Goal: Task Accomplishment & Management: Manage account settings

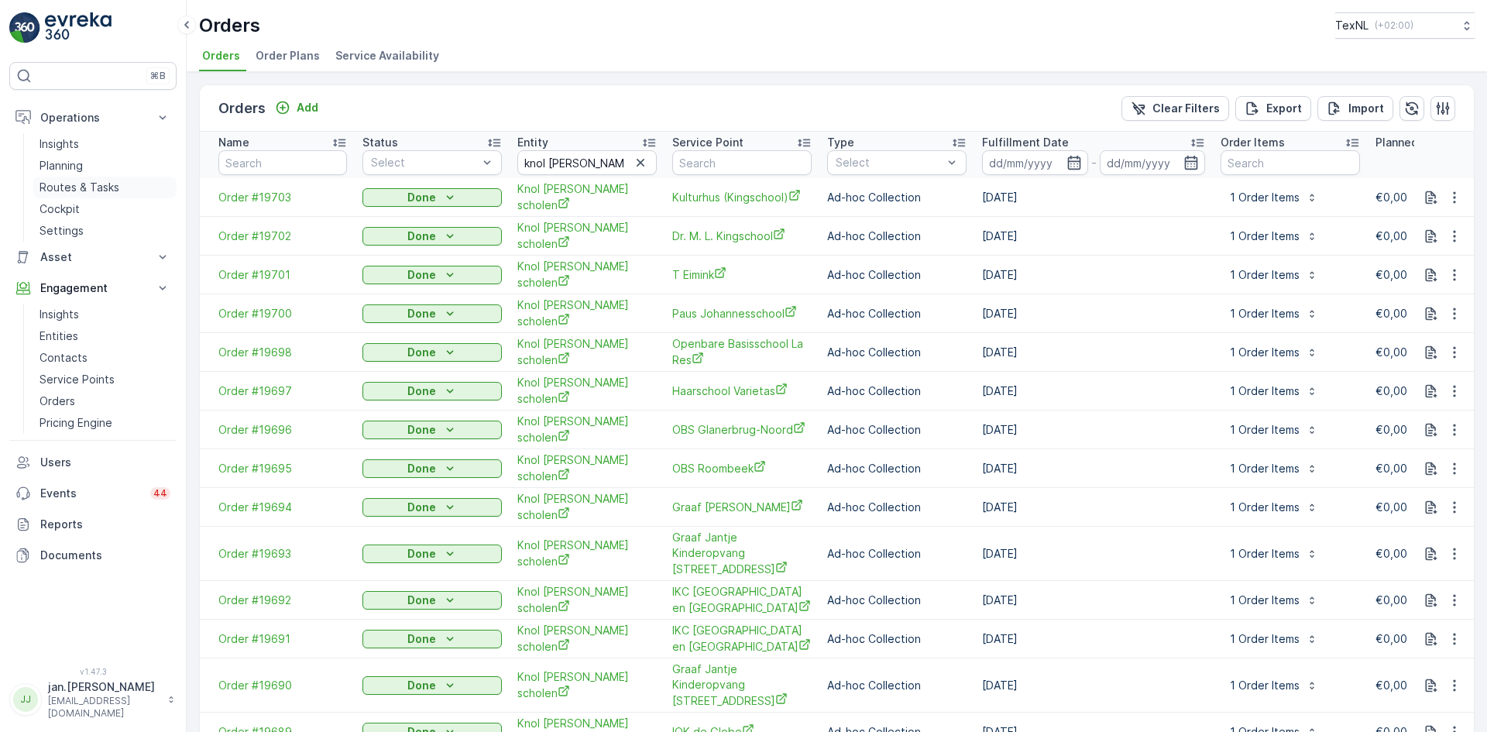
click at [88, 184] on p "Routes & Tasks" at bounding box center [79, 187] width 80 height 15
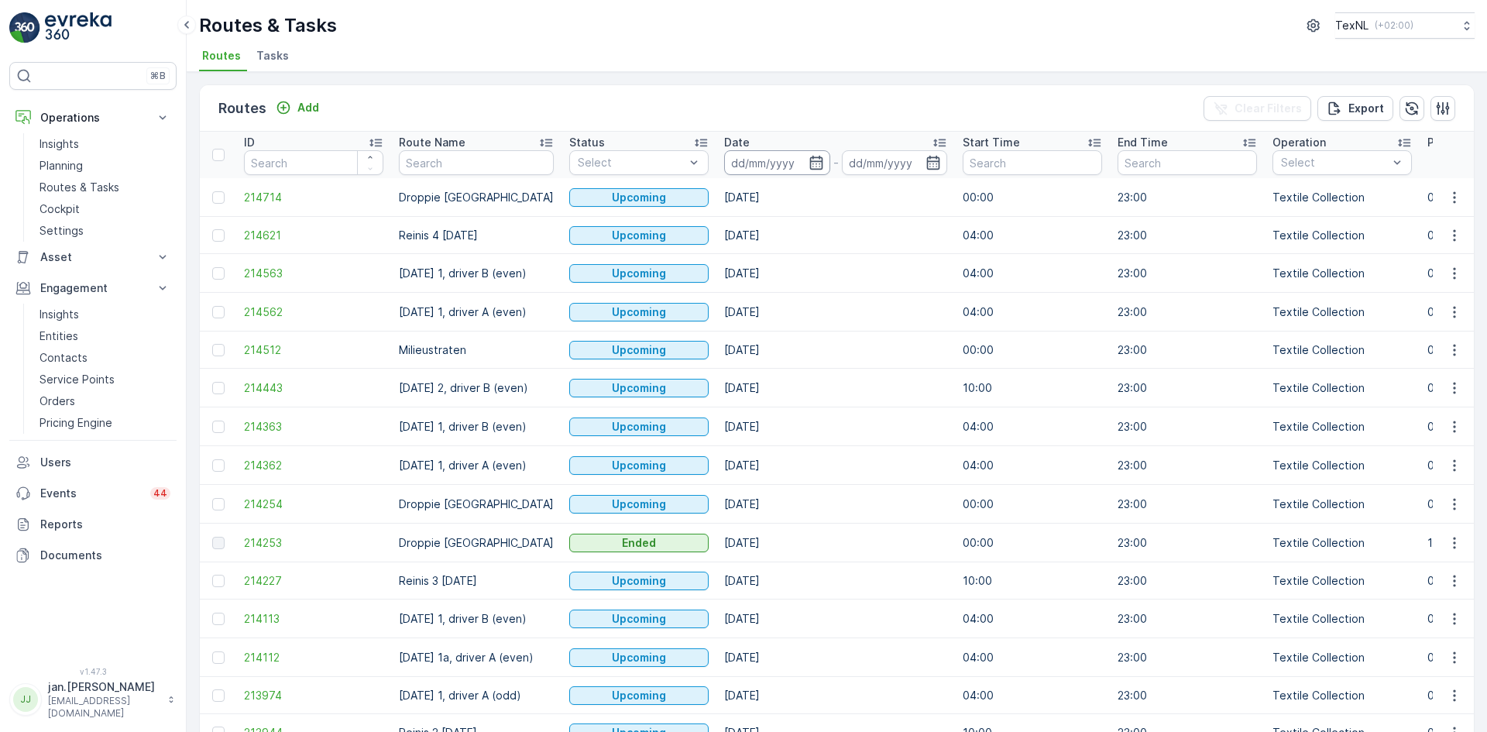
click at [764, 155] on input at bounding box center [777, 162] width 106 height 25
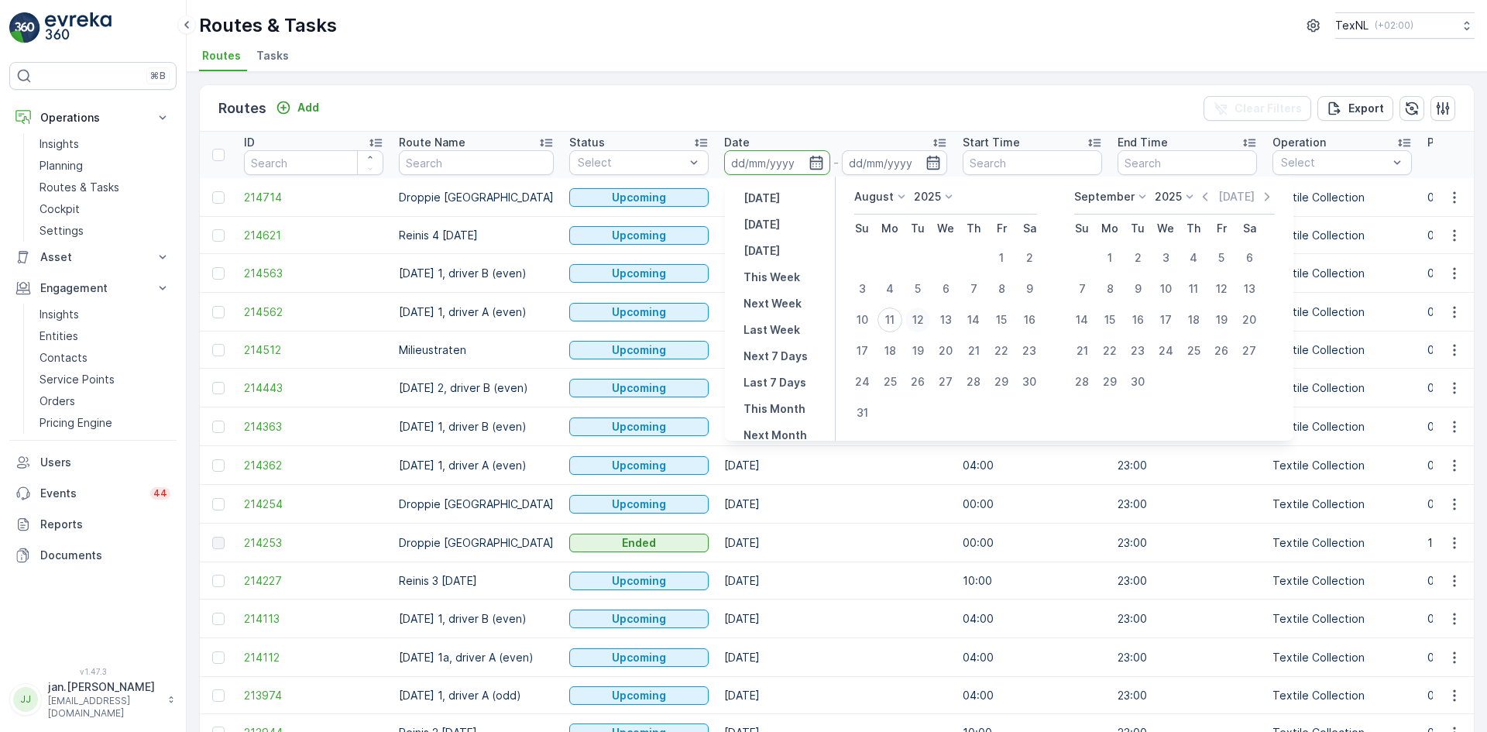
click at [923, 322] on div "12" at bounding box center [917, 319] width 25 height 25
type input "12.08.2025"
click at [923, 322] on div "12" at bounding box center [917, 319] width 25 height 25
type input "12.08.2025"
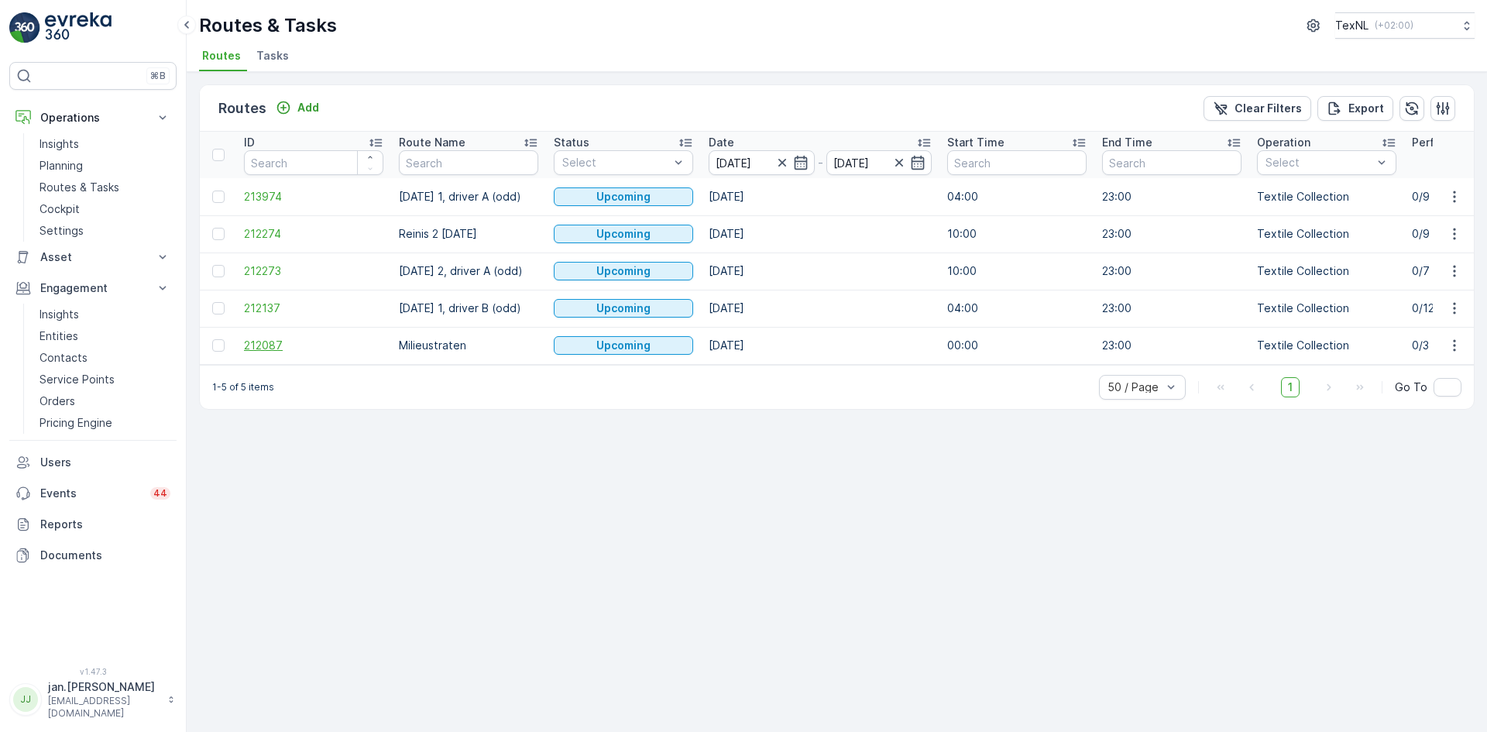
click at [277, 353] on span "212087" at bounding box center [313, 345] width 139 height 15
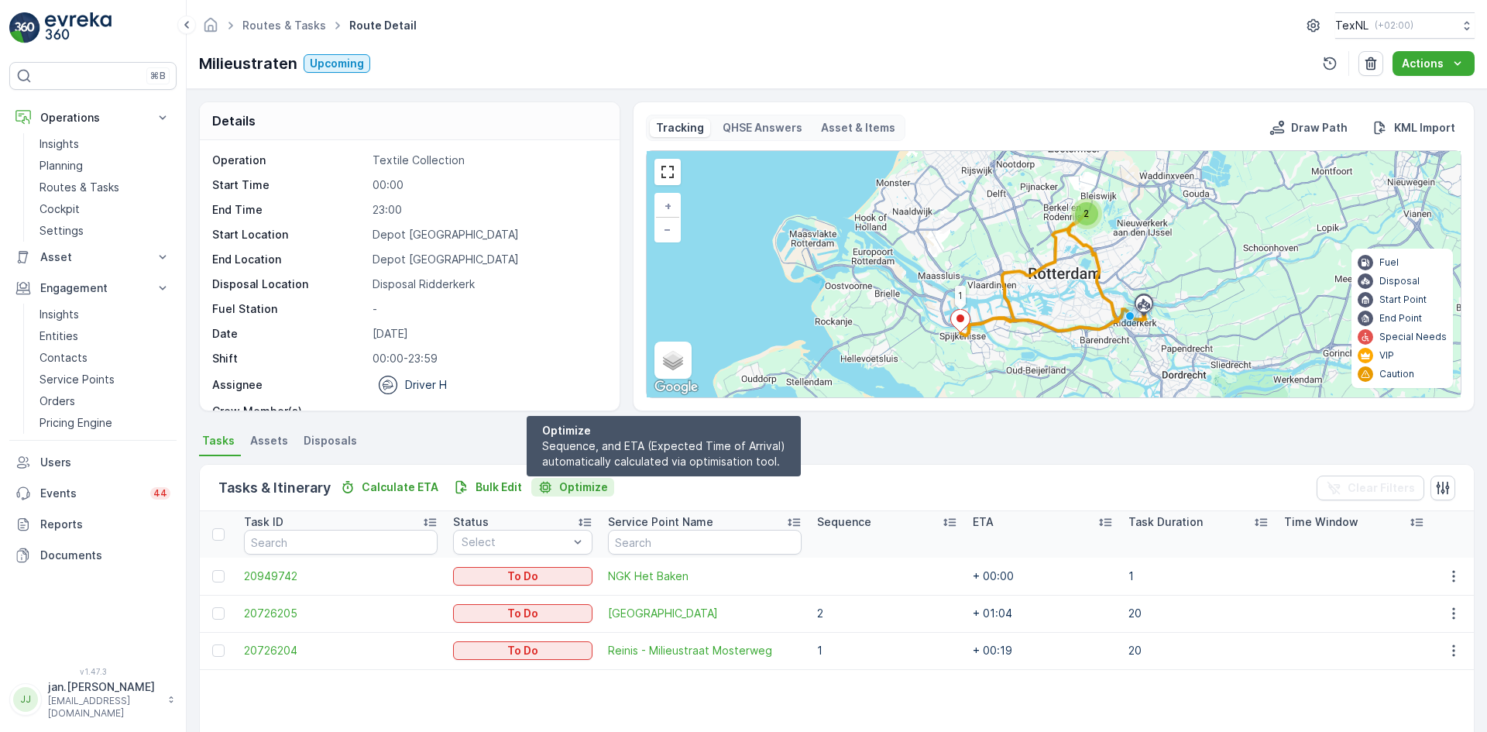
click at [582, 496] on button "Optimize" at bounding box center [572, 487] width 83 height 19
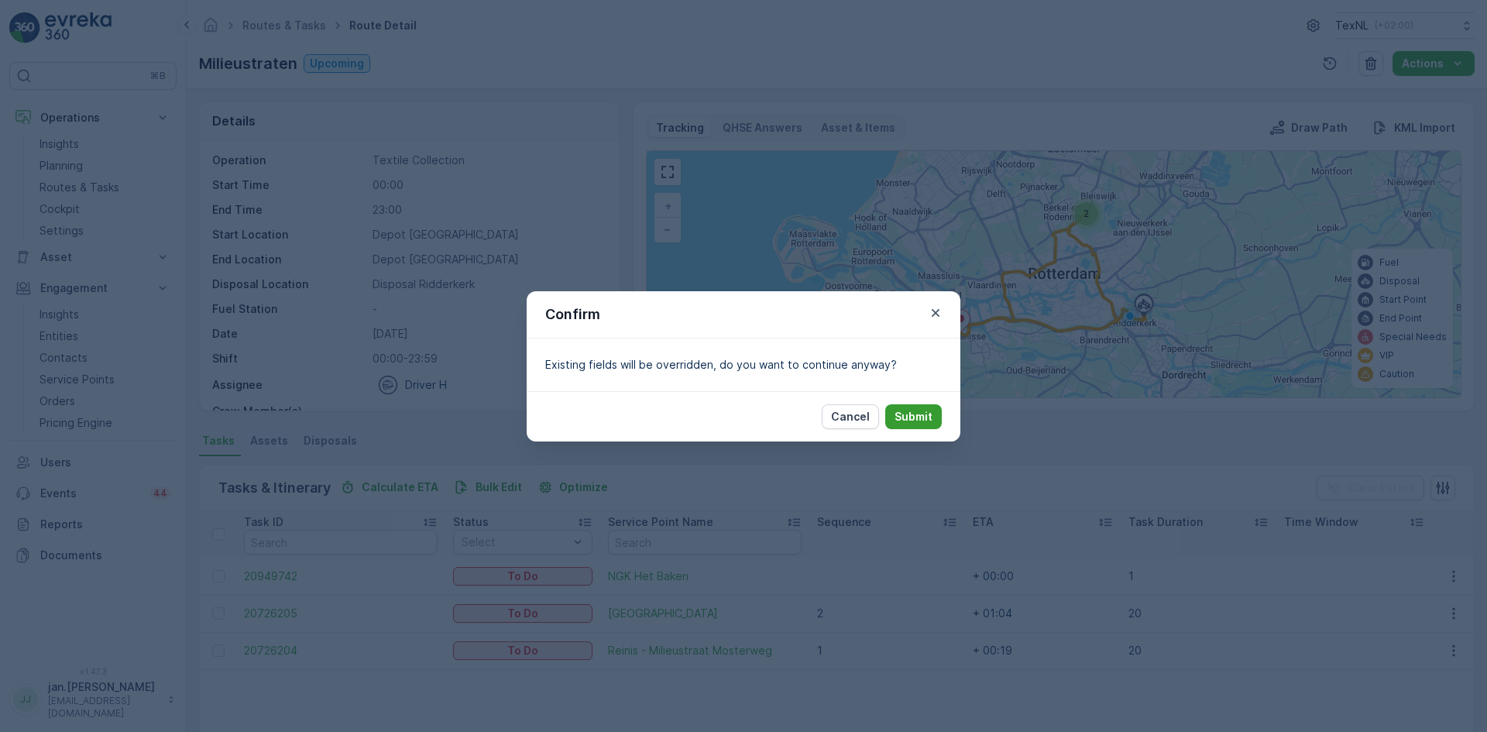
click at [902, 417] on p "Submit" at bounding box center [913, 416] width 38 height 15
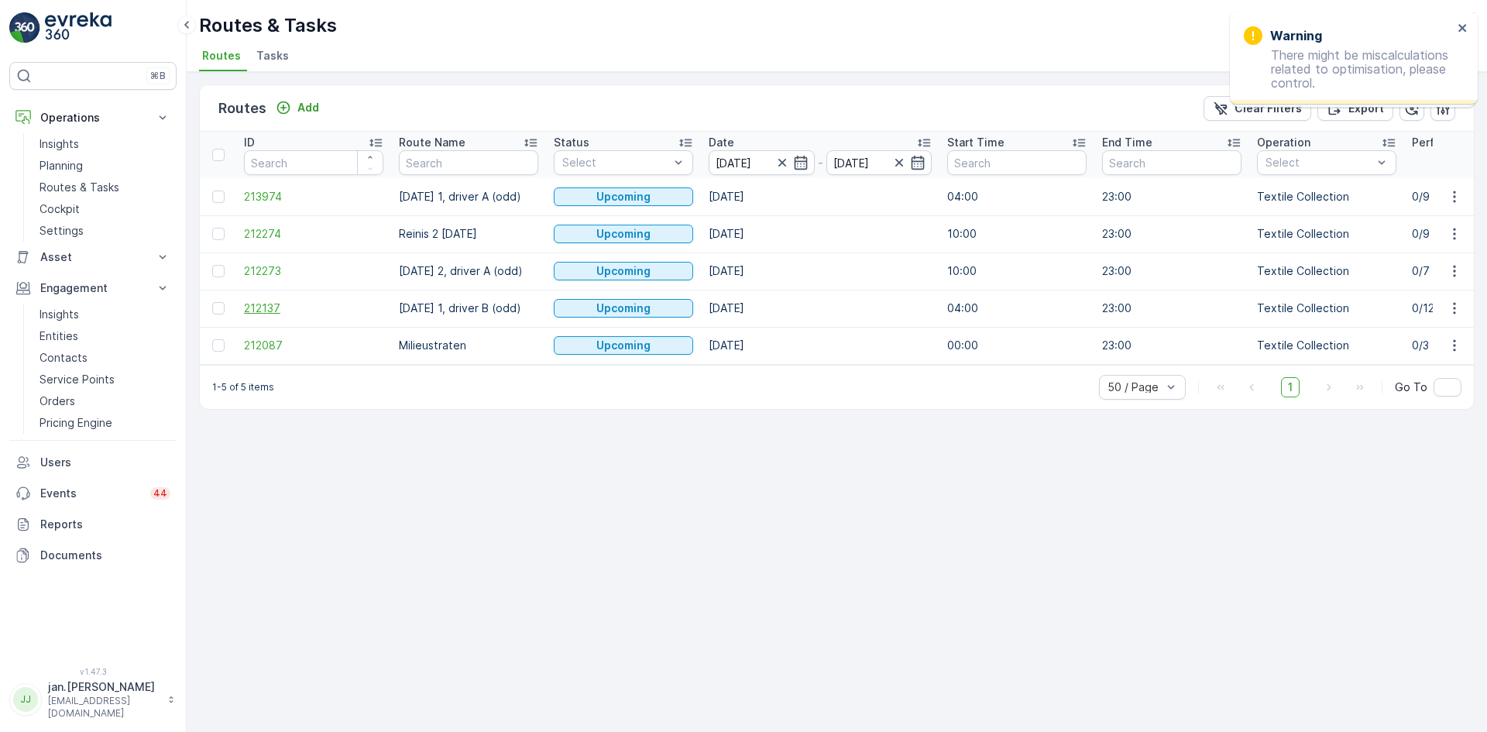
click at [292, 310] on span "212137" at bounding box center [313, 307] width 139 height 15
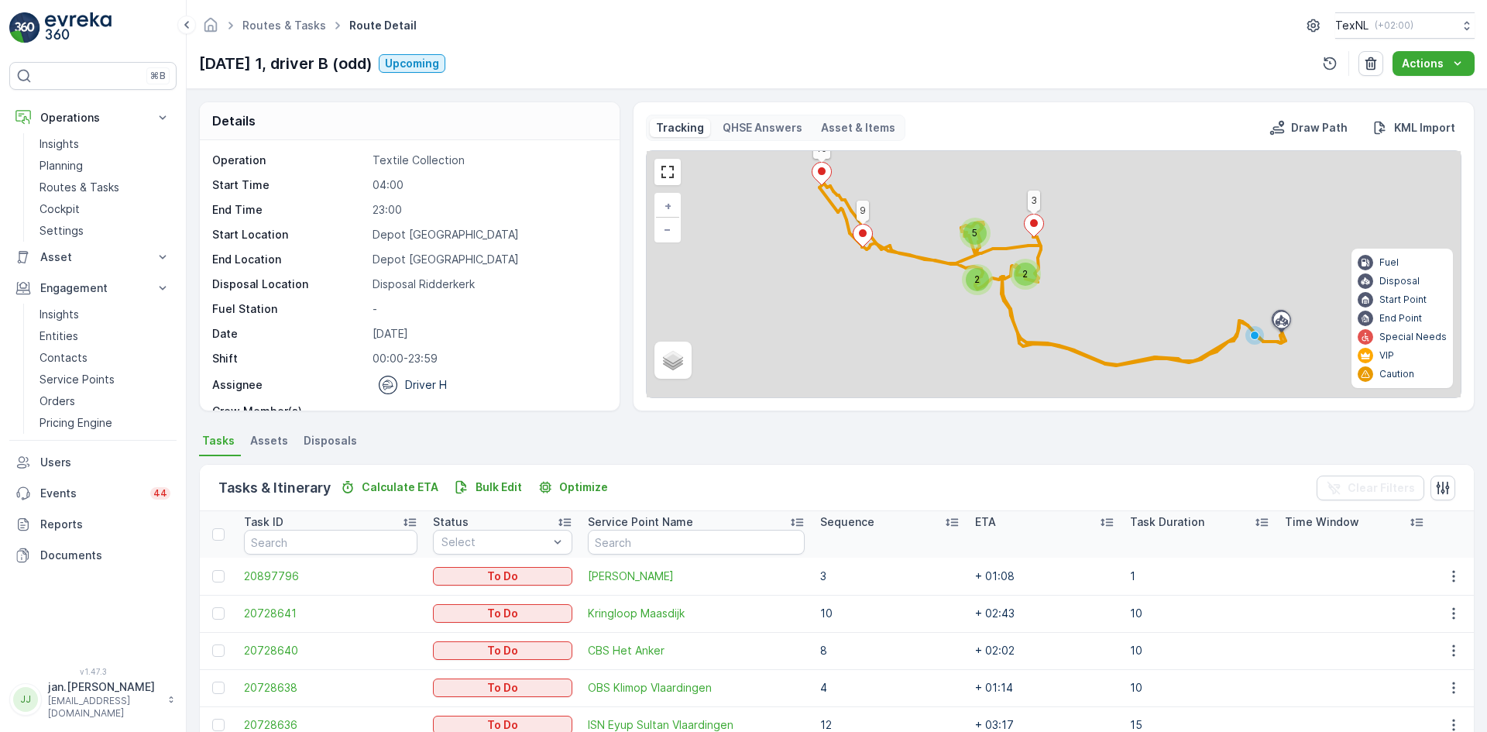
click at [820, 525] on p "Sequence" at bounding box center [847, 521] width 54 height 15
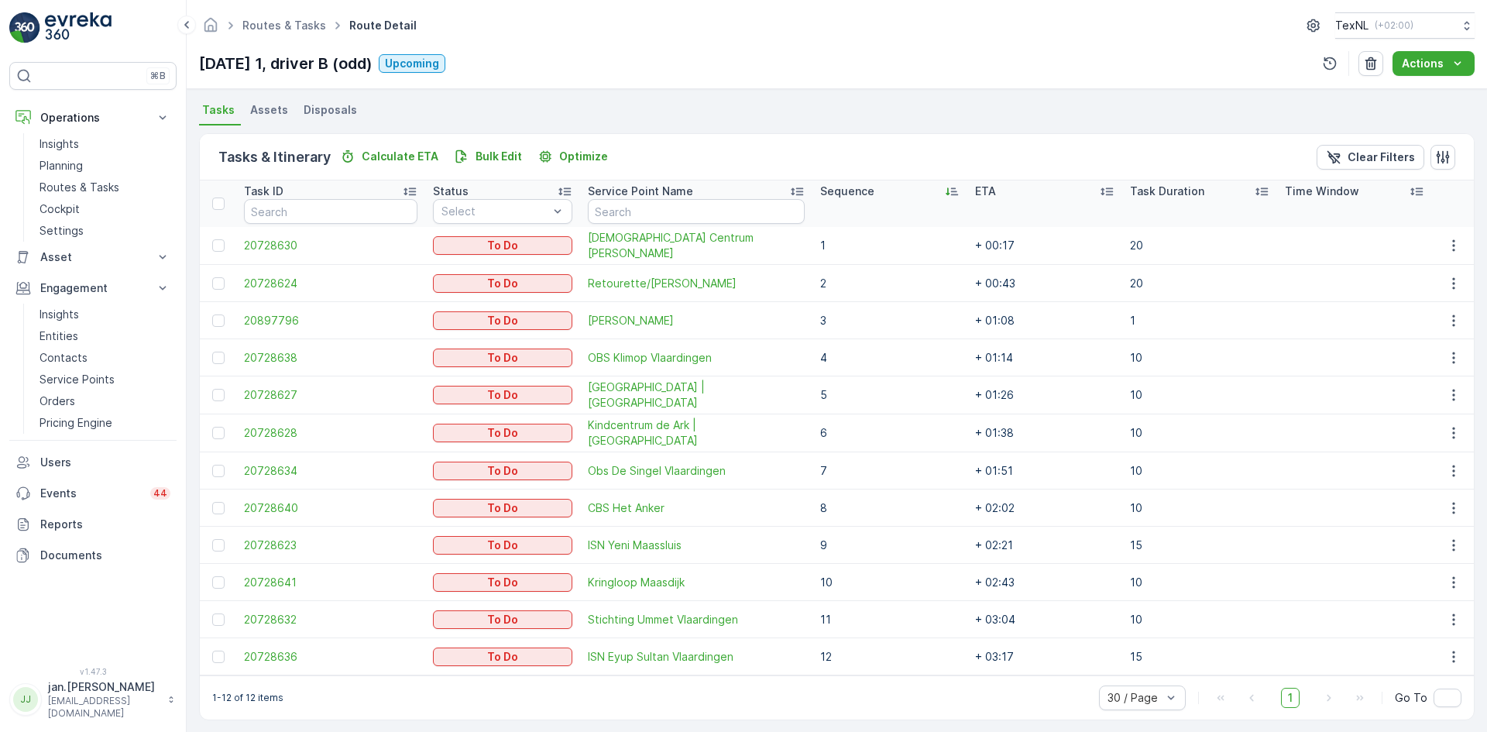
scroll to position [338, 0]
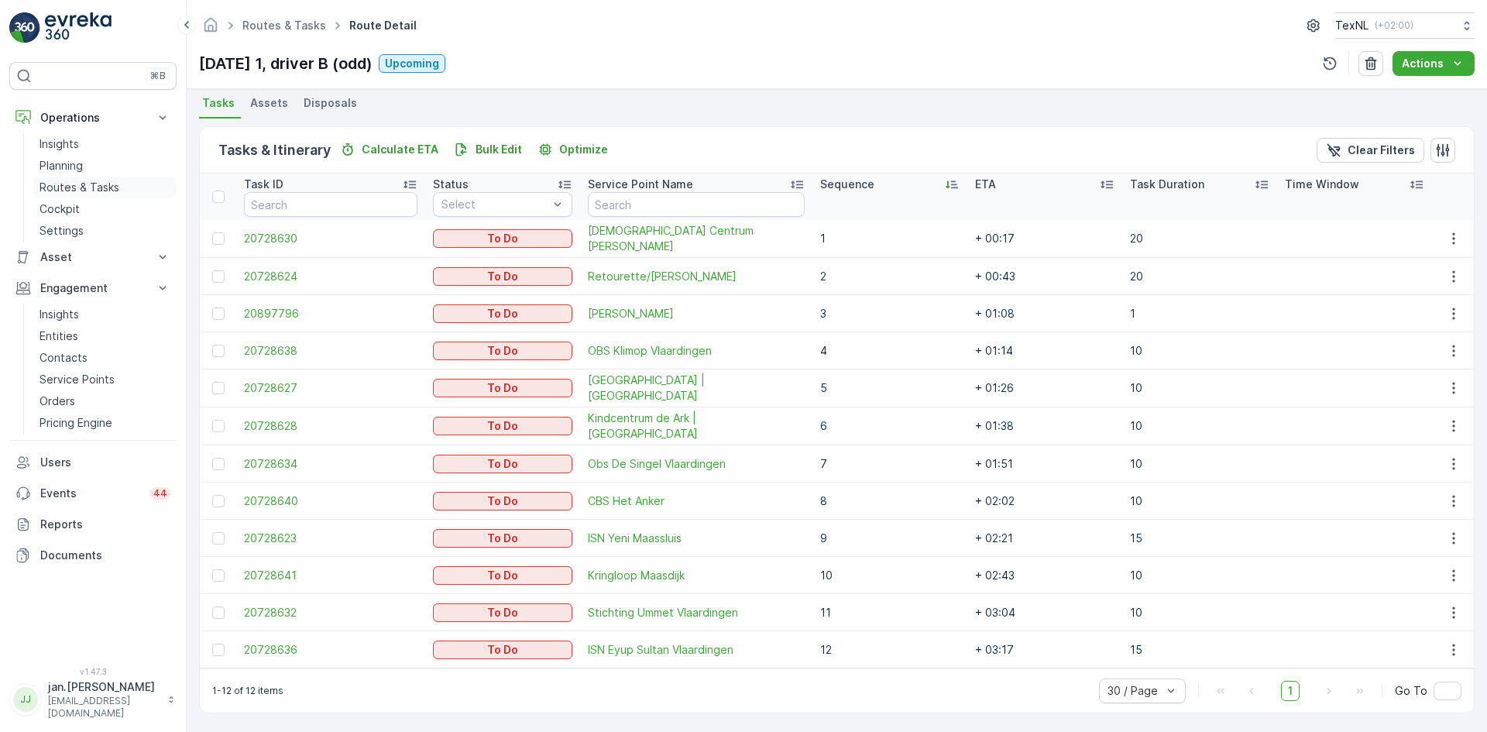
click at [68, 191] on p "Routes & Tasks" at bounding box center [79, 187] width 80 height 15
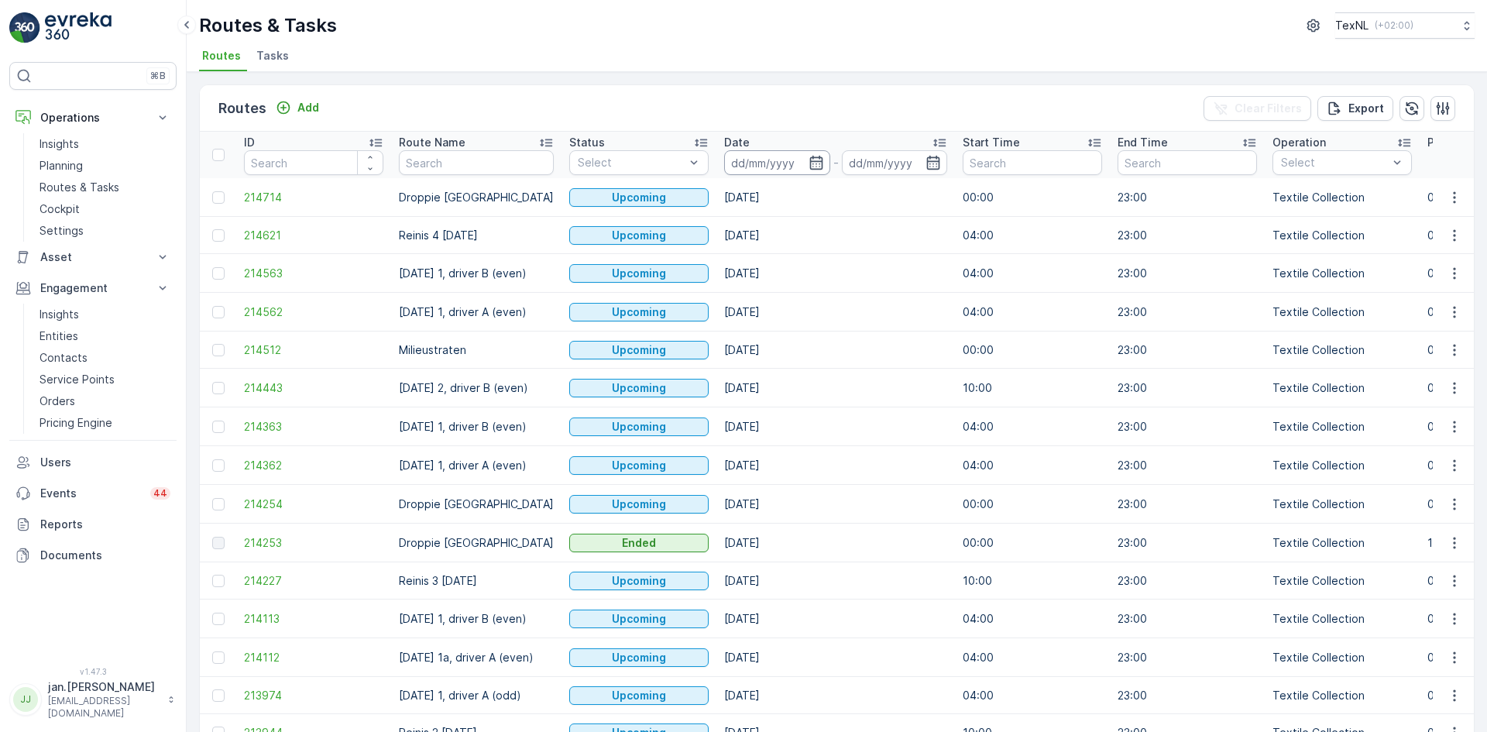
click at [754, 173] on input at bounding box center [777, 162] width 106 height 25
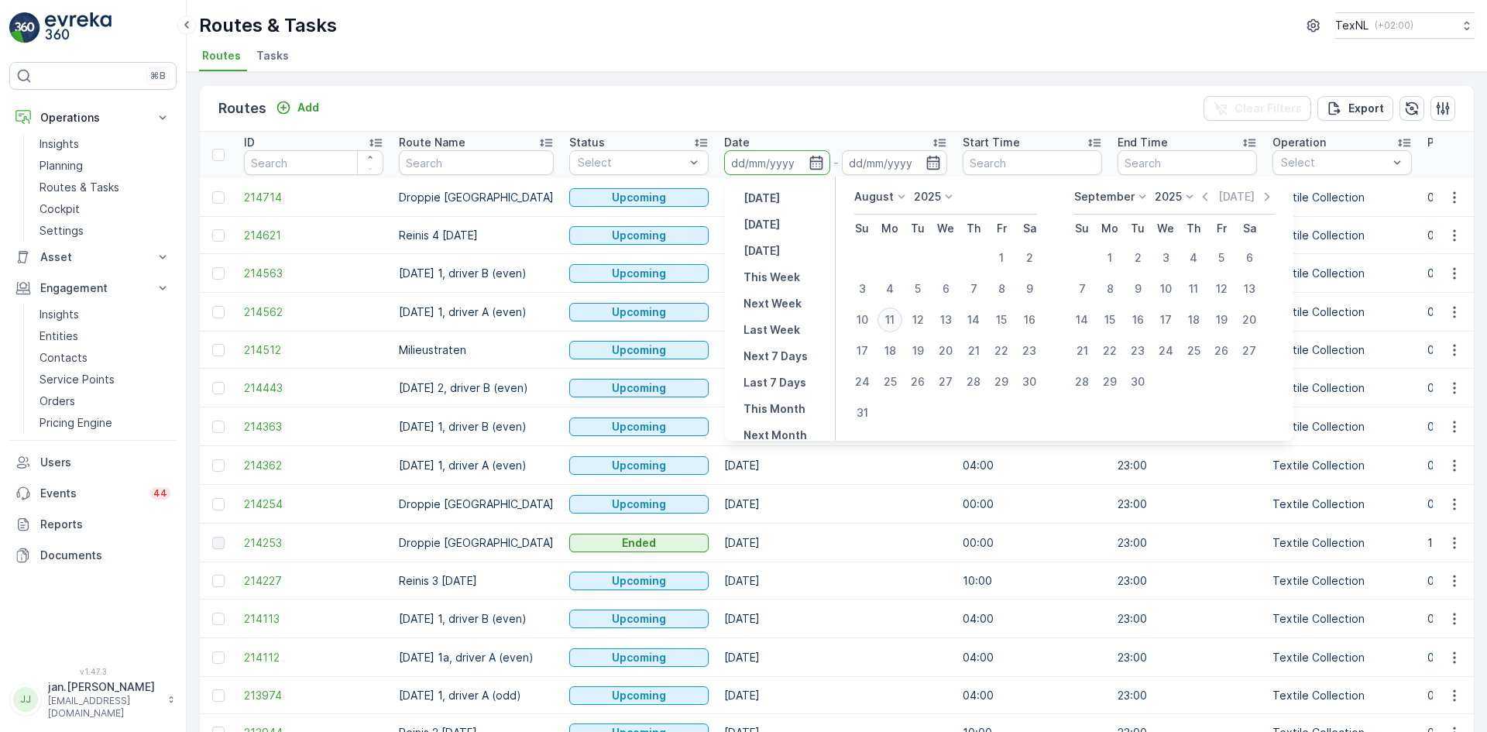
click at [890, 326] on div "11" at bounding box center [889, 319] width 25 height 25
type input "11.08.2025"
click at [890, 326] on div "11" at bounding box center [889, 319] width 25 height 25
type input "11.08.2025"
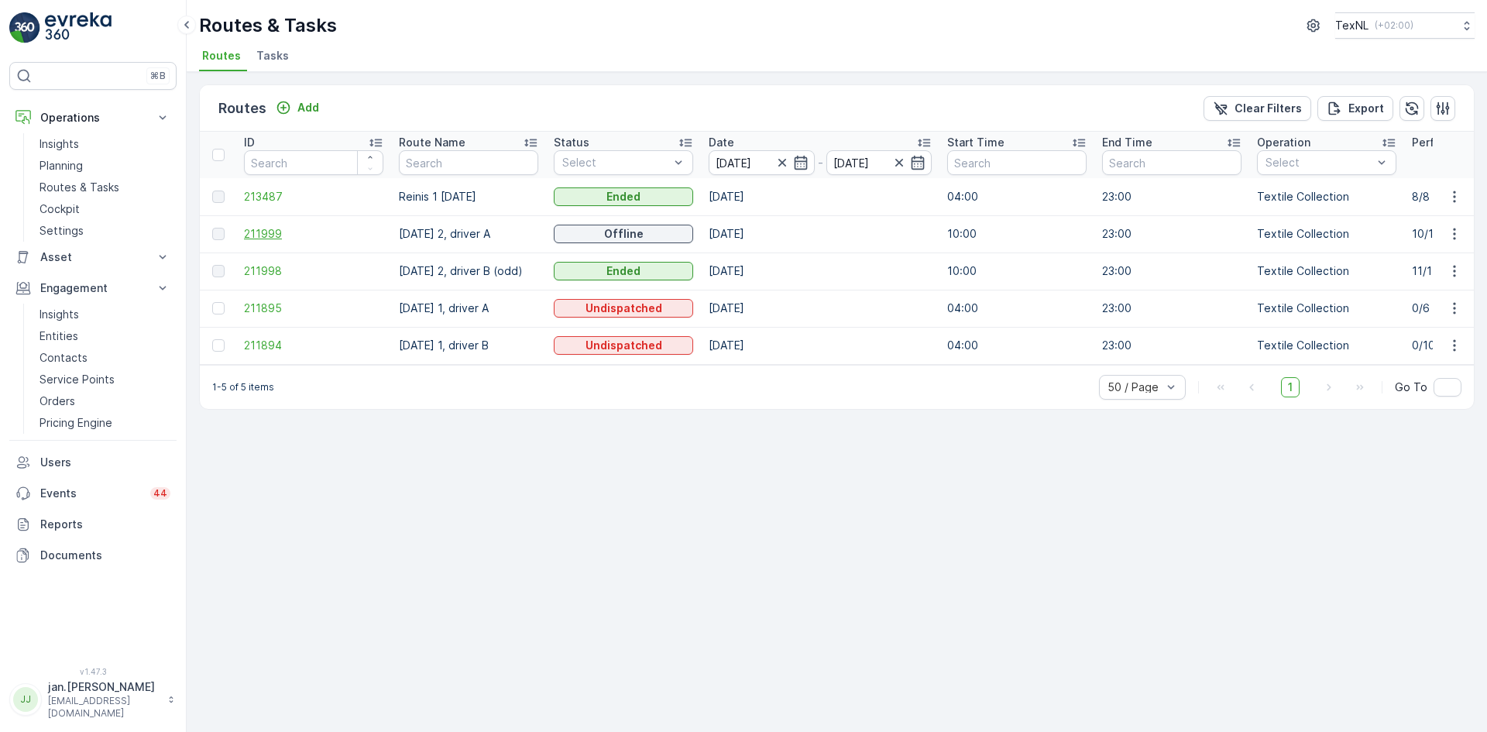
click at [255, 238] on span "211999" at bounding box center [313, 233] width 139 height 15
click at [732, 163] on input "11.08.2025" at bounding box center [761, 162] width 106 height 25
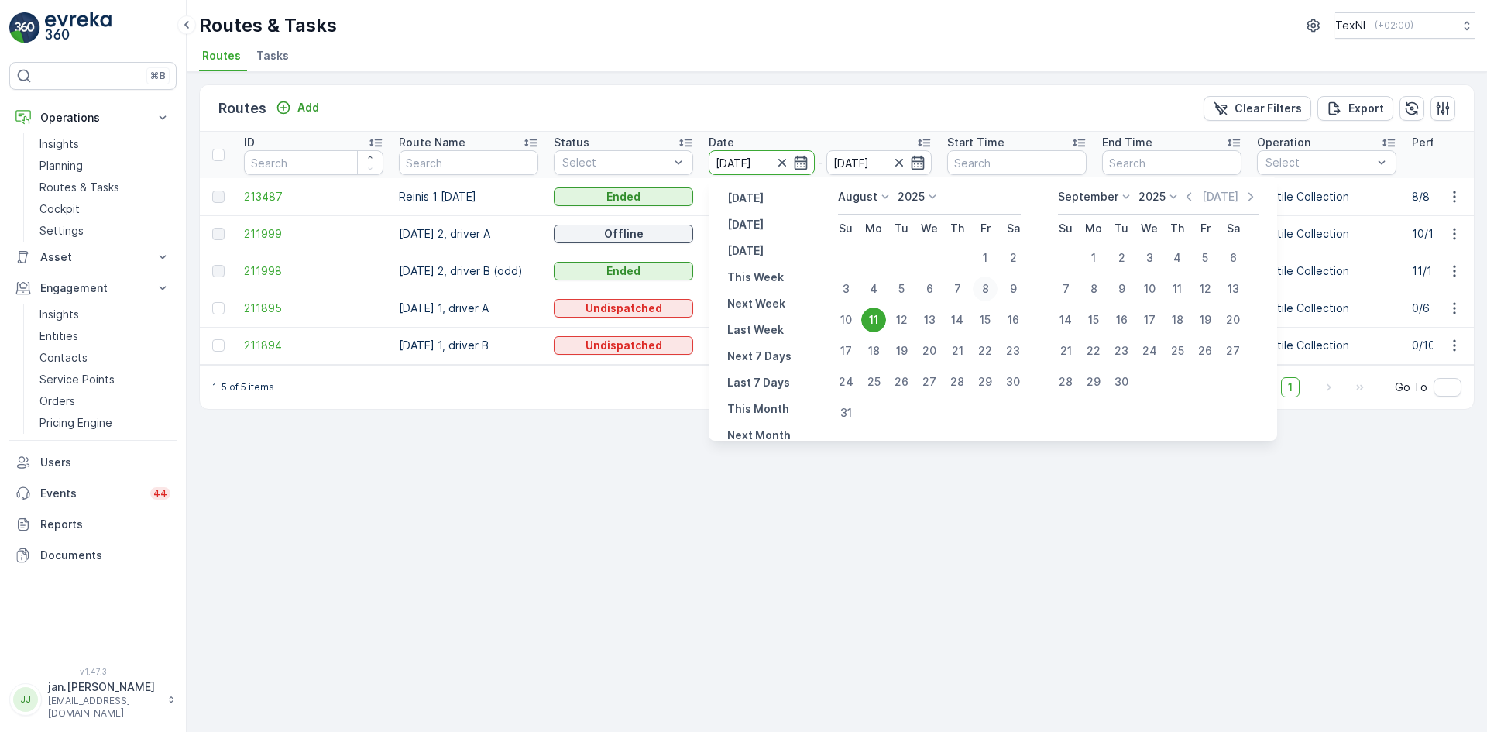
click at [987, 291] on div "8" at bounding box center [984, 288] width 25 height 25
type input "08.08.2025"
click at [987, 291] on div "8" at bounding box center [984, 288] width 25 height 25
type input "08.08.2025"
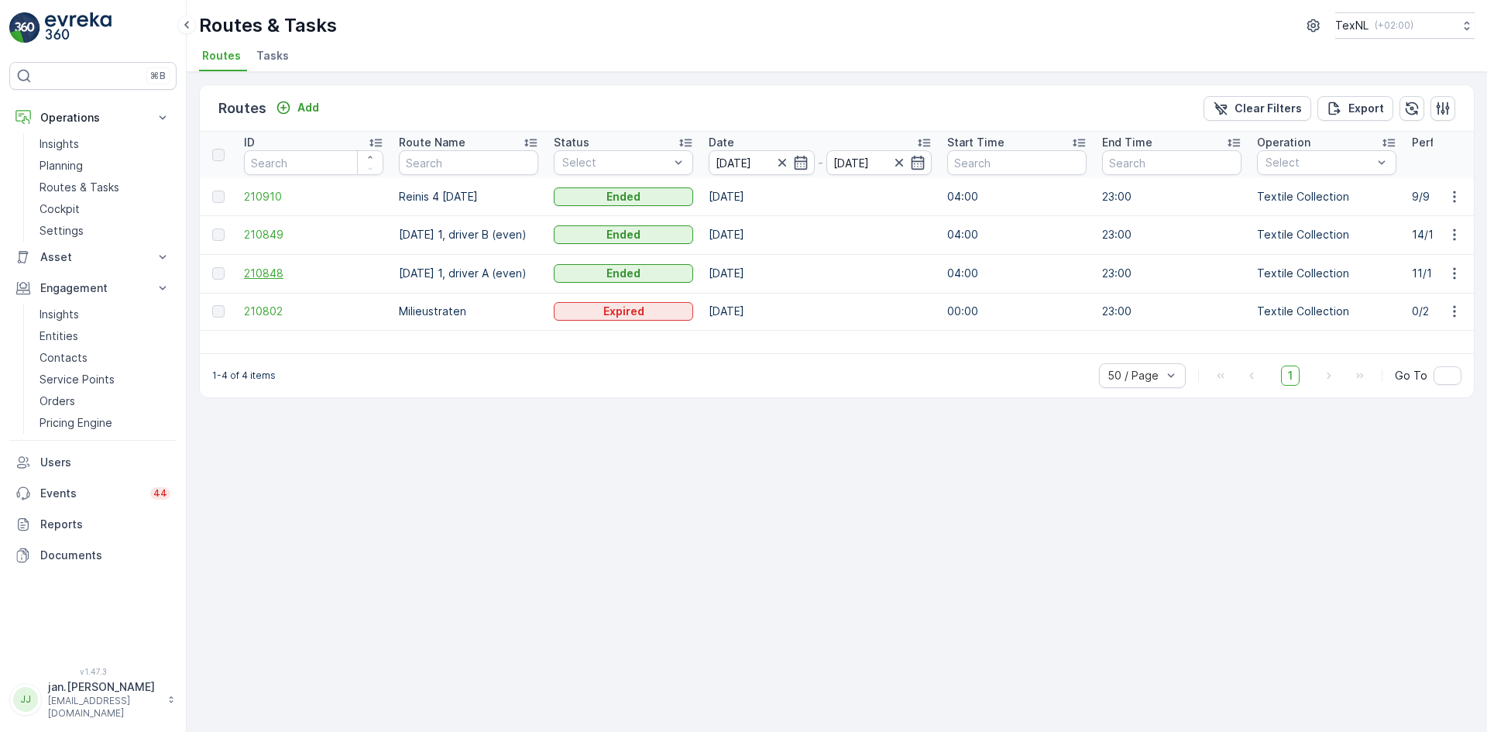
click at [256, 272] on span "210848" at bounding box center [313, 273] width 139 height 15
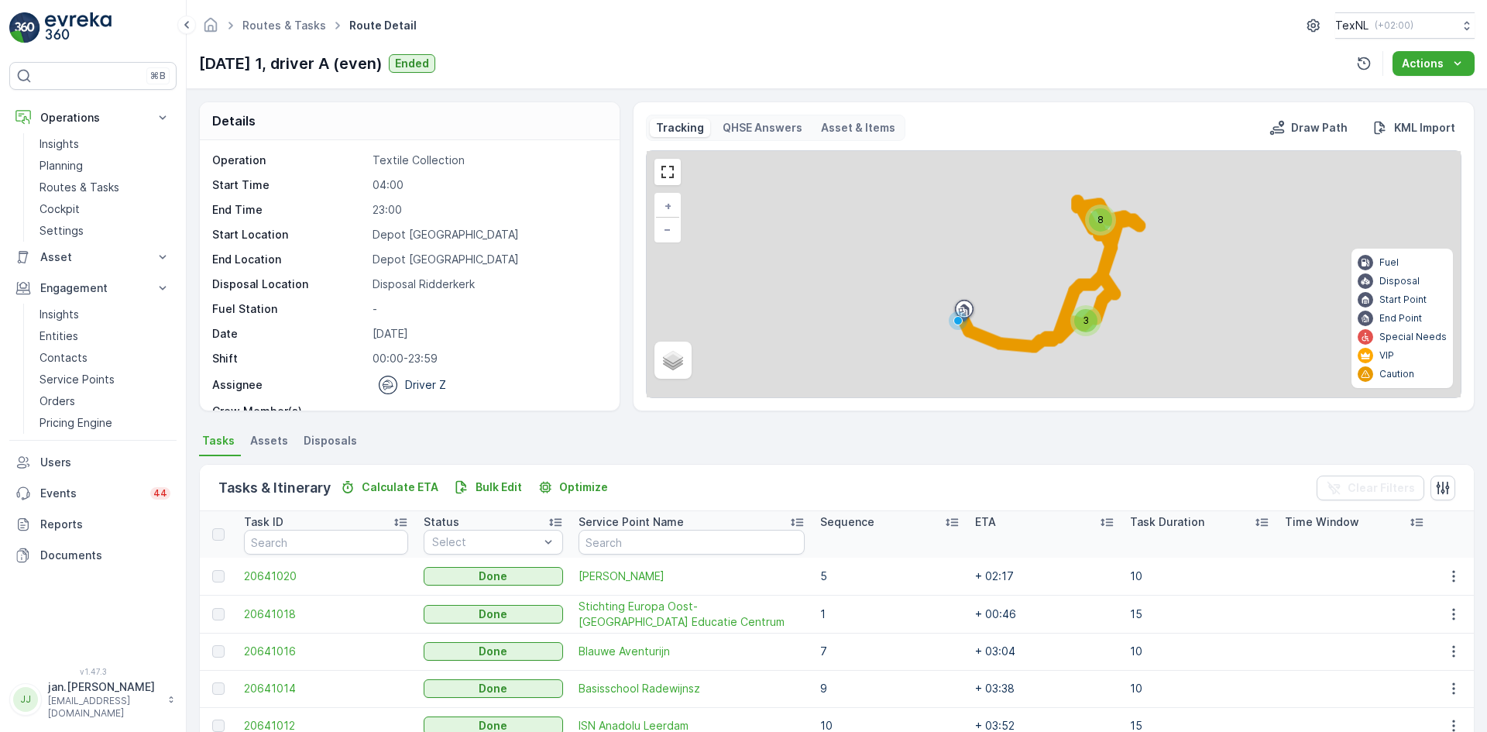
click at [330, 439] on span "Disposals" at bounding box center [330, 440] width 53 height 15
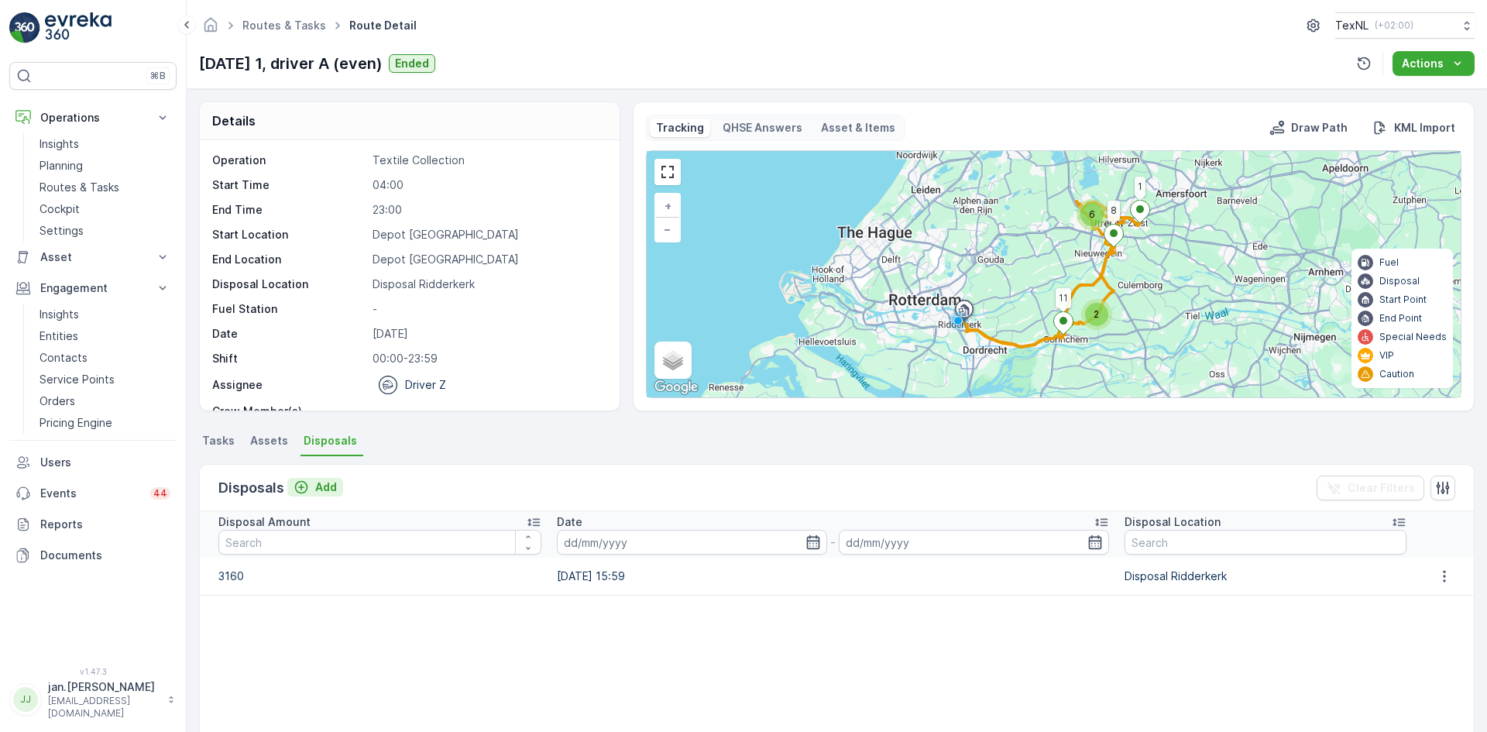
click at [316, 488] on p "Add" at bounding box center [326, 486] width 22 height 15
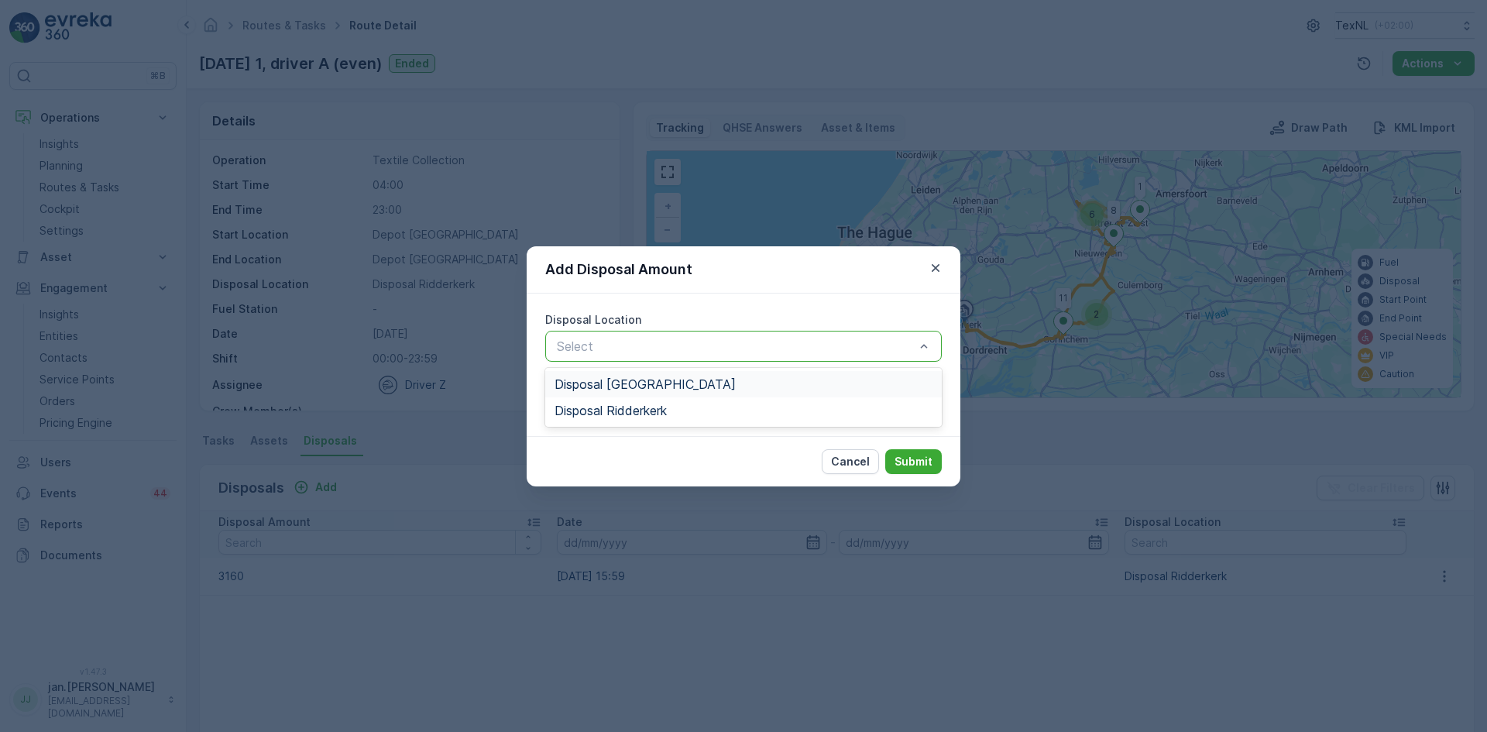
click at [588, 341] on div at bounding box center [735, 346] width 361 height 14
click at [614, 409] on span "Disposal Ridderkerk" at bounding box center [610, 410] width 112 height 14
click at [614, 408] on Amount "Disposal Amount" at bounding box center [743, 401] width 396 height 31
type Amount "920"
click at [924, 455] on p "Submit" at bounding box center [913, 461] width 38 height 15
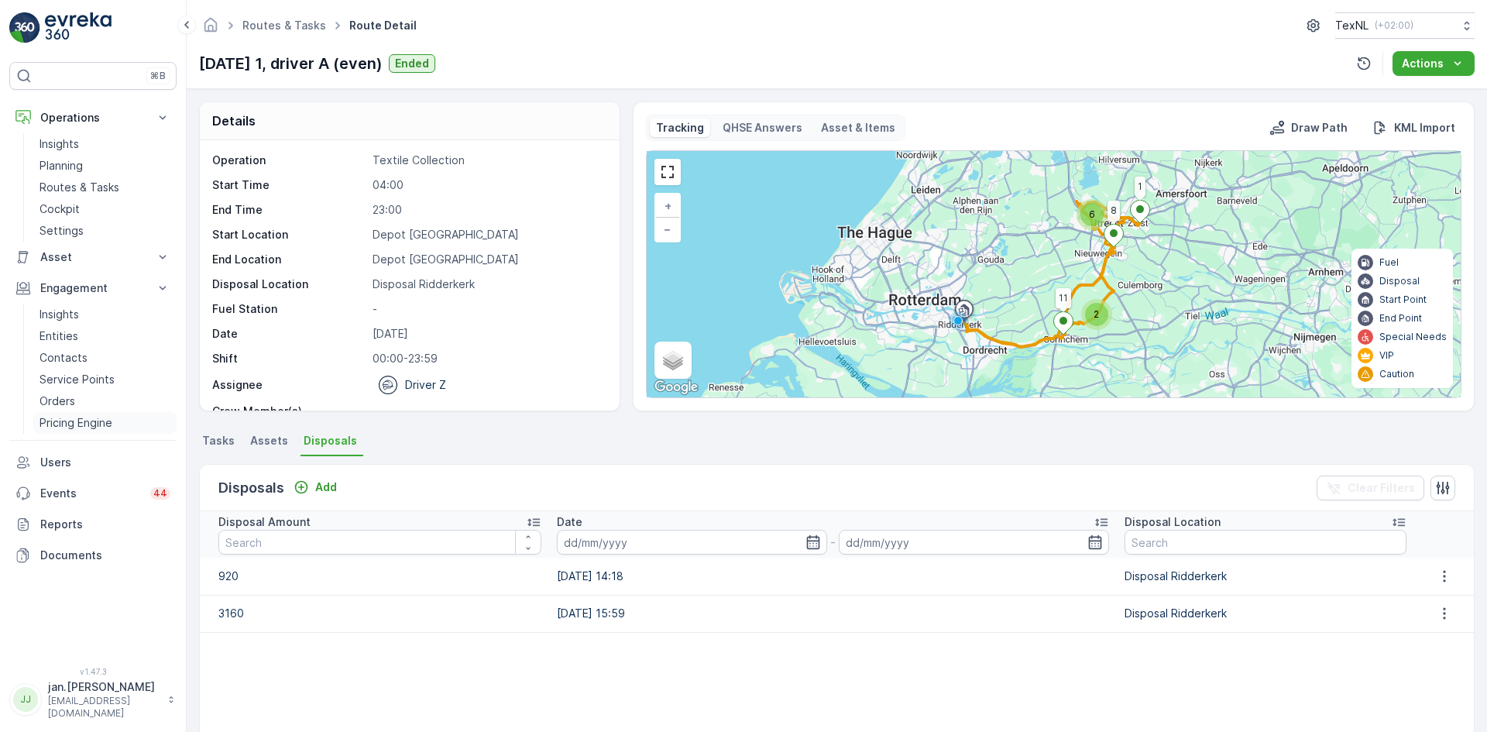
click at [50, 414] on link "Pricing Engine" at bounding box center [104, 423] width 143 height 22
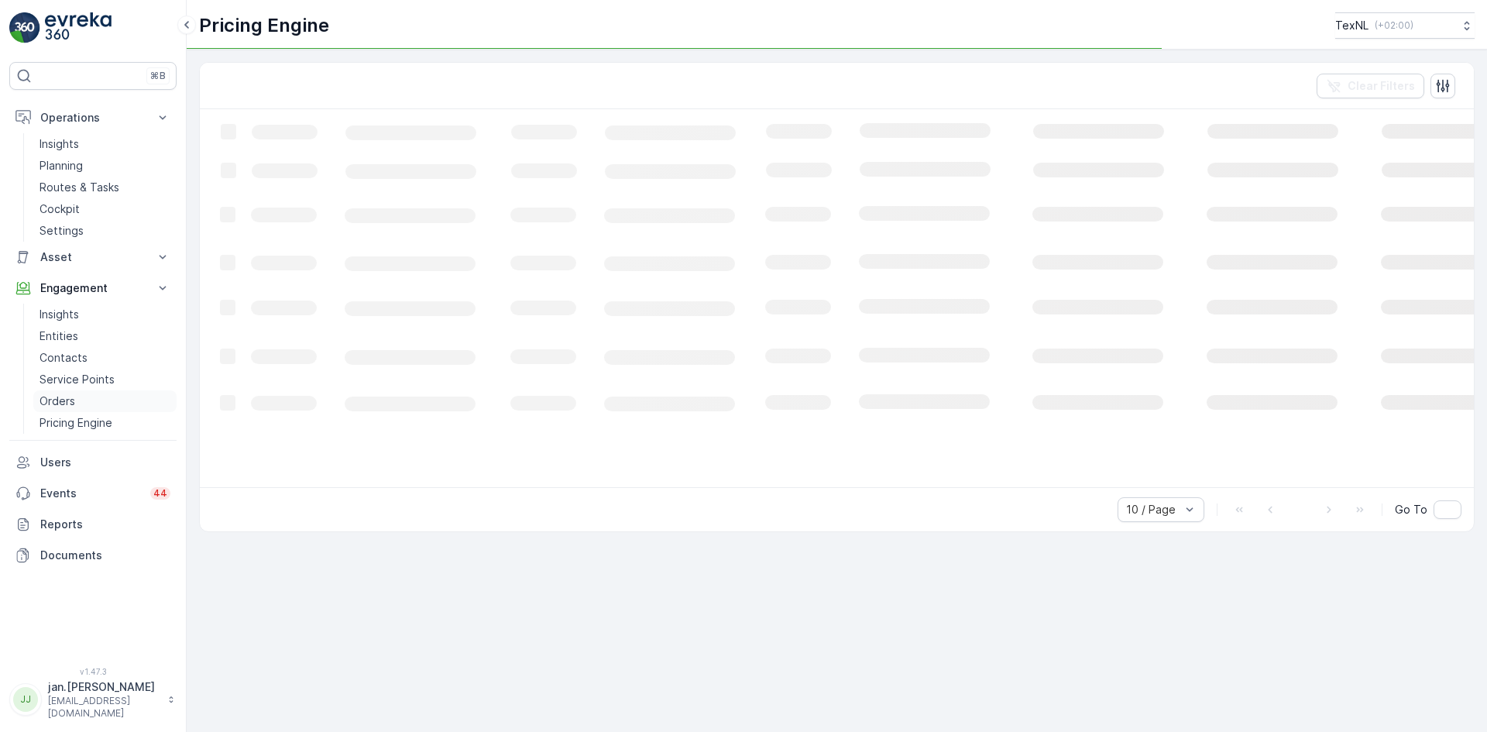
click at [55, 401] on p "Orders" at bounding box center [57, 400] width 36 height 15
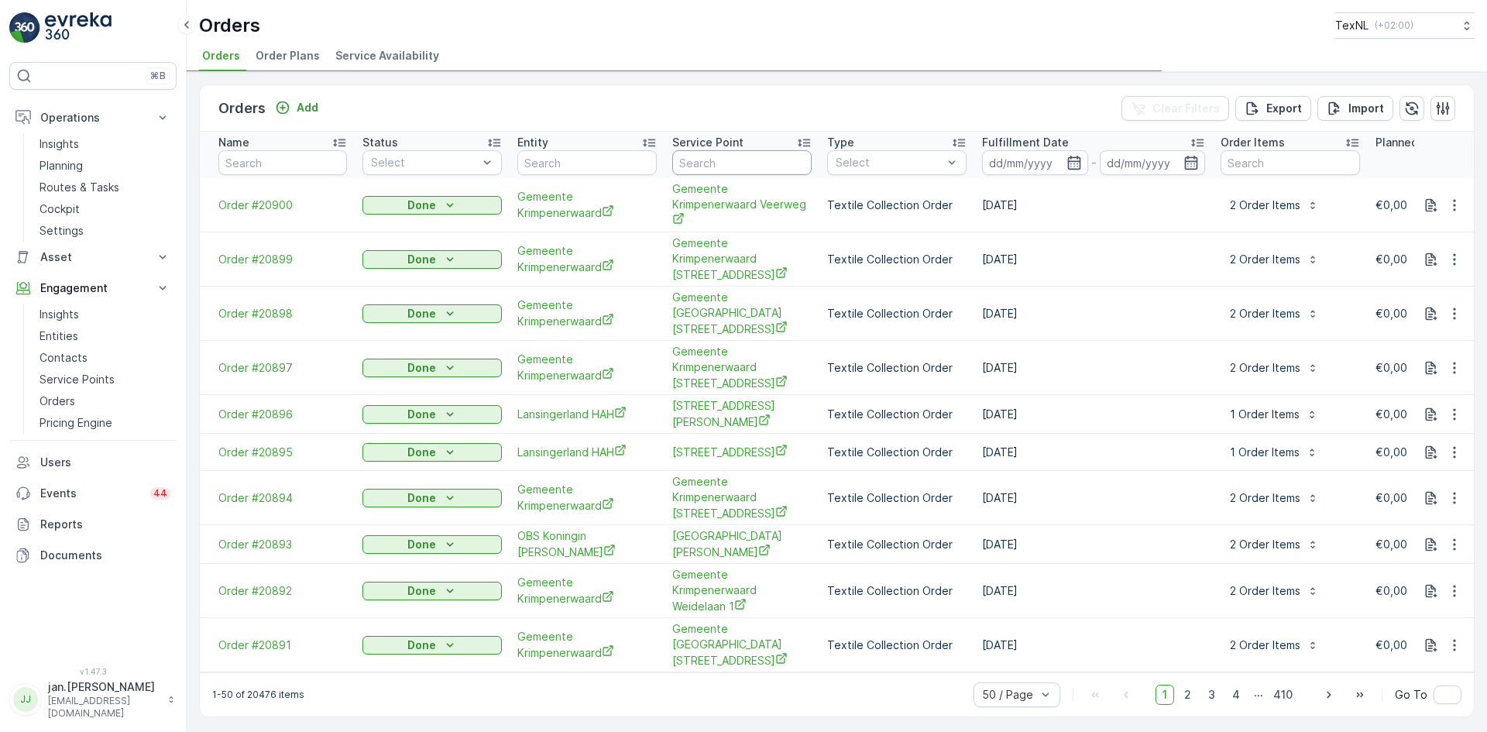
click at [737, 161] on input "text" at bounding box center [741, 162] width 139 height 25
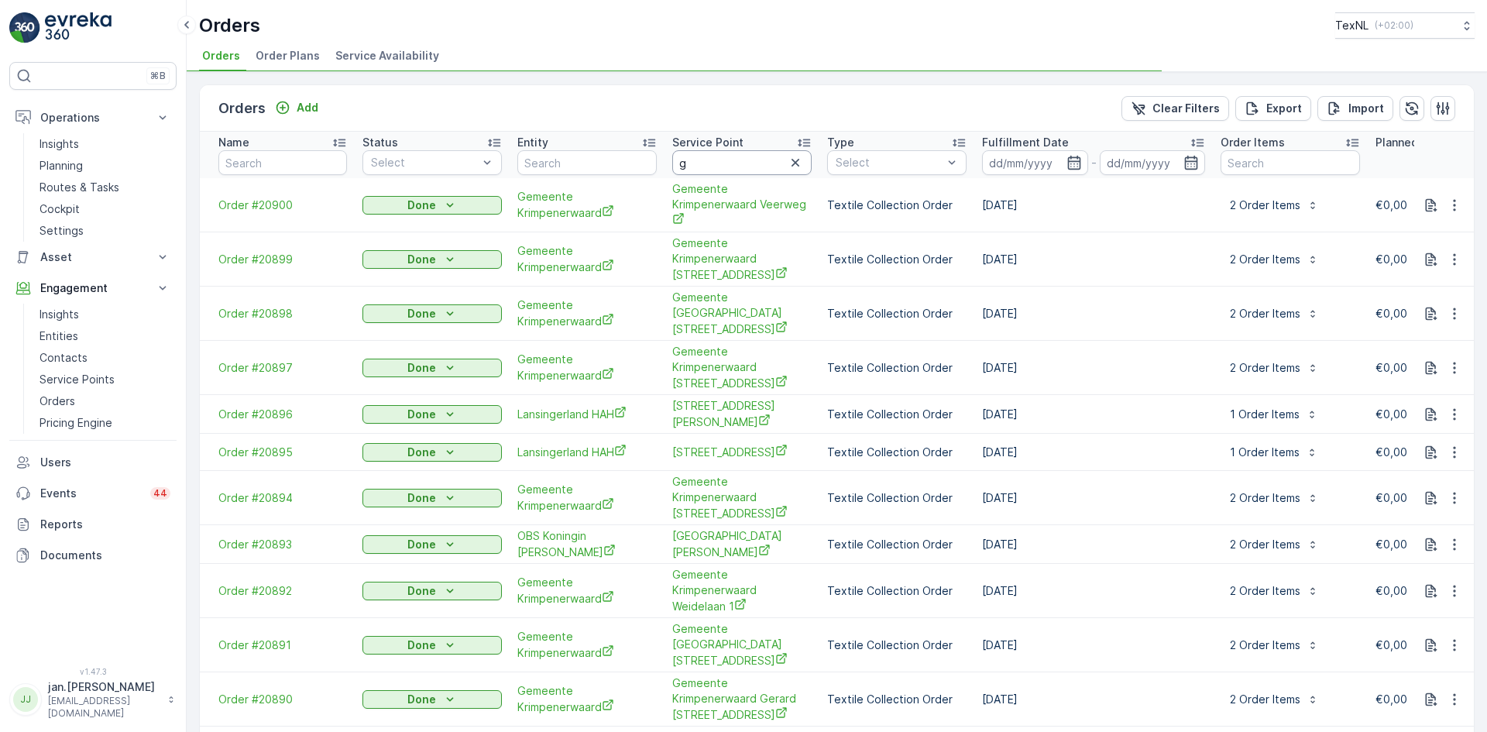
click at [706, 169] on input "g" at bounding box center [741, 162] width 139 height 25
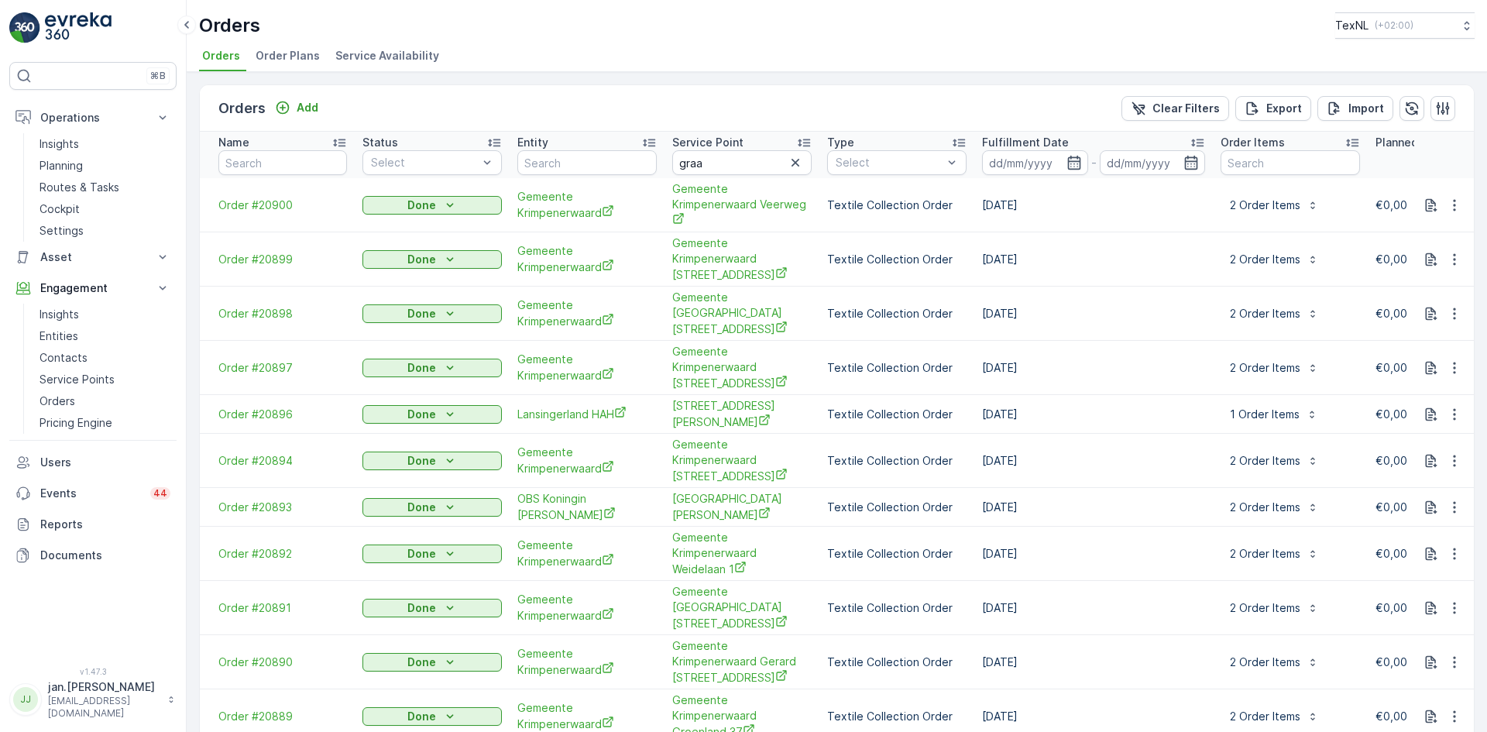
type input "g"
click at [715, 169] on input "graa" at bounding box center [741, 162] width 139 height 25
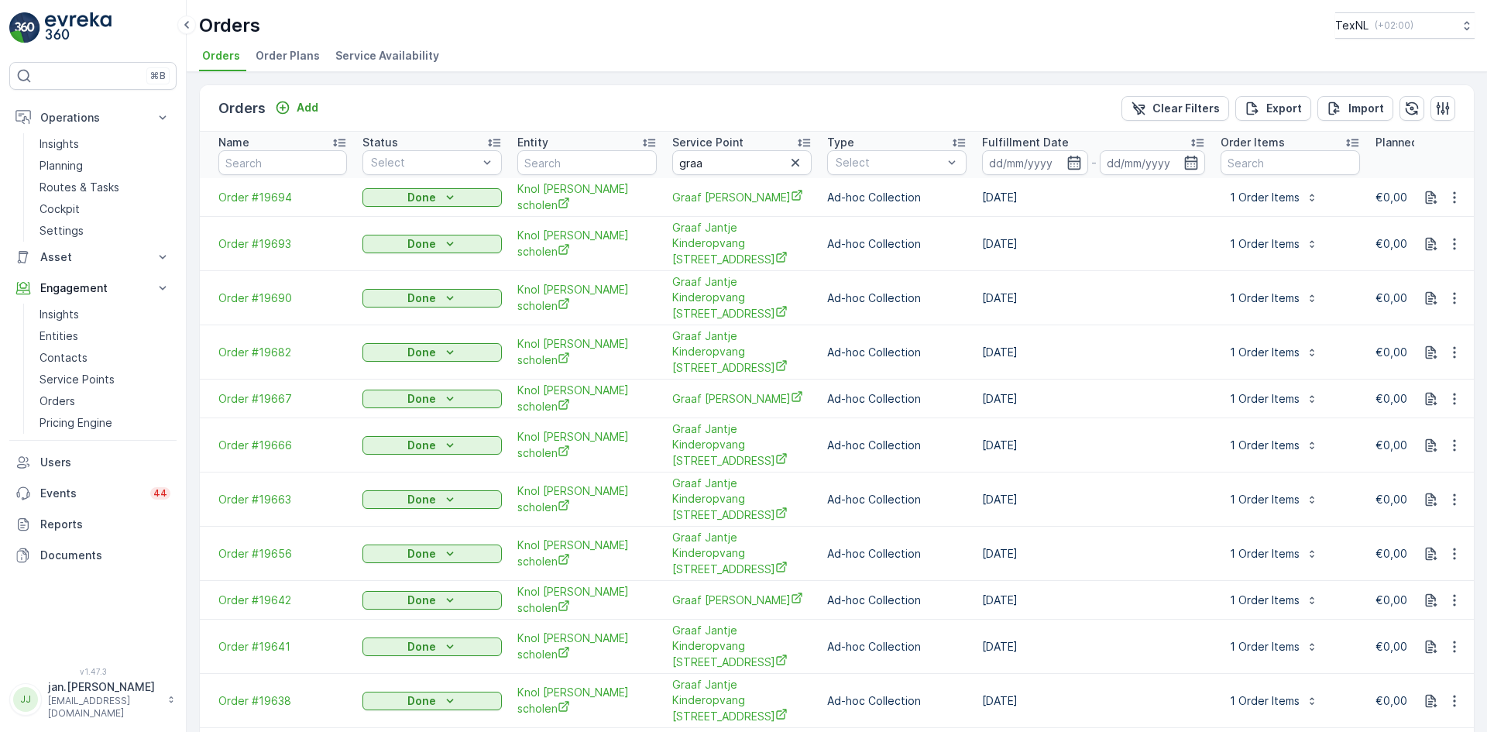
click at [1032, 143] on p "Fulfillment Date" at bounding box center [1025, 142] width 87 height 15
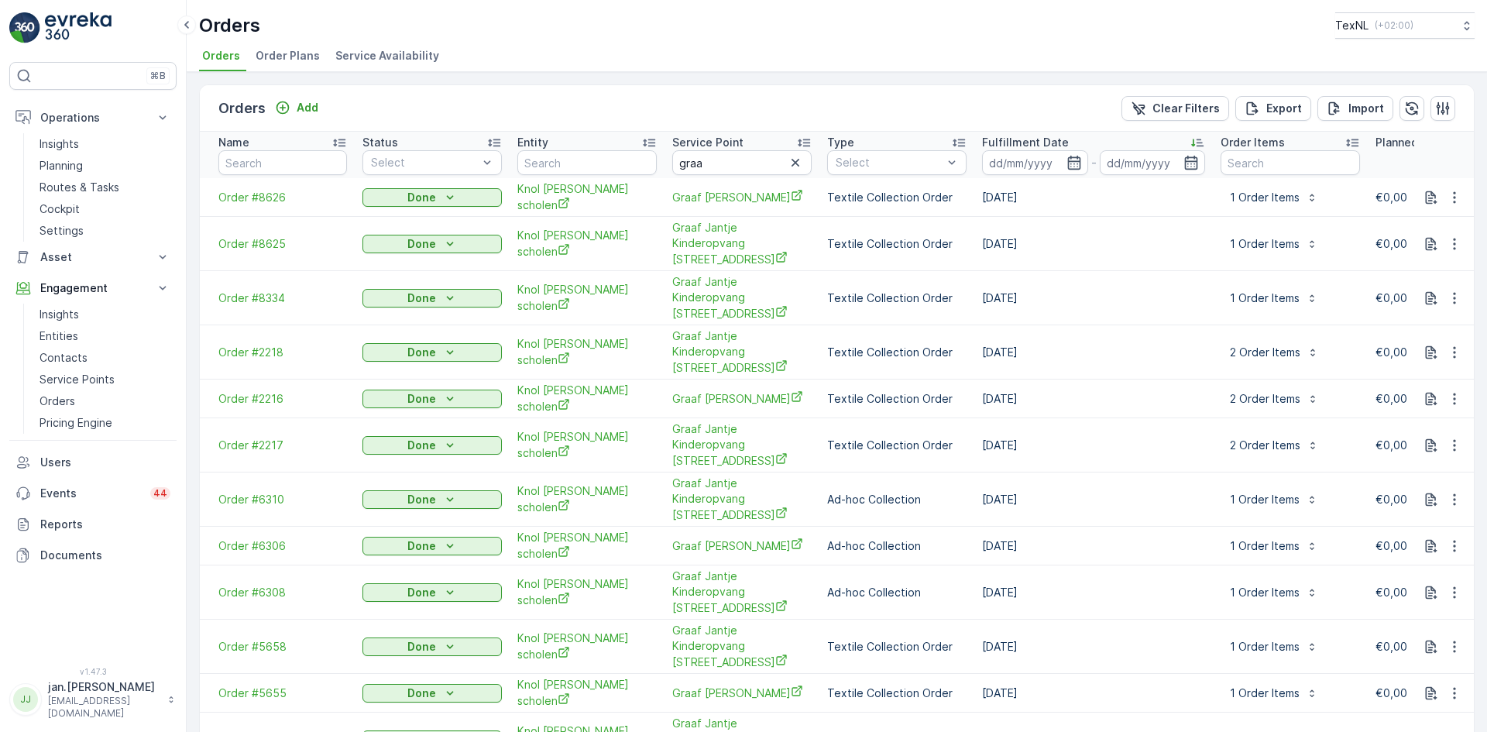
click at [1032, 141] on p "Fulfillment Date" at bounding box center [1025, 142] width 87 height 15
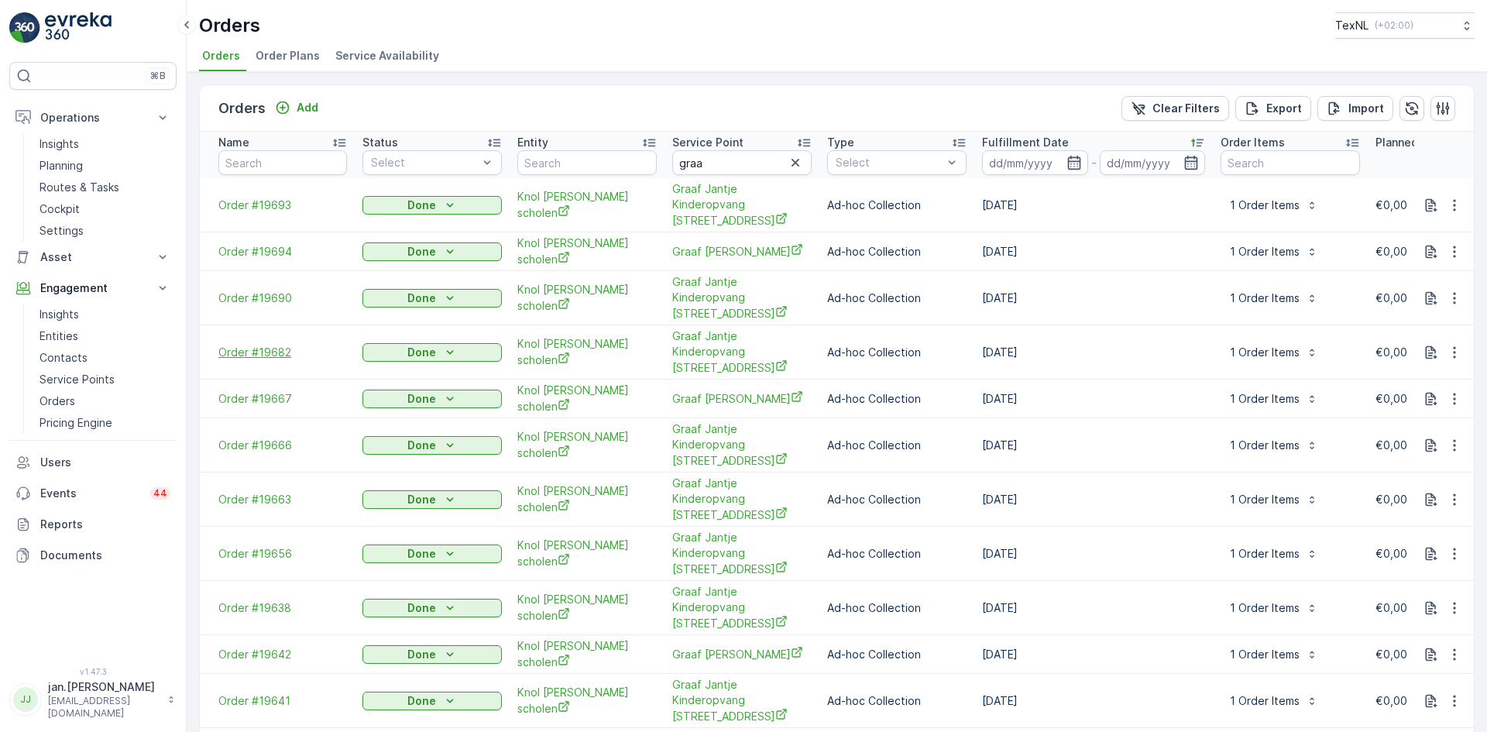
click at [246, 345] on span "Order #19682" at bounding box center [282, 352] width 129 height 15
drag, startPoint x: 705, startPoint y: 160, endPoint x: 650, endPoint y: 170, distance: 55.8
click at [650, 170] on tr "Name Status Select Entity Service Point graa Type Select Fulfillment Date - Ord…" at bounding box center [1284, 155] width 2169 height 46
click at [544, 163] on input "text" at bounding box center [586, 162] width 139 height 25
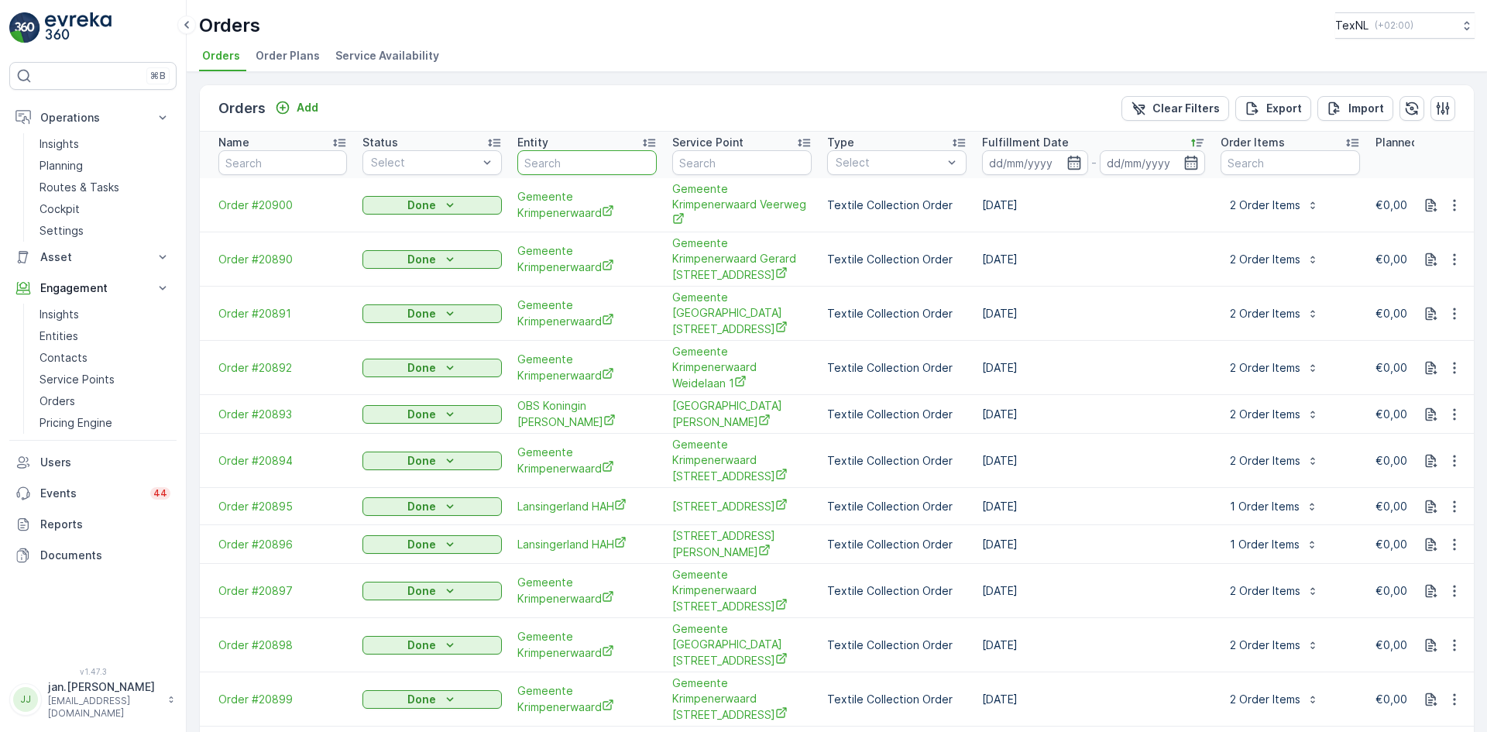
click at [544, 161] on input "text" at bounding box center [586, 162] width 139 height 25
type input "knol gro"
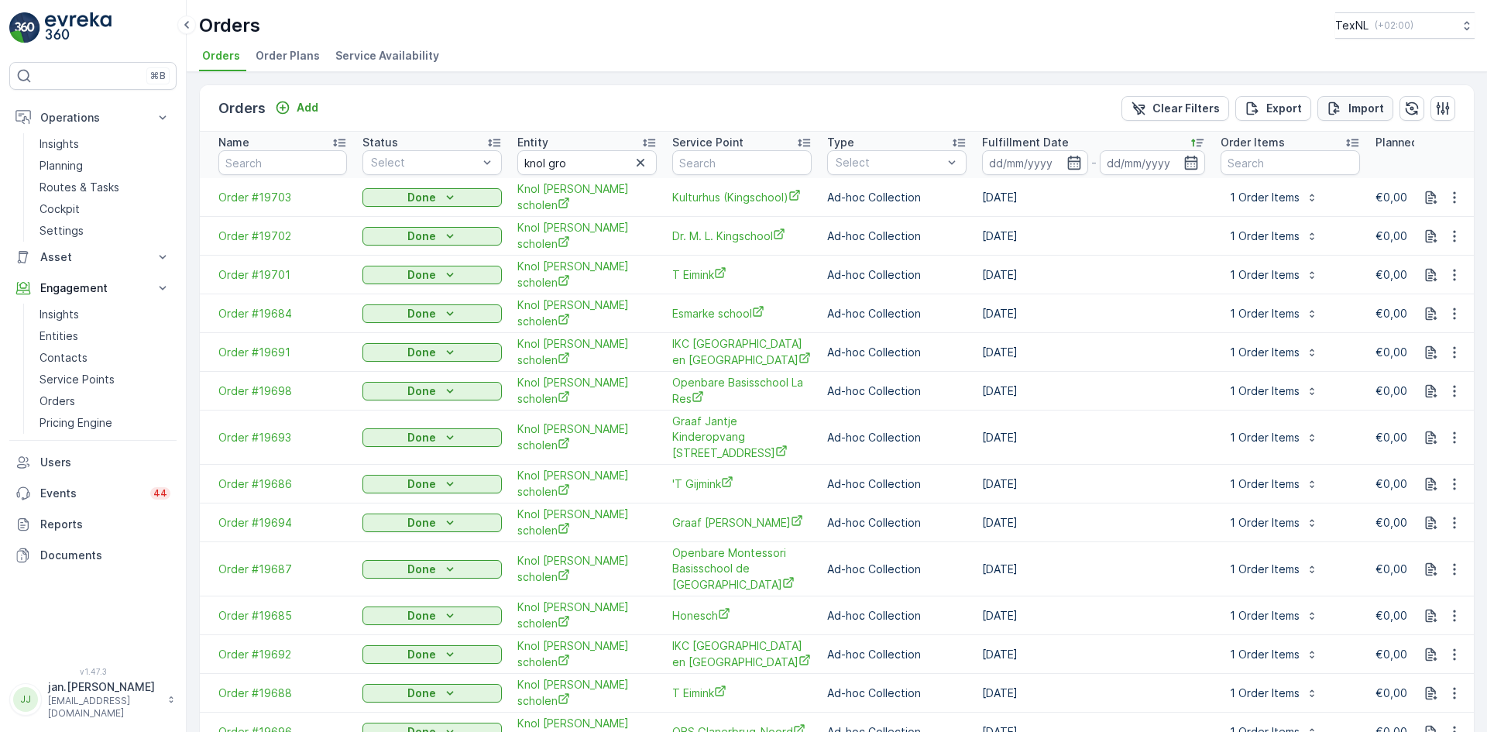
click at [1361, 106] on p "Import" at bounding box center [1366, 108] width 36 height 15
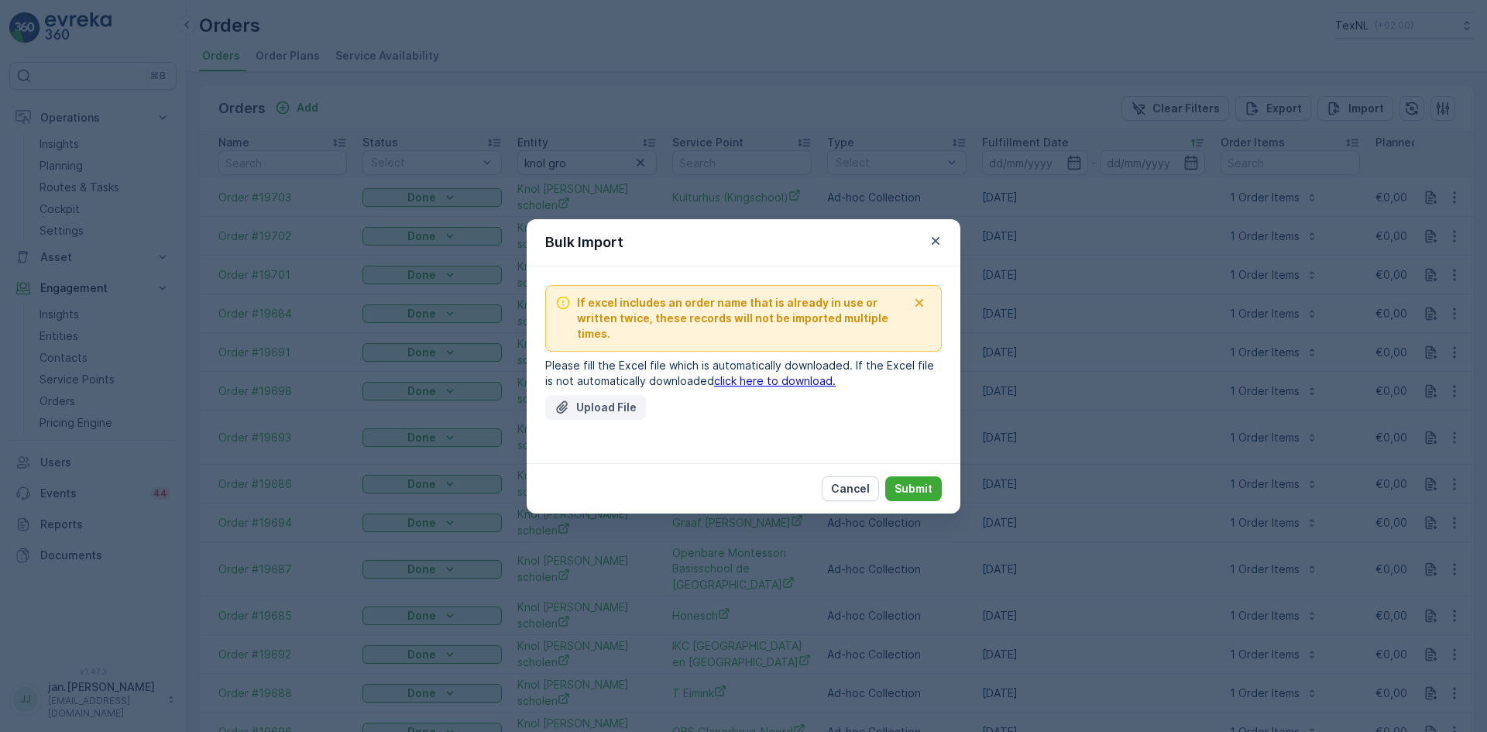
click at [595, 400] on p "Upload File" at bounding box center [606, 407] width 60 height 15
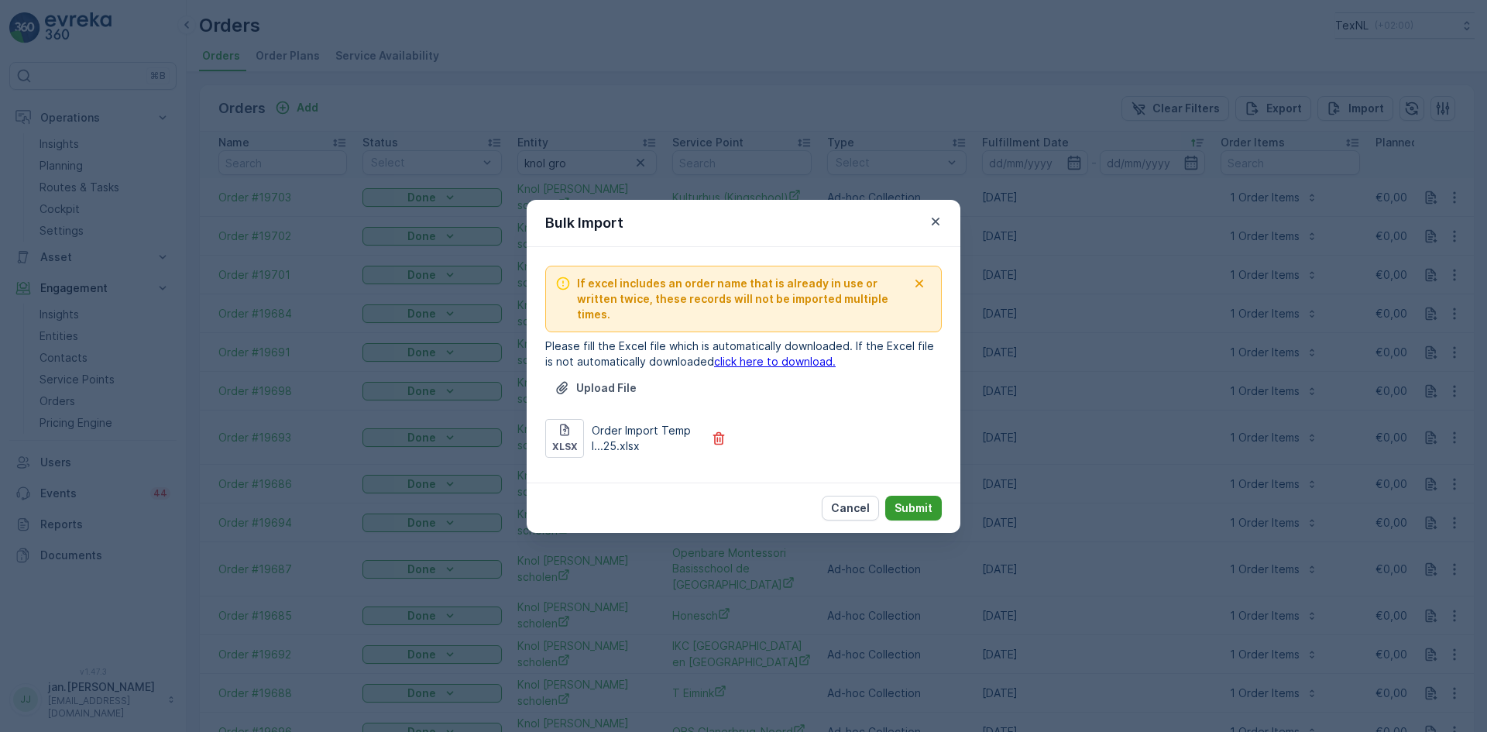
click at [906, 503] on p "Submit" at bounding box center [913, 507] width 38 height 15
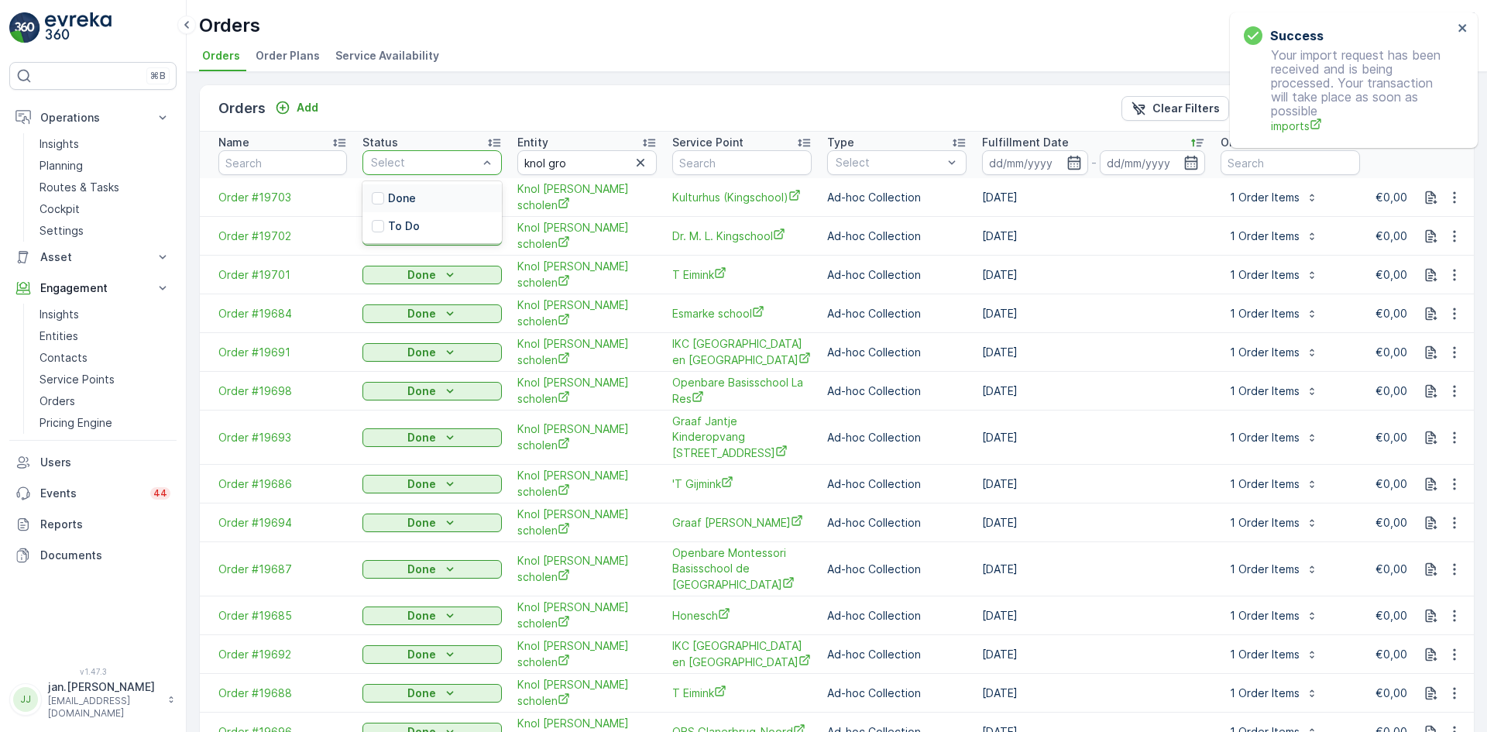
click at [419, 167] on div at bounding box center [424, 162] width 110 height 12
click at [386, 221] on div "To Do" at bounding box center [396, 225] width 48 height 15
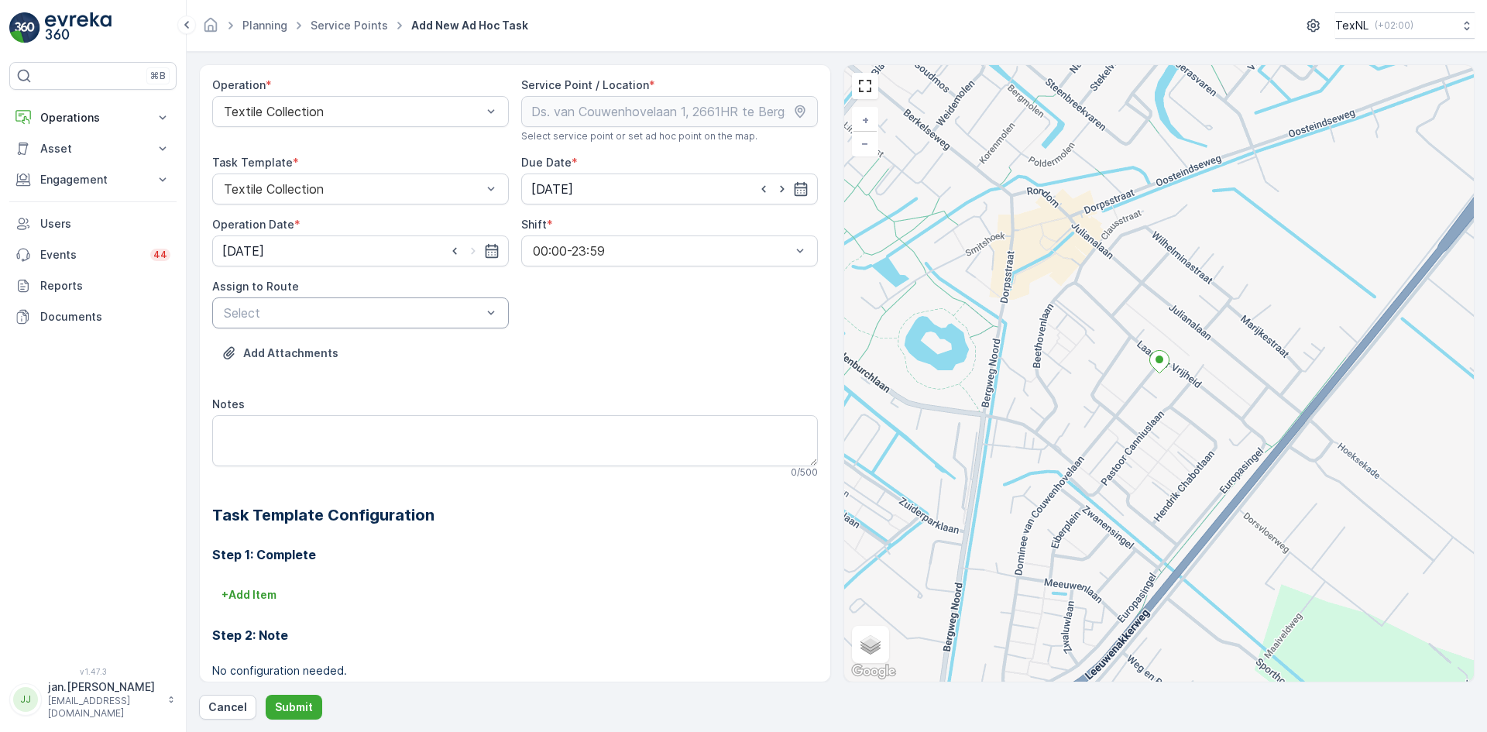
click at [343, 318] on div at bounding box center [352, 313] width 261 height 14
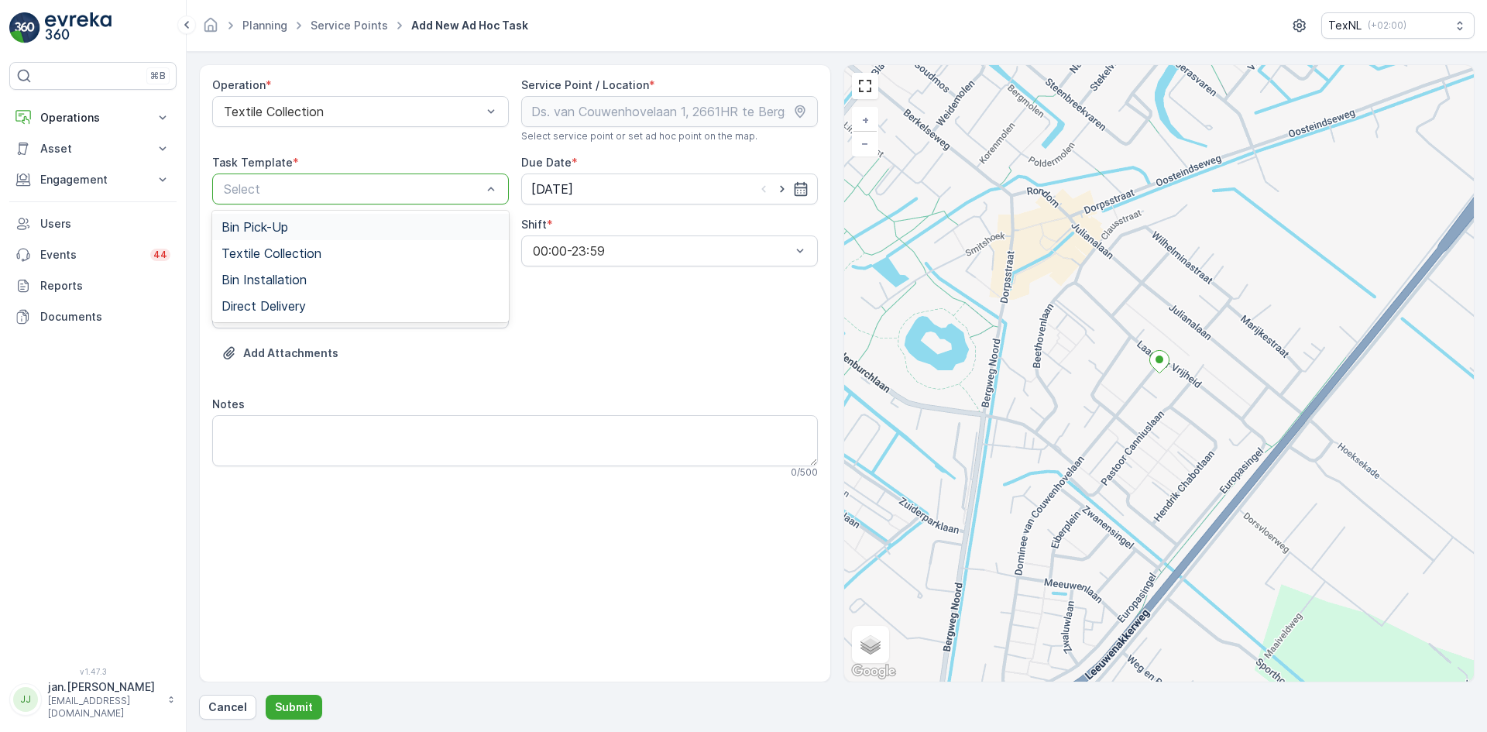
click at [345, 193] on div at bounding box center [352, 189] width 261 height 14
click at [290, 266] on div "Bin Installation" at bounding box center [360, 279] width 297 height 26
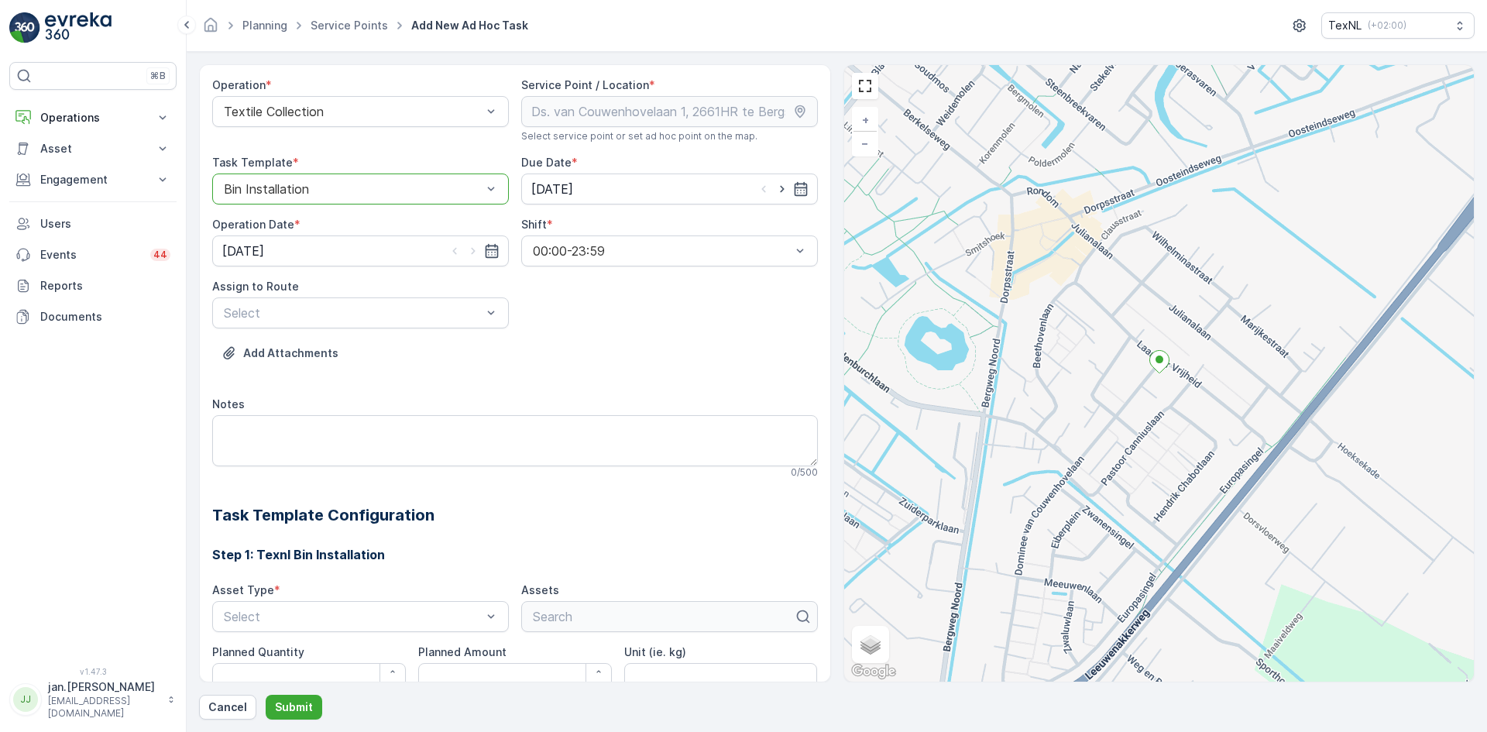
click at [300, 183] on div at bounding box center [352, 189] width 261 height 14
click at [295, 249] on span "Textile Collection" at bounding box center [271, 253] width 100 height 14
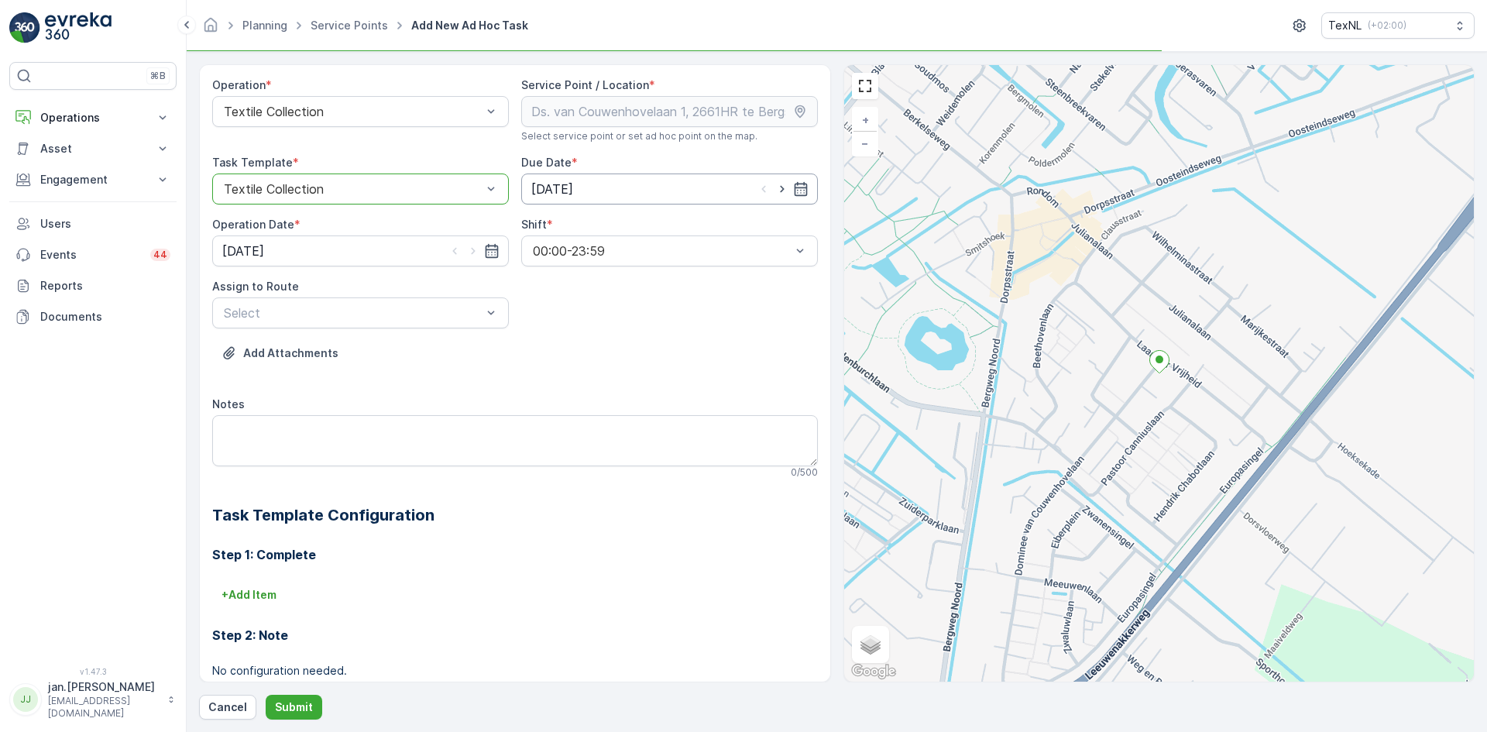
click at [571, 179] on input "11.08.2025" at bounding box center [669, 188] width 297 height 31
click at [538, 415] on div "24" at bounding box center [545, 411] width 25 height 25
type input "24.08.2025"
click at [282, 245] on input "11.08.2025" at bounding box center [360, 250] width 297 height 31
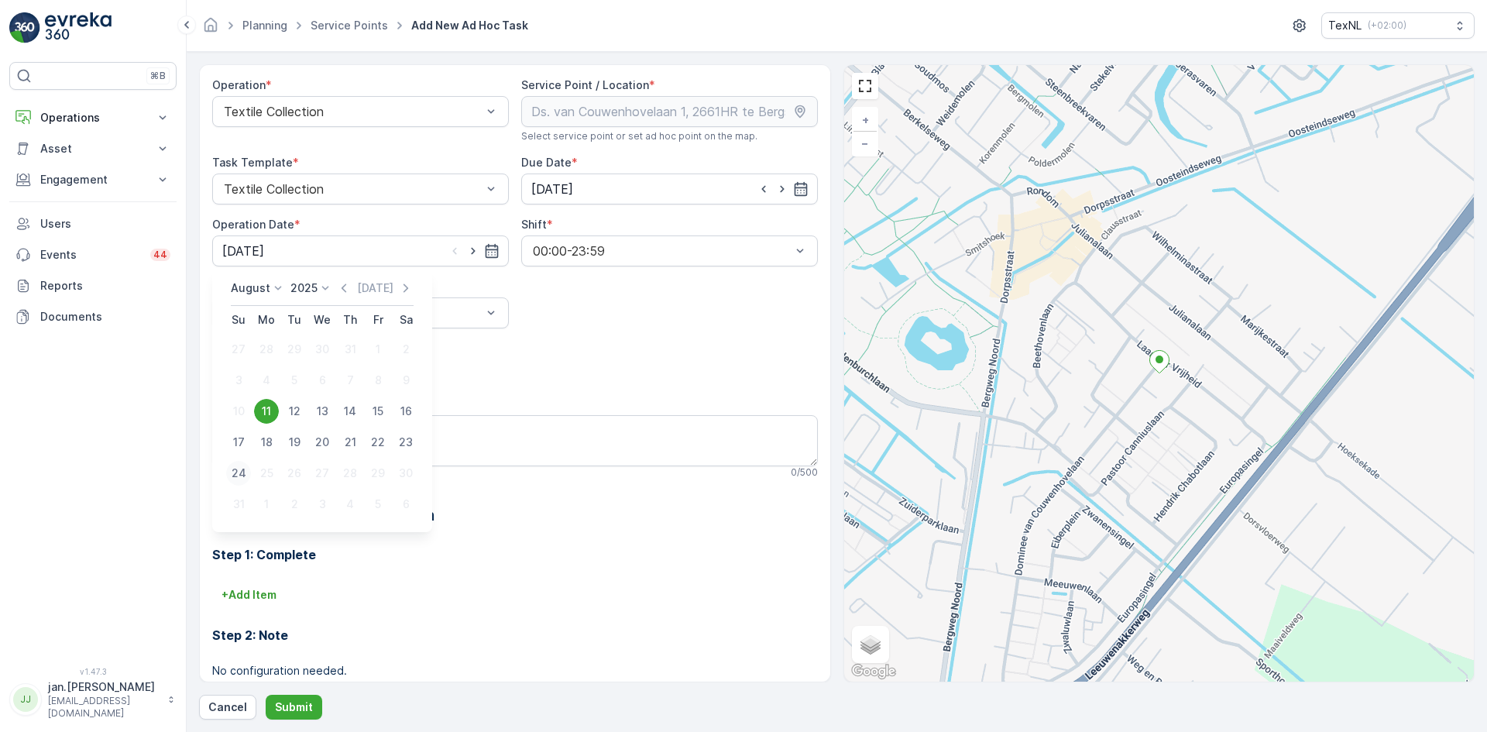
click at [230, 474] on div "24" at bounding box center [238, 473] width 25 height 25
type input "24.08.2025"
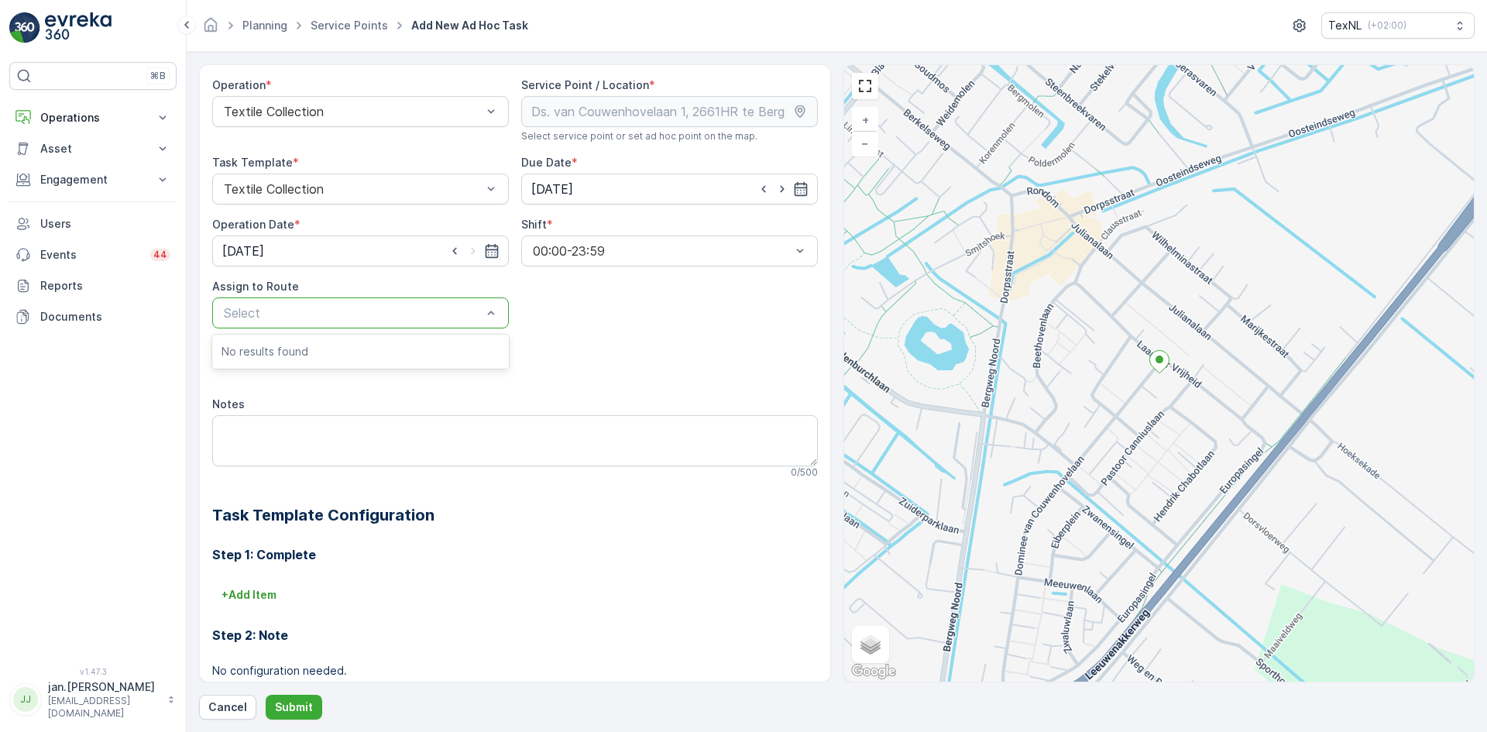
click at [368, 319] on div at bounding box center [352, 313] width 261 height 14
click at [614, 314] on div "Operation * Textile Collection Service Point / Location * Select service point …" at bounding box center [514, 425] width 605 height 697
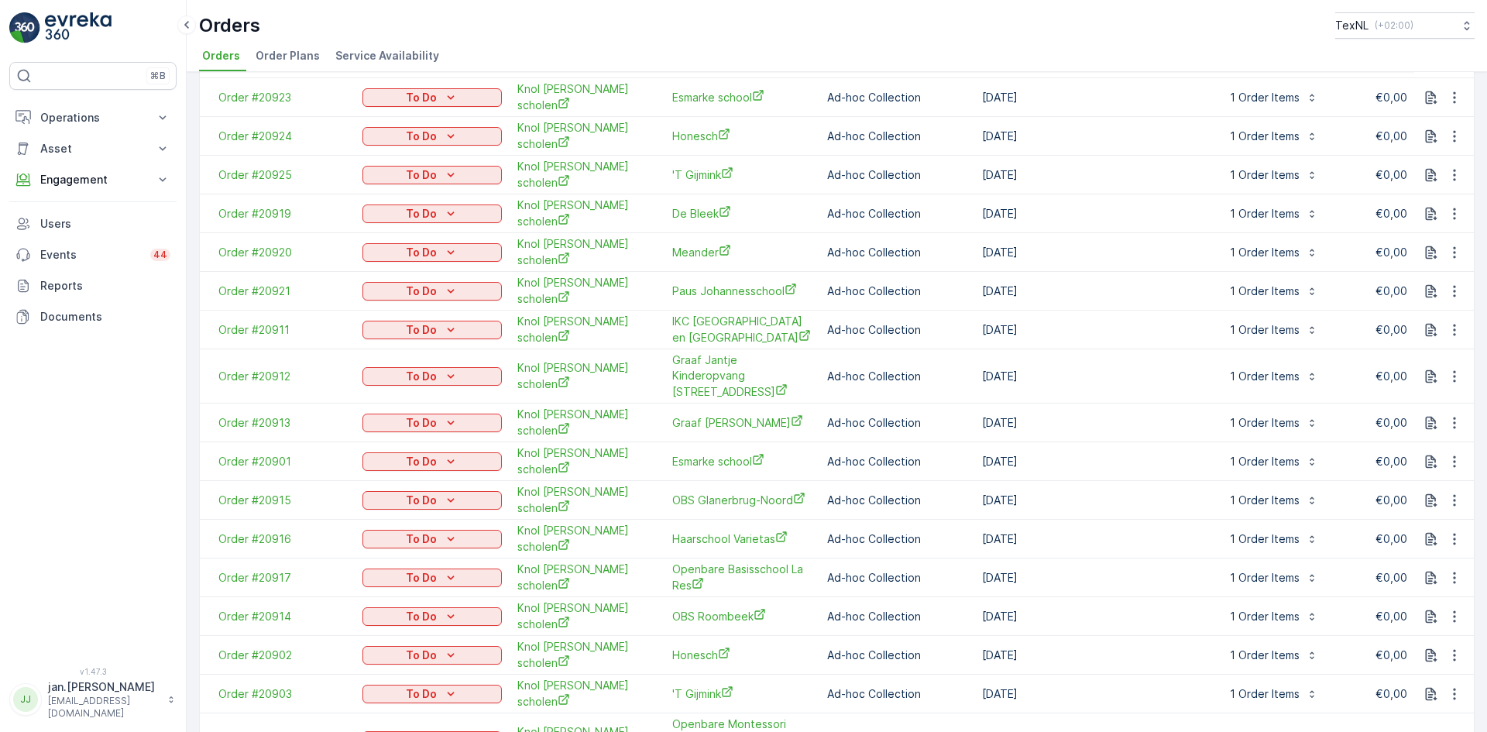
scroll to position [483, 0]
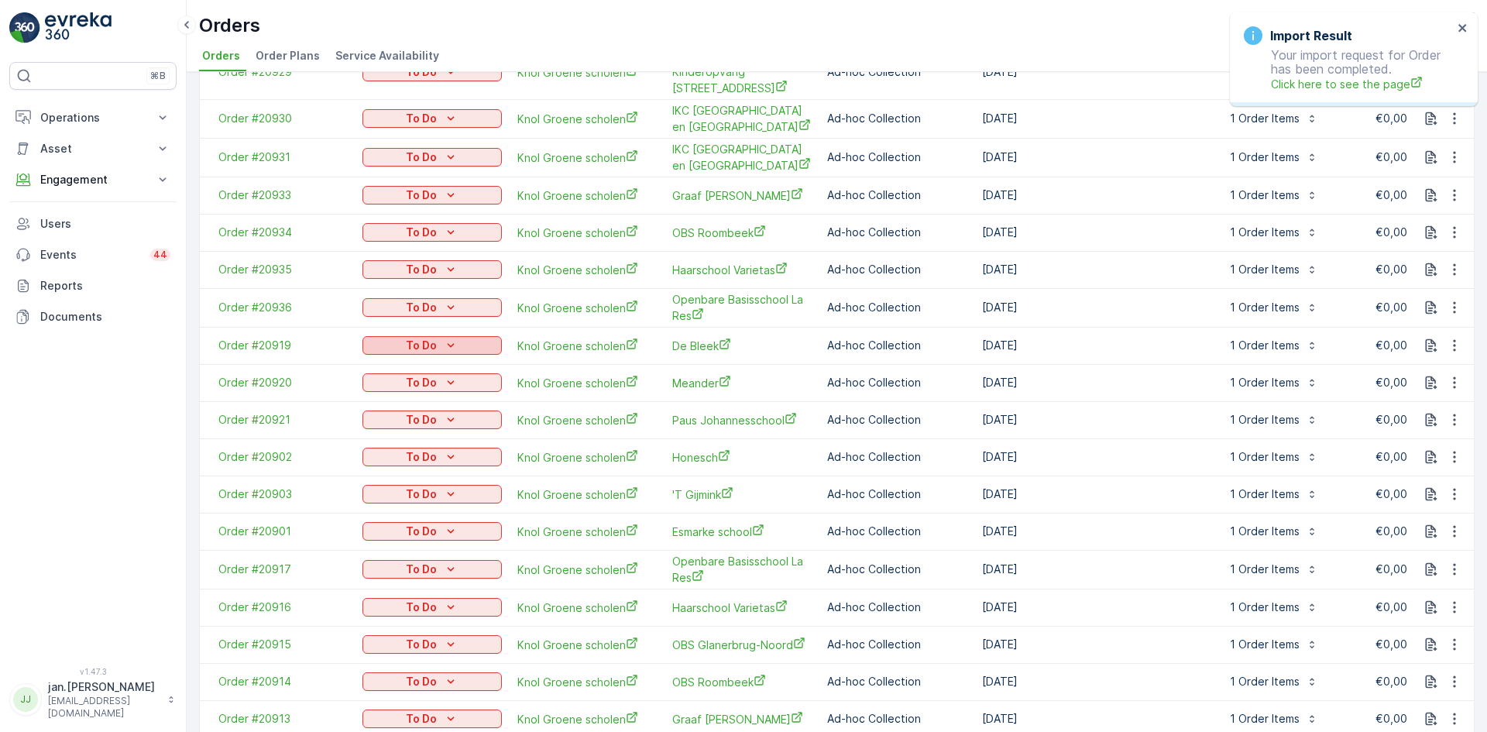
scroll to position [1426, 0]
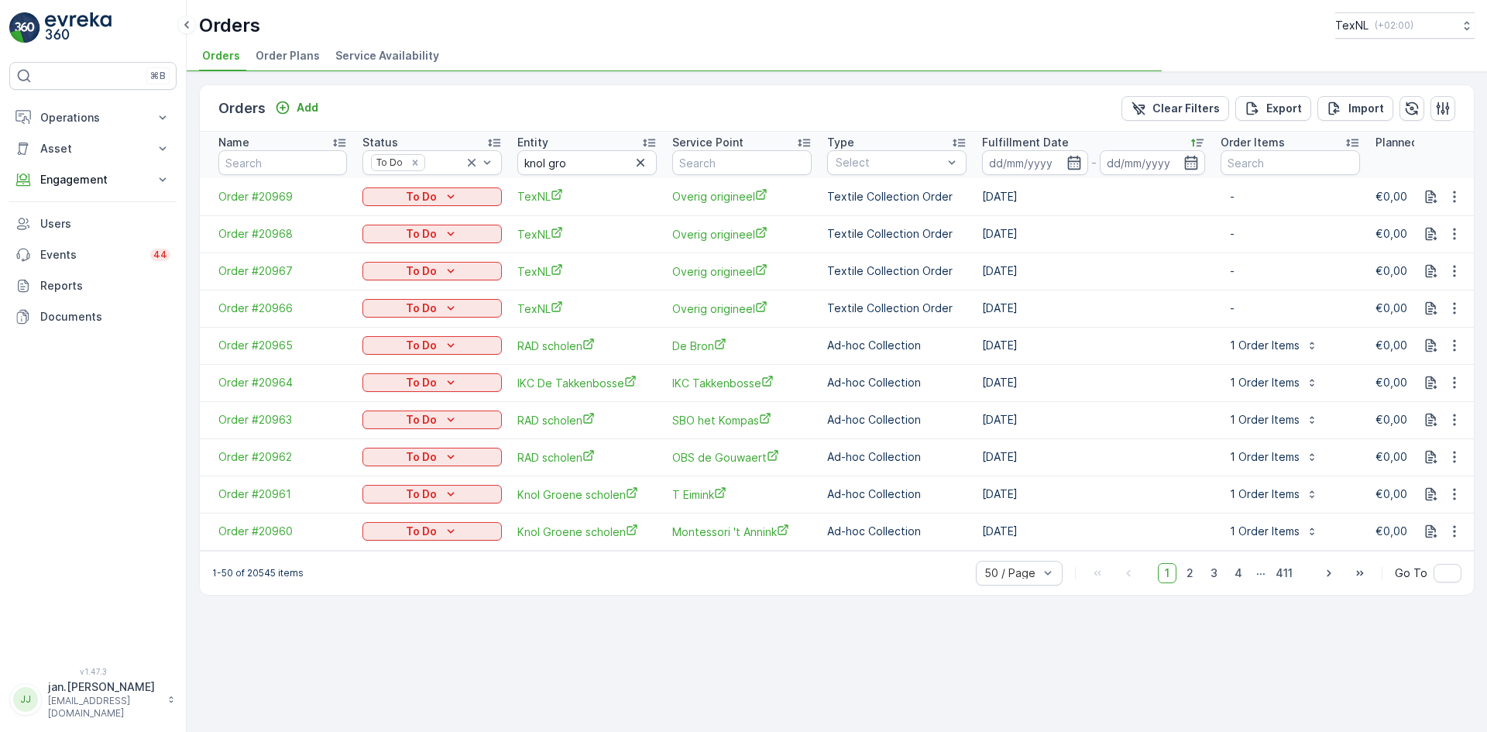
type input "knol gro"
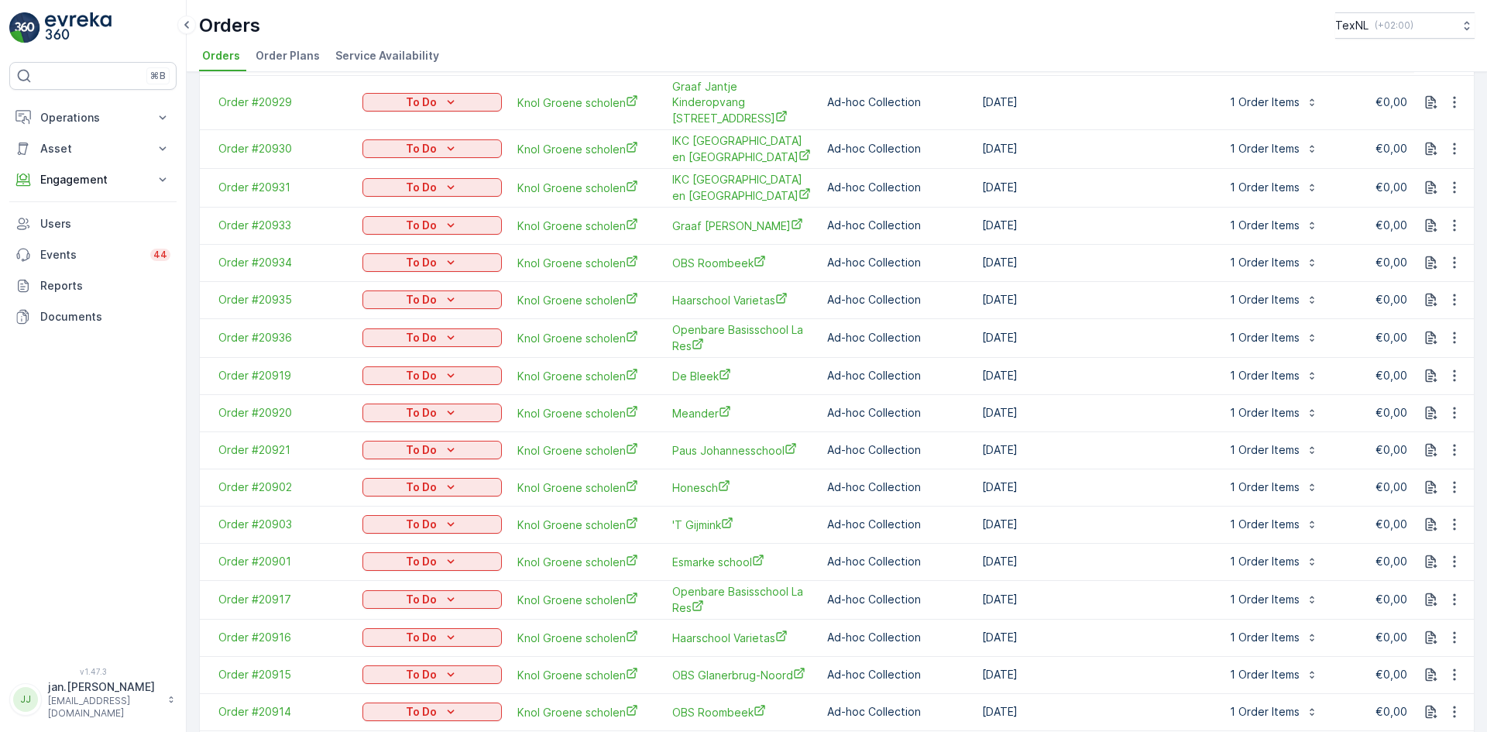
scroll to position [1426, 0]
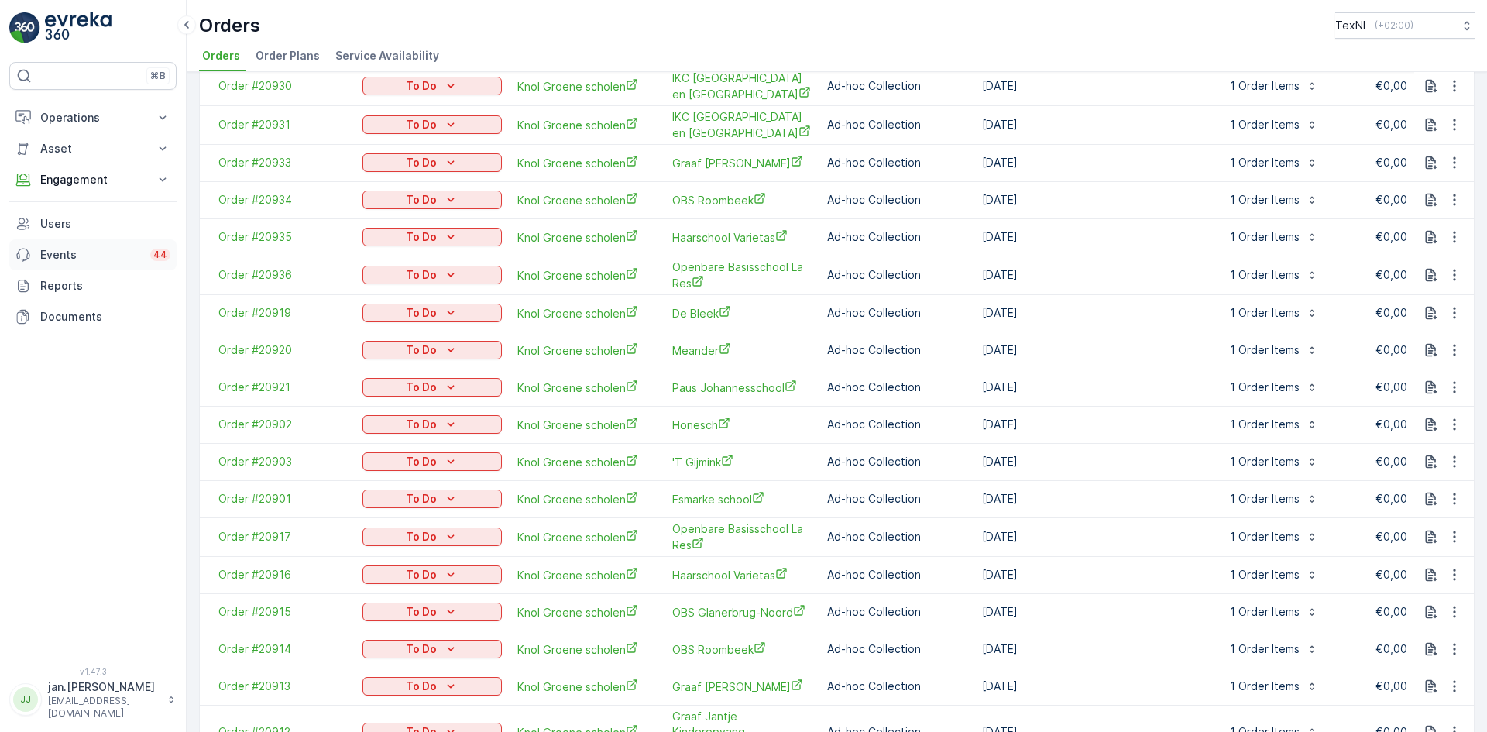
click at [72, 263] on link "Events 44" at bounding box center [92, 254] width 167 height 31
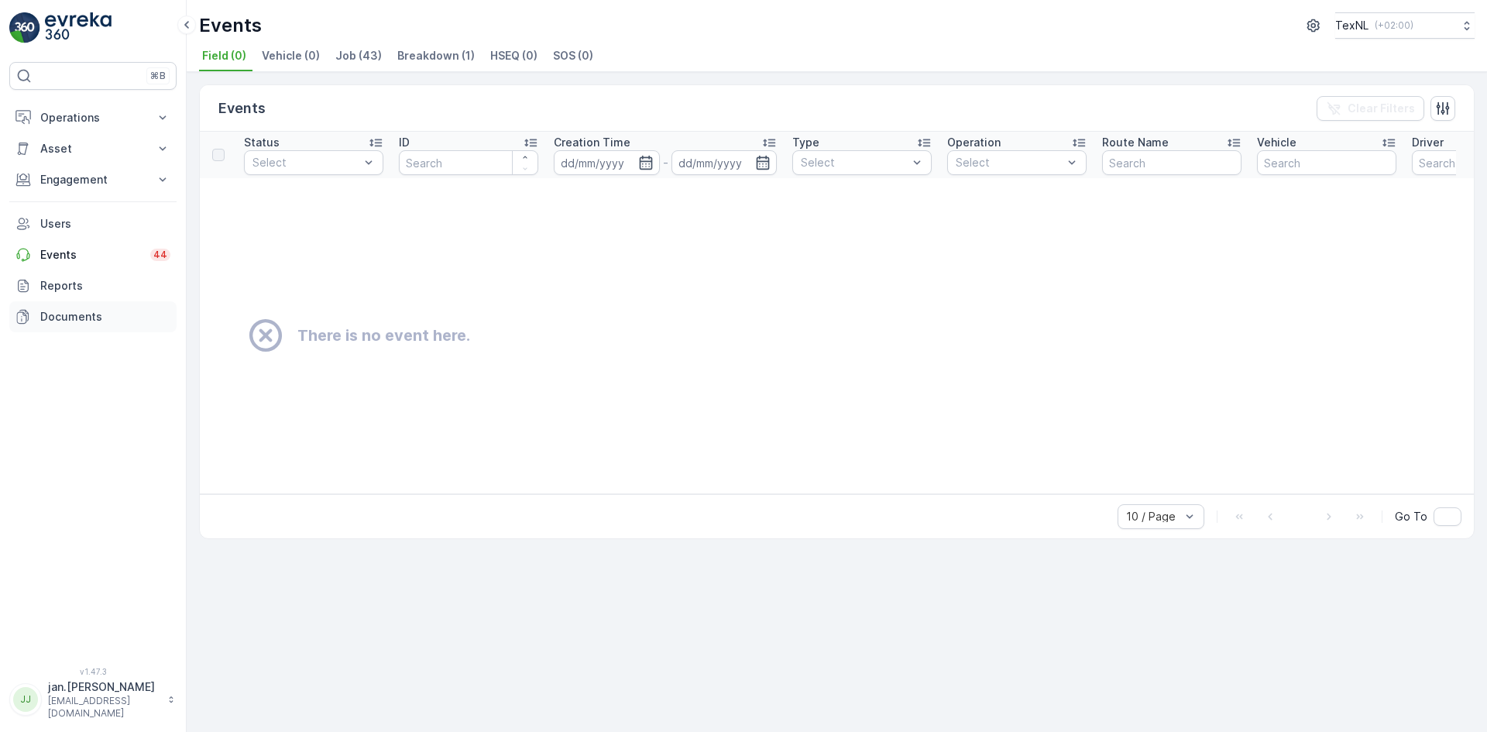
click at [51, 318] on p "Documents" at bounding box center [105, 316] width 130 height 15
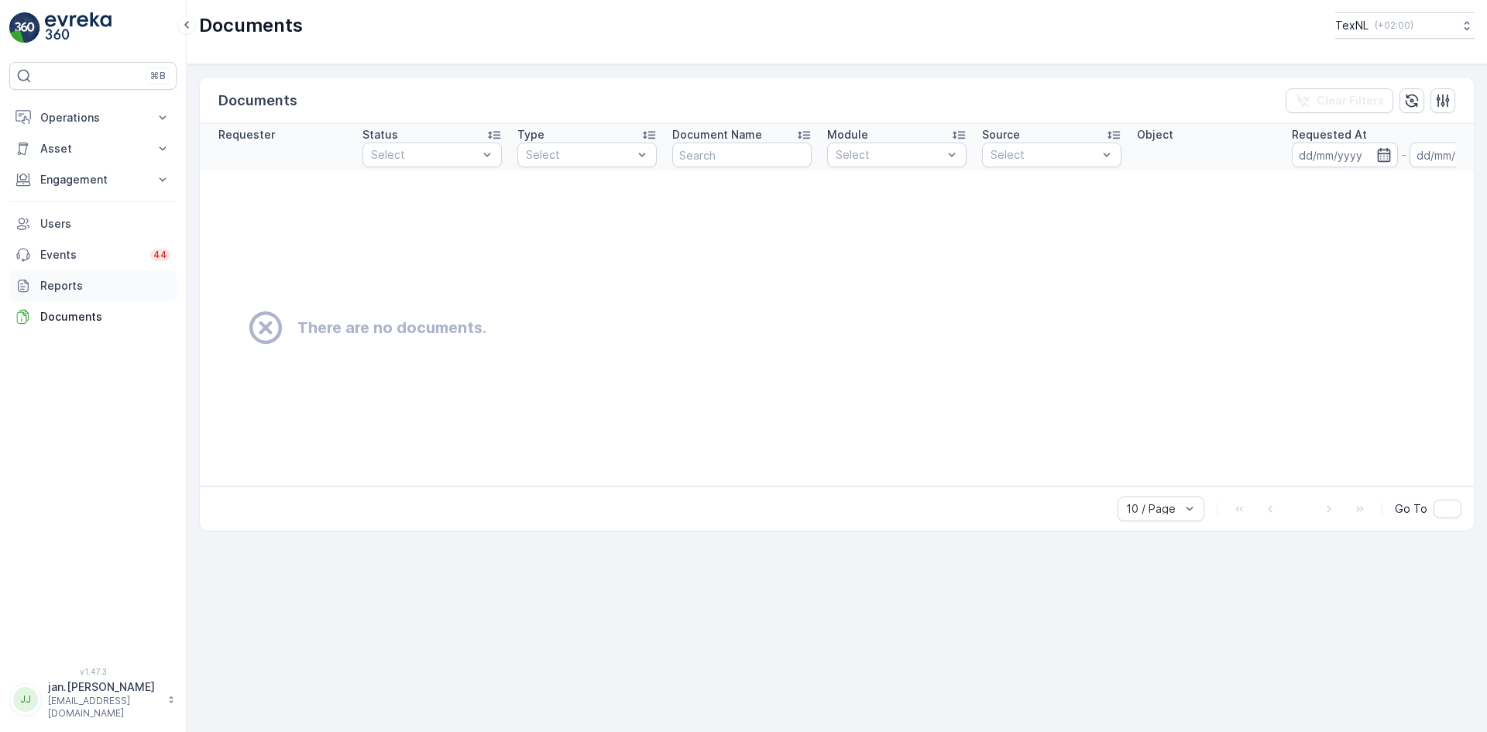
click at [70, 283] on p "Reports" at bounding box center [105, 285] width 130 height 15
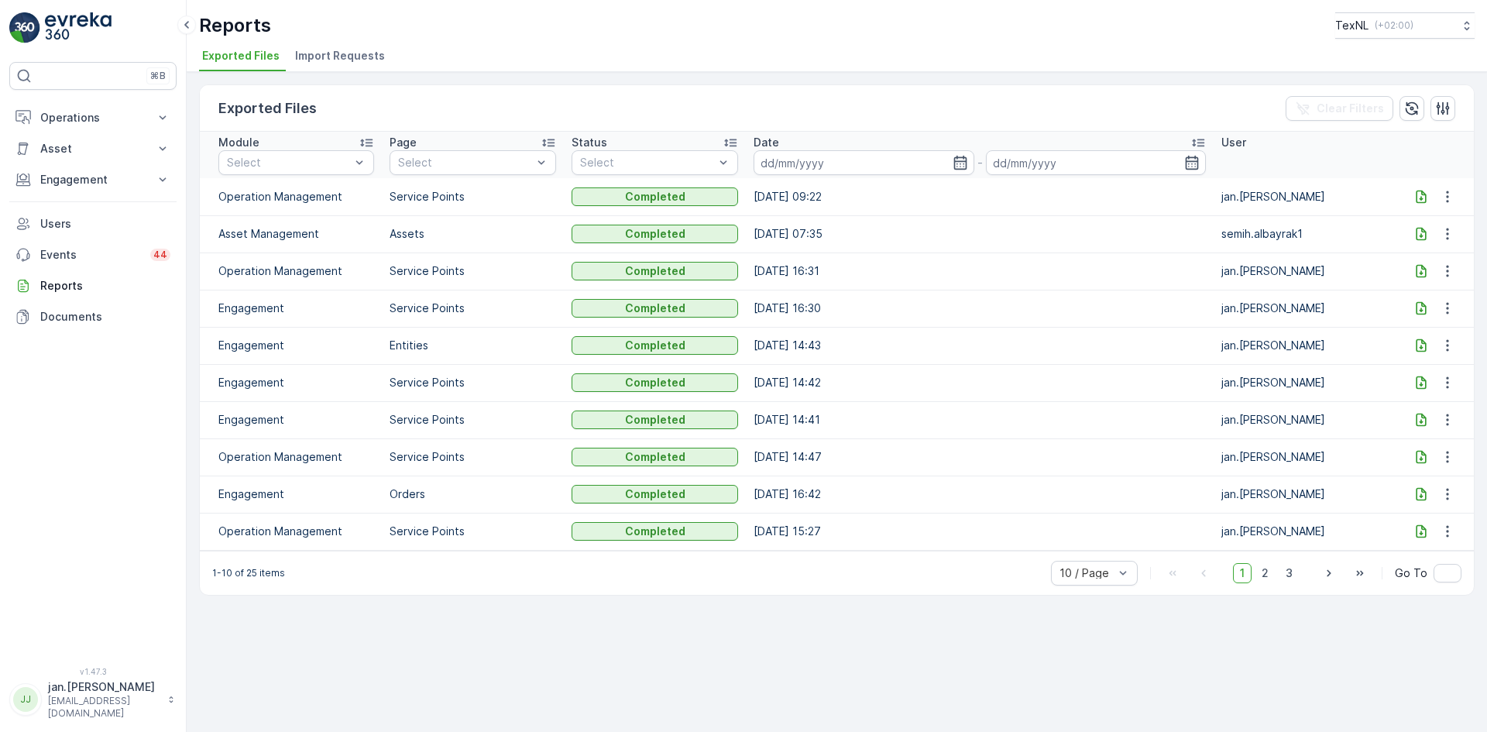
click at [358, 57] on span "Import Requests" at bounding box center [340, 55] width 90 height 15
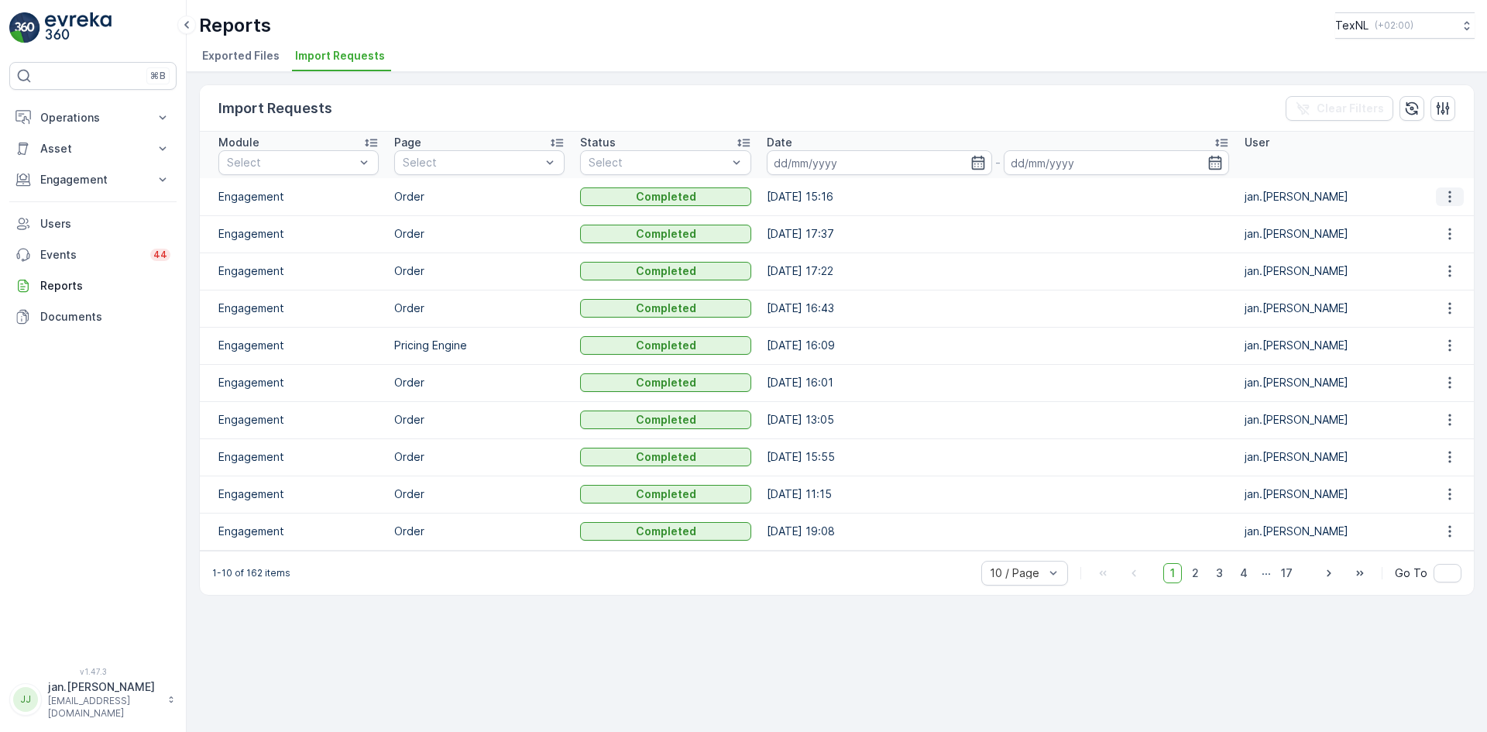
click at [1451, 195] on icon "button" at bounding box center [1449, 196] width 15 height 15
click at [1431, 223] on span "See More Details" at bounding box center [1436, 219] width 90 height 15
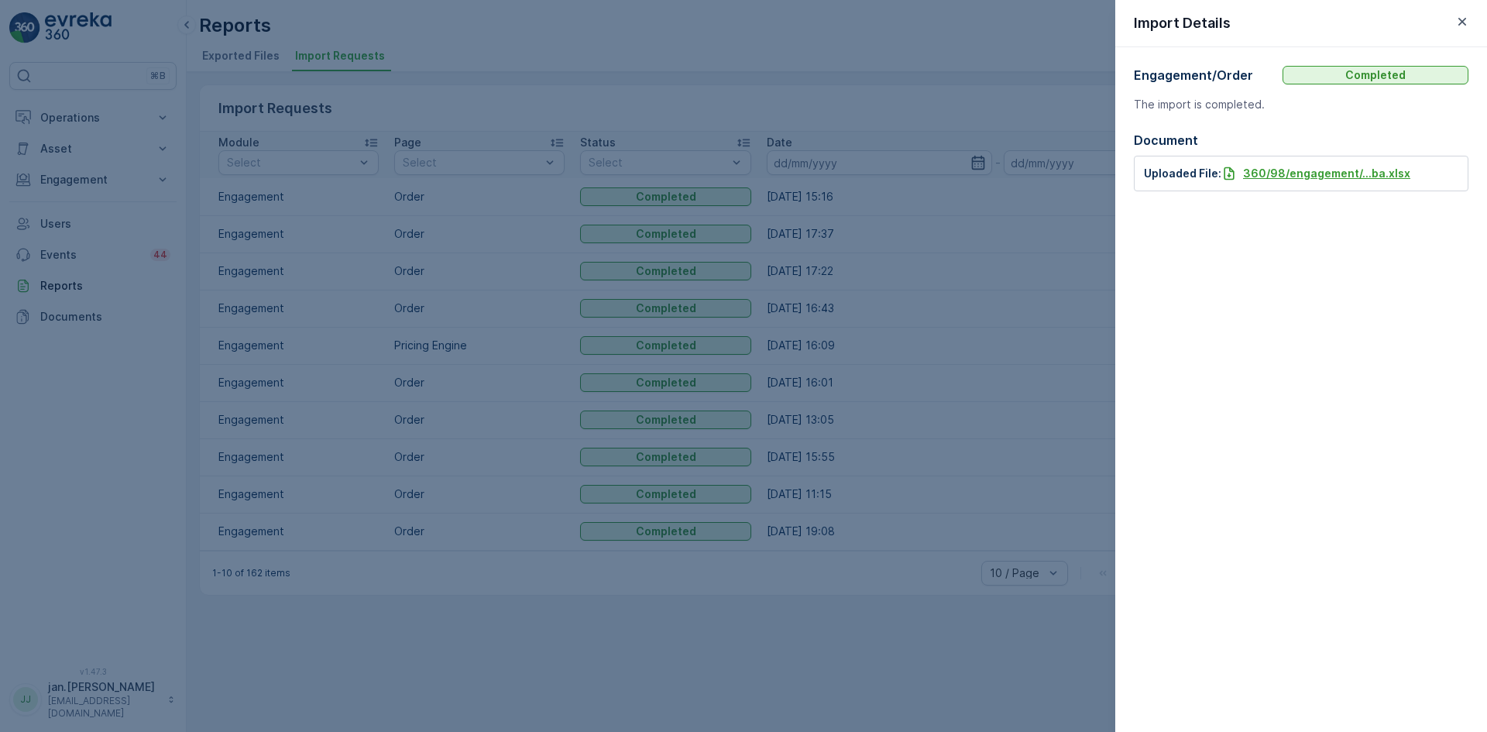
click at [1317, 177] on p "360/98/engagement/...ba.xlsx" at bounding box center [1326, 173] width 167 height 15
drag, startPoint x: 1463, startPoint y: 17, endPoint x: 1379, endPoint y: 47, distance: 89.6
click at [1463, 17] on icon "button" at bounding box center [1461, 21] width 15 height 15
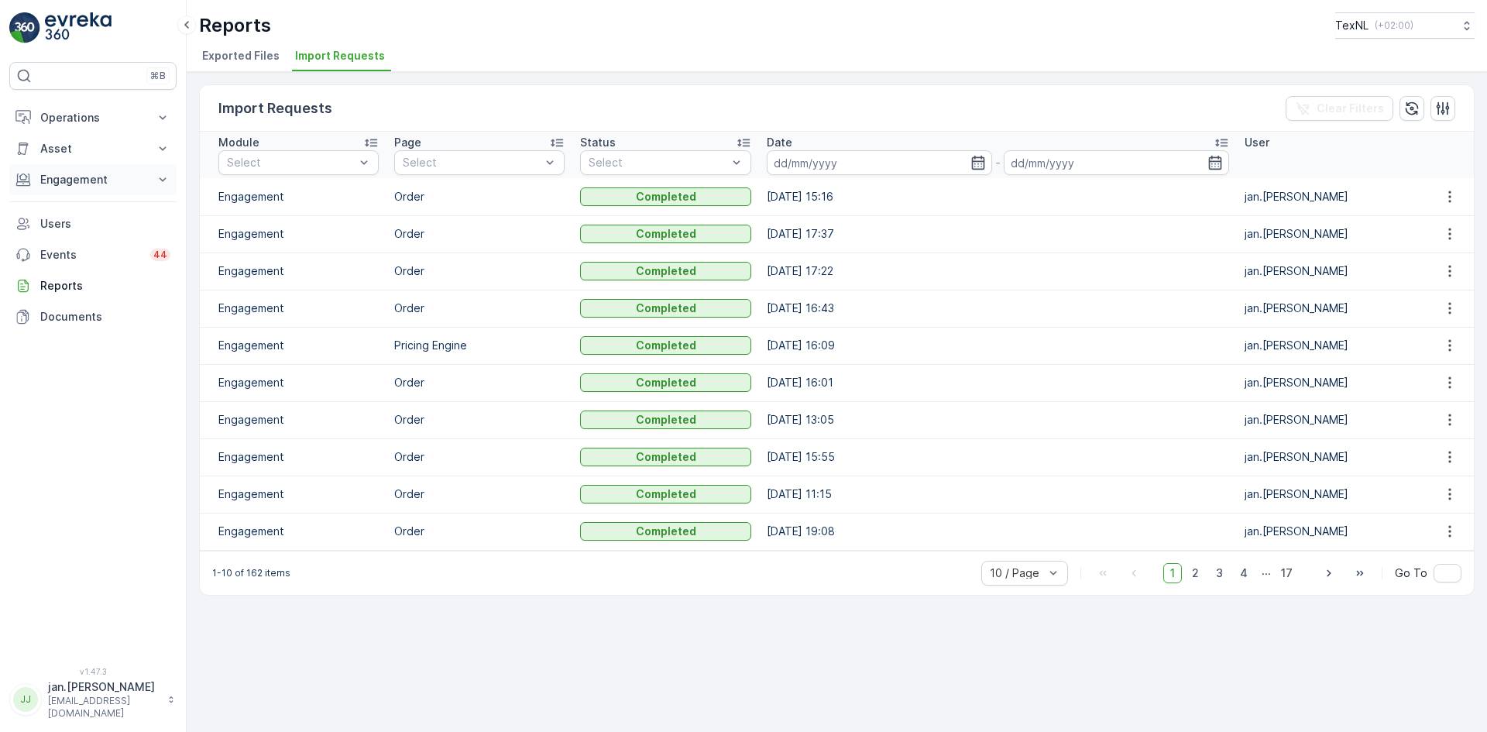
click at [86, 173] on p "Engagement" at bounding box center [92, 179] width 105 height 15
click at [49, 288] on p "Orders" at bounding box center [57, 292] width 36 height 15
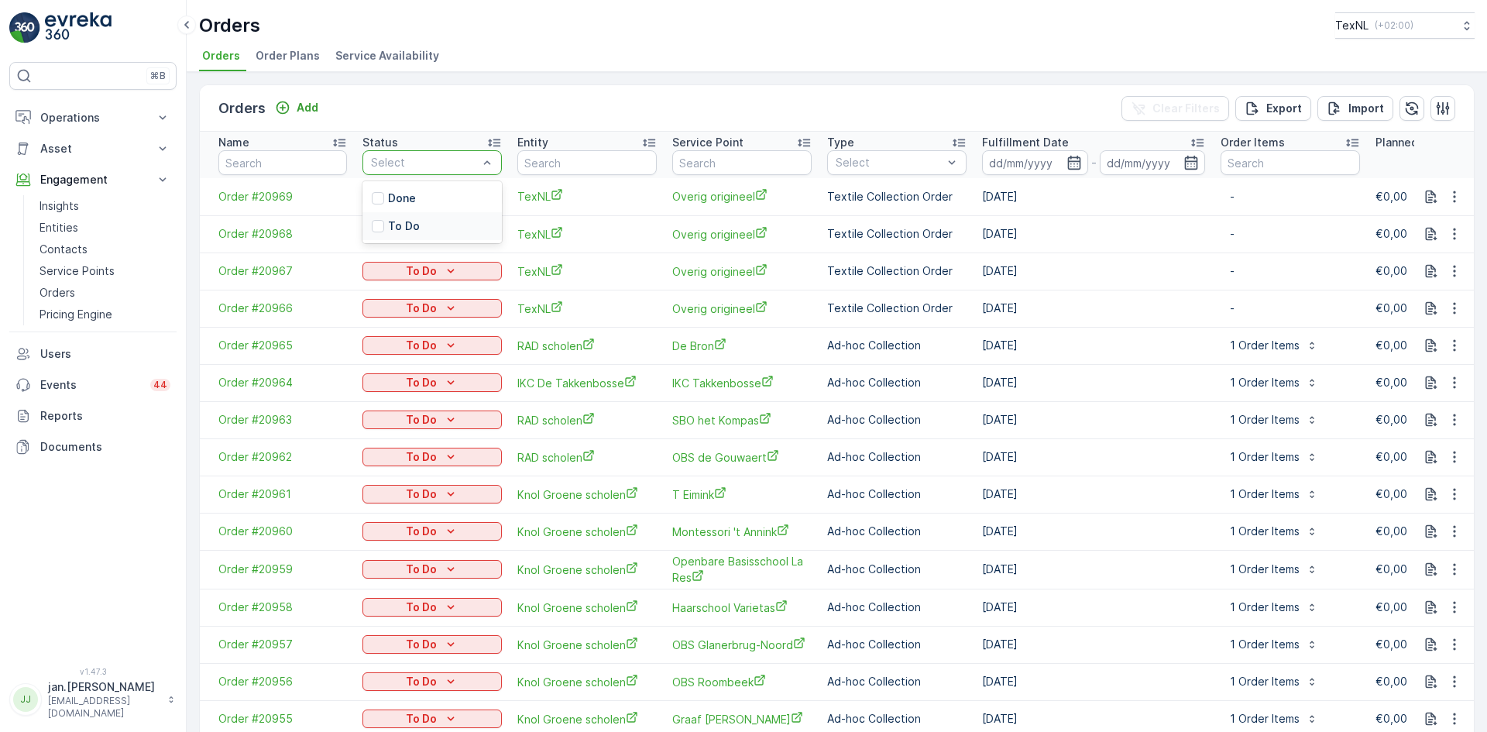
click at [377, 227] on div at bounding box center [378, 226] width 12 height 12
click at [1449, 199] on icon "button" at bounding box center [1453, 196] width 15 height 15
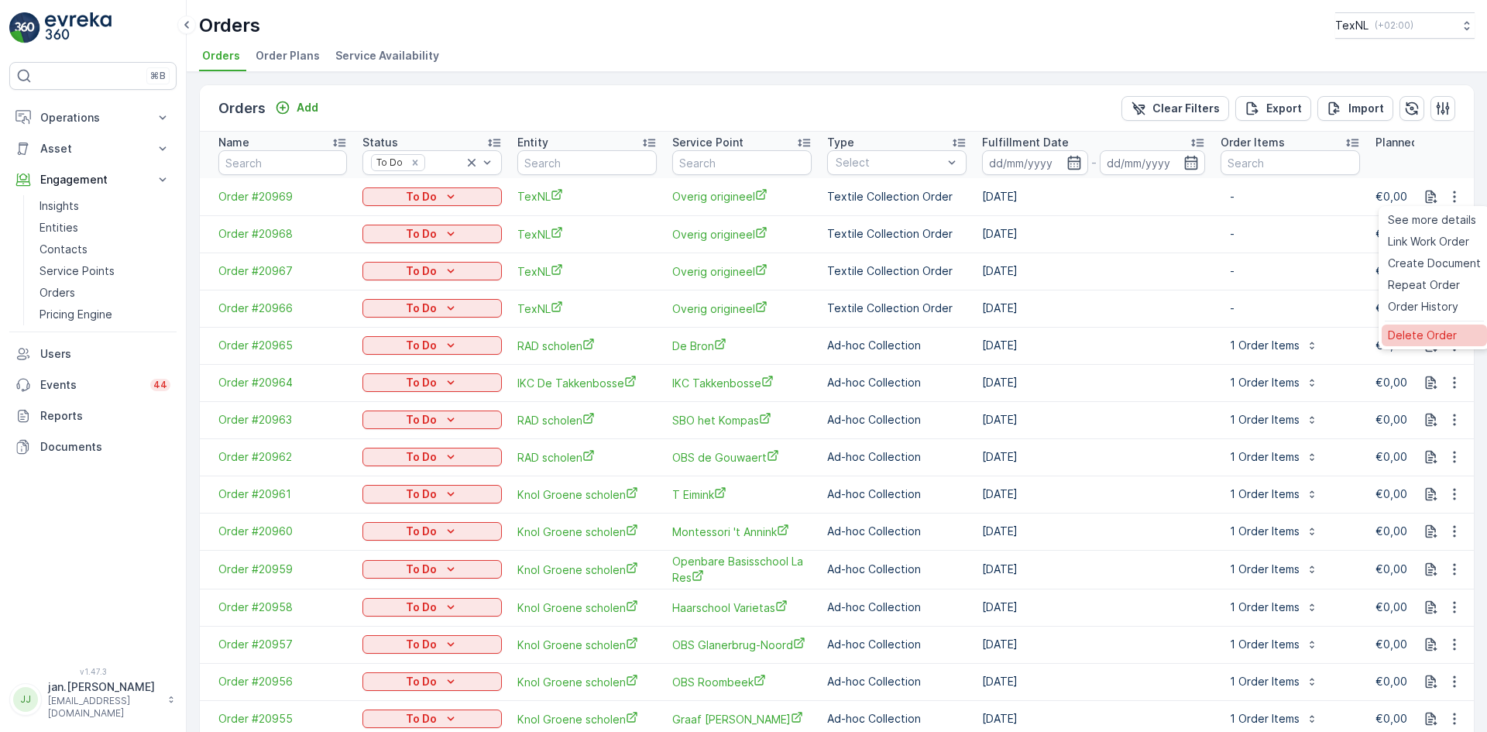
click at [1419, 338] on span "Delete Order" at bounding box center [1421, 335] width 69 height 15
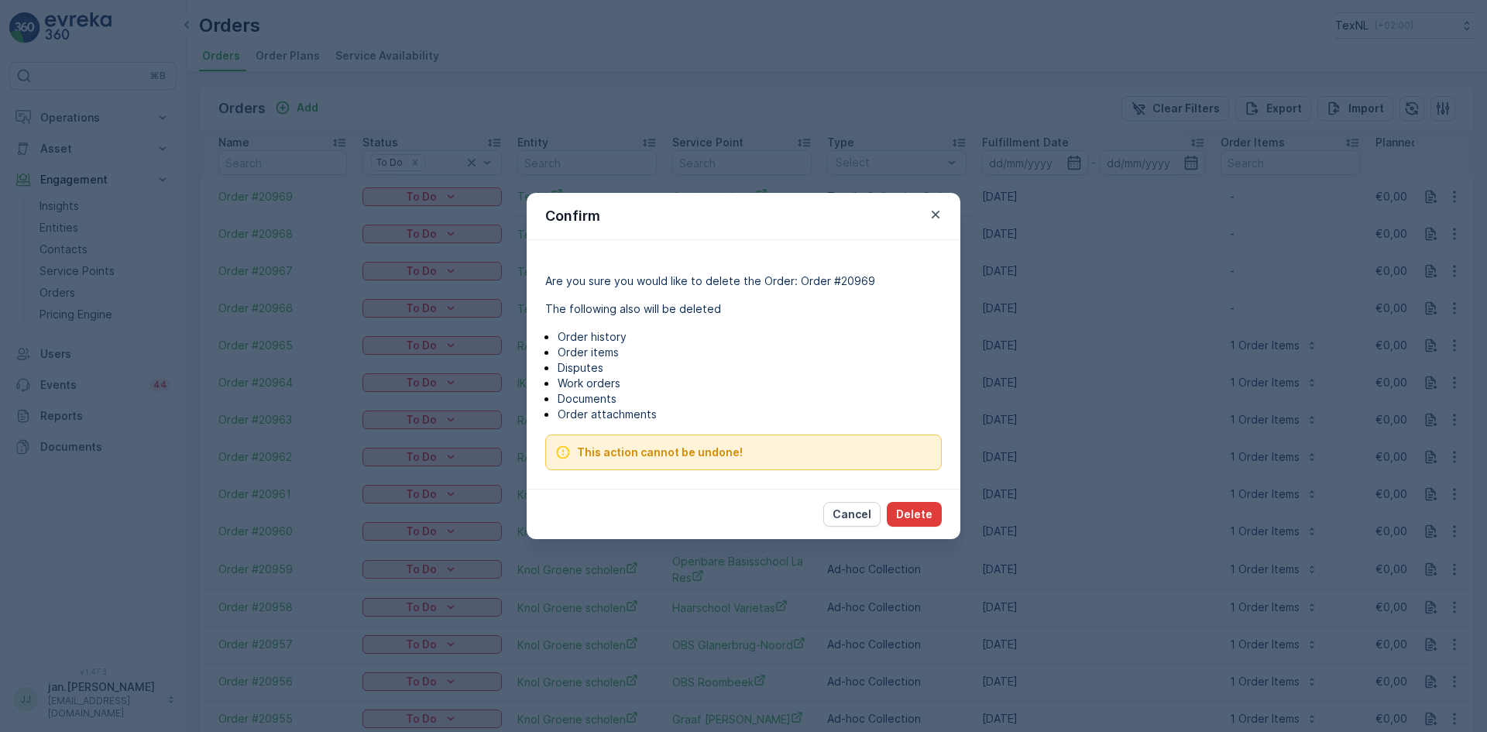
click at [912, 521] on p "Delete" at bounding box center [914, 513] width 36 height 15
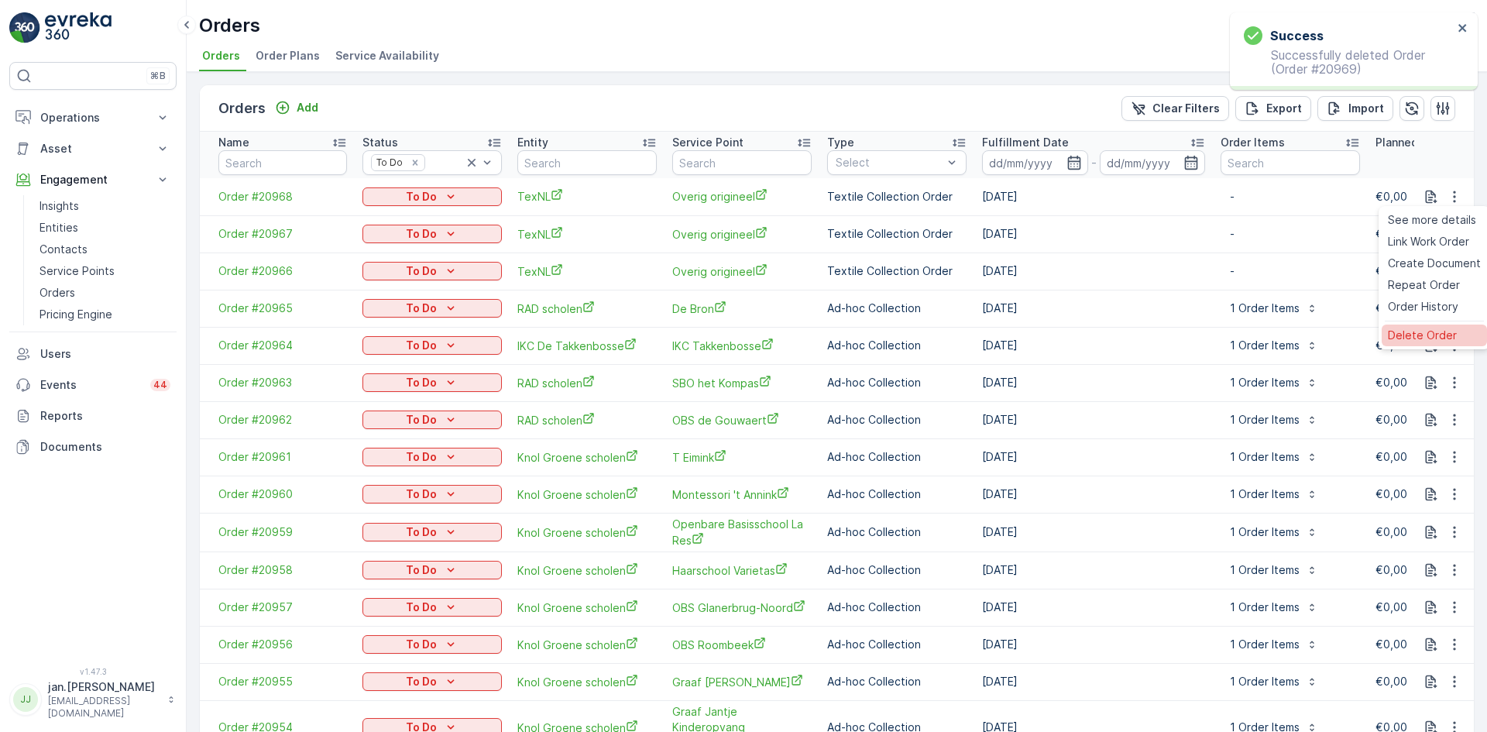
click at [1408, 332] on span "Delete Order" at bounding box center [1421, 335] width 69 height 15
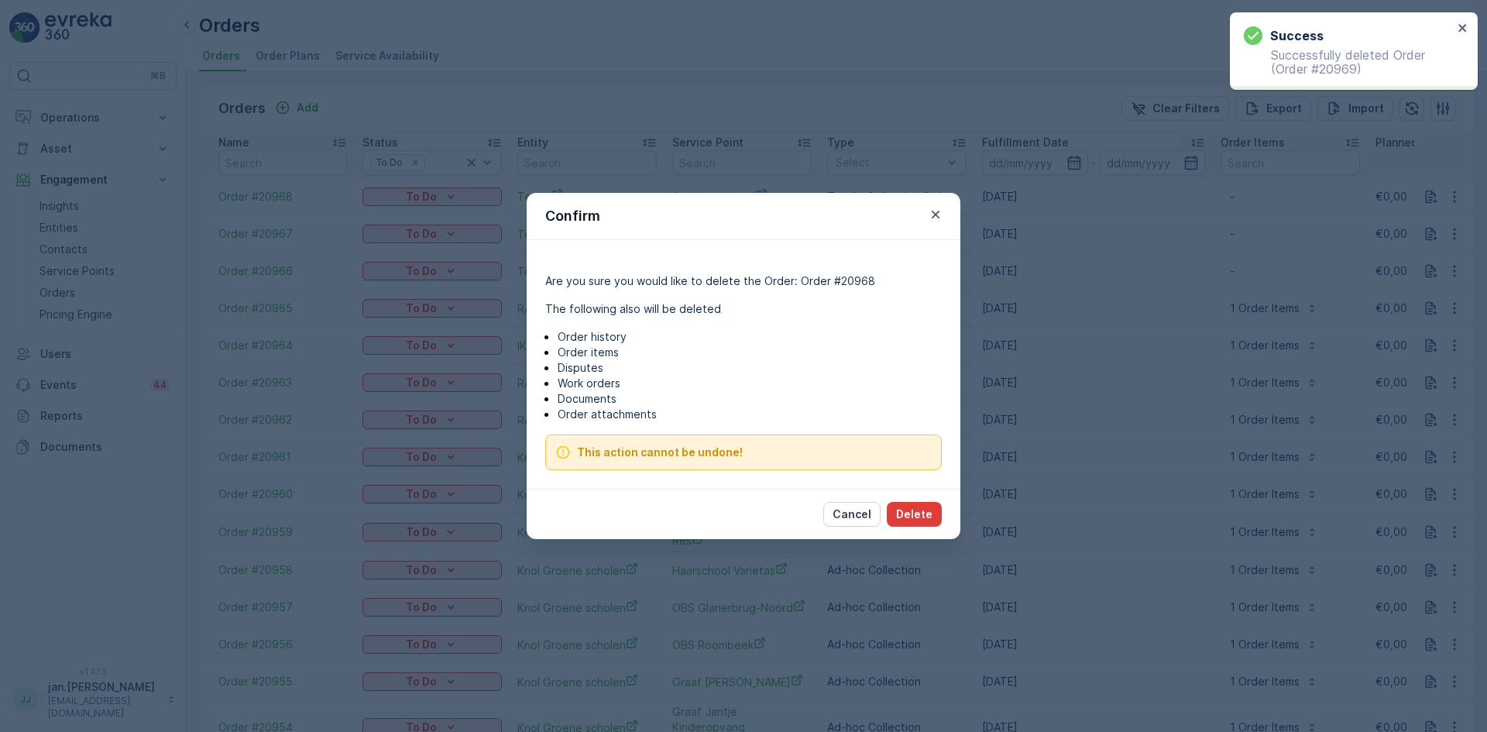
click at [920, 507] on p "Delete" at bounding box center [914, 513] width 36 height 15
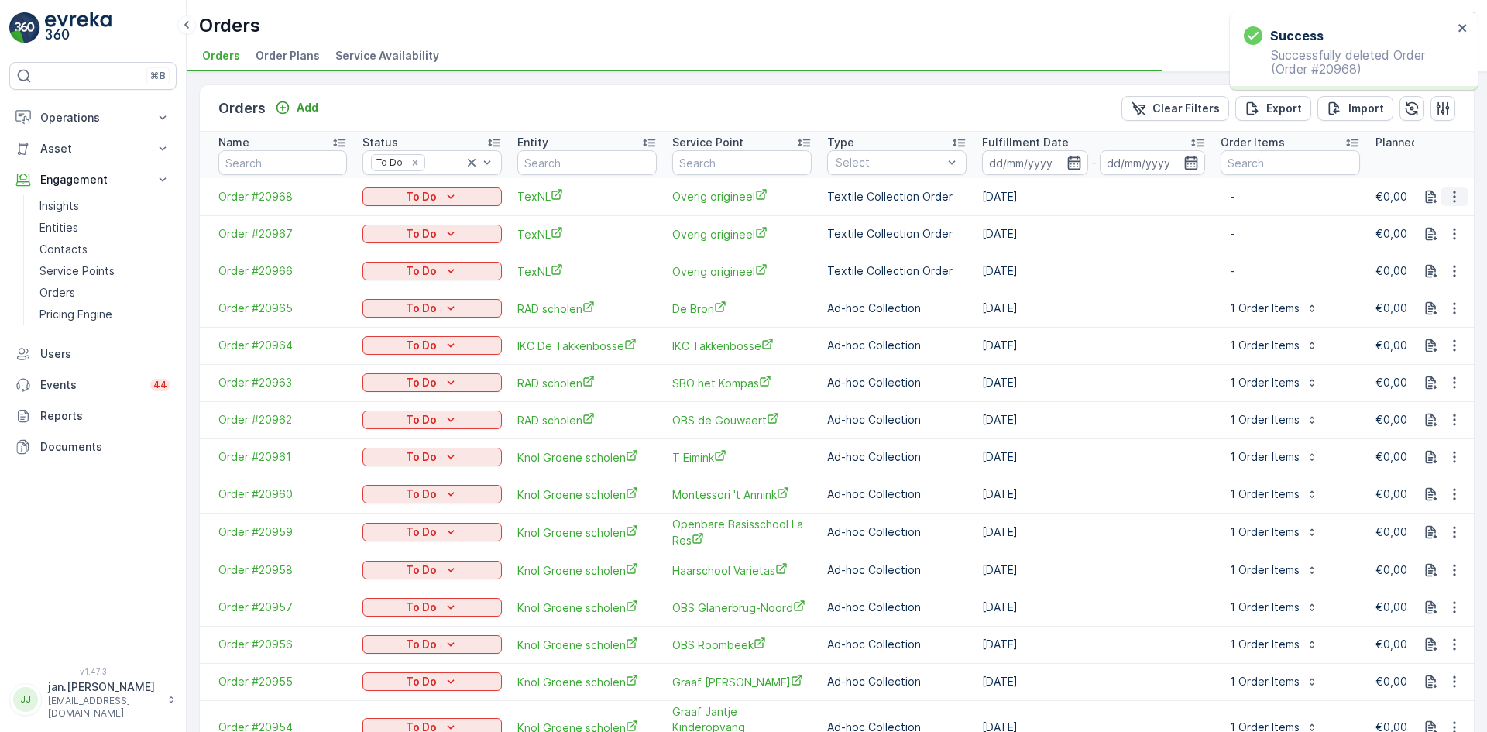
click at [1454, 191] on icon "button" at bounding box center [1453, 196] width 15 height 15
click at [1419, 364] on td at bounding box center [1444, 382] width 60 height 37
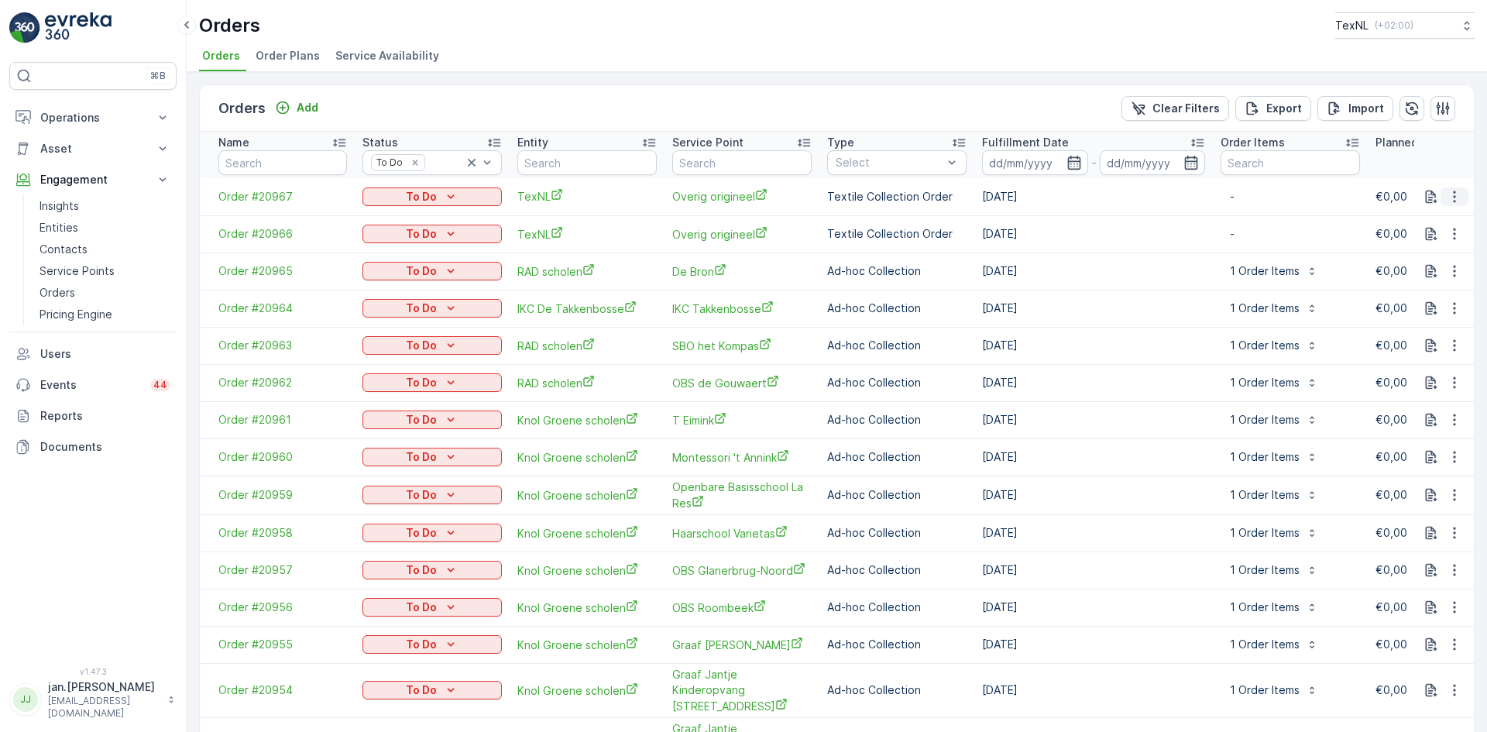
click at [1453, 197] on icon "button" at bounding box center [1454, 196] width 2 height 12
click at [1423, 335] on span "Delete Order" at bounding box center [1421, 335] width 69 height 15
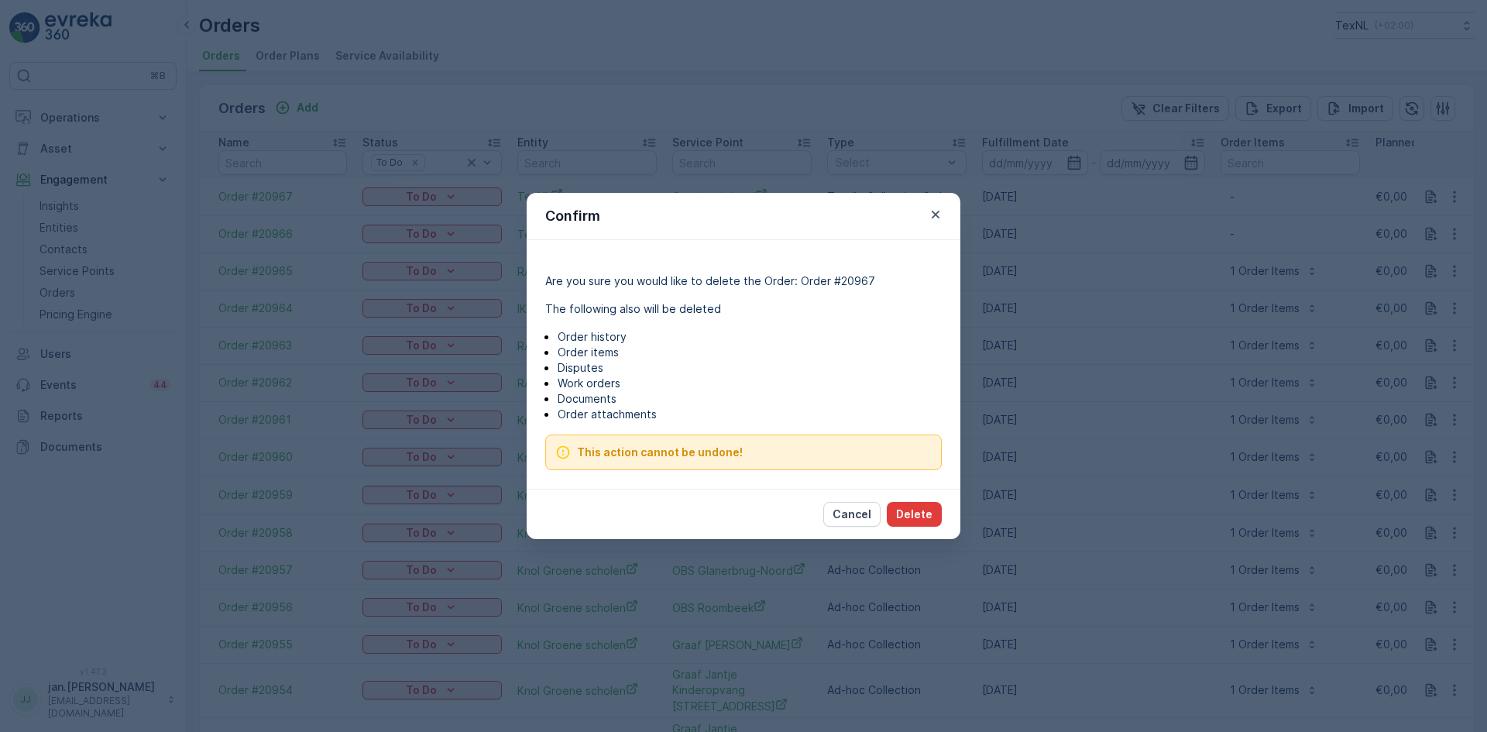
click at [915, 523] on button "Delete" at bounding box center [914, 514] width 55 height 25
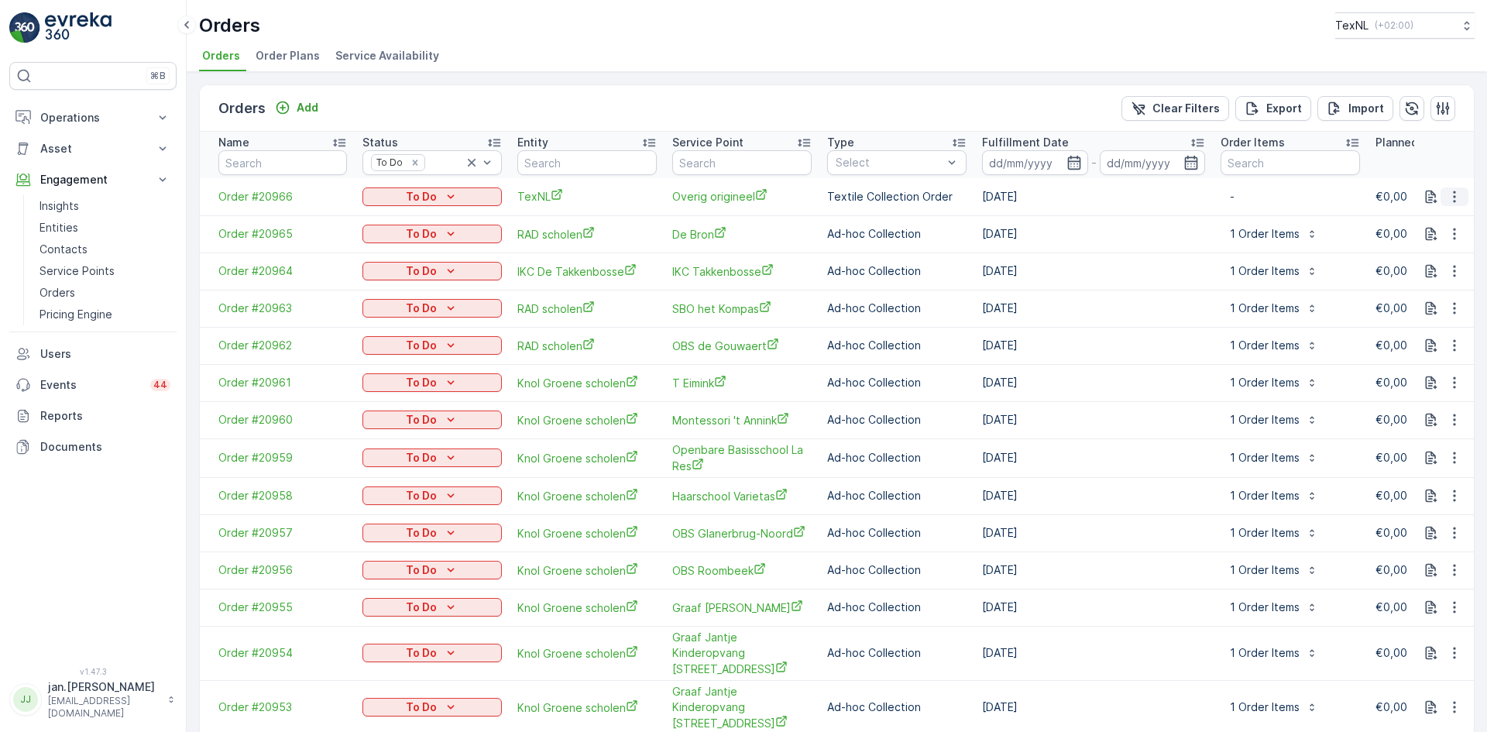
click at [1453, 193] on icon "button" at bounding box center [1454, 196] width 2 height 12
click at [1422, 332] on span "Delete Order" at bounding box center [1421, 335] width 69 height 15
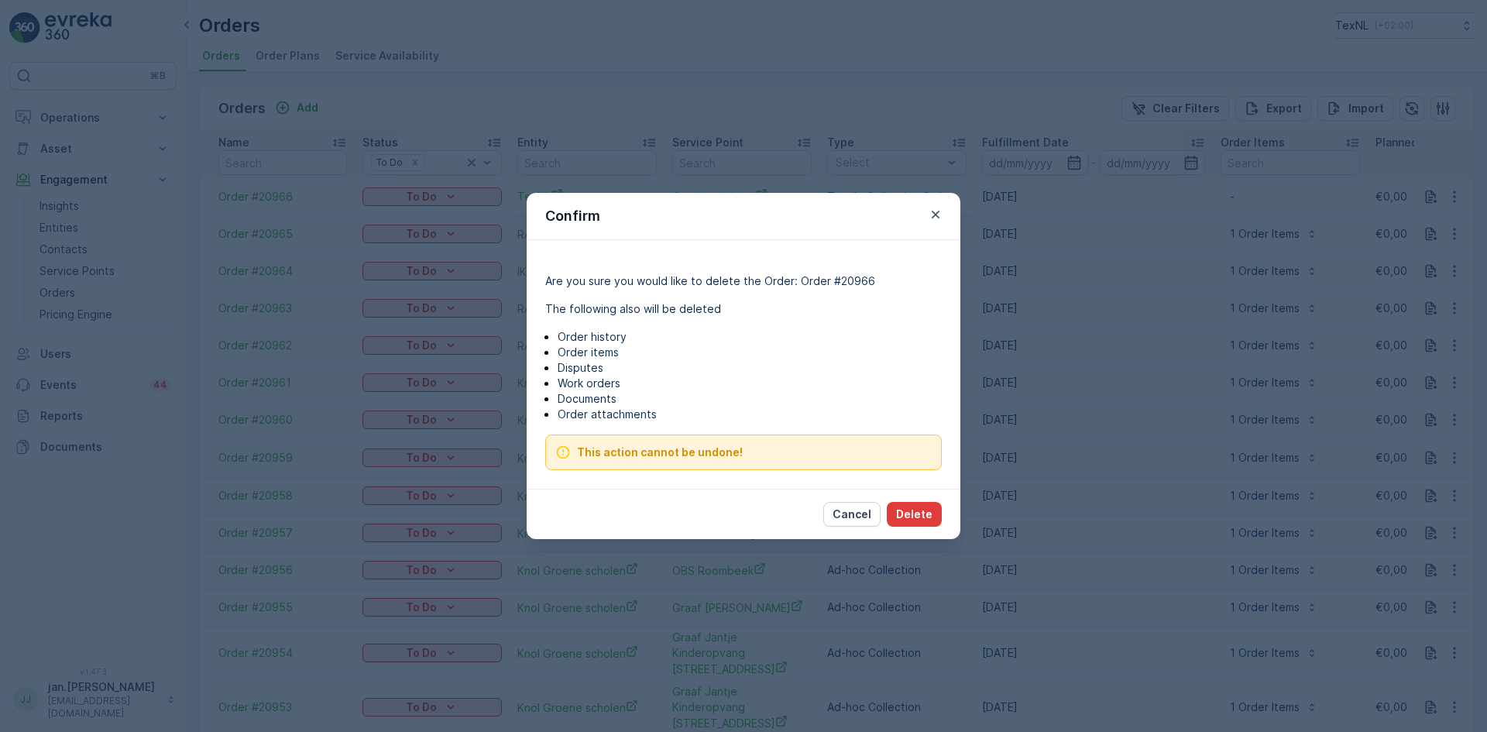
click at [914, 511] on p "Delete" at bounding box center [914, 513] width 36 height 15
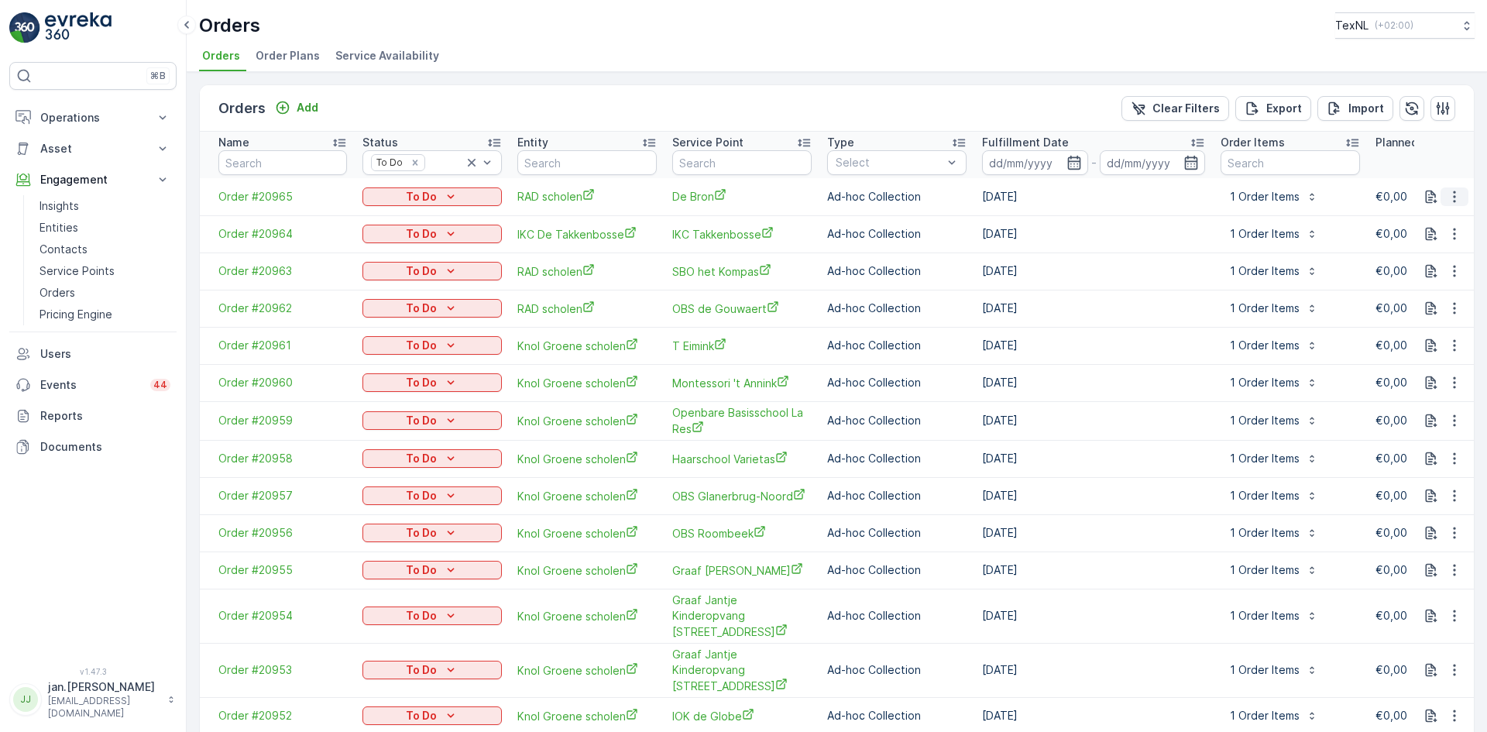
click at [1449, 194] on icon "button" at bounding box center [1453, 196] width 15 height 15
click at [1416, 335] on span "Delete Order" at bounding box center [1421, 335] width 69 height 15
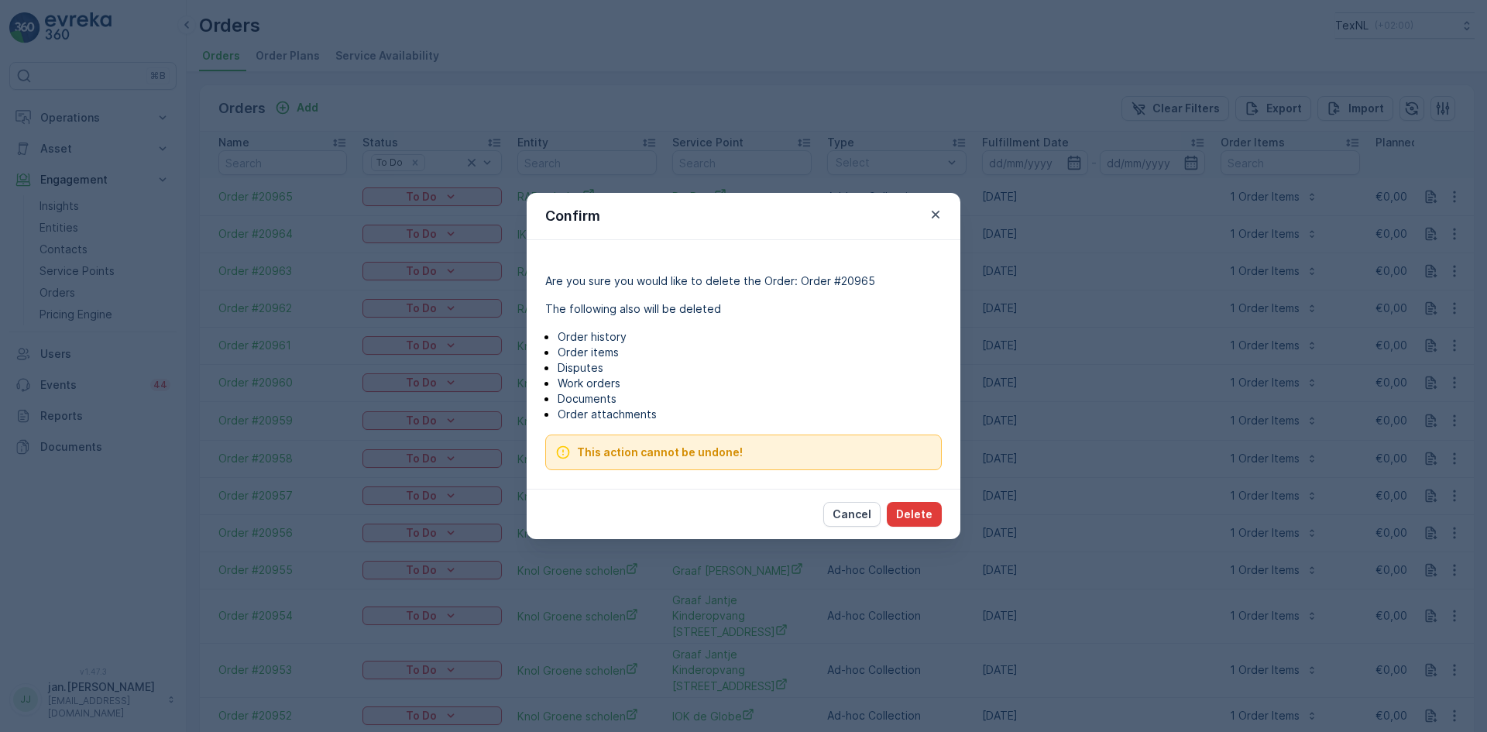
click at [910, 511] on p "Delete" at bounding box center [914, 513] width 36 height 15
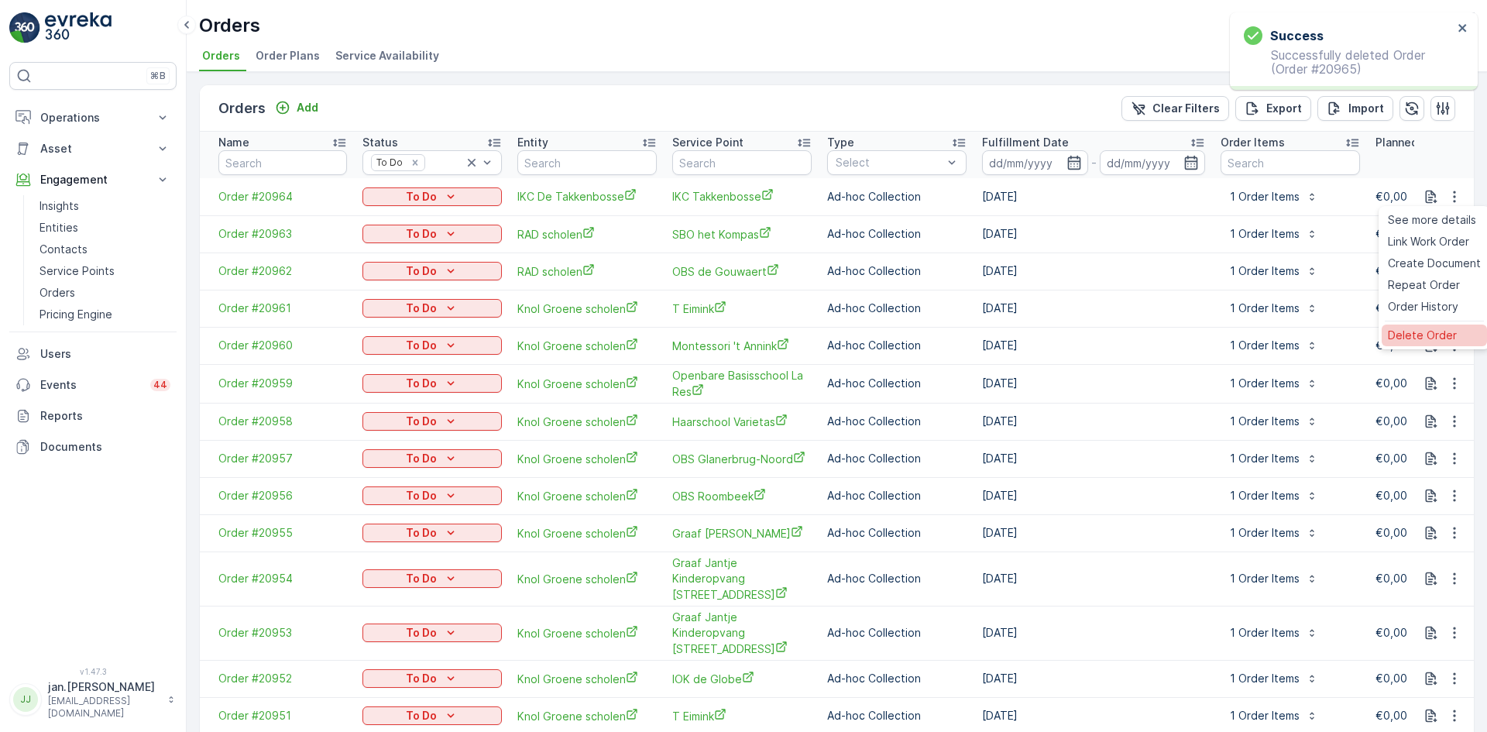
click at [1405, 341] on span "Delete Order" at bounding box center [1421, 335] width 69 height 15
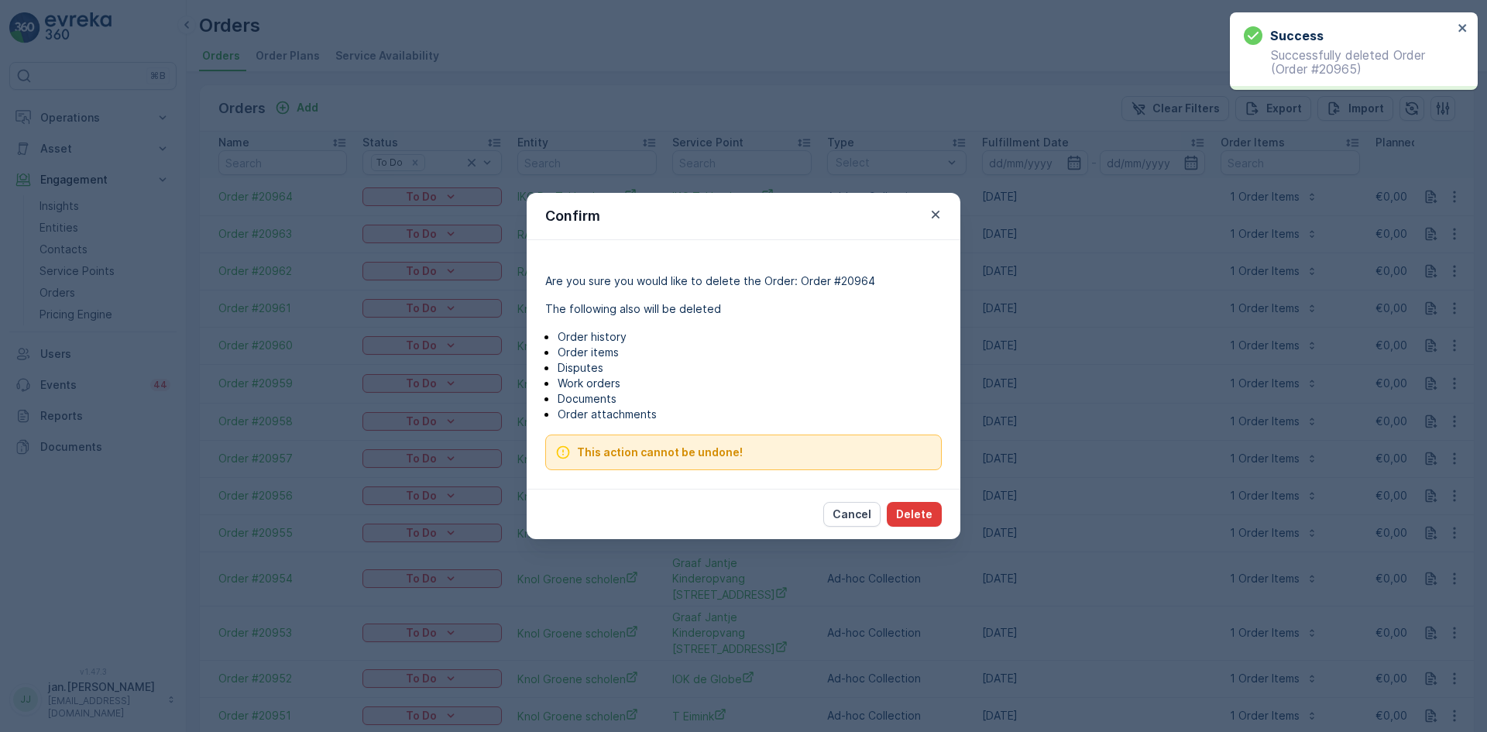
click at [911, 517] on p "Delete" at bounding box center [914, 513] width 36 height 15
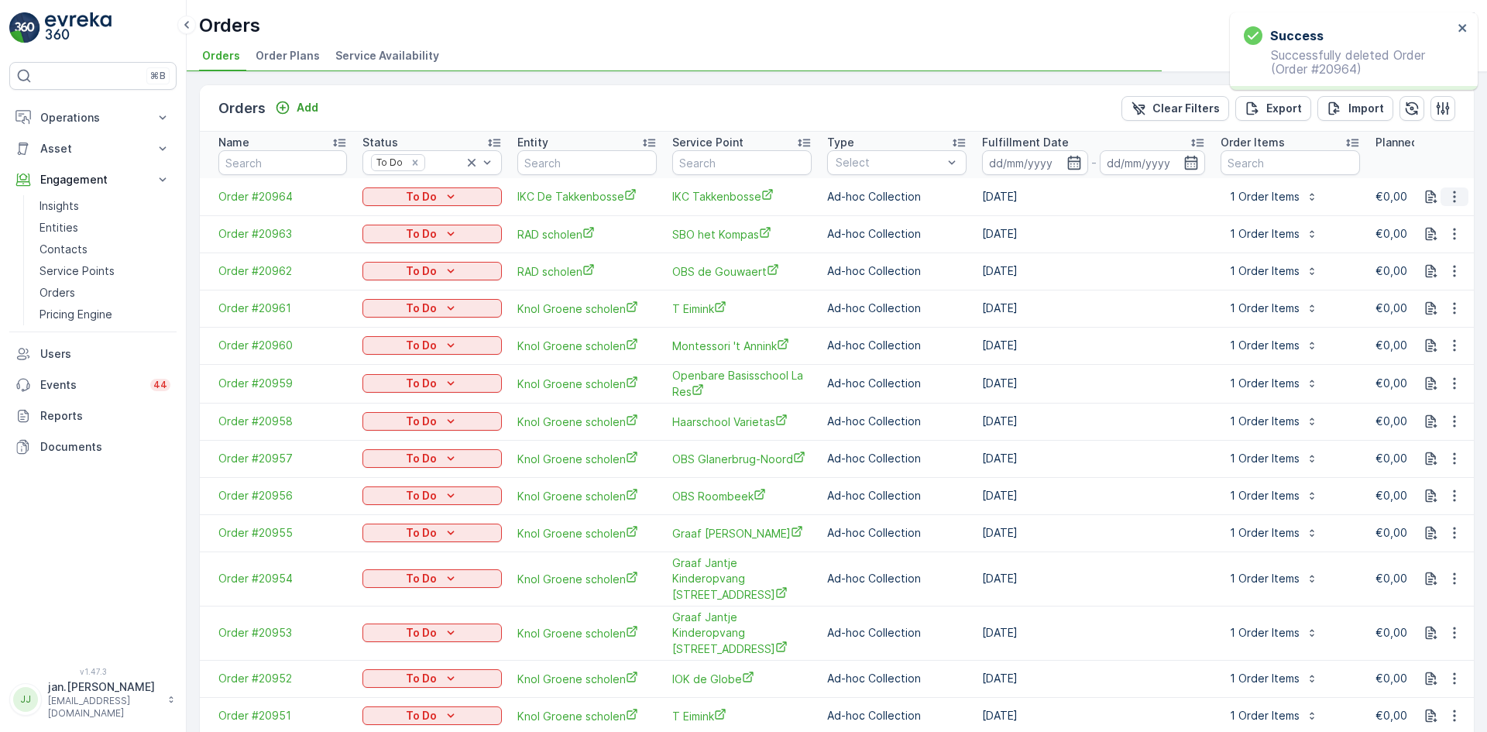
click at [1452, 200] on icon "button" at bounding box center [1453, 196] width 15 height 15
click at [1392, 364] on td "€0,00" at bounding box center [1444, 383] width 155 height 39
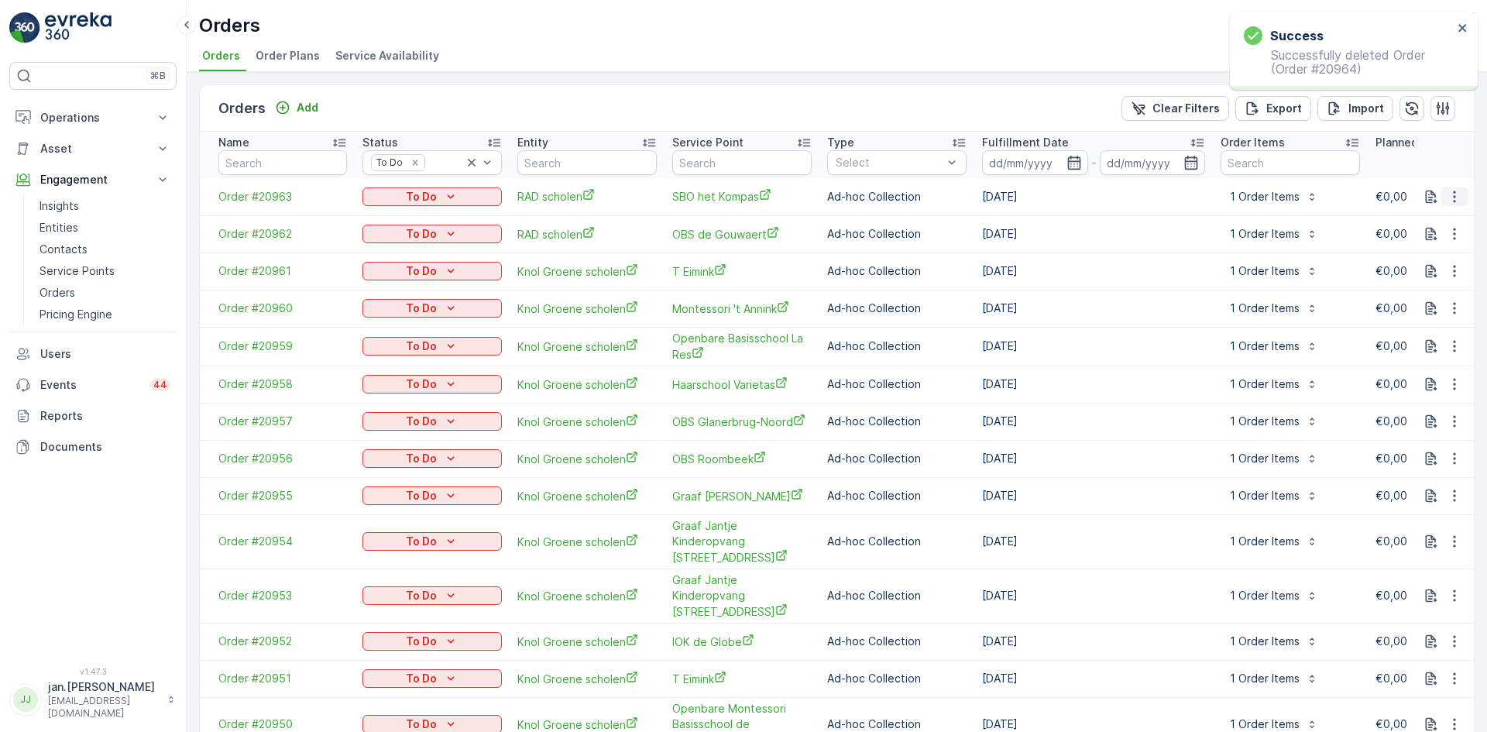
click at [1453, 197] on icon "button" at bounding box center [1453, 196] width 15 height 15
click at [1408, 333] on span "Delete Order" at bounding box center [1421, 335] width 69 height 15
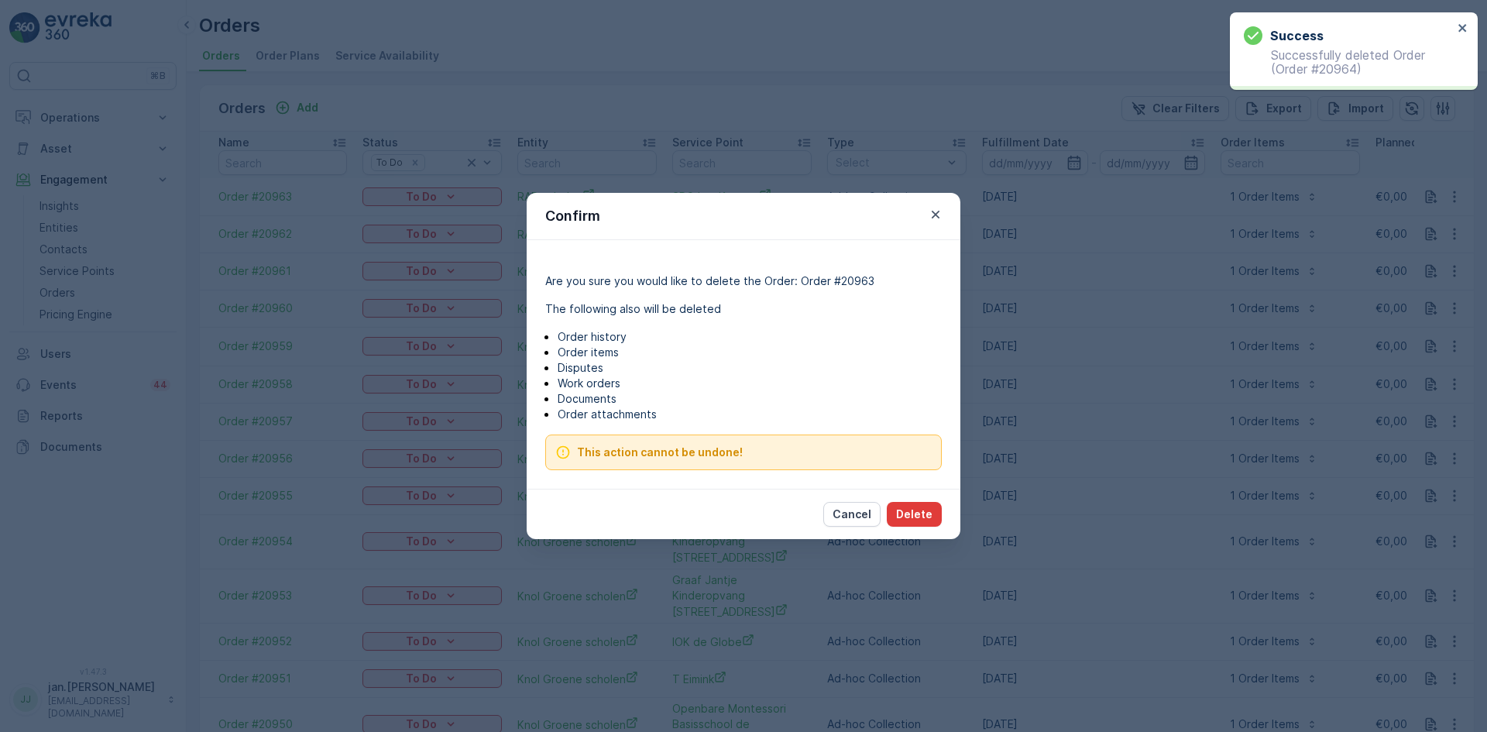
click at [921, 503] on button "Delete" at bounding box center [914, 514] width 55 height 25
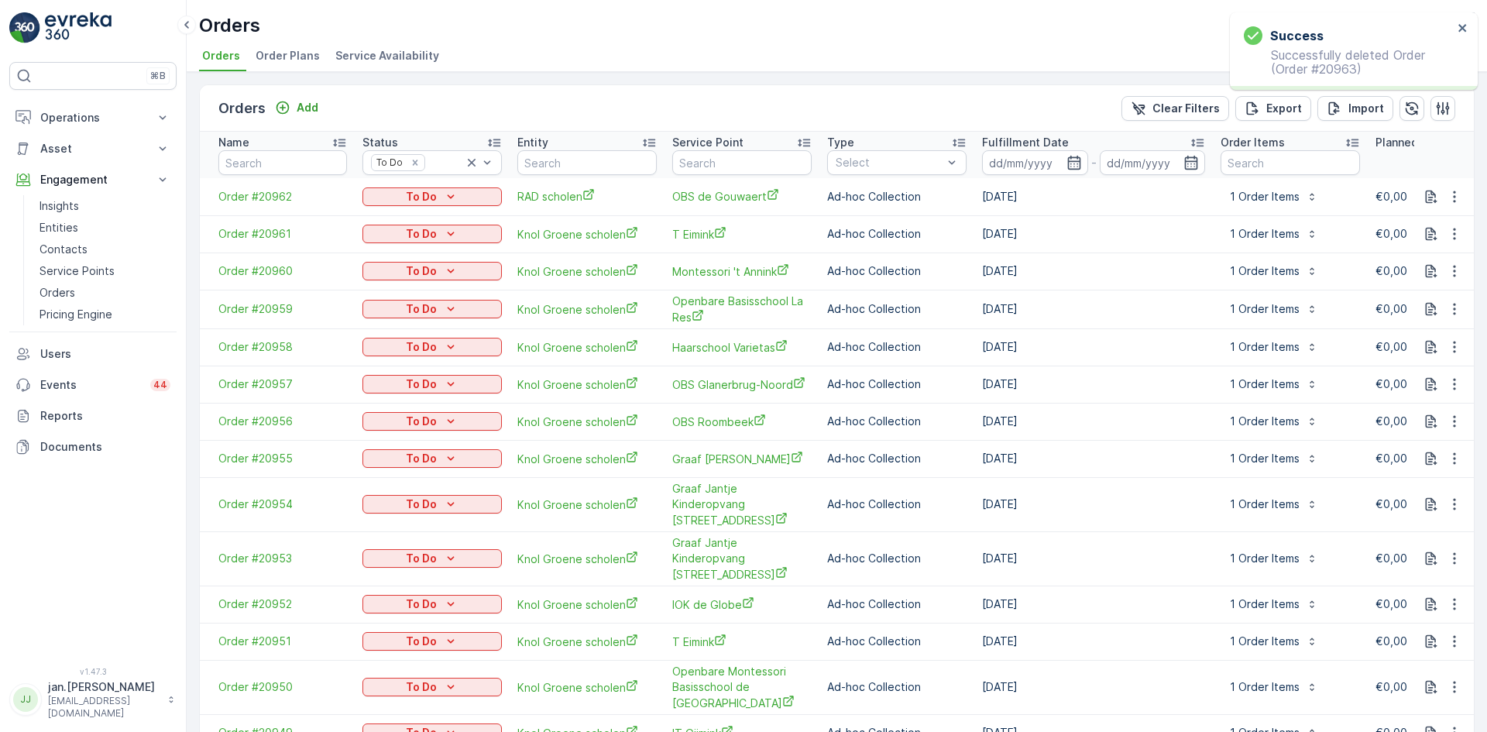
click at [1449, 195] on icon "button" at bounding box center [1453, 196] width 15 height 15
click at [1385, 337] on div "Delete Order" at bounding box center [1433, 335] width 105 height 22
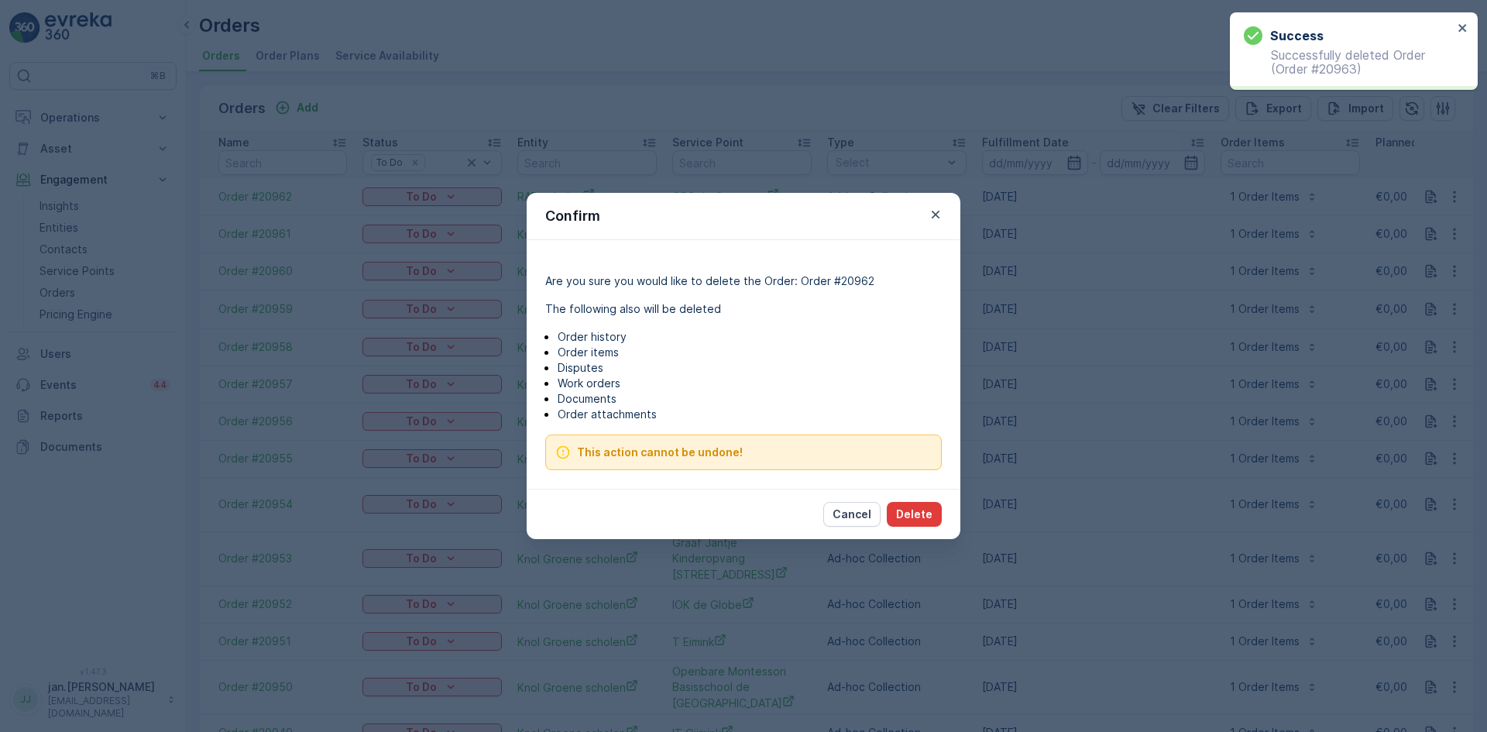
click at [921, 517] on p "Delete" at bounding box center [914, 513] width 36 height 15
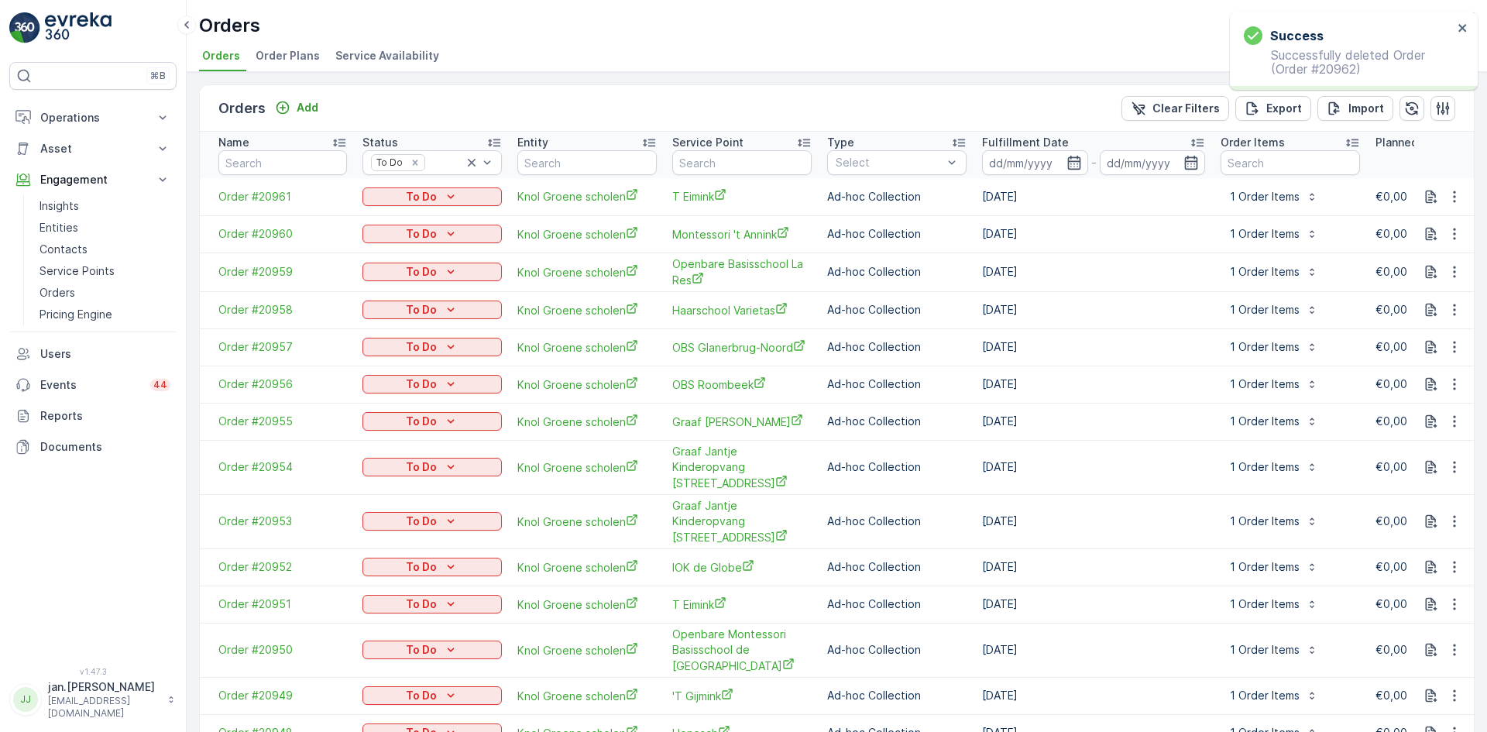
click at [1452, 199] on icon "button" at bounding box center [1453, 196] width 15 height 15
click at [1418, 338] on span "Delete Order" at bounding box center [1421, 335] width 69 height 15
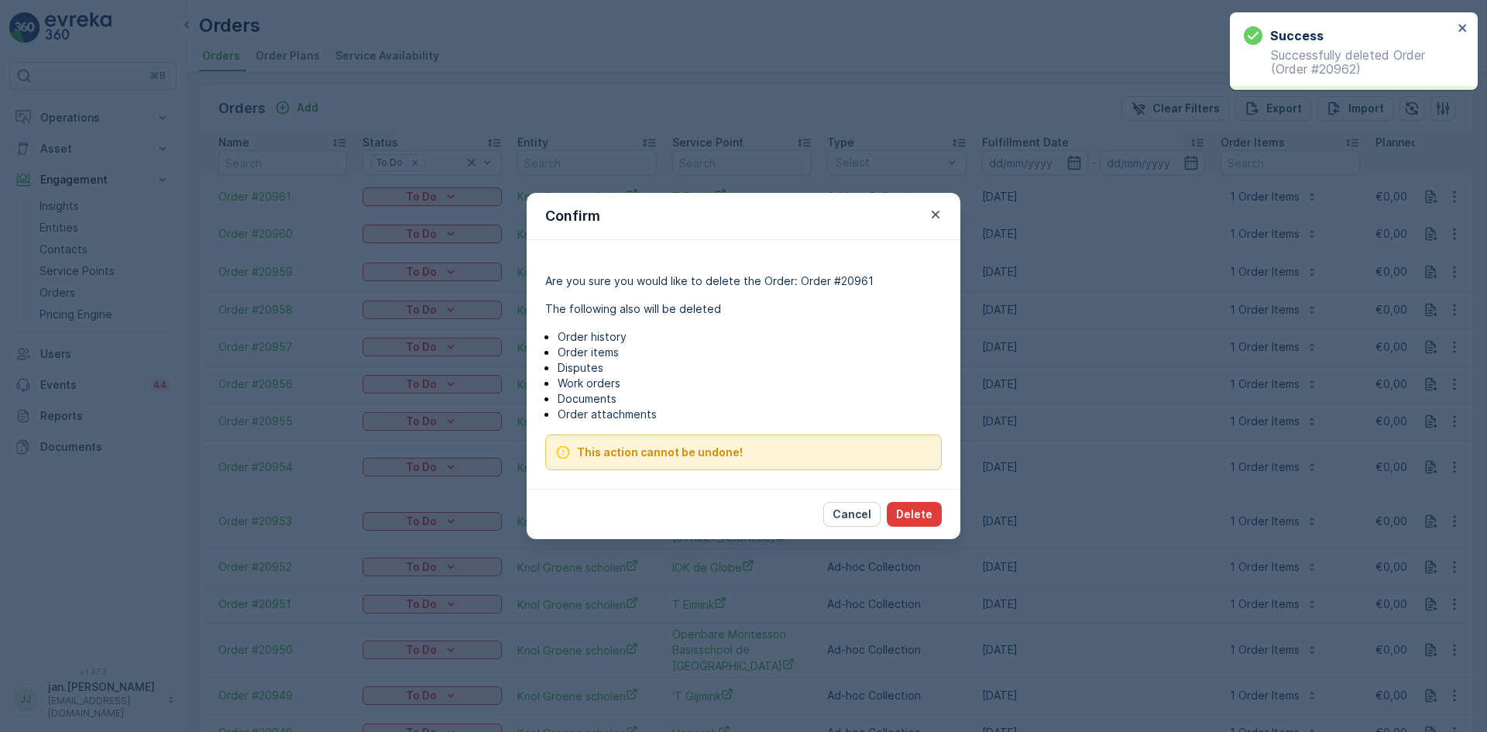
click at [918, 509] on p "Delete" at bounding box center [914, 513] width 36 height 15
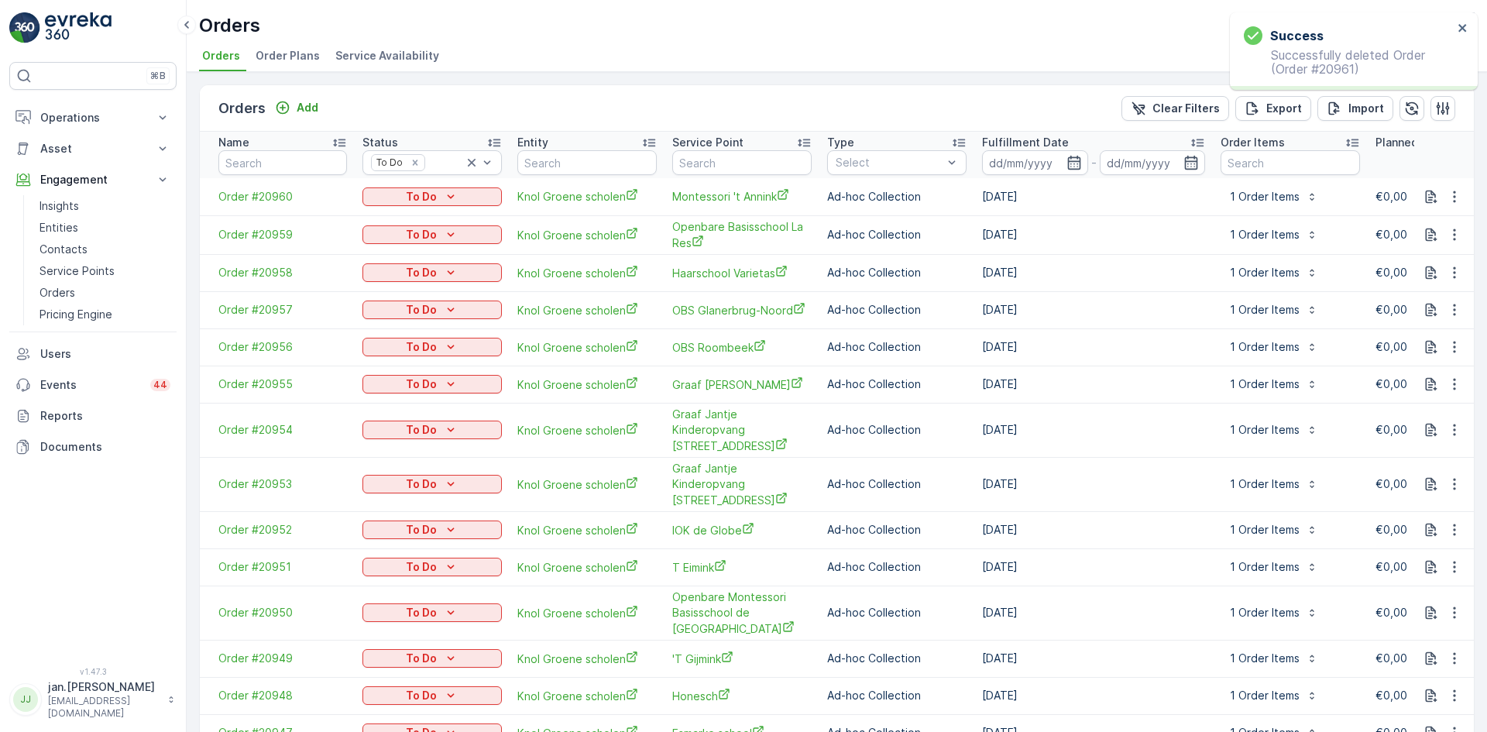
click at [1453, 199] on icon "button" at bounding box center [1453, 196] width 15 height 15
click at [1406, 337] on span "Delete Order" at bounding box center [1421, 335] width 69 height 15
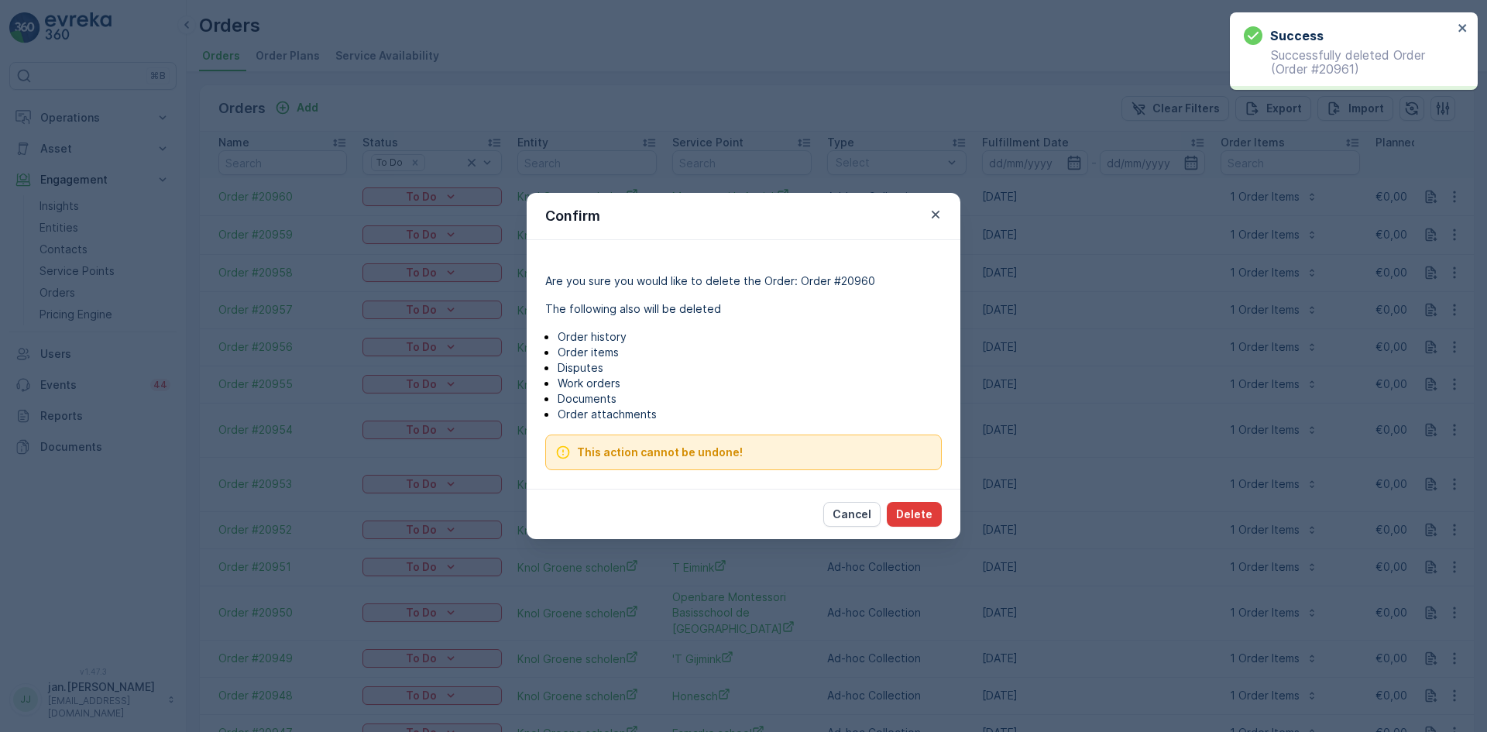
click at [908, 520] on p "Delete" at bounding box center [914, 513] width 36 height 15
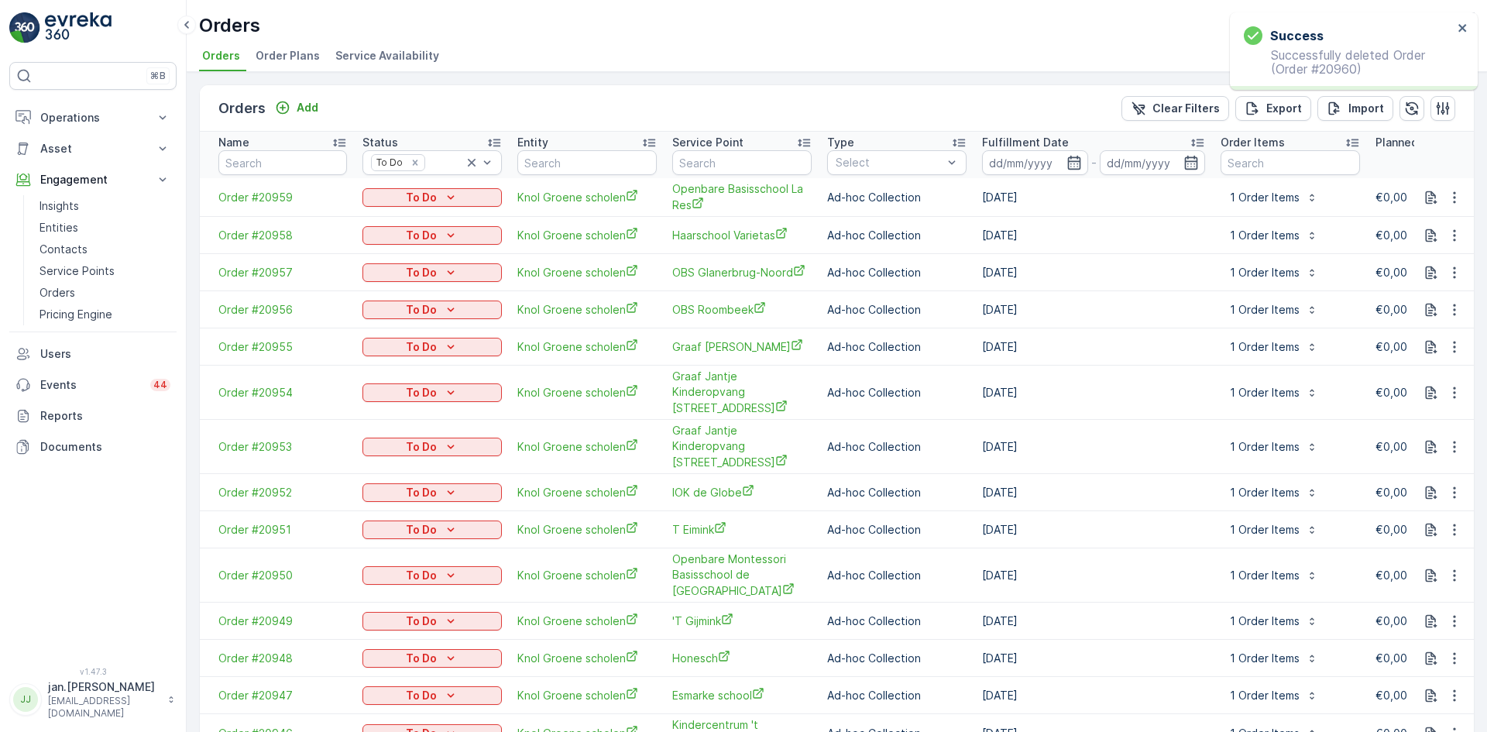
click at [1453, 198] on icon "button" at bounding box center [1454, 197] width 2 height 12
click at [1412, 335] on span "Delete Order" at bounding box center [1421, 335] width 69 height 15
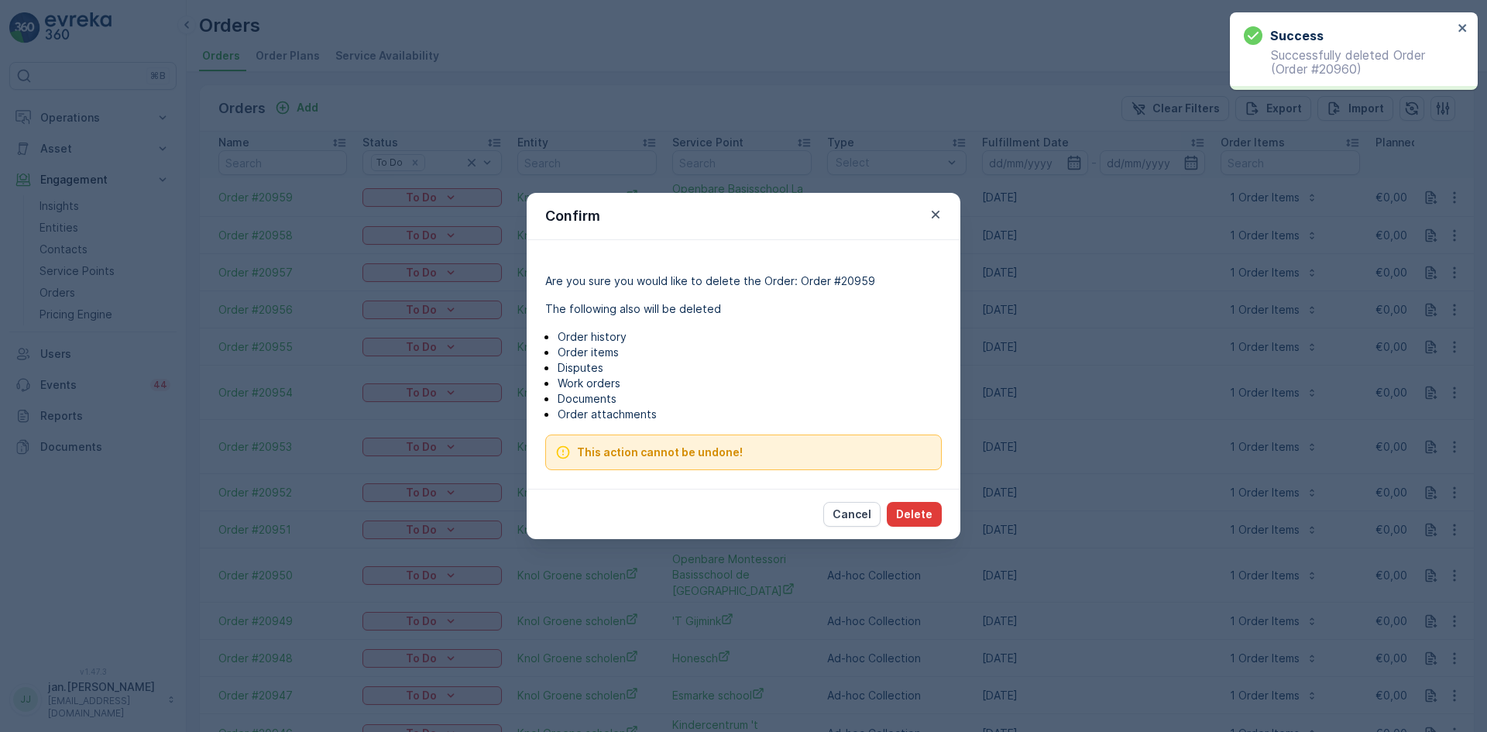
click at [912, 515] on p "Delete" at bounding box center [914, 513] width 36 height 15
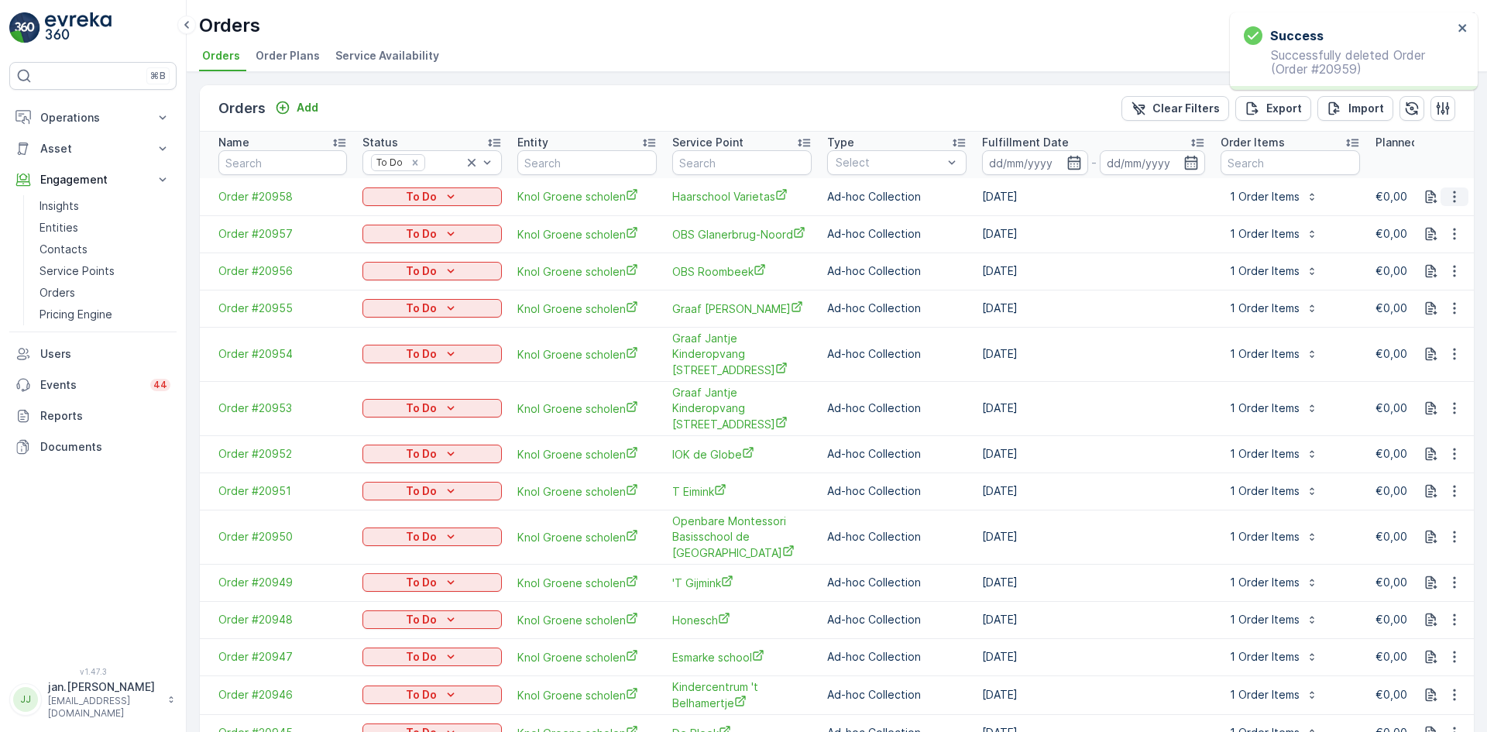
click at [1448, 197] on icon "button" at bounding box center [1453, 196] width 15 height 15
click at [1403, 341] on span "Delete Order" at bounding box center [1421, 335] width 69 height 15
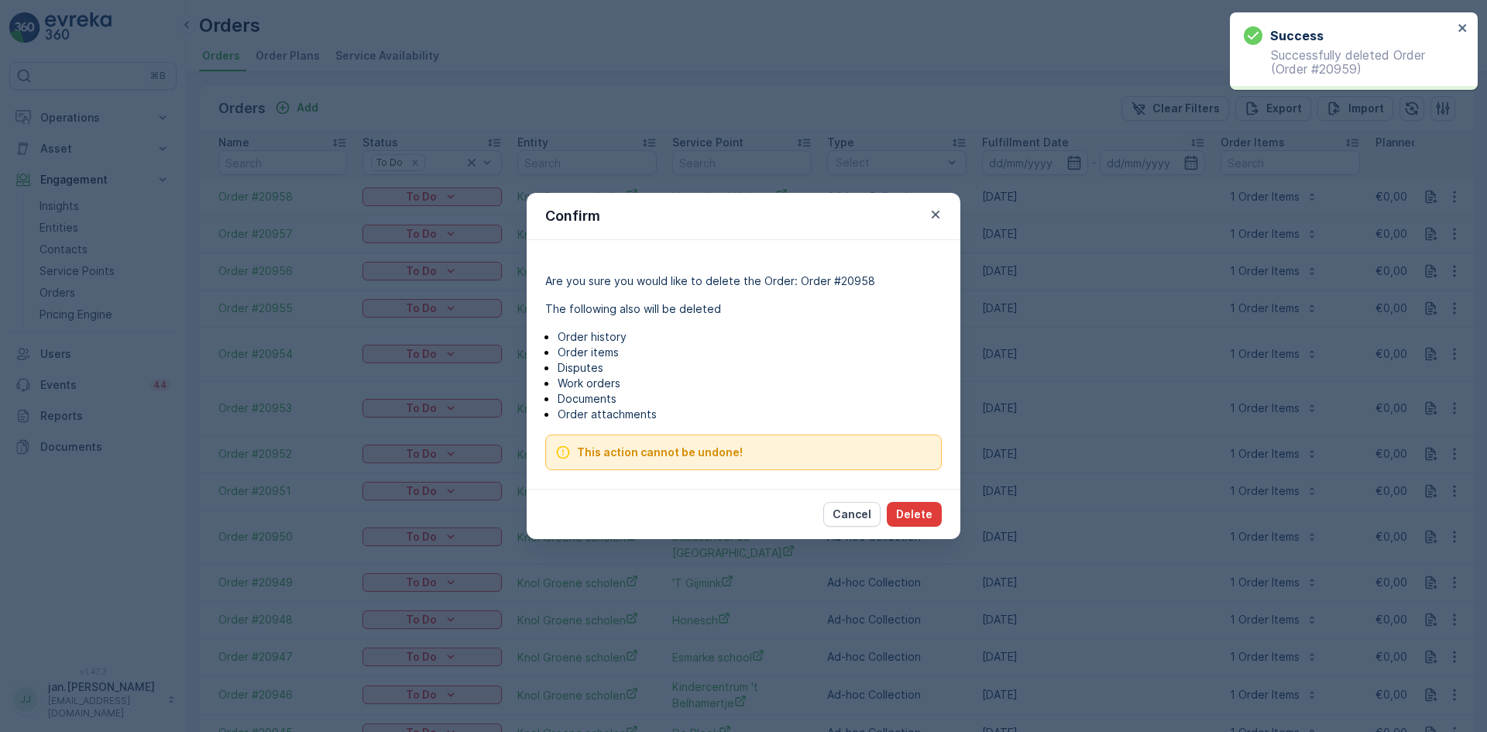
click at [918, 514] on p "Delete" at bounding box center [914, 513] width 36 height 15
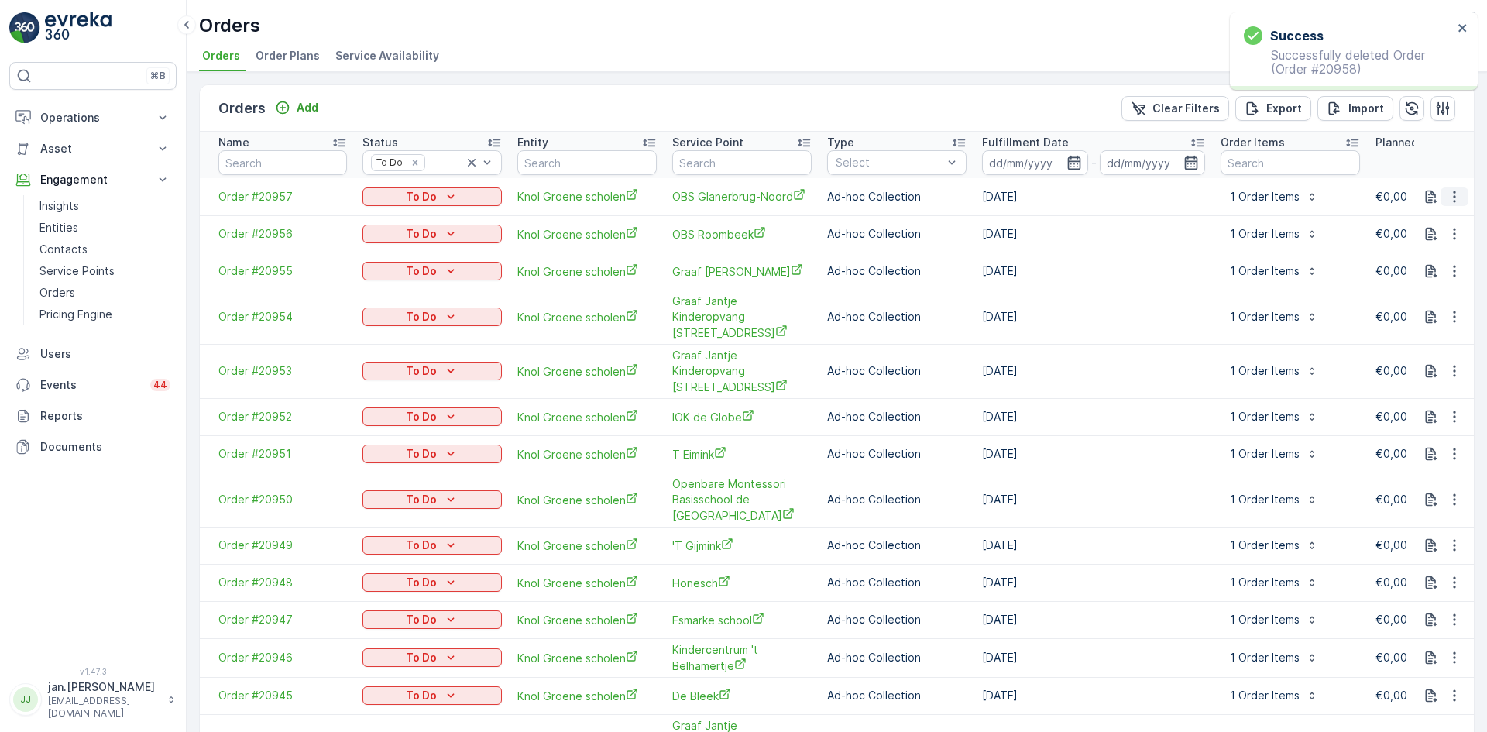
click at [1446, 198] on icon "button" at bounding box center [1453, 196] width 15 height 15
click at [1403, 333] on span "Delete Order" at bounding box center [1421, 335] width 69 height 15
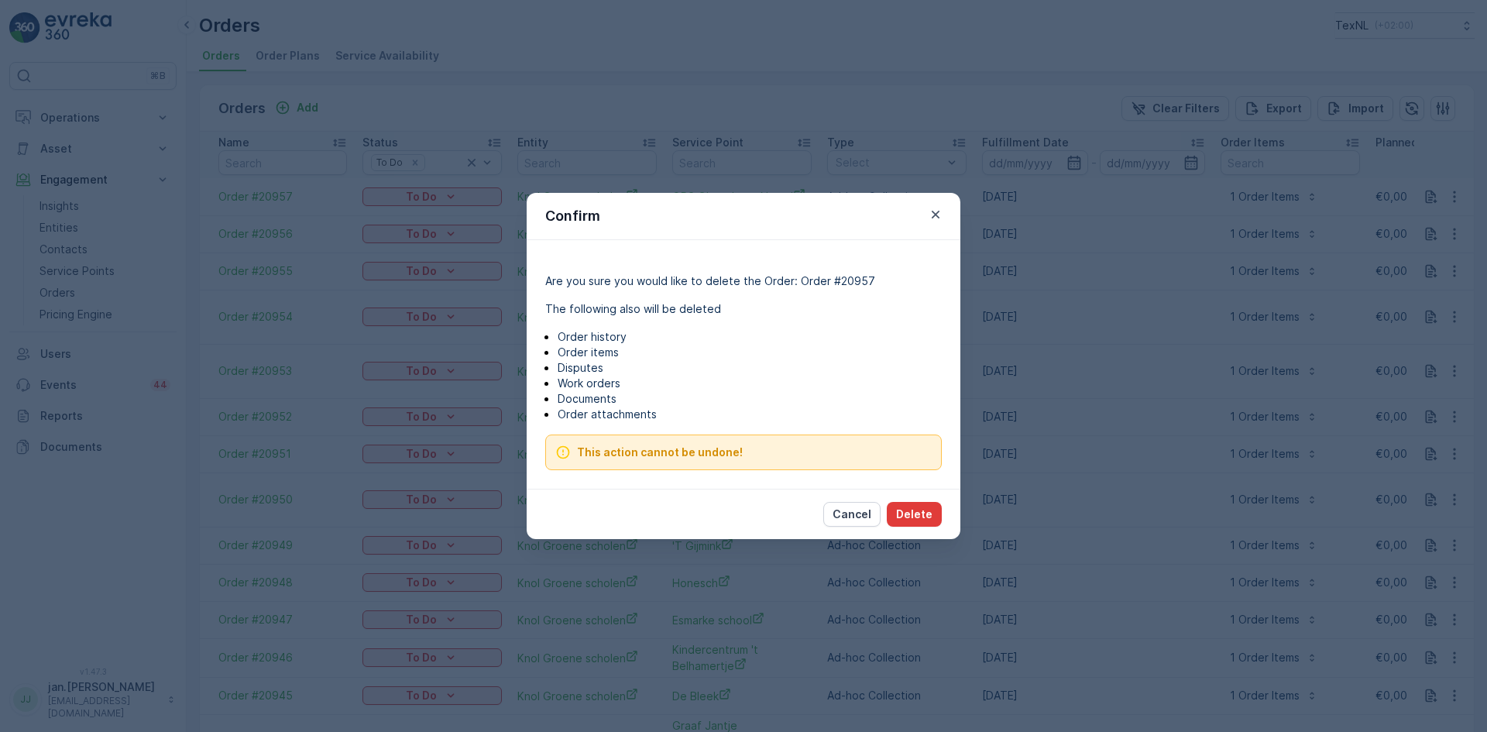
click at [917, 516] on p "Delete" at bounding box center [914, 513] width 36 height 15
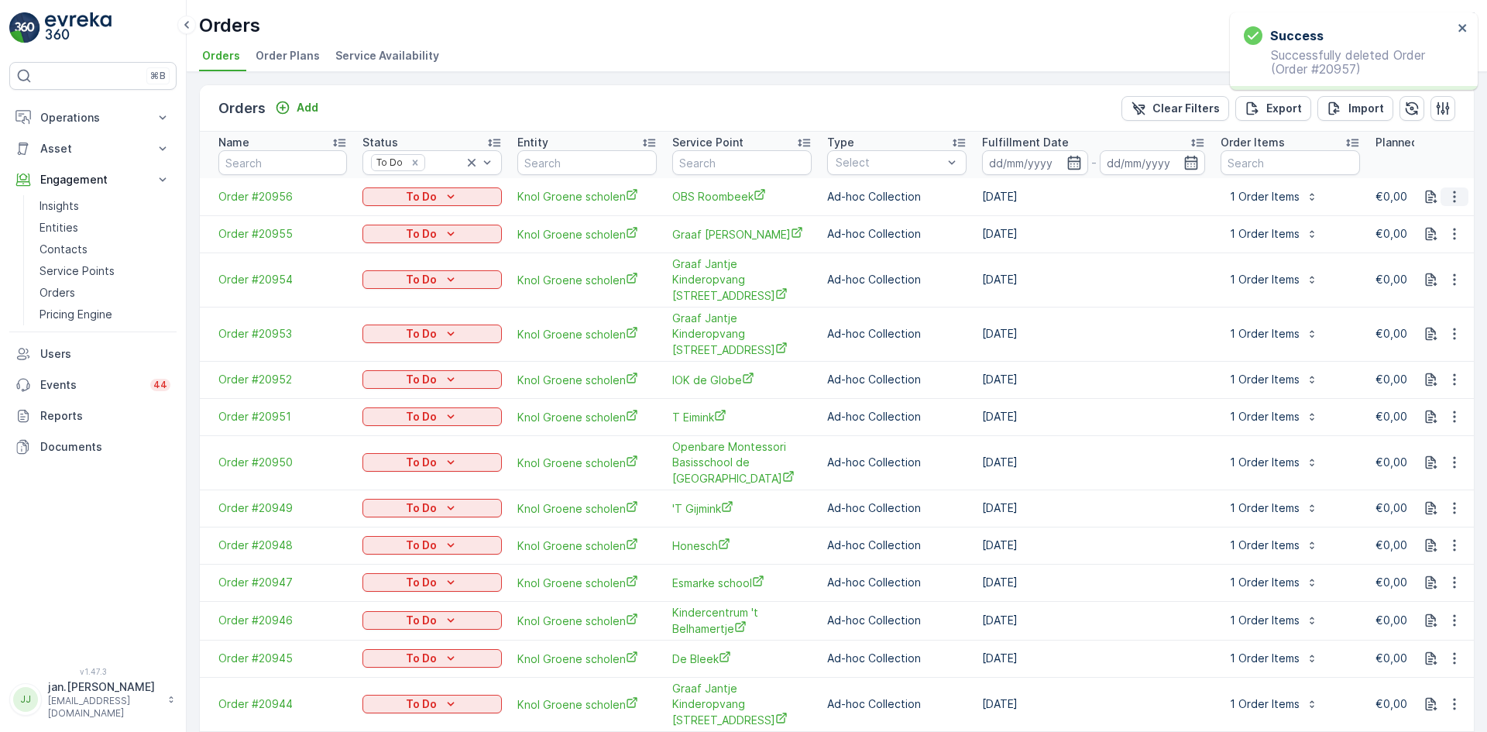
click at [1453, 191] on icon "button" at bounding box center [1454, 196] width 2 height 12
click at [1414, 325] on div "Delete Order" at bounding box center [1433, 335] width 105 height 22
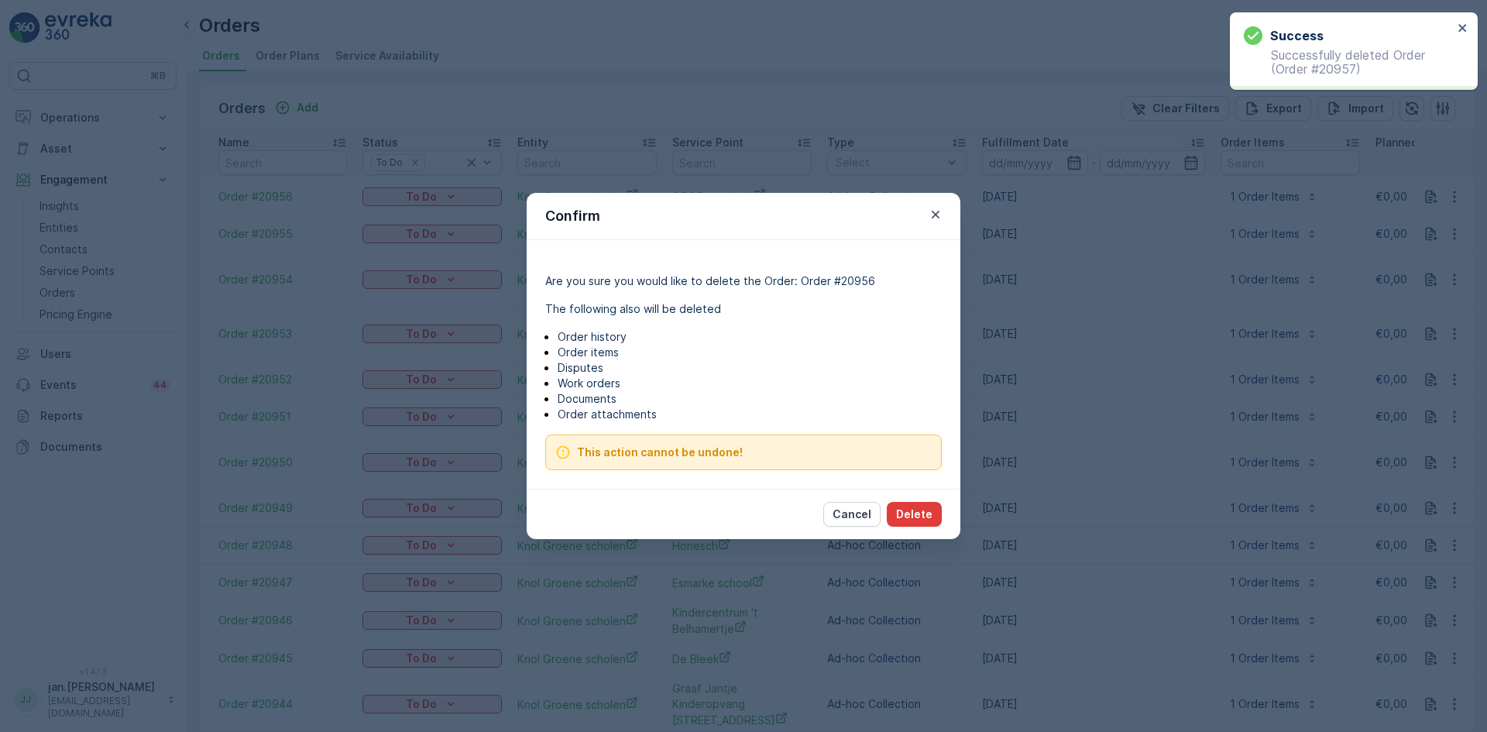
click at [911, 514] on p "Delete" at bounding box center [914, 513] width 36 height 15
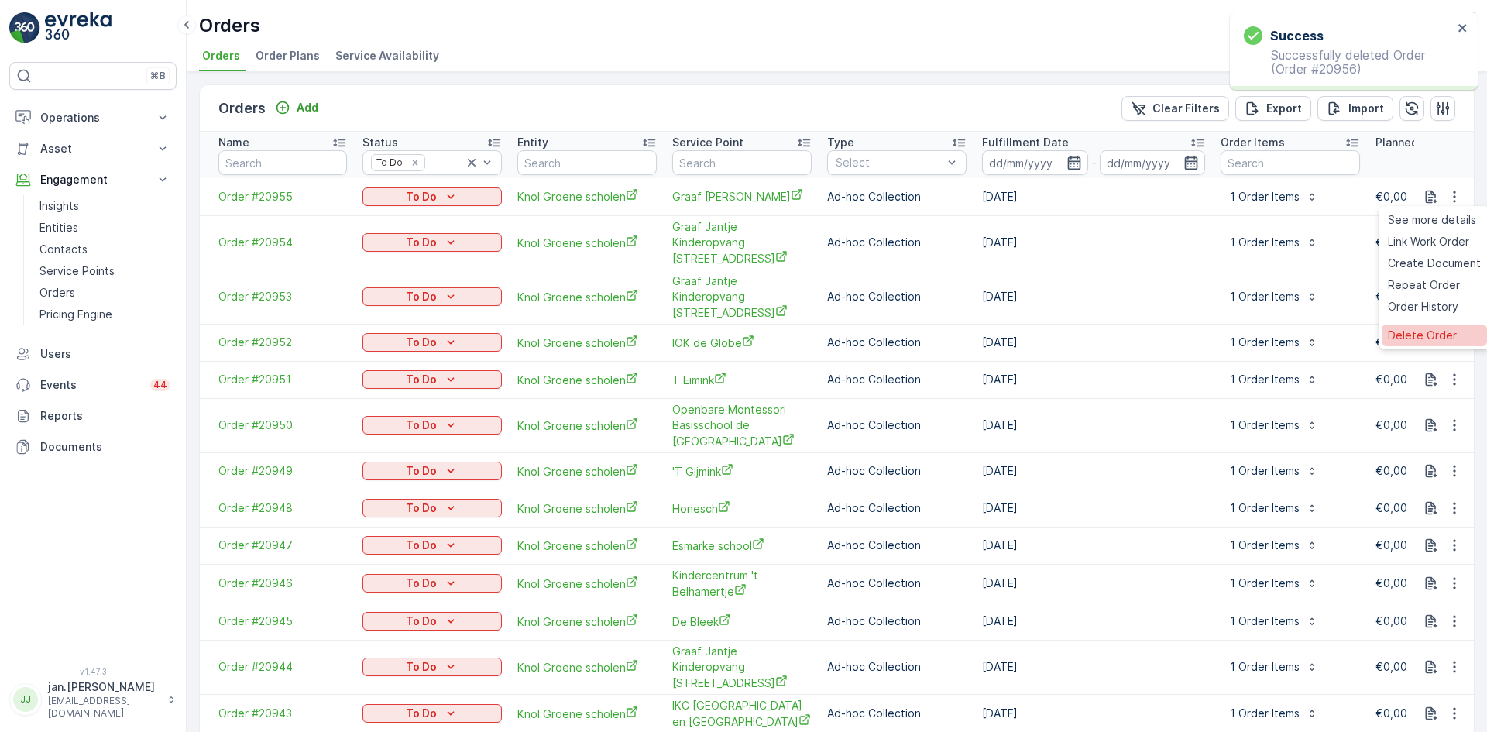
click at [1402, 336] on span "Delete Order" at bounding box center [1421, 335] width 69 height 15
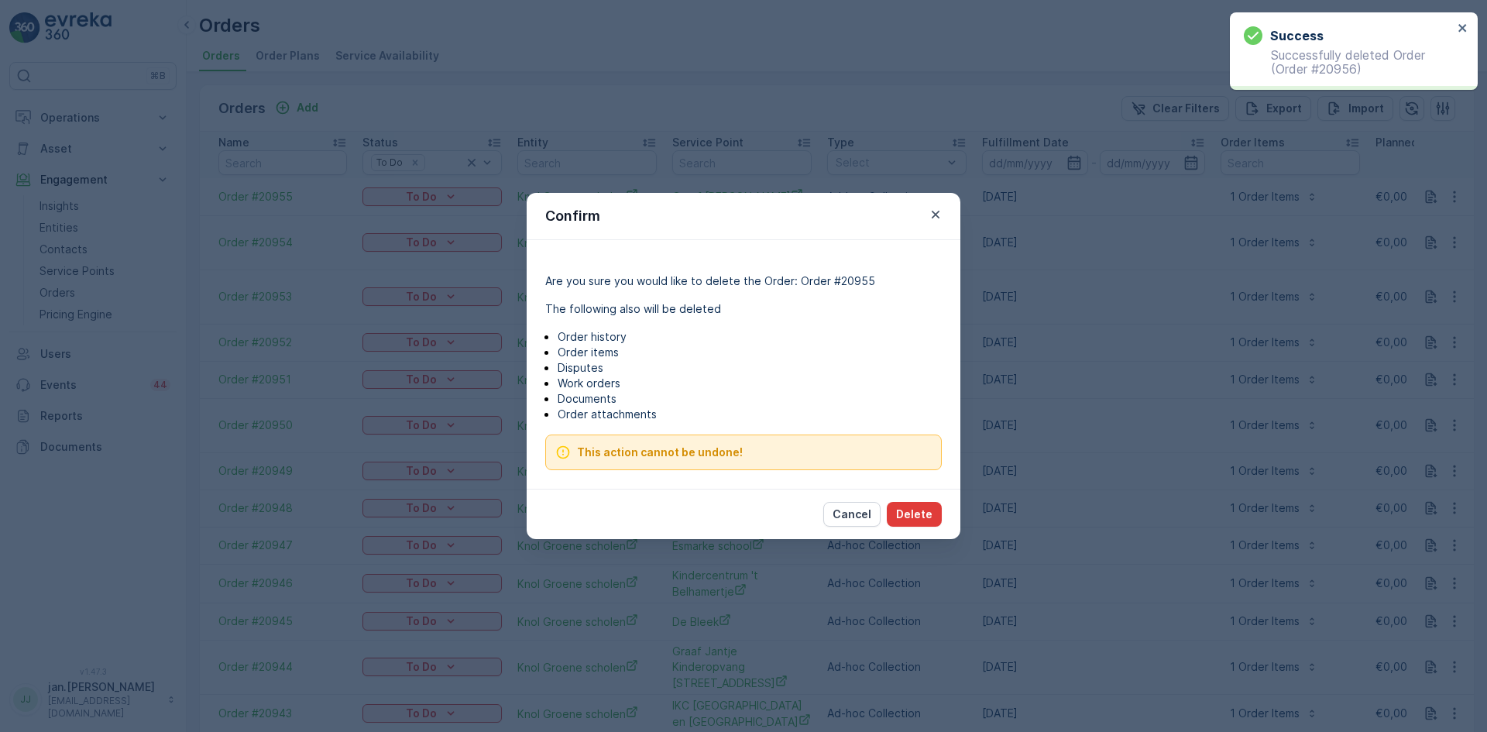
click at [928, 510] on p "Delete" at bounding box center [914, 513] width 36 height 15
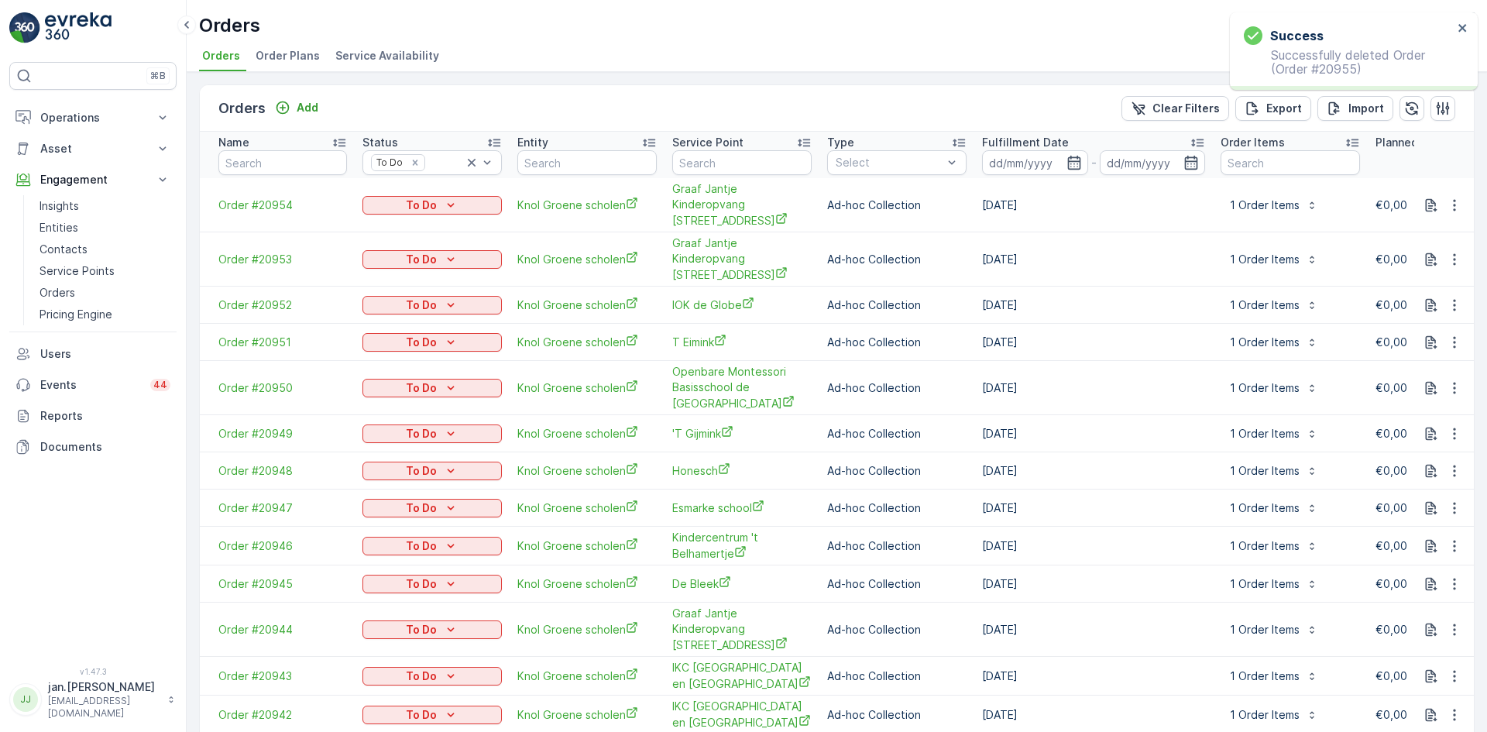
click at [1453, 197] on icon "button" at bounding box center [1453, 204] width 15 height 15
click at [1403, 331] on span "Delete Order" at bounding box center [1421, 335] width 69 height 15
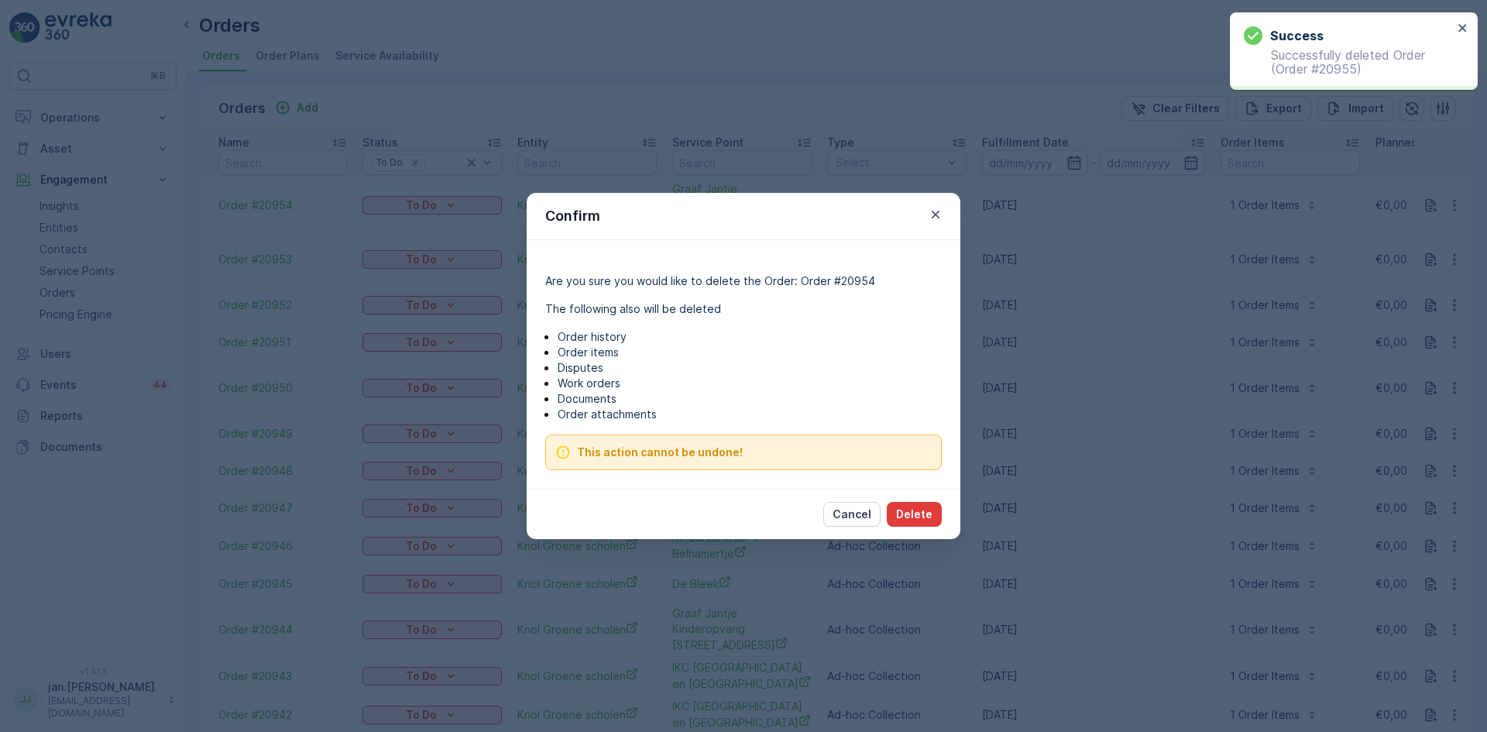
click at [905, 513] on p "Delete" at bounding box center [914, 513] width 36 height 15
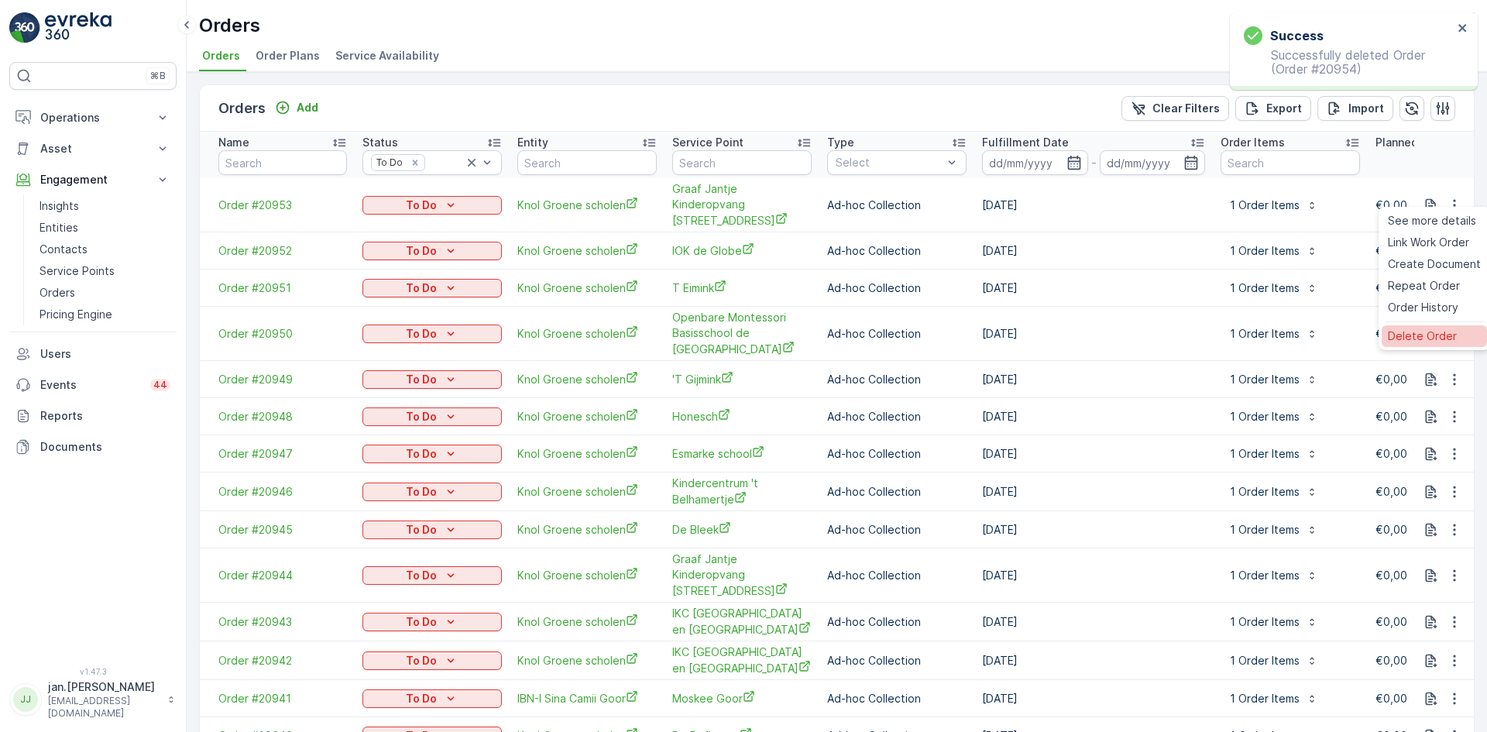
click at [1420, 335] on span "Delete Order" at bounding box center [1421, 335] width 69 height 15
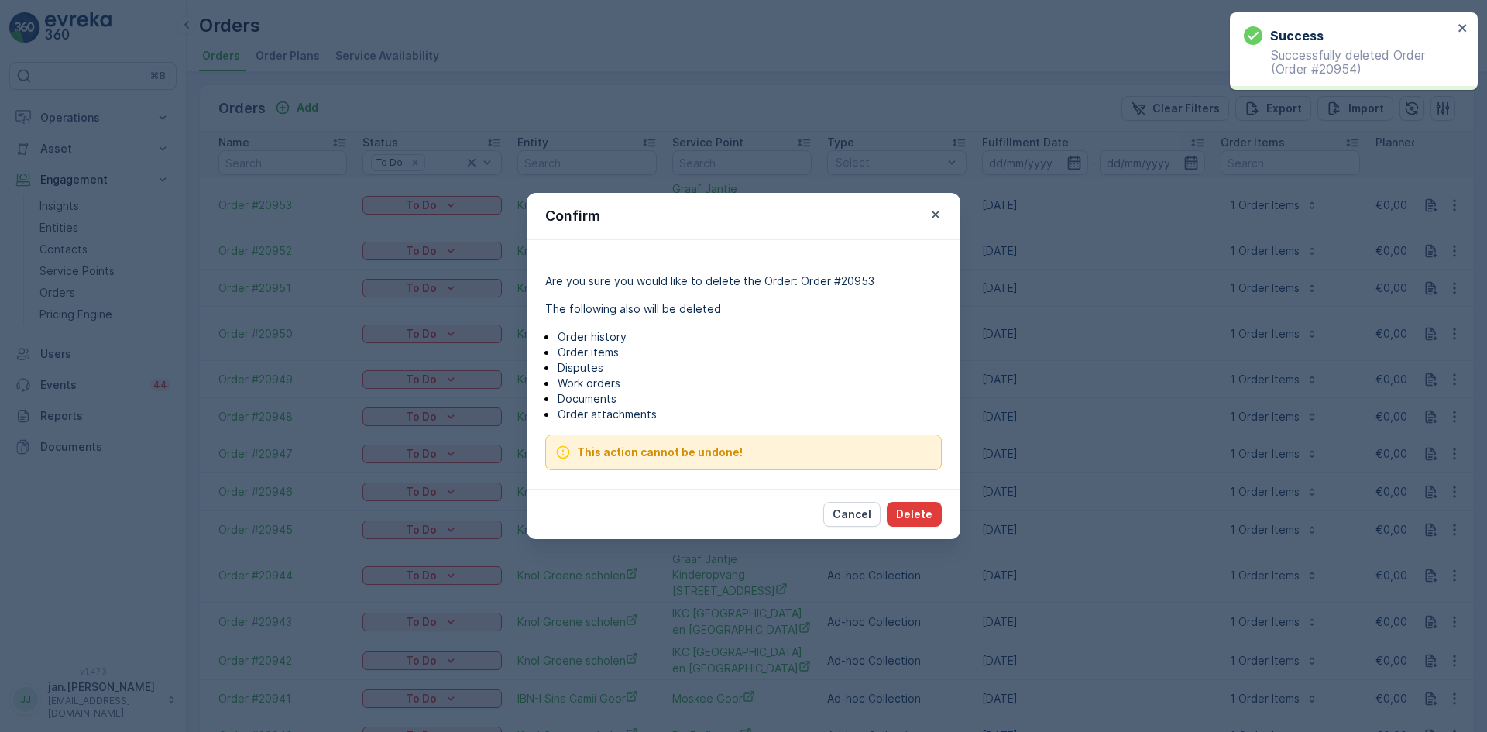
click at [911, 514] on p "Delete" at bounding box center [914, 513] width 36 height 15
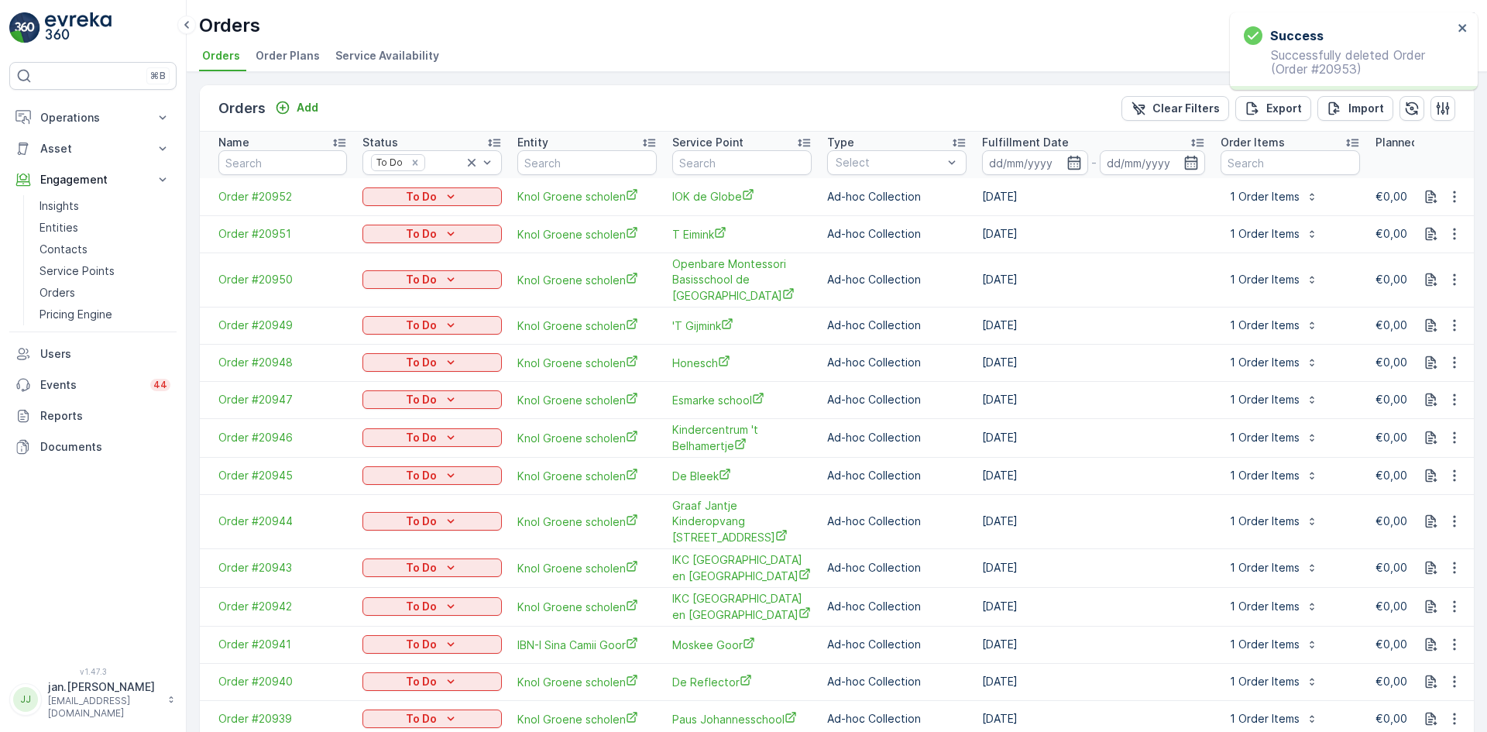
click at [1453, 196] on icon "button" at bounding box center [1453, 196] width 15 height 15
click at [1400, 329] on span "Delete Order" at bounding box center [1421, 335] width 69 height 15
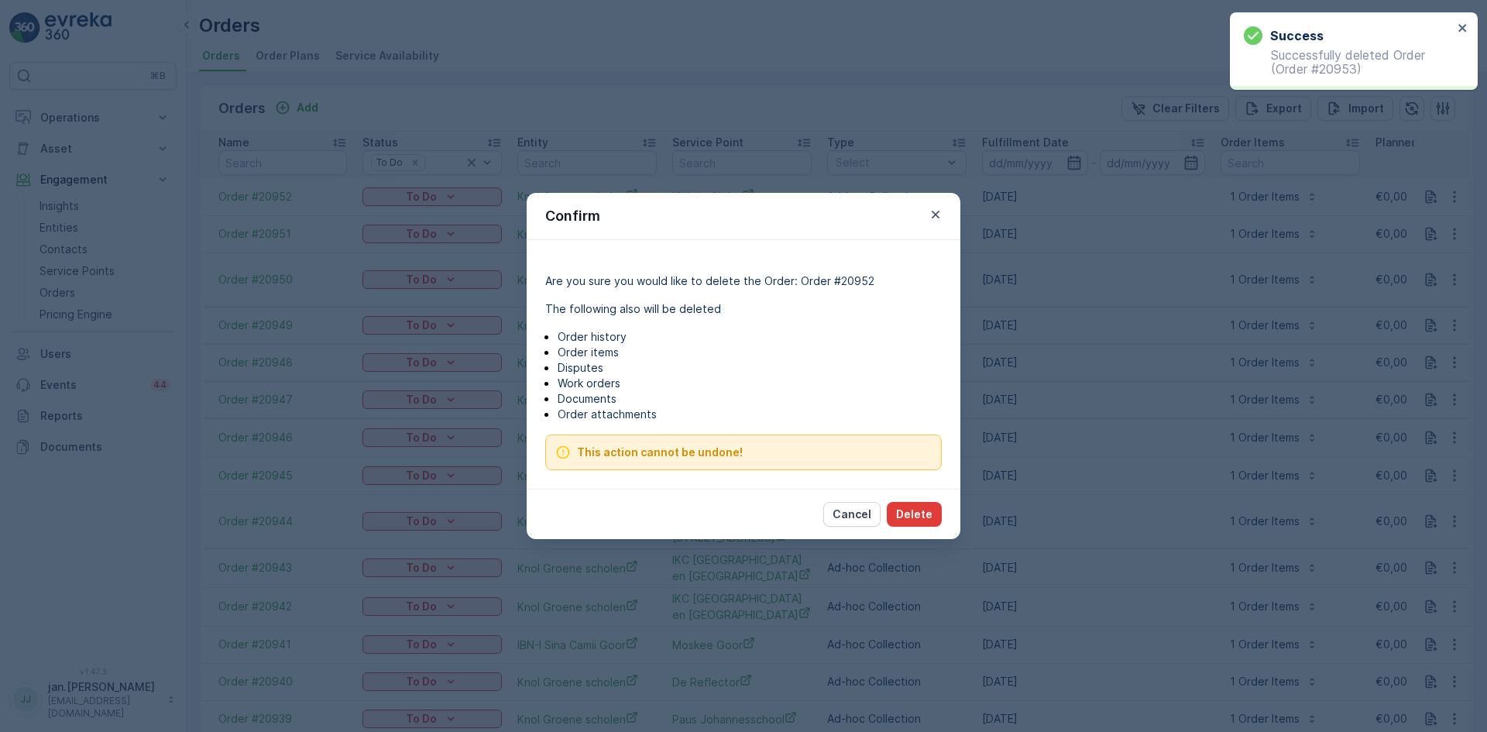
click at [916, 512] on p "Delete" at bounding box center [914, 513] width 36 height 15
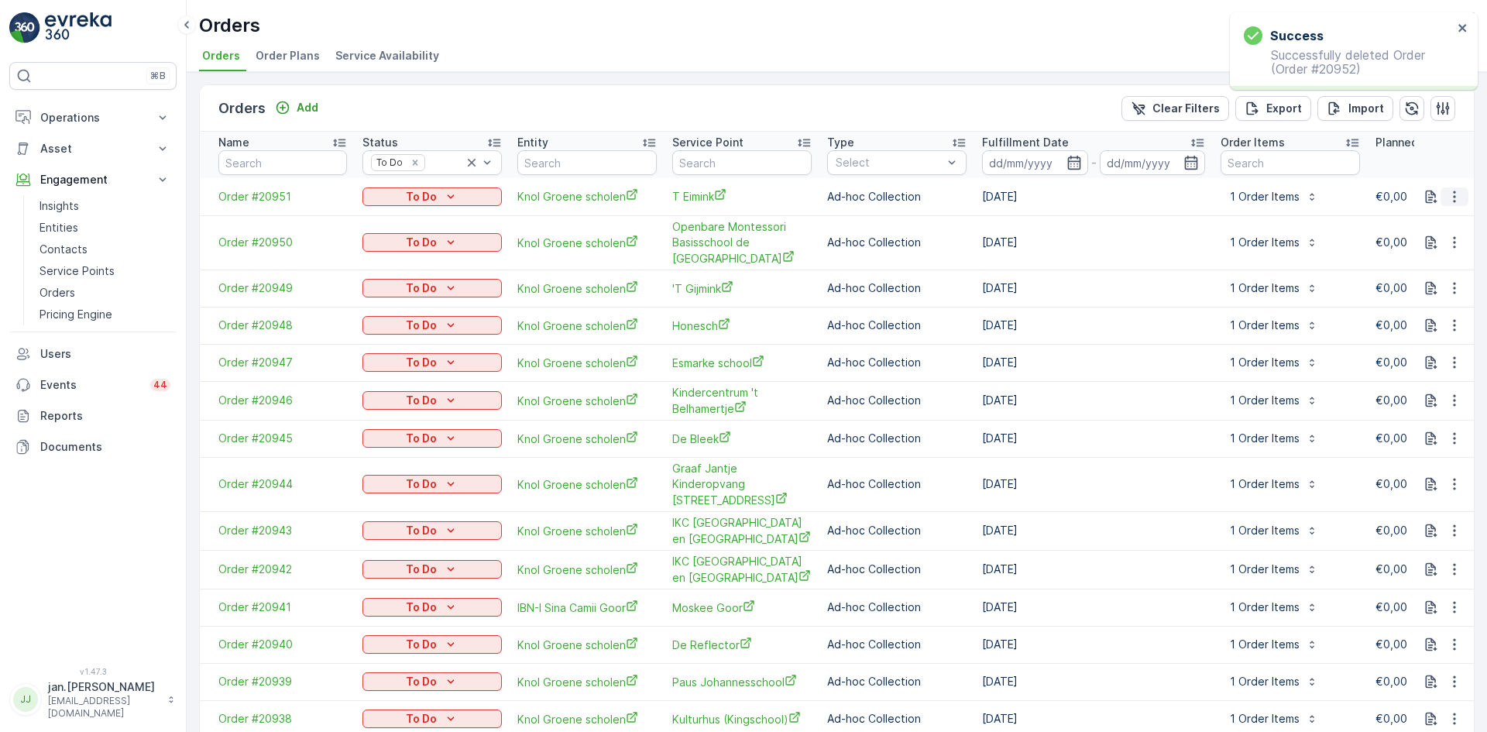
click at [1458, 193] on button "button" at bounding box center [1454, 196] width 28 height 19
click at [1408, 331] on span "Delete Order" at bounding box center [1421, 335] width 69 height 15
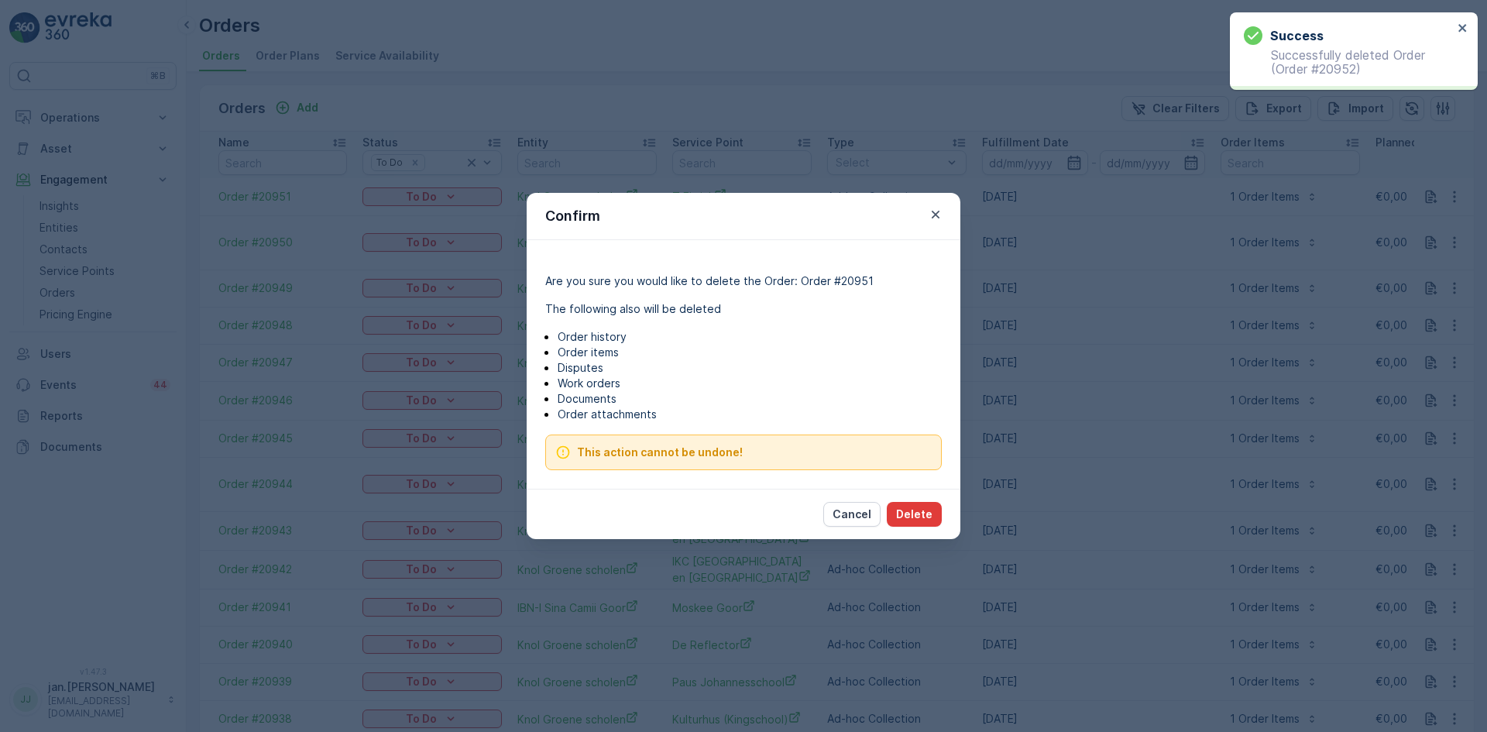
click at [915, 509] on p "Delete" at bounding box center [914, 513] width 36 height 15
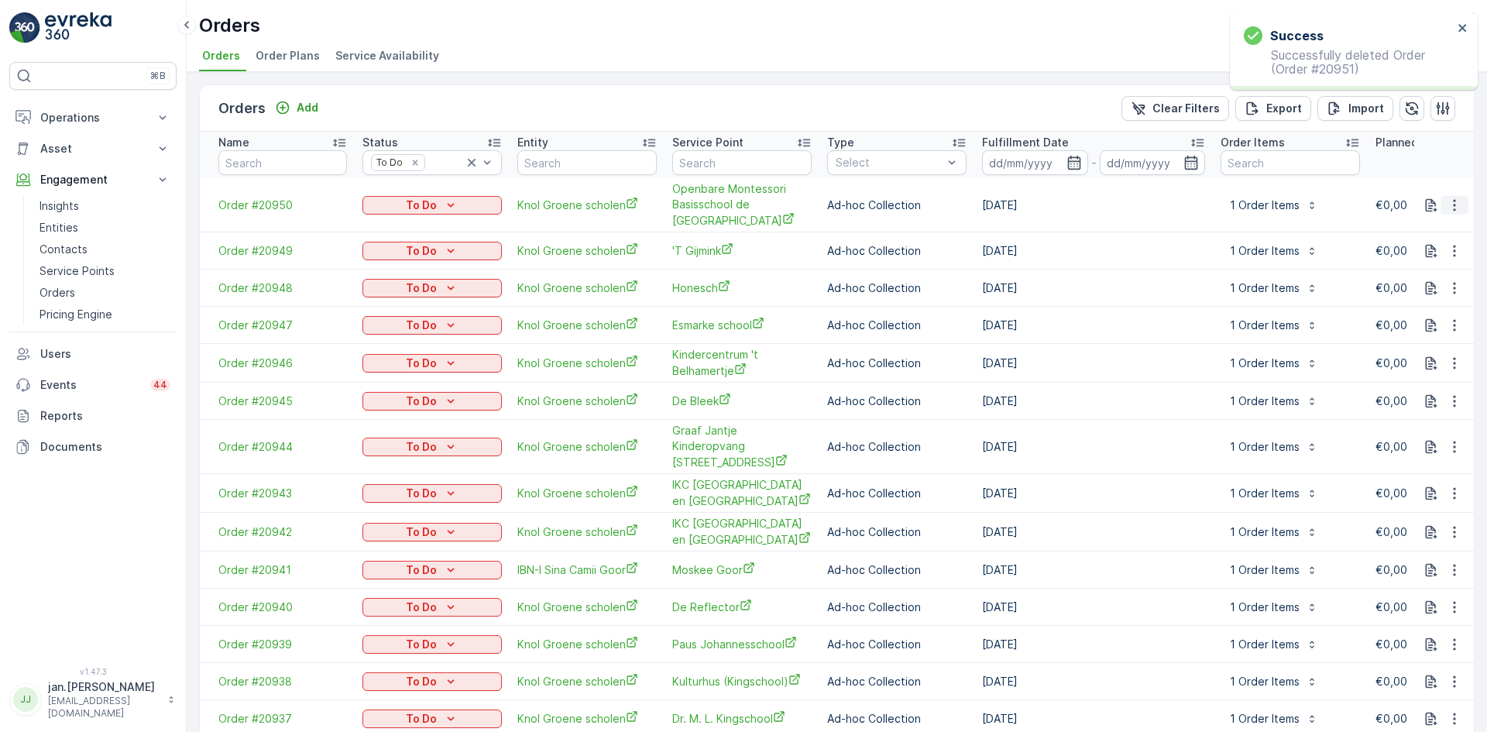
click at [1454, 197] on icon "button" at bounding box center [1453, 204] width 15 height 15
click at [1395, 339] on span "Delete Order" at bounding box center [1421, 343] width 69 height 15
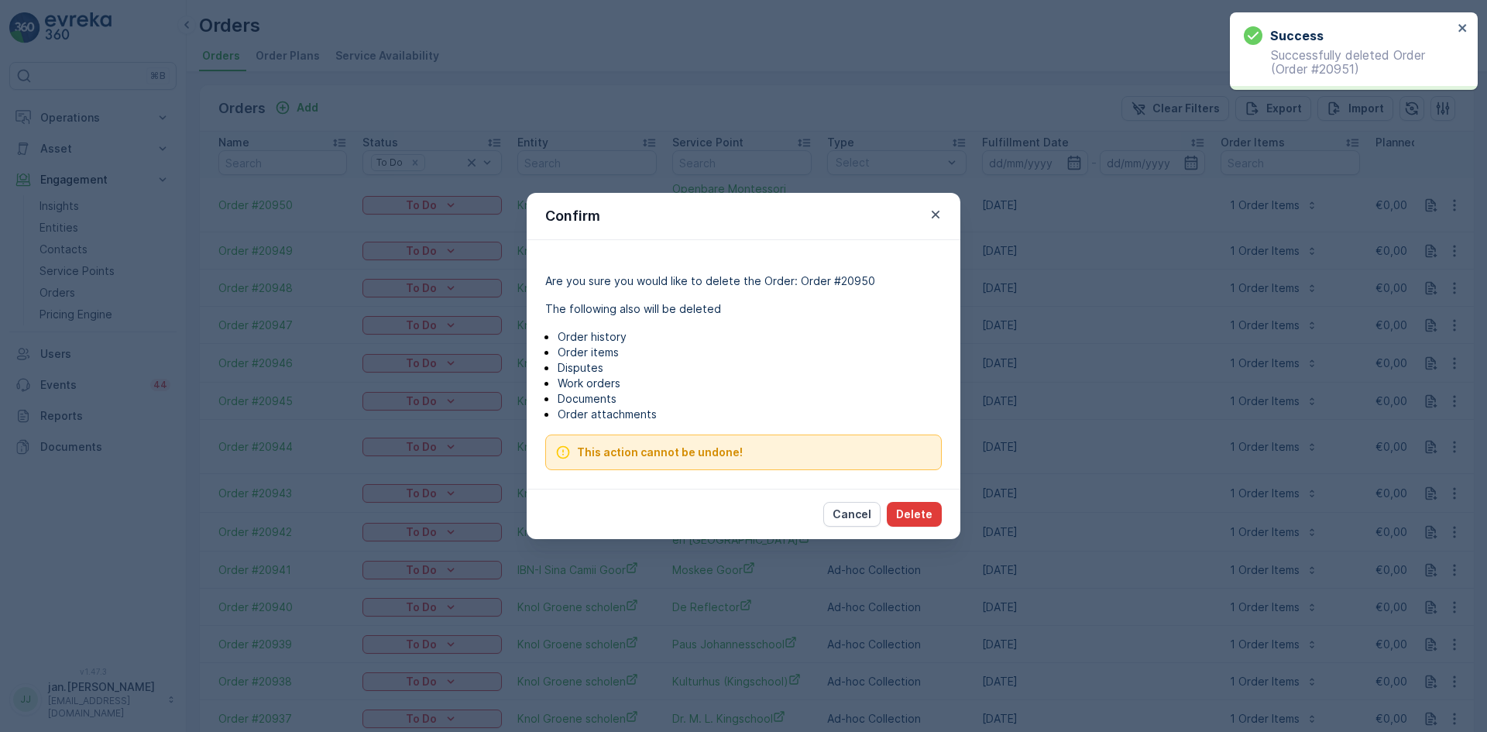
click at [897, 513] on button "Delete" at bounding box center [914, 514] width 55 height 25
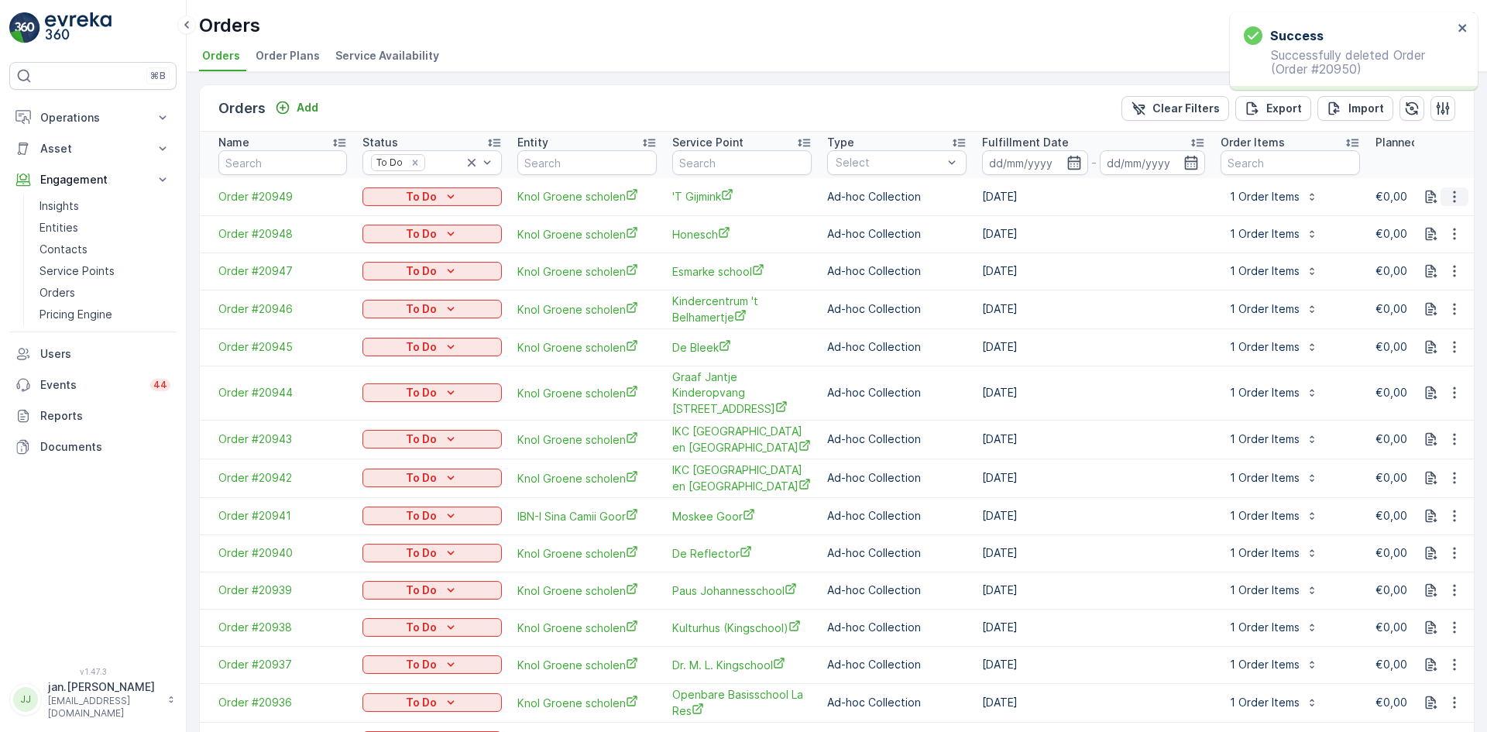
click at [1453, 200] on icon "button" at bounding box center [1453, 196] width 15 height 15
click at [1403, 329] on span "Delete Order" at bounding box center [1421, 335] width 69 height 15
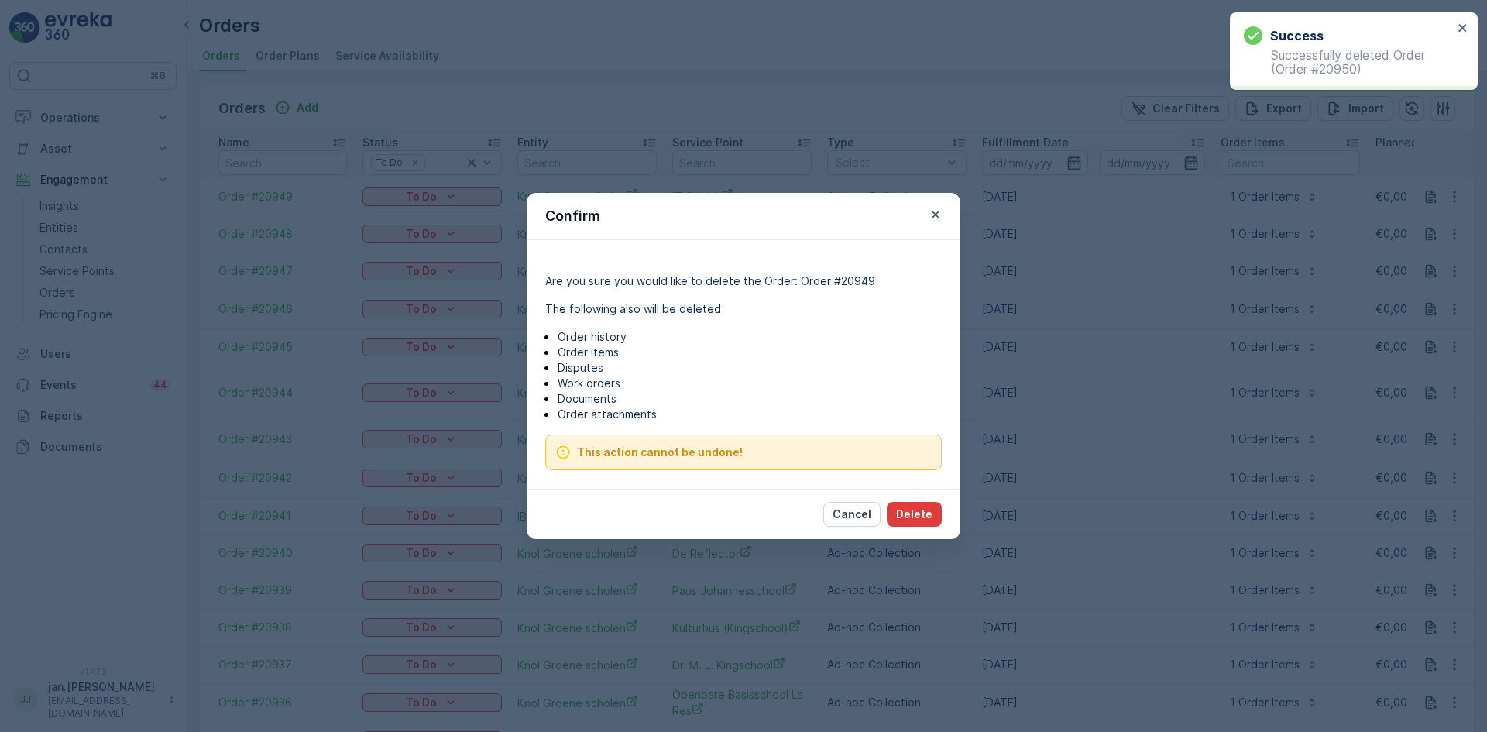
click at [907, 513] on p "Delete" at bounding box center [914, 513] width 36 height 15
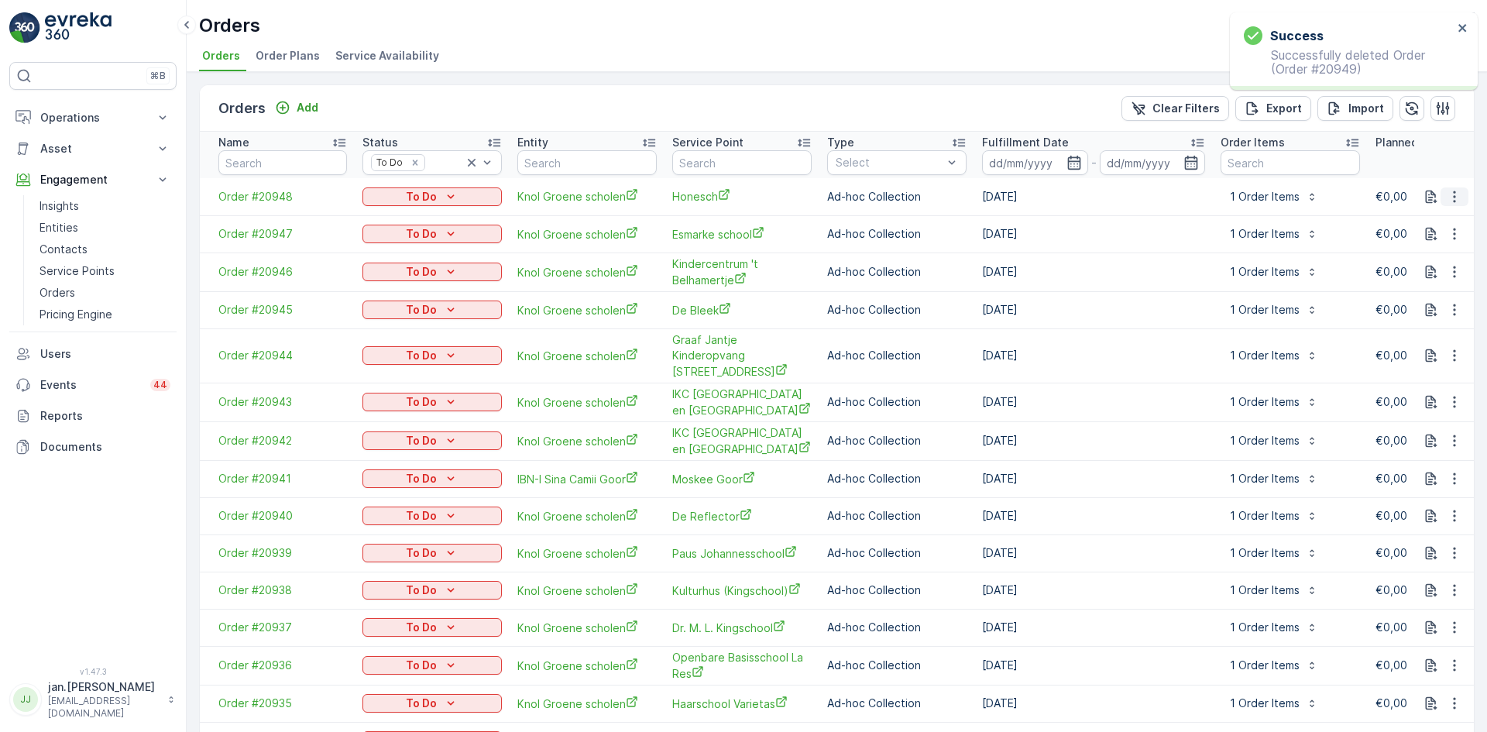
click at [1454, 196] on icon "button" at bounding box center [1453, 196] width 15 height 15
click at [1415, 329] on span "Delete Order" at bounding box center [1421, 335] width 69 height 15
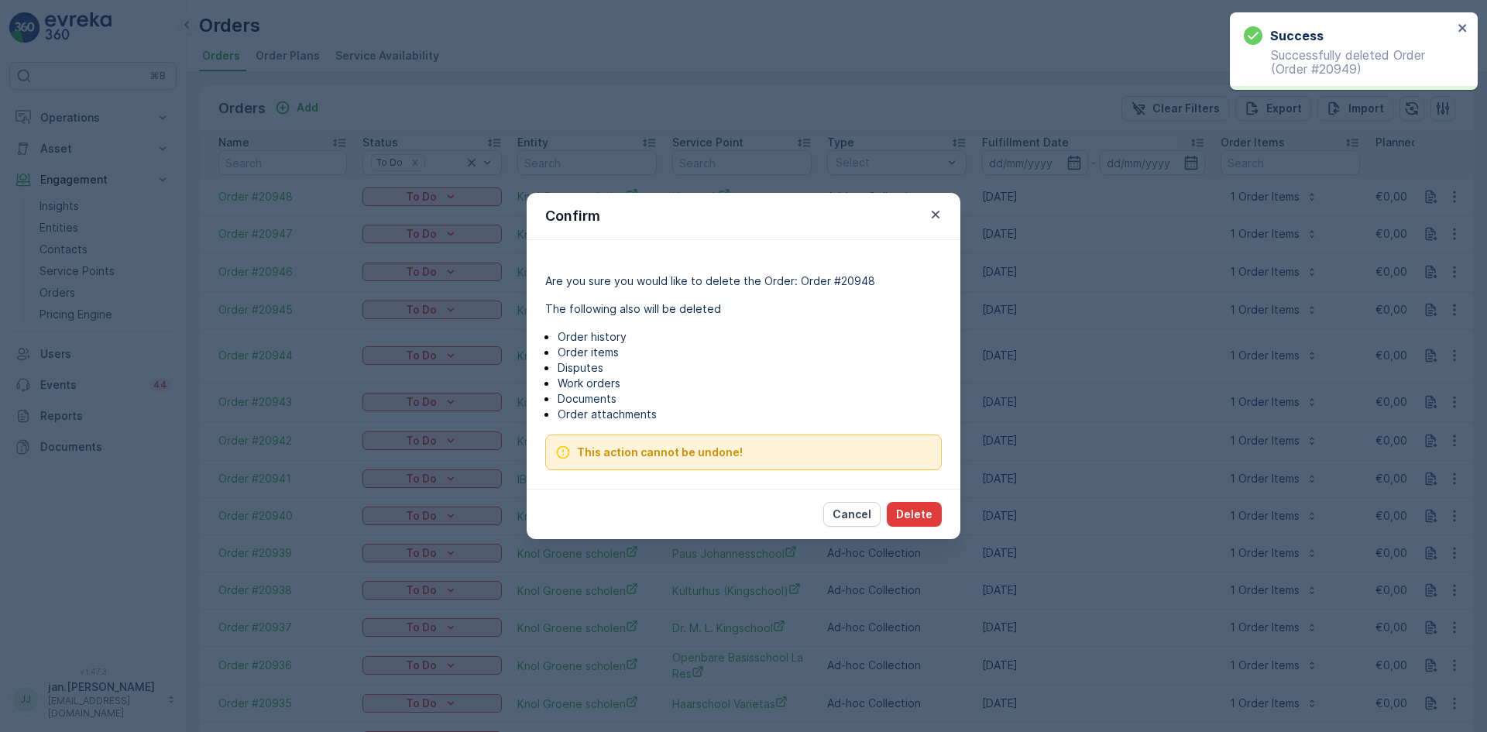
click at [912, 512] on p "Delete" at bounding box center [914, 513] width 36 height 15
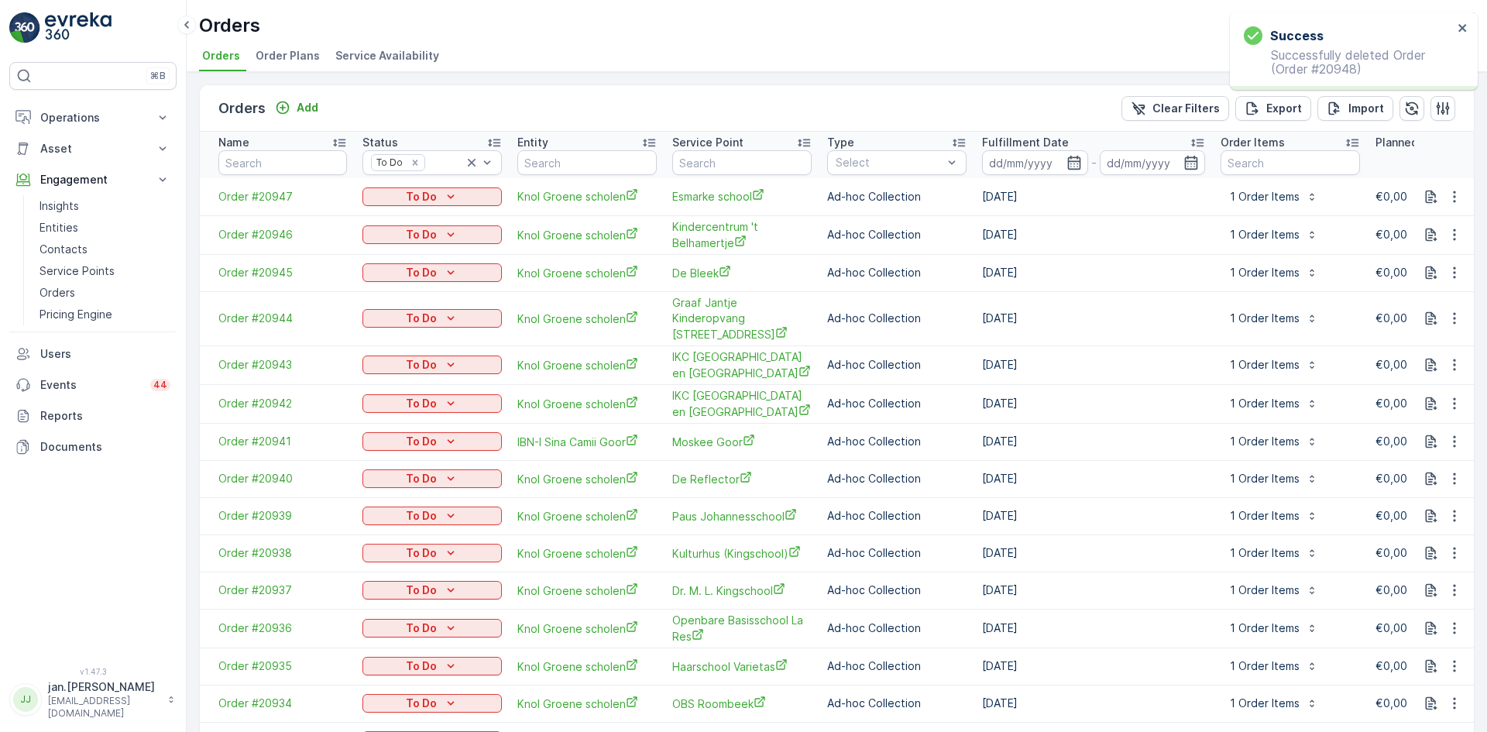
click at [1449, 197] on icon "button" at bounding box center [1453, 196] width 15 height 15
click at [1411, 331] on span "Delete Order" at bounding box center [1421, 335] width 69 height 15
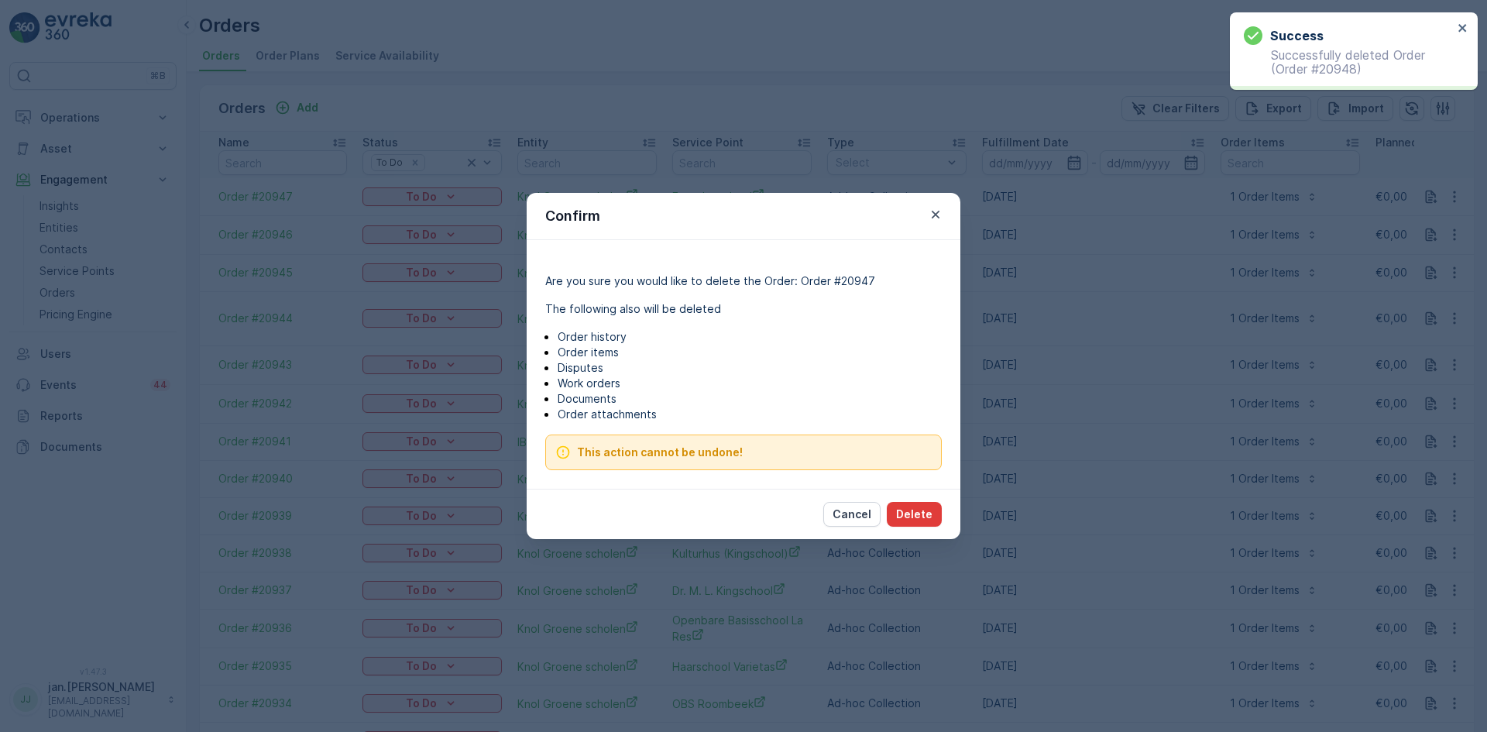
click at [914, 511] on p "Delete" at bounding box center [914, 513] width 36 height 15
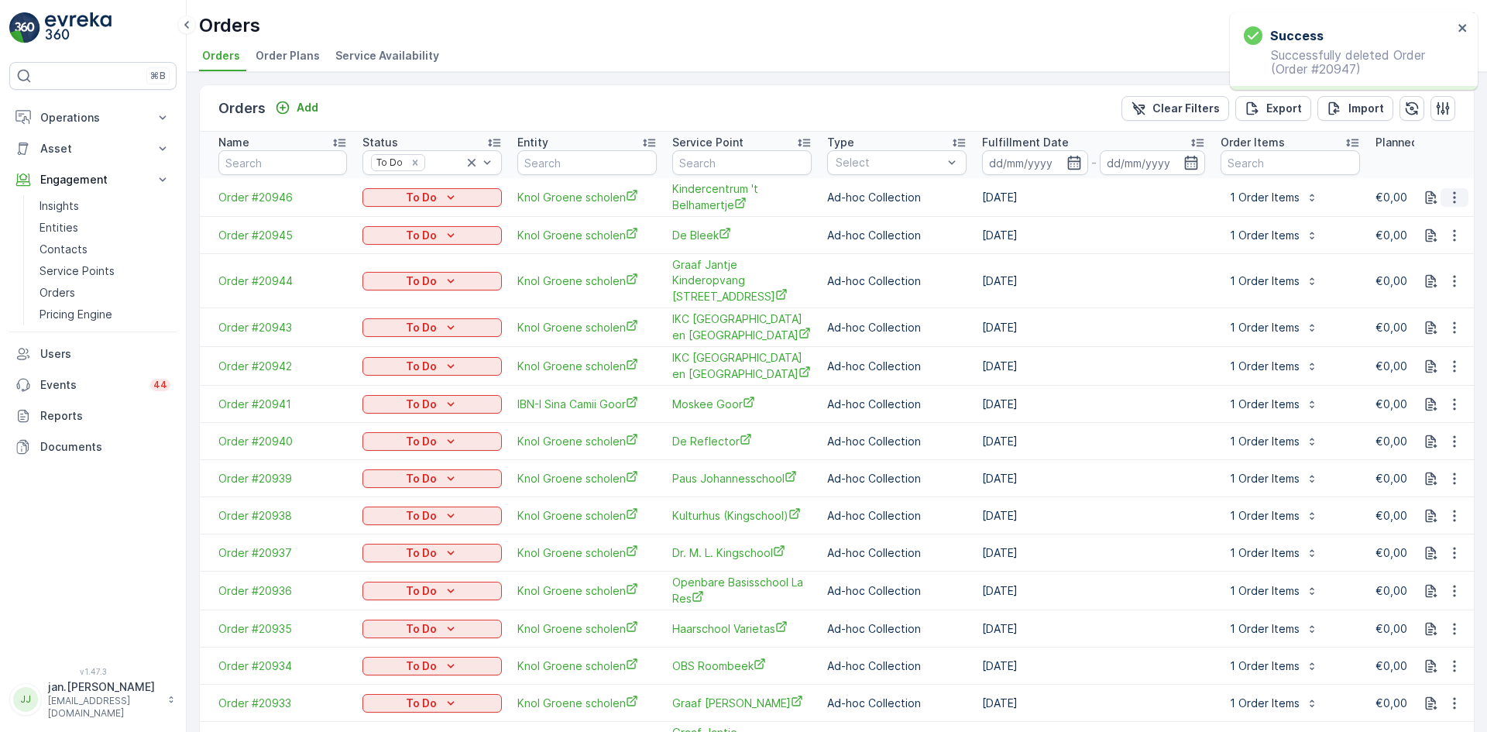
click at [1447, 200] on icon "button" at bounding box center [1453, 197] width 15 height 15
click at [1415, 337] on span "Delete Order" at bounding box center [1421, 335] width 69 height 15
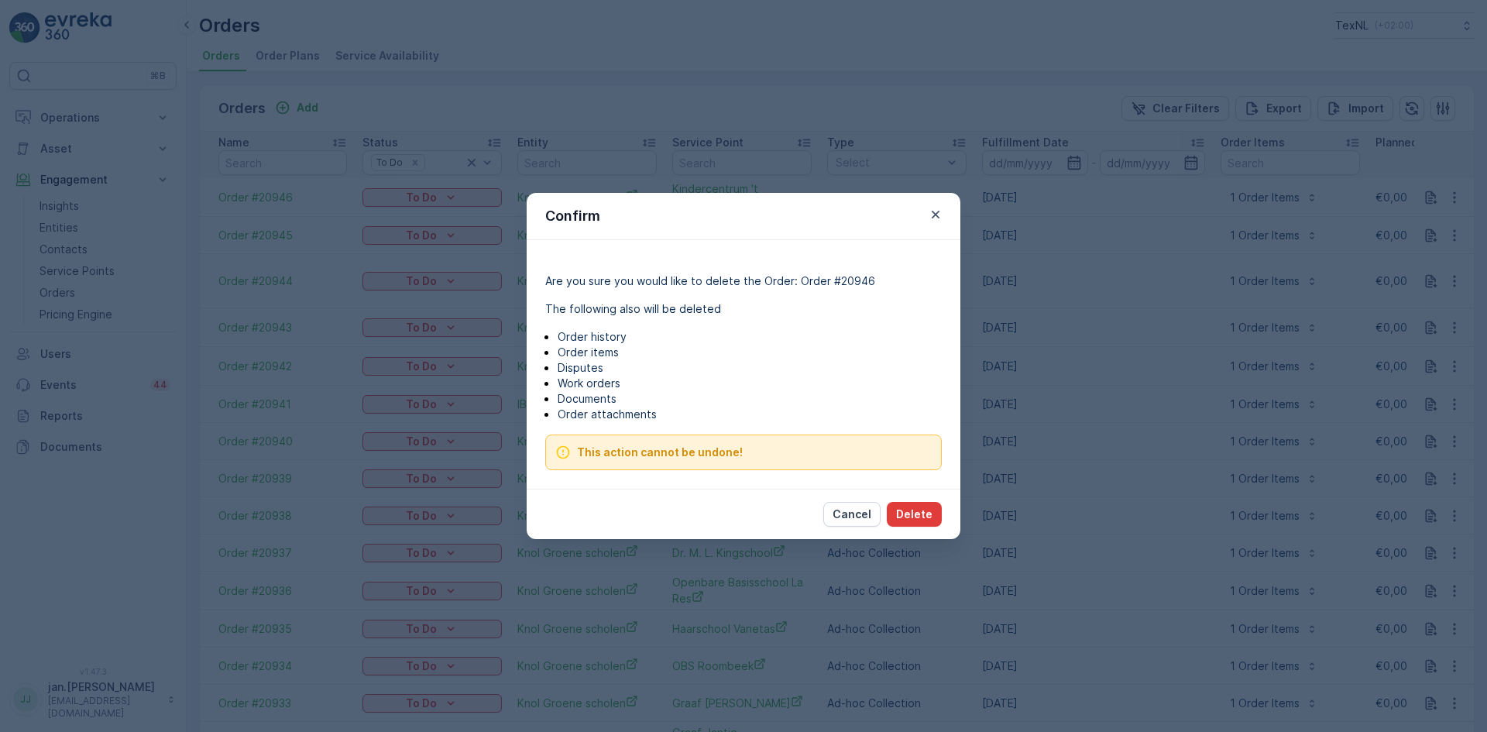
click at [909, 513] on p "Delete" at bounding box center [914, 513] width 36 height 15
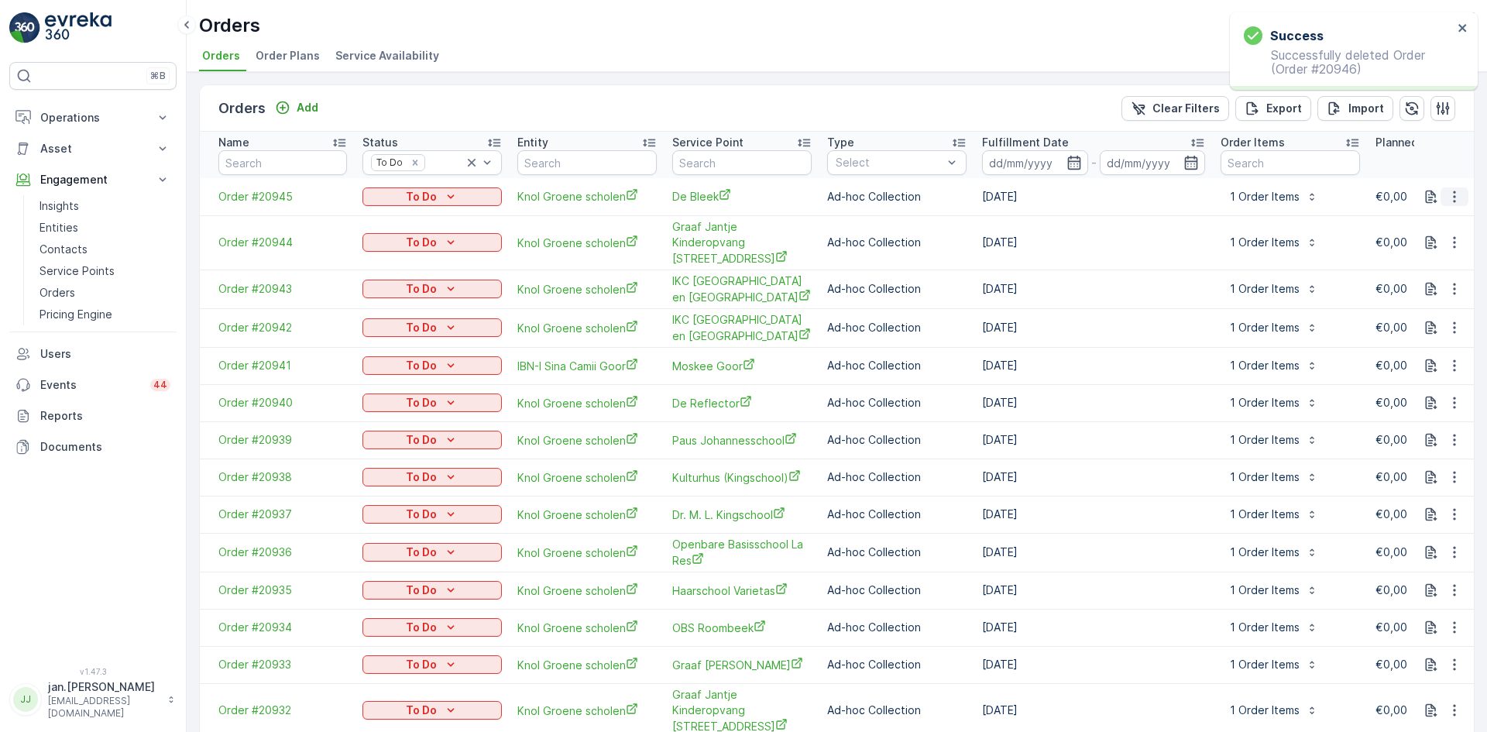
click at [1453, 197] on icon "button" at bounding box center [1454, 196] width 2 height 12
click at [1407, 334] on span "Delete Order" at bounding box center [1421, 335] width 69 height 15
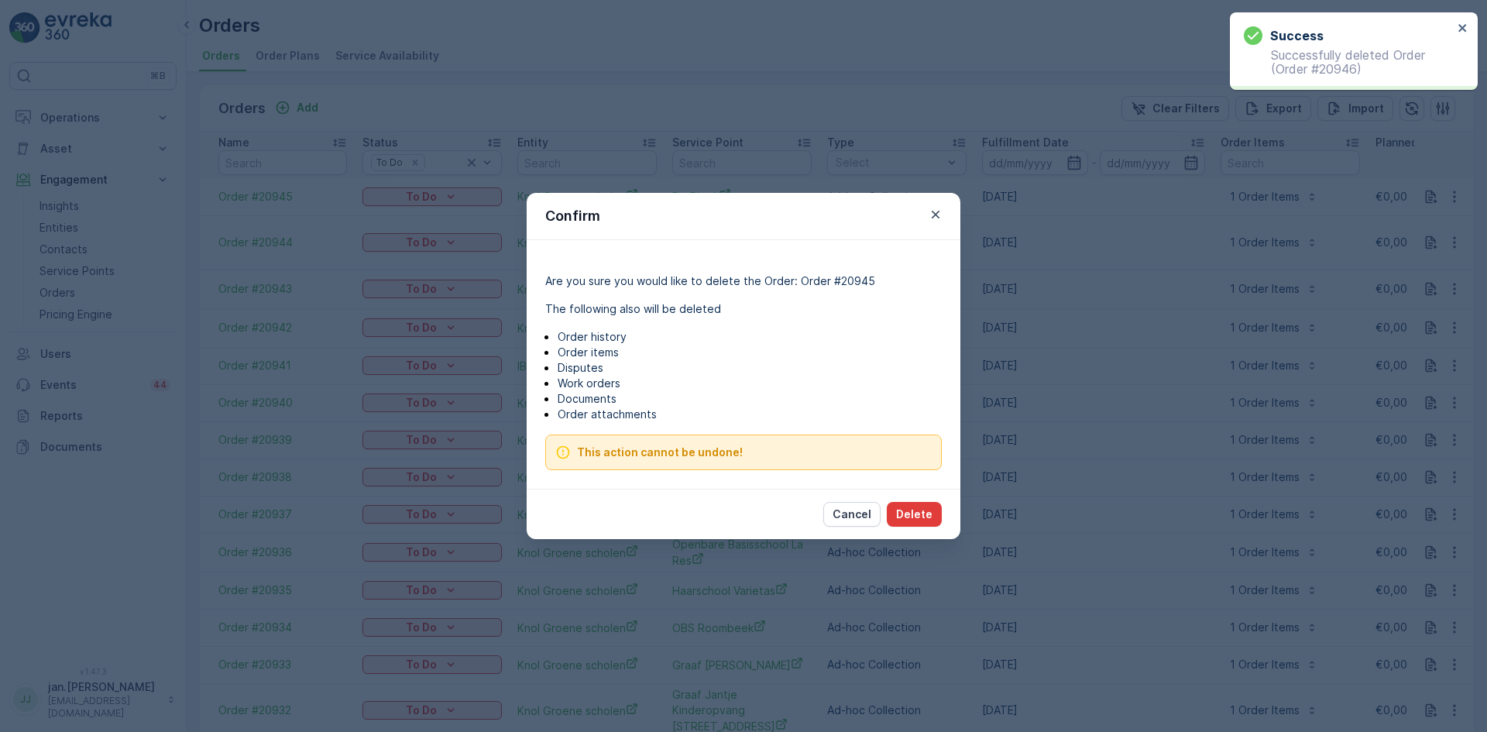
click at [919, 511] on p "Delete" at bounding box center [914, 513] width 36 height 15
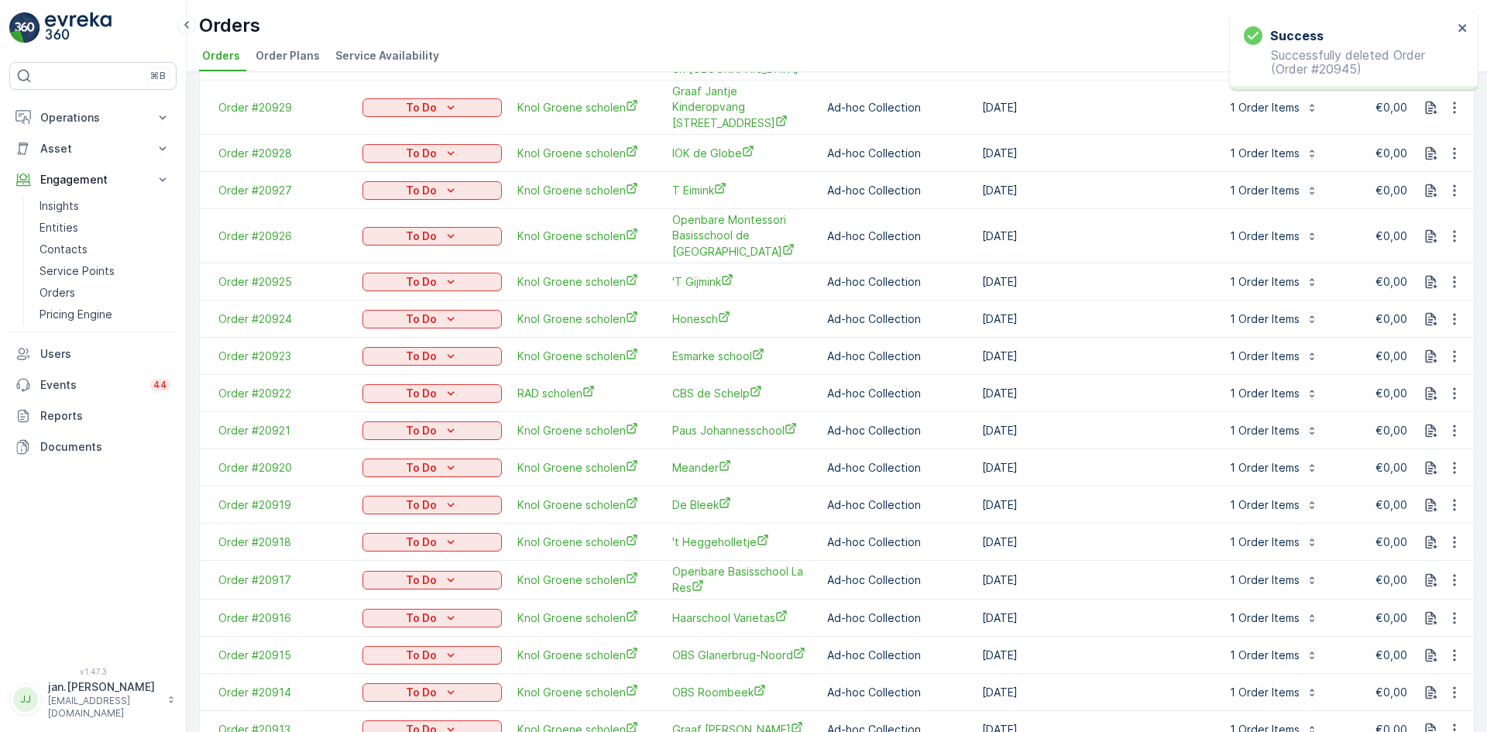
scroll to position [1201, 0]
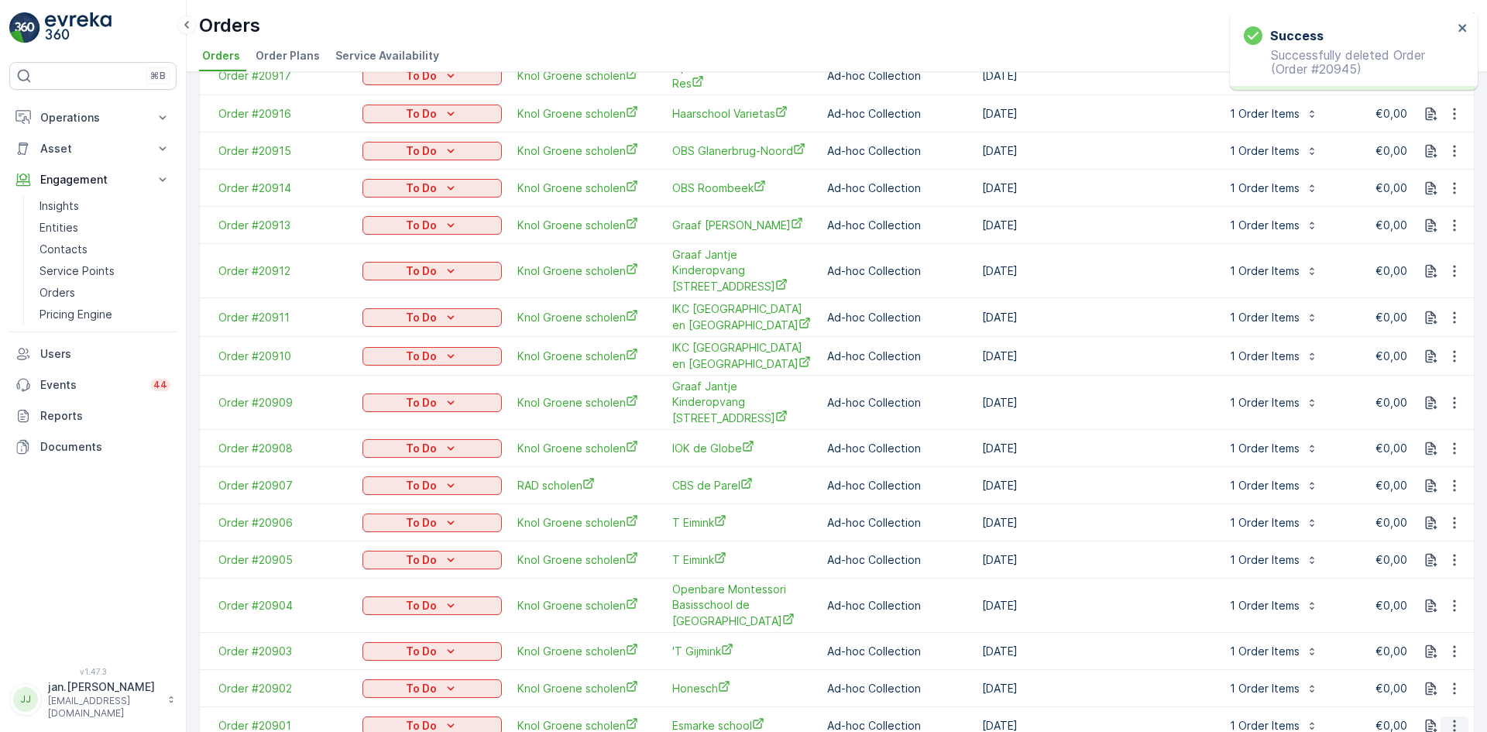
click at [1453, 718] on icon "button" at bounding box center [1453, 725] width 15 height 15
click at [1437, 626] on span "Delete Order" at bounding box center [1421, 624] width 69 height 15
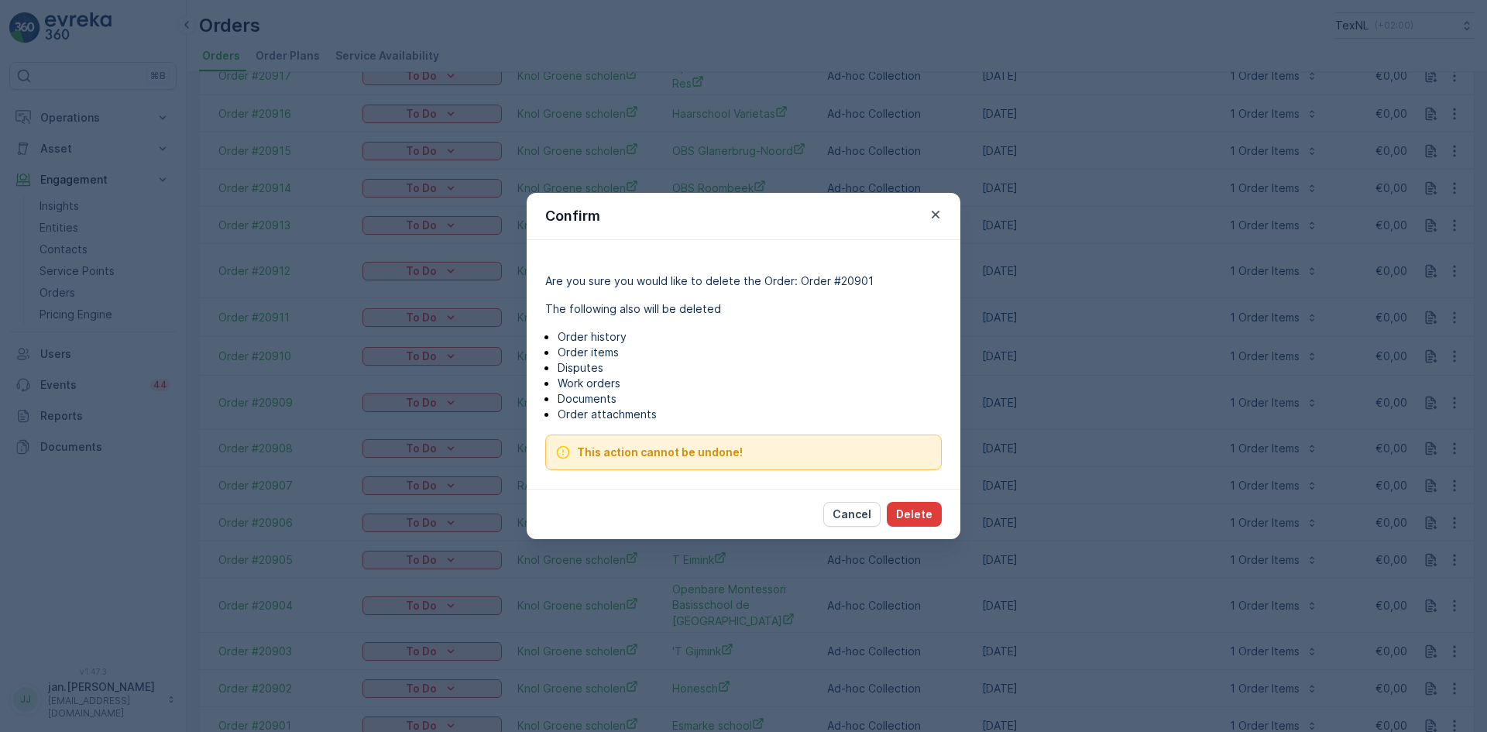
click at [931, 512] on p "Delete" at bounding box center [914, 513] width 36 height 15
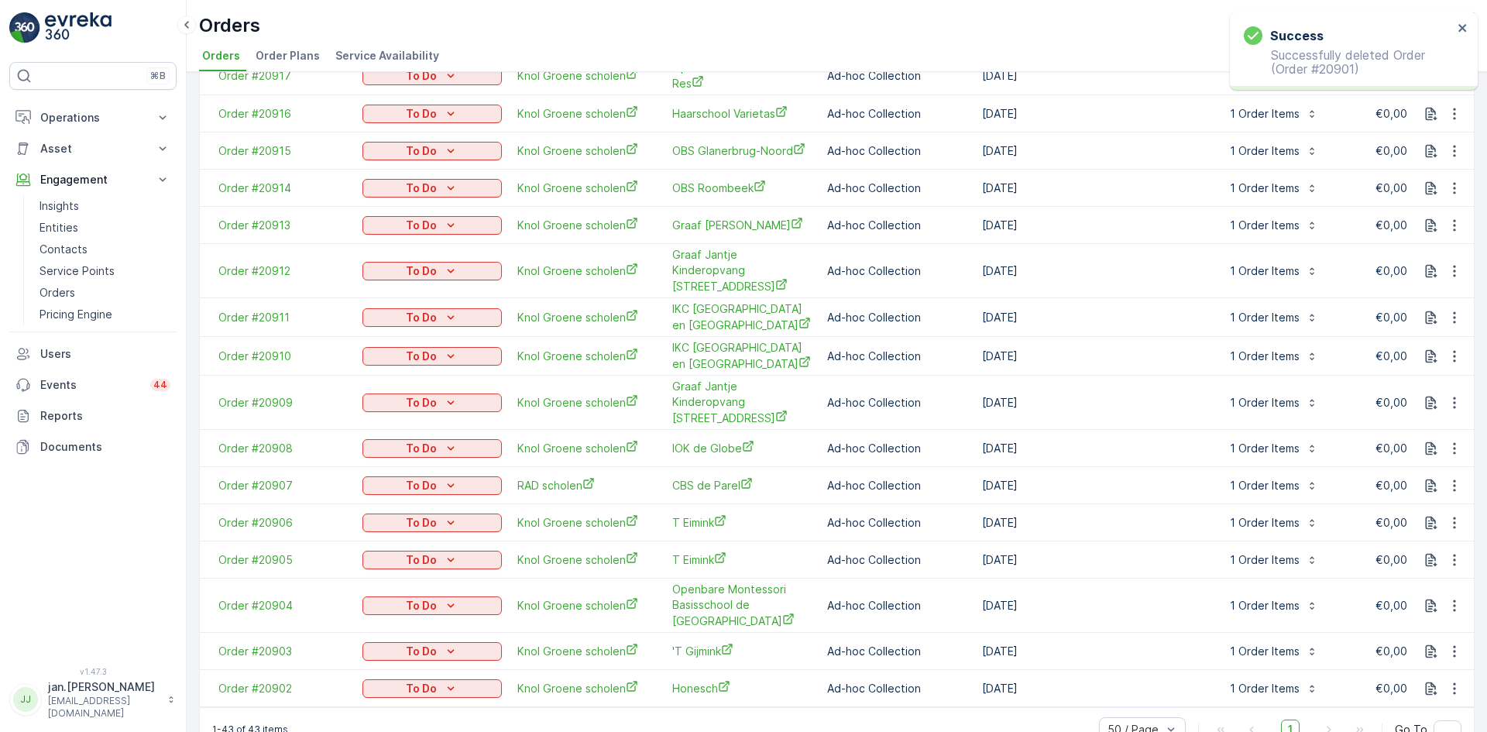
scroll to position [1164, 0]
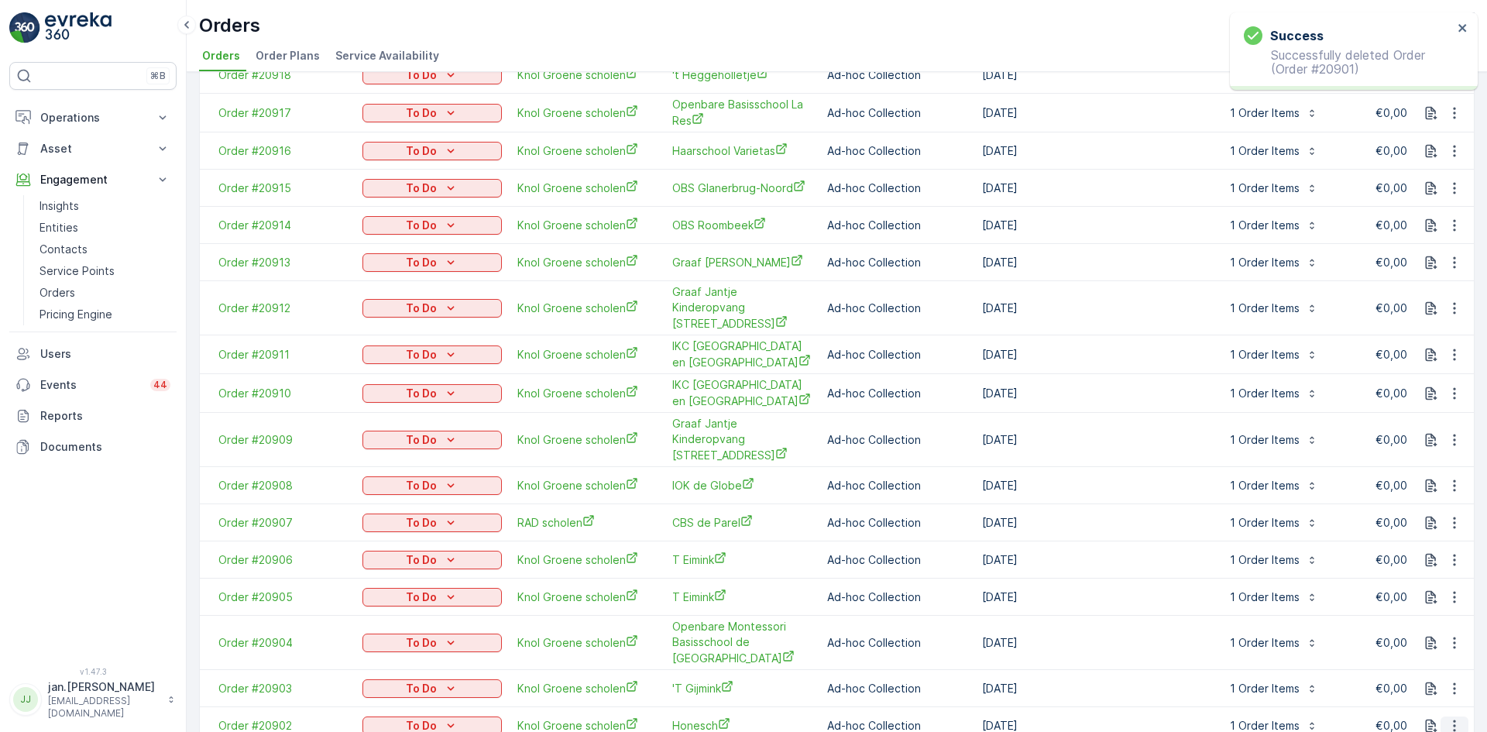
click at [1453, 718] on icon "button" at bounding box center [1453, 725] width 15 height 15
click at [1411, 631] on span "Delete Order" at bounding box center [1421, 624] width 69 height 15
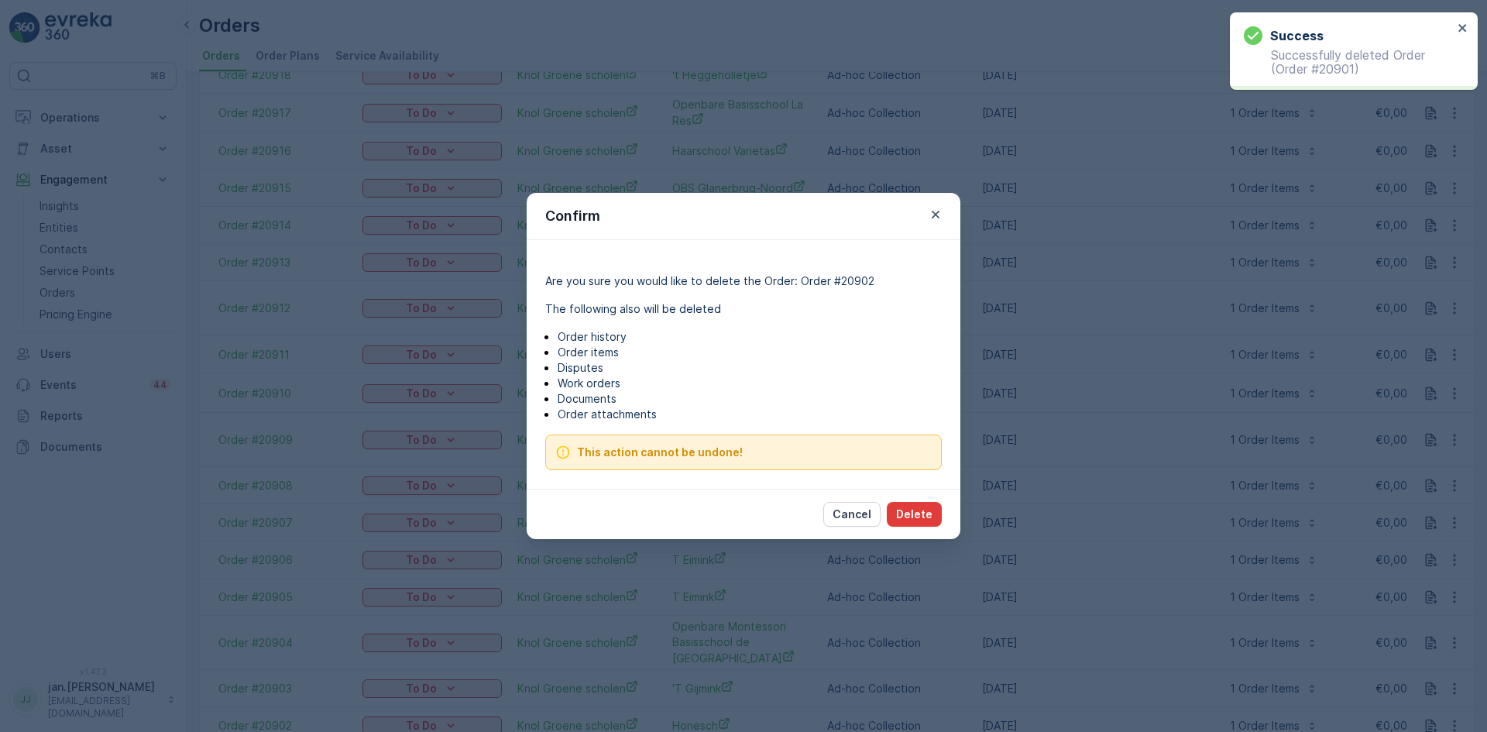
click at [911, 510] on p "Delete" at bounding box center [914, 513] width 36 height 15
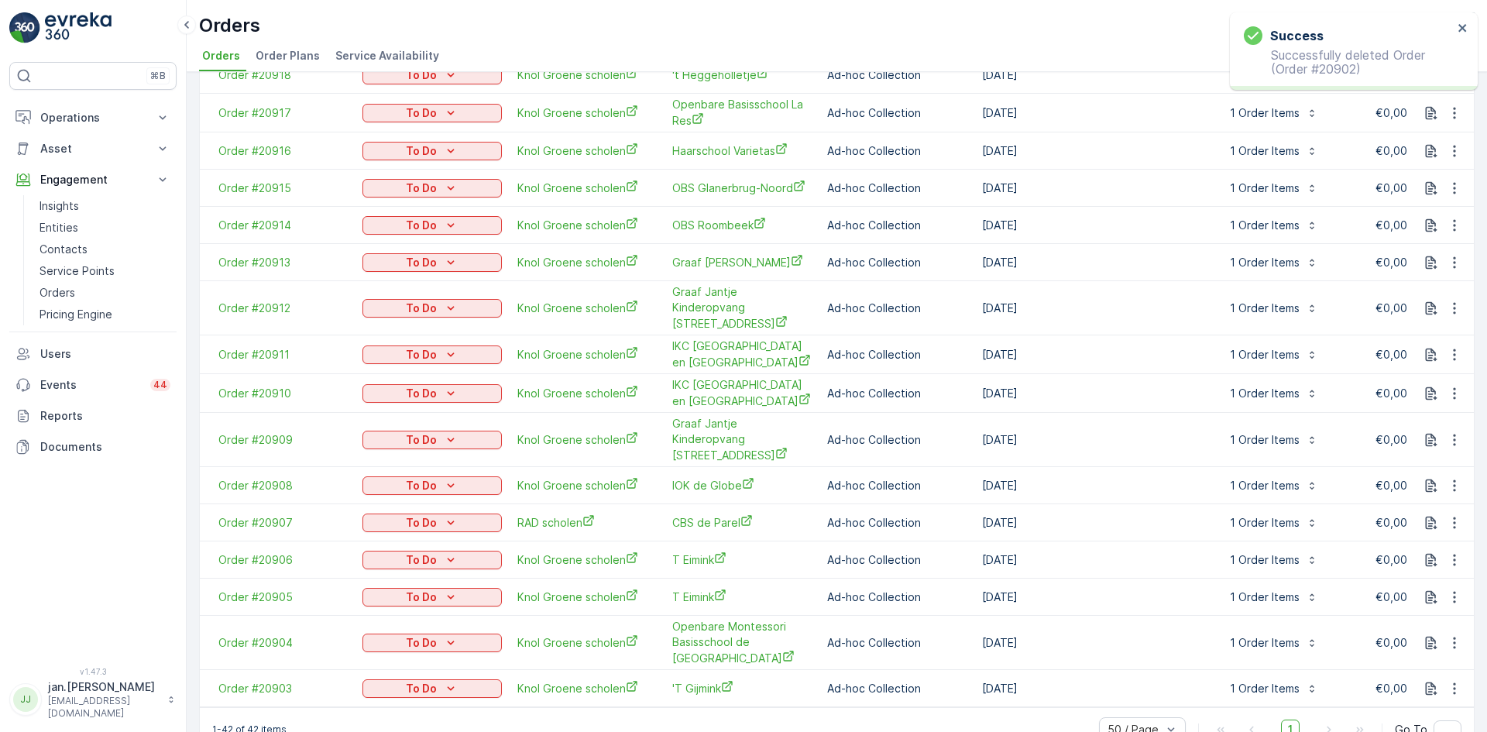
scroll to position [1127, 0]
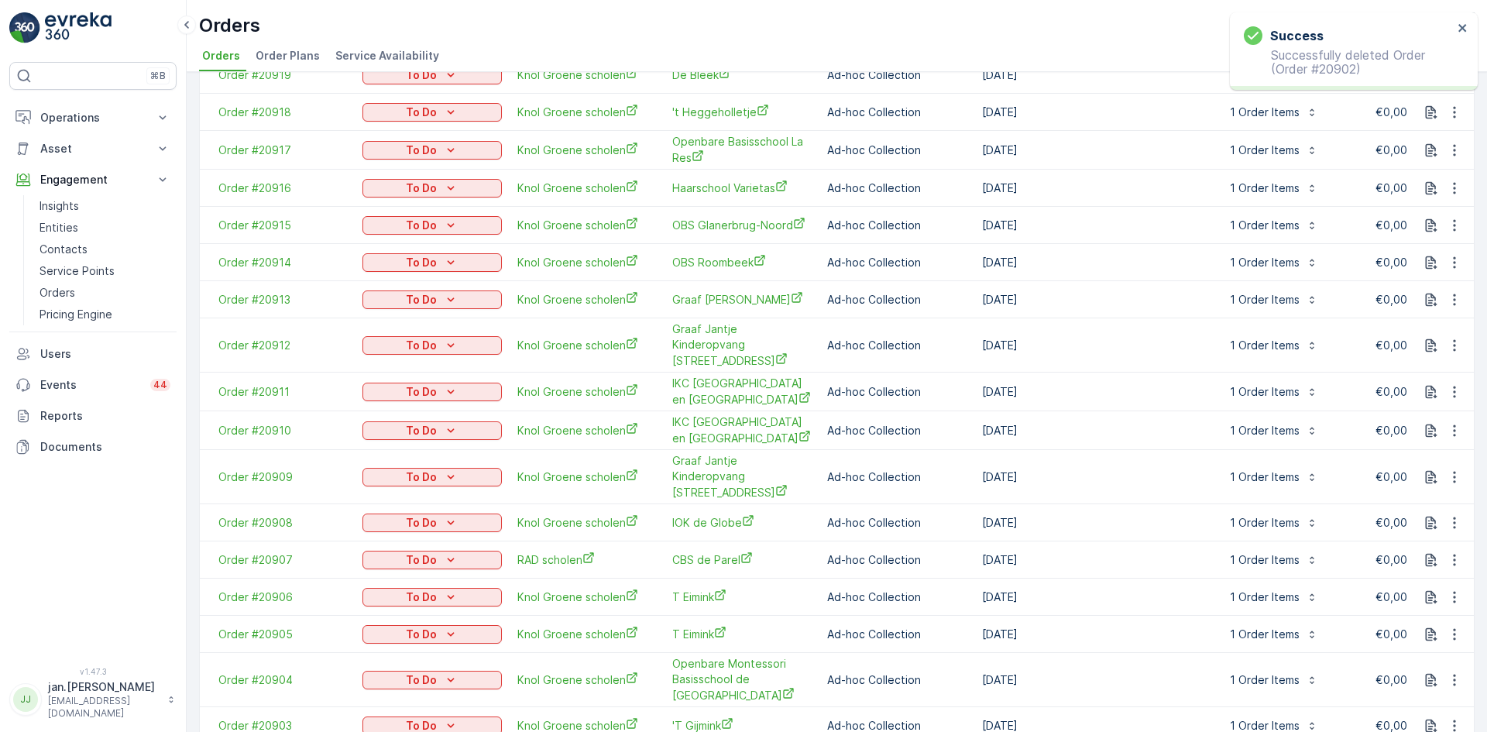
click at [1453, 718] on icon "button" at bounding box center [1453, 725] width 15 height 15
click at [1436, 621] on span "Delete Order" at bounding box center [1421, 624] width 69 height 15
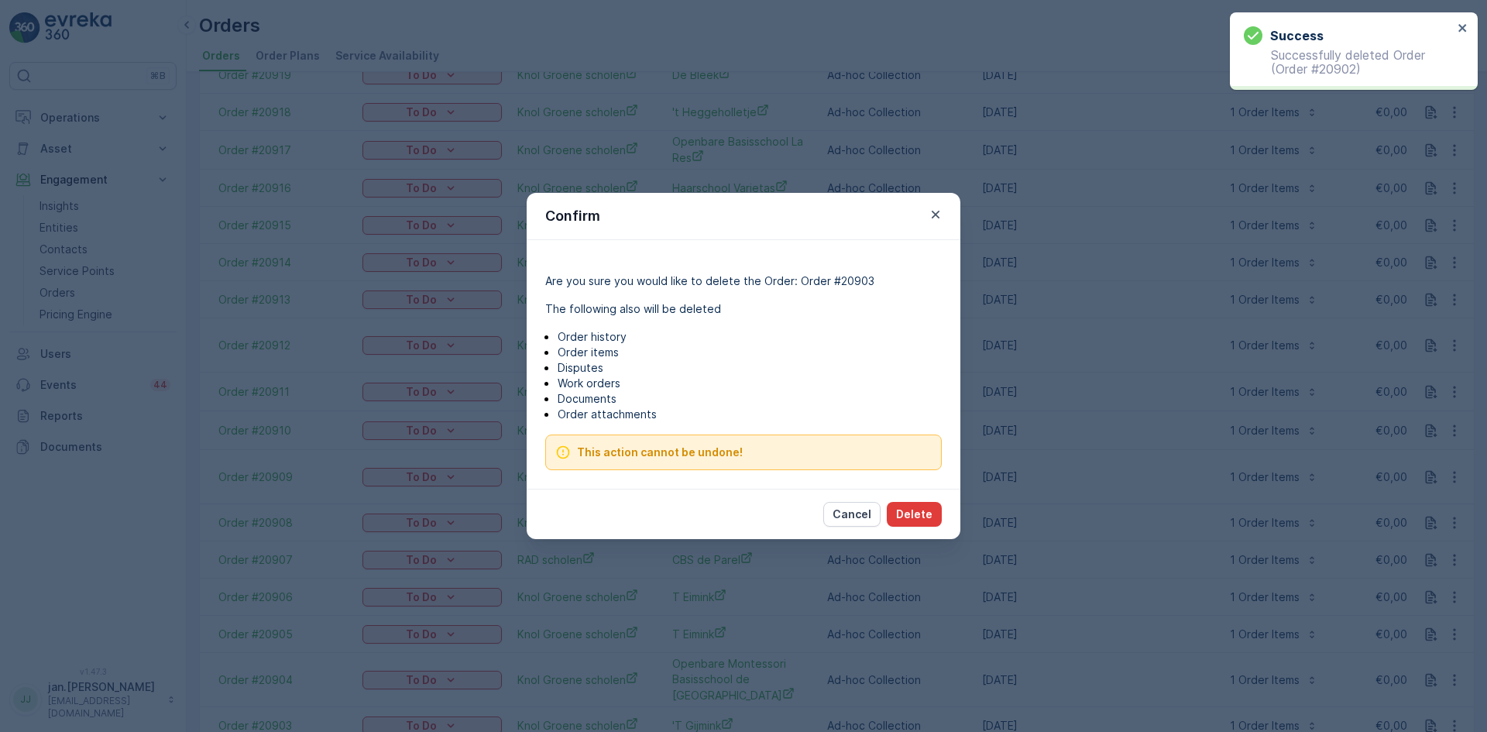
click at [926, 509] on p "Delete" at bounding box center [914, 513] width 36 height 15
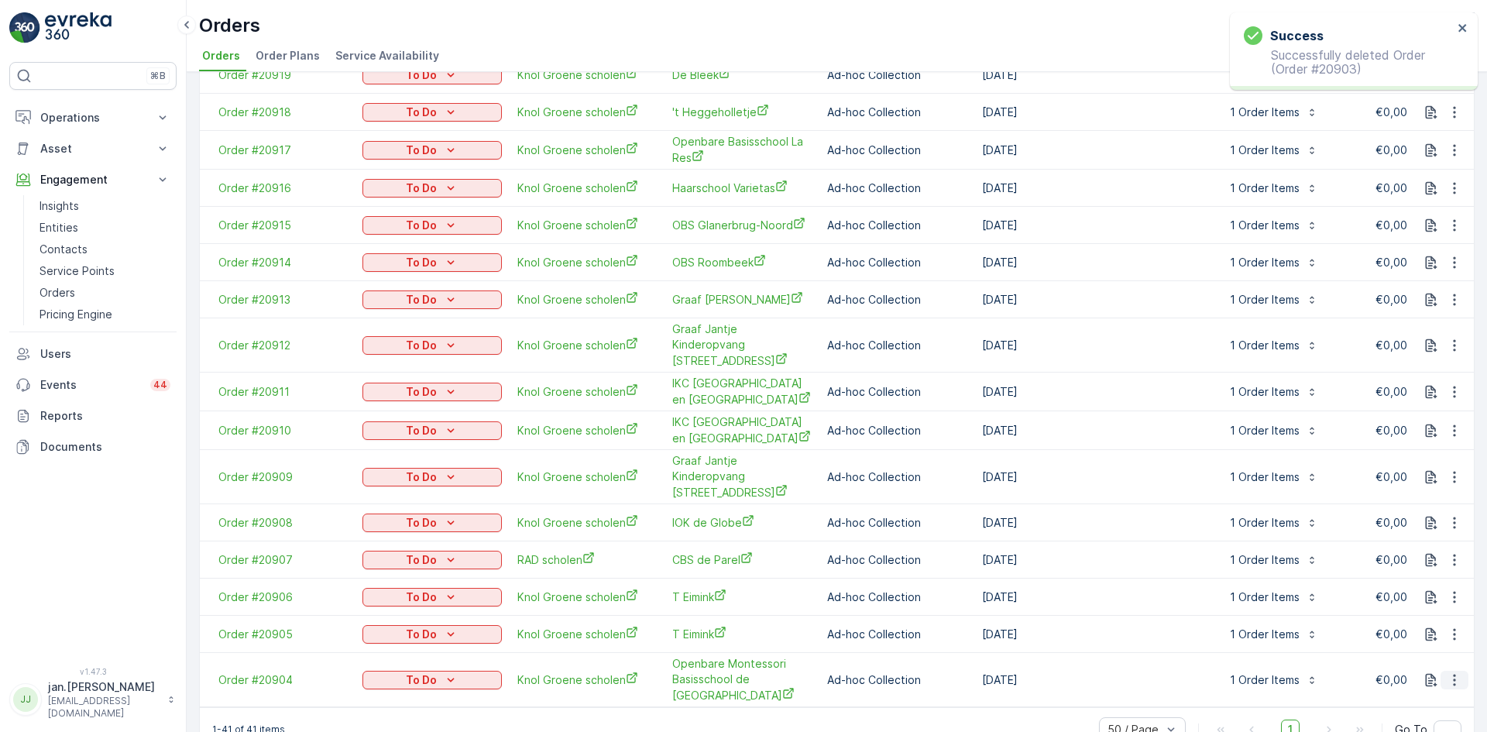
scroll to position [1089, 0]
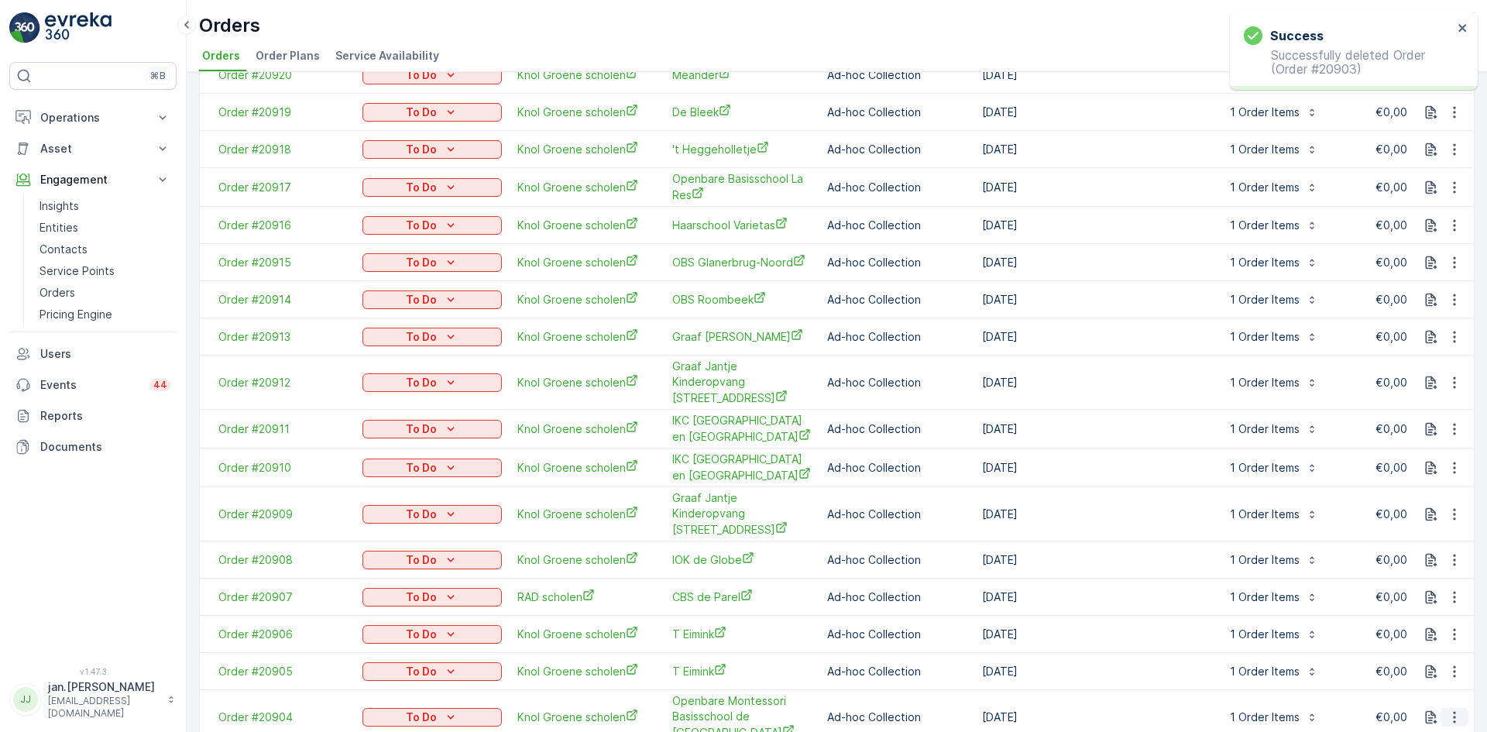
click at [1453, 709] on icon "button" at bounding box center [1453, 716] width 15 height 15
click at [1408, 615] on span "Delete Order" at bounding box center [1421, 616] width 69 height 15
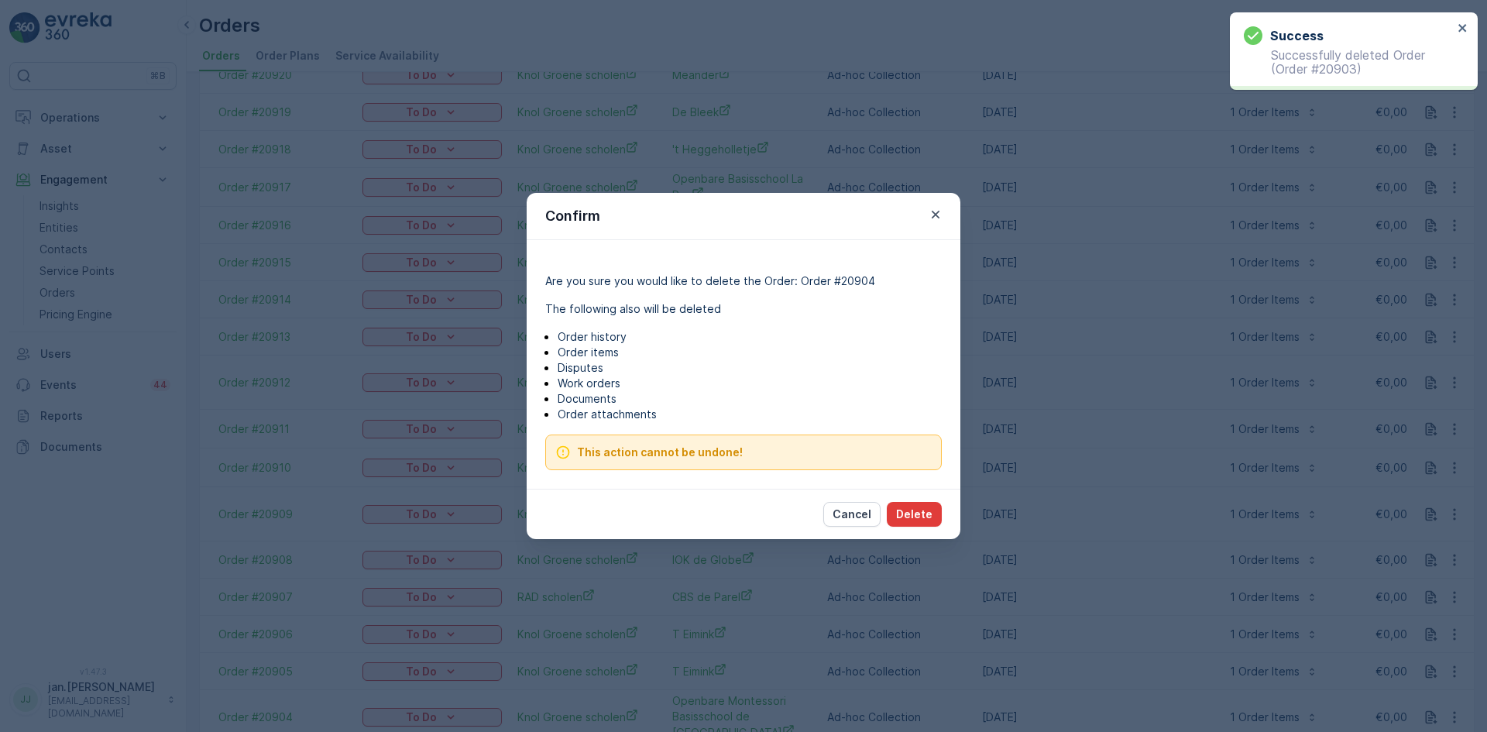
click at [934, 511] on button "Delete" at bounding box center [914, 514] width 55 height 25
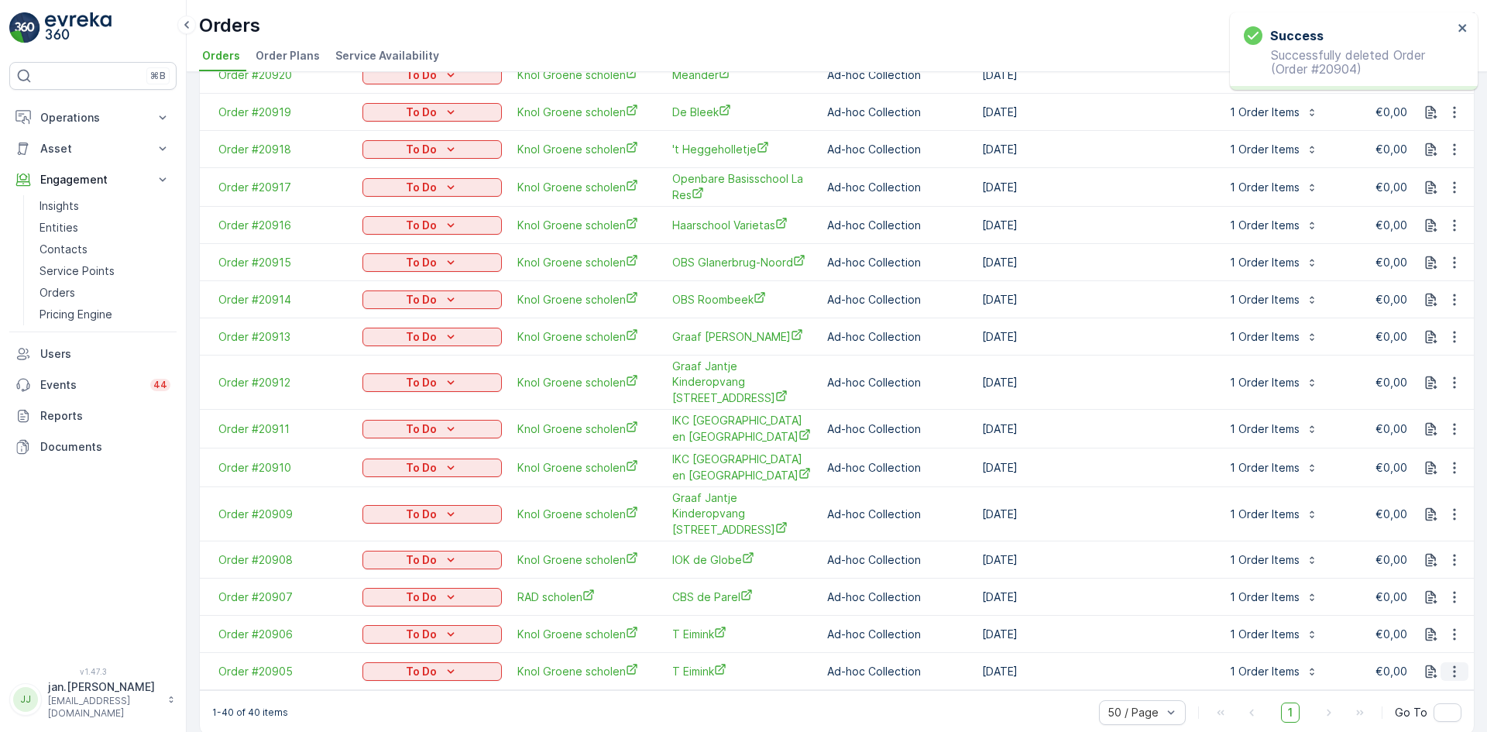
scroll to position [1035, 0]
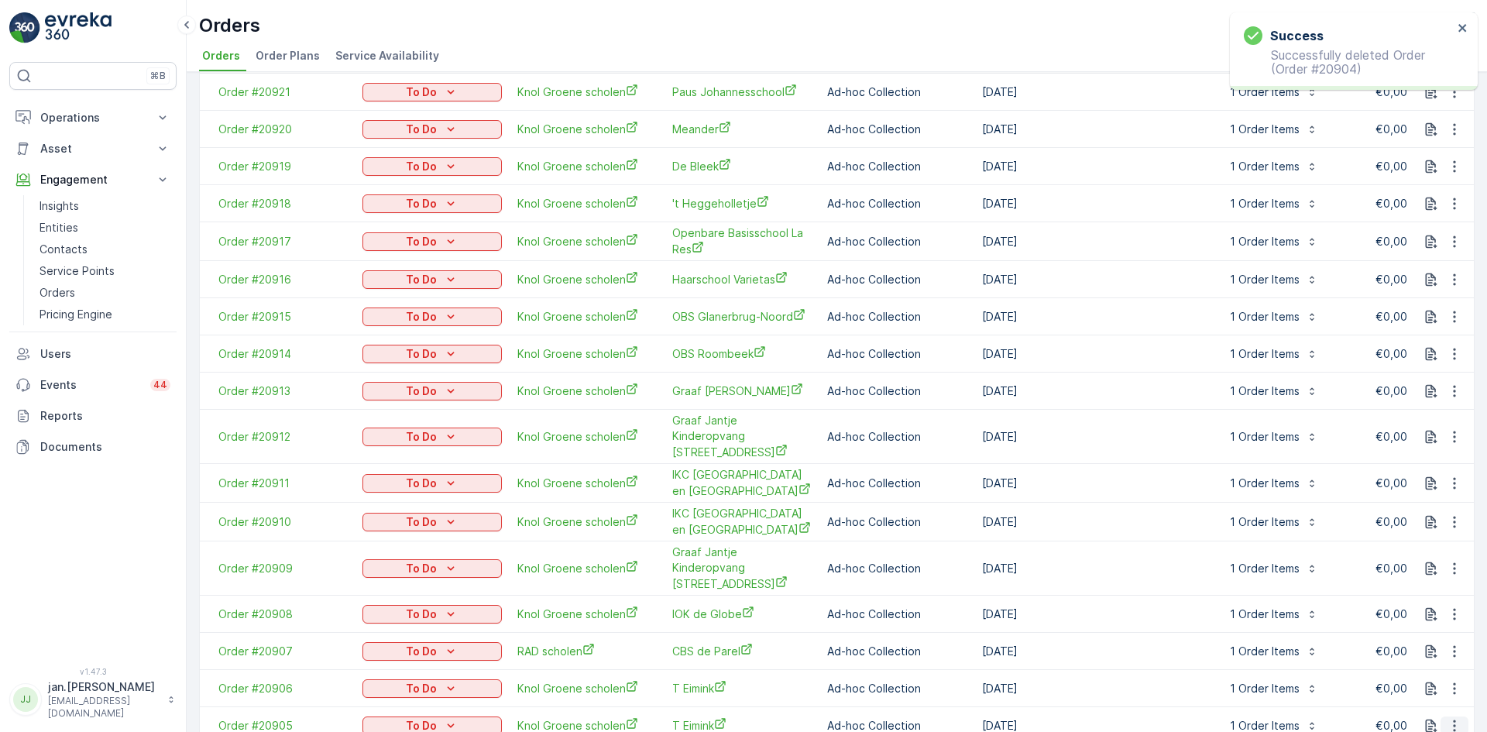
click at [1450, 718] on icon "button" at bounding box center [1453, 725] width 15 height 15
click at [1411, 625] on span "Delete Order" at bounding box center [1421, 624] width 69 height 15
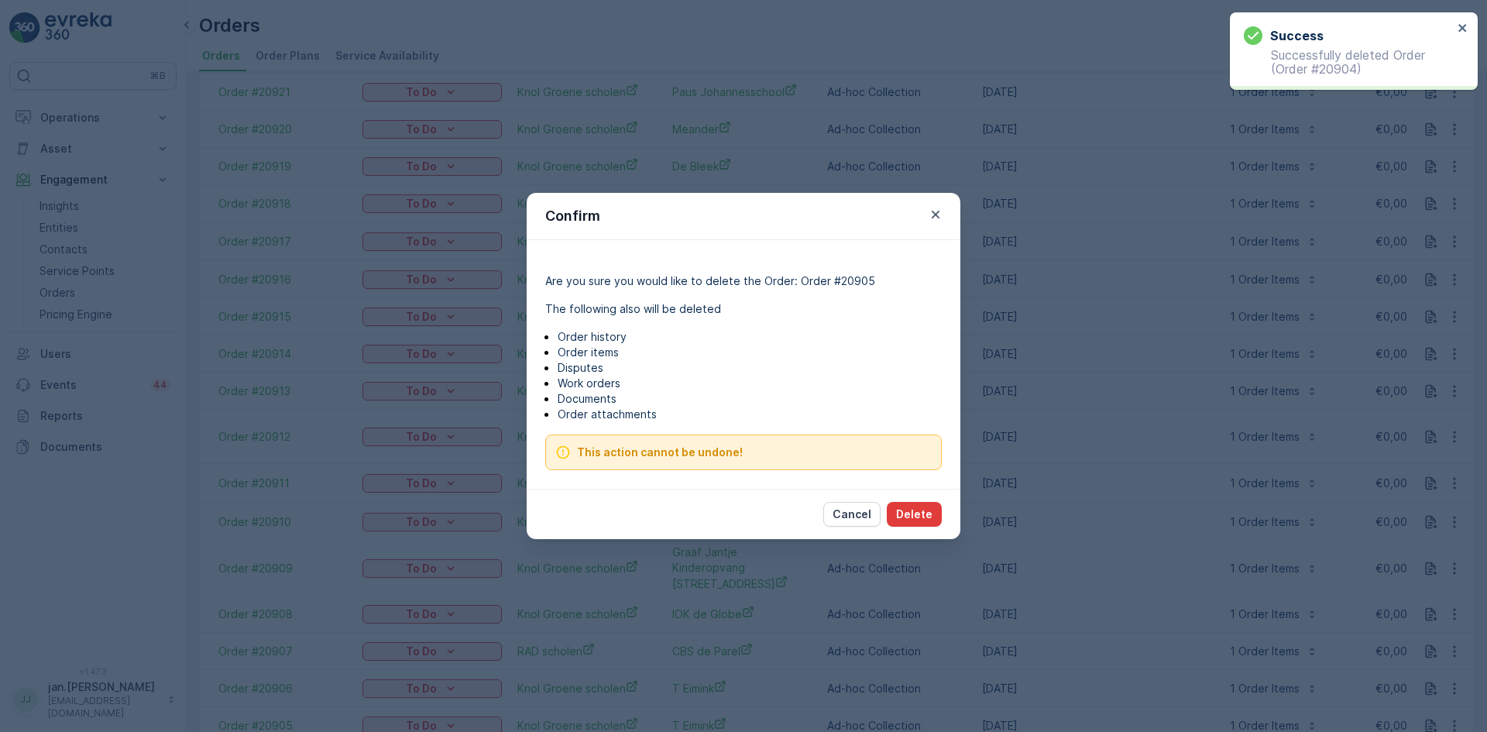
click at [904, 515] on p "Delete" at bounding box center [914, 513] width 36 height 15
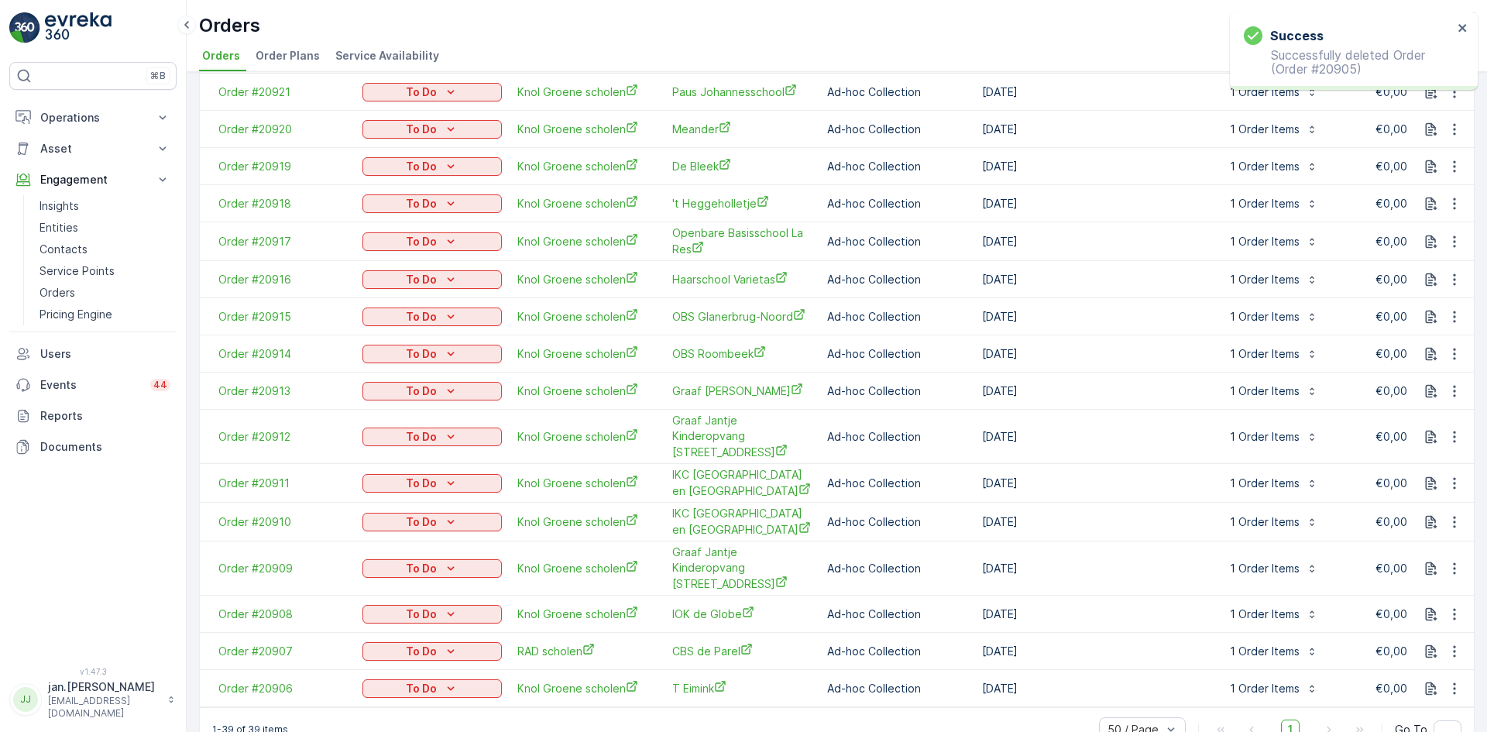
scroll to position [998, 0]
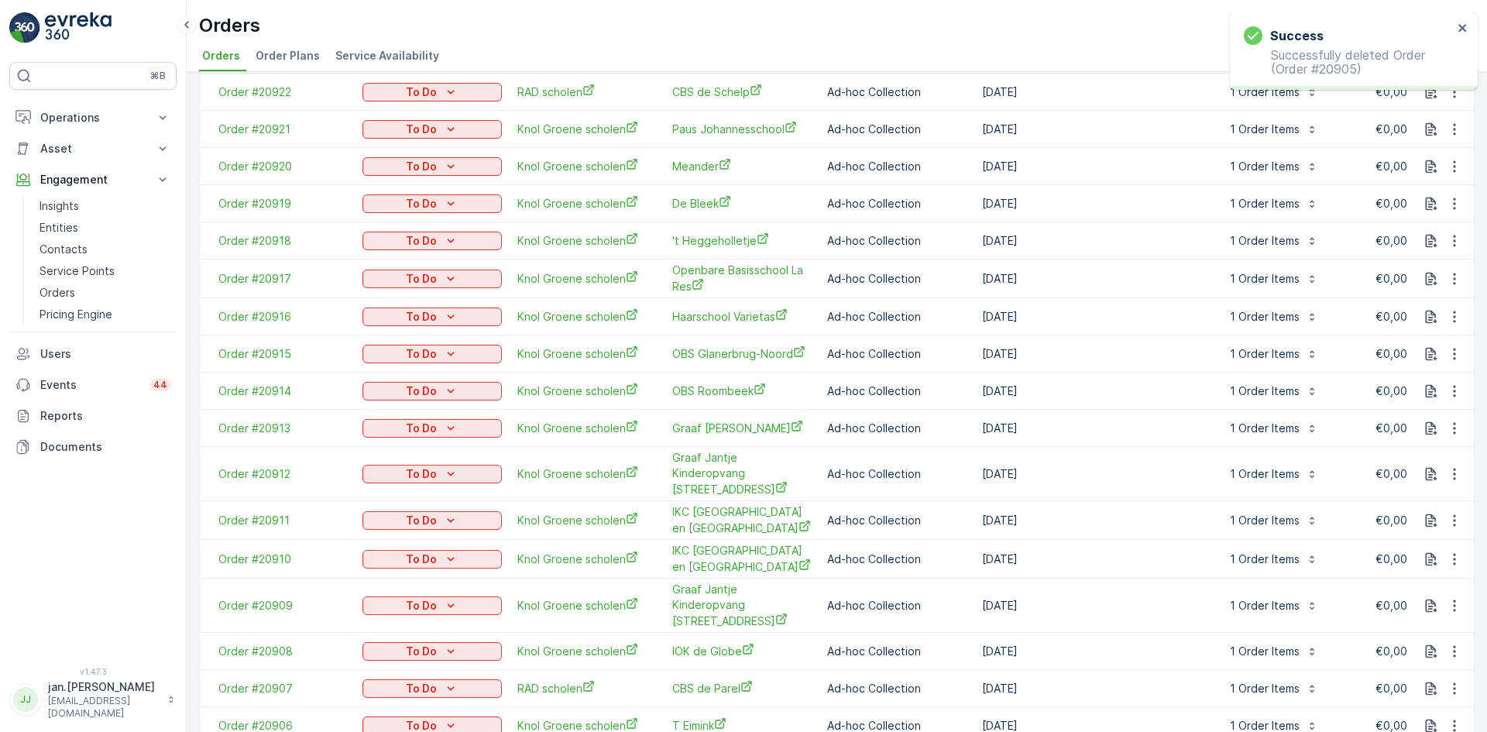
click at [1452, 718] on icon "button" at bounding box center [1453, 725] width 15 height 15
click at [1409, 632] on span "Delete Order" at bounding box center [1421, 624] width 69 height 15
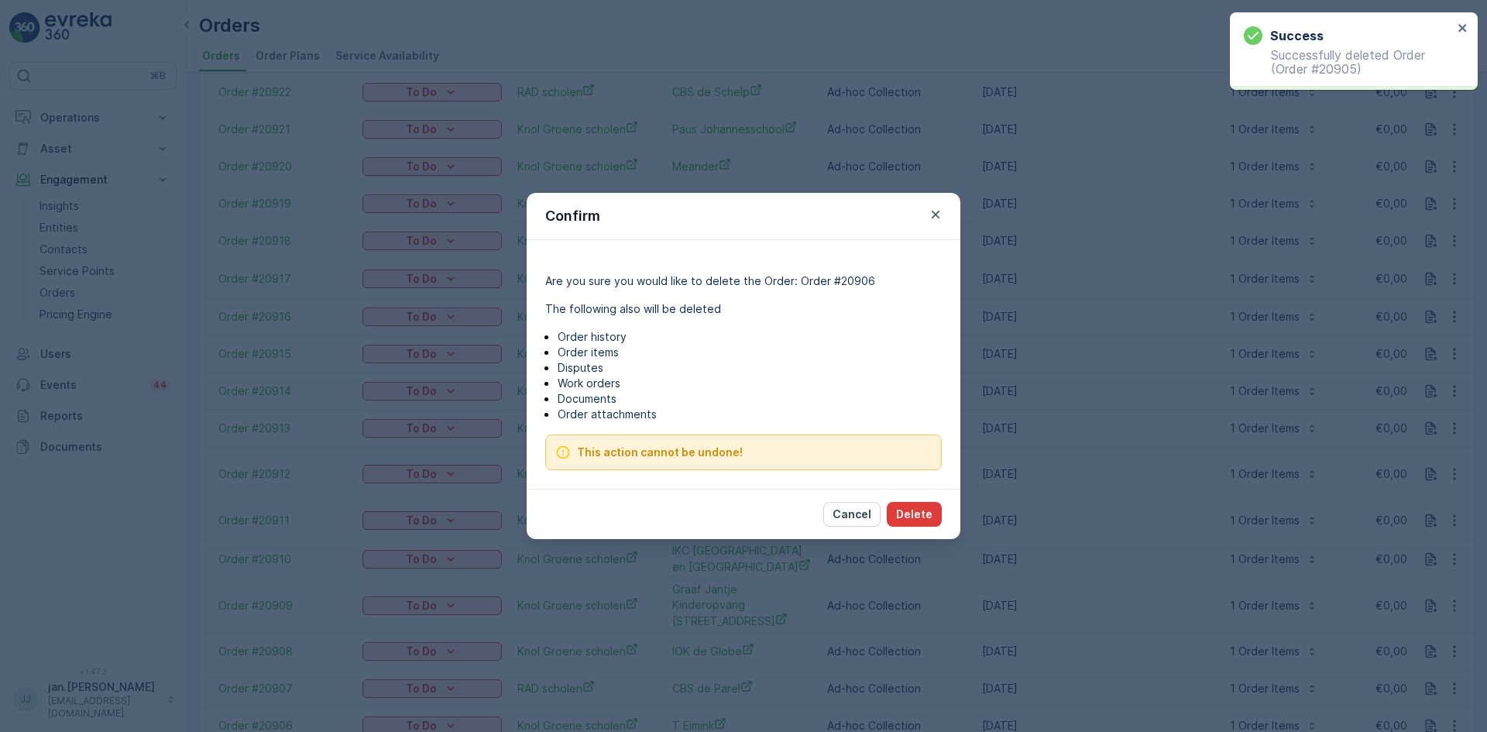
click at [897, 511] on button "Delete" at bounding box center [914, 514] width 55 height 25
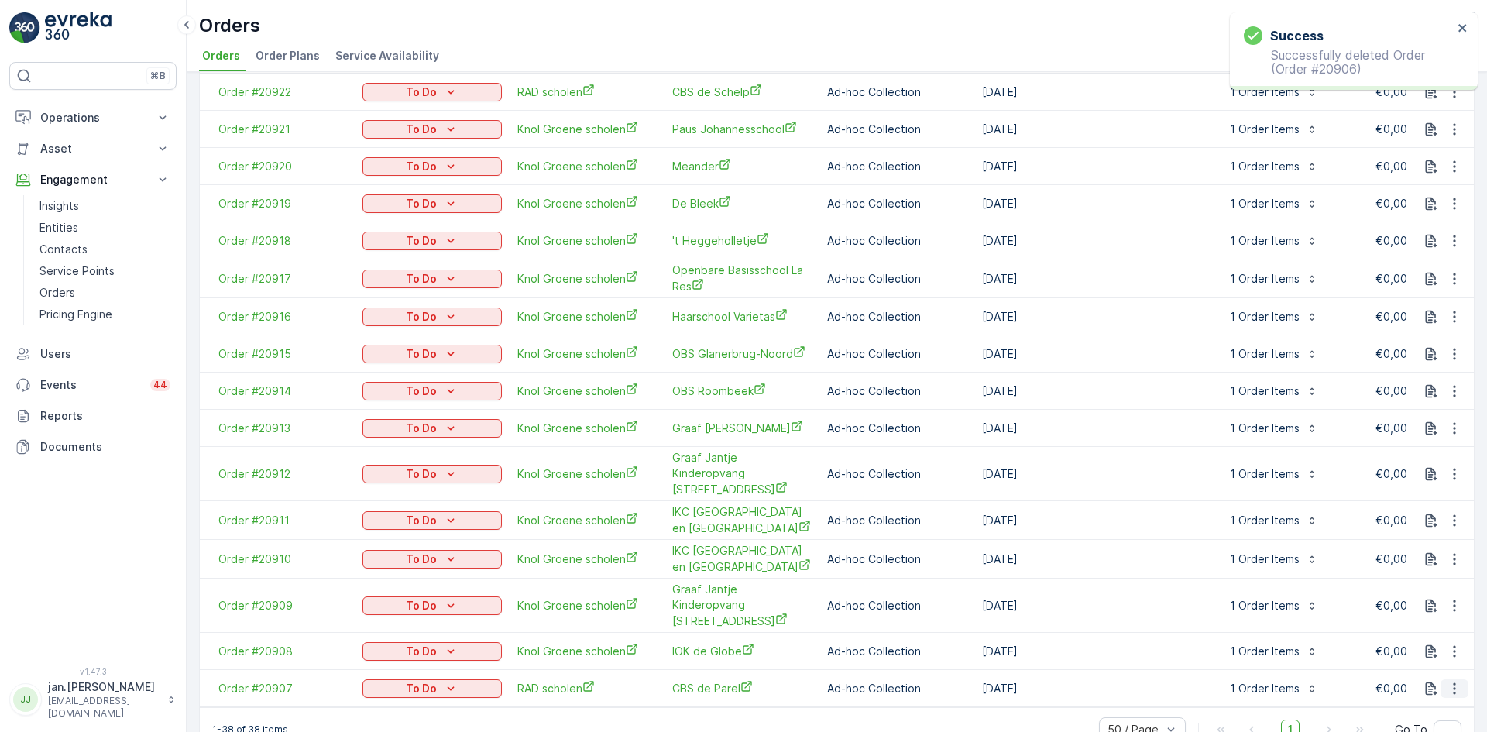
scroll to position [961, 0]
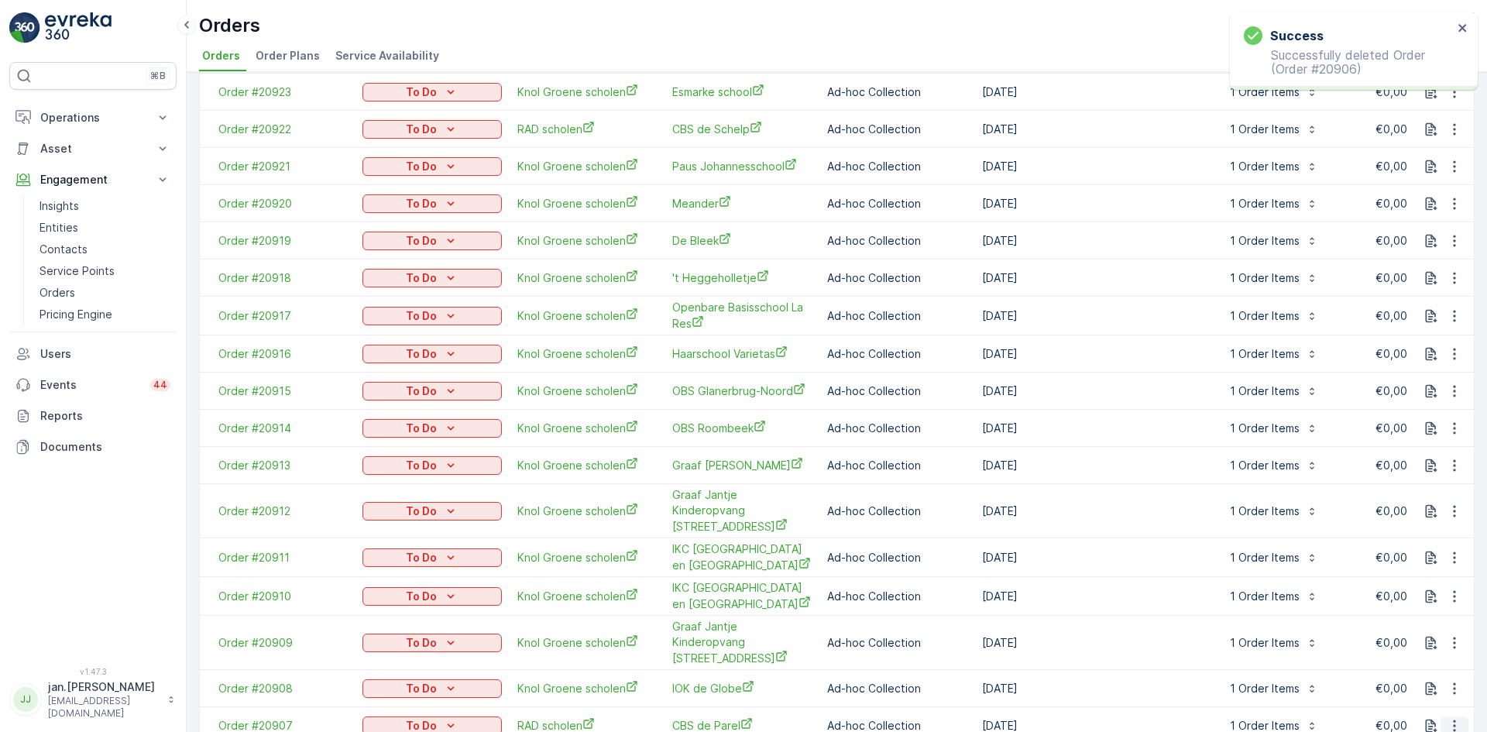
click at [1453, 718] on icon "button" at bounding box center [1453, 725] width 15 height 15
click at [1408, 626] on span "Delete Order" at bounding box center [1421, 624] width 69 height 15
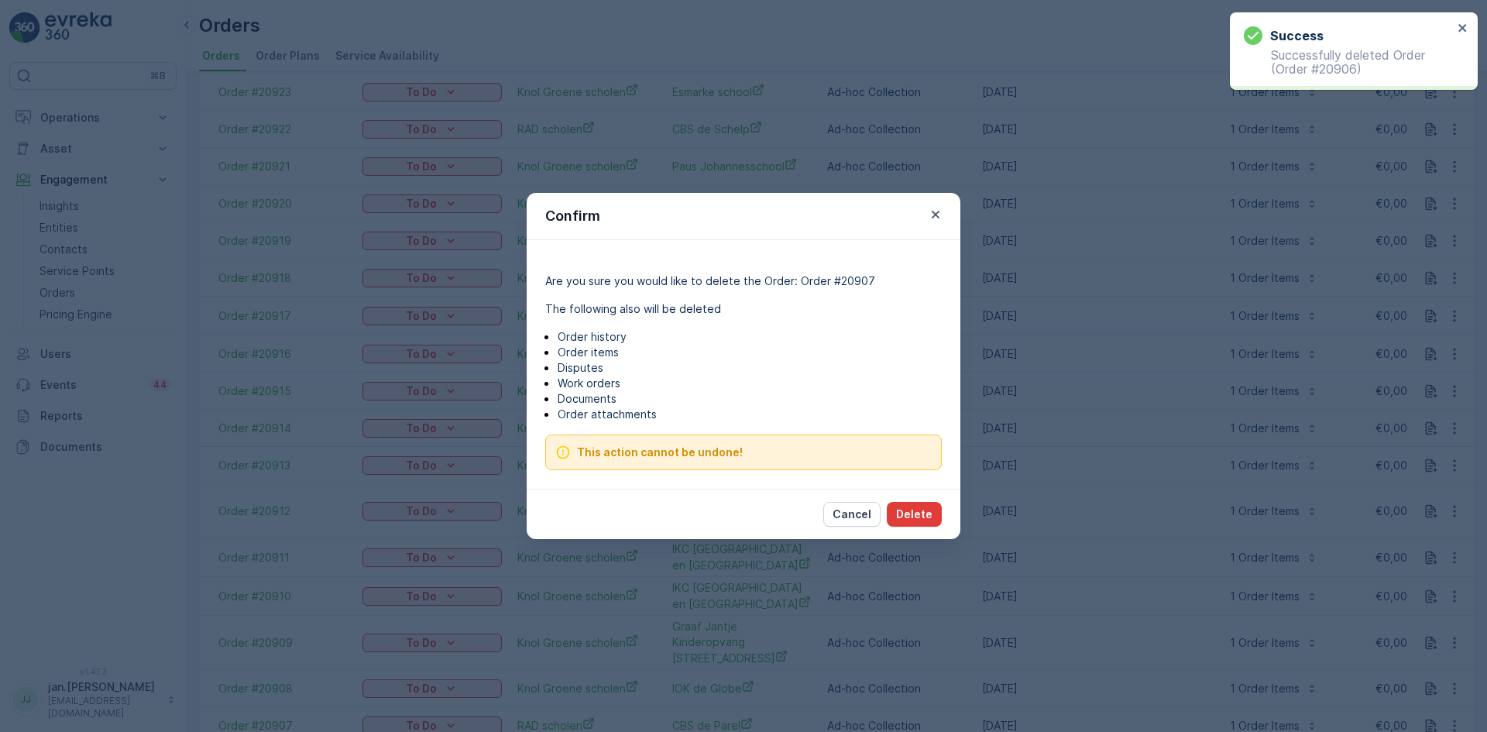
click at [908, 511] on p "Delete" at bounding box center [914, 513] width 36 height 15
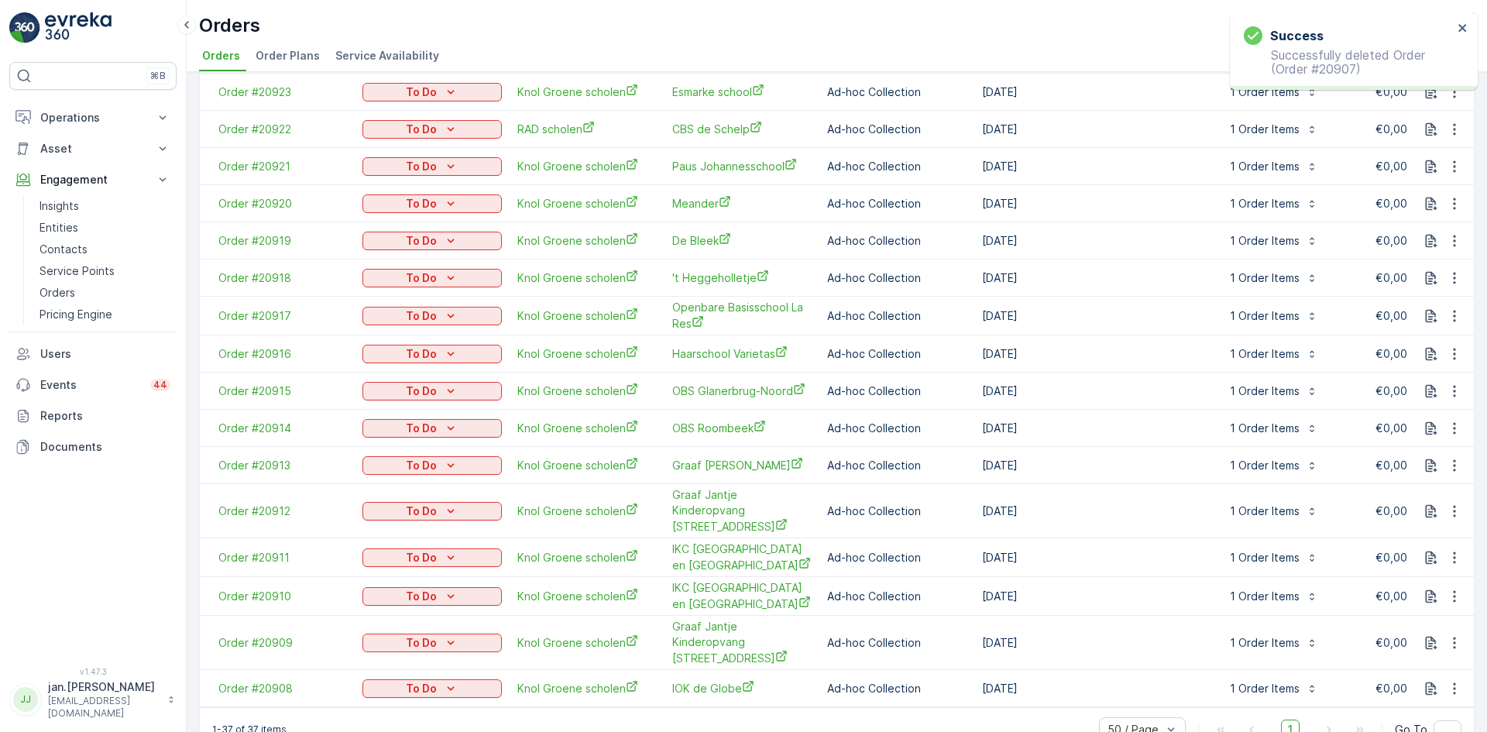
scroll to position [924, 0]
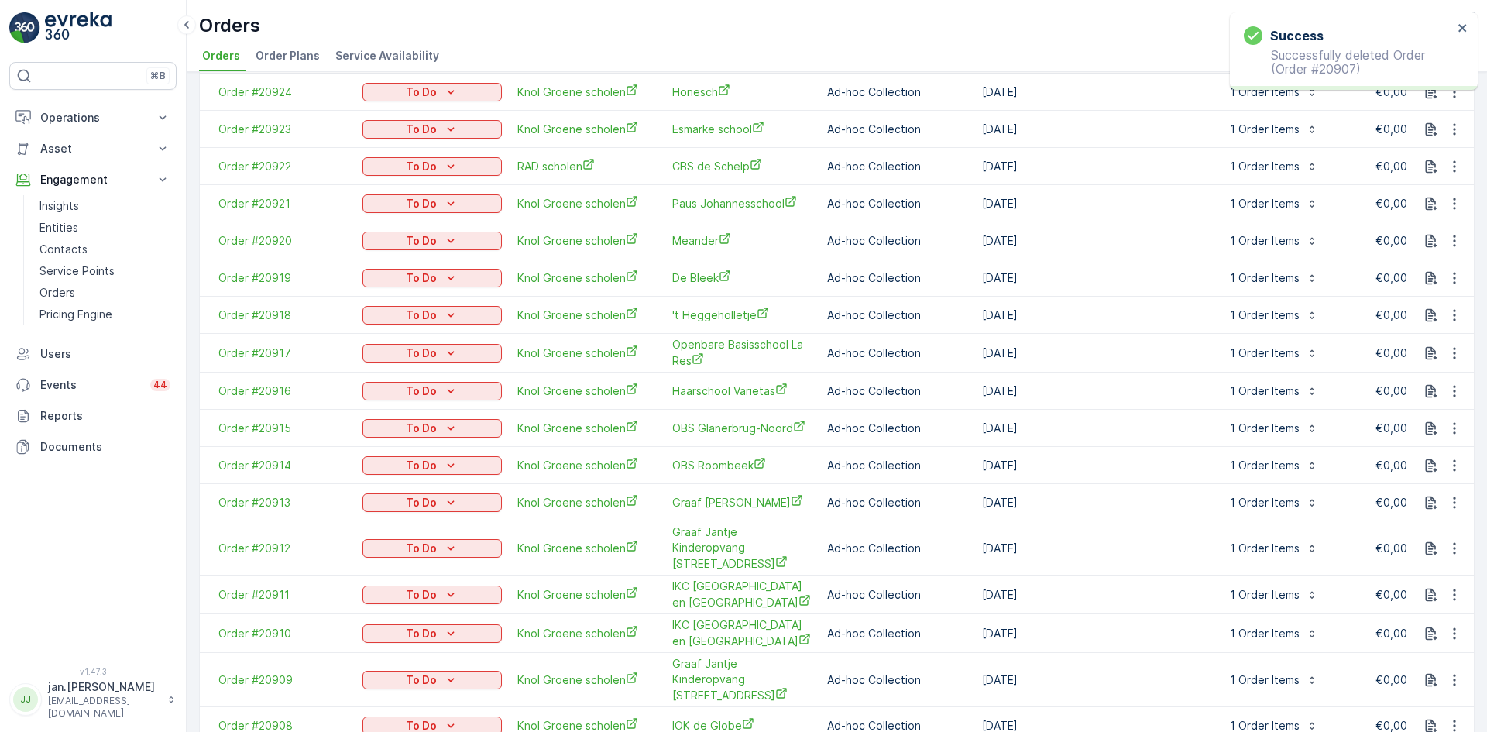
click at [1452, 718] on icon "button" at bounding box center [1453, 725] width 15 height 15
click at [1399, 626] on span "Delete Order" at bounding box center [1421, 624] width 69 height 15
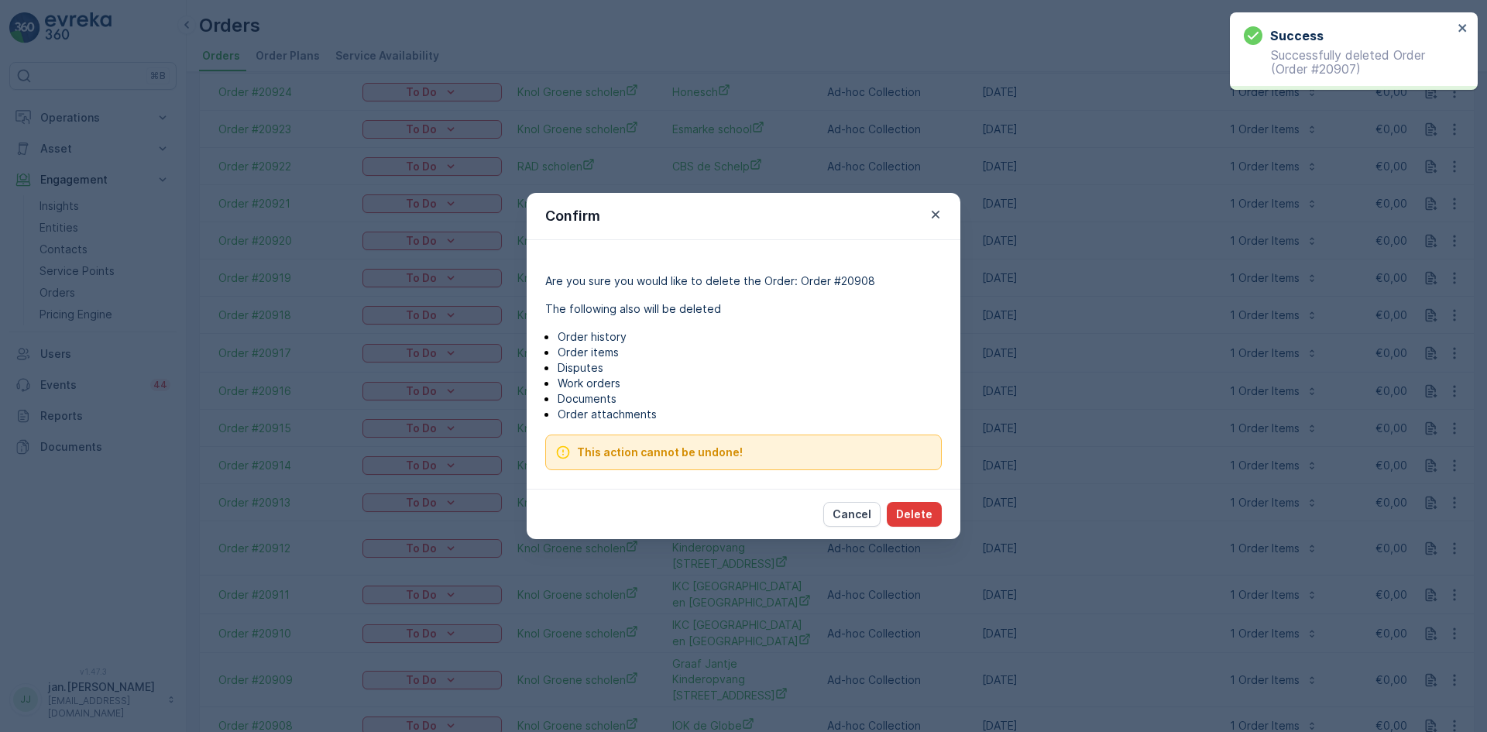
click at [899, 510] on p "Delete" at bounding box center [914, 513] width 36 height 15
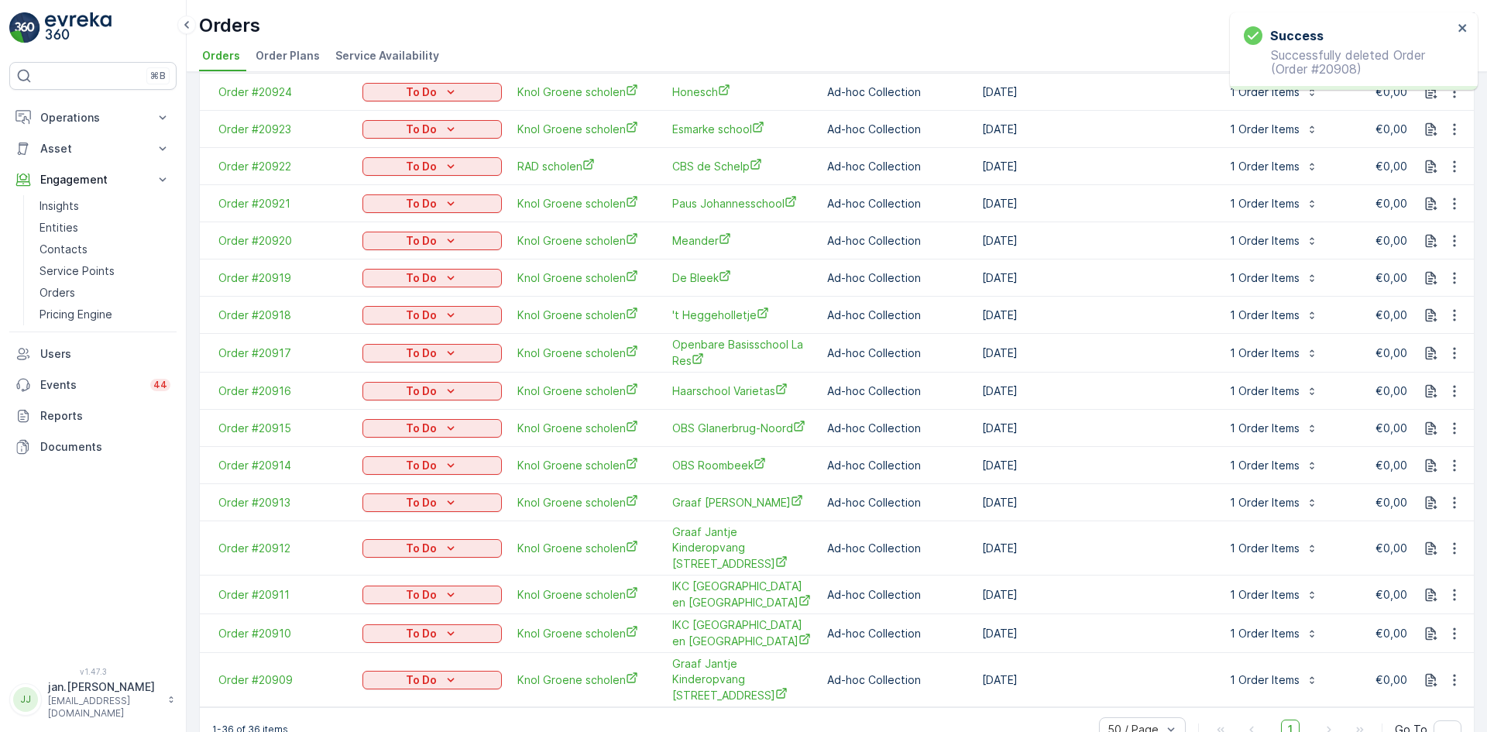
scroll to position [887, 0]
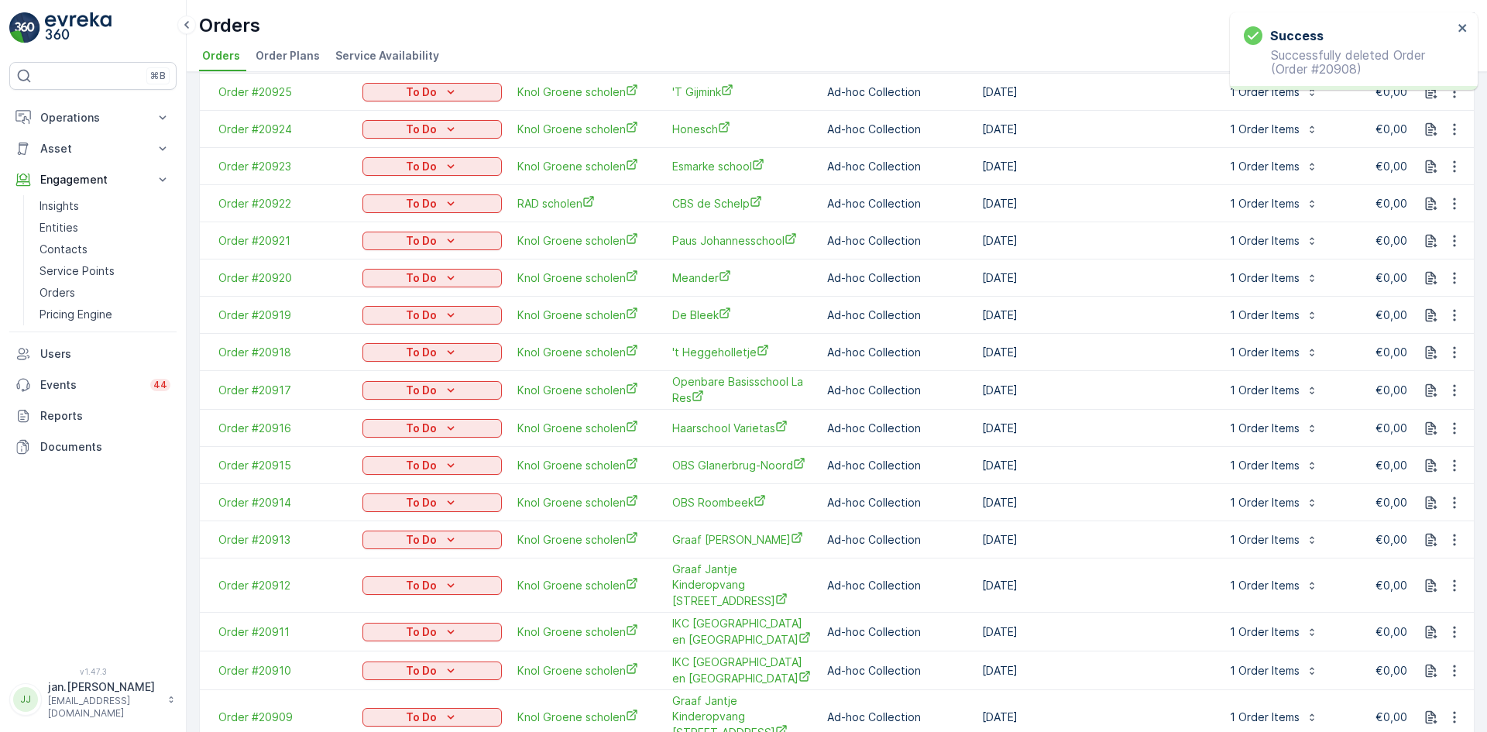
click at [1454, 709] on icon "button" at bounding box center [1453, 716] width 15 height 15
click at [1418, 626] on span "Delete Order" at bounding box center [1421, 623] width 69 height 15
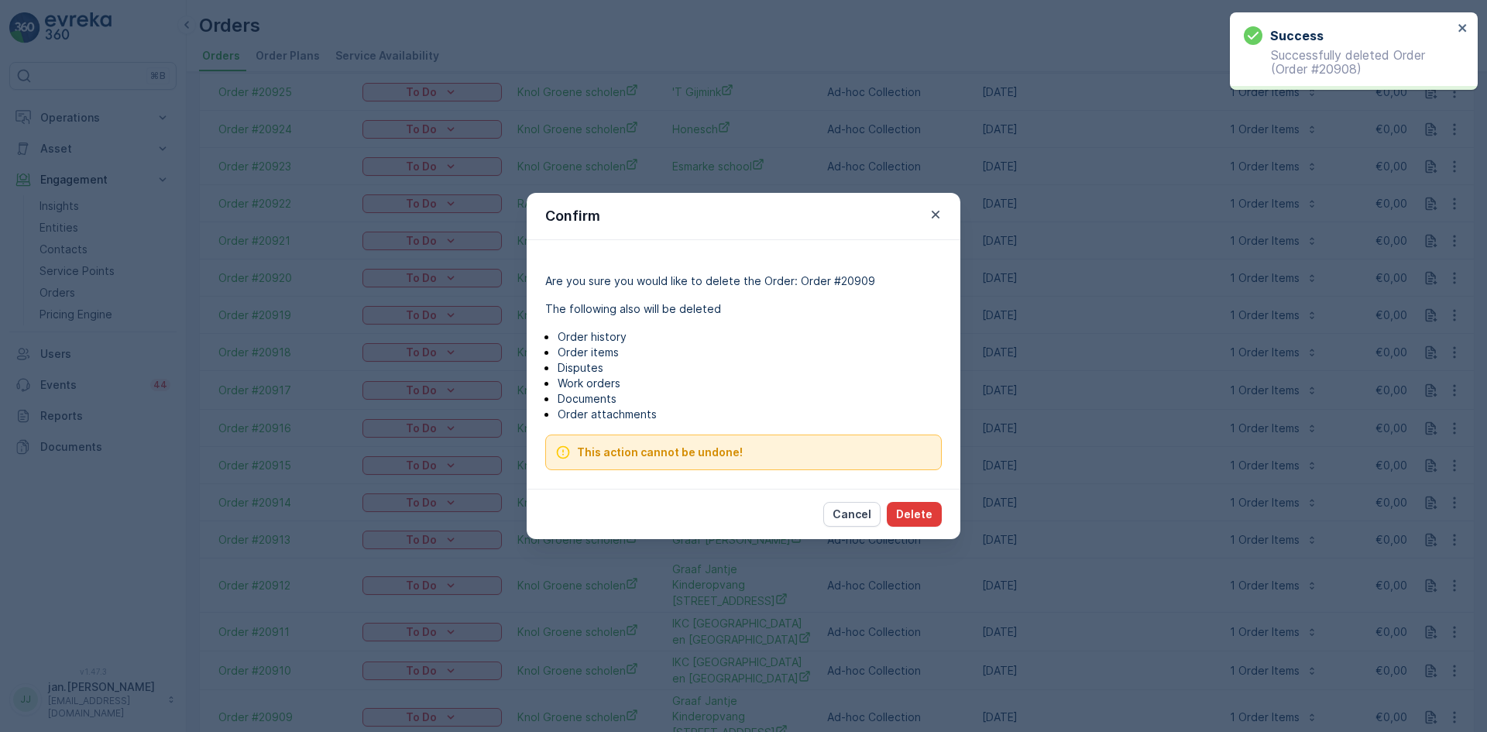
click at [924, 510] on p "Delete" at bounding box center [914, 513] width 36 height 15
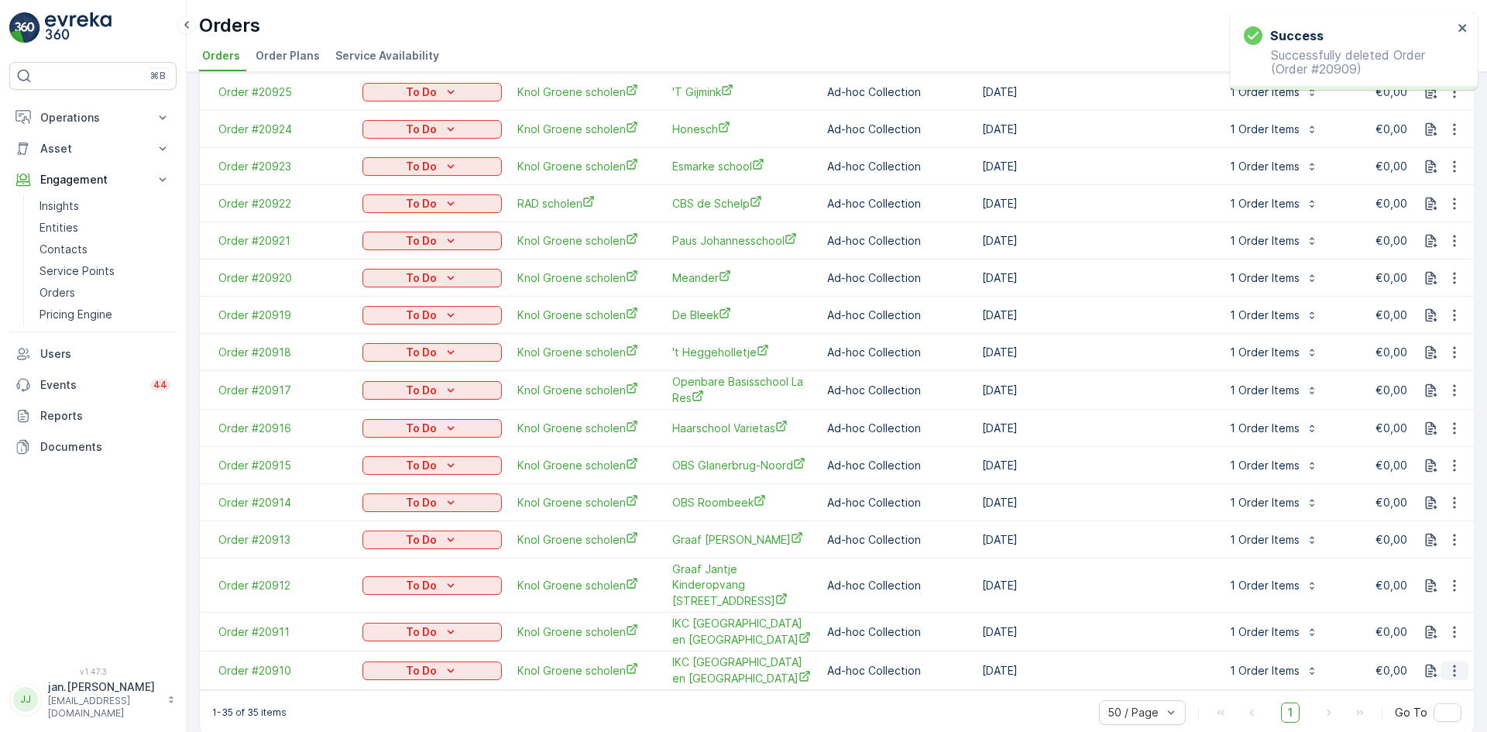
scroll to position [848, 0]
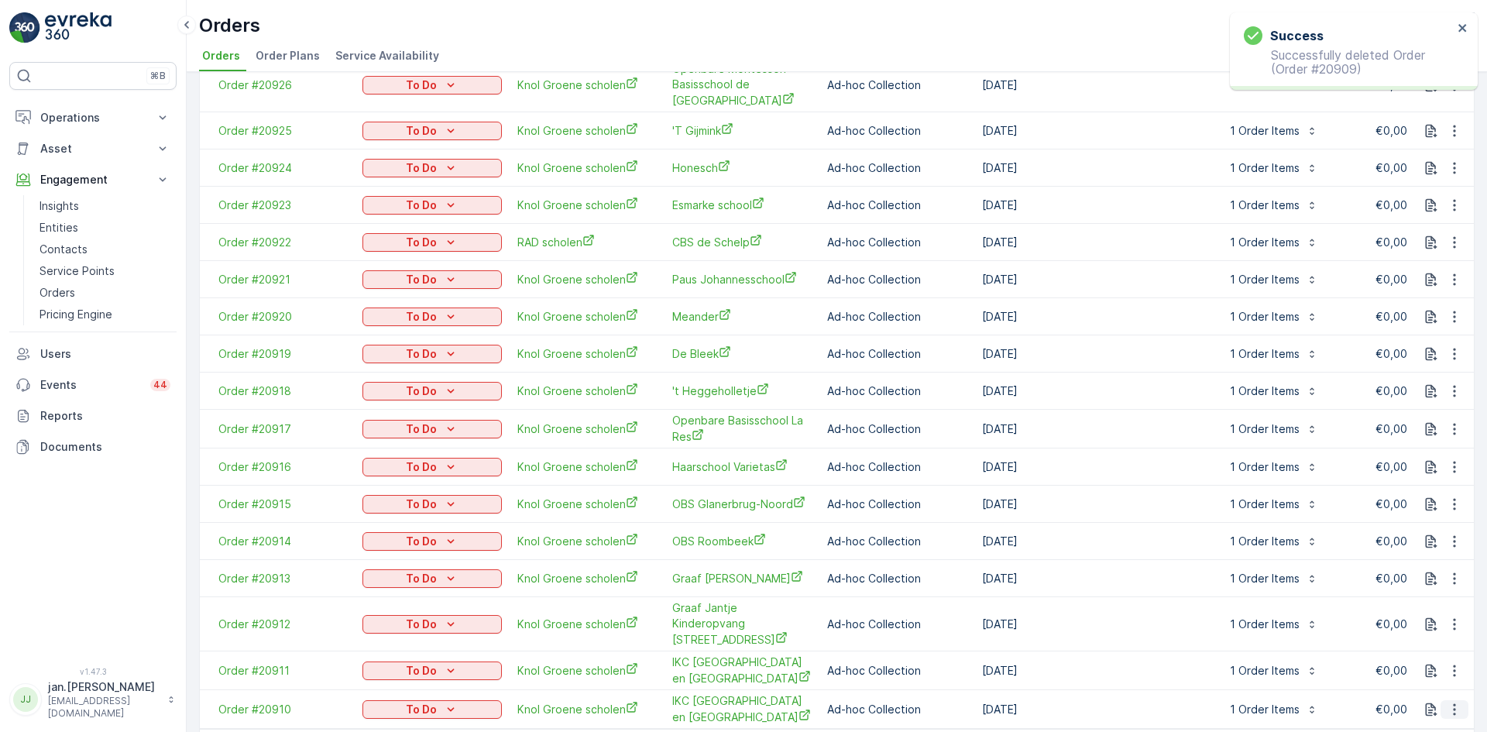
click at [1456, 701] on icon "button" at bounding box center [1453, 708] width 15 height 15
click at [1422, 623] on span "Delete Order" at bounding box center [1421, 623] width 69 height 15
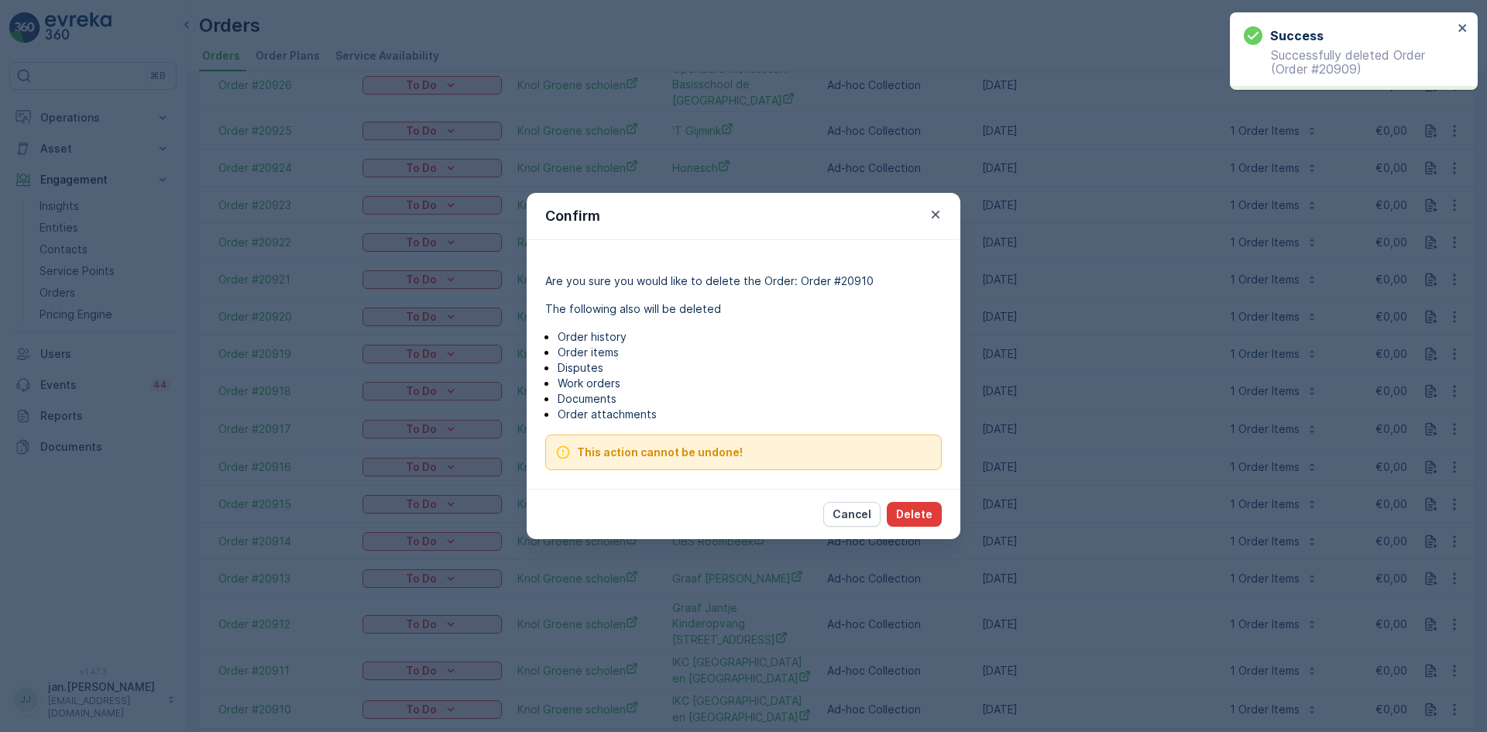
click at [904, 503] on button "Delete" at bounding box center [914, 514] width 55 height 25
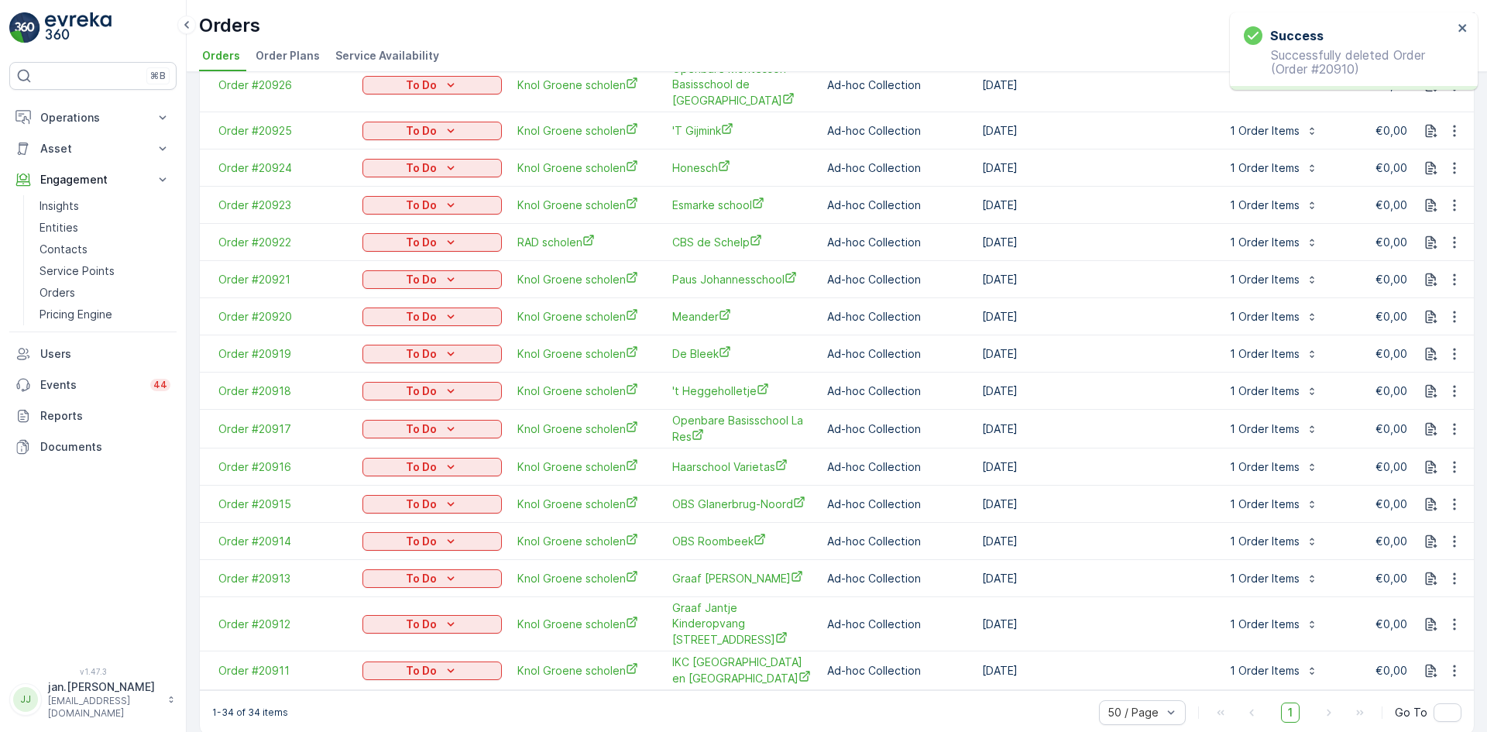
scroll to position [809, 0]
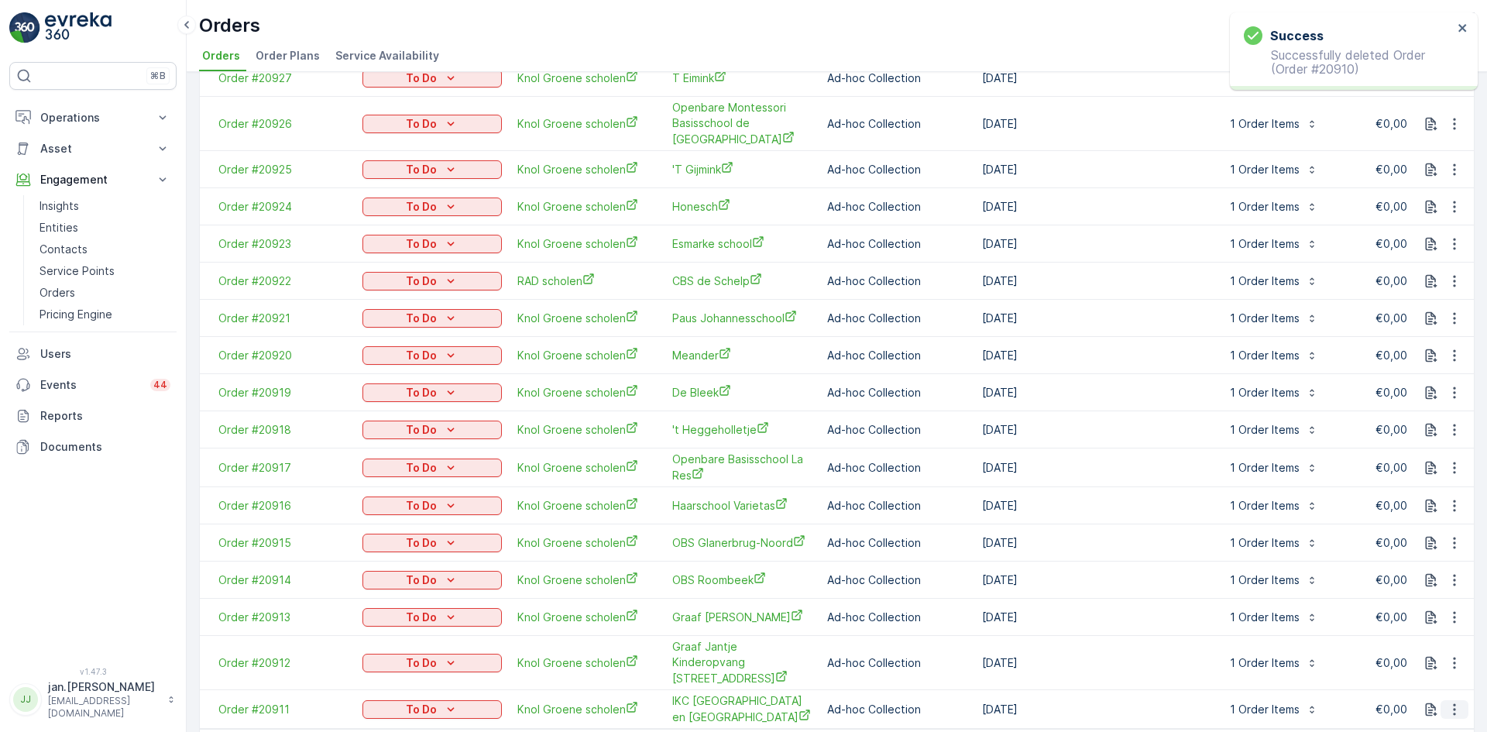
click at [1452, 701] on icon "button" at bounding box center [1453, 708] width 15 height 15
click at [1418, 627] on span "Delete Order" at bounding box center [1421, 623] width 69 height 15
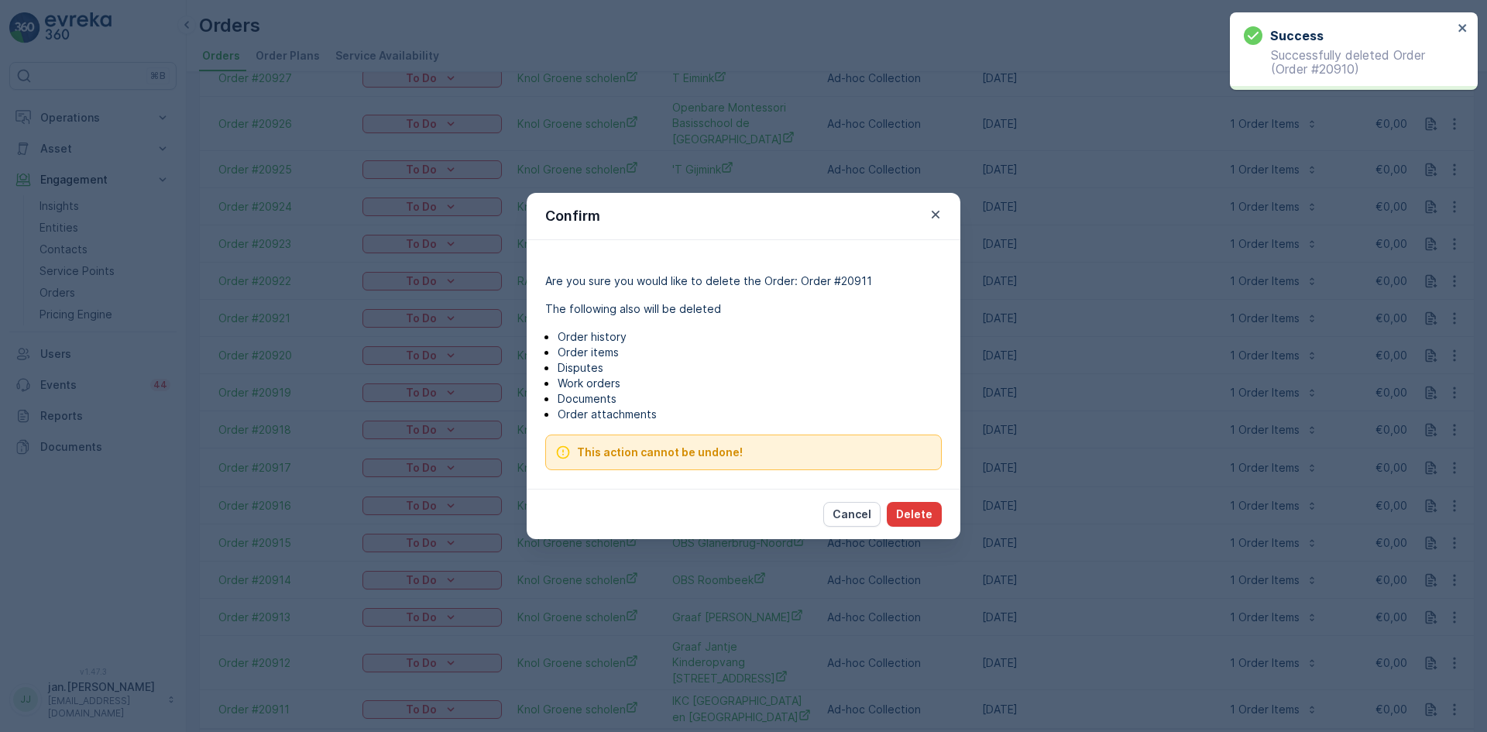
click at [906, 511] on p "Delete" at bounding box center [914, 513] width 36 height 15
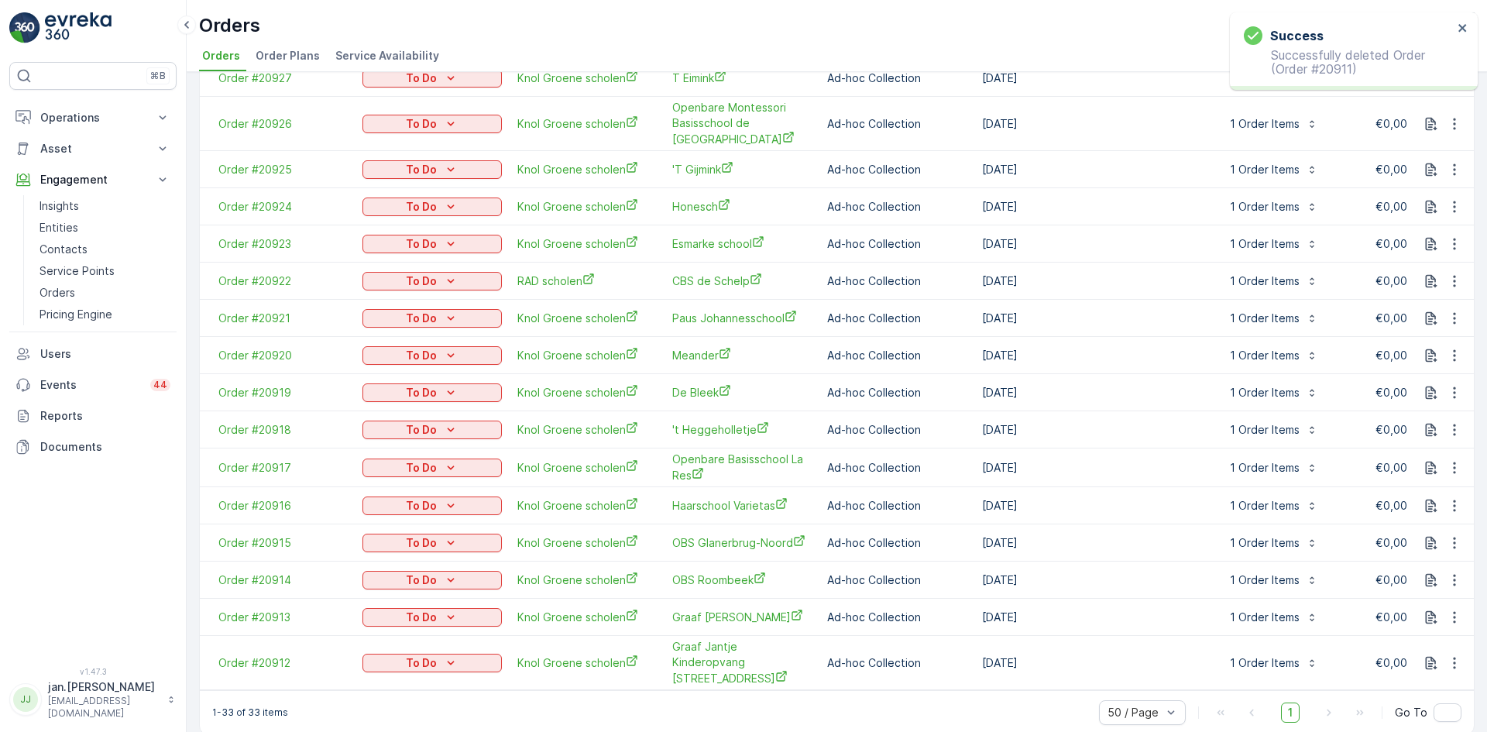
scroll to position [770, 0]
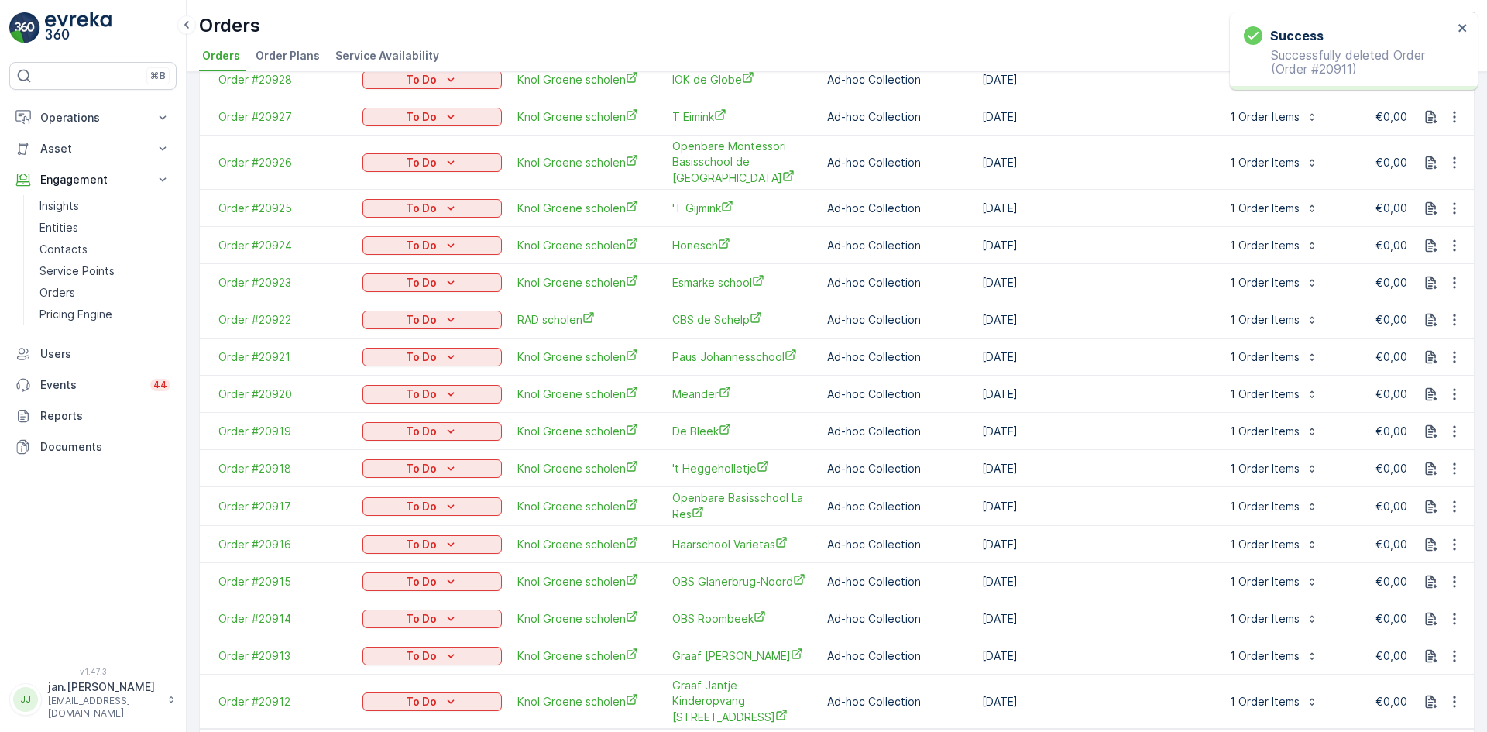
click at [1452, 694] on icon "button" at bounding box center [1453, 701] width 15 height 15
click at [1394, 620] on span "Delete Order" at bounding box center [1421, 623] width 69 height 15
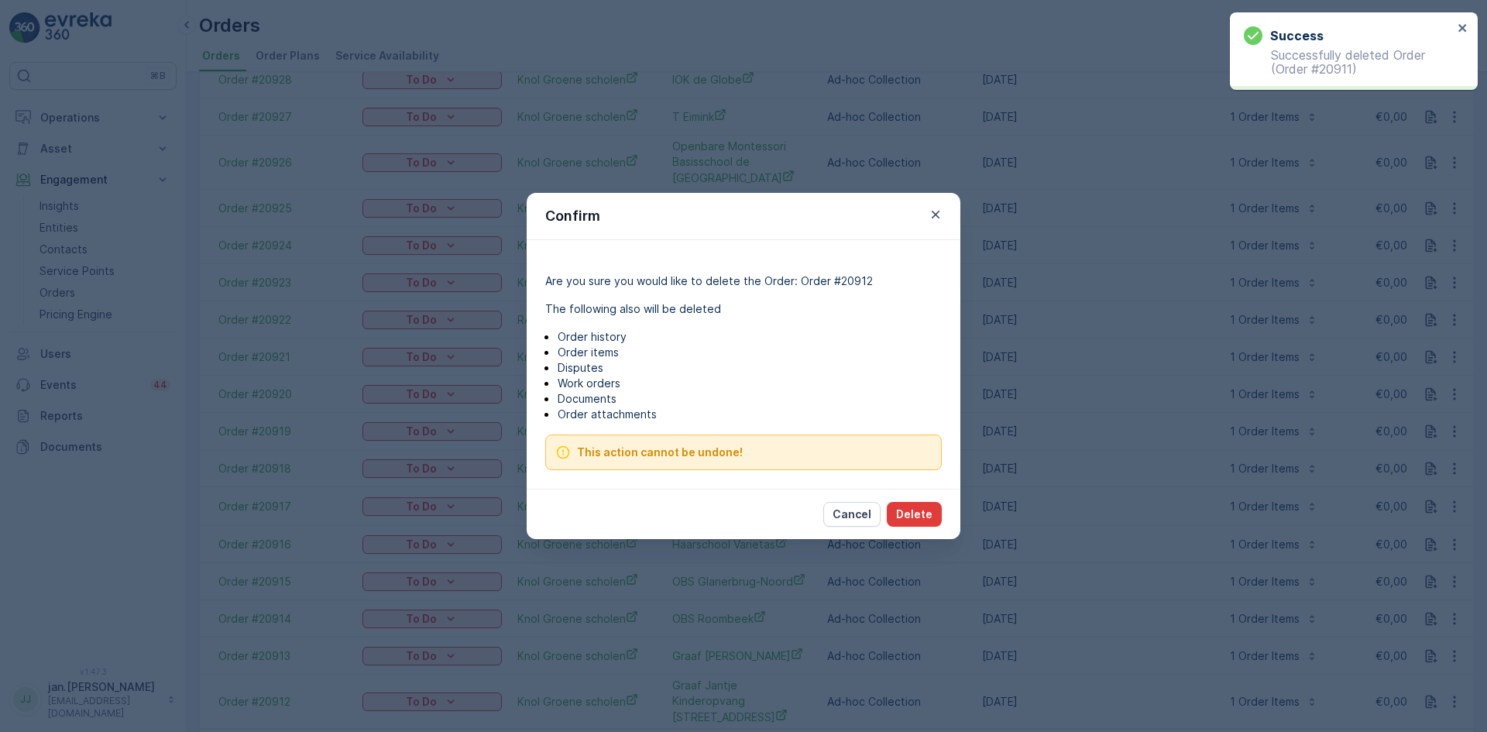
click at [921, 515] on p "Delete" at bounding box center [914, 513] width 36 height 15
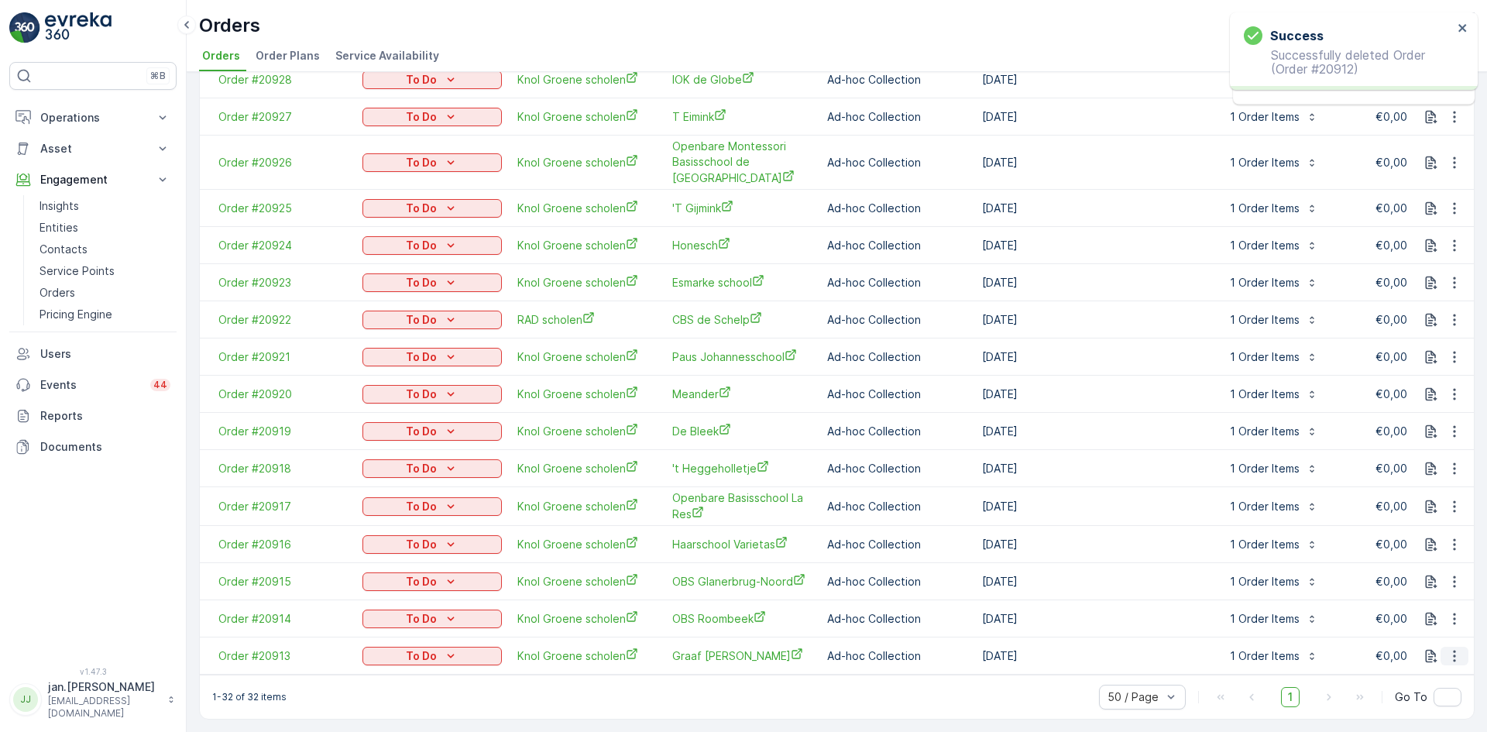
scroll to position [732, 0]
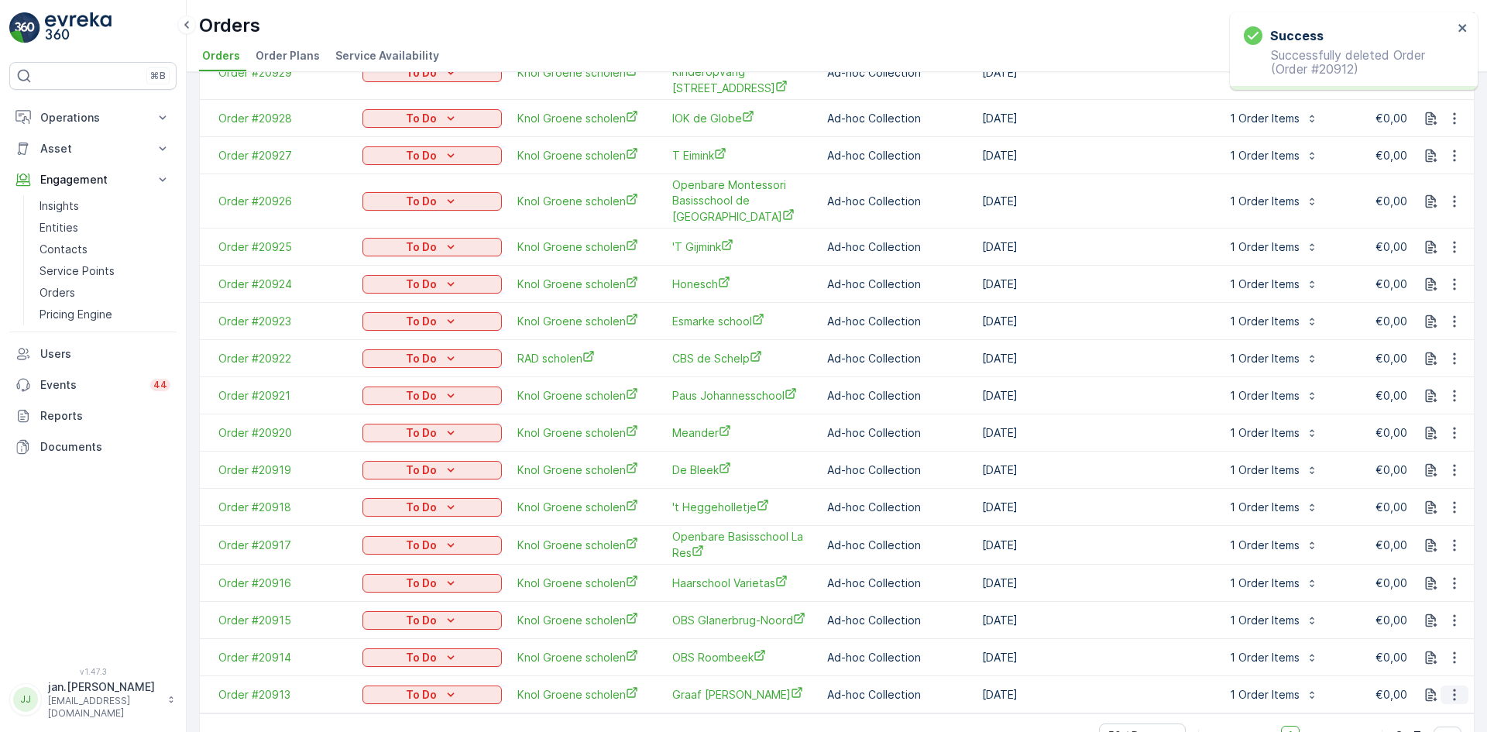
click at [1449, 687] on icon "button" at bounding box center [1453, 694] width 15 height 15
click at [1403, 627] on span "Delete Order" at bounding box center [1421, 624] width 69 height 15
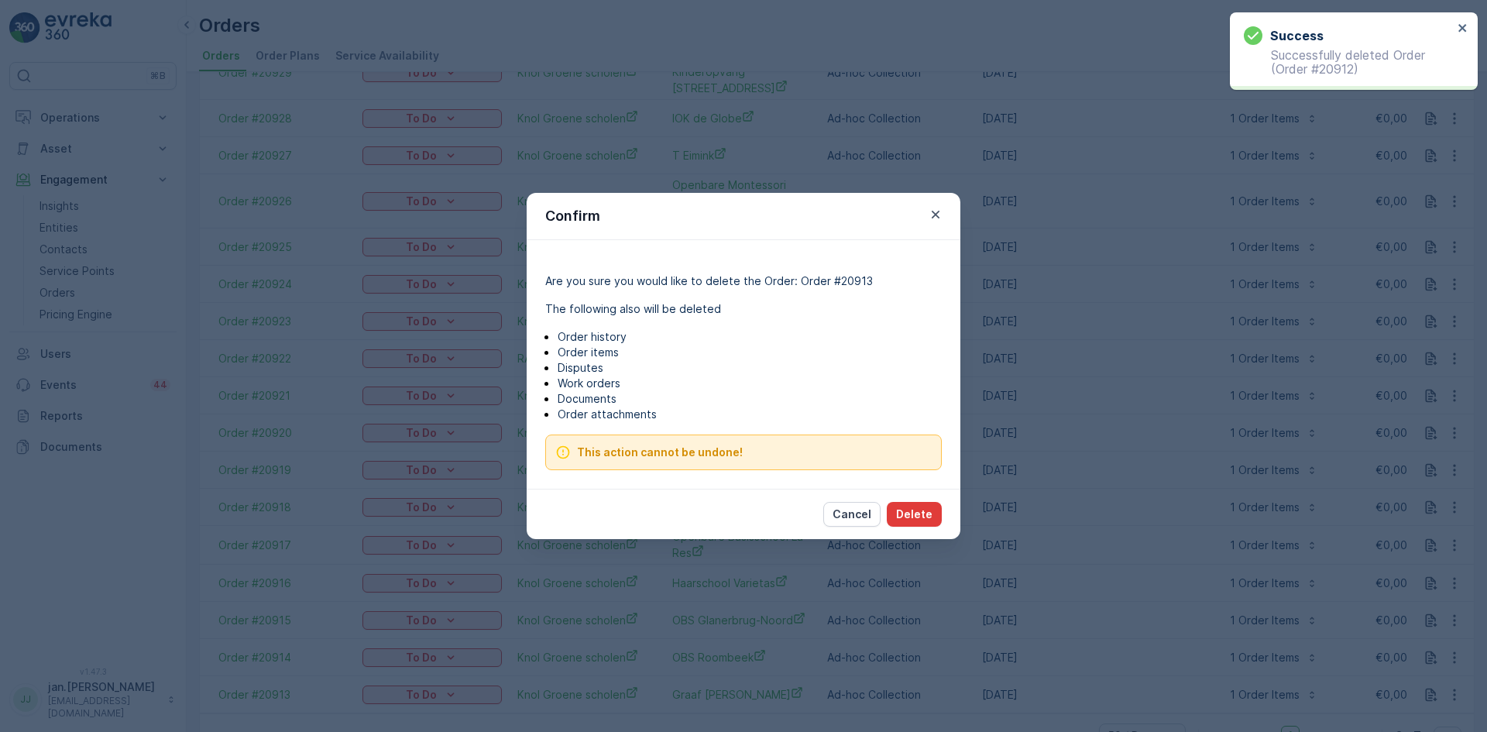
click at [904, 513] on p "Delete" at bounding box center [914, 513] width 36 height 15
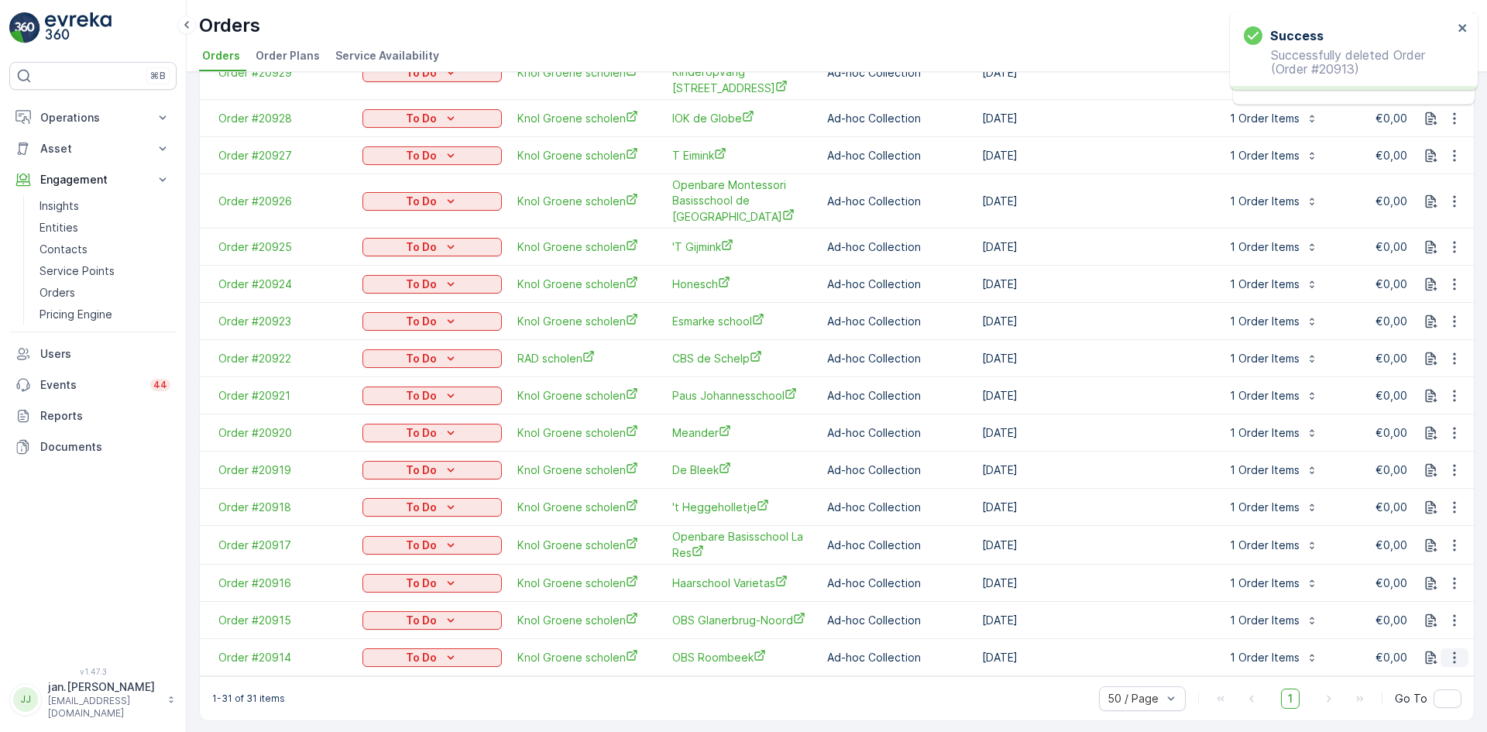
scroll to position [695, 0]
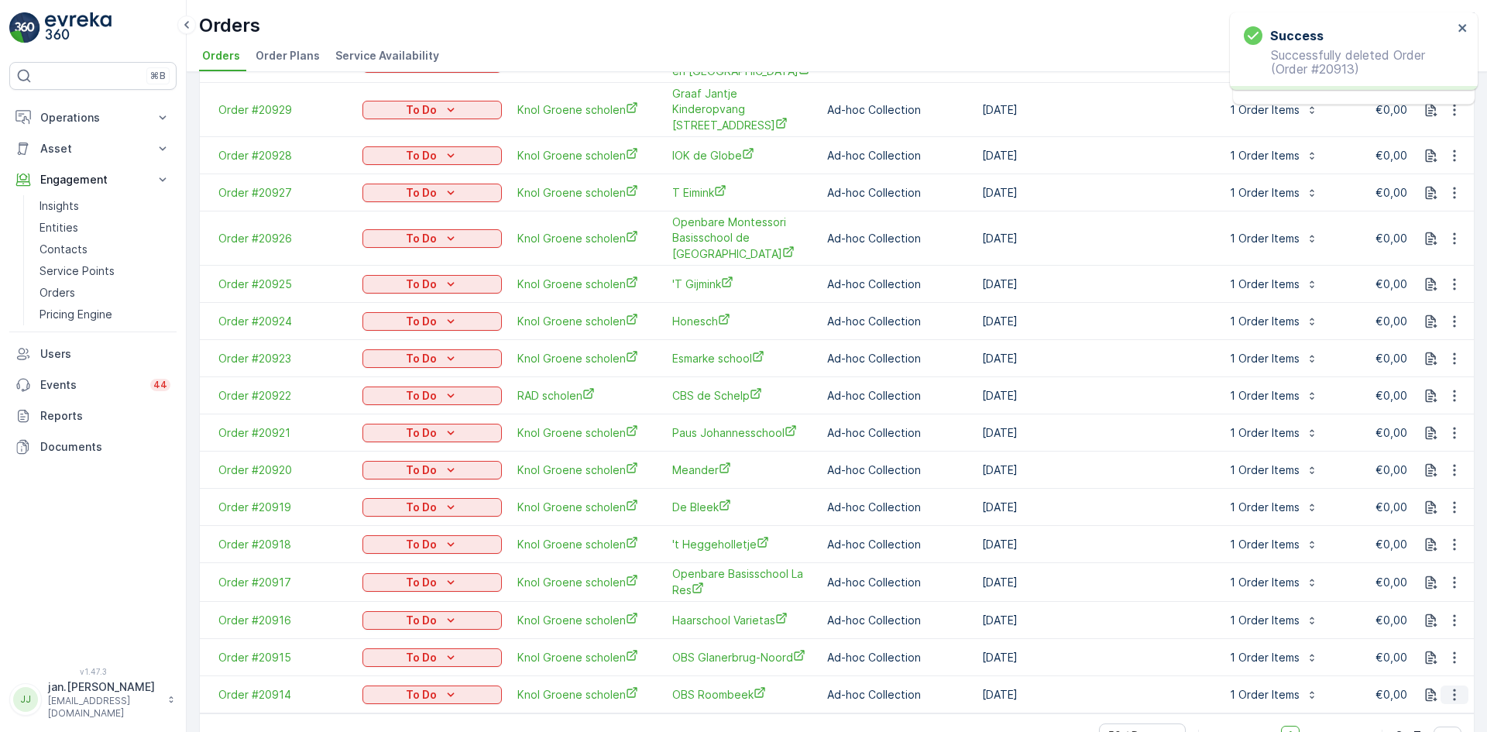
click at [1453, 688] on icon "button" at bounding box center [1454, 694] width 2 height 12
click at [1422, 623] on span "Delete Order" at bounding box center [1421, 624] width 69 height 15
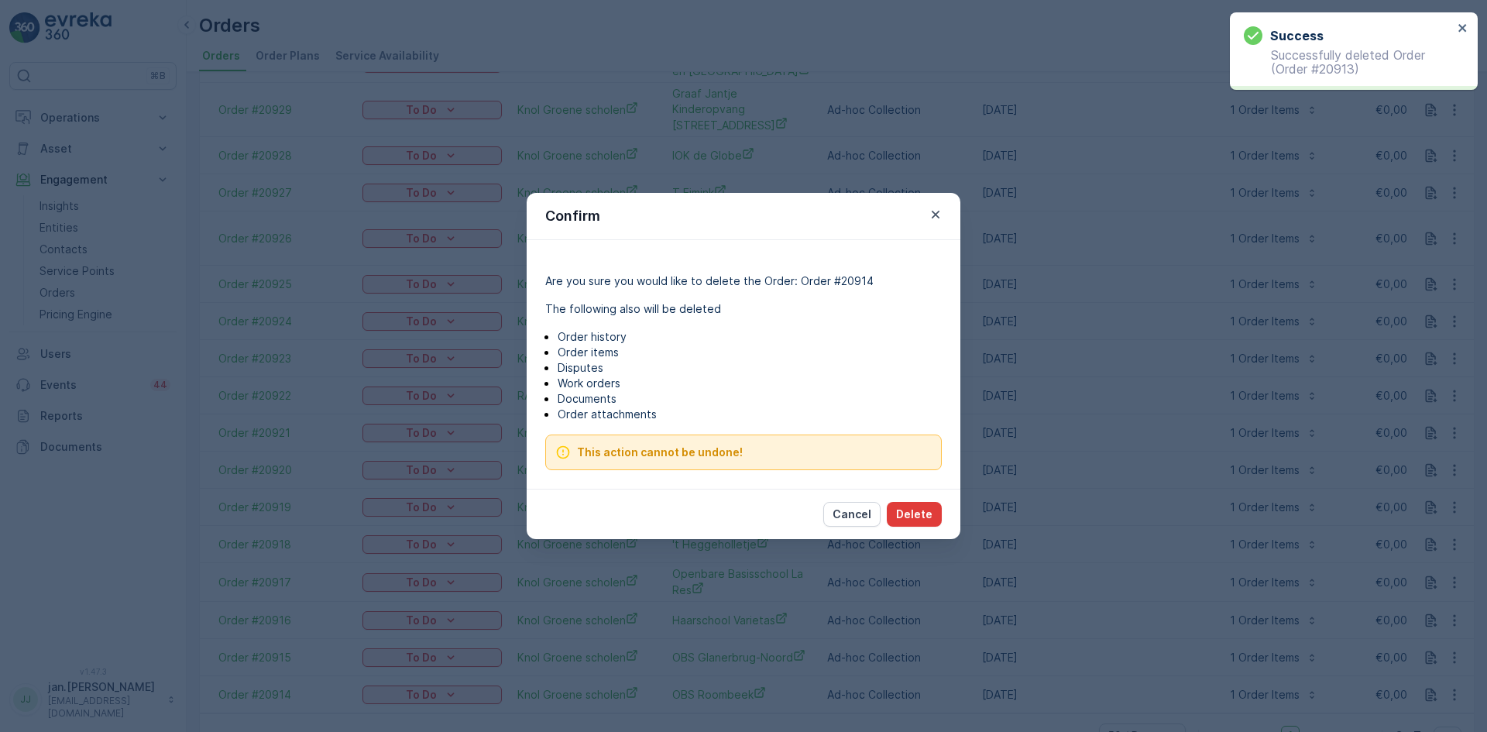
click at [912, 511] on p "Delete" at bounding box center [914, 513] width 36 height 15
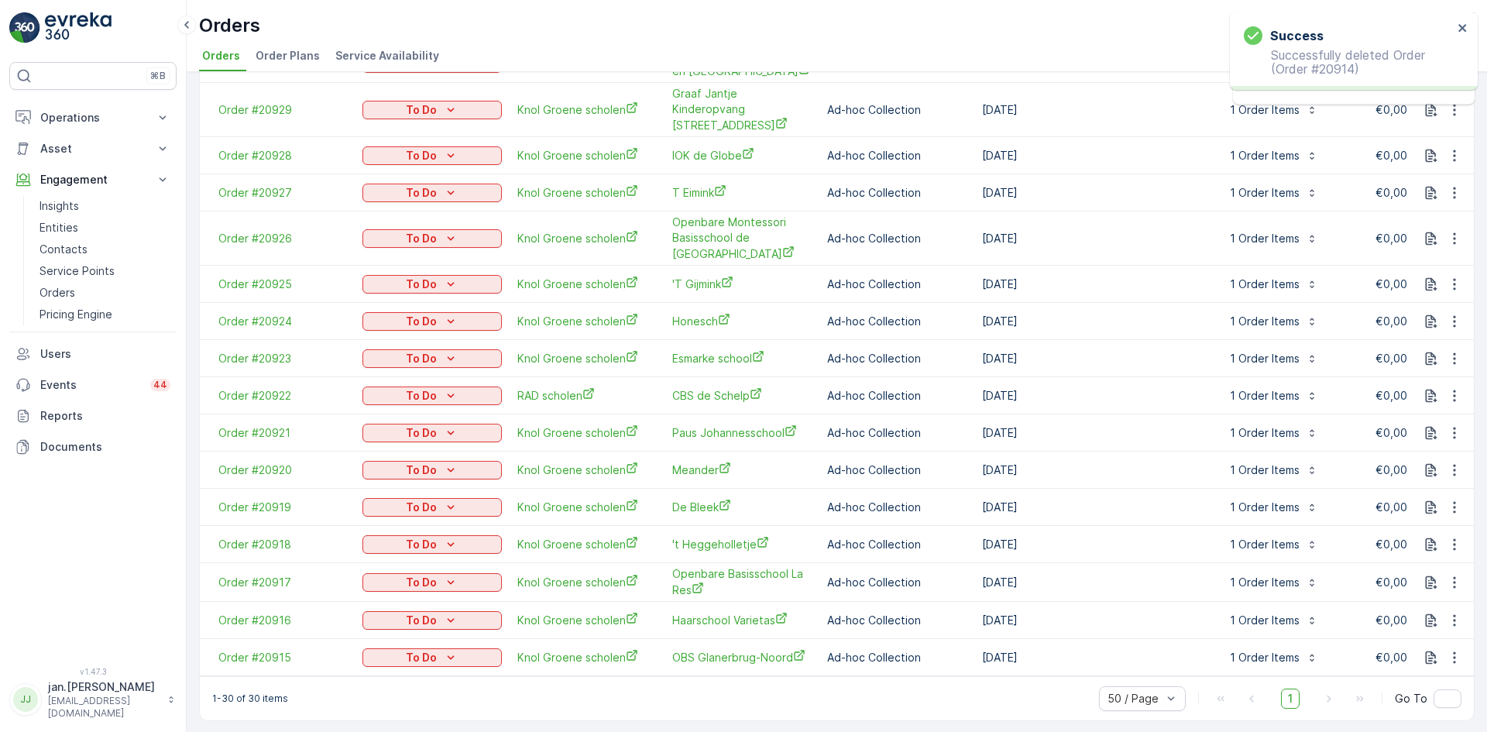
scroll to position [657, 0]
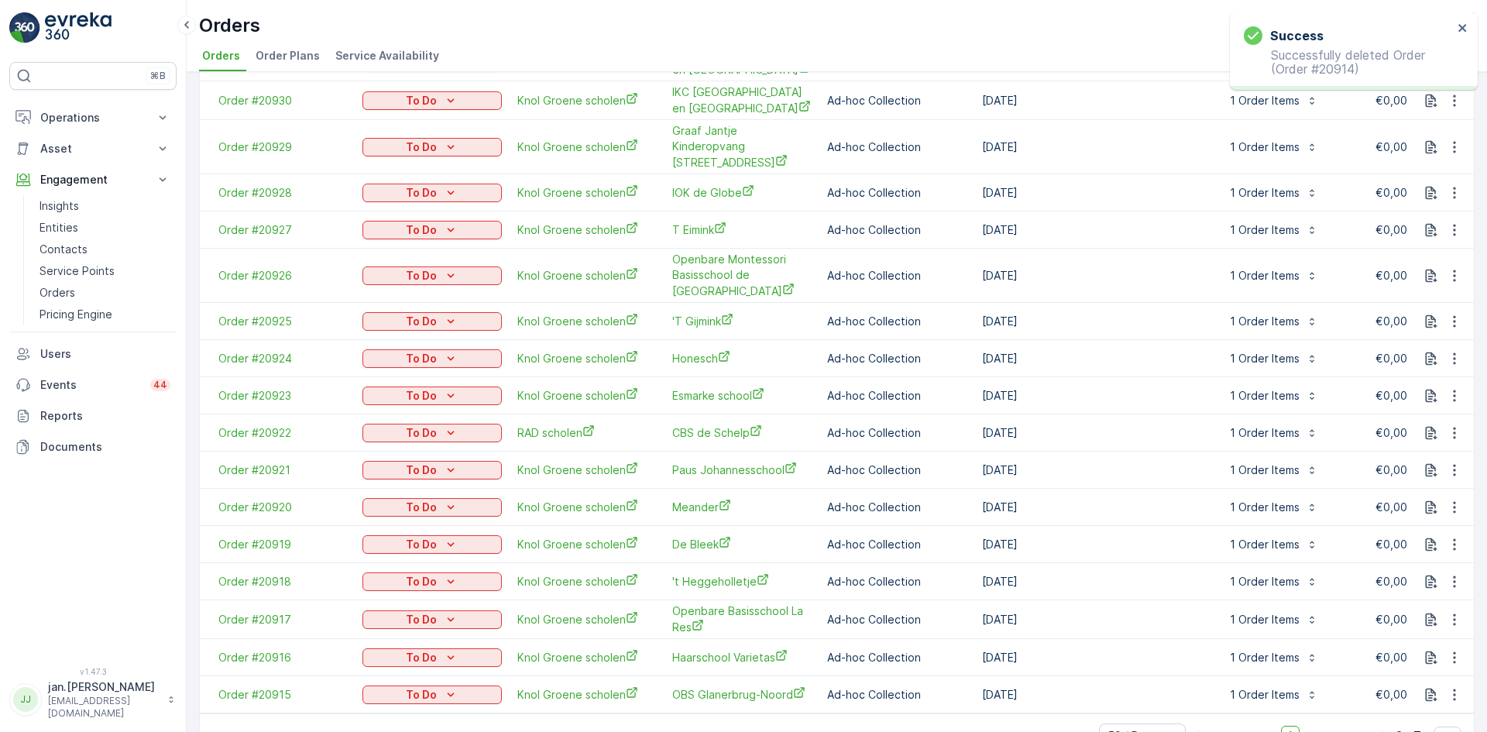
click at [1453, 687] on icon "button" at bounding box center [1453, 694] width 15 height 15
click at [1390, 621] on span "Delete Order" at bounding box center [1421, 624] width 69 height 15
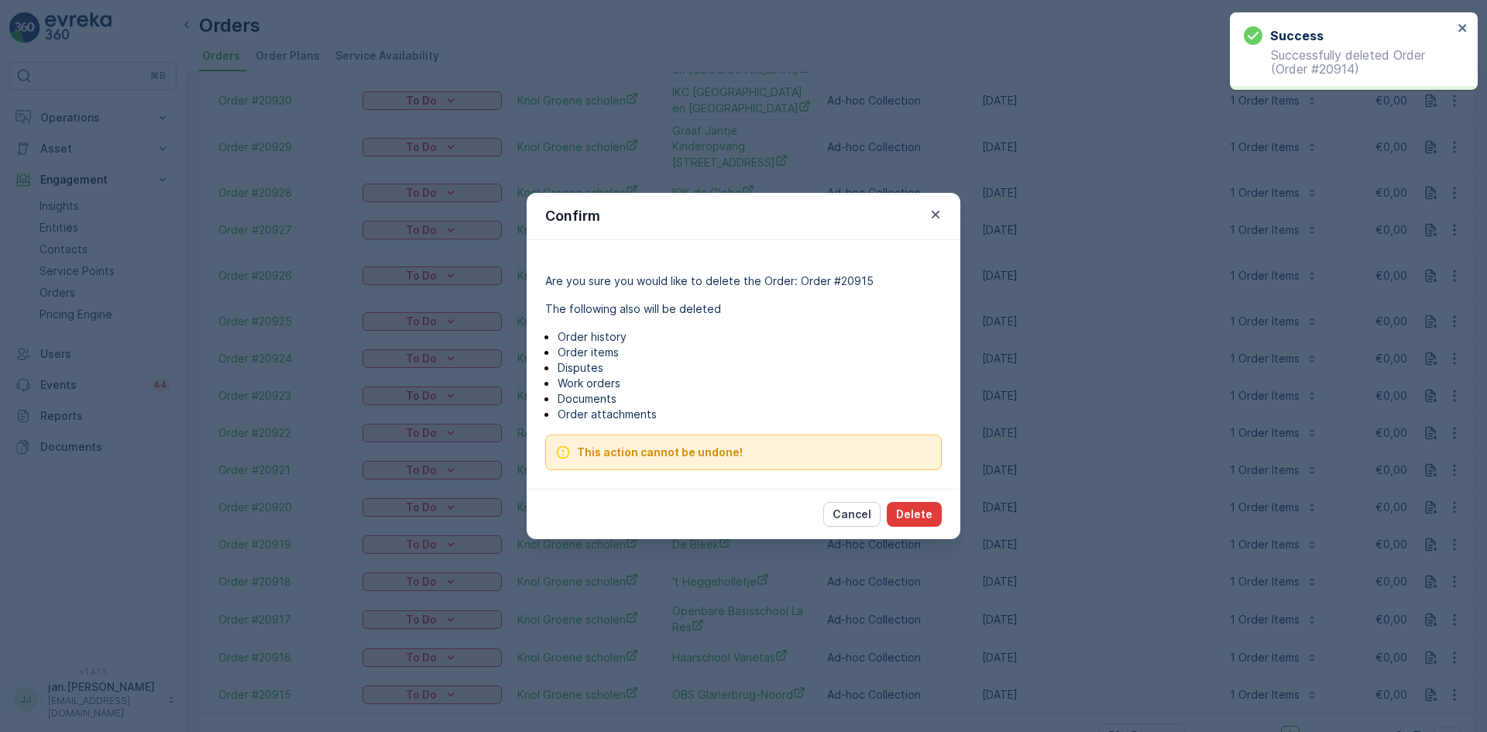
click at [903, 509] on p "Delete" at bounding box center [914, 513] width 36 height 15
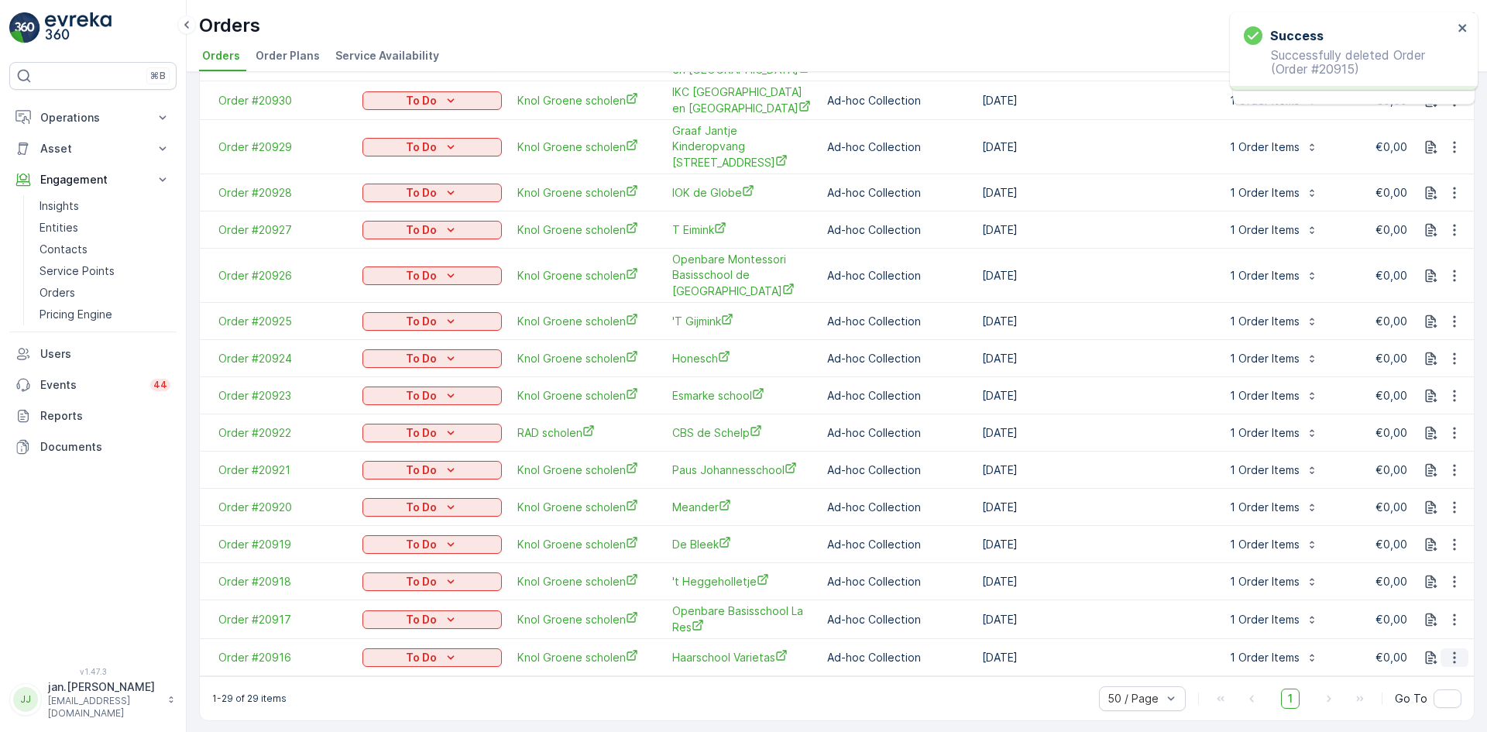
scroll to position [620, 0]
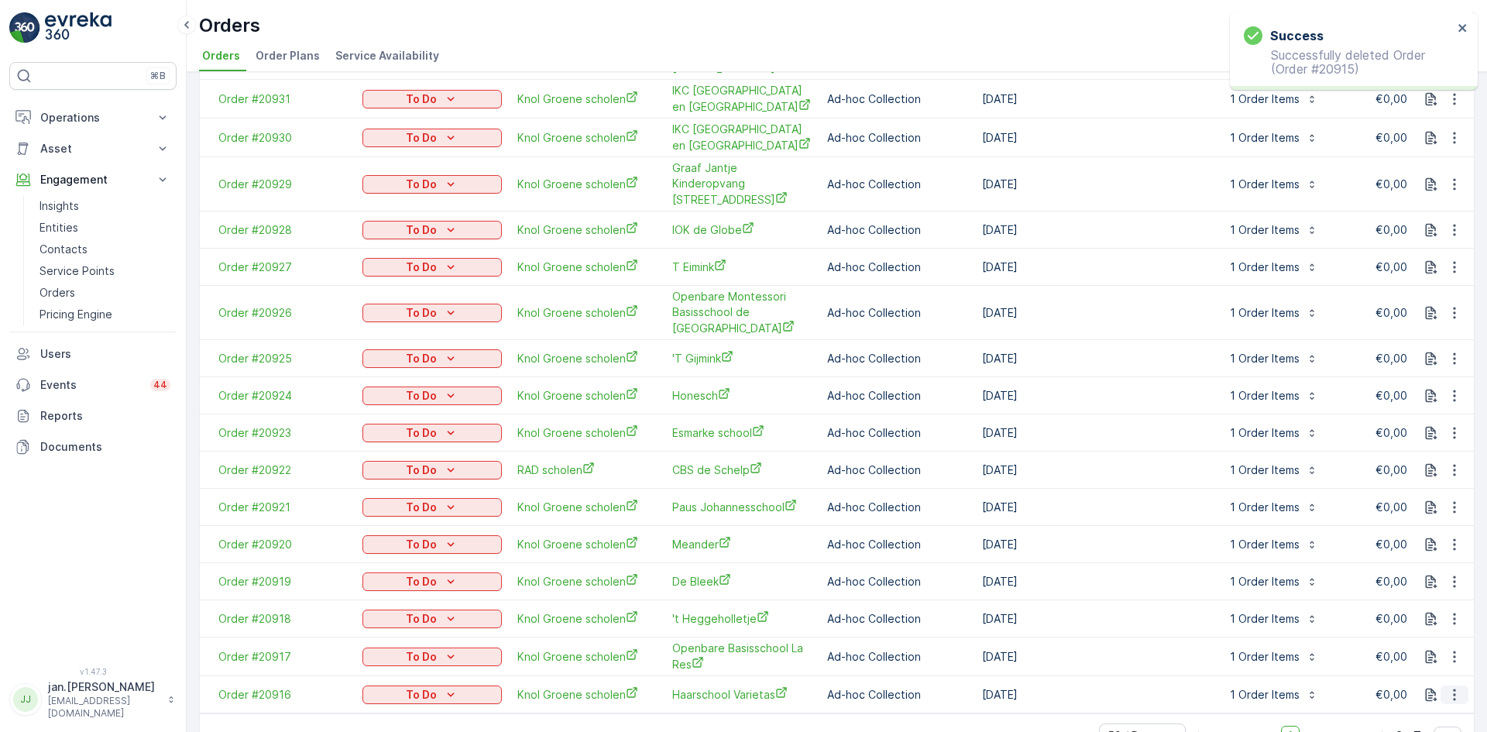
click at [1454, 687] on icon "button" at bounding box center [1453, 694] width 15 height 15
click at [1421, 628] on span "Delete Order" at bounding box center [1421, 624] width 69 height 15
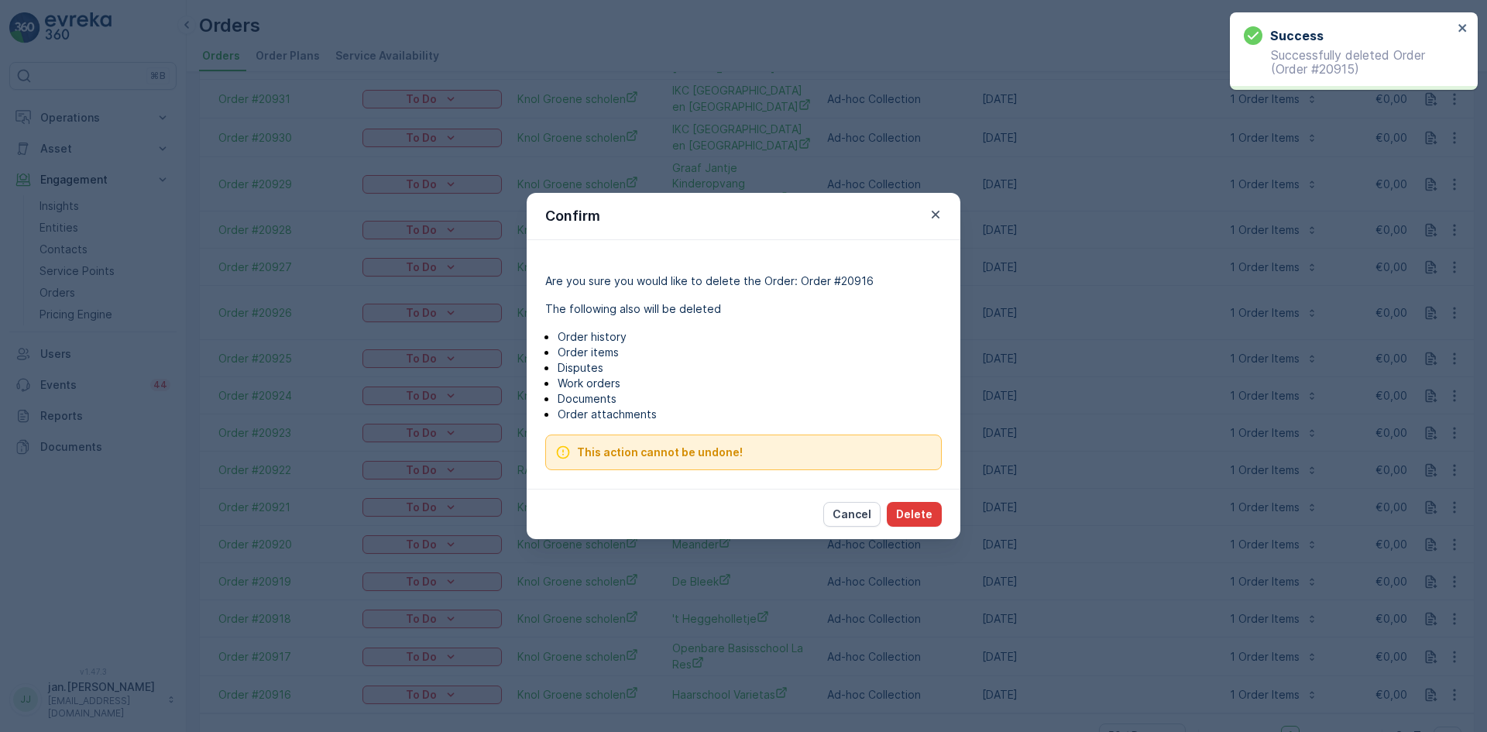
click at [920, 512] on p "Delete" at bounding box center [914, 513] width 36 height 15
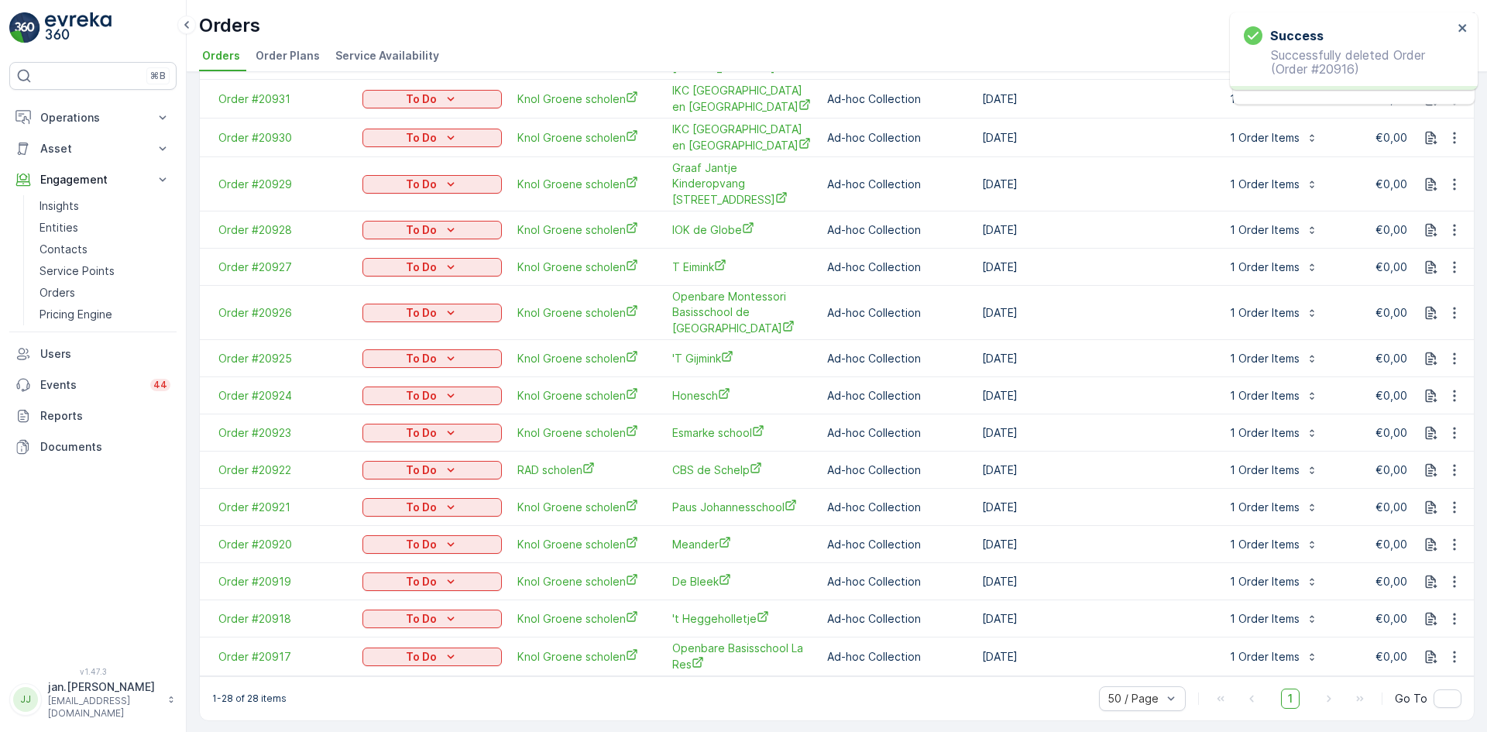
scroll to position [583, 0]
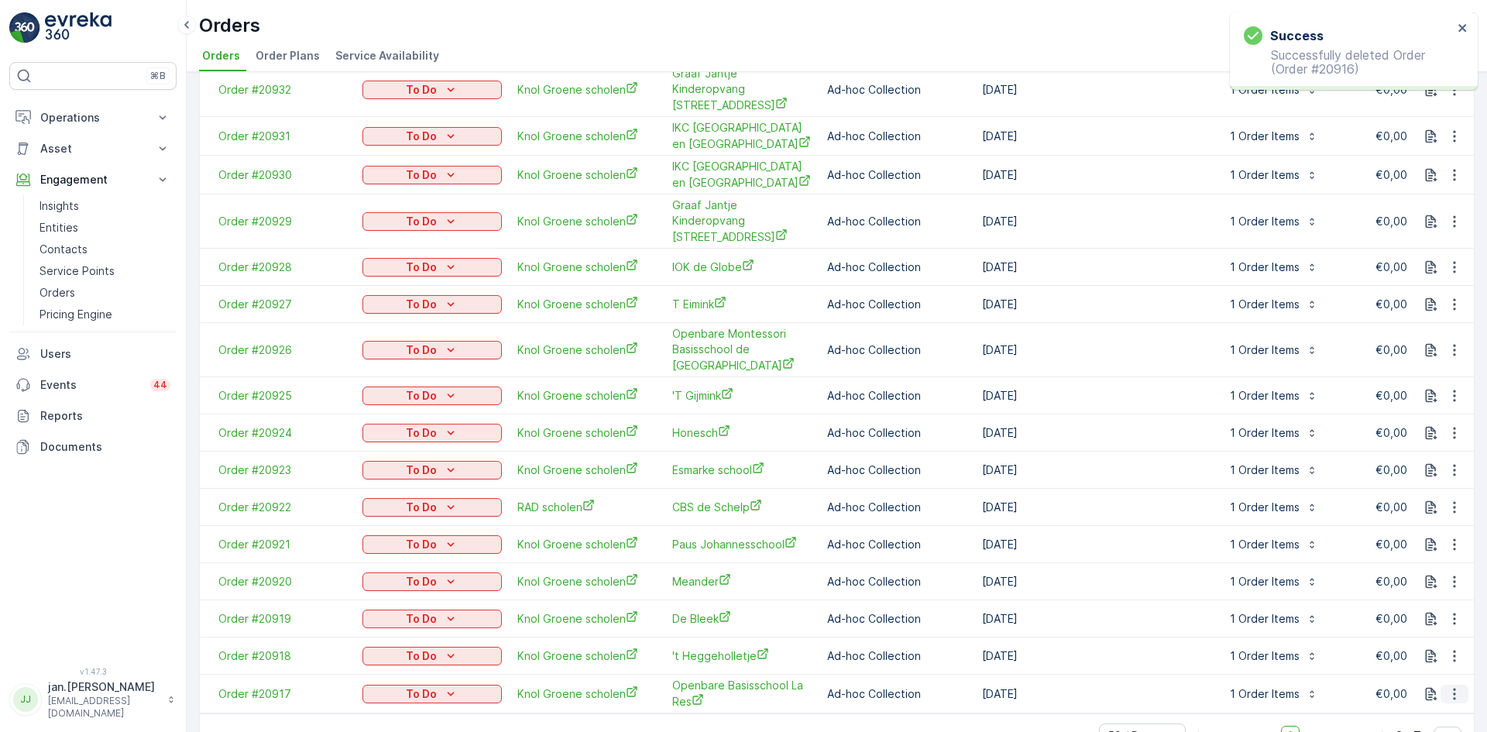
click at [1454, 686] on icon "button" at bounding box center [1453, 693] width 15 height 15
click at [1437, 623] on span "Delete Order" at bounding box center [1421, 623] width 69 height 15
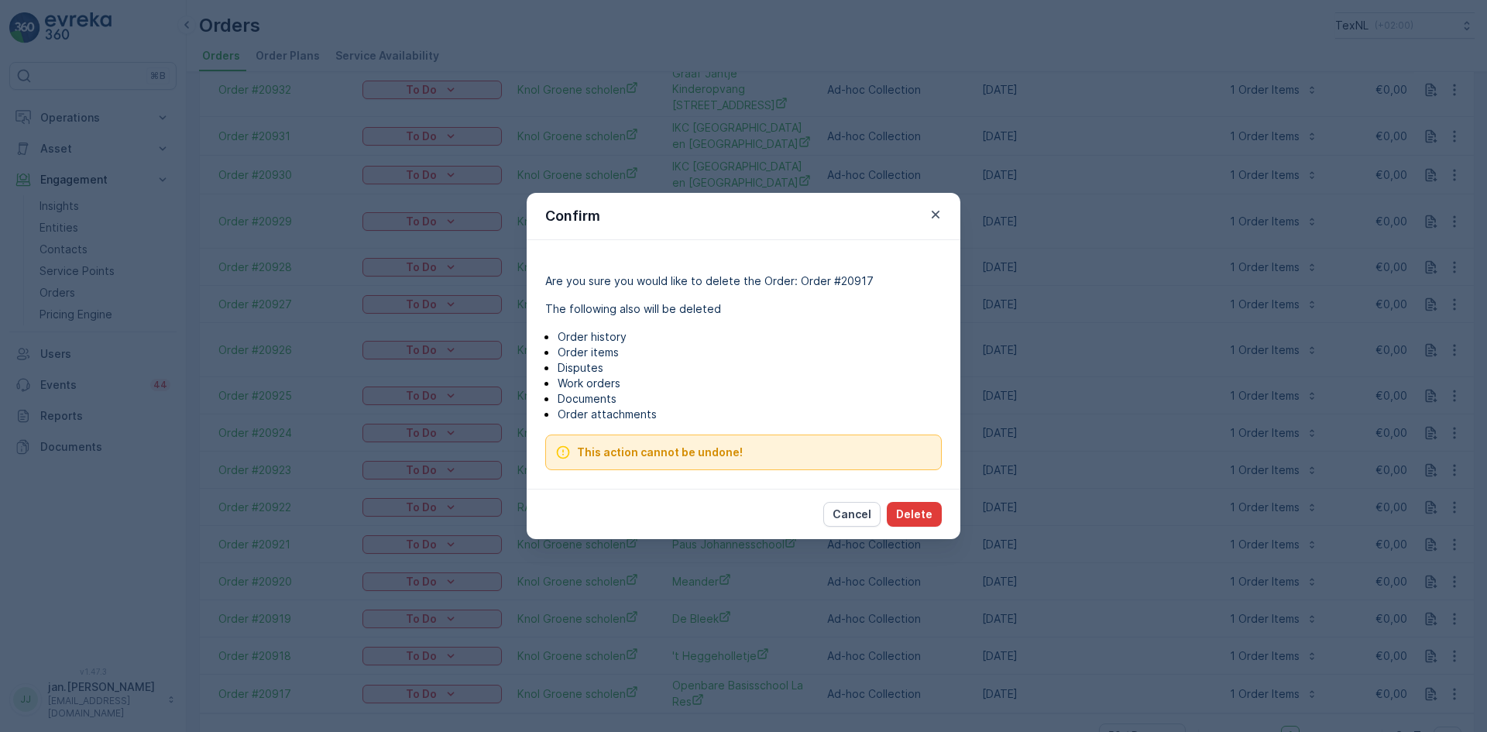
click at [929, 511] on p "Delete" at bounding box center [914, 513] width 36 height 15
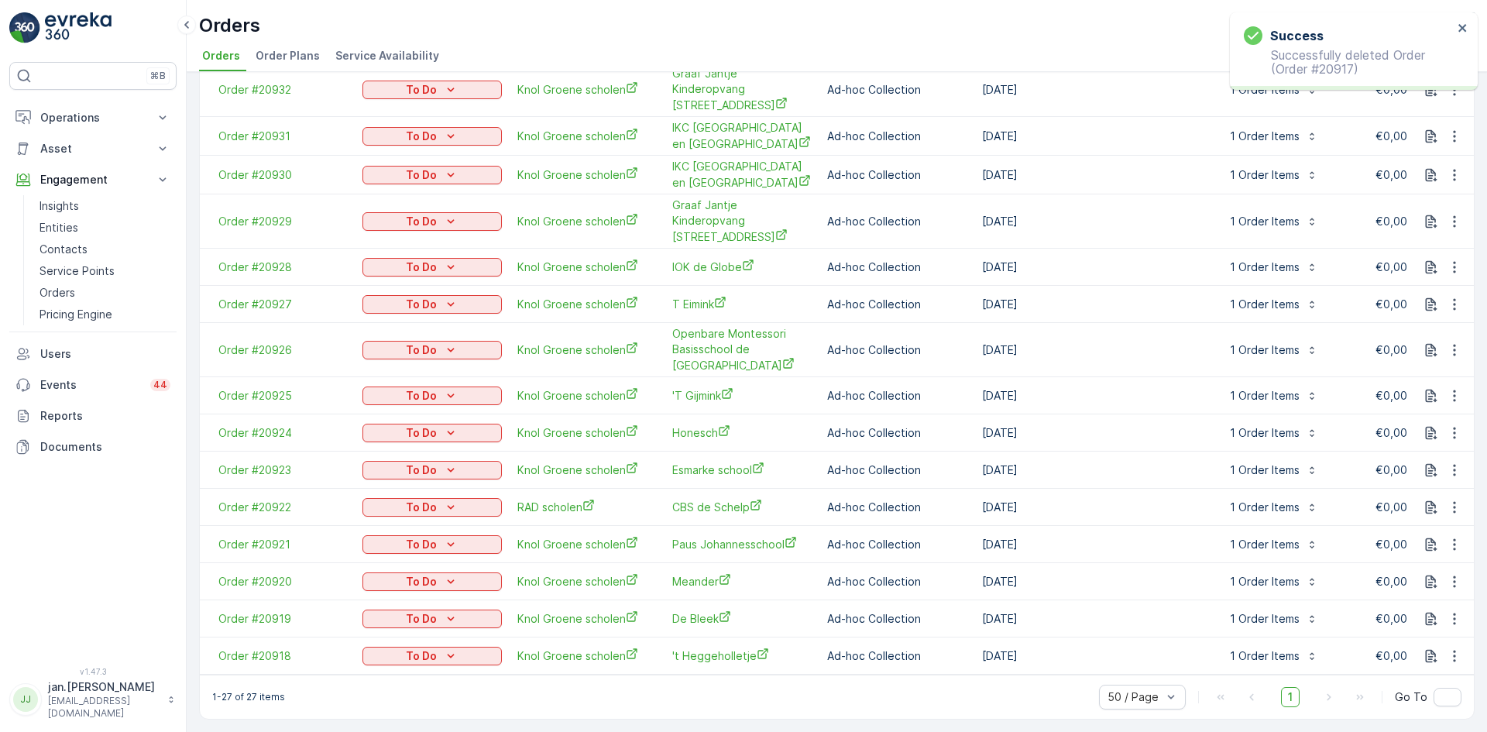
scroll to position [544, 0]
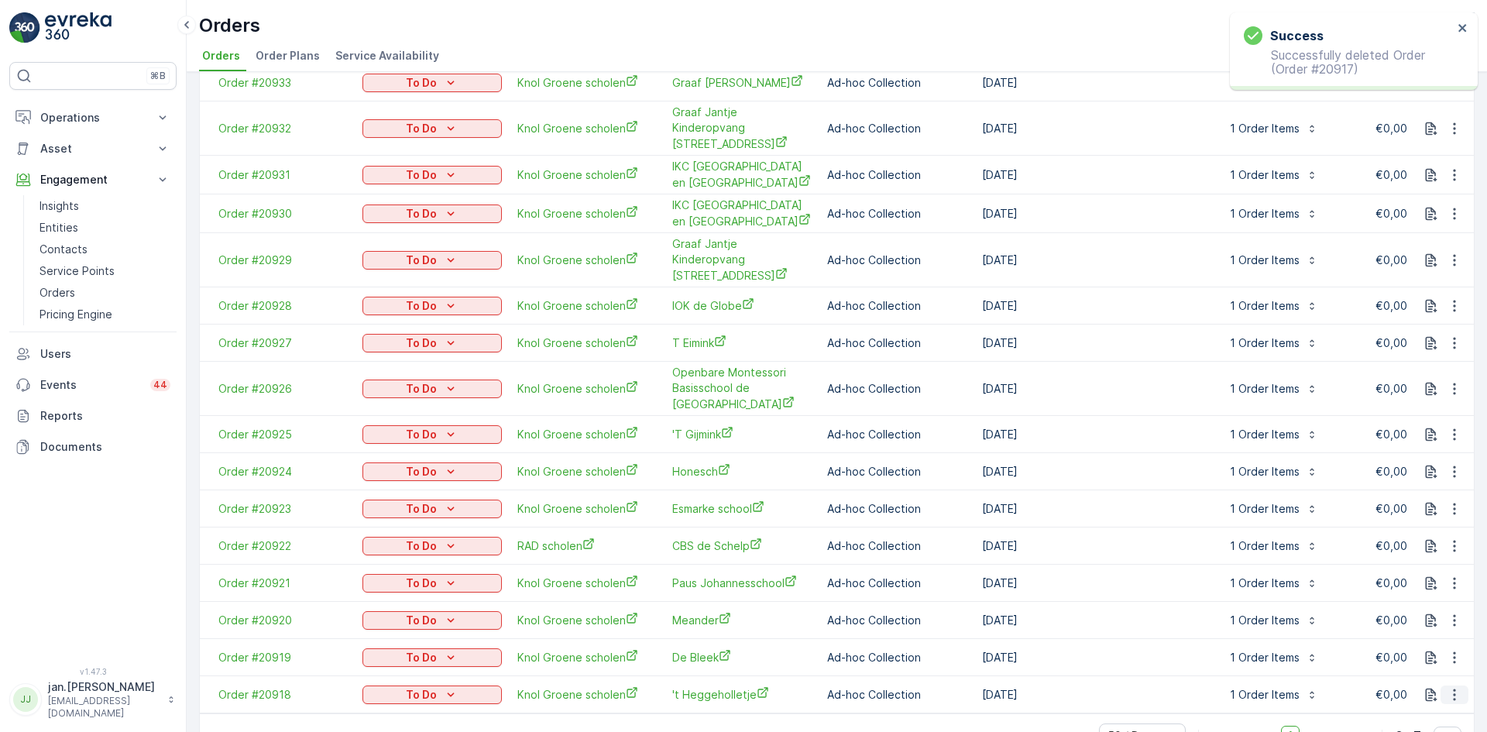
click at [1451, 687] on icon "button" at bounding box center [1453, 694] width 15 height 15
click at [1428, 623] on span "Delete Order" at bounding box center [1421, 624] width 69 height 15
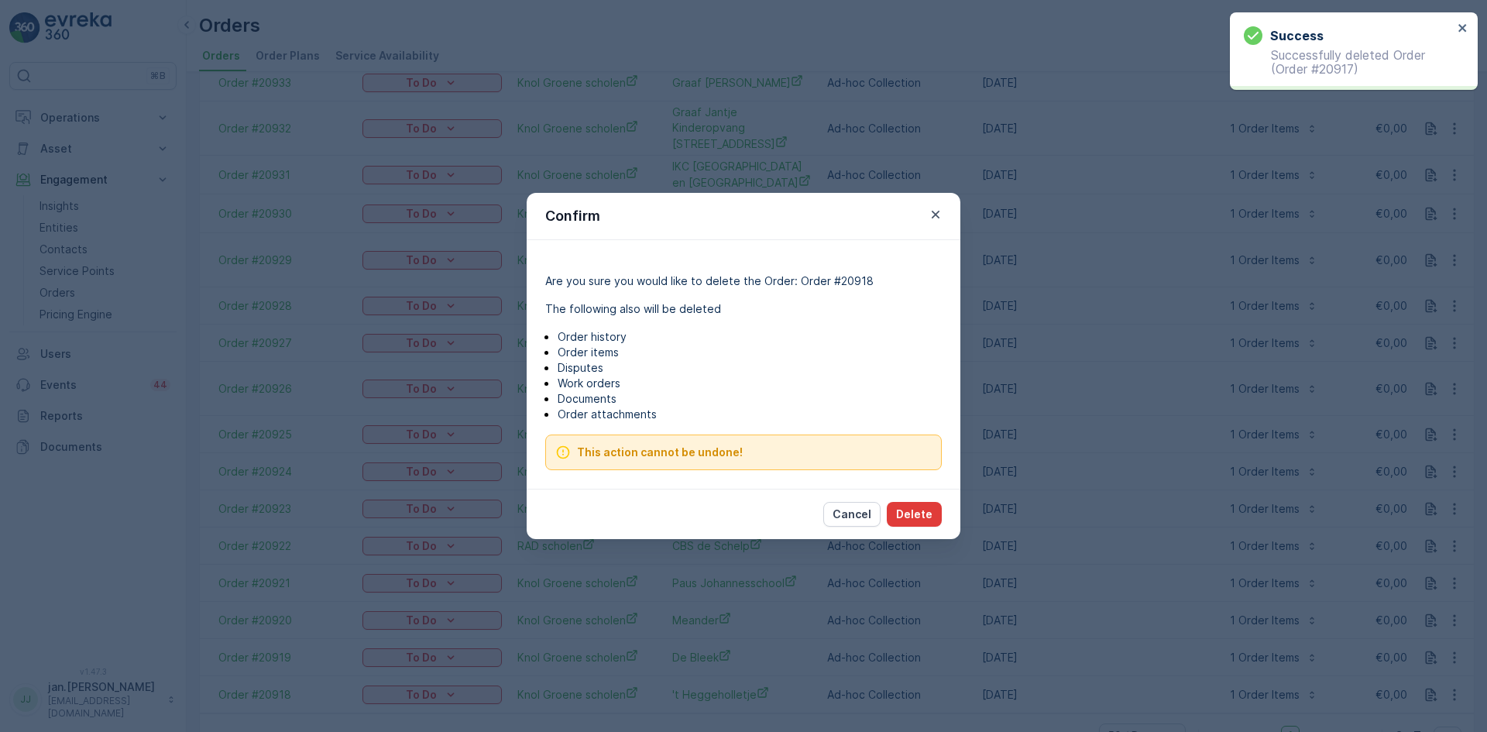
click at [914, 520] on p "Delete" at bounding box center [914, 513] width 36 height 15
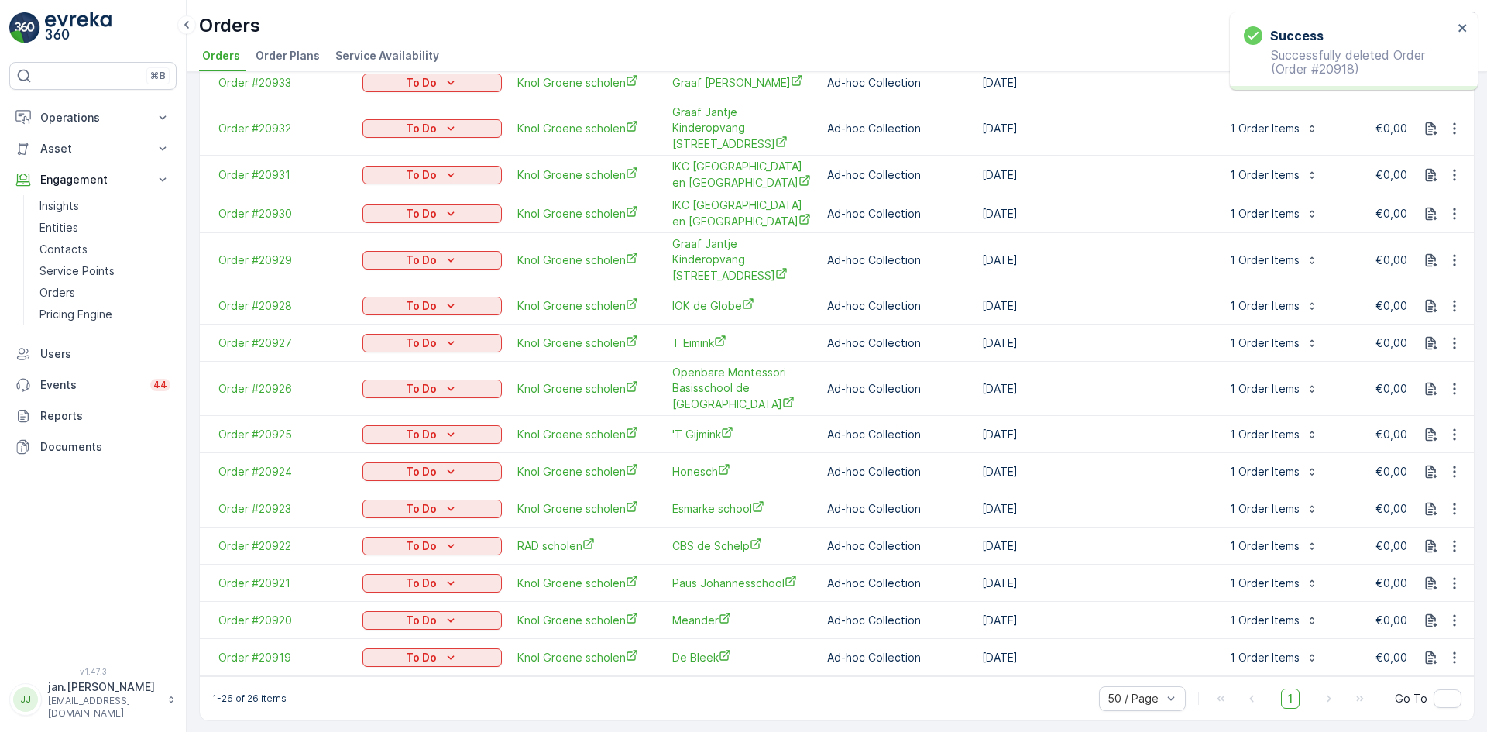
scroll to position [507, 0]
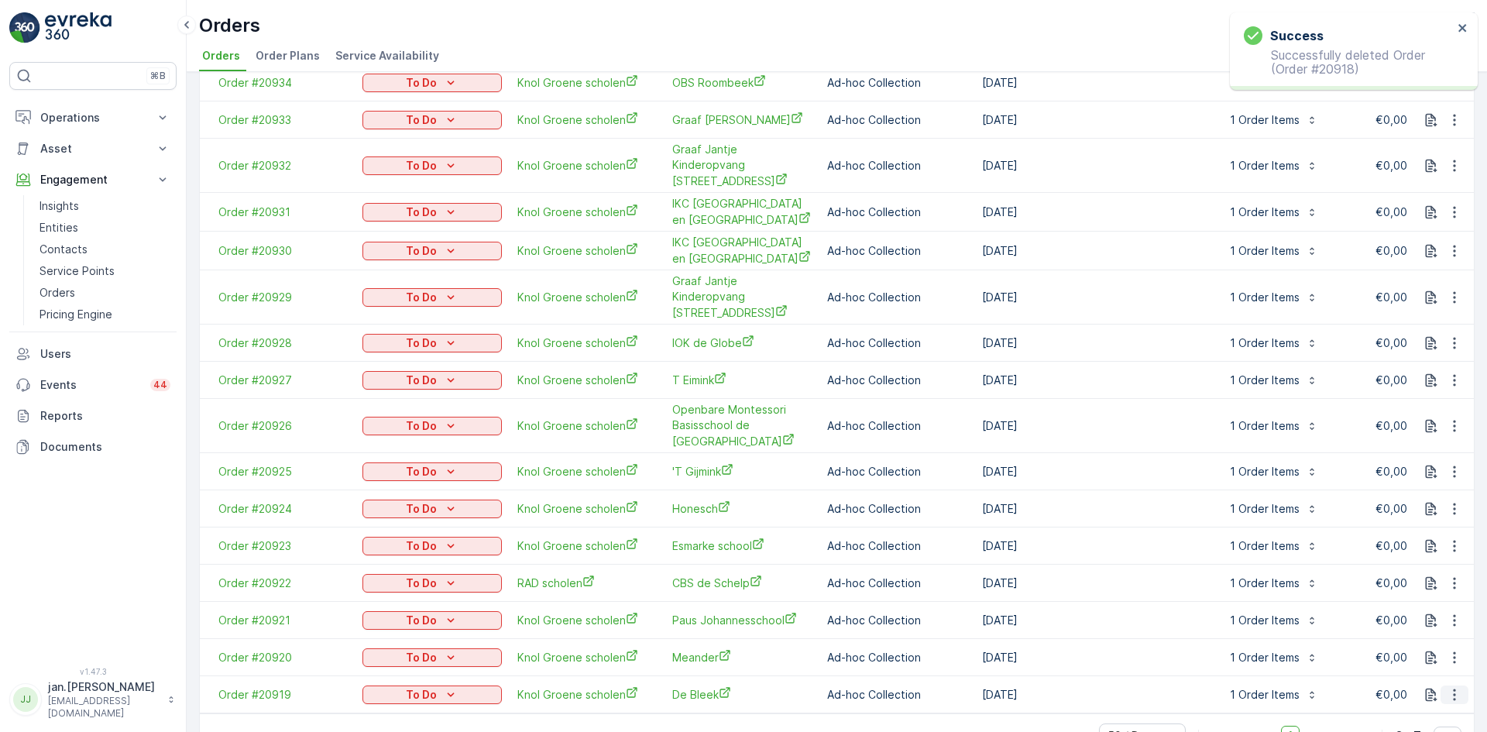
click at [1454, 687] on icon "button" at bounding box center [1453, 694] width 15 height 15
click at [1430, 630] on span "Delete Order" at bounding box center [1421, 624] width 69 height 15
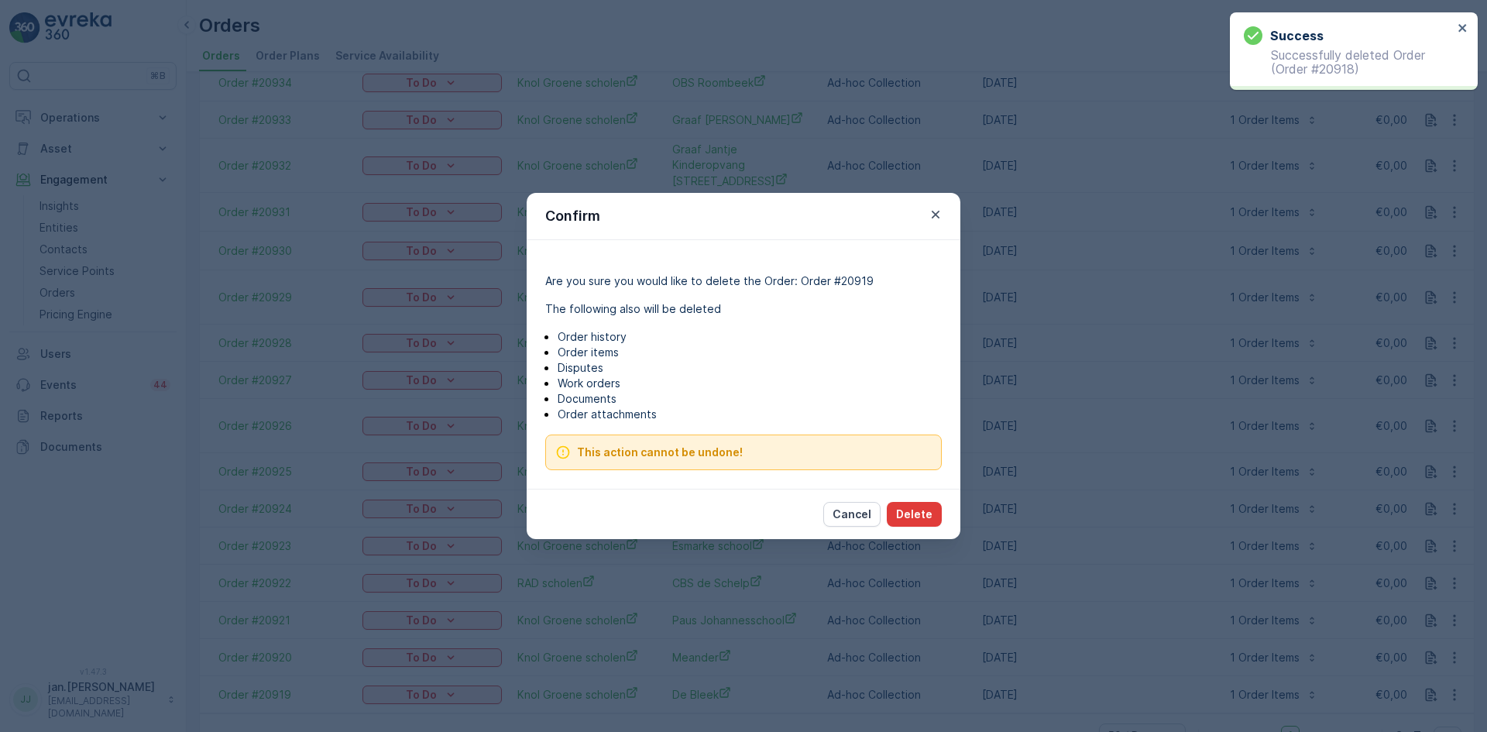
click at [913, 515] on p "Delete" at bounding box center [914, 513] width 36 height 15
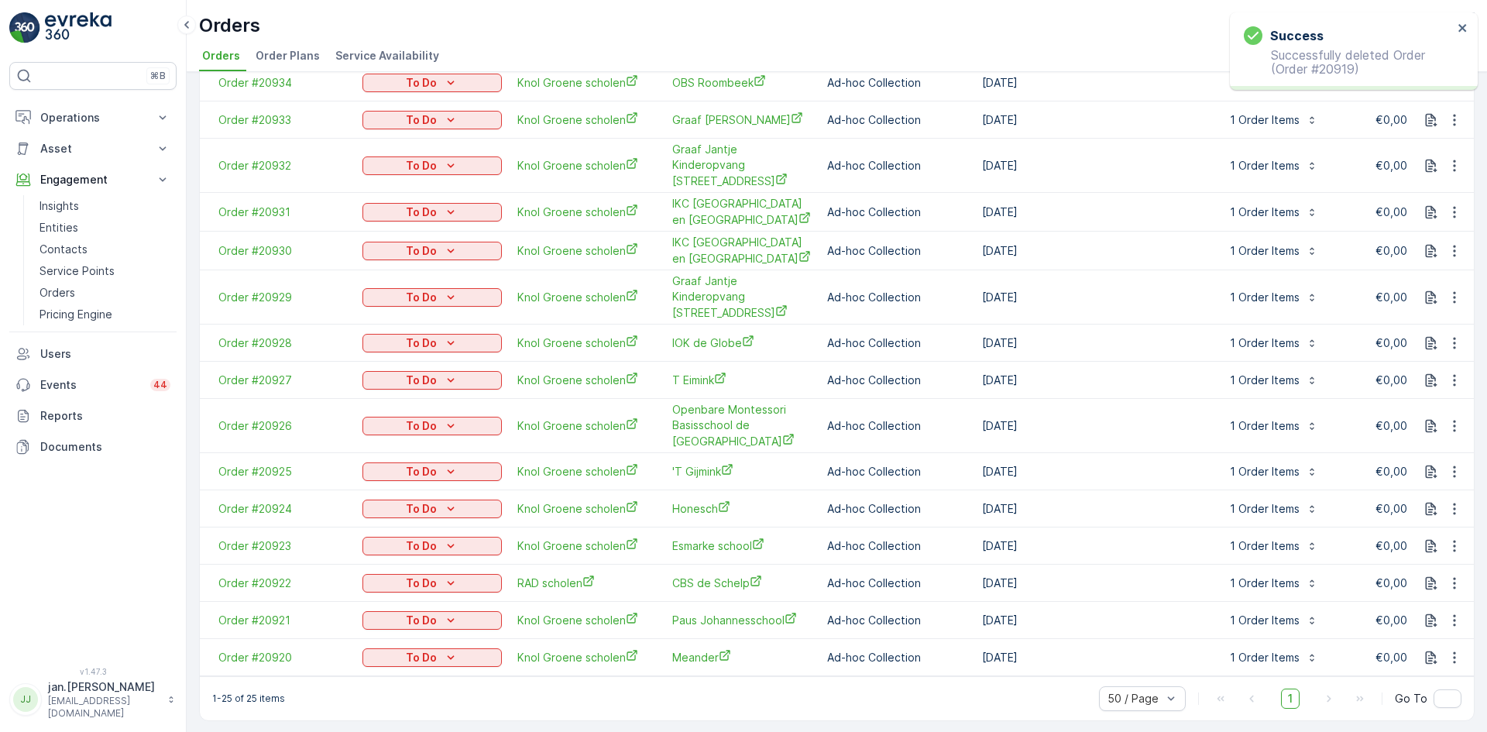
scroll to position [470, 0]
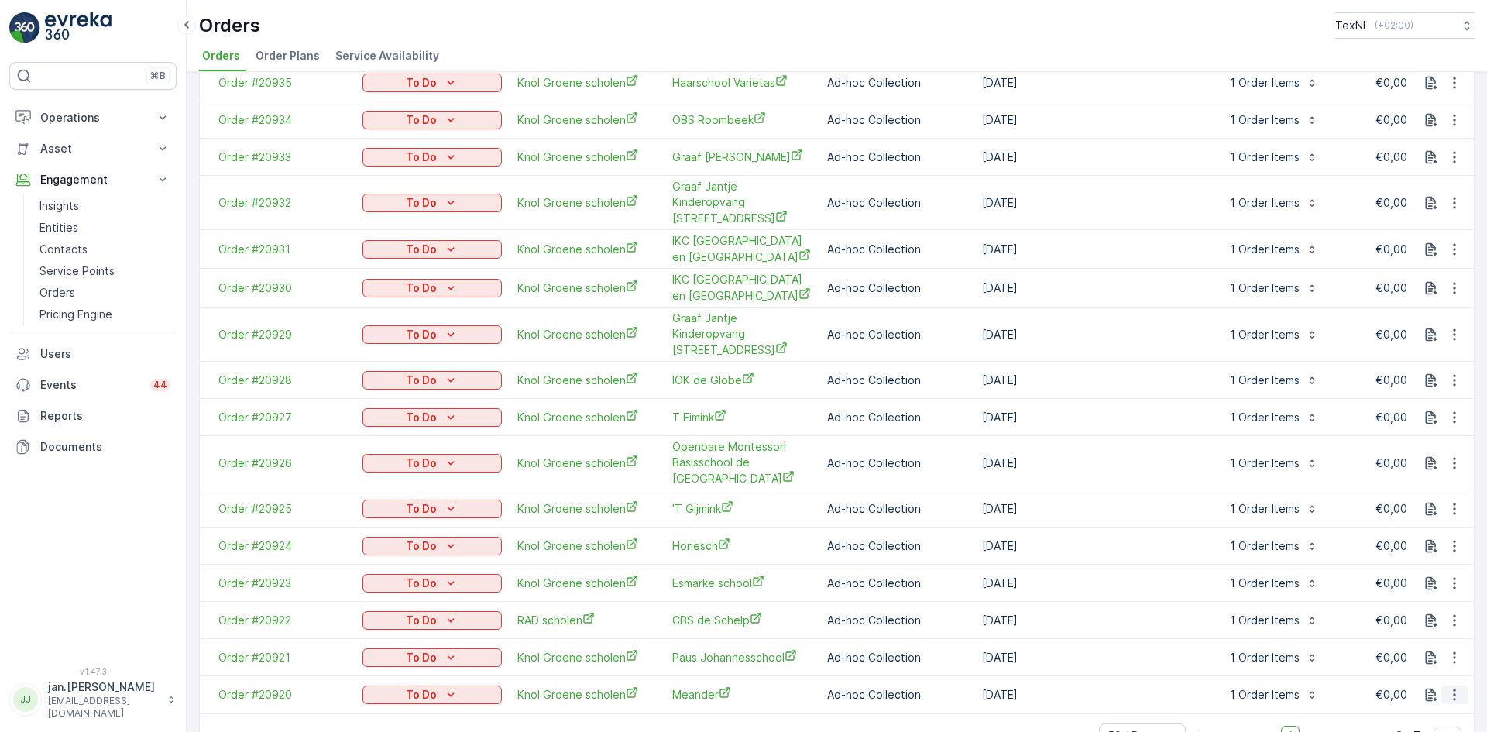
click at [1453, 688] on icon "button" at bounding box center [1454, 694] width 2 height 12
click at [1438, 625] on span "Delete Order" at bounding box center [1421, 624] width 69 height 15
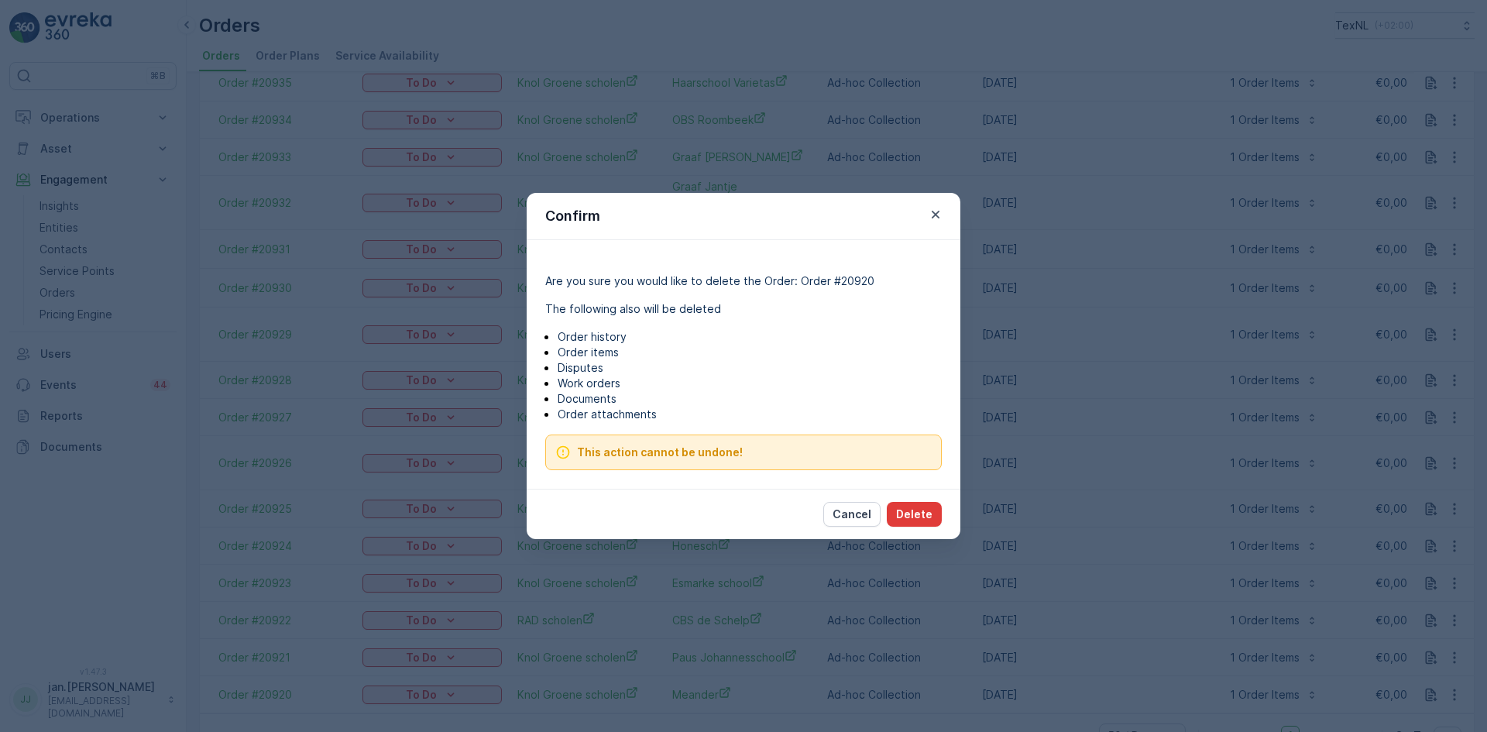
click at [913, 511] on p "Delete" at bounding box center [914, 513] width 36 height 15
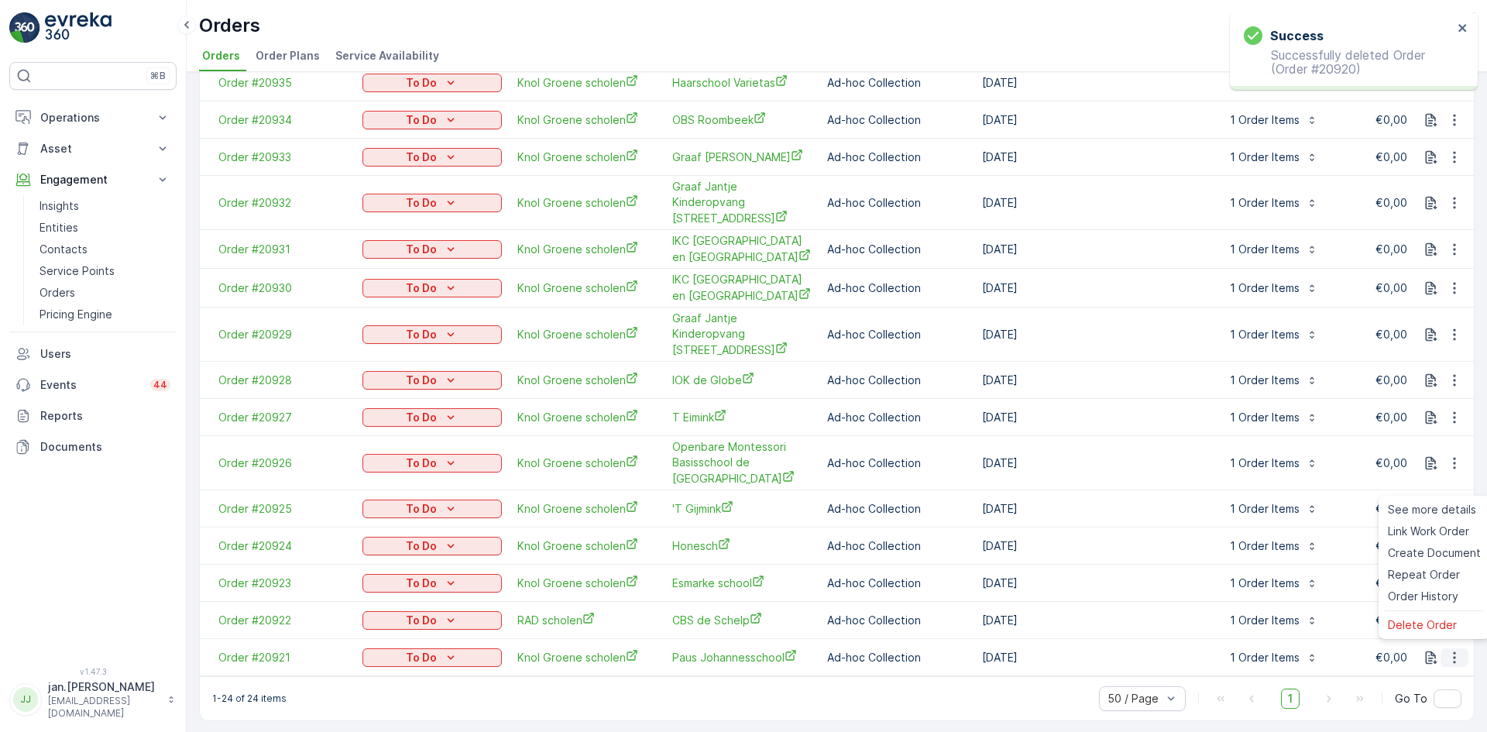
scroll to position [433, 0]
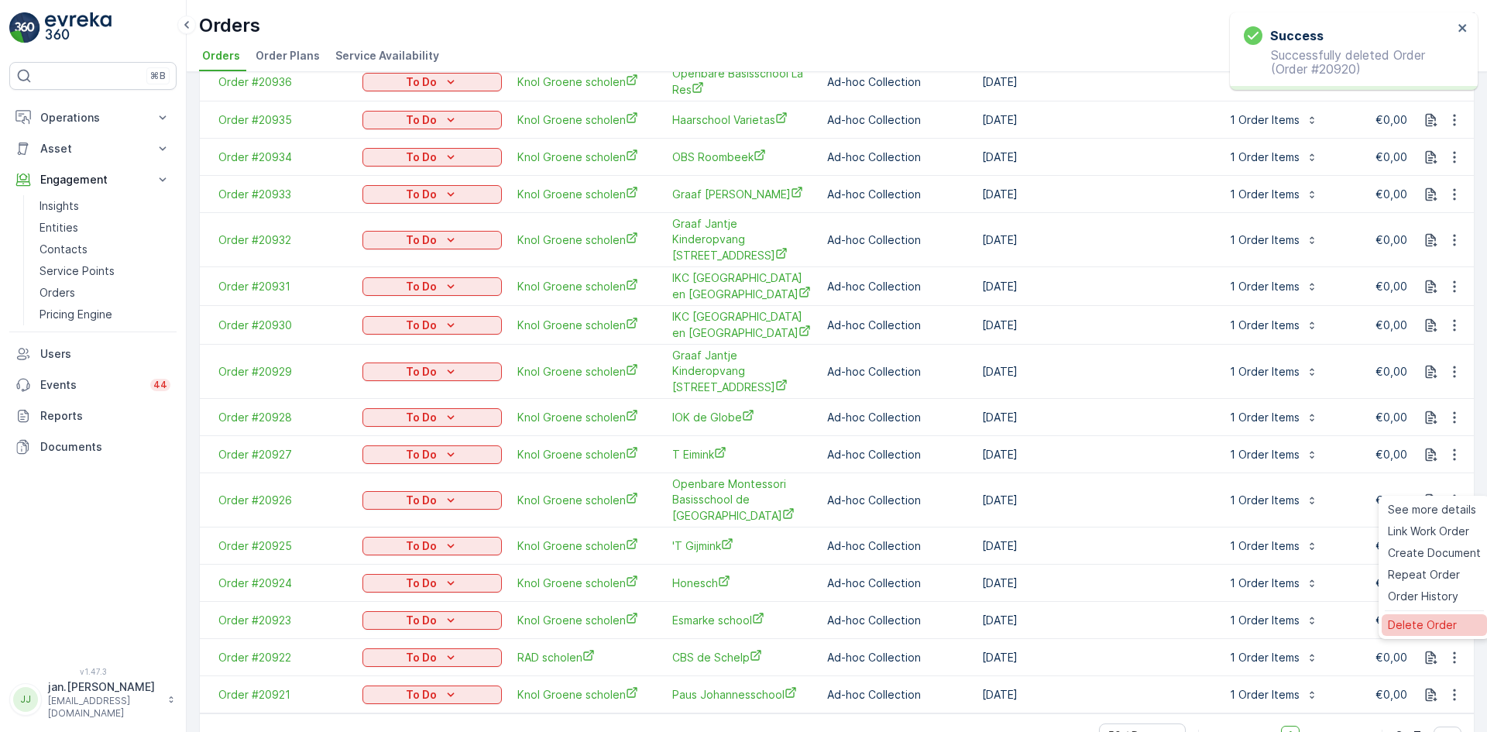
click at [1408, 626] on span "Delete Order" at bounding box center [1421, 624] width 69 height 15
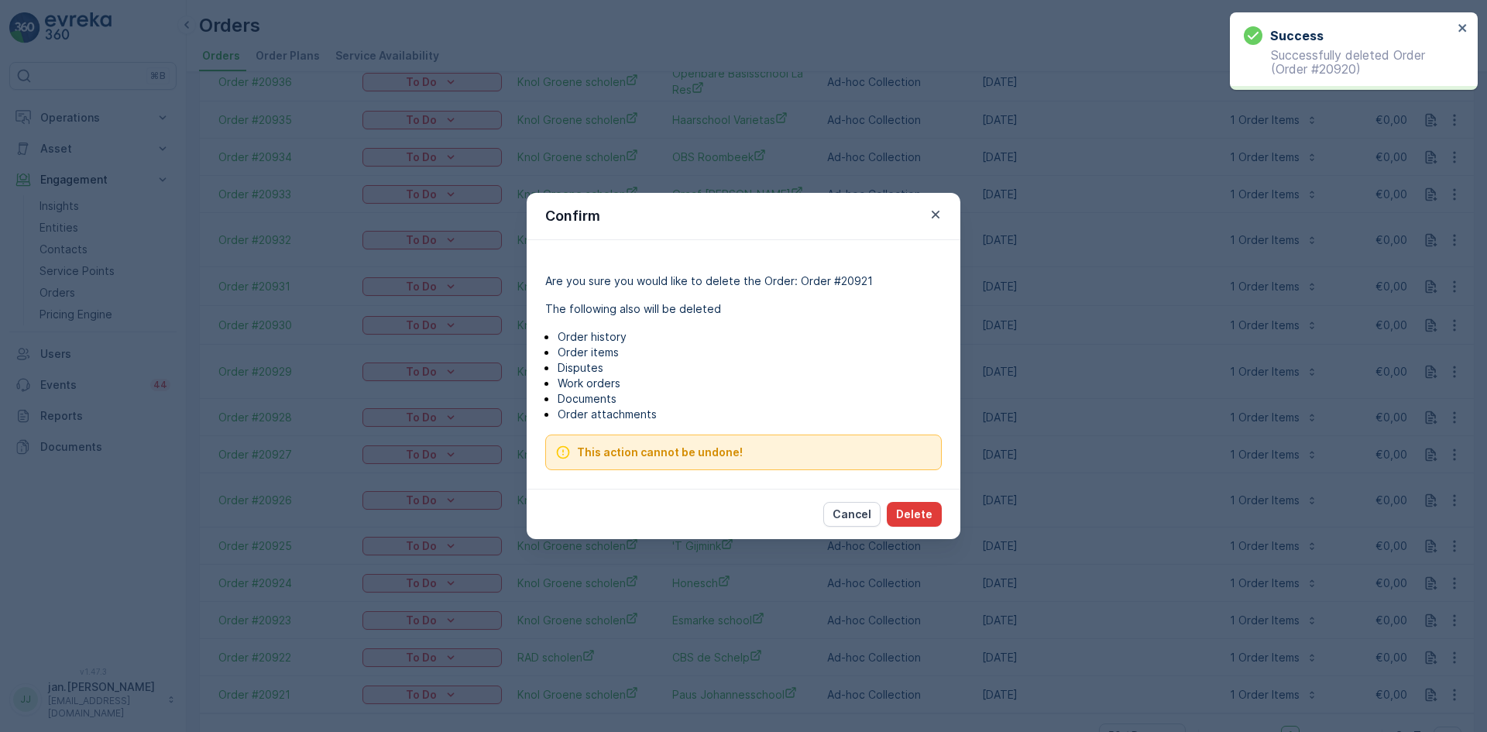
click at [914, 509] on p "Delete" at bounding box center [914, 513] width 36 height 15
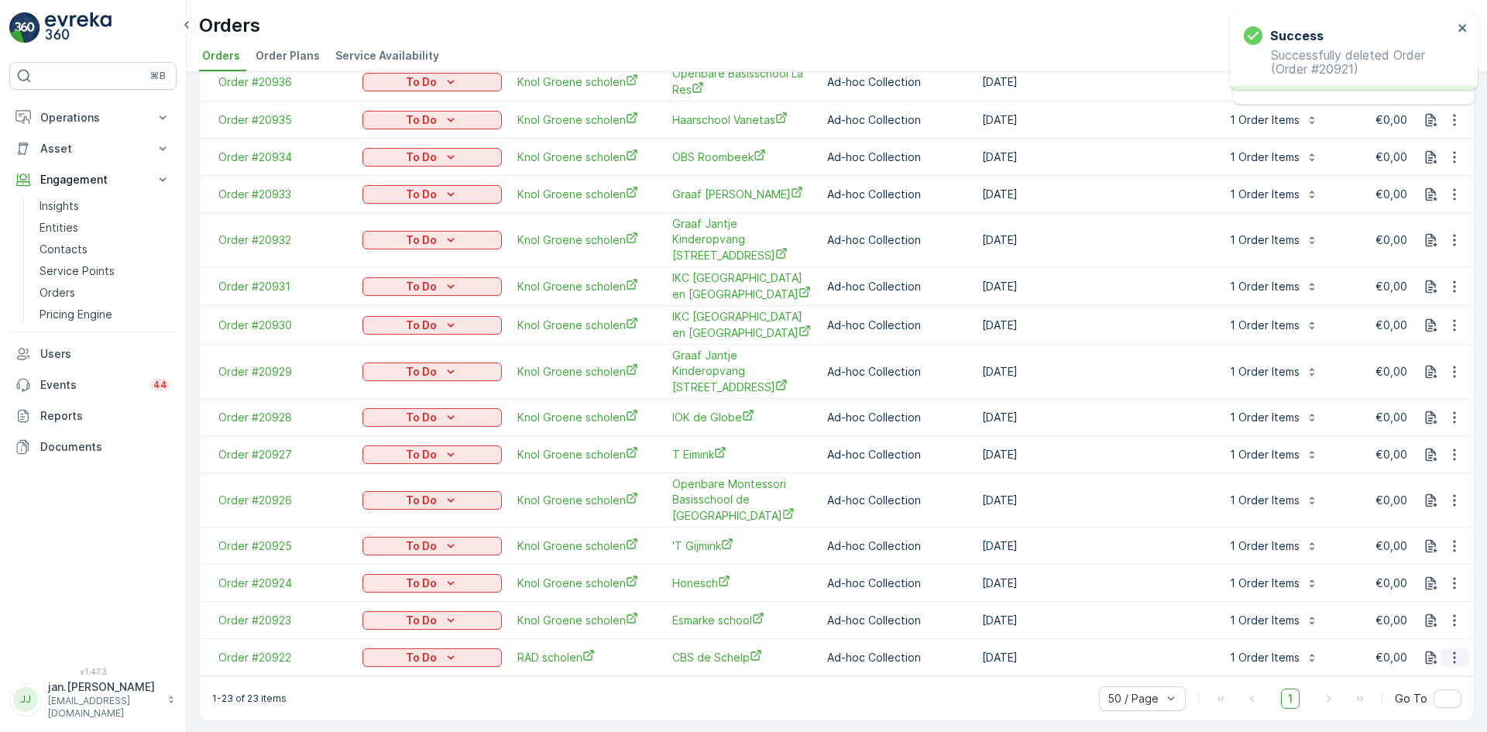
scroll to position [396, 0]
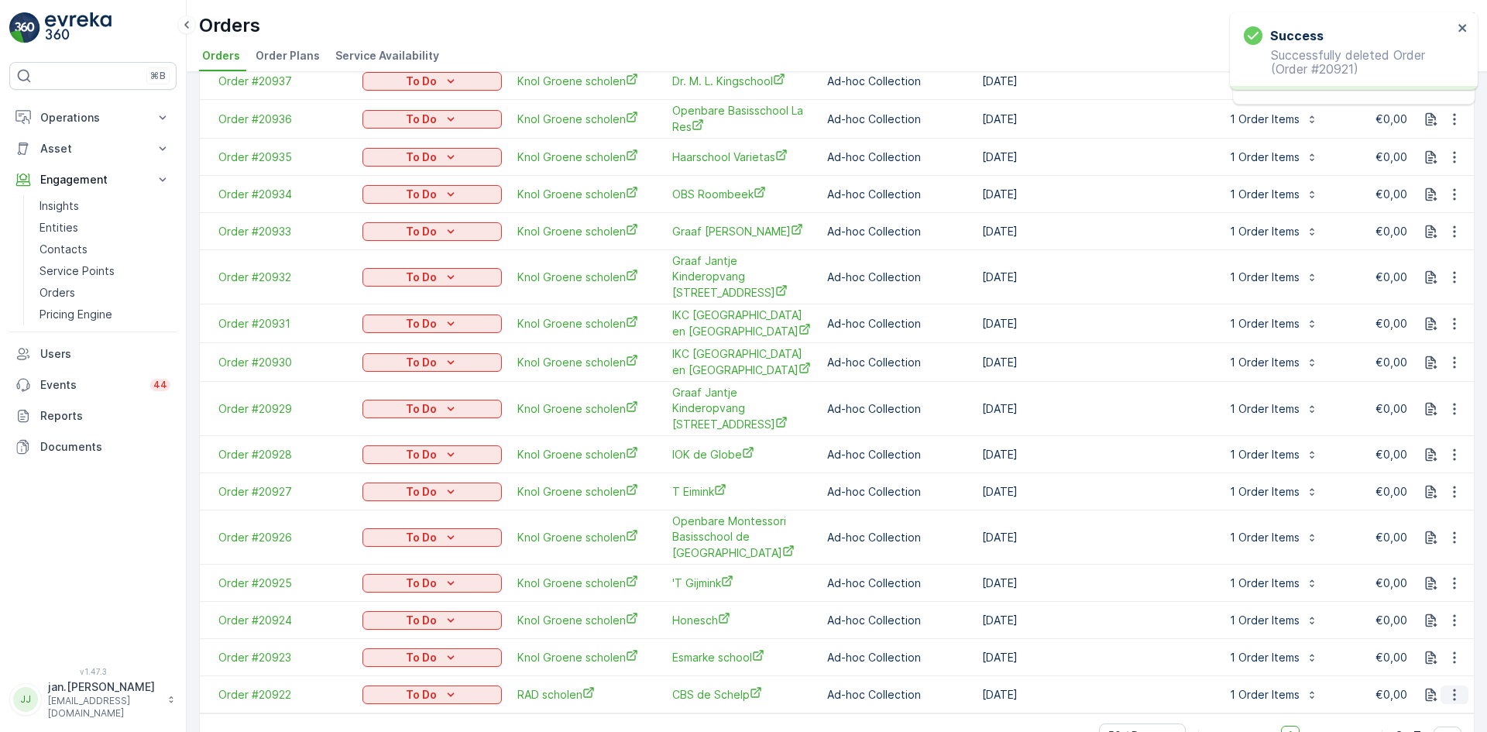
click at [1456, 687] on icon "button" at bounding box center [1453, 694] width 15 height 15
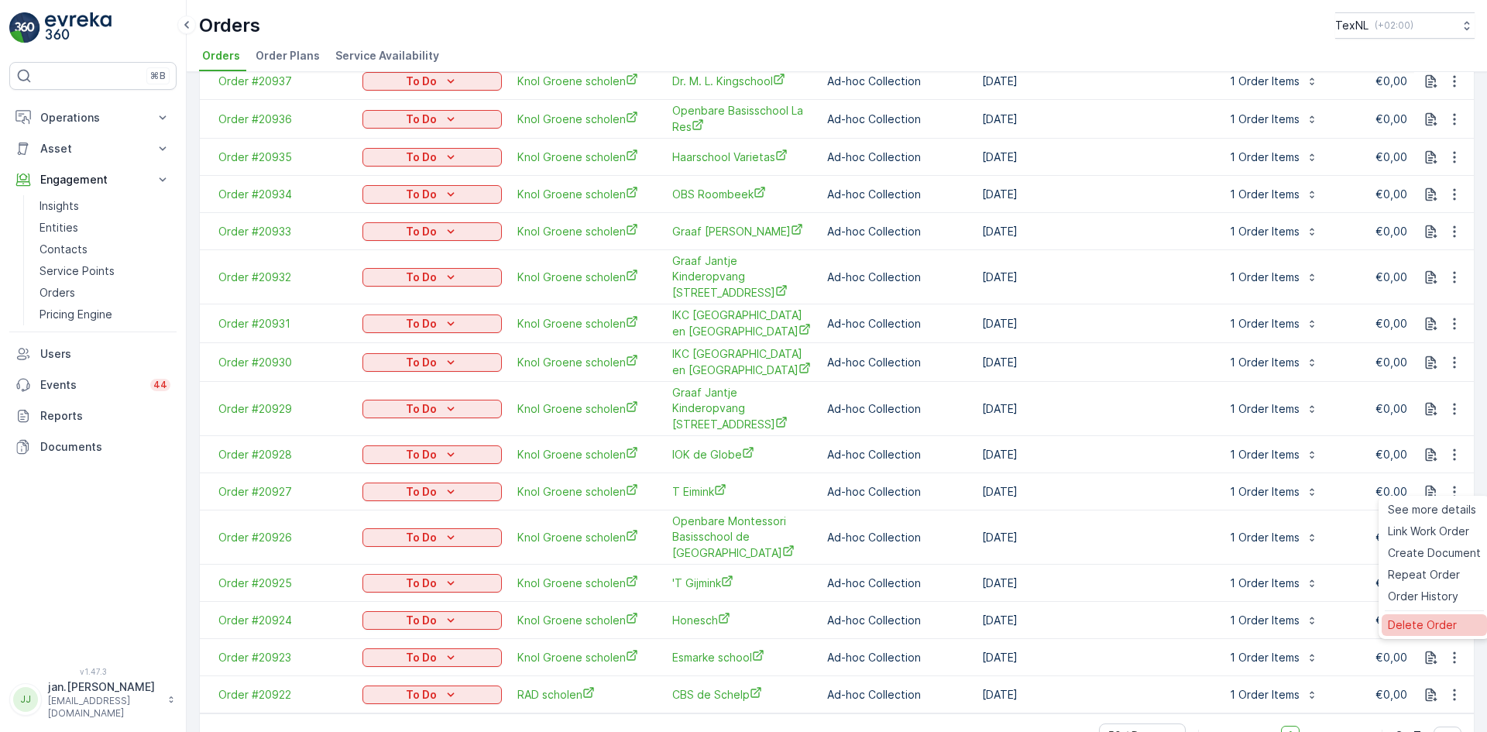
click at [1442, 627] on span "Delete Order" at bounding box center [1421, 624] width 69 height 15
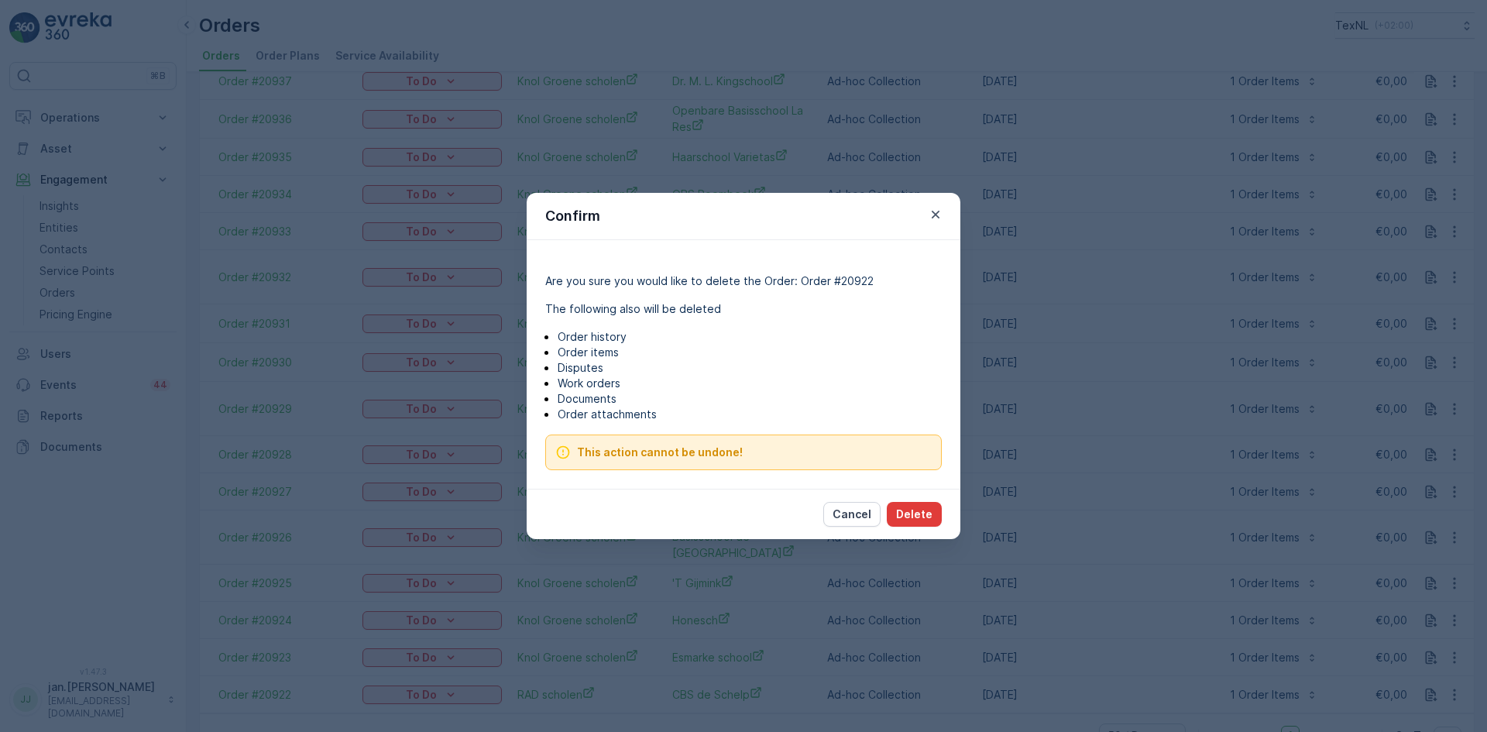
click at [908, 510] on p "Delete" at bounding box center [914, 513] width 36 height 15
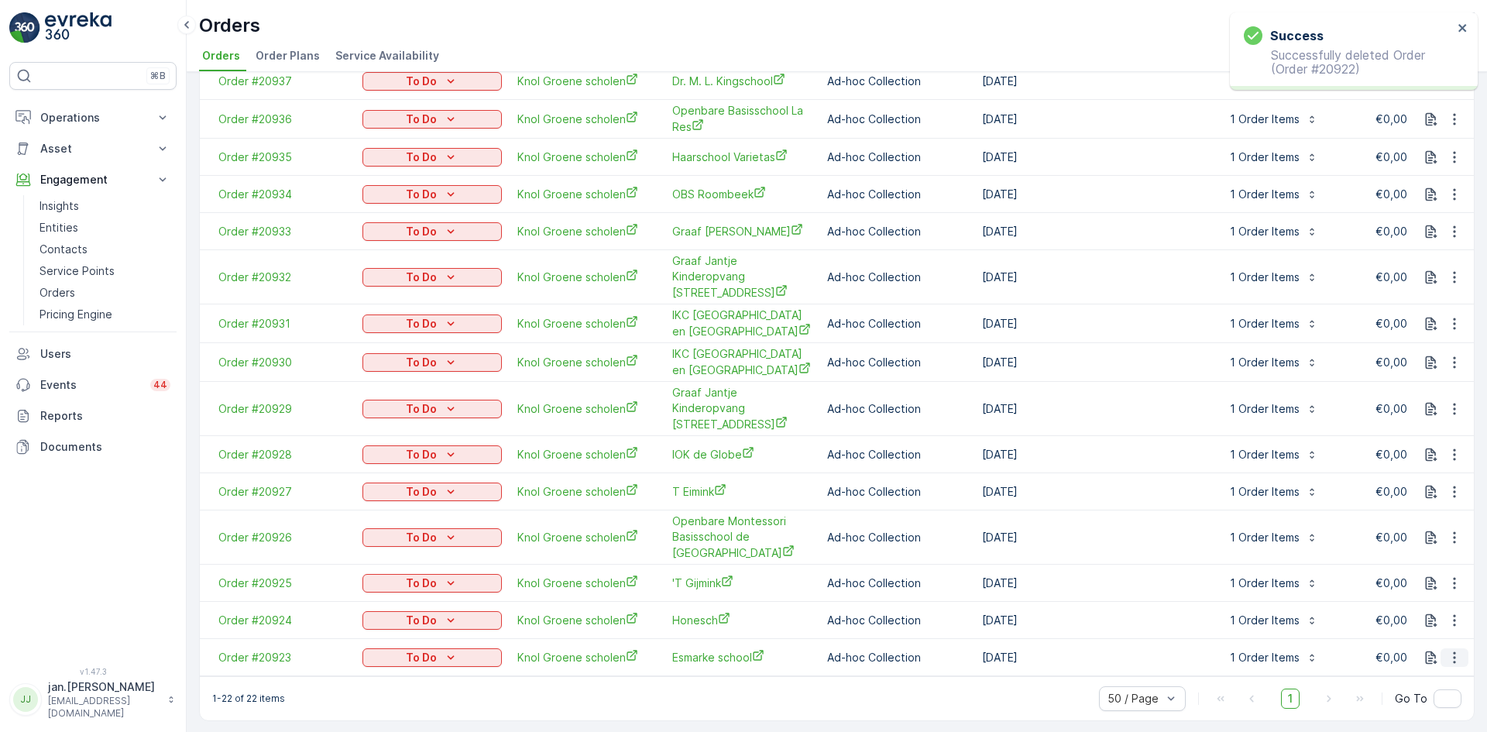
scroll to position [358, 0]
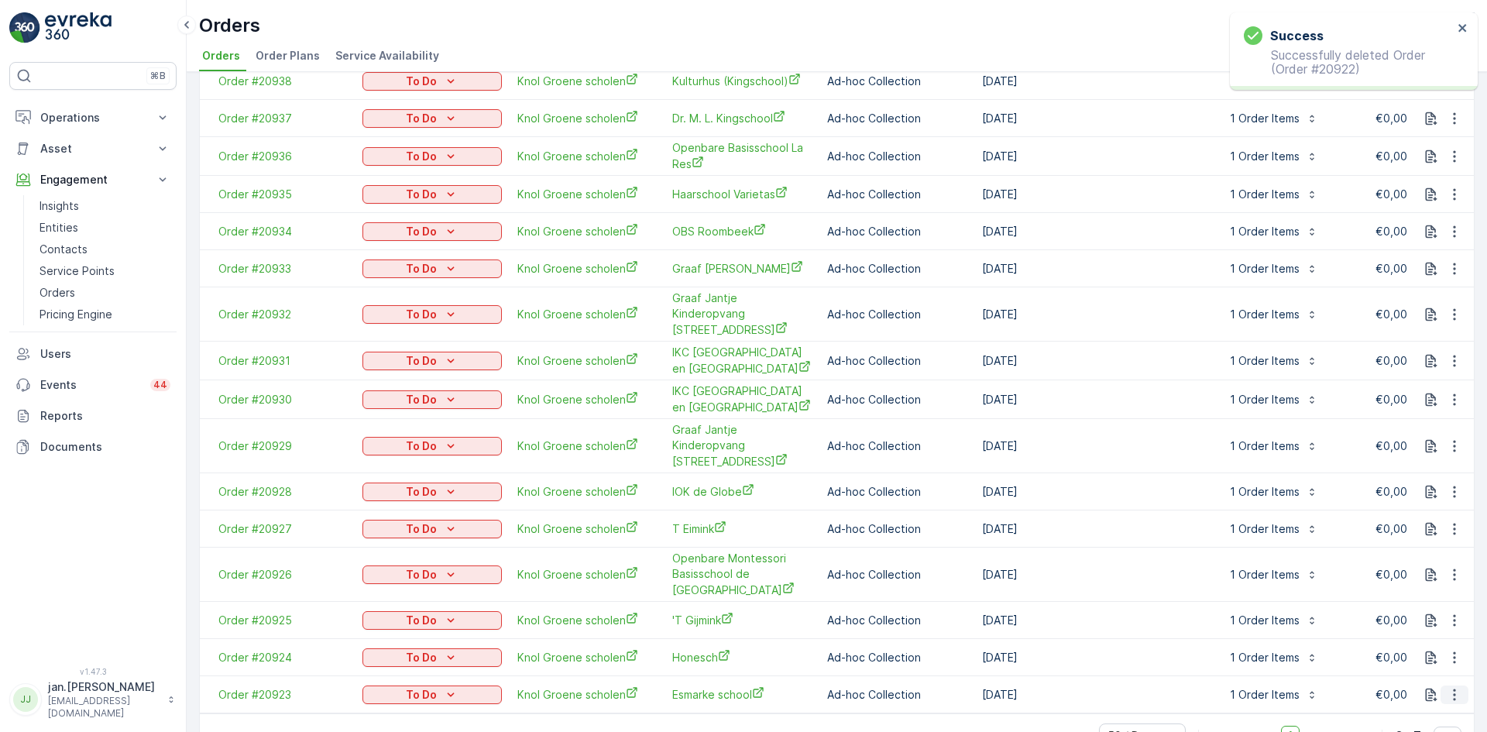
click at [1459, 685] on button "button" at bounding box center [1454, 694] width 28 height 19
click at [1432, 624] on span "Delete Order" at bounding box center [1421, 624] width 69 height 15
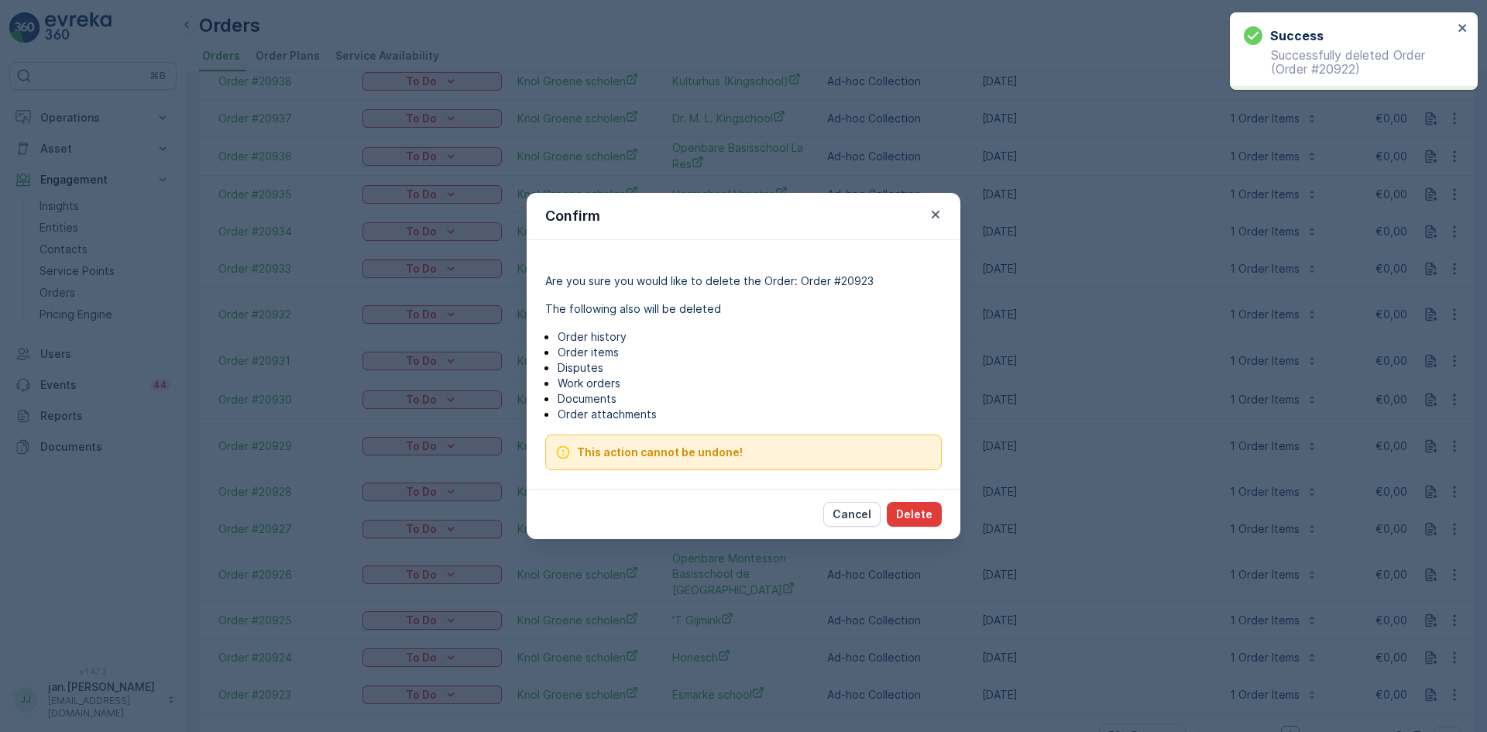
click at [924, 506] on button "Delete" at bounding box center [914, 514] width 55 height 25
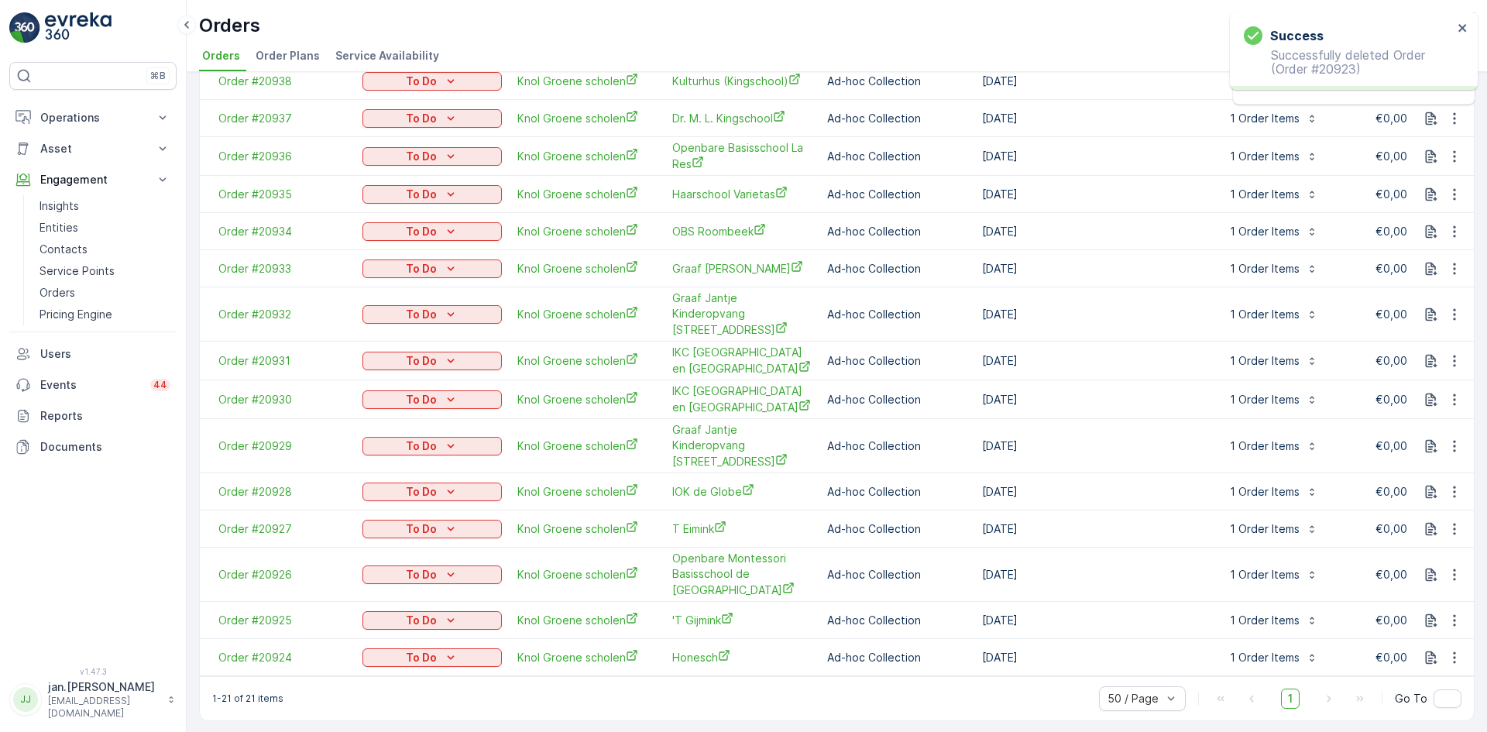
scroll to position [321, 0]
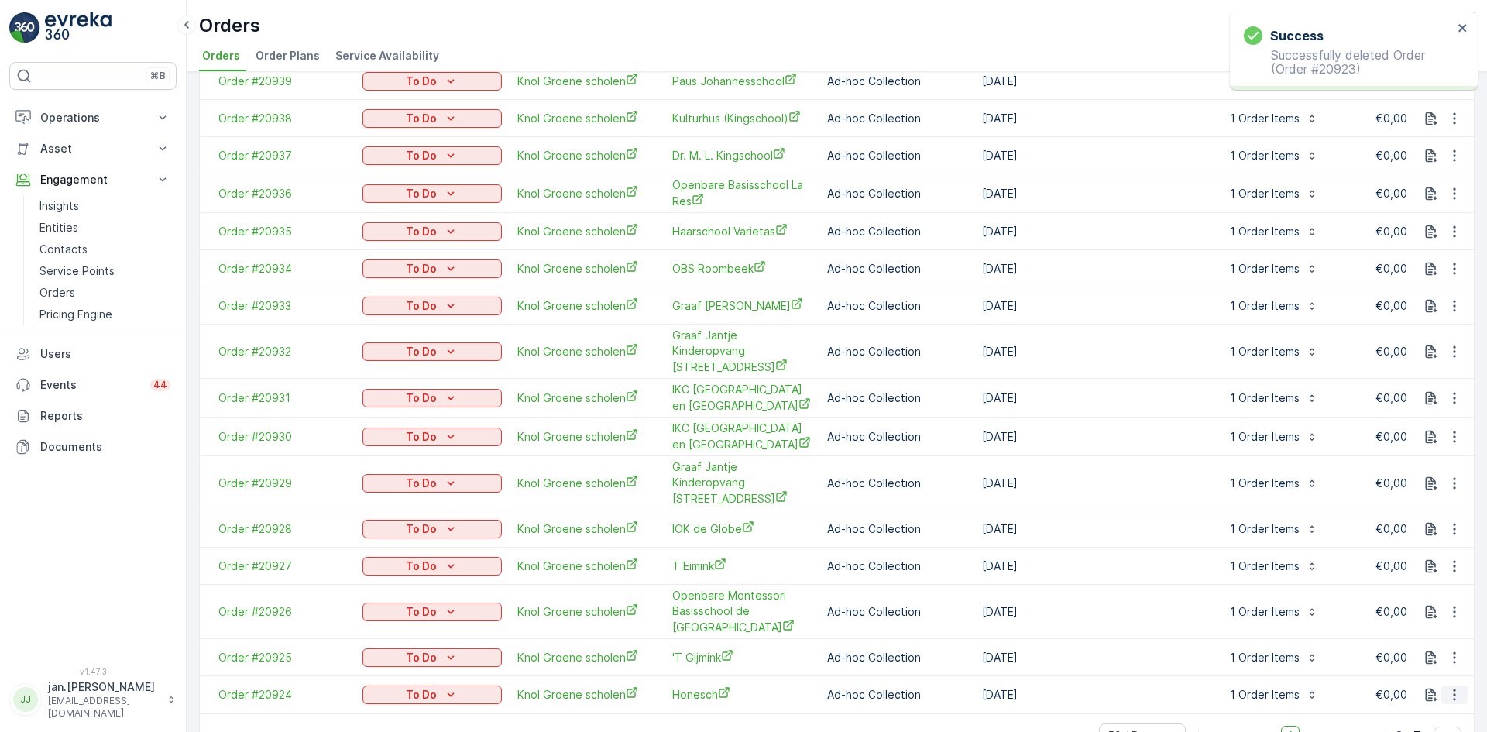
click at [1441, 685] on button "button" at bounding box center [1454, 694] width 28 height 19
click at [1437, 622] on span "Delete Order" at bounding box center [1421, 624] width 69 height 15
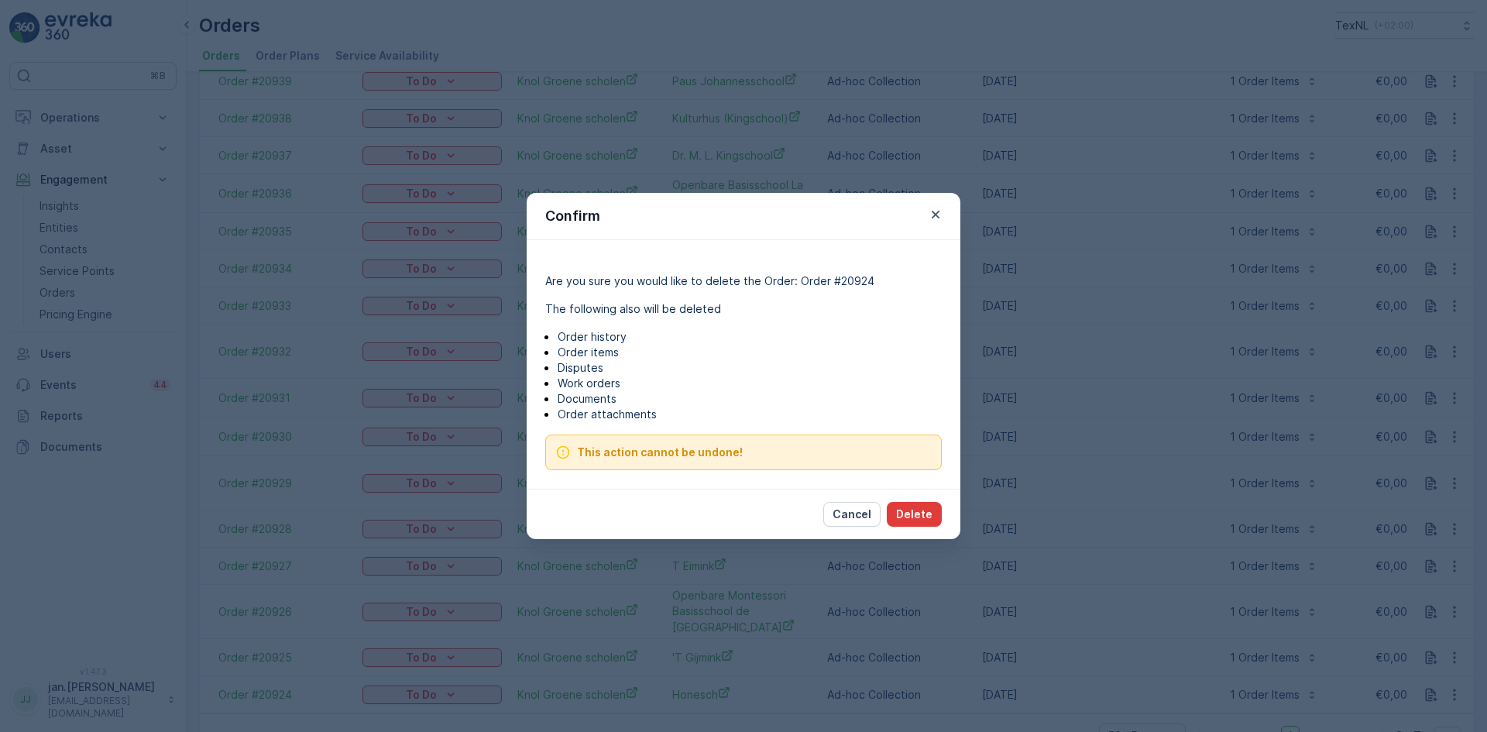
click at [922, 516] on p "Delete" at bounding box center [914, 513] width 36 height 15
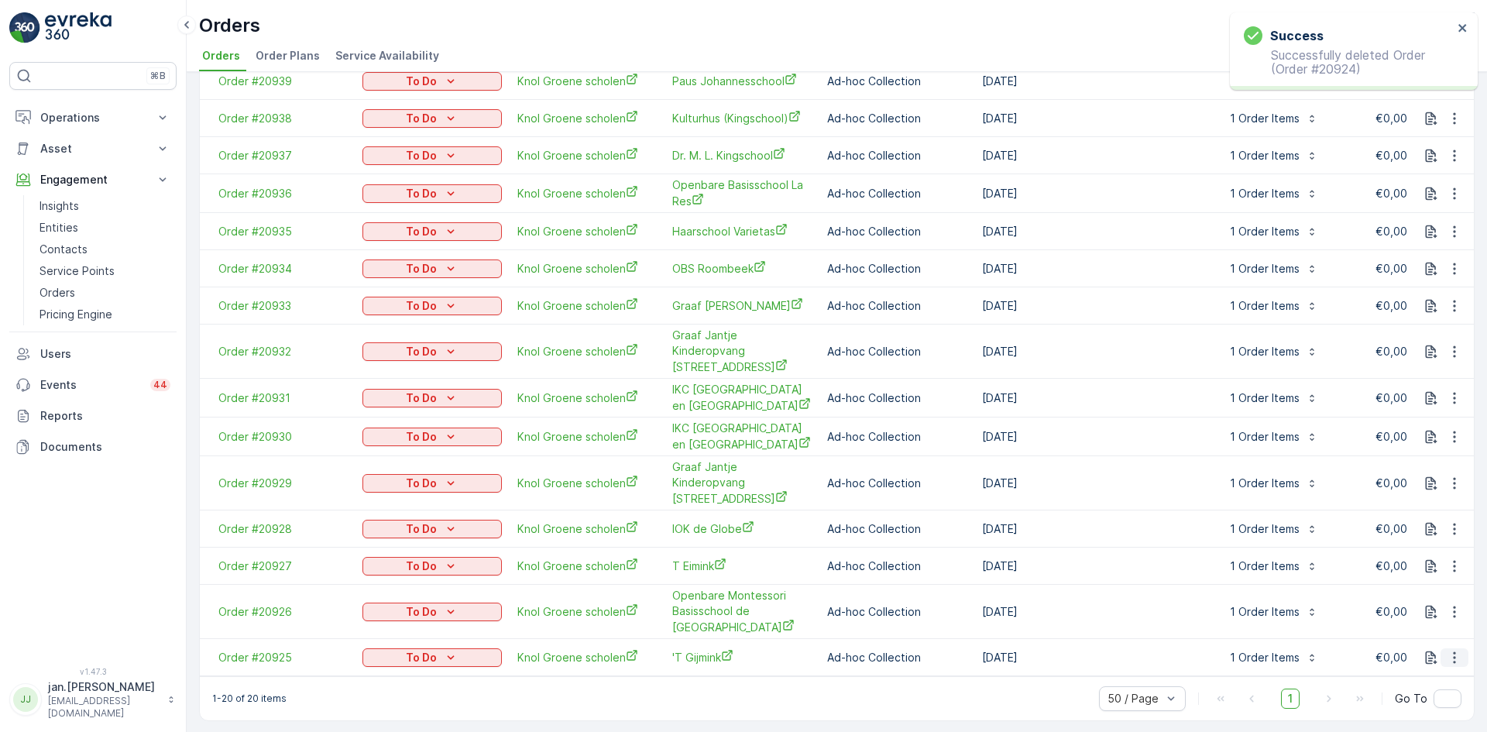
scroll to position [284, 0]
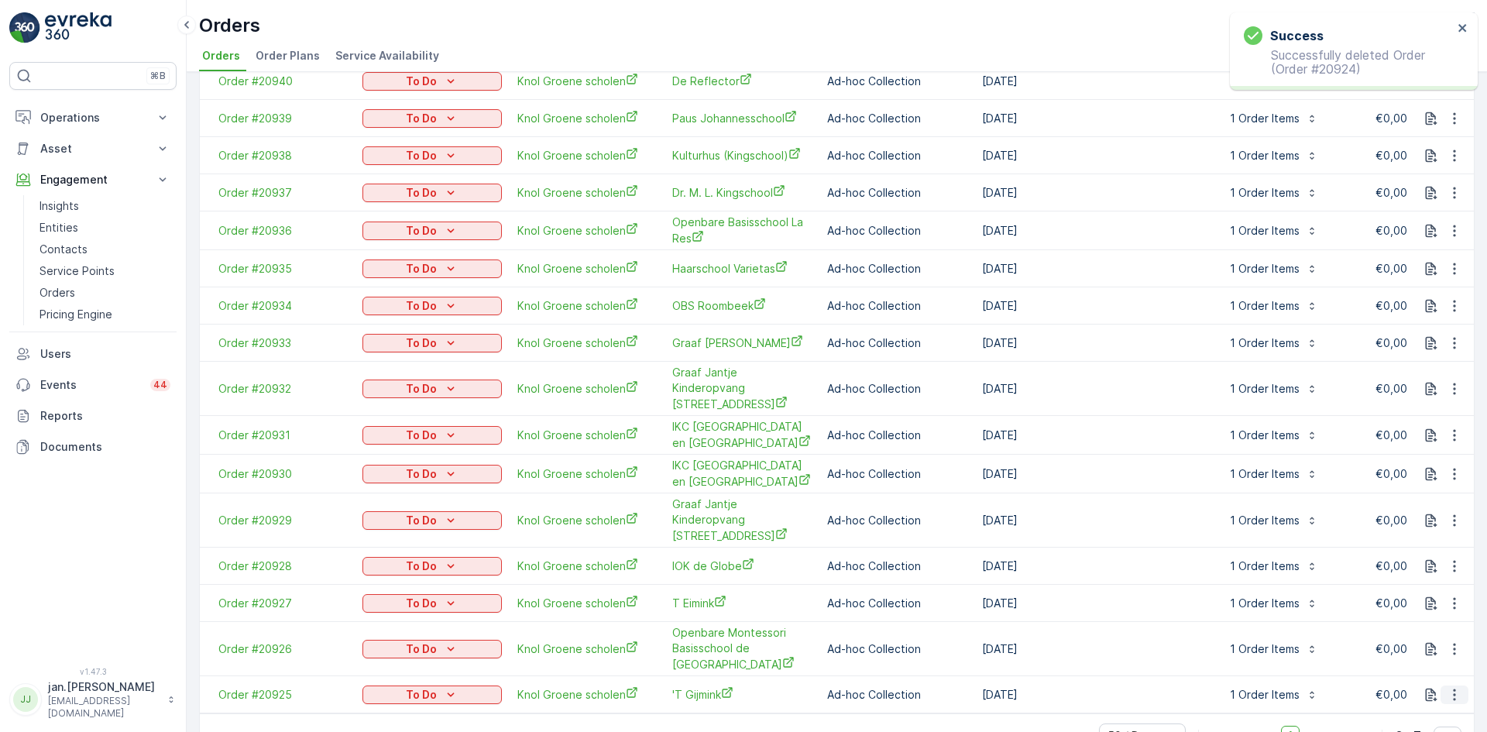
click at [1456, 687] on icon "button" at bounding box center [1453, 694] width 15 height 15
click at [1432, 617] on span "Delete Order" at bounding box center [1421, 624] width 69 height 15
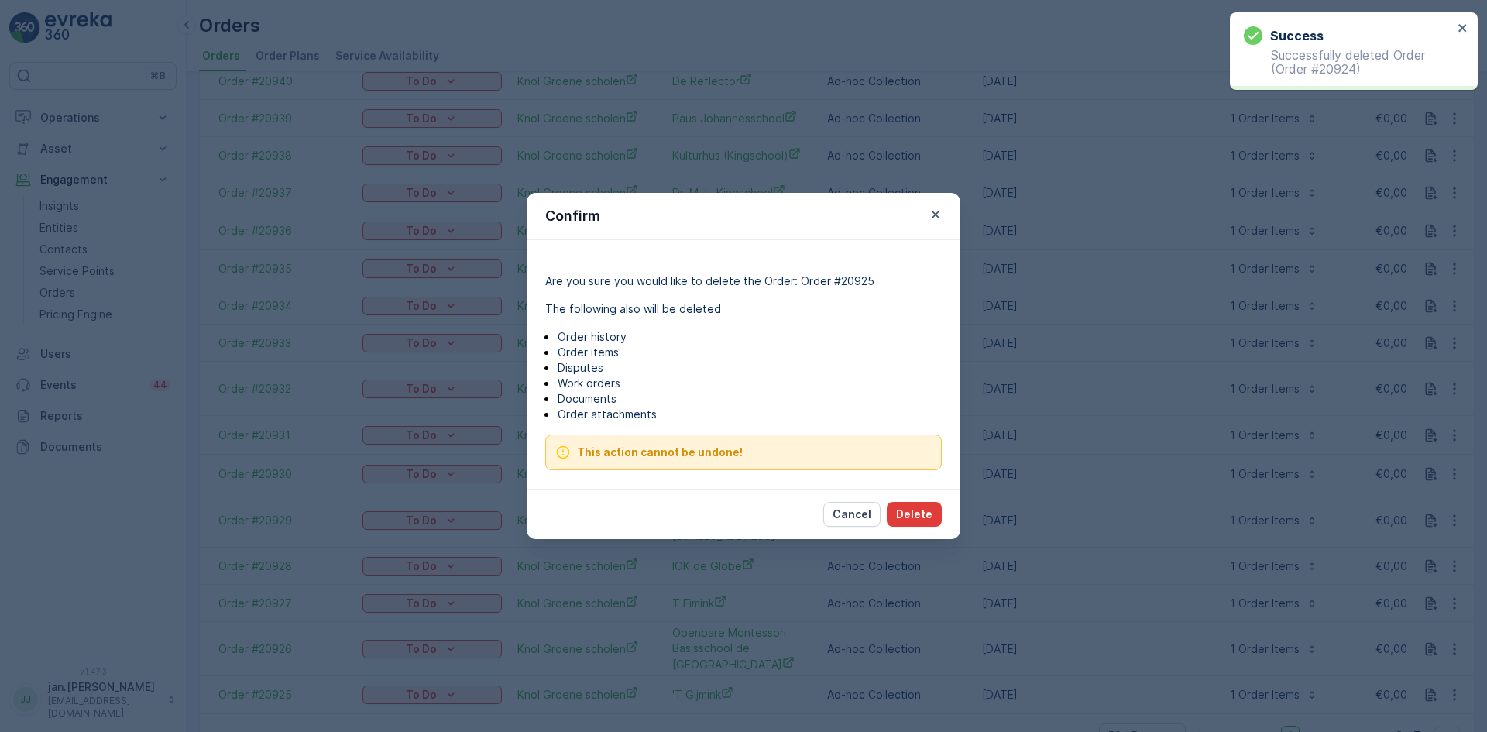
click at [903, 518] on p "Delete" at bounding box center [914, 513] width 36 height 15
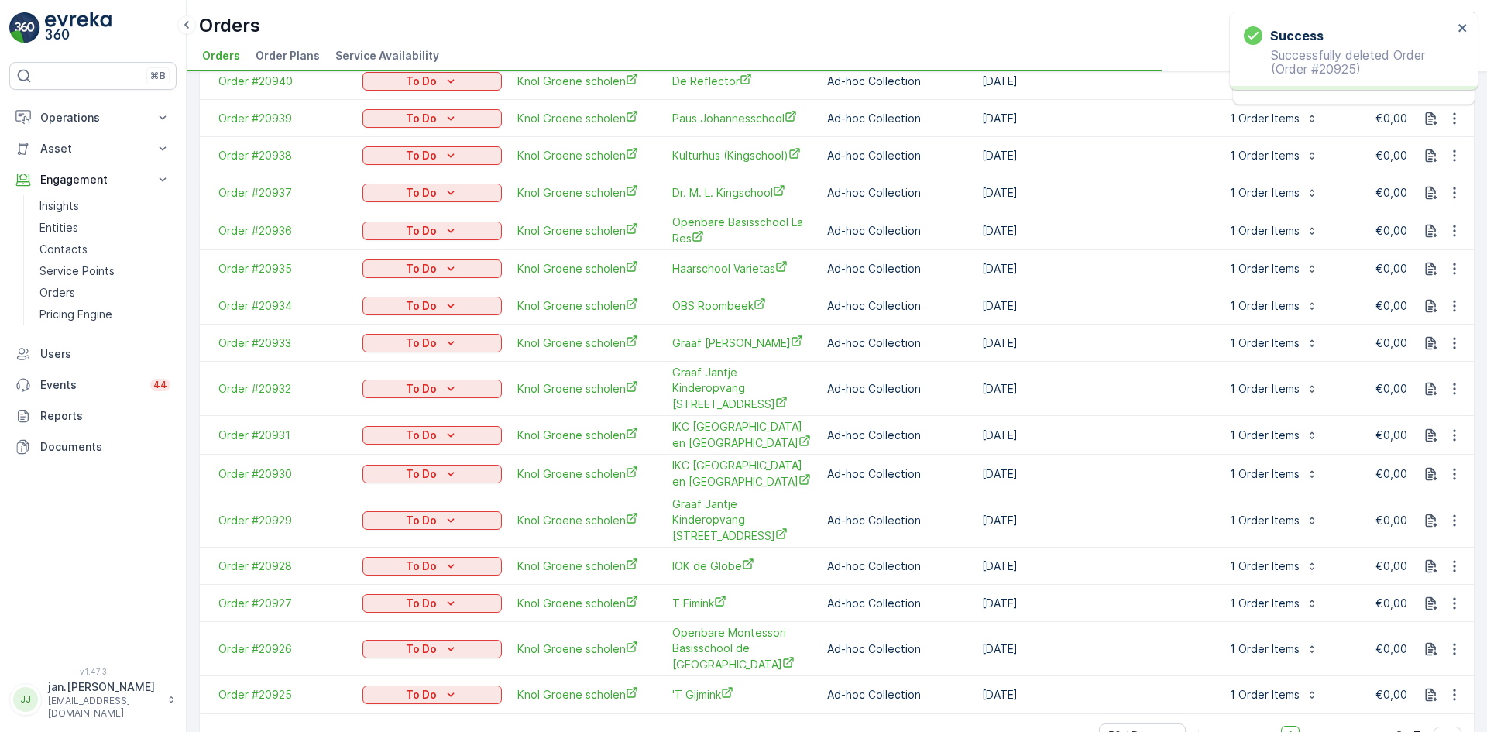
scroll to position [247, 0]
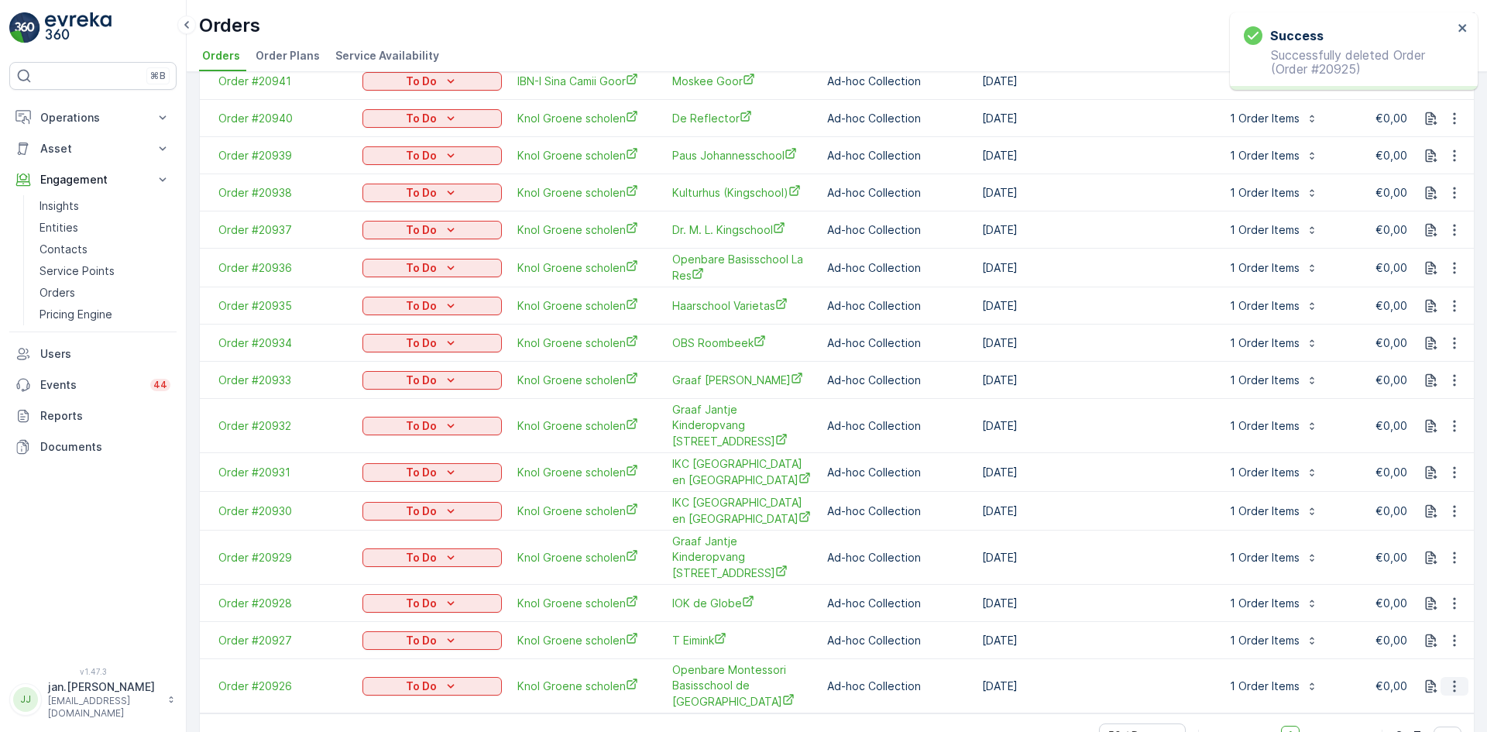
click at [1449, 678] on icon "button" at bounding box center [1453, 685] width 15 height 15
click at [1434, 617] on span "Delete Order" at bounding box center [1421, 616] width 69 height 15
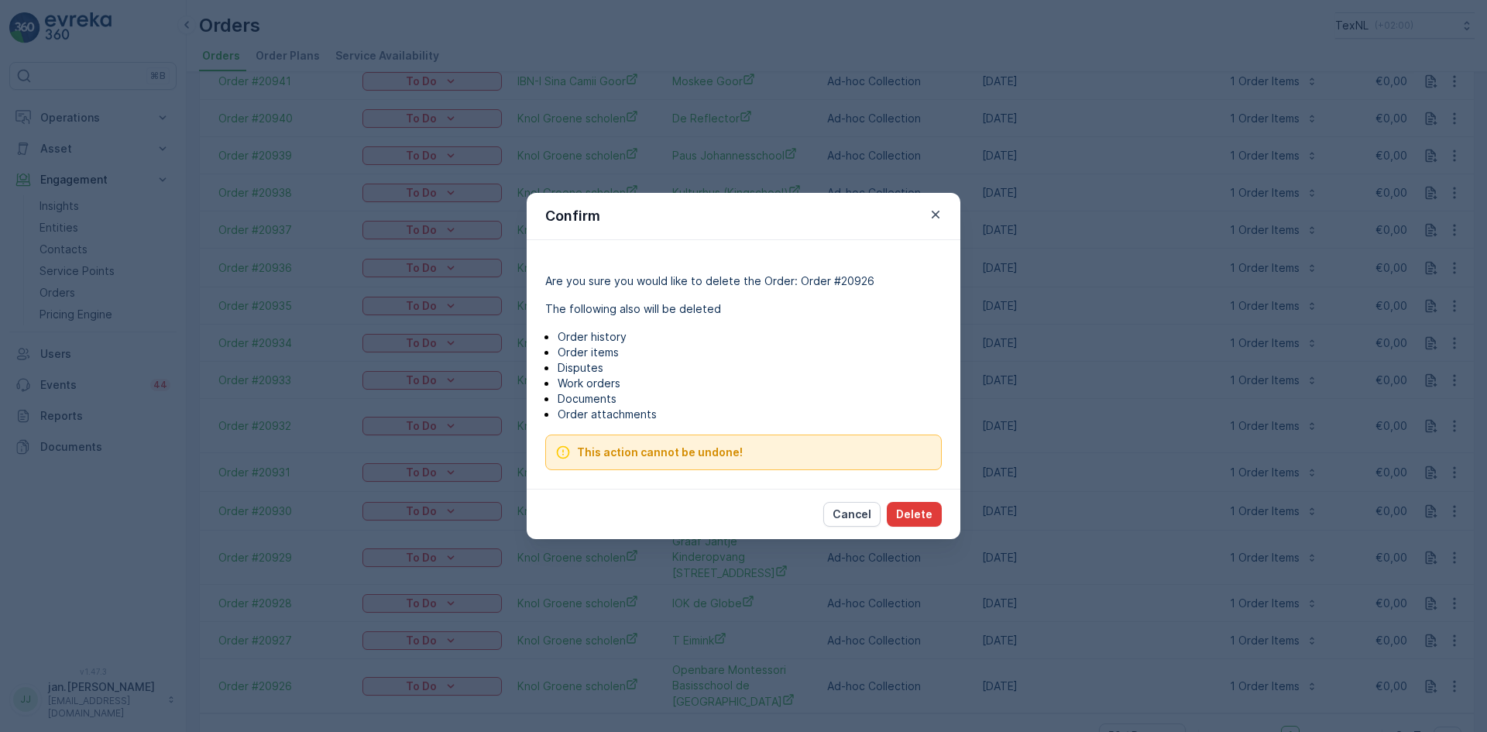
click at [914, 519] on p "Delete" at bounding box center [914, 513] width 36 height 15
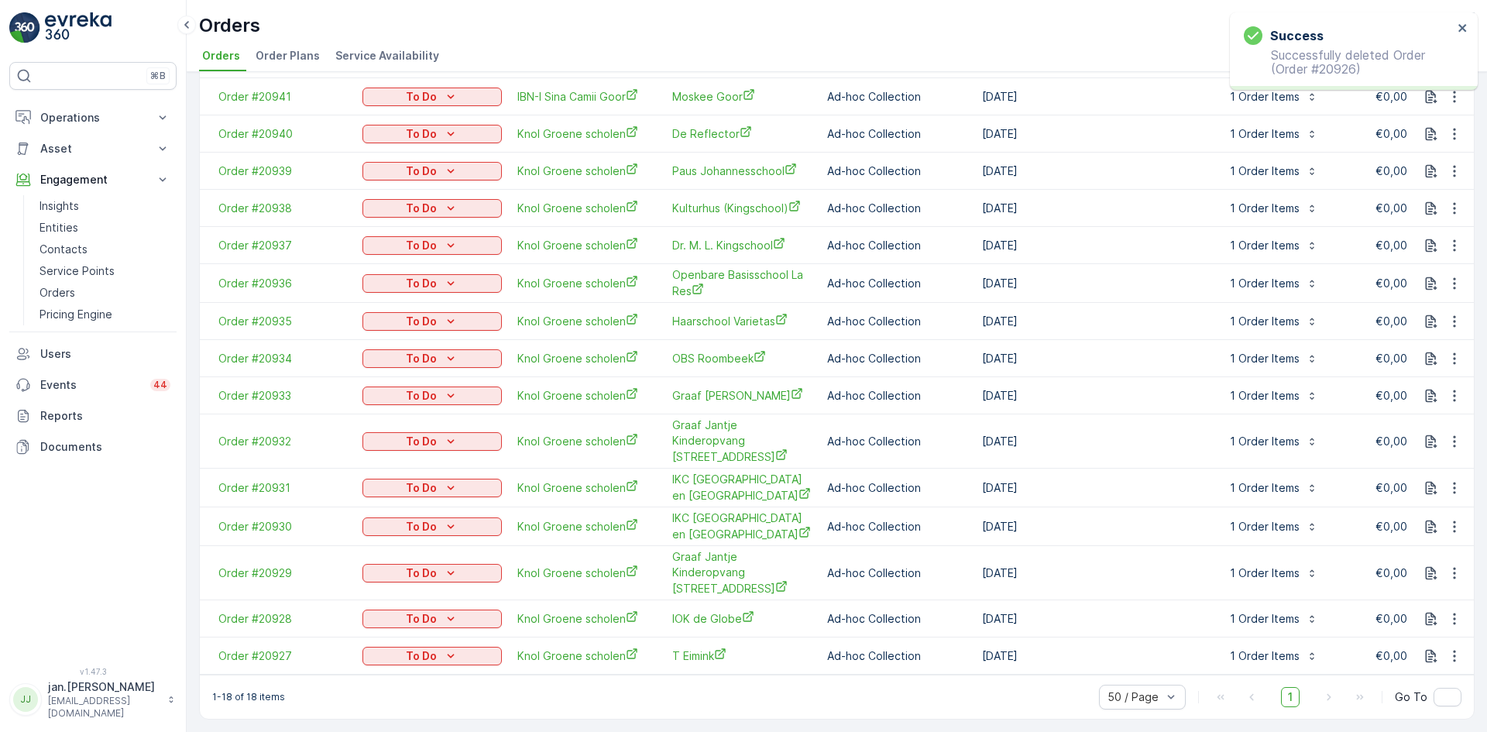
scroll to position [193, 0]
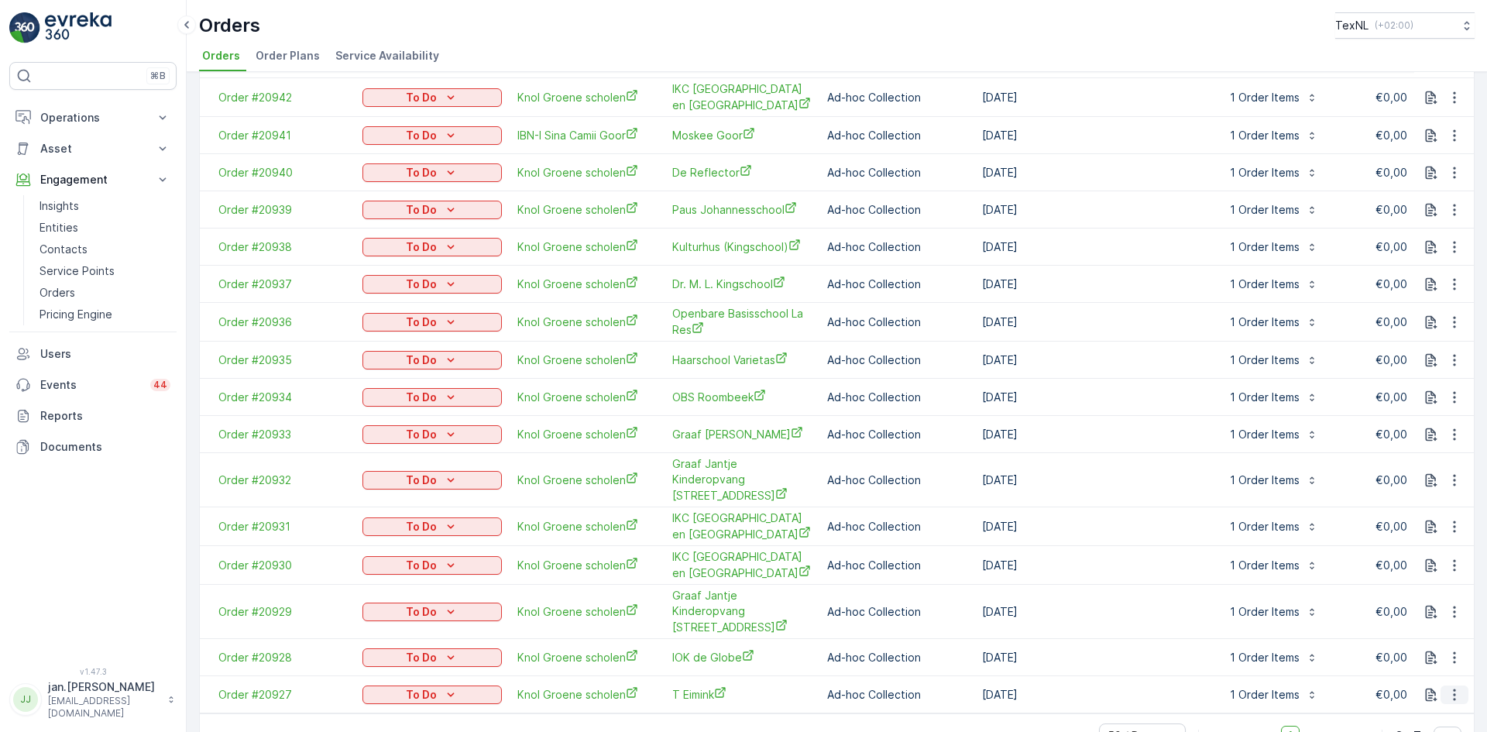
click at [1453, 688] on icon "button" at bounding box center [1454, 694] width 2 height 12
click at [1433, 622] on span "Delete Order" at bounding box center [1421, 624] width 69 height 15
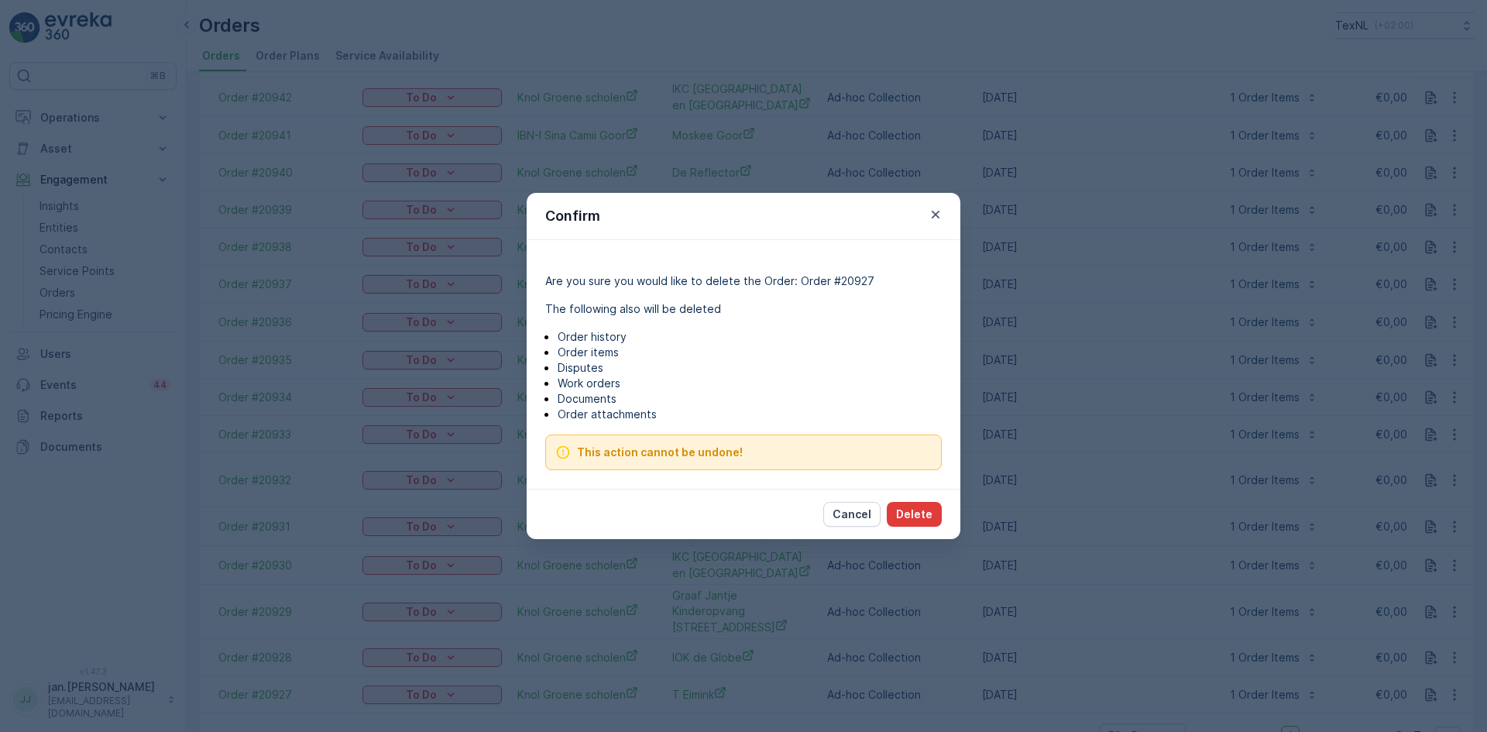
click at [903, 520] on p "Delete" at bounding box center [914, 513] width 36 height 15
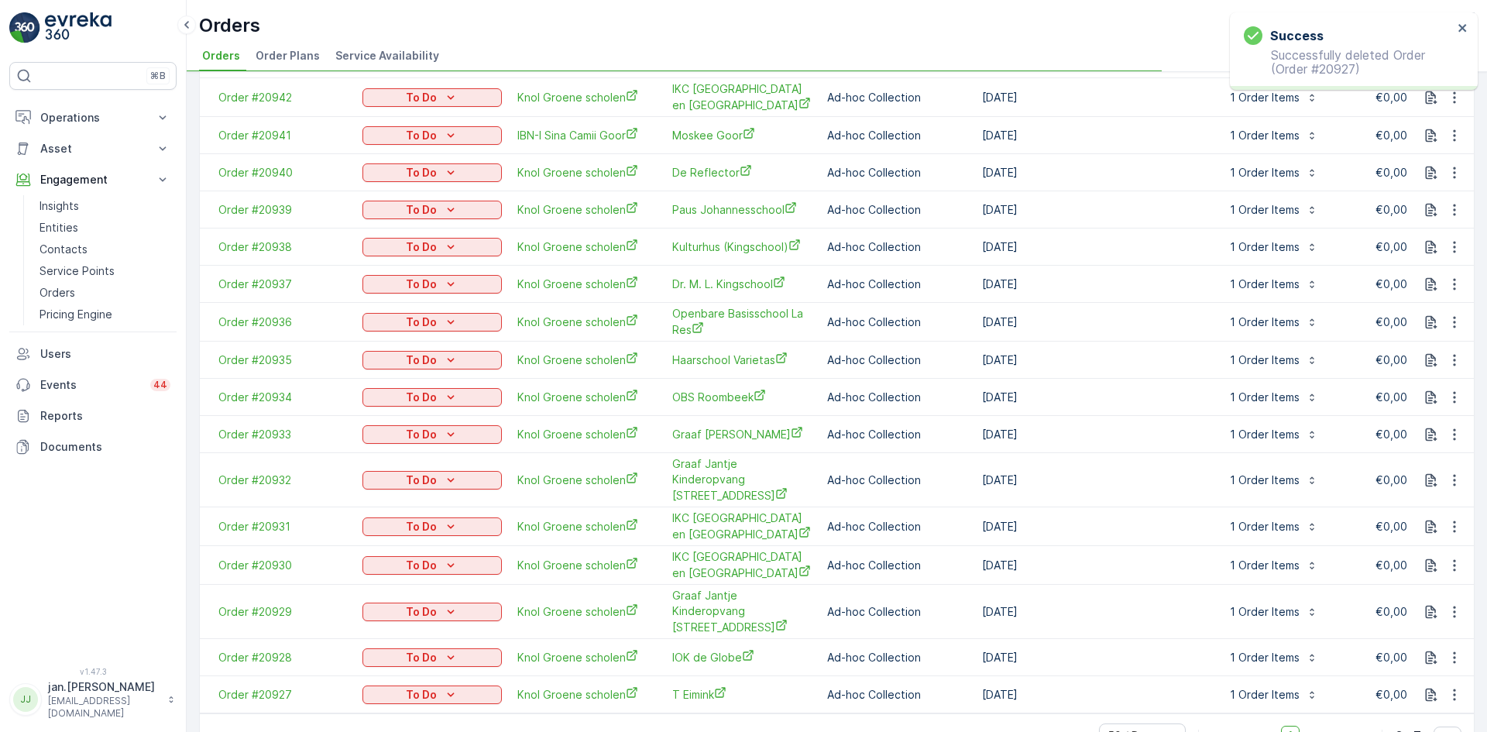
scroll to position [156, 0]
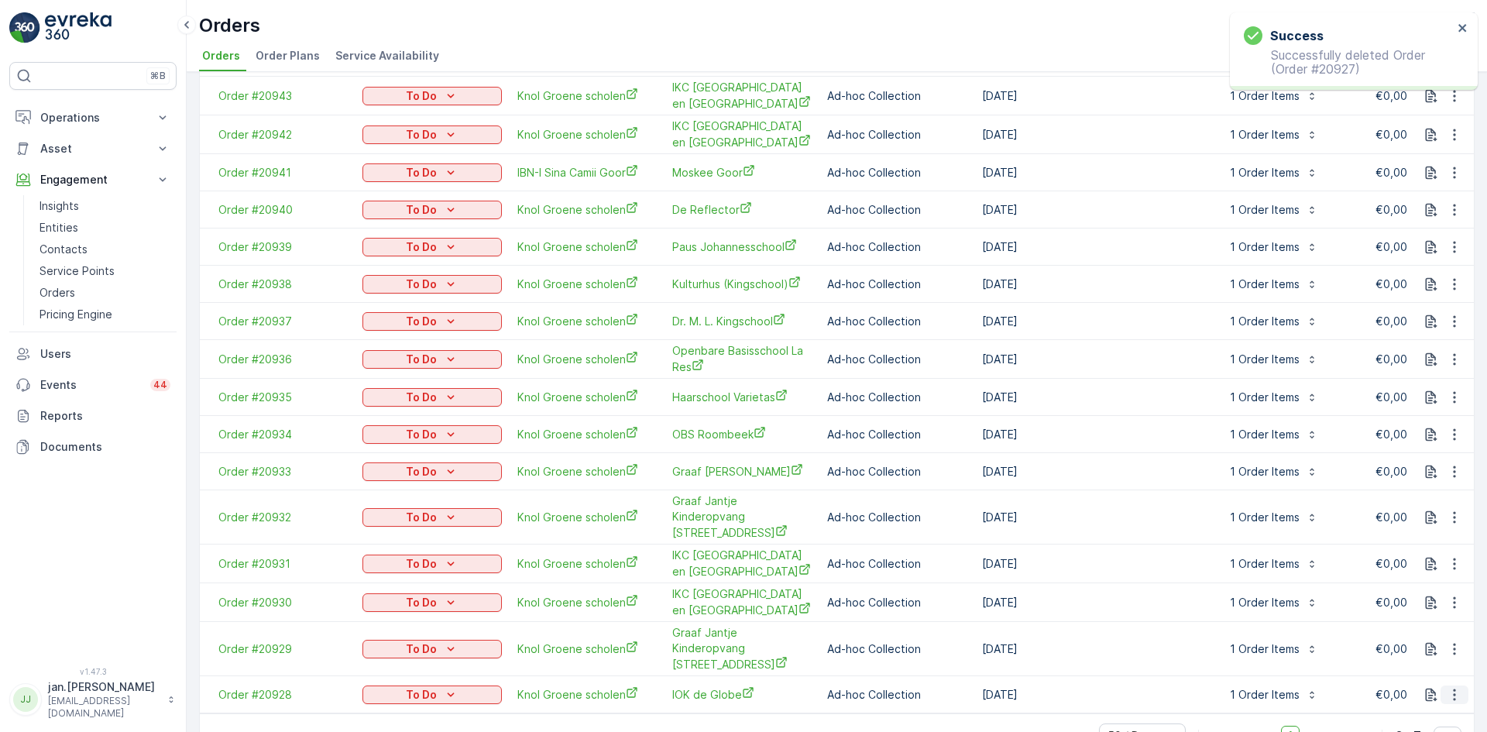
click at [1453, 687] on icon "button" at bounding box center [1453, 694] width 15 height 15
click at [1434, 630] on span "Delete Order" at bounding box center [1421, 624] width 69 height 15
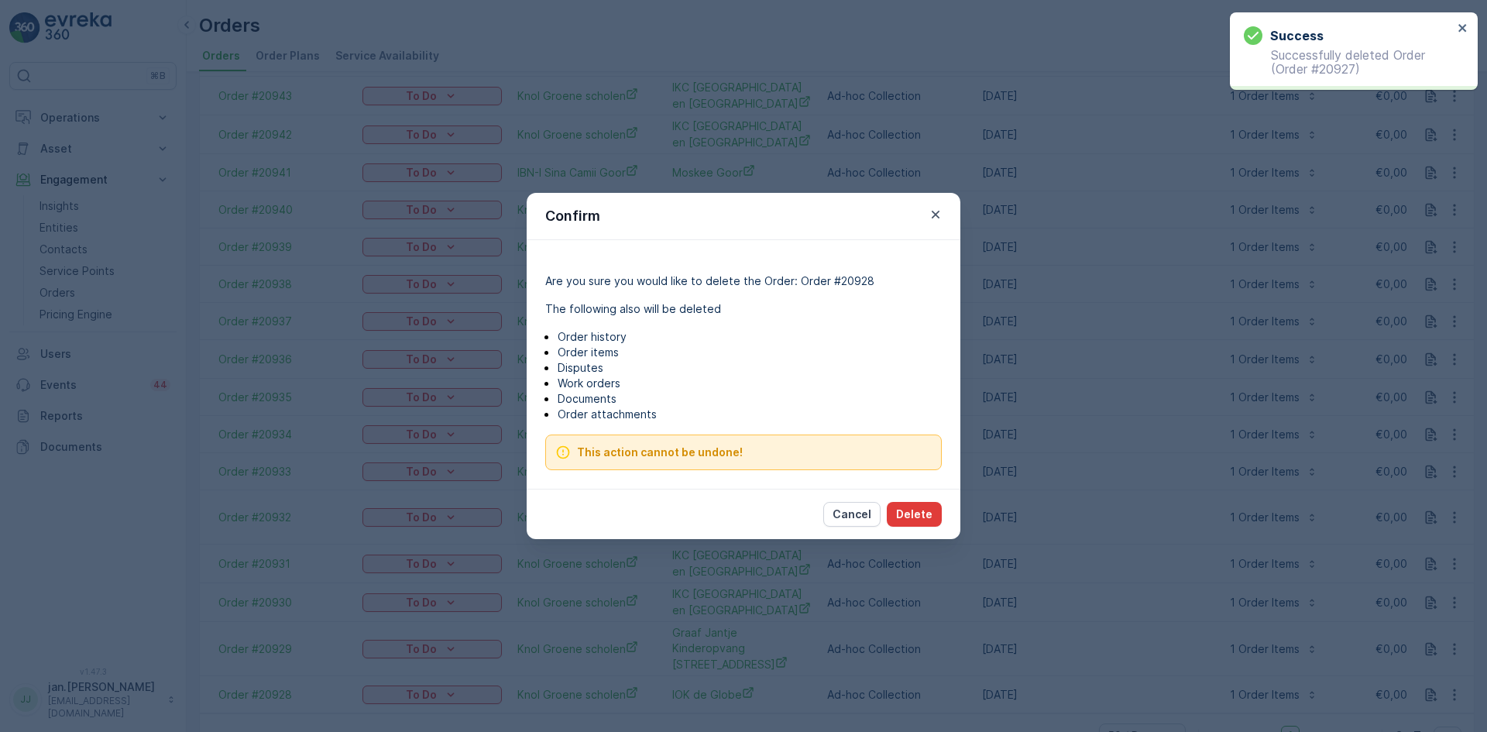
click at [920, 511] on p "Delete" at bounding box center [914, 513] width 36 height 15
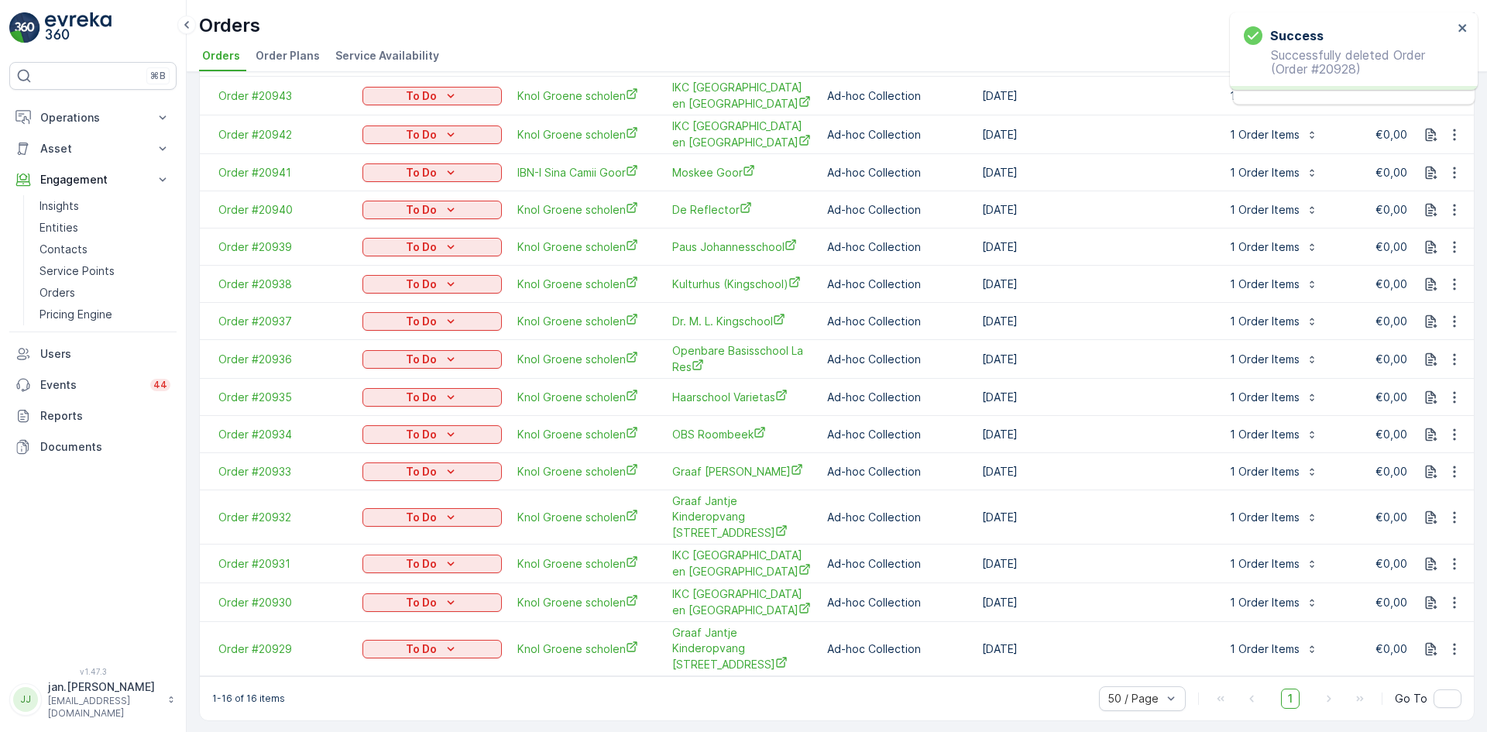
scroll to position [118, 0]
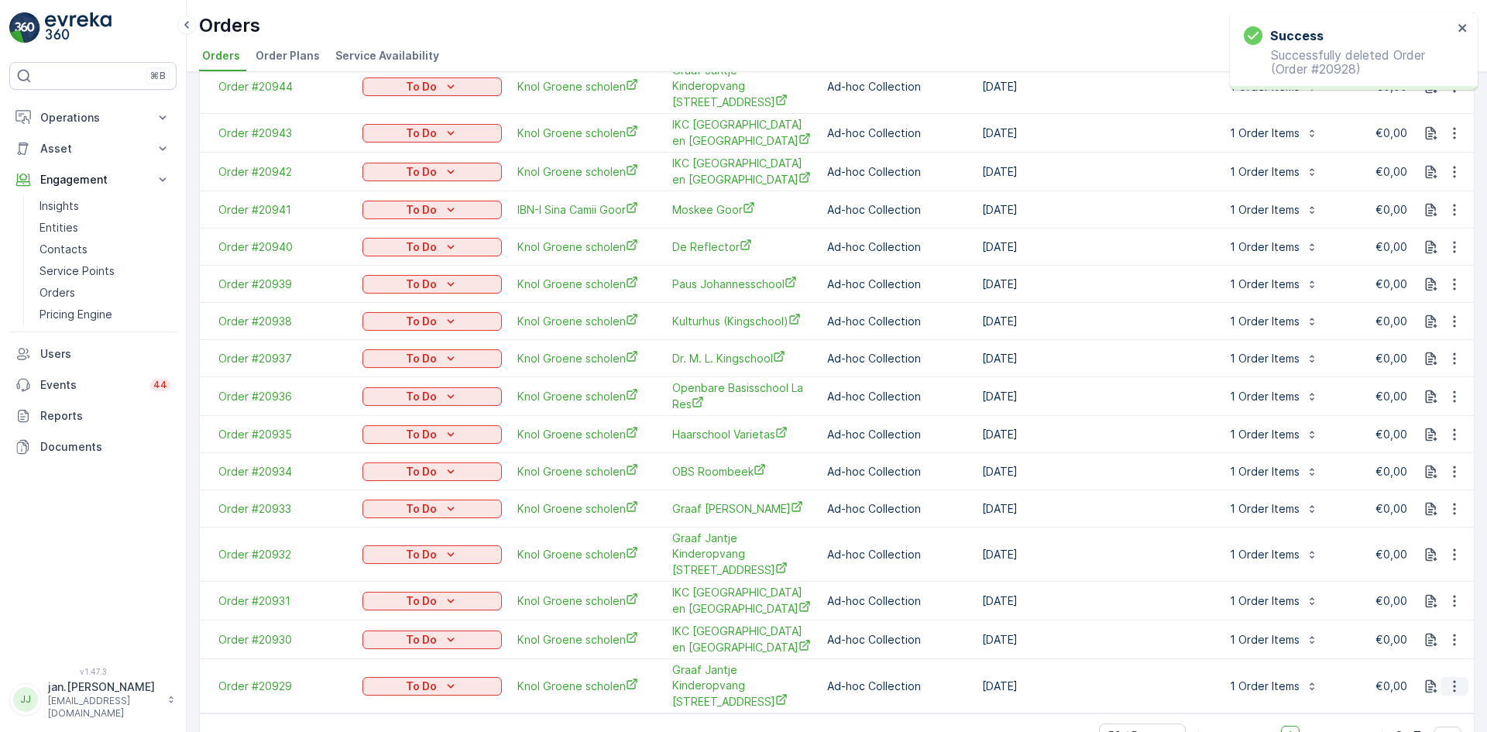
click at [1457, 678] on icon "button" at bounding box center [1453, 685] width 15 height 15
click at [1428, 623] on span "Delete Order" at bounding box center [1421, 623] width 69 height 15
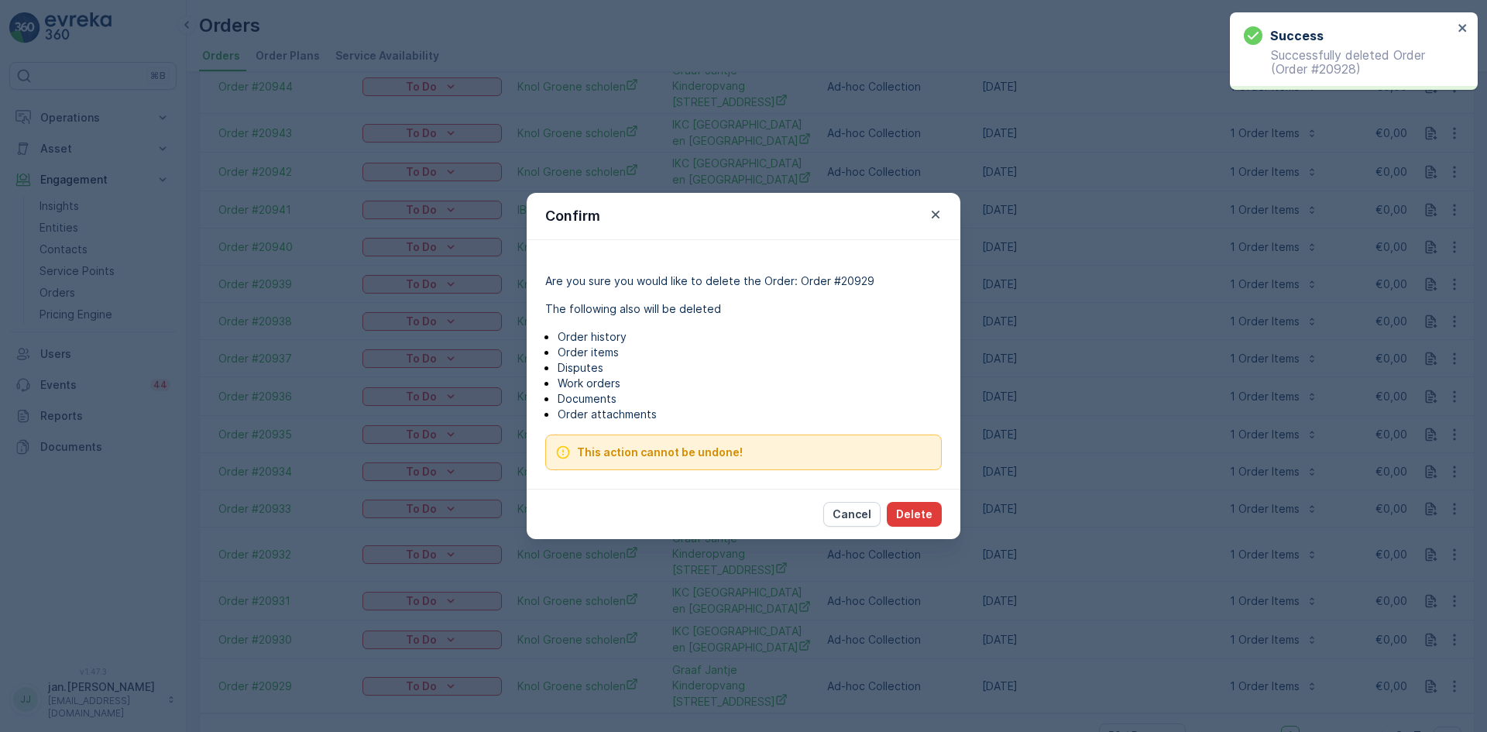
click at [925, 511] on p "Delete" at bounding box center [914, 513] width 36 height 15
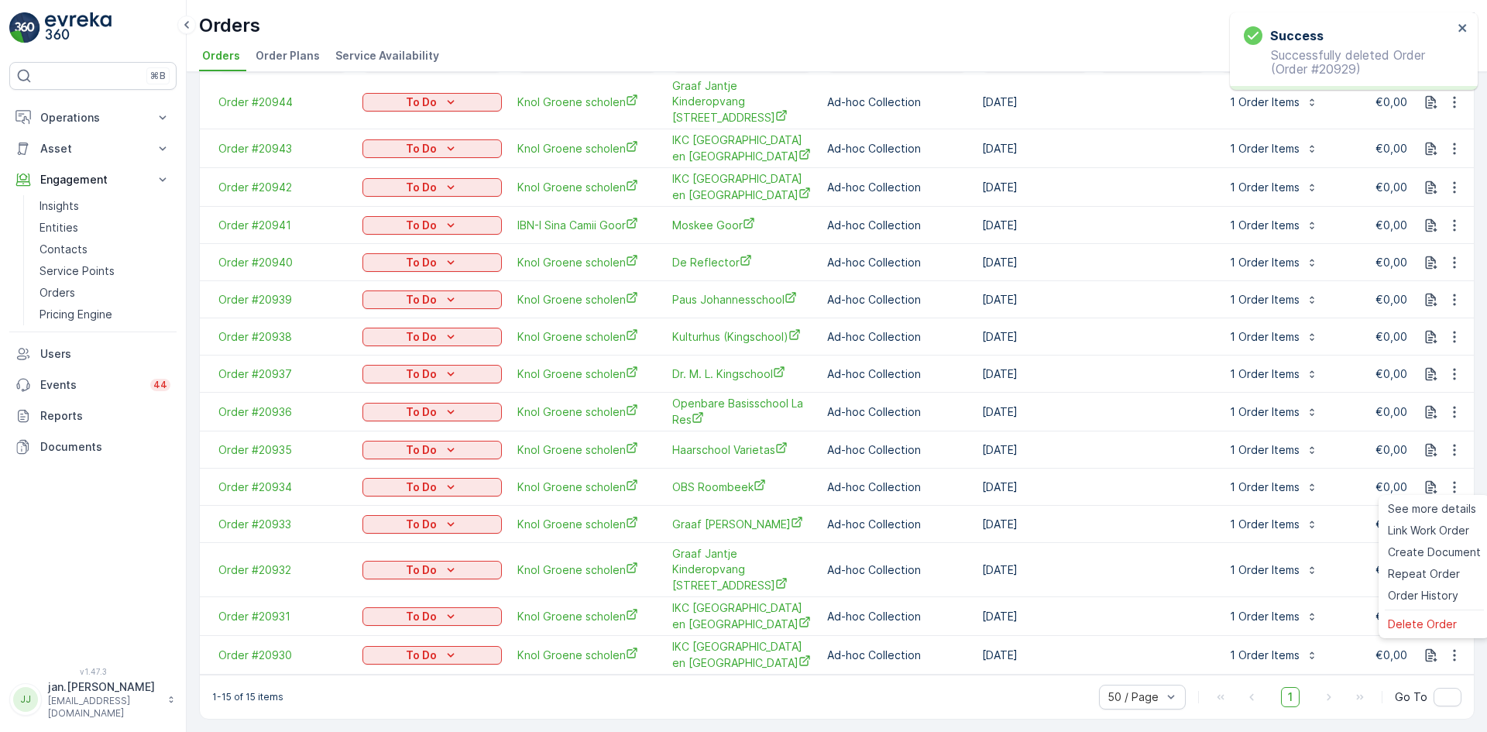
scroll to position [80, 0]
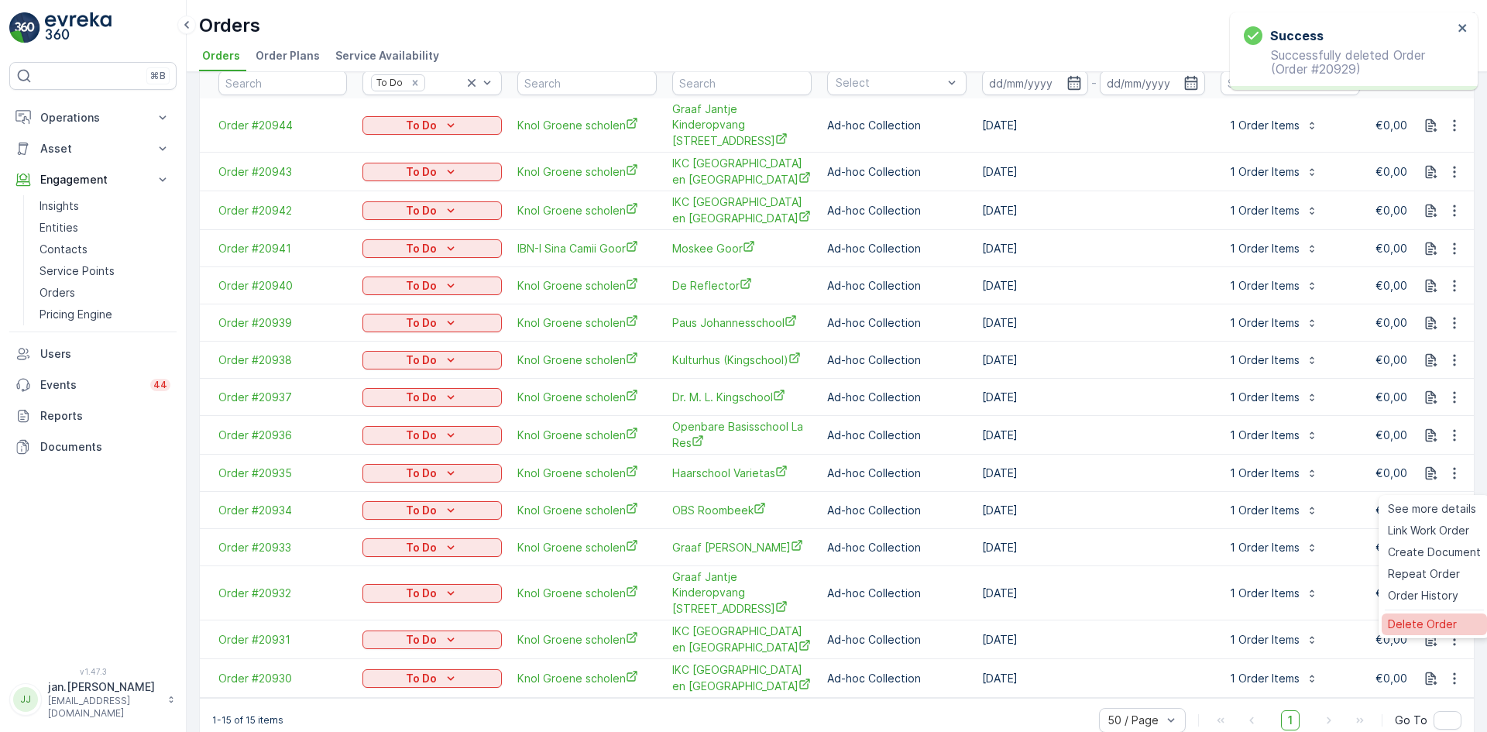
click at [1410, 625] on span "Delete Order" at bounding box center [1421, 623] width 69 height 15
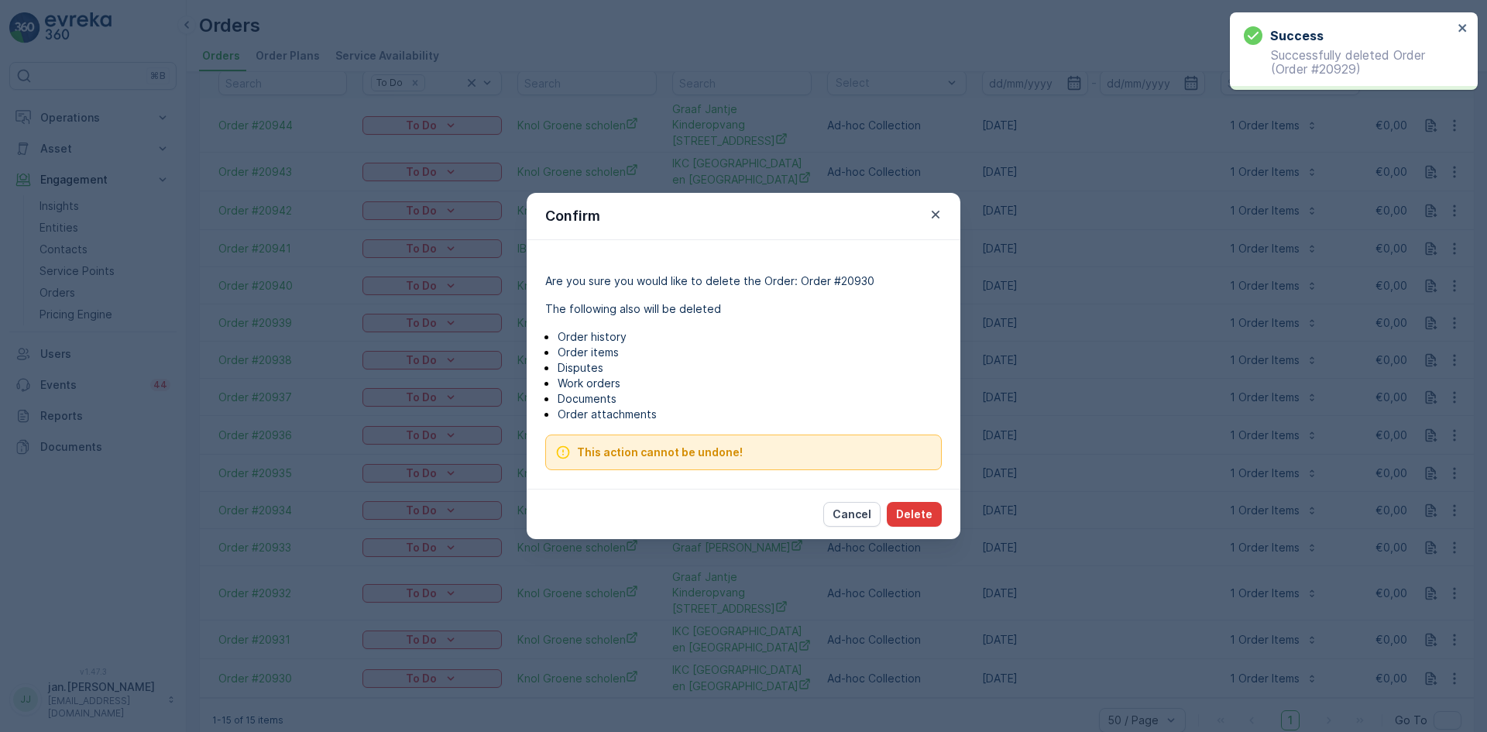
click at [903, 515] on p "Delete" at bounding box center [914, 513] width 36 height 15
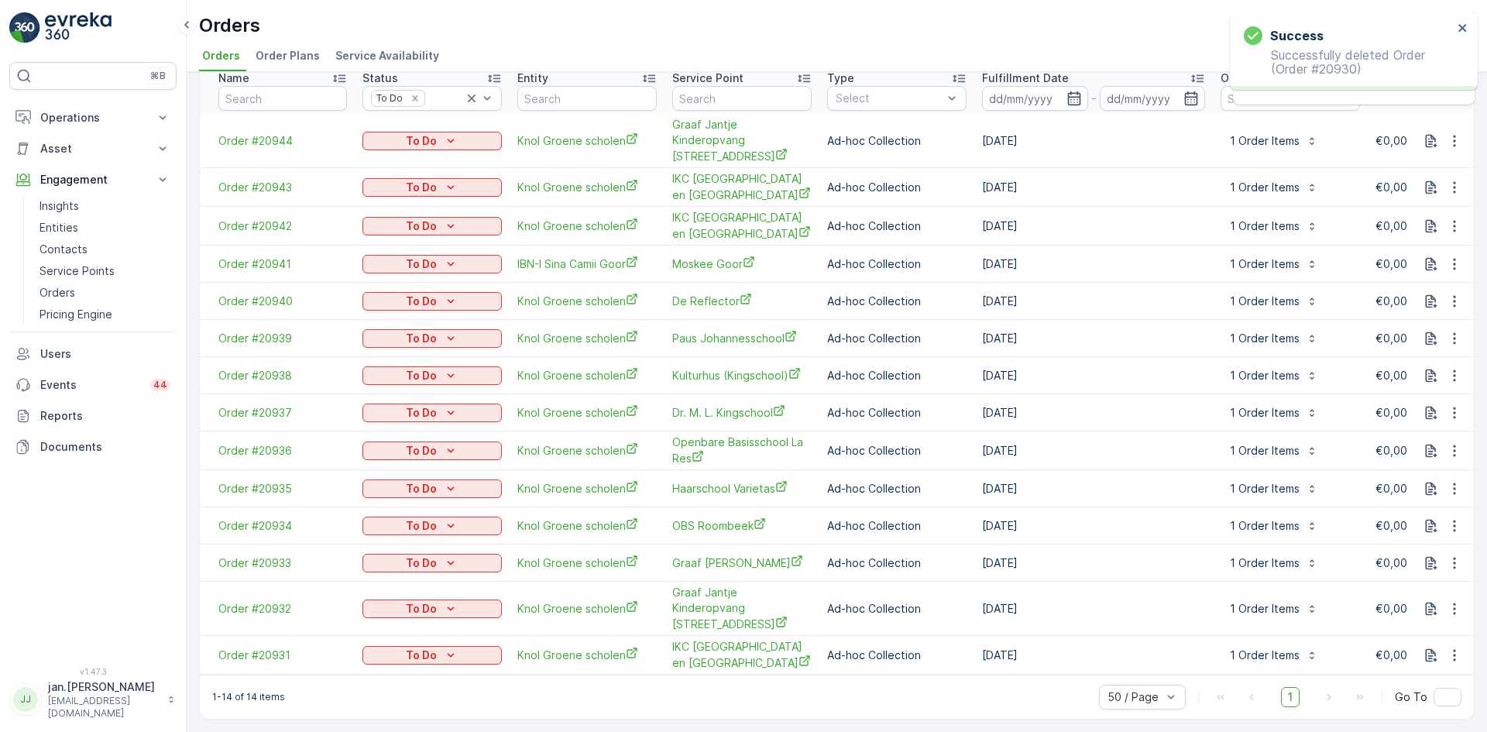
scroll to position [41, 0]
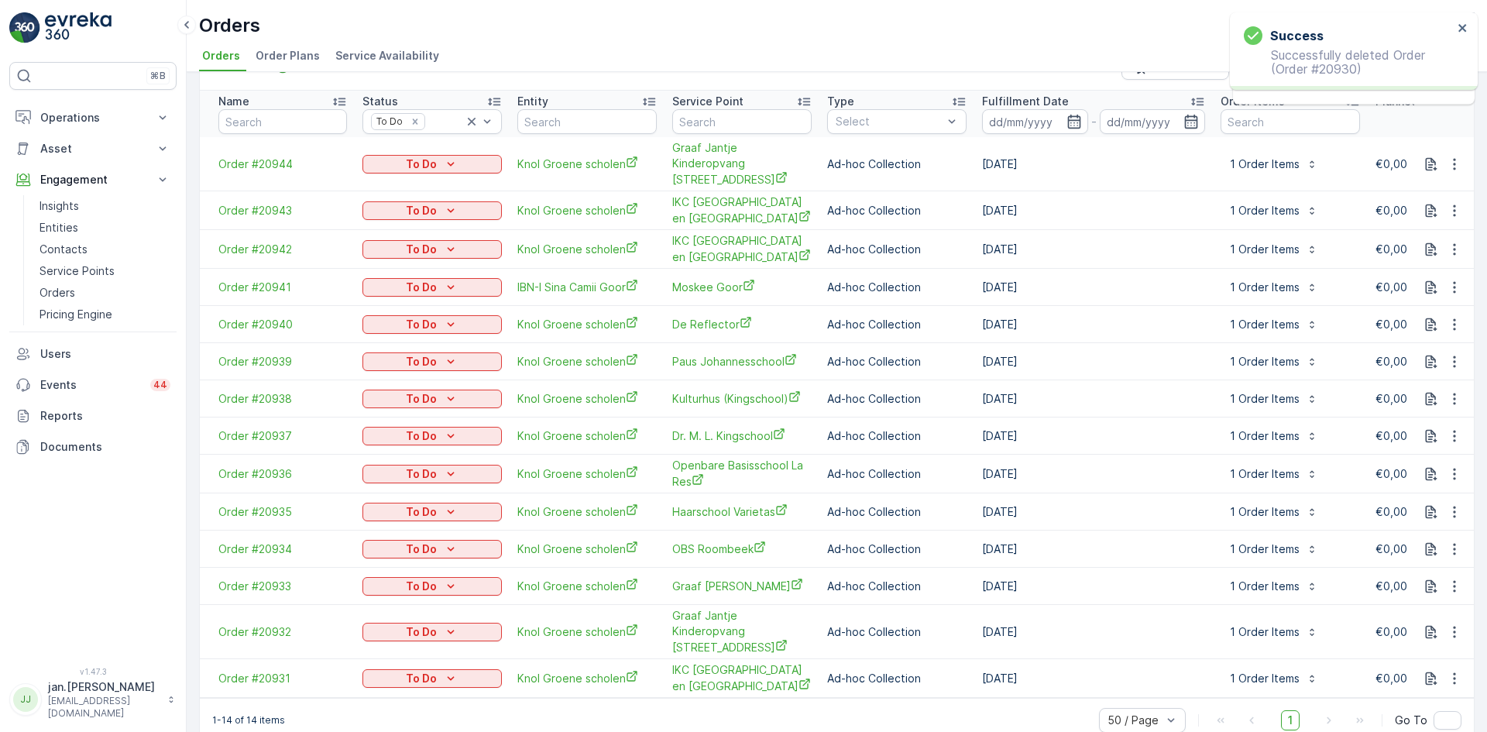
click at [1456, 671] on icon "button" at bounding box center [1453, 678] width 15 height 15
click at [1401, 625] on span "Delete Order" at bounding box center [1421, 623] width 69 height 15
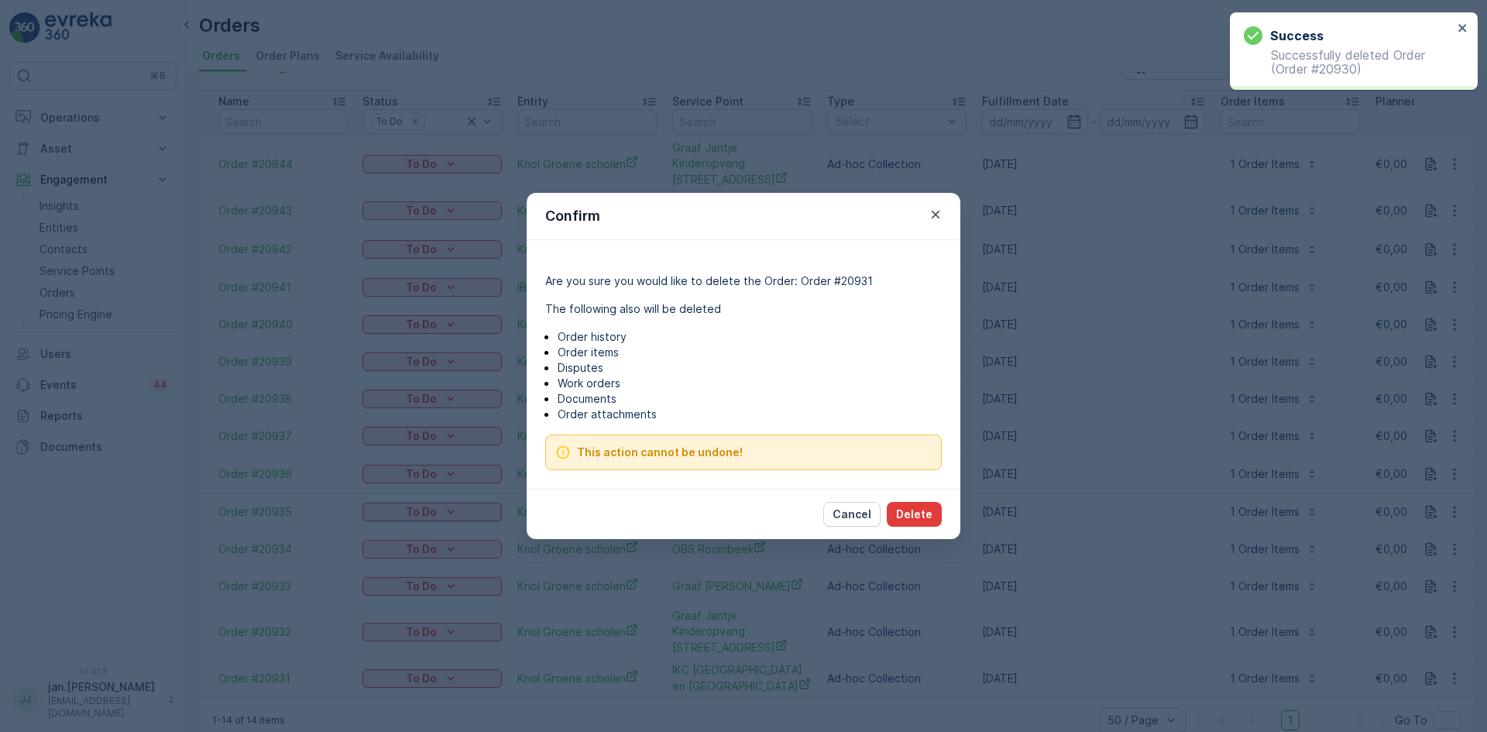
click at [927, 507] on p "Delete" at bounding box center [914, 513] width 36 height 15
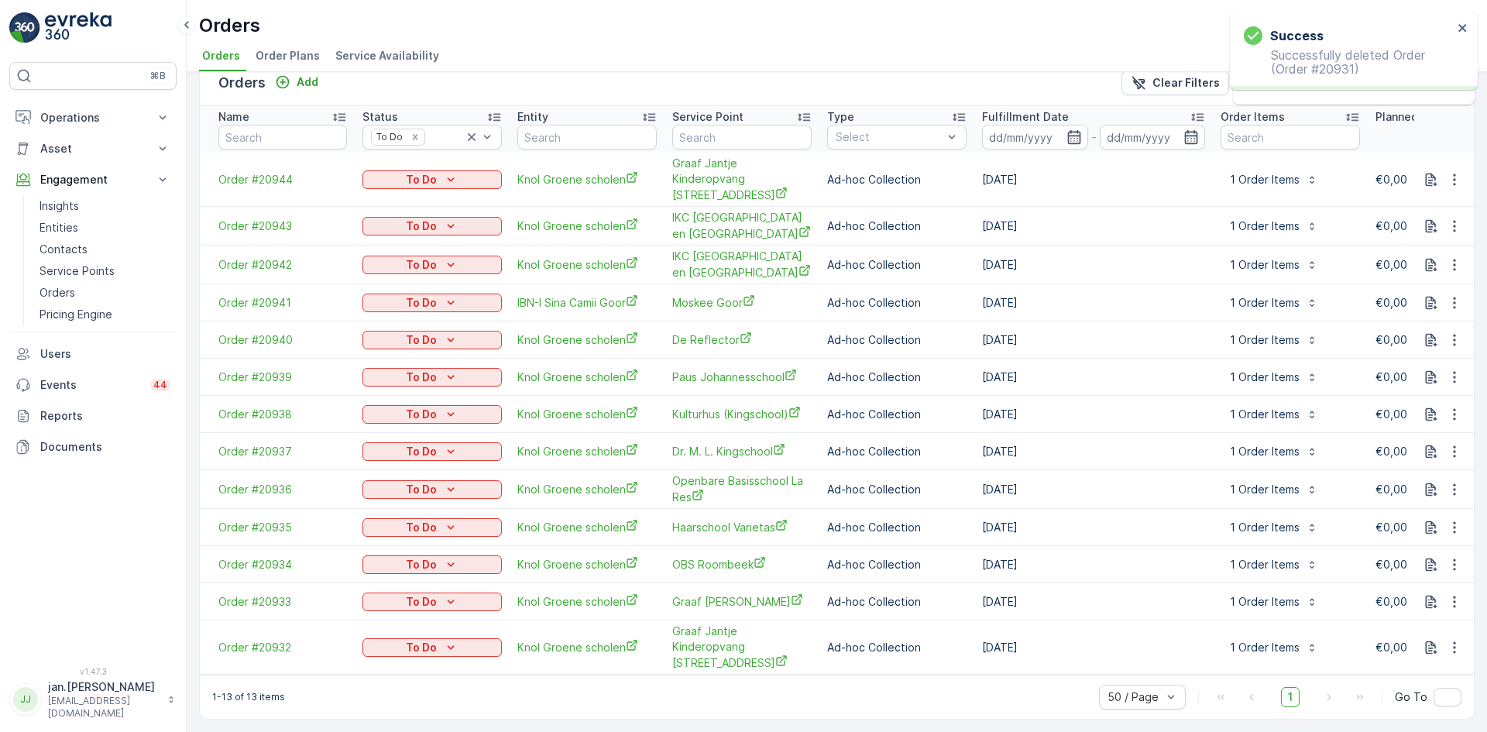
scroll to position [2, 0]
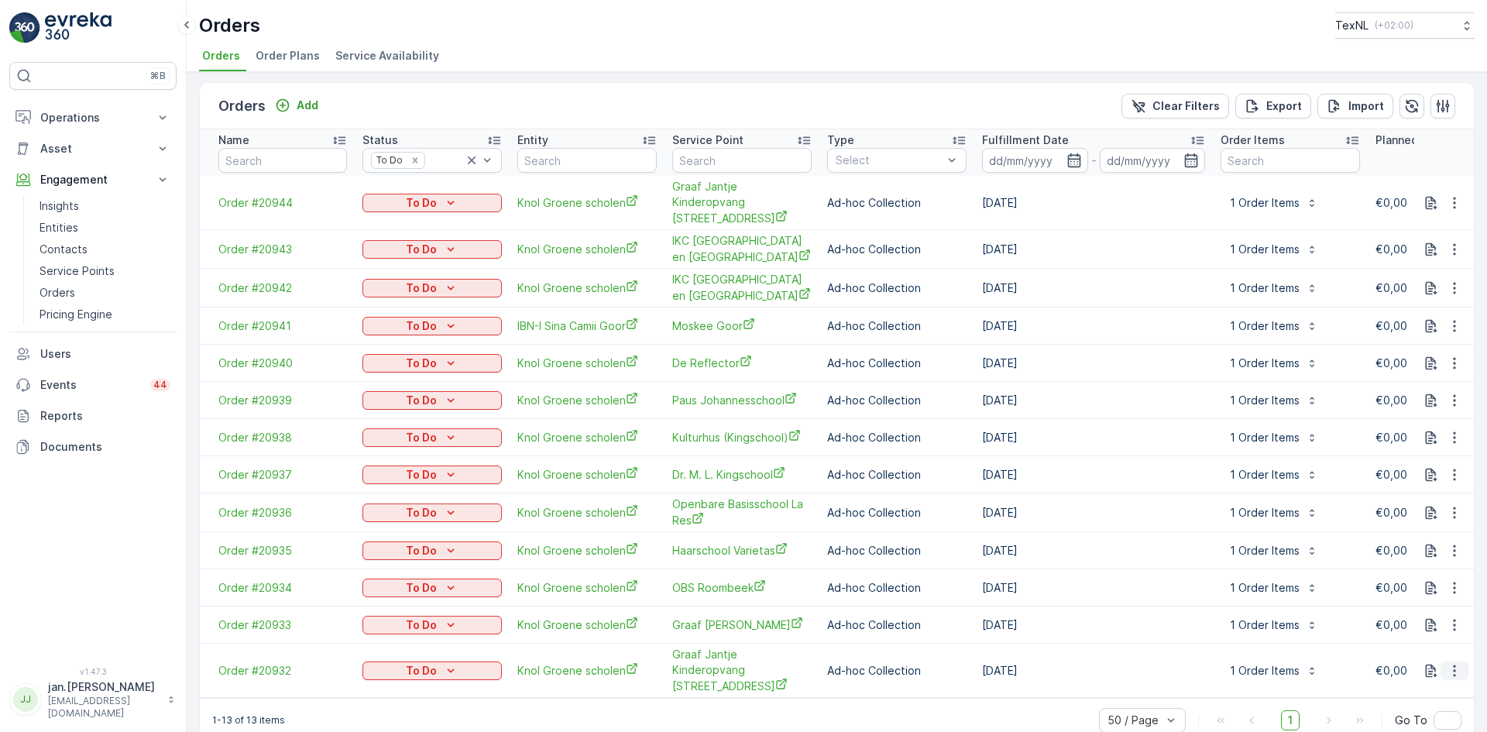
click at [1455, 663] on icon "button" at bounding box center [1453, 670] width 15 height 15
click at [1435, 623] on span "Delete Order" at bounding box center [1421, 623] width 69 height 15
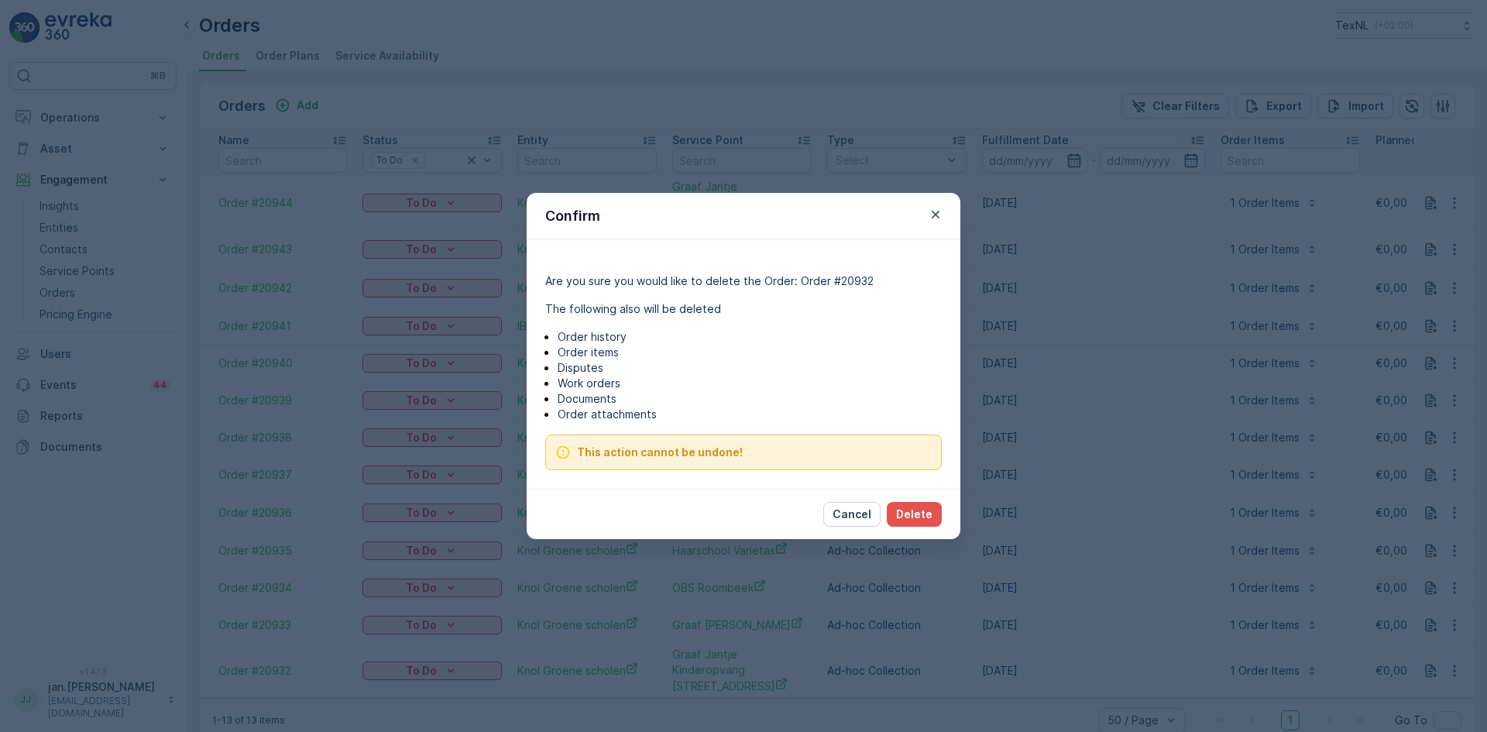
click at [908, 493] on div "Cancel Delete" at bounding box center [744, 514] width 434 height 50
click at [911, 509] on p "Delete" at bounding box center [914, 513] width 36 height 15
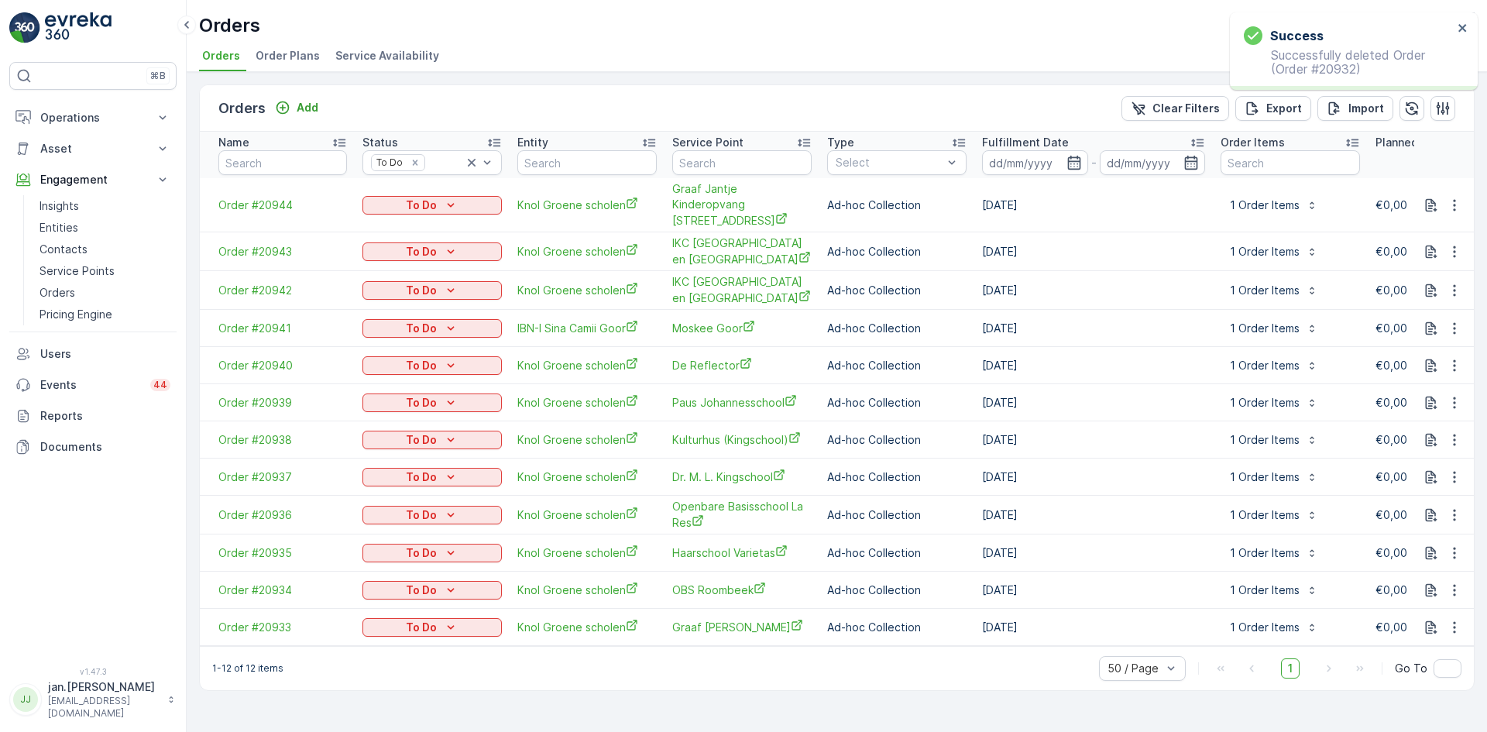
scroll to position [0, 0]
click at [1452, 619] on icon "button" at bounding box center [1453, 626] width 15 height 15
click at [1430, 592] on span "Delete Order" at bounding box center [1421, 588] width 69 height 15
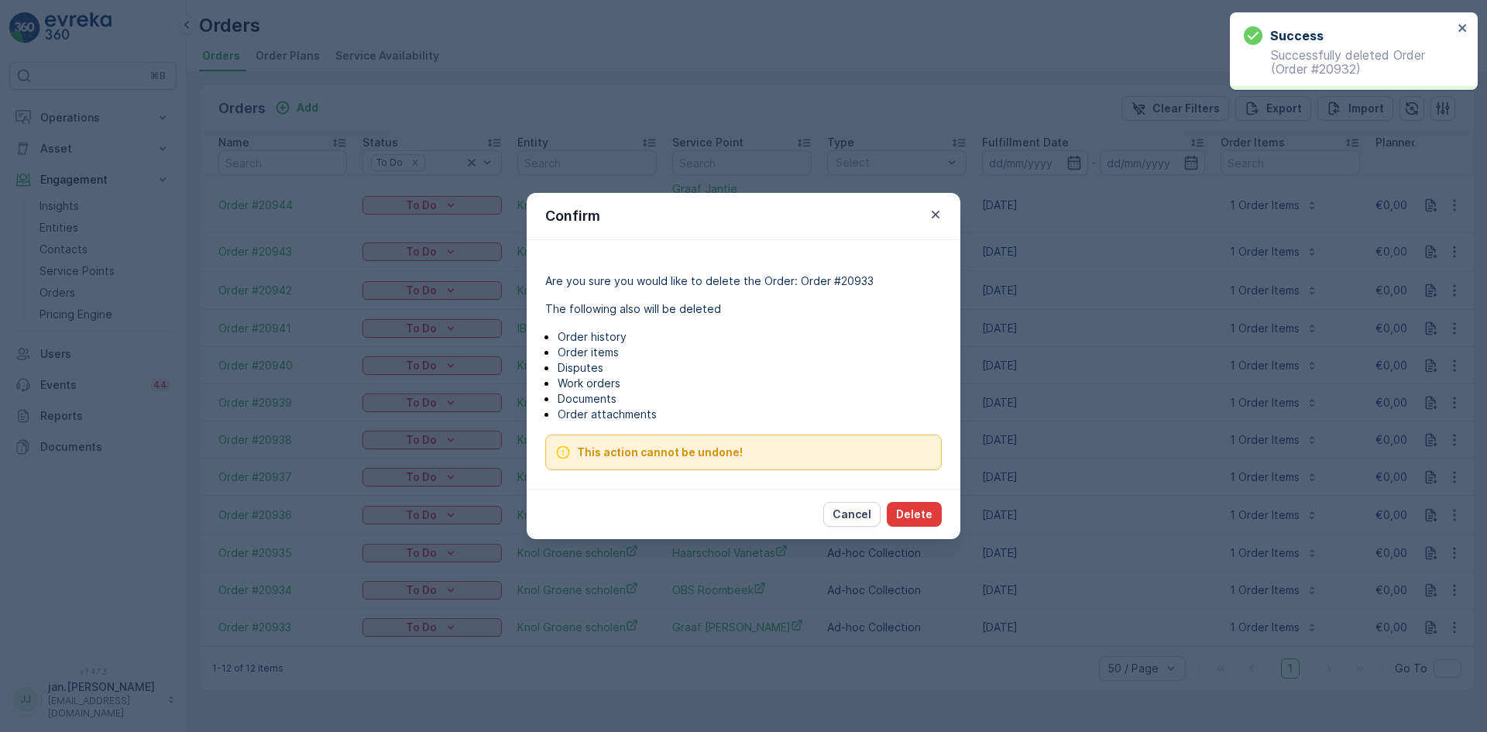
click at [916, 516] on p "Delete" at bounding box center [914, 513] width 36 height 15
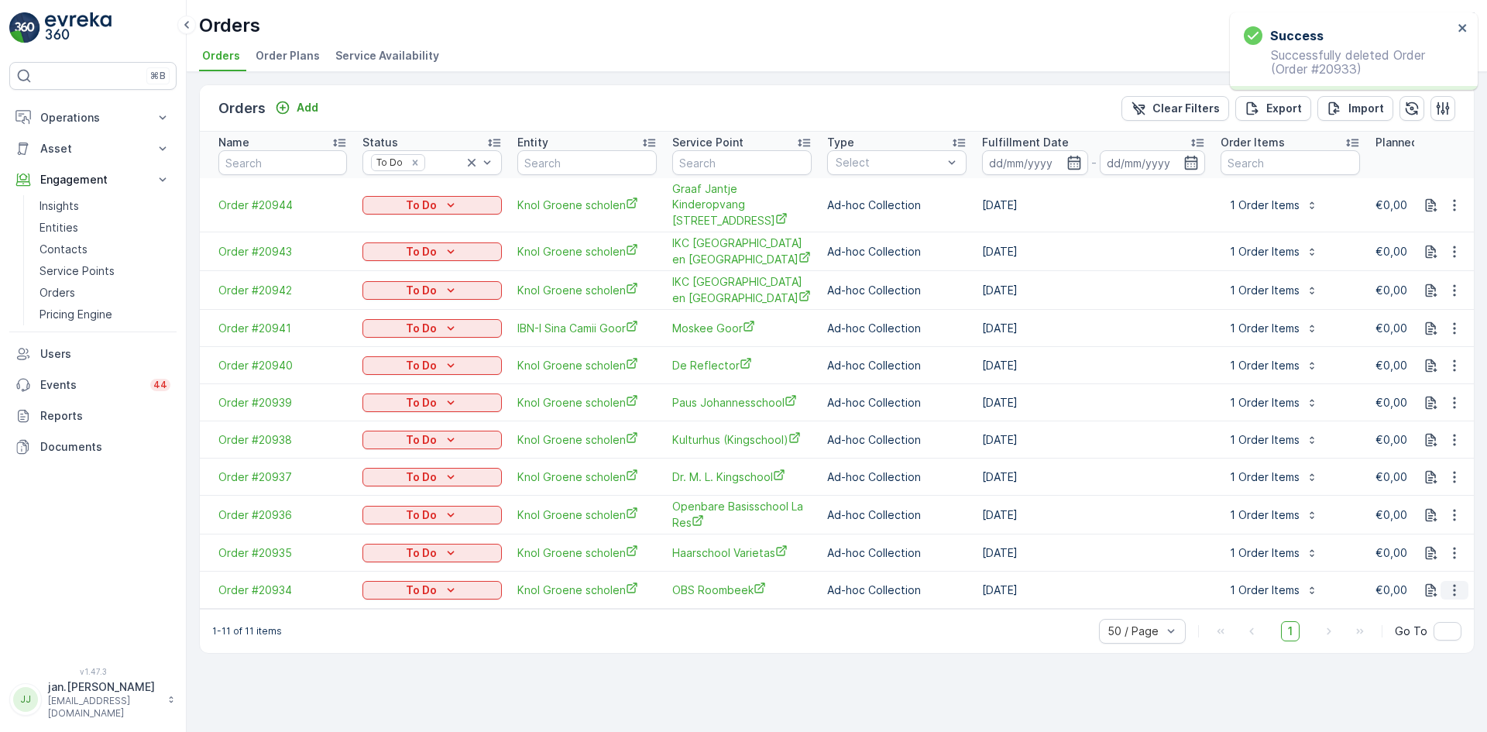
click at [1449, 582] on icon "button" at bounding box center [1453, 589] width 15 height 15
click at [1418, 715] on span "Delete Order" at bounding box center [1421, 712] width 69 height 15
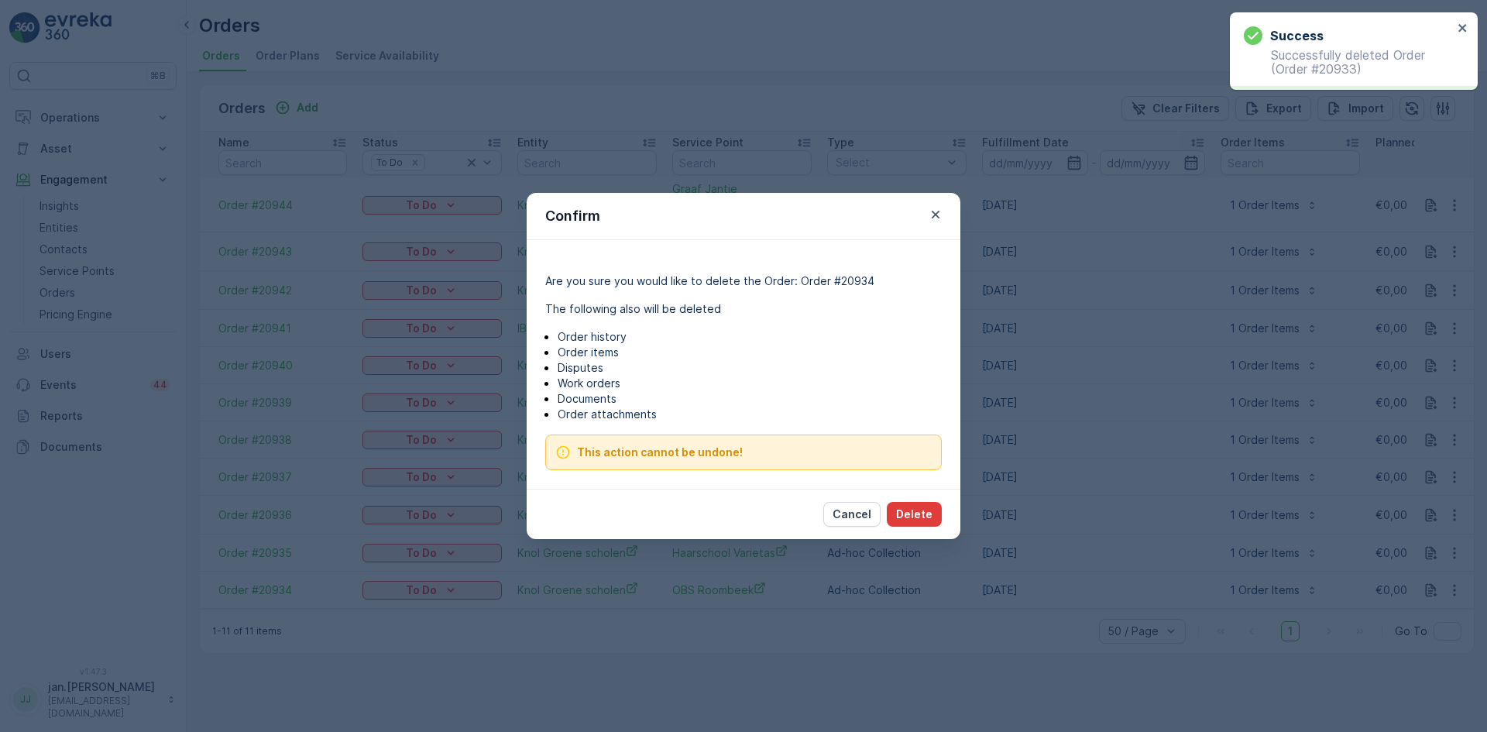
click at [917, 514] on p "Delete" at bounding box center [914, 513] width 36 height 15
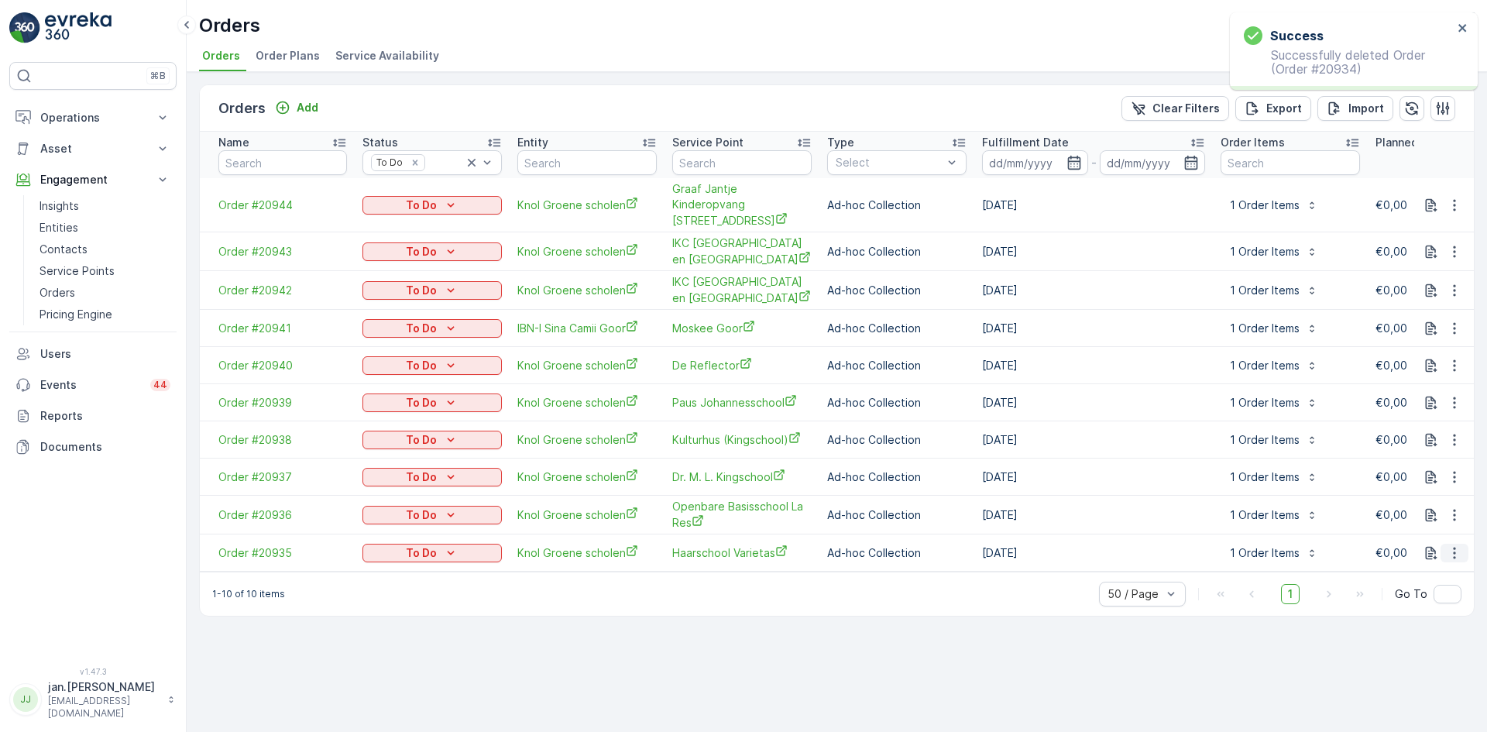
click at [1460, 545] on icon "button" at bounding box center [1453, 552] width 15 height 15
click at [1420, 664] on ul "See more details Link Work Order Create Document Repeat Order Order History Del…" at bounding box center [1433, 618] width 111 height 143
click at [1420, 671] on span "Delete Order" at bounding box center [1421, 675] width 69 height 15
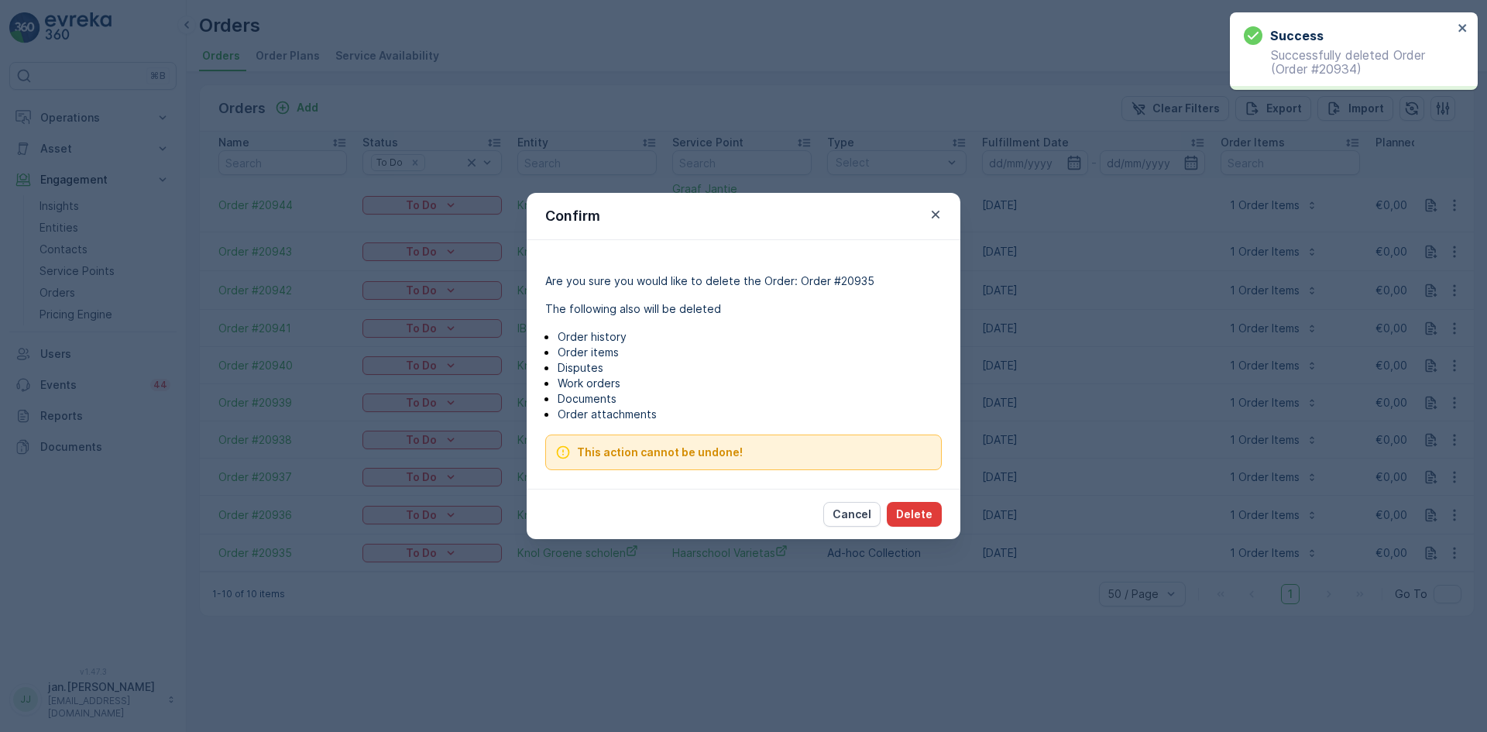
click at [913, 518] on p "Delete" at bounding box center [914, 513] width 36 height 15
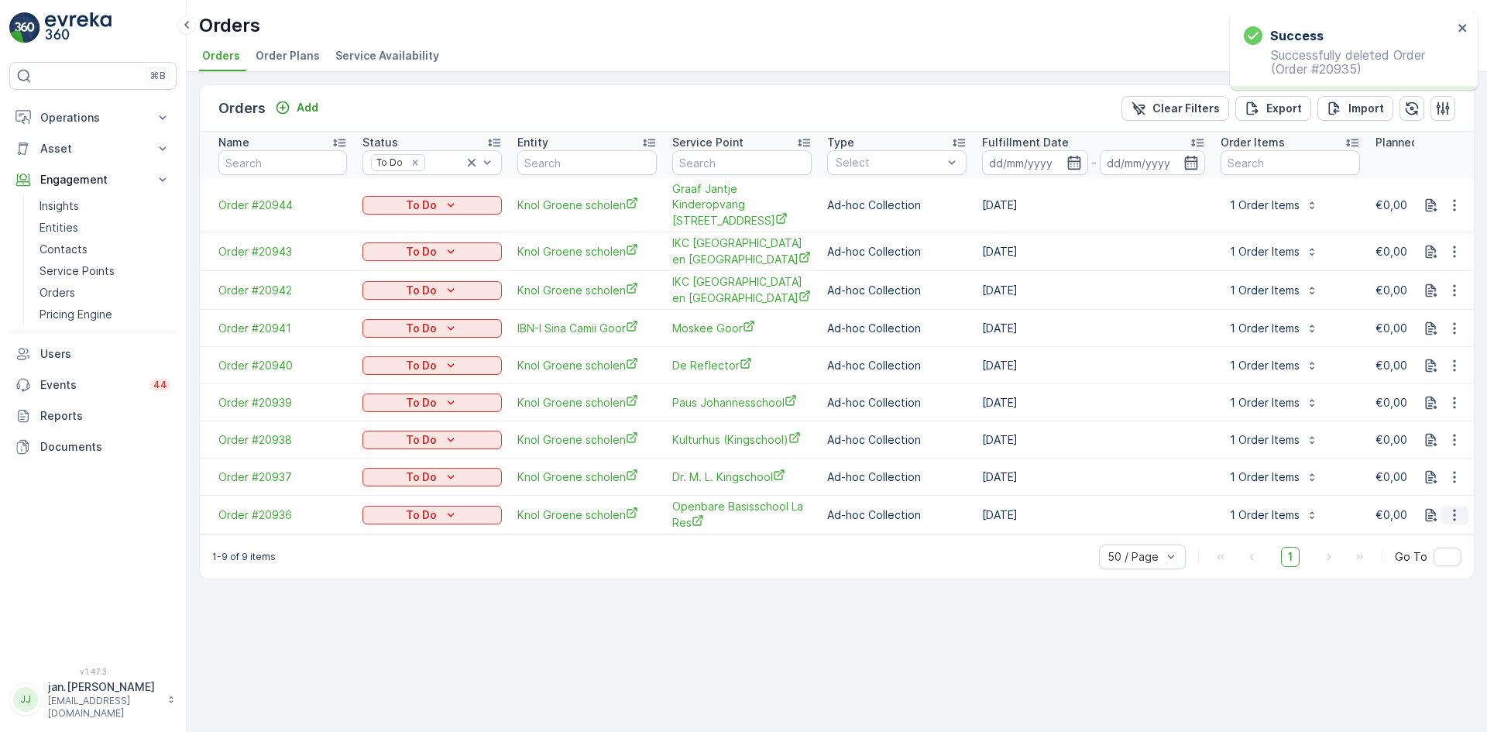
click at [1456, 507] on icon "button" at bounding box center [1453, 514] width 15 height 15
click at [1418, 644] on span "Delete Order" at bounding box center [1421, 637] width 69 height 15
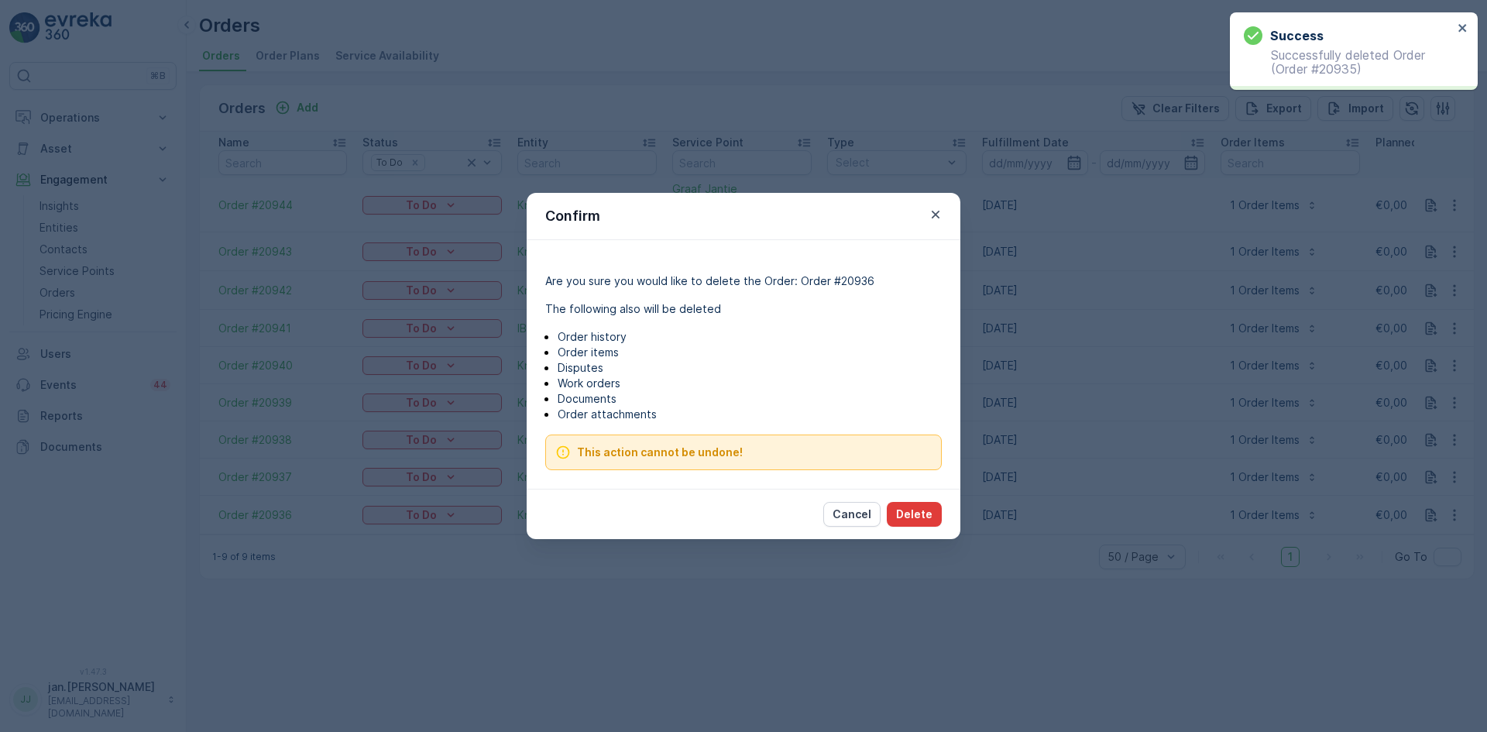
click at [918, 509] on p "Delete" at bounding box center [914, 513] width 36 height 15
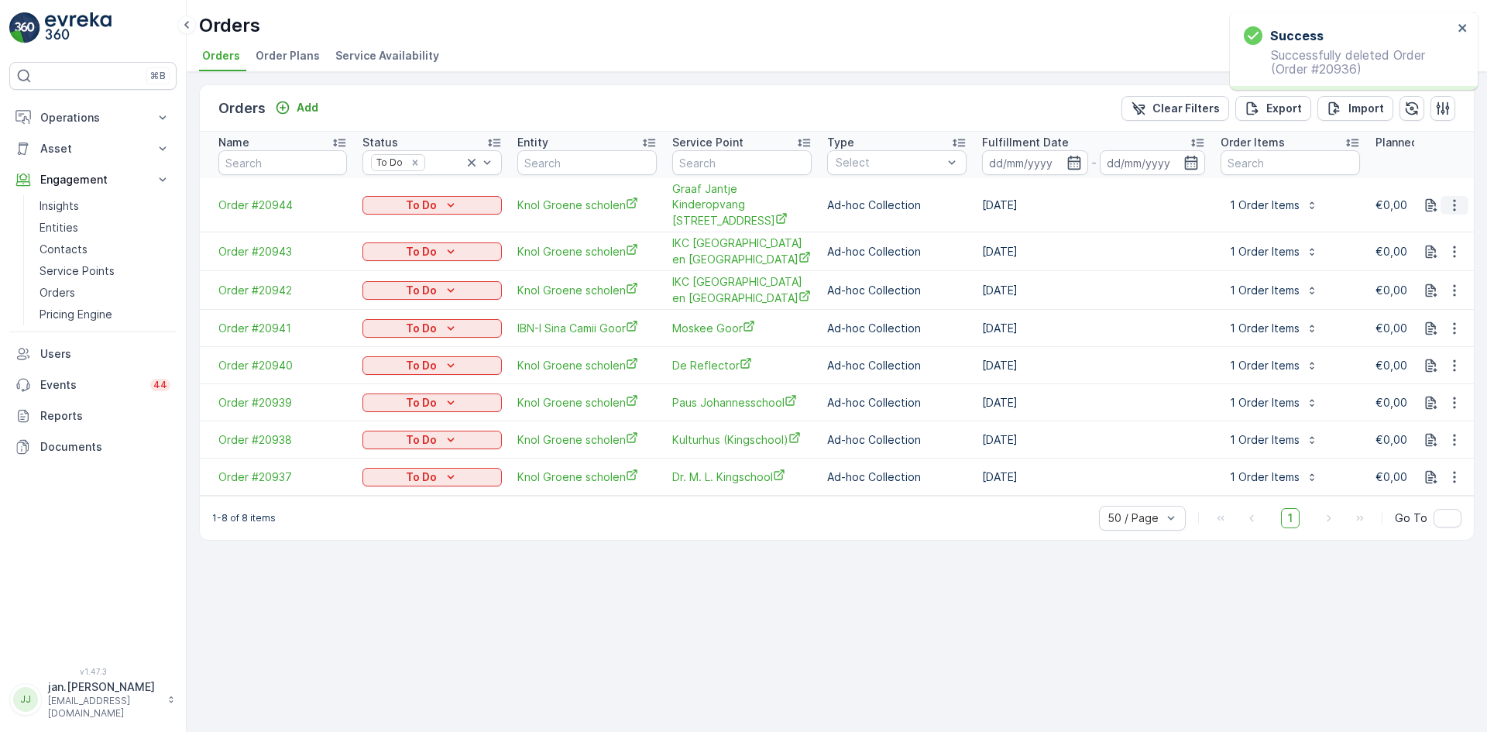
click at [1452, 197] on icon "button" at bounding box center [1453, 204] width 15 height 15
click at [1422, 334] on span "Delete Order" at bounding box center [1421, 335] width 69 height 15
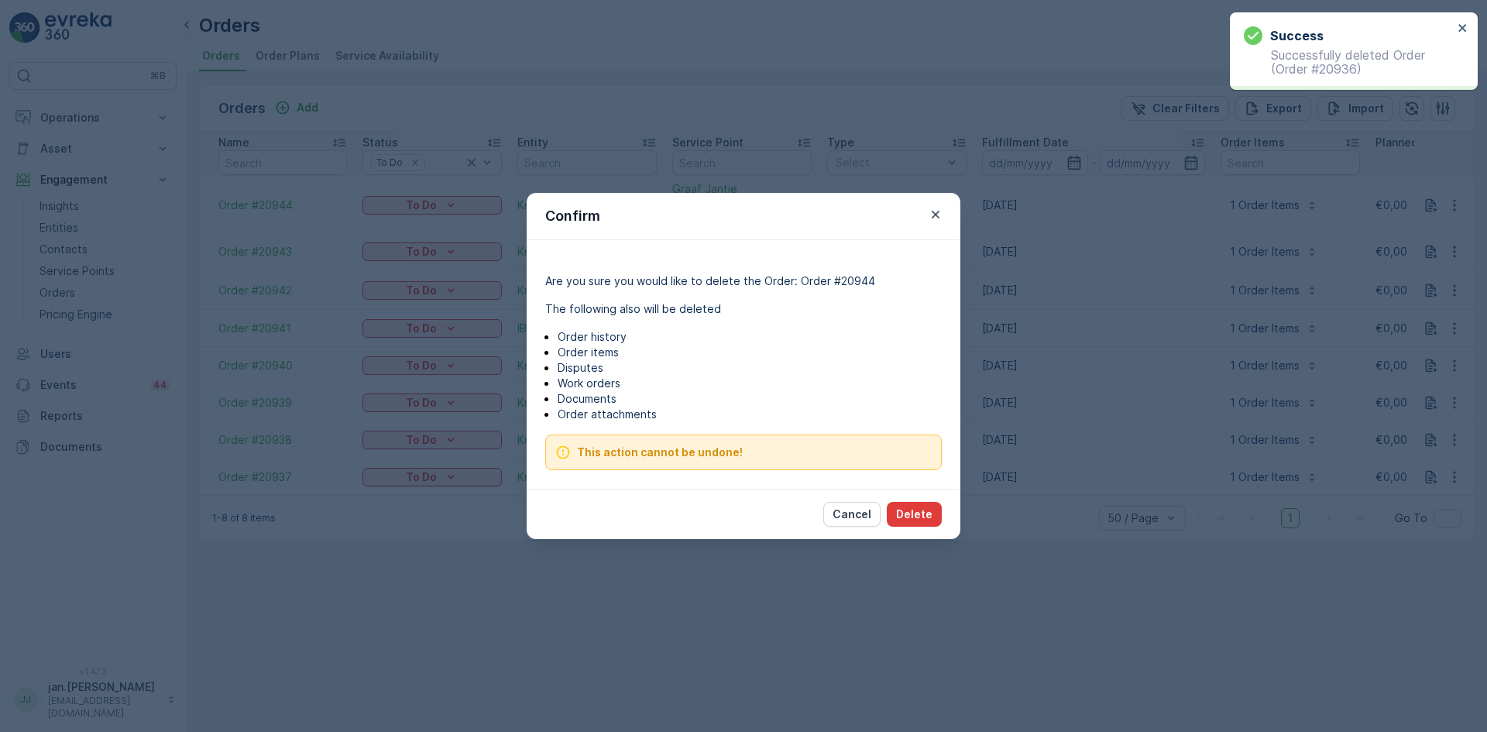
click at [914, 509] on p "Delete" at bounding box center [914, 513] width 36 height 15
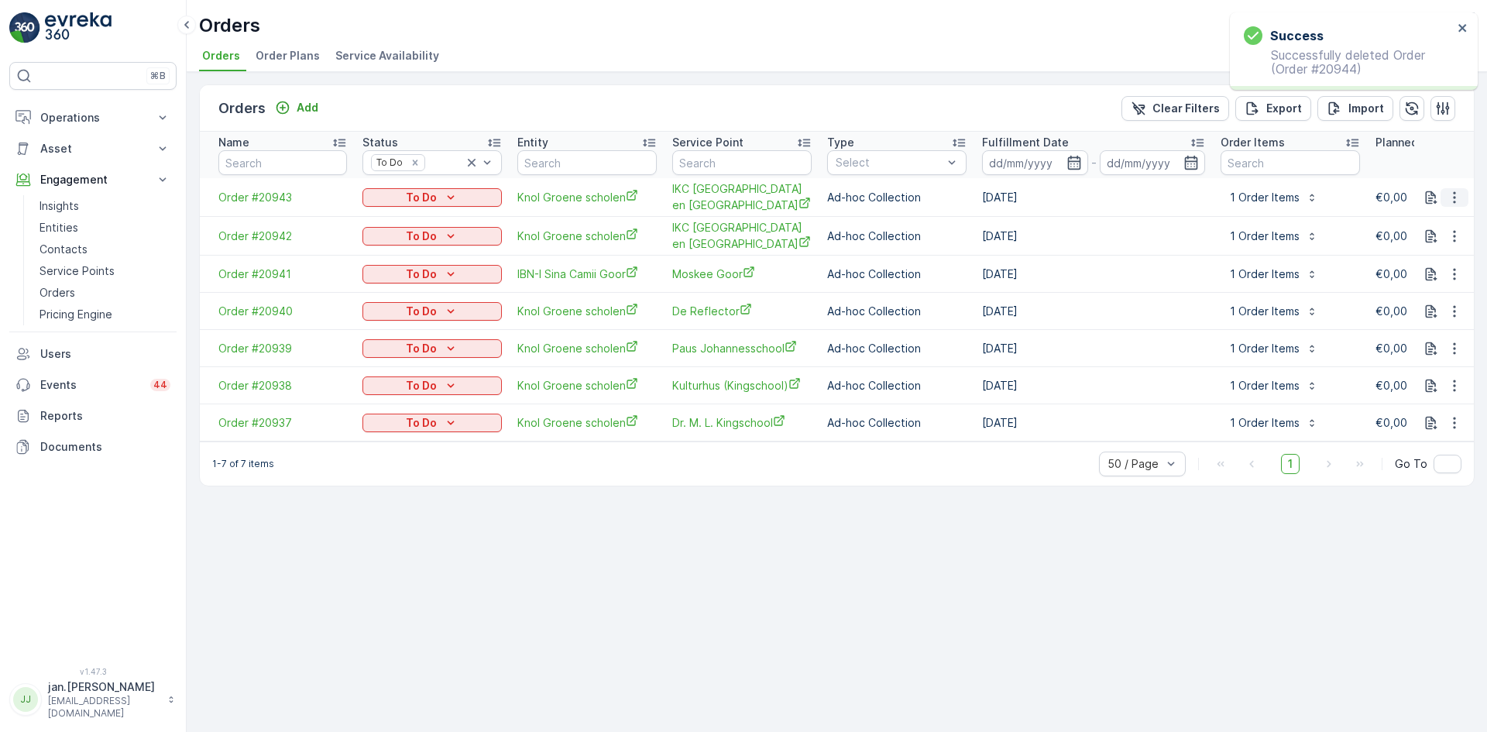
click at [1459, 197] on icon "button" at bounding box center [1453, 197] width 15 height 15
click at [1411, 334] on span "Delete Order" at bounding box center [1421, 335] width 69 height 15
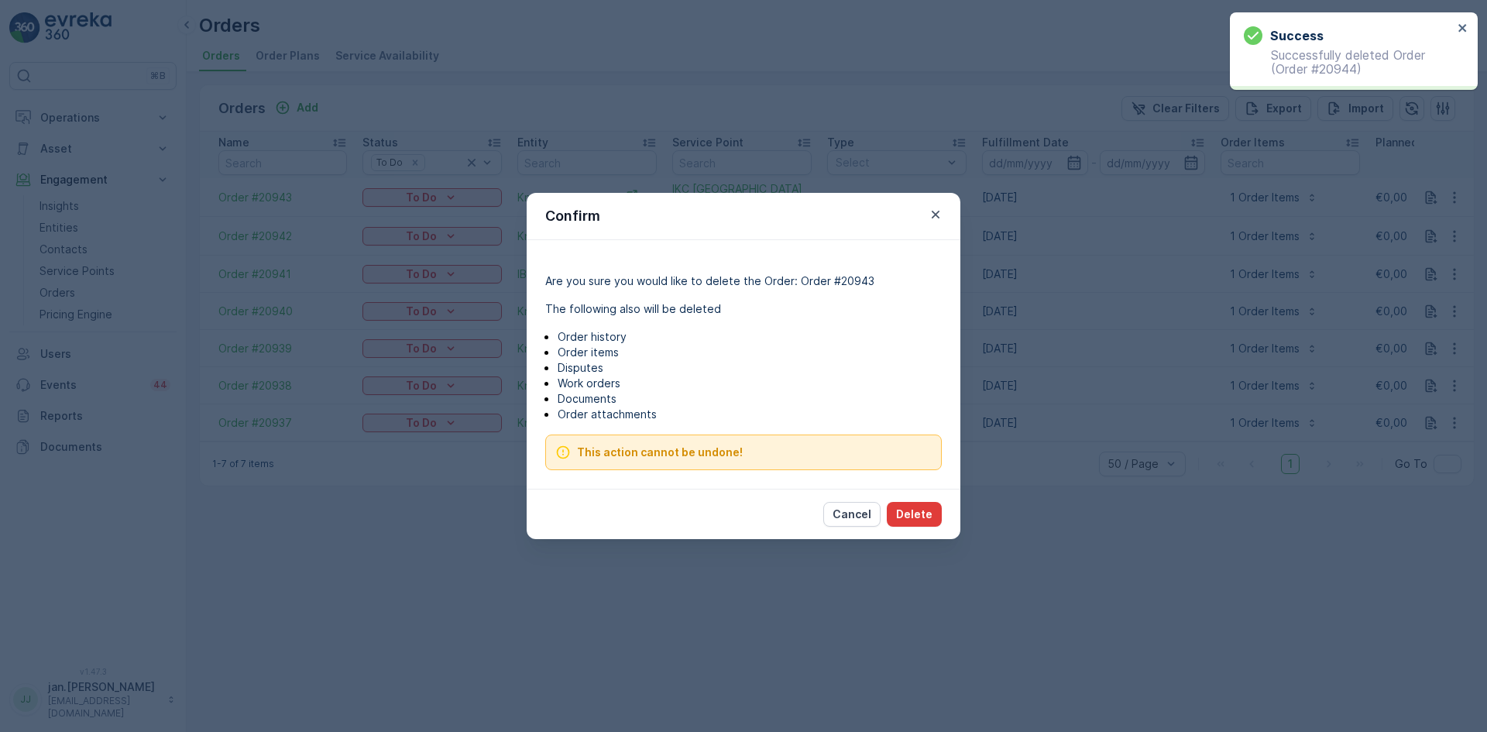
click at [907, 509] on p "Delete" at bounding box center [914, 513] width 36 height 15
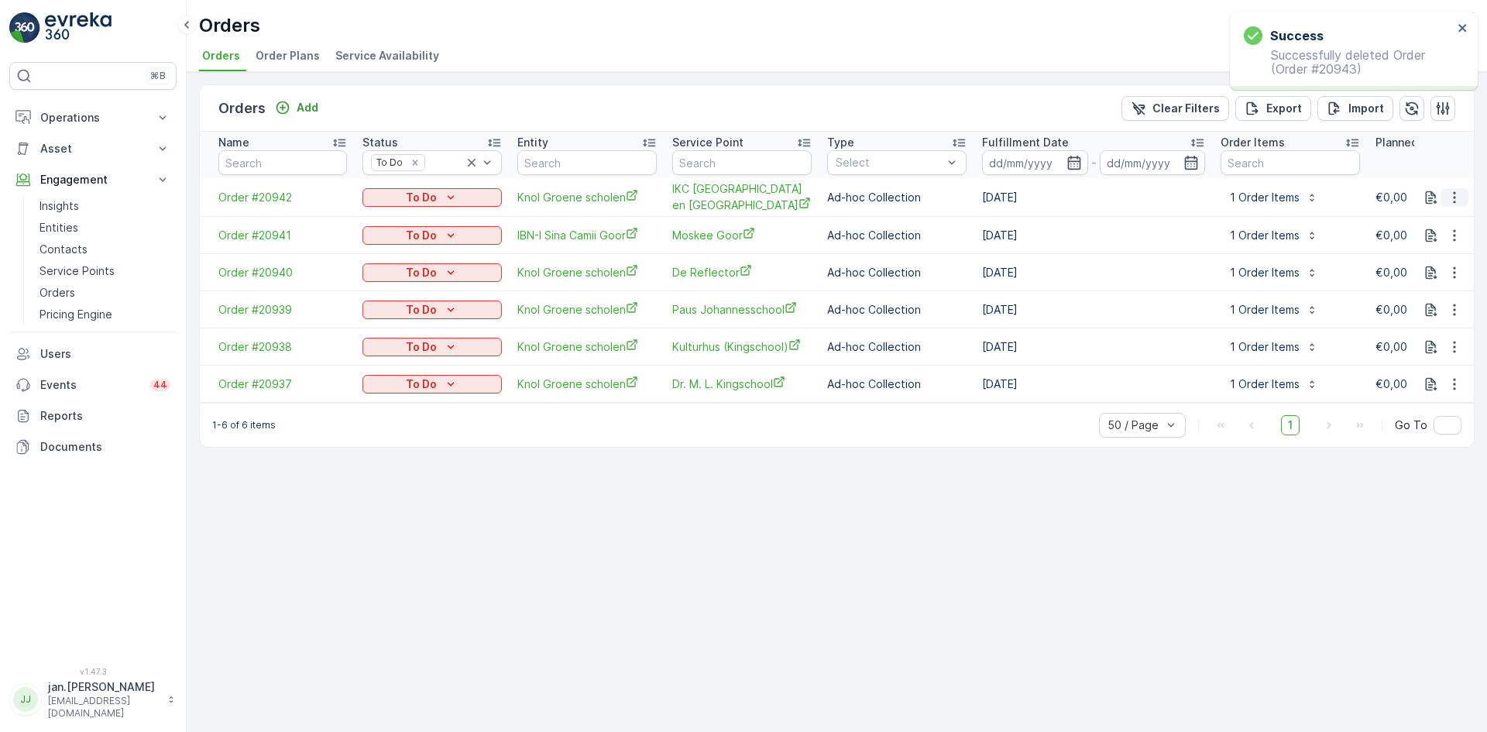
click at [1453, 198] on icon "button" at bounding box center [1453, 197] width 15 height 15
click at [1394, 330] on span "Delete Order" at bounding box center [1421, 335] width 69 height 15
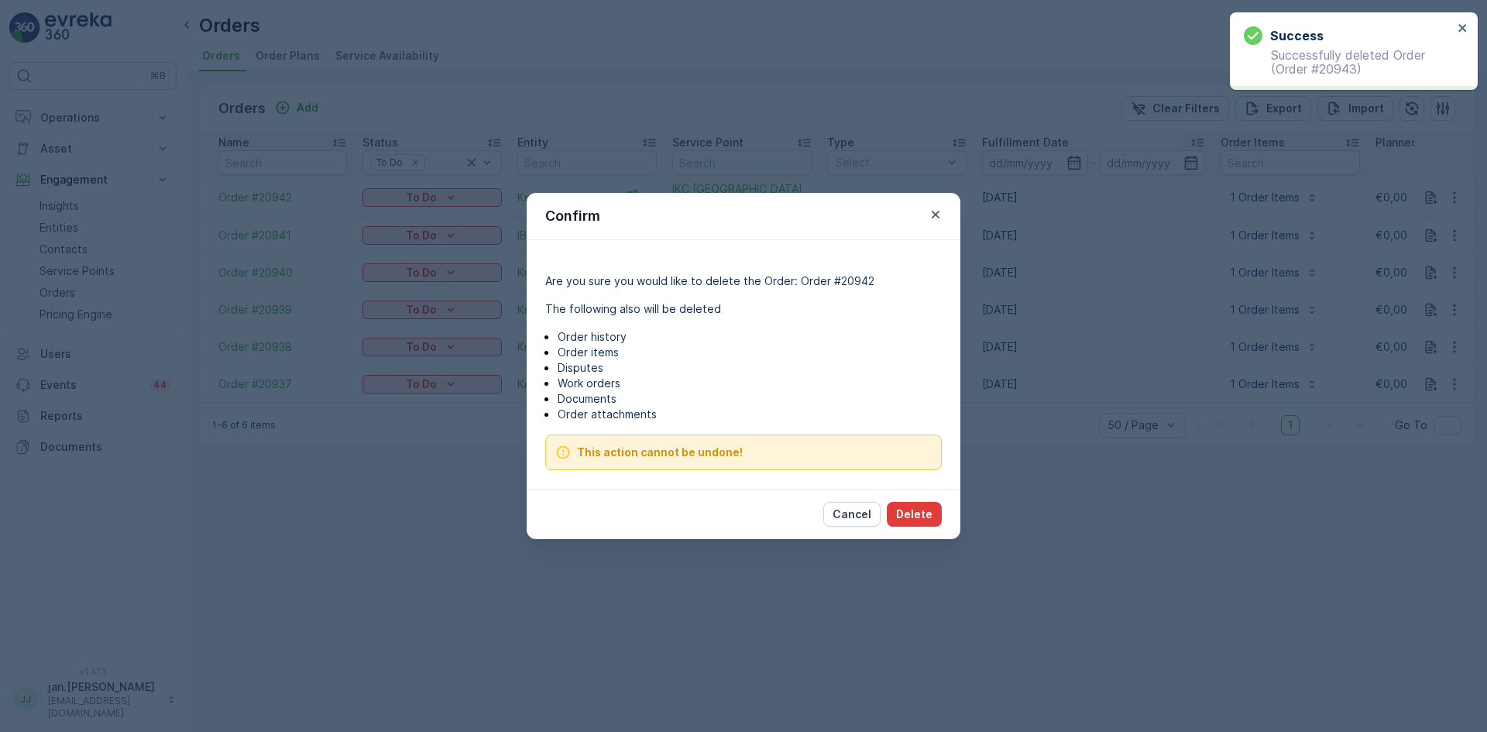
click at [915, 510] on p "Delete" at bounding box center [914, 513] width 36 height 15
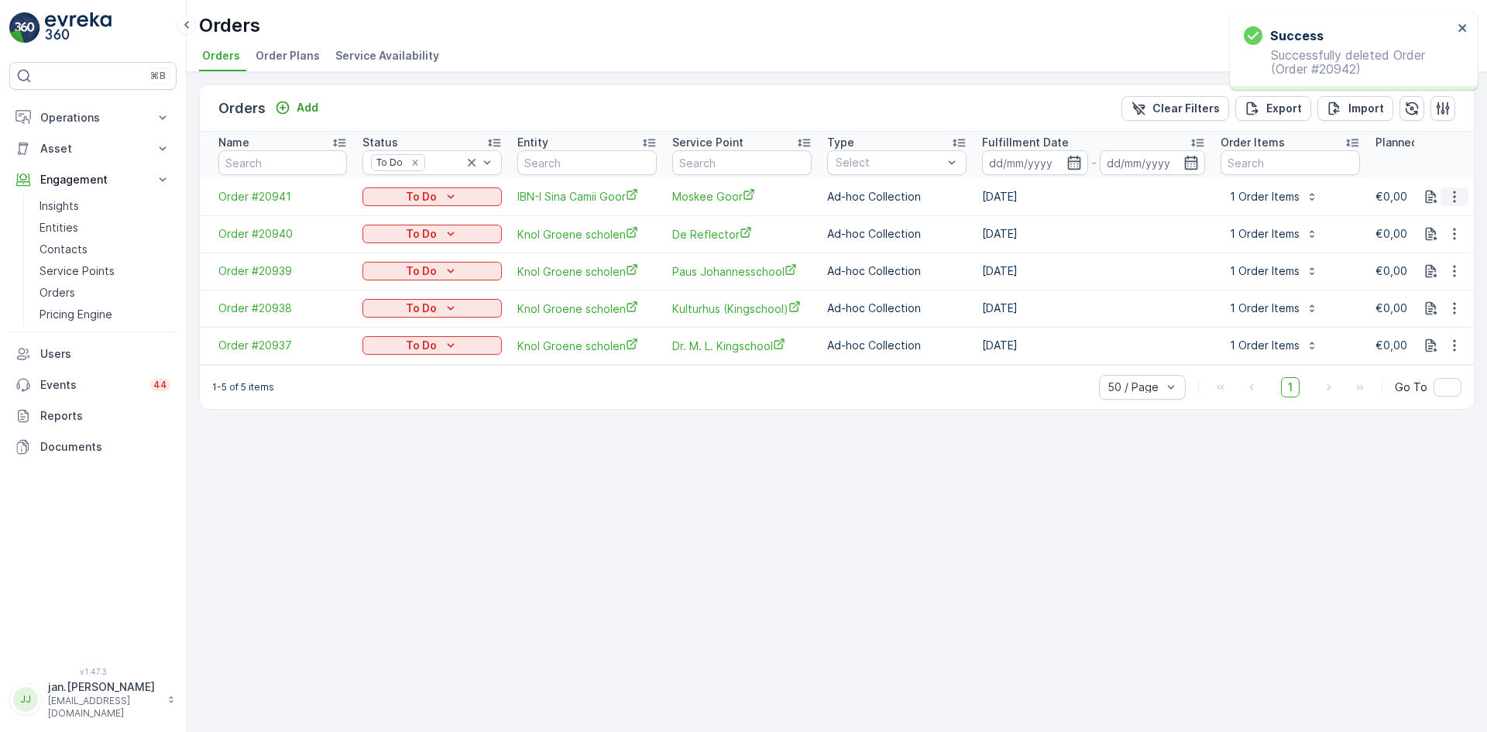
click at [1451, 194] on icon "button" at bounding box center [1453, 196] width 15 height 15
click at [1393, 331] on span "Delete Order" at bounding box center [1421, 335] width 69 height 15
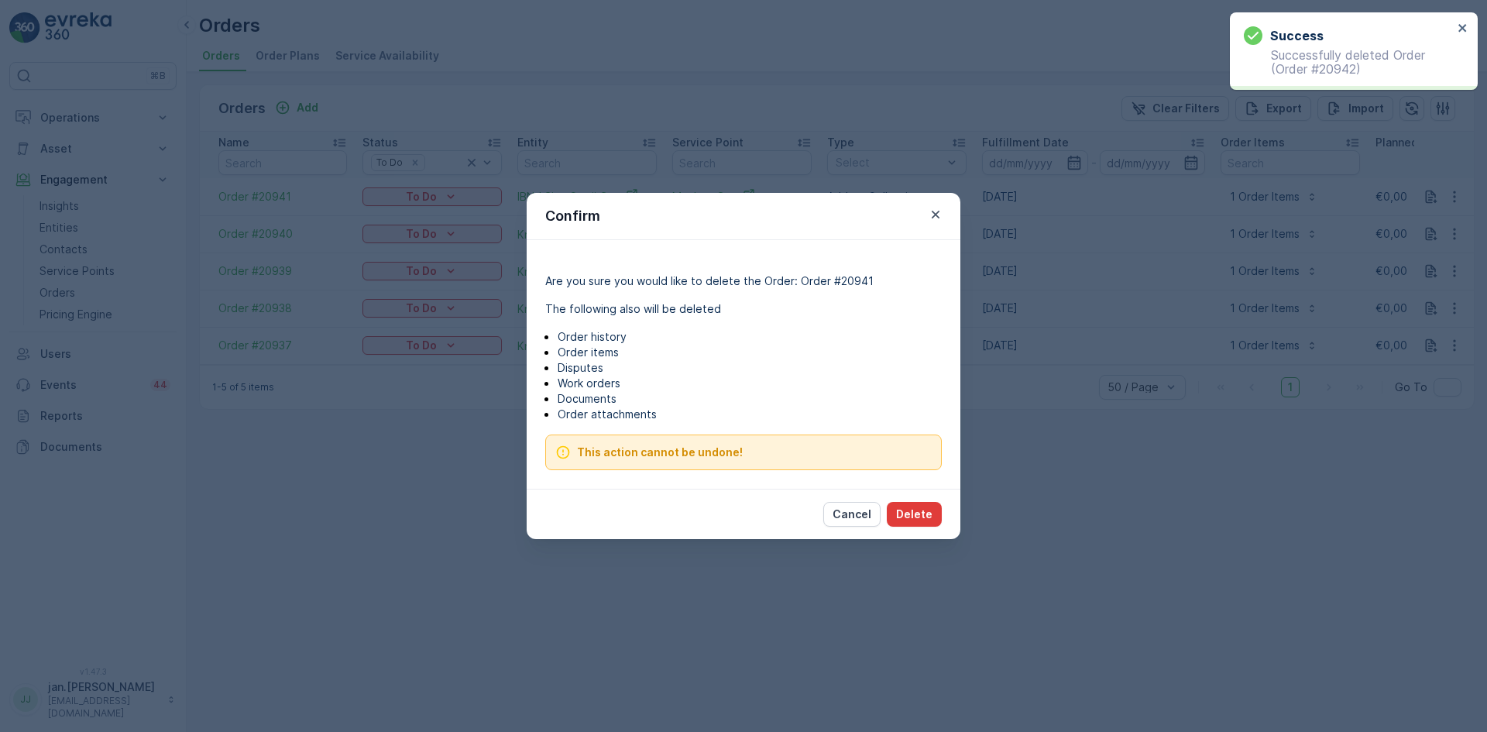
click at [927, 509] on p "Delete" at bounding box center [914, 513] width 36 height 15
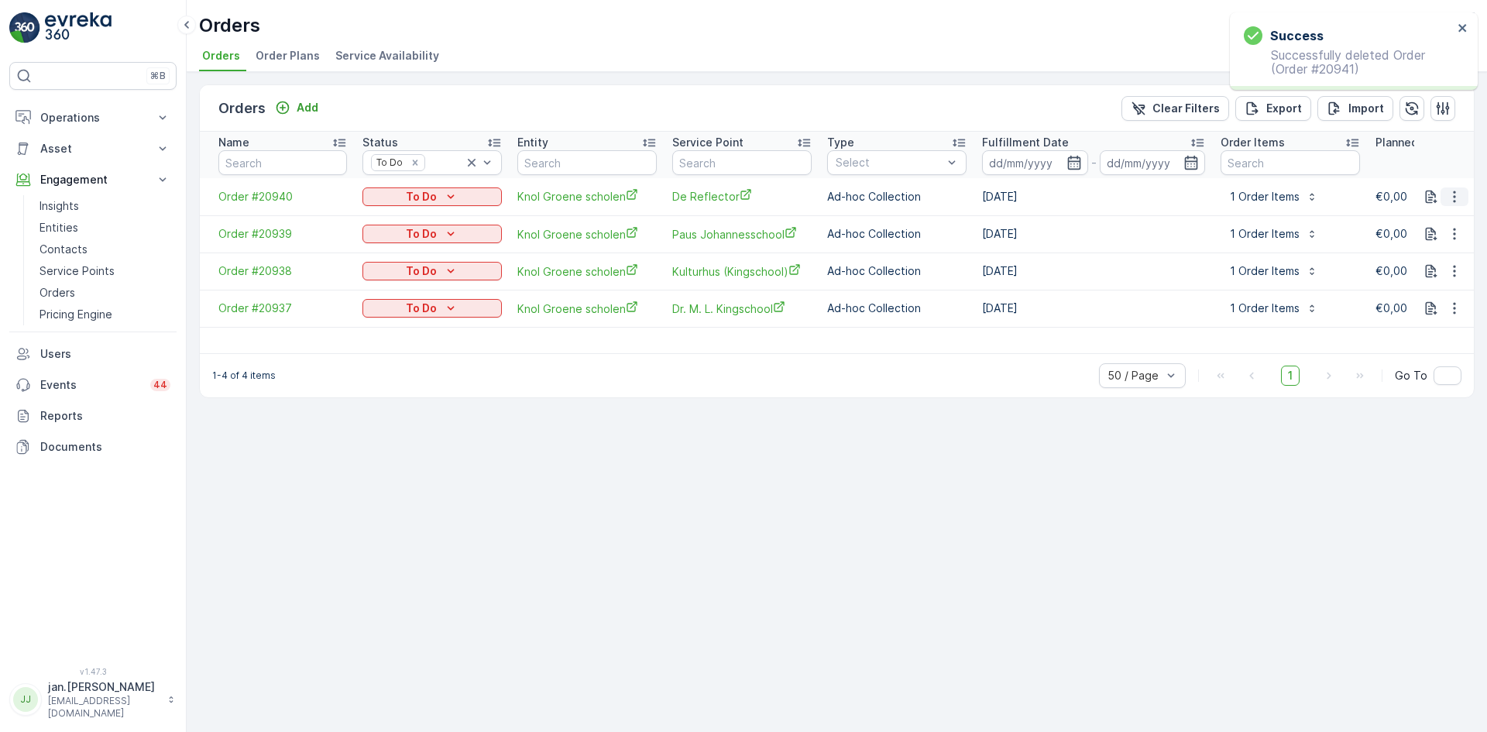
click at [1451, 195] on icon "button" at bounding box center [1453, 196] width 15 height 15
click at [1409, 335] on span "Delete Order" at bounding box center [1421, 335] width 69 height 15
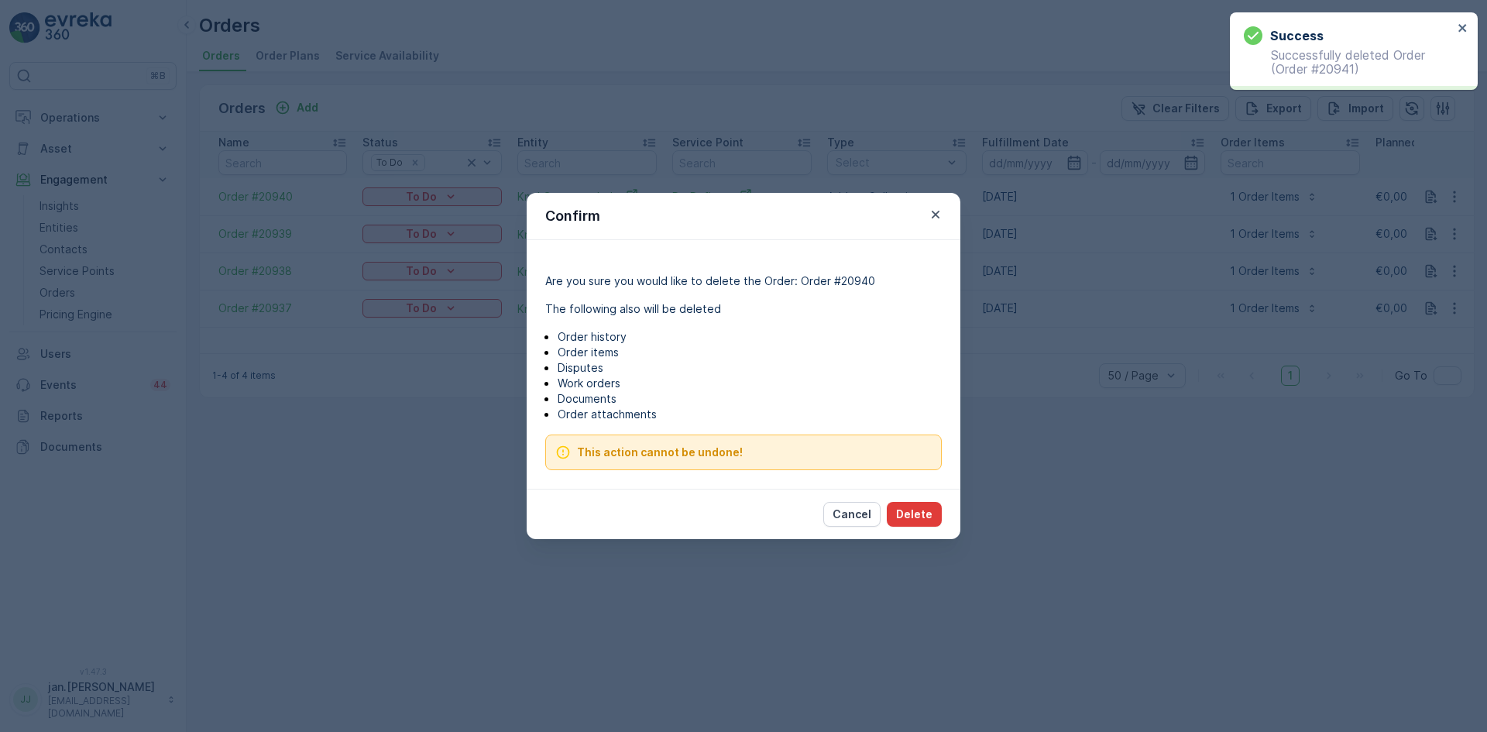
click at [912, 517] on p "Delete" at bounding box center [914, 513] width 36 height 15
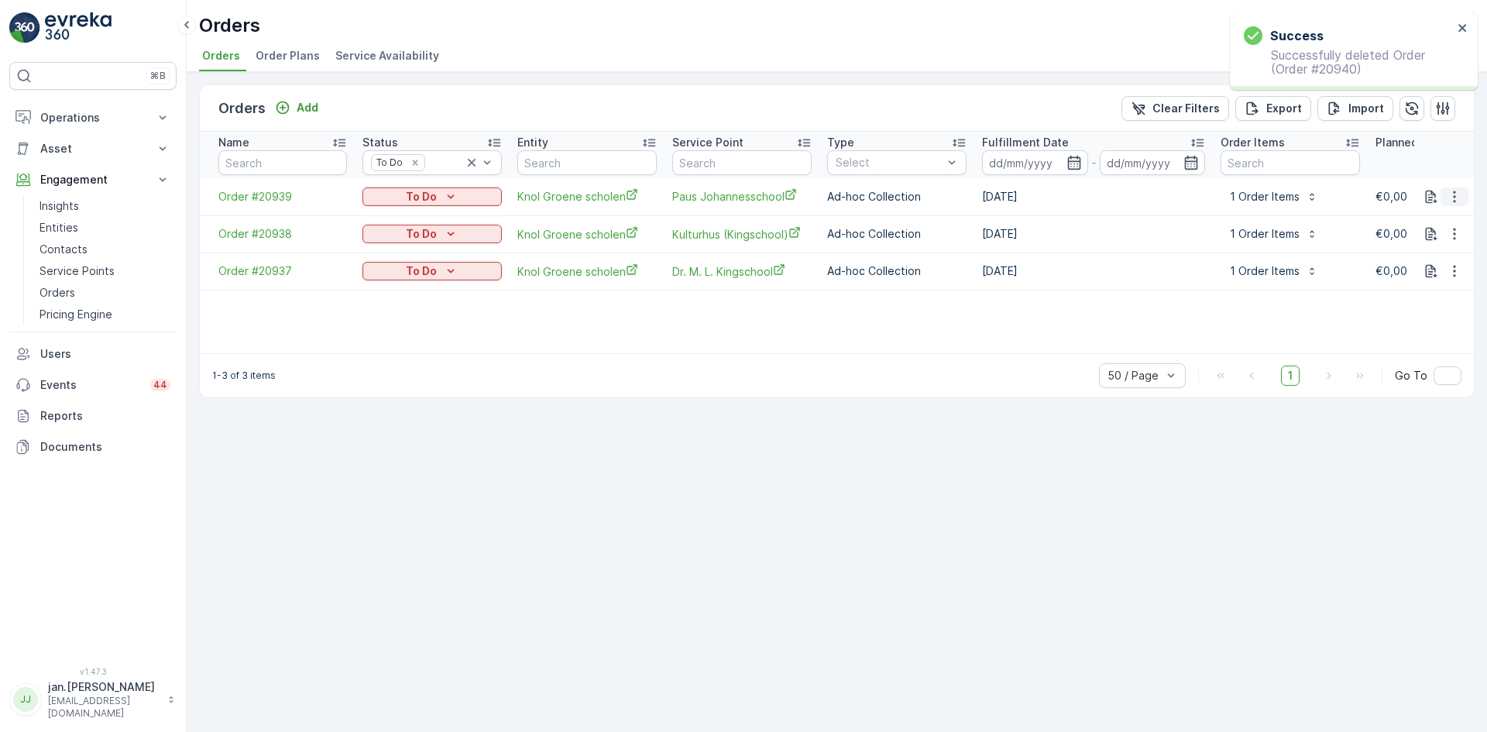
click at [1453, 194] on icon "button" at bounding box center [1453, 196] width 15 height 15
click at [1414, 335] on span "Delete Order" at bounding box center [1421, 335] width 69 height 15
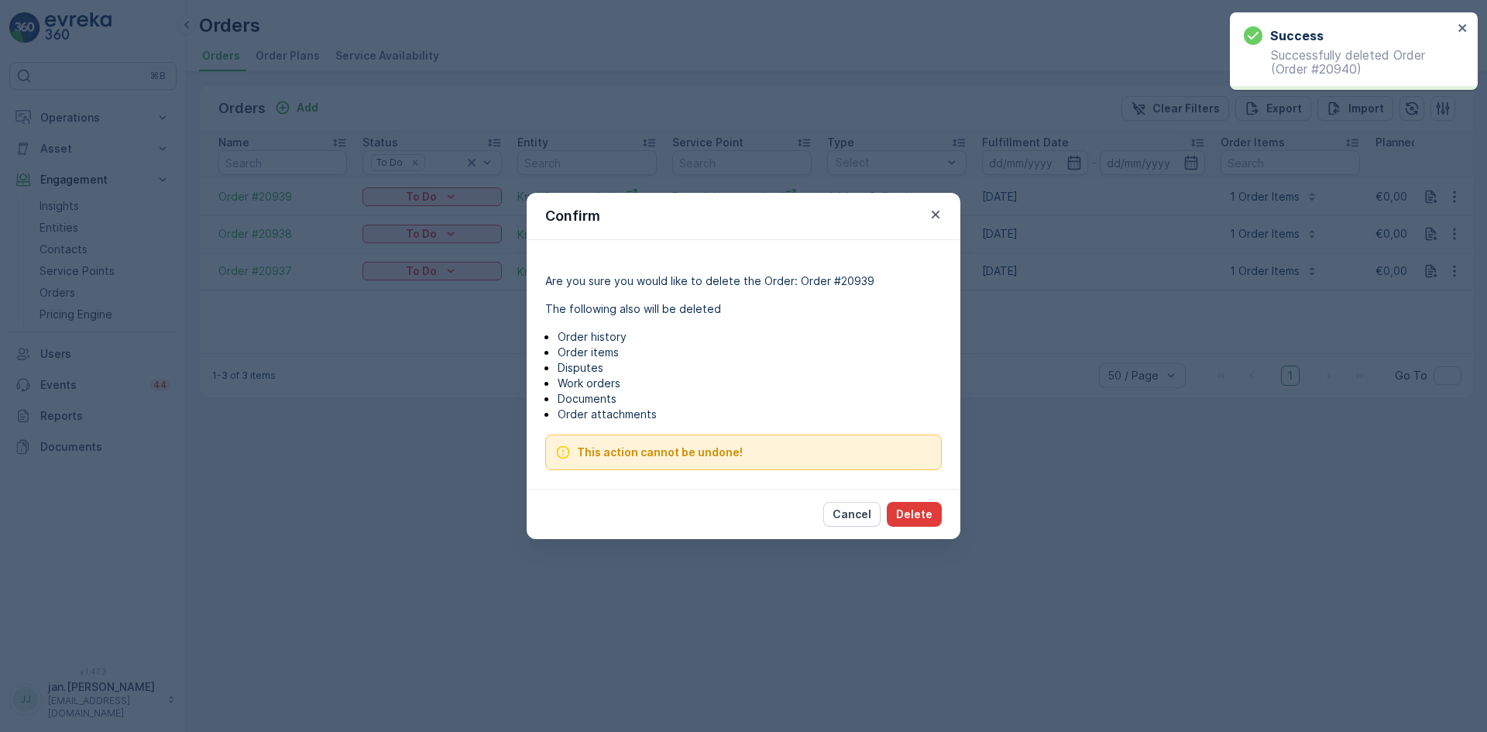
click at [918, 513] on p "Delete" at bounding box center [914, 513] width 36 height 15
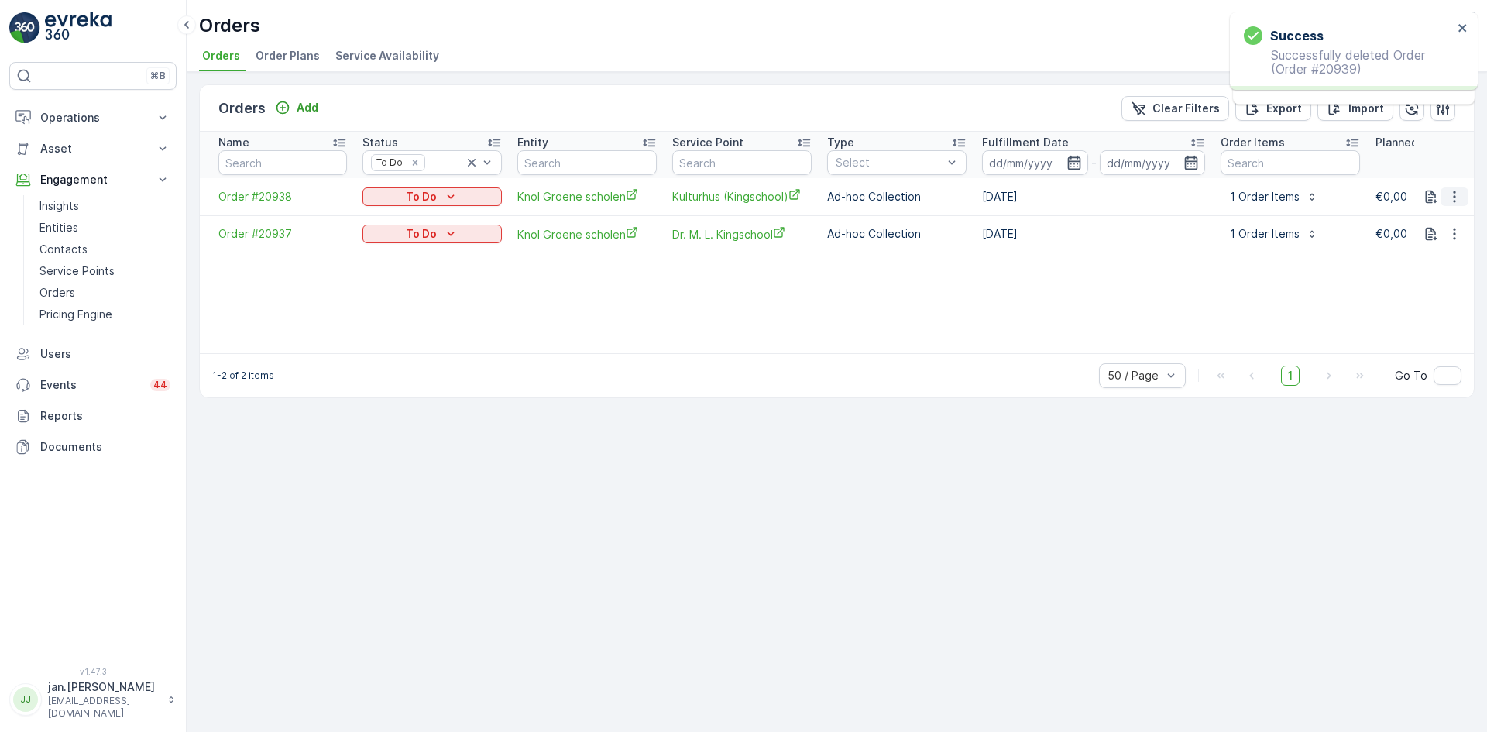
click at [1453, 192] on icon "button" at bounding box center [1454, 196] width 2 height 12
click at [1425, 328] on span "Delete Order" at bounding box center [1421, 335] width 69 height 15
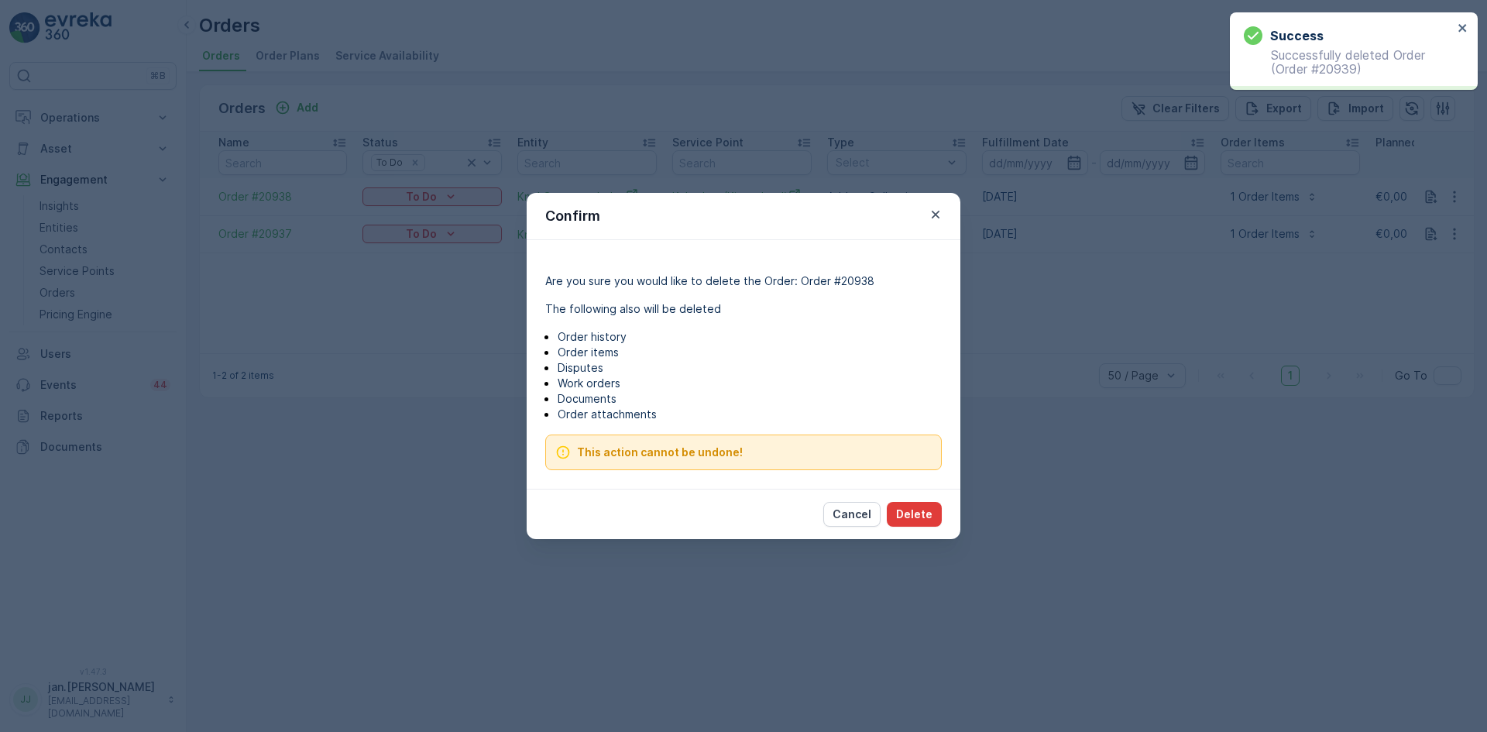
click at [916, 512] on p "Delete" at bounding box center [914, 513] width 36 height 15
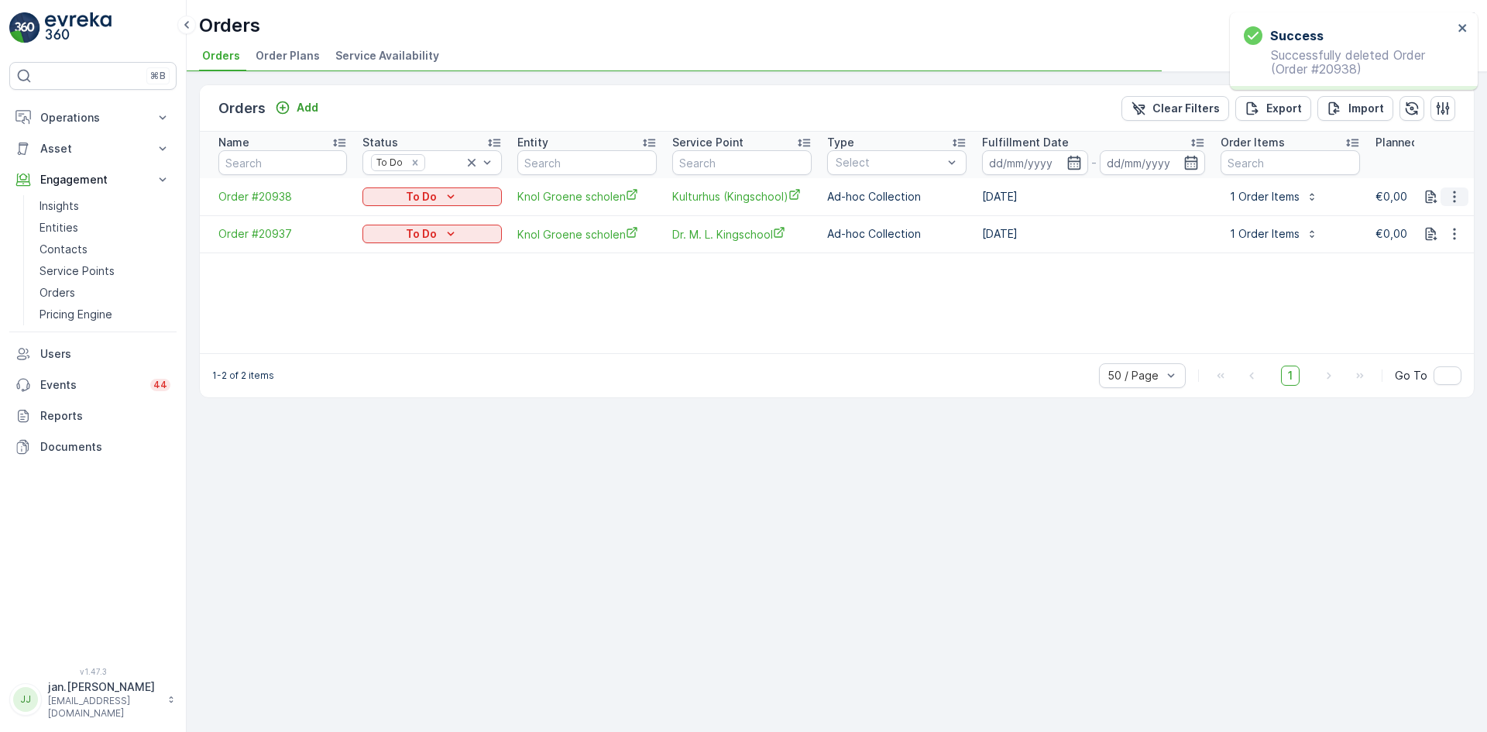
click at [1456, 203] on icon "button" at bounding box center [1453, 196] width 15 height 15
click at [1420, 348] on ul "See more details Link Work Order Create Document Repeat Order Order History Del…" at bounding box center [1433, 277] width 111 height 143
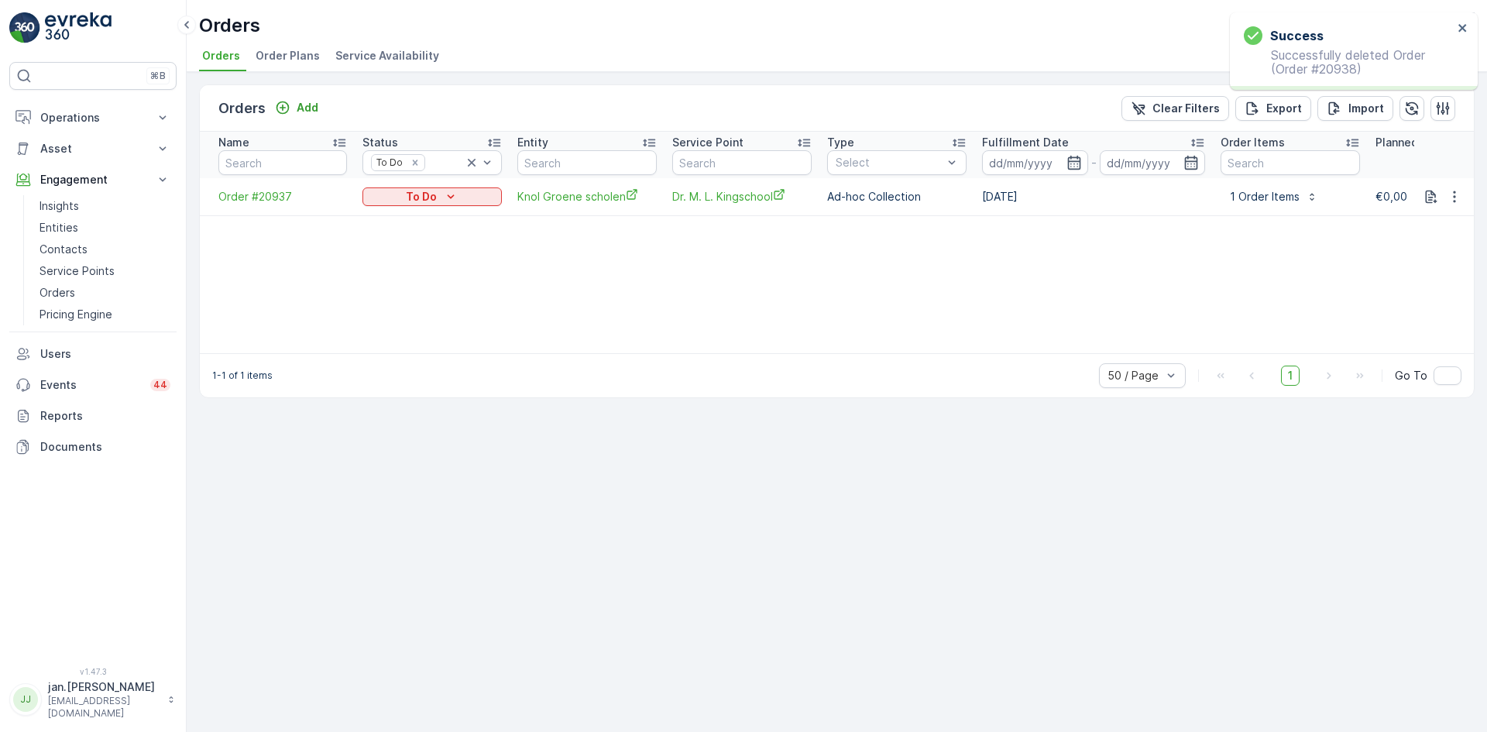
click at [1418, 325] on div "Name Status To Do Entity Service Point Type Select Fulfillment Date - Order Ite…" at bounding box center [837, 242] width 1274 height 221
click at [1452, 189] on icon "button" at bounding box center [1453, 196] width 15 height 15
click at [1413, 336] on span "Delete Order" at bounding box center [1421, 335] width 69 height 15
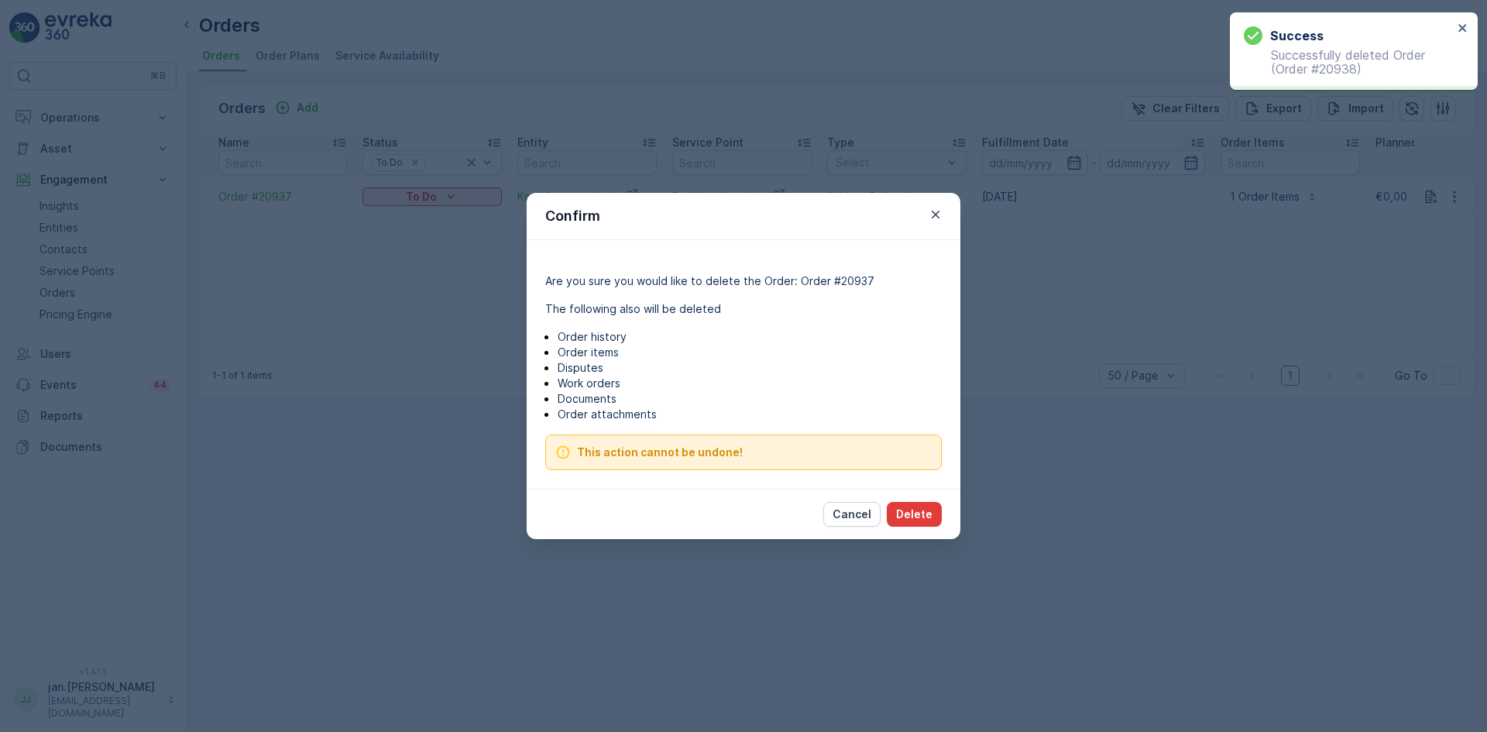
click at [912, 516] on p "Delete" at bounding box center [914, 513] width 36 height 15
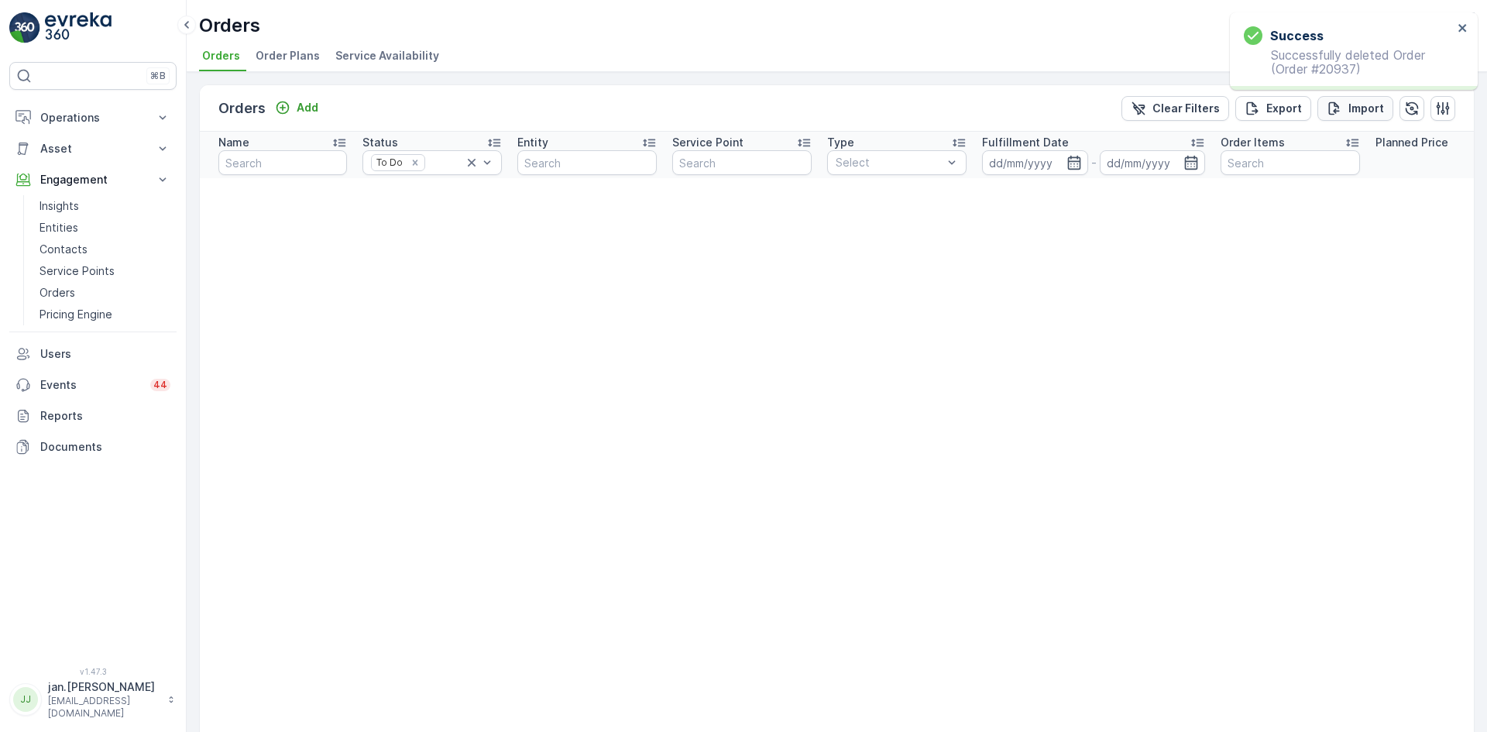
click at [1363, 106] on p "Import" at bounding box center [1366, 108] width 36 height 15
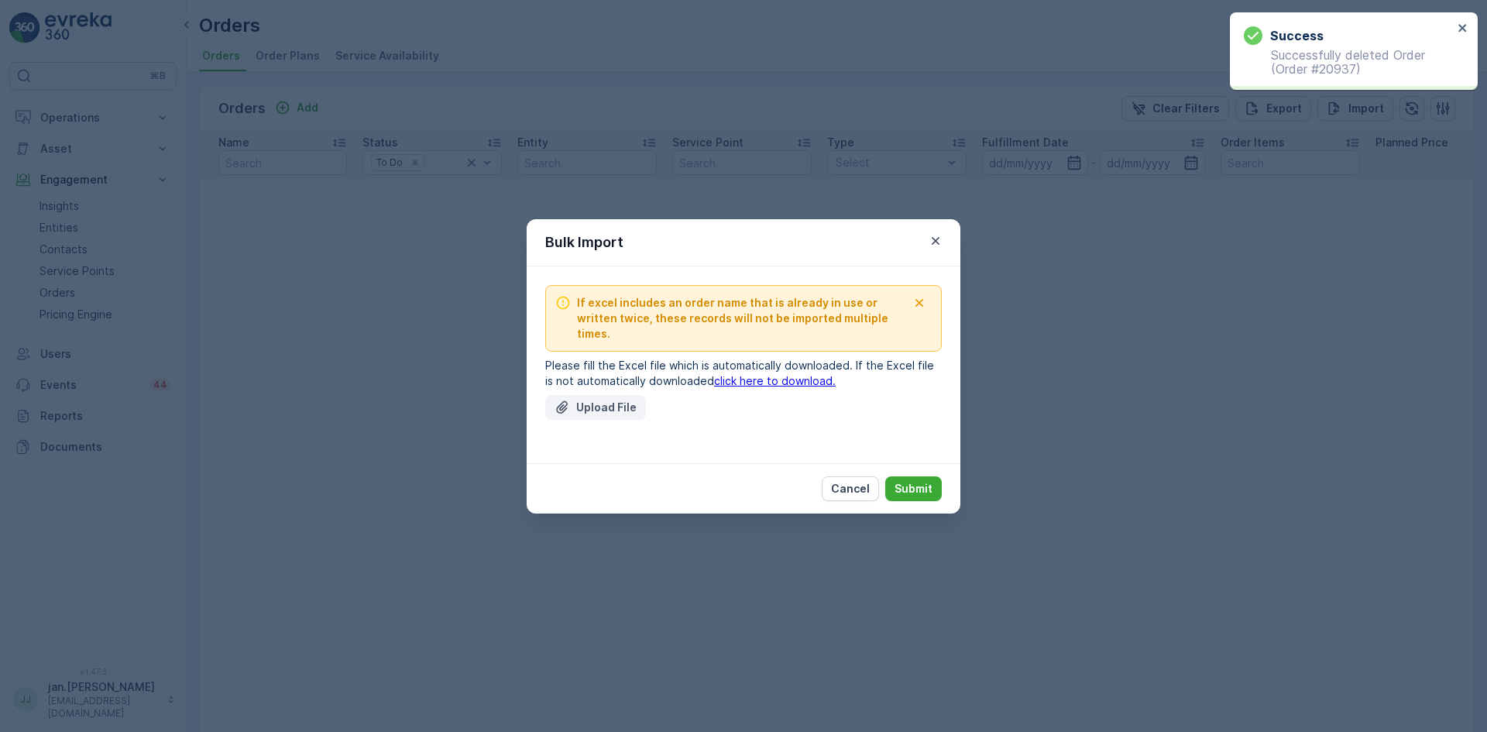
click at [594, 400] on p "Upload File" at bounding box center [606, 407] width 60 height 15
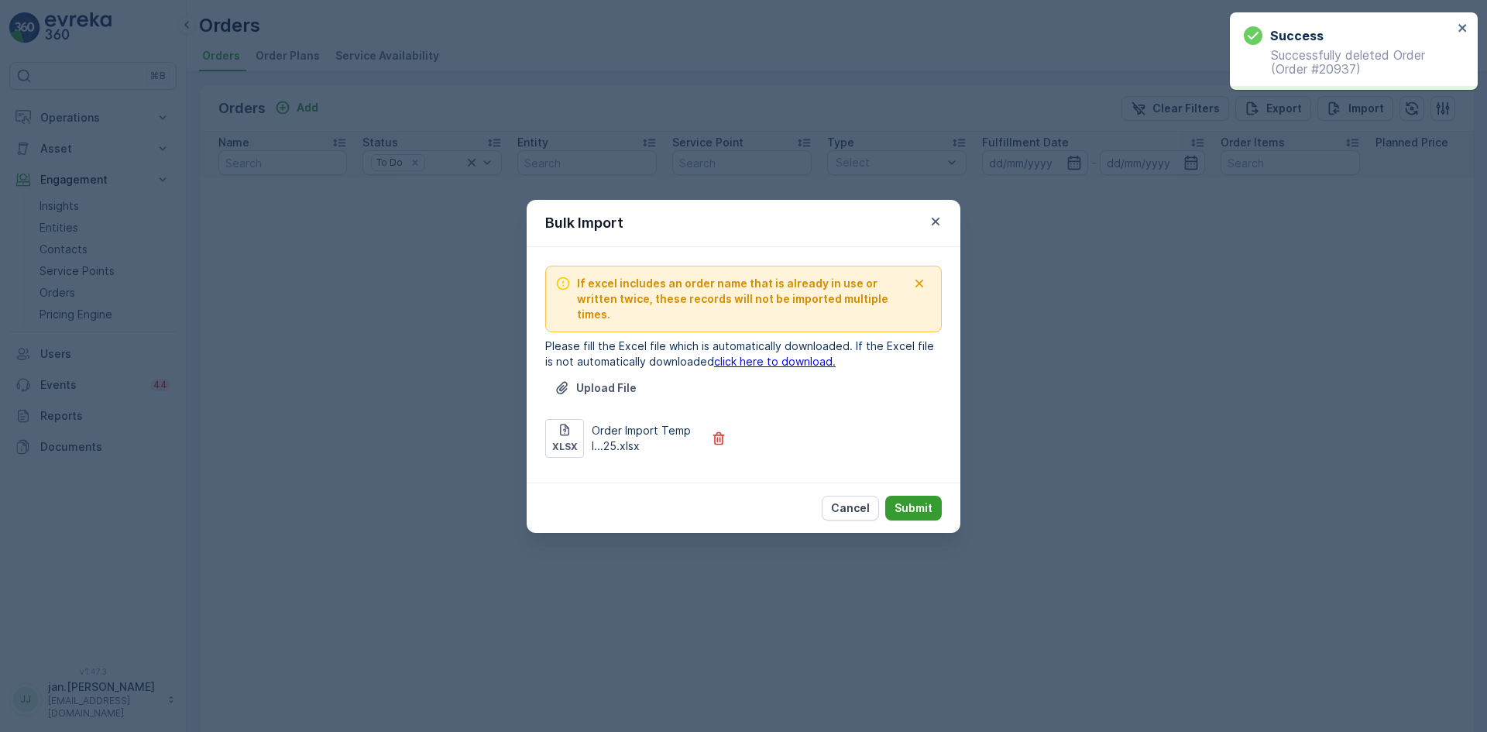
click at [906, 500] on p "Submit" at bounding box center [913, 507] width 38 height 15
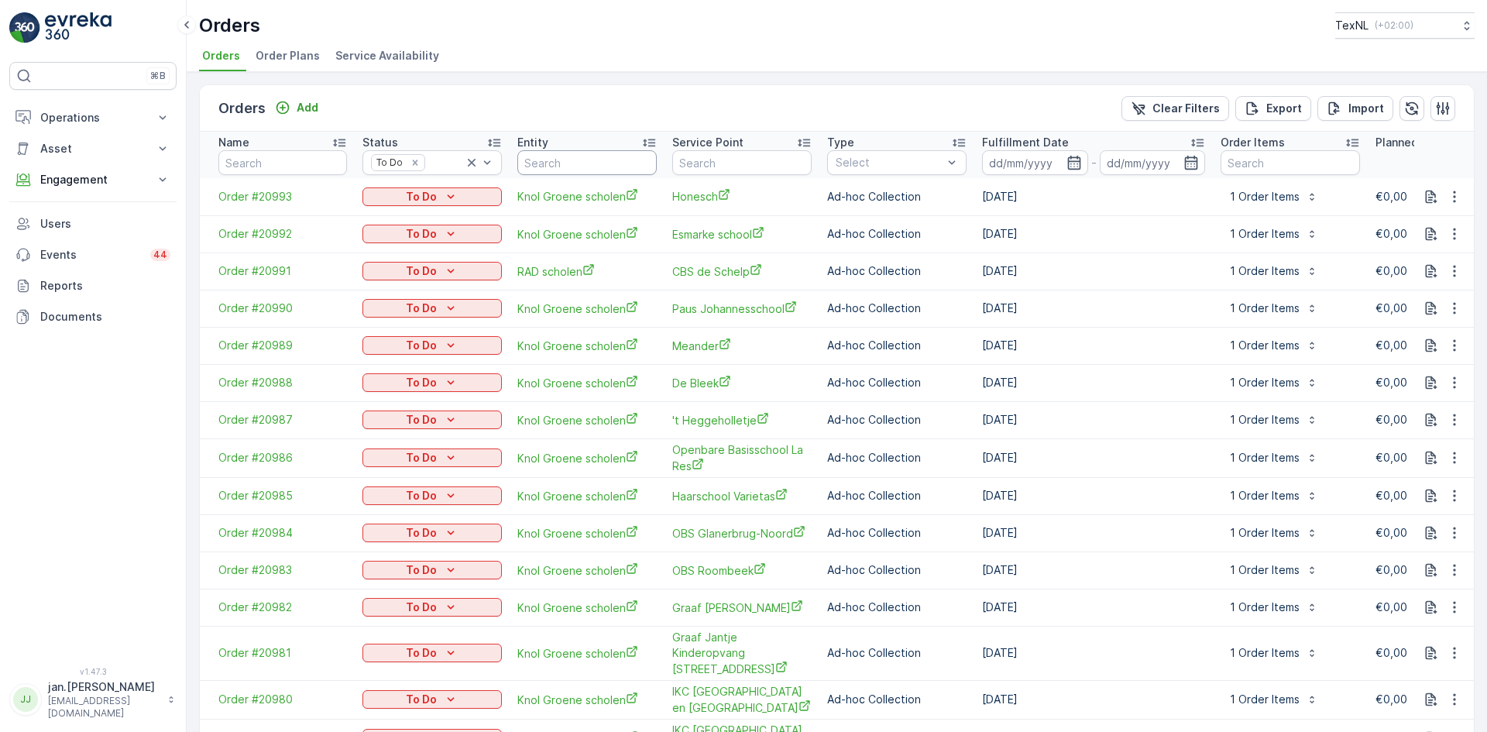
scroll to position [429, 0]
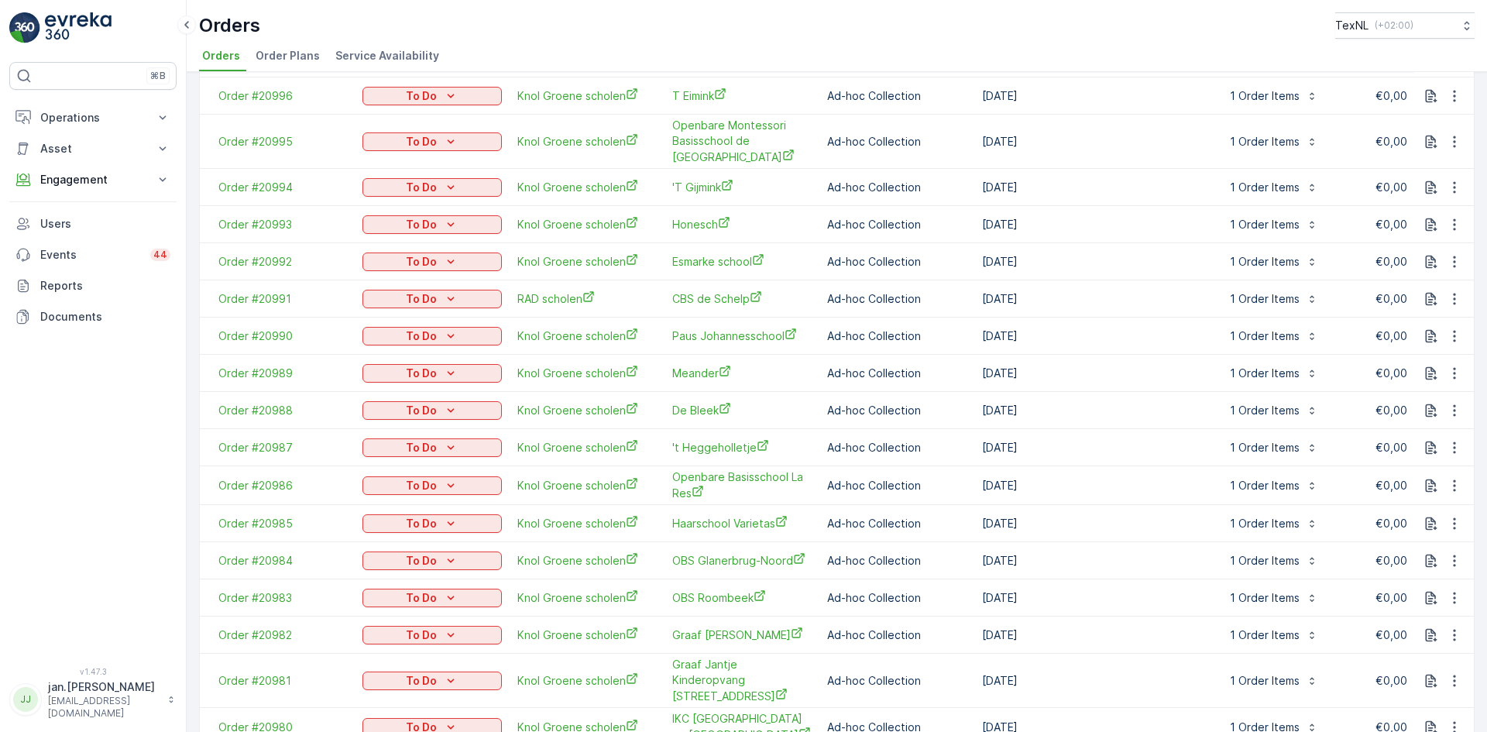
scroll to position [1444, 0]
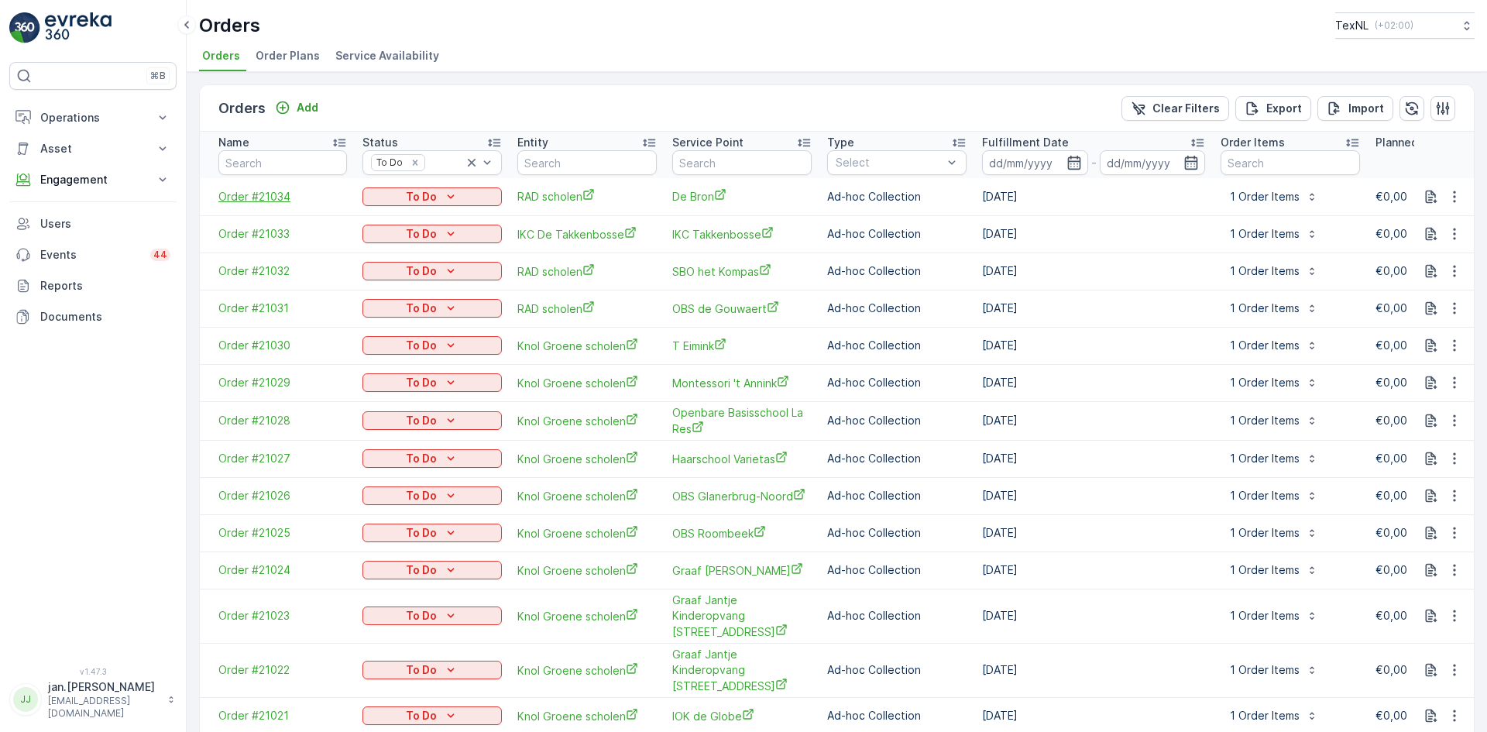
click at [258, 197] on span "Order #21034" at bounding box center [282, 196] width 129 height 15
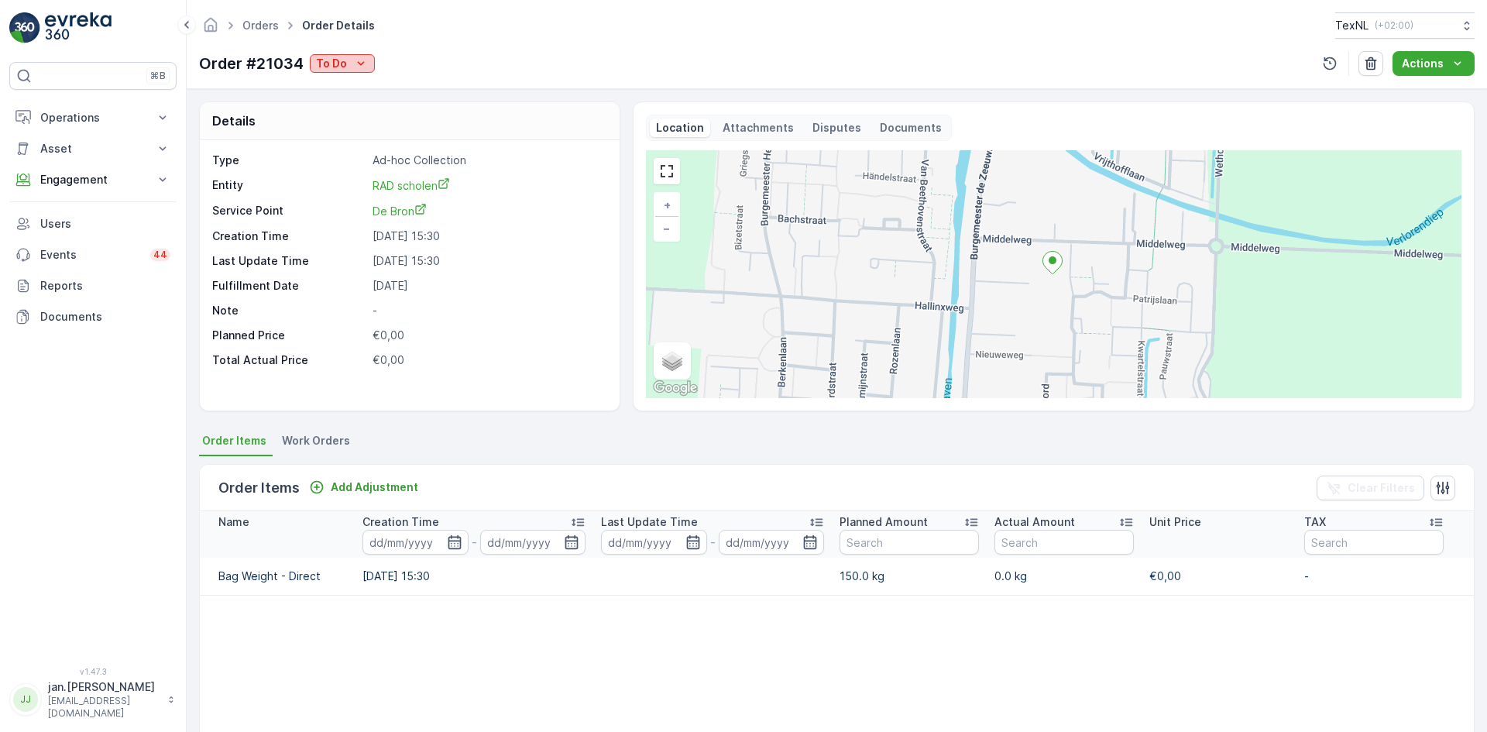
click at [328, 63] on p "To Do" at bounding box center [331, 63] width 31 height 15
click at [331, 85] on span "Done" at bounding box center [333, 86] width 28 height 15
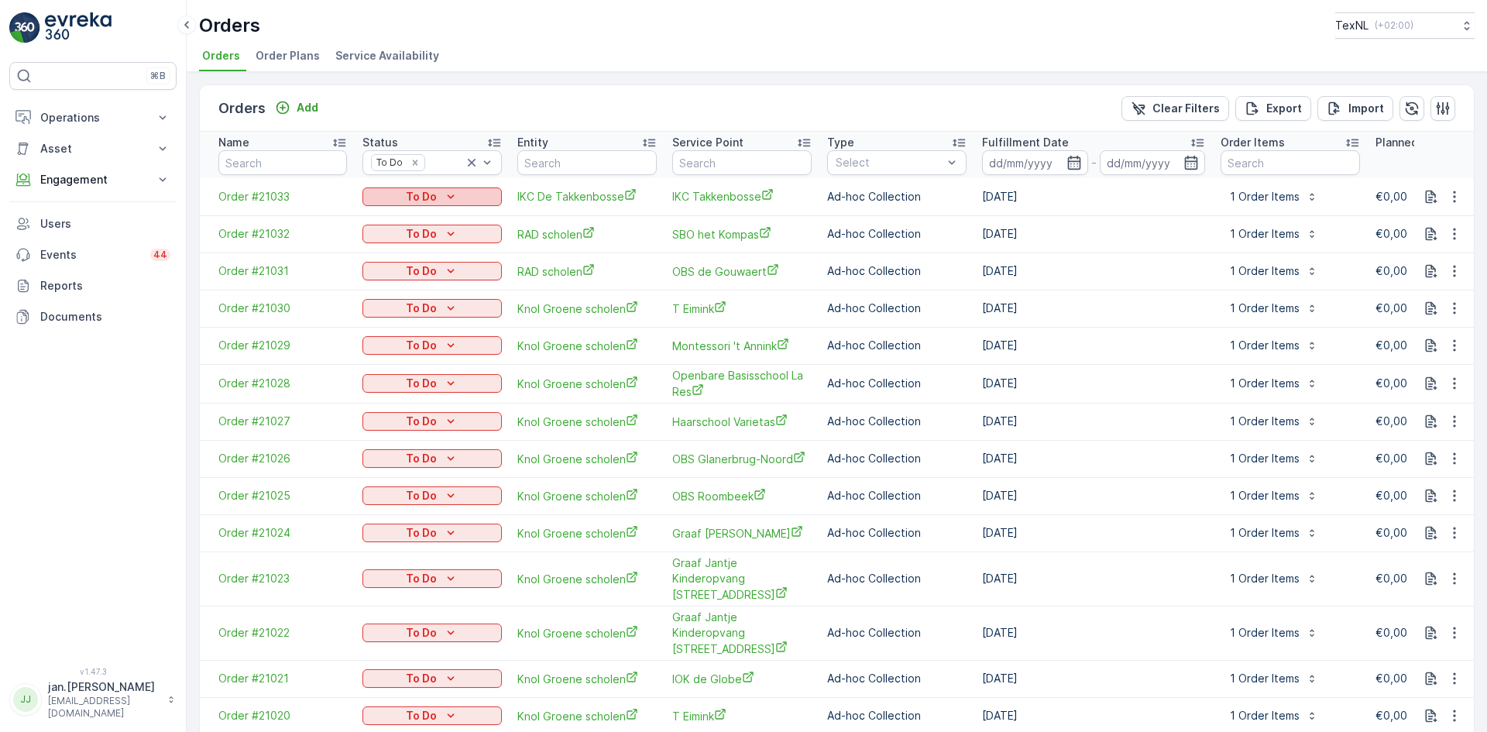
click at [426, 200] on p "To Do" at bounding box center [421, 196] width 31 height 15
click at [376, 220] on span "Done" at bounding box center [386, 219] width 28 height 15
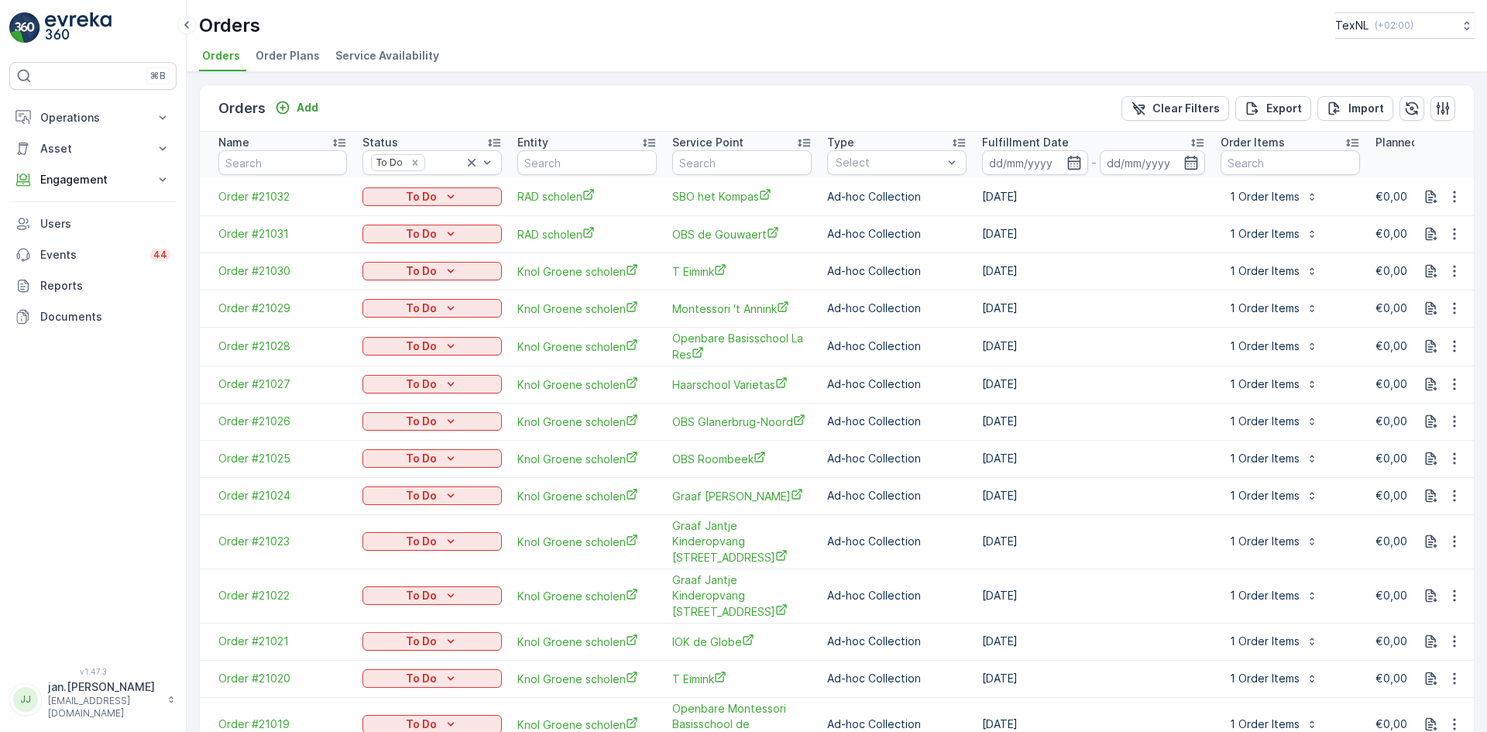
click at [424, 195] on p "To Do" at bounding box center [421, 196] width 31 height 15
click at [389, 214] on span "Done" at bounding box center [386, 219] width 28 height 15
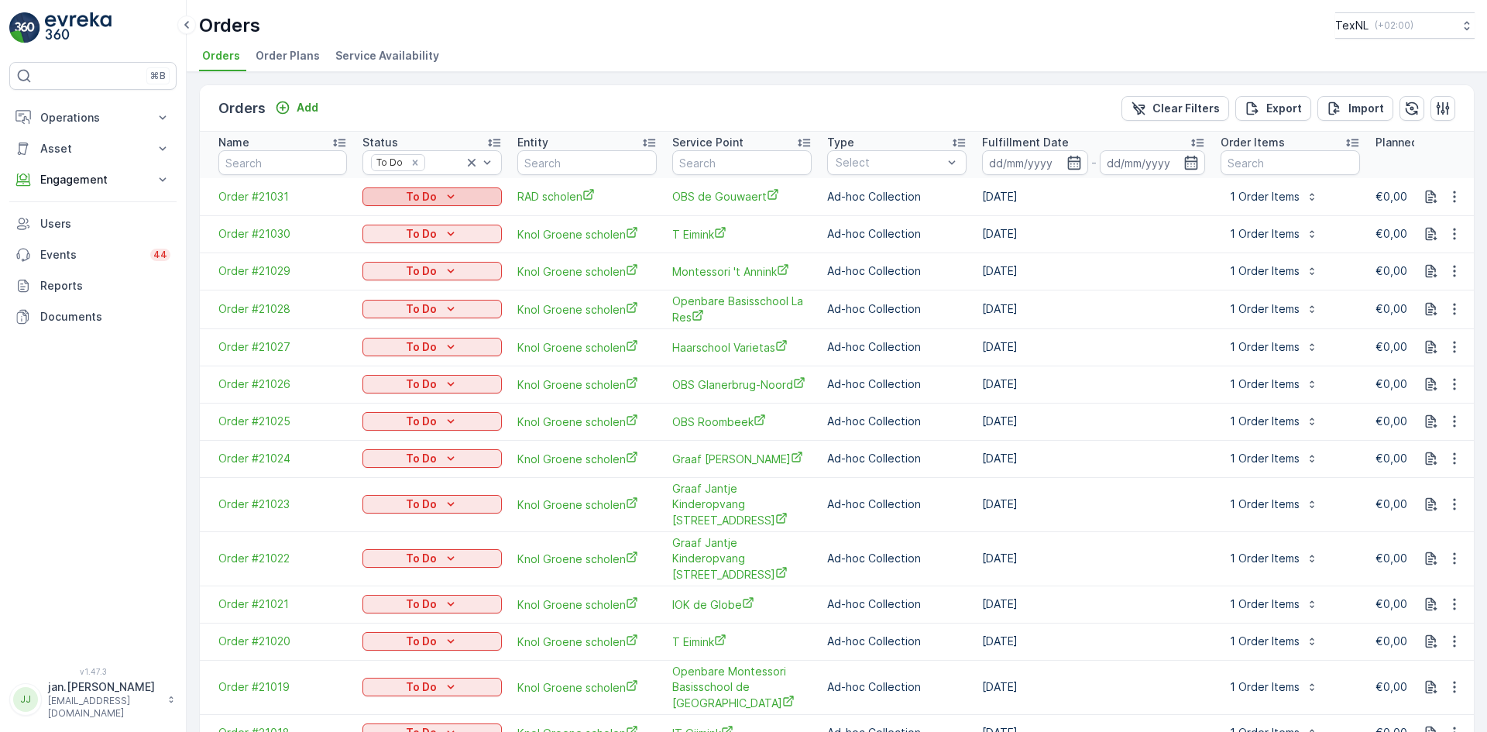
click at [399, 198] on div "To Do" at bounding box center [432, 196] width 127 height 15
click at [392, 212] on span "Done" at bounding box center [386, 219] width 28 height 15
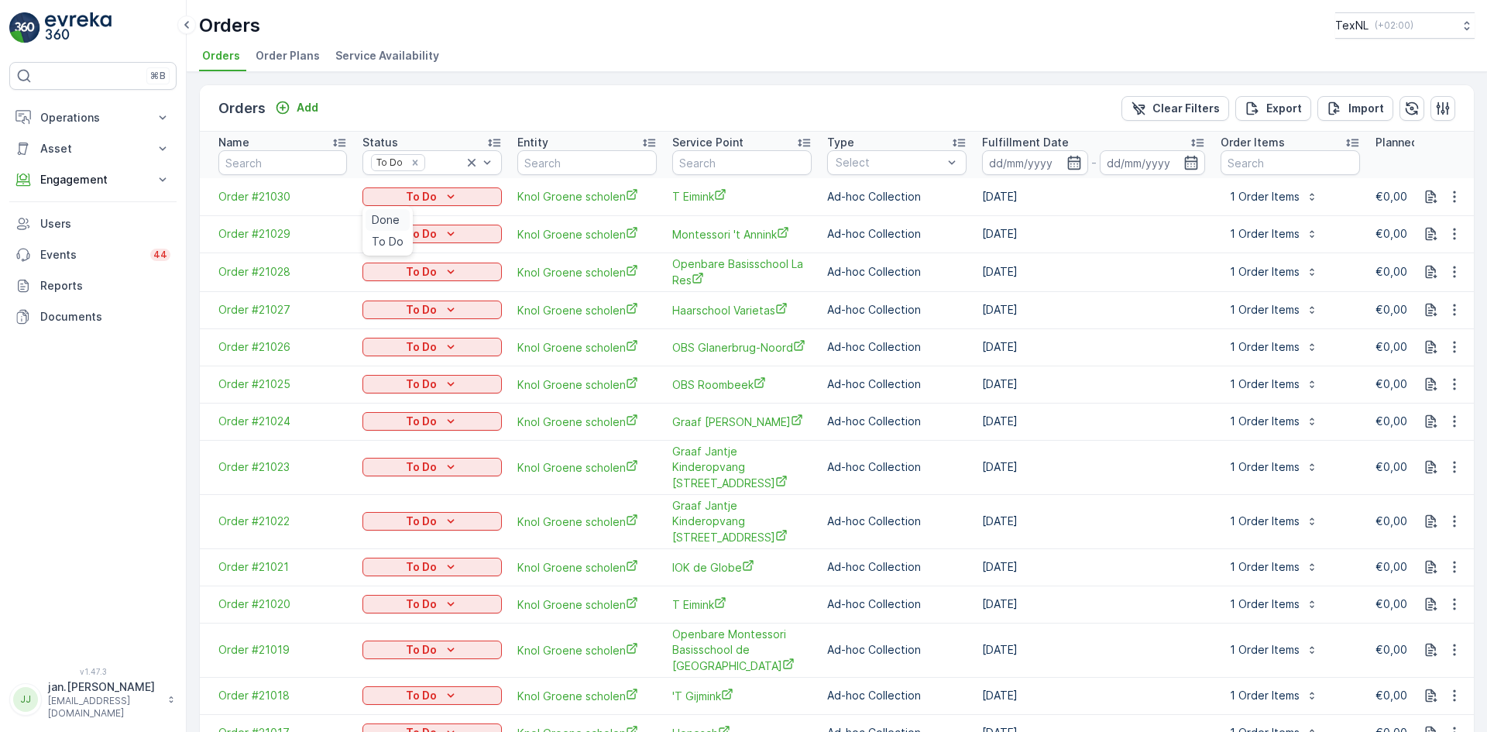
click at [396, 214] on span "Done" at bounding box center [386, 219] width 28 height 15
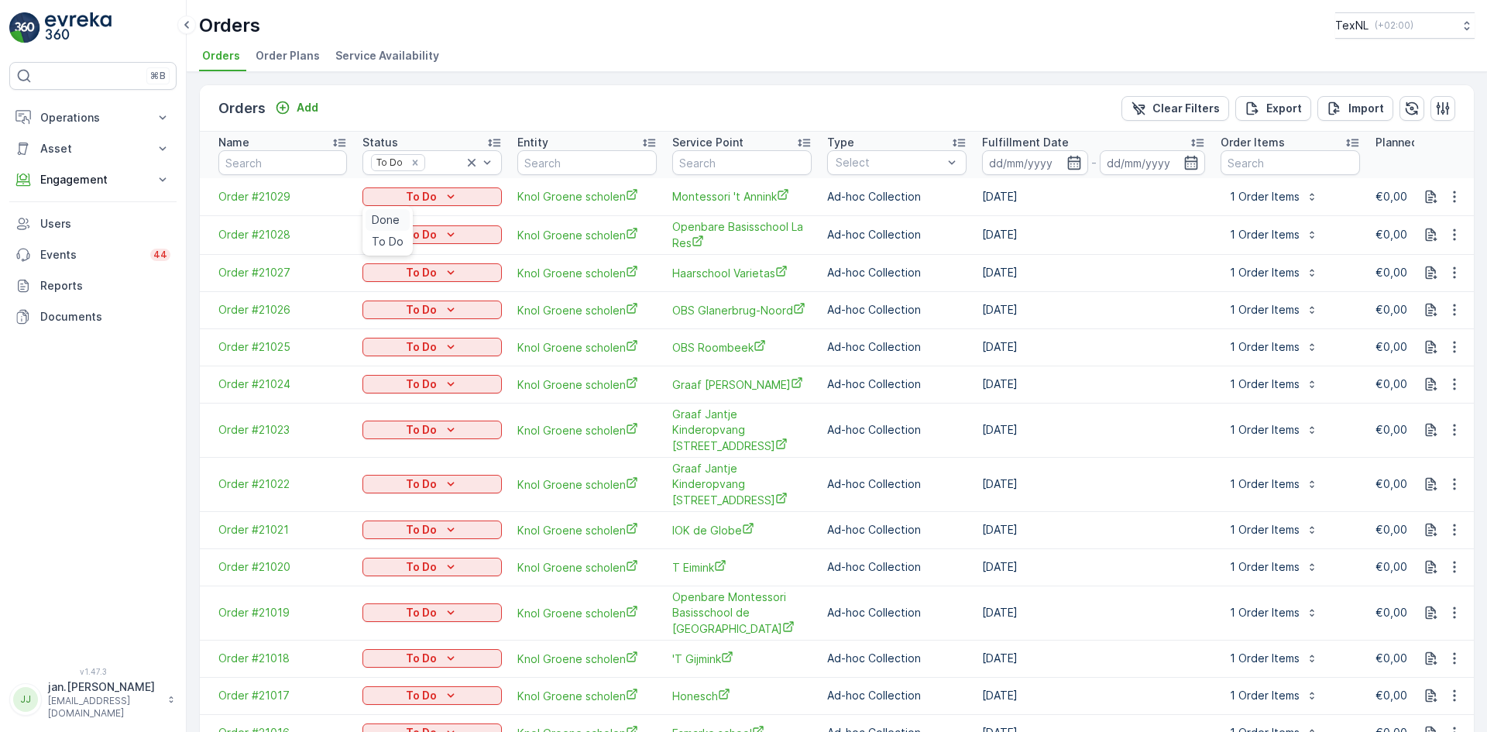
click at [370, 225] on div "Done" at bounding box center [387, 220] width 44 height 22
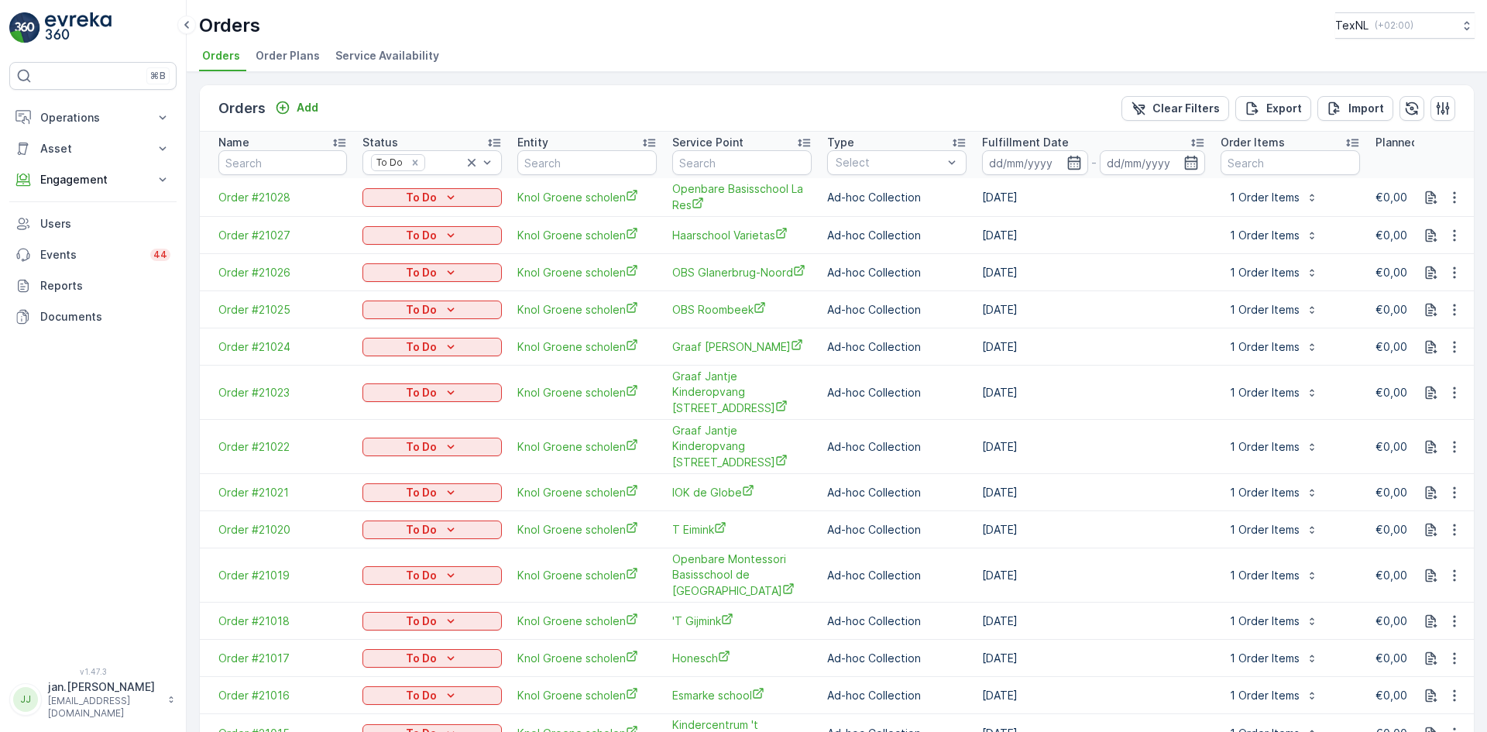
click at [424, 194] on p "To Do" at bounding box center [421, 197] width 31 height 15
click at [384, 218] on span "Done" at bounding box center [386, 220] width 28 height 15
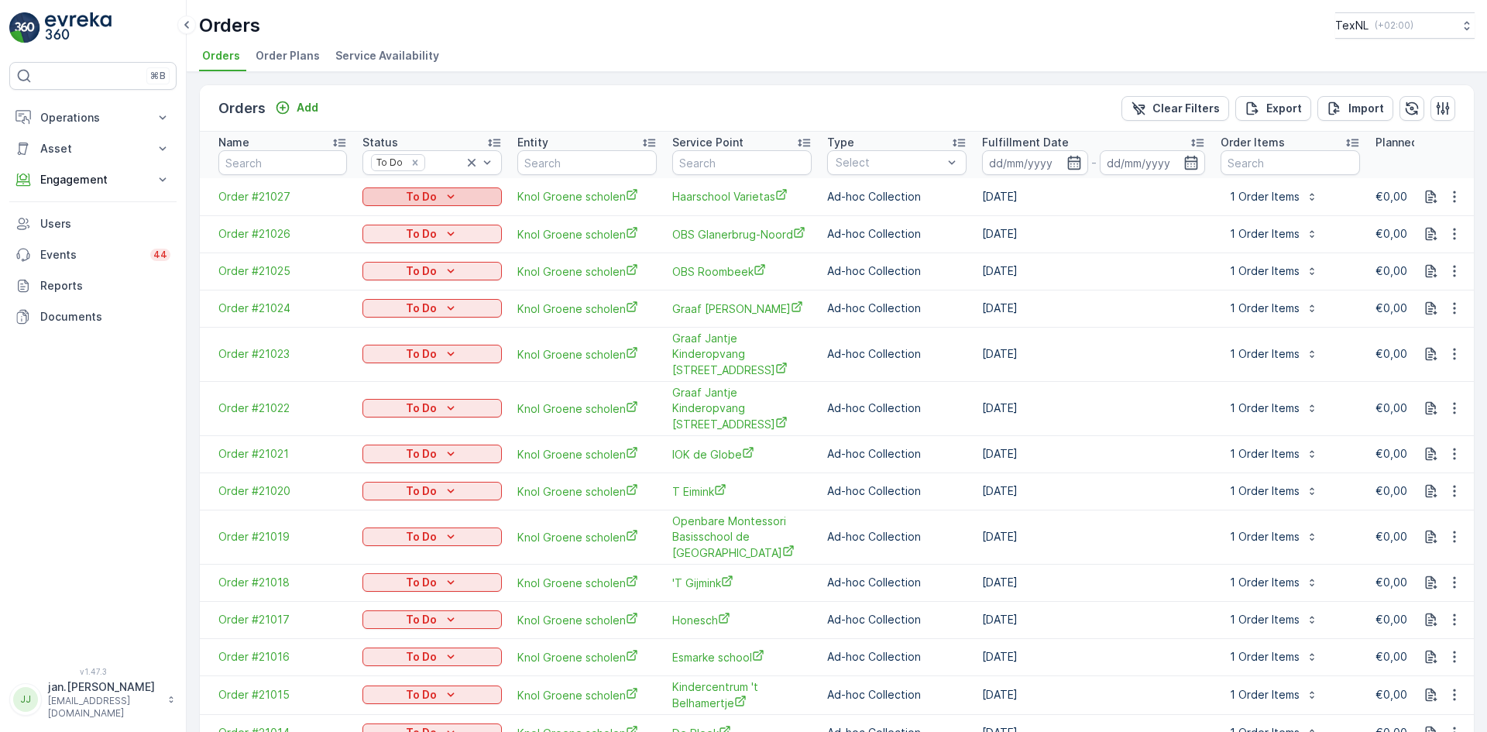
click at [417, 197] on p "To Do" at bounding box center [421, 196] width 31 height 15
click at [387, 216] on span "Done" at bounding box center [386, 219] width 28 height 15
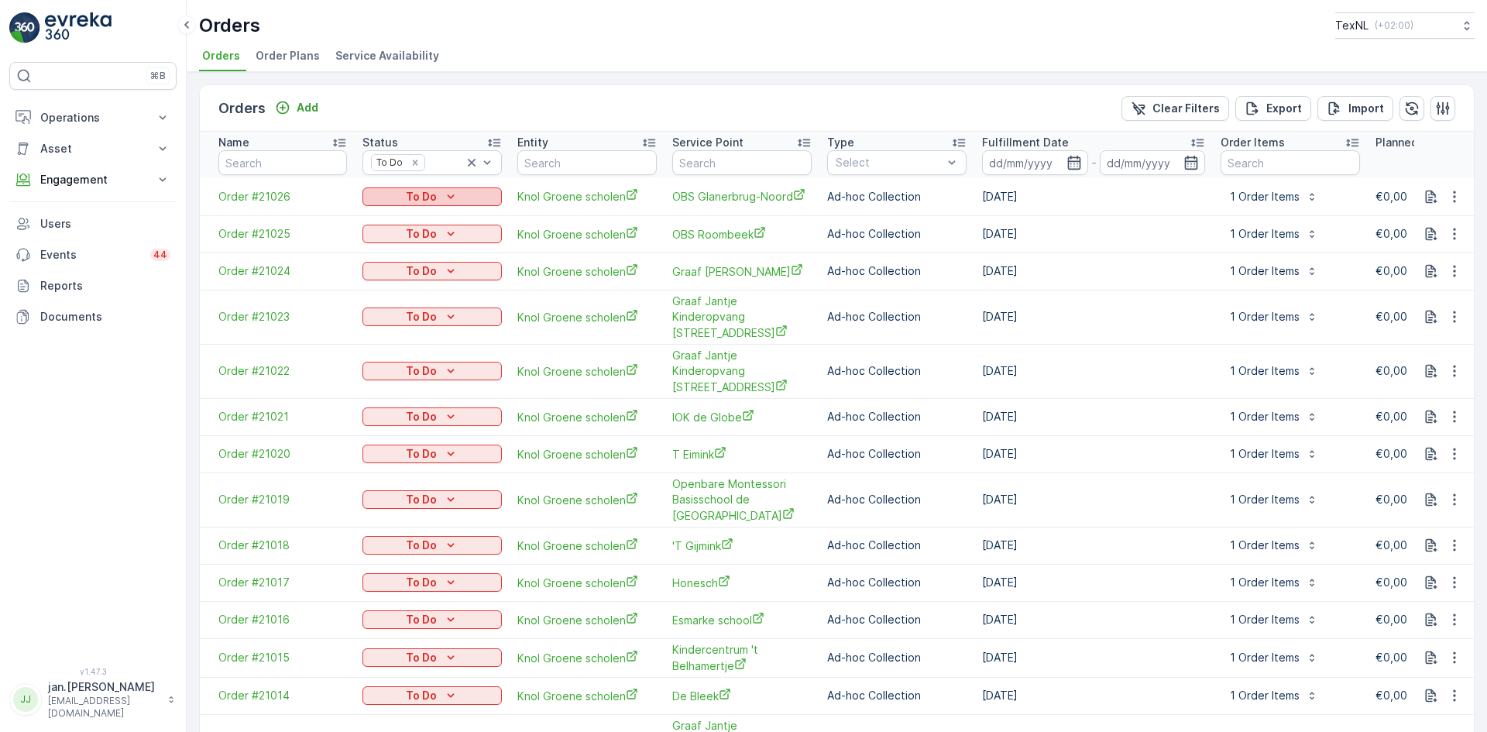
click at [417, 196] on p "To Do" at bounding box center [421, 196] width 31 height 15
click at [382, 222] on span "Done" at bounding box center [386, 219] width 28 height 15
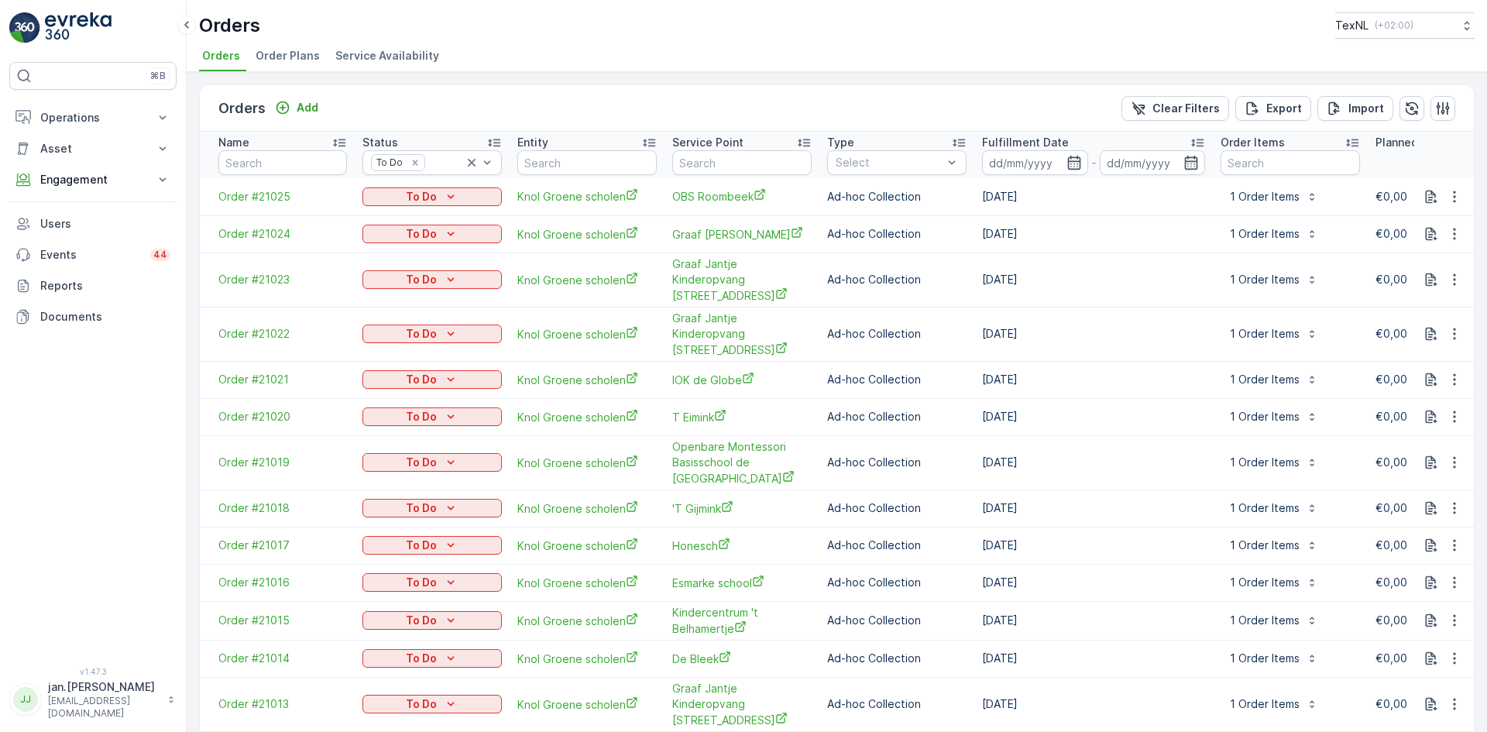
click at [413, 196] on p "To Do" at bounding box center [421, 196] width 31 height 15
click at [386, 214] on span "Done" at bounding box center [386, 219] width 28 height 15
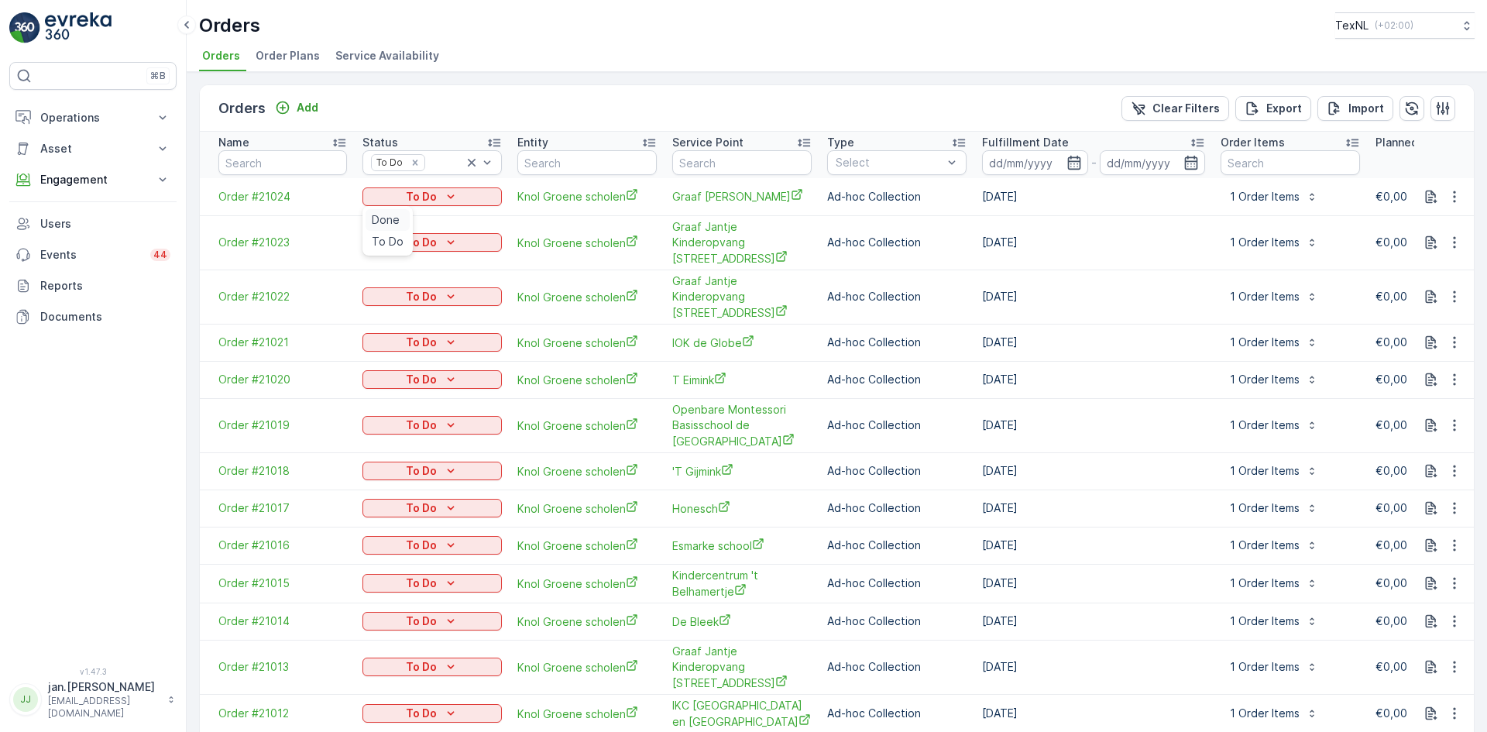
click at [394, 215] on span "Done" at bounding box center [386, 219] width 28 height 15
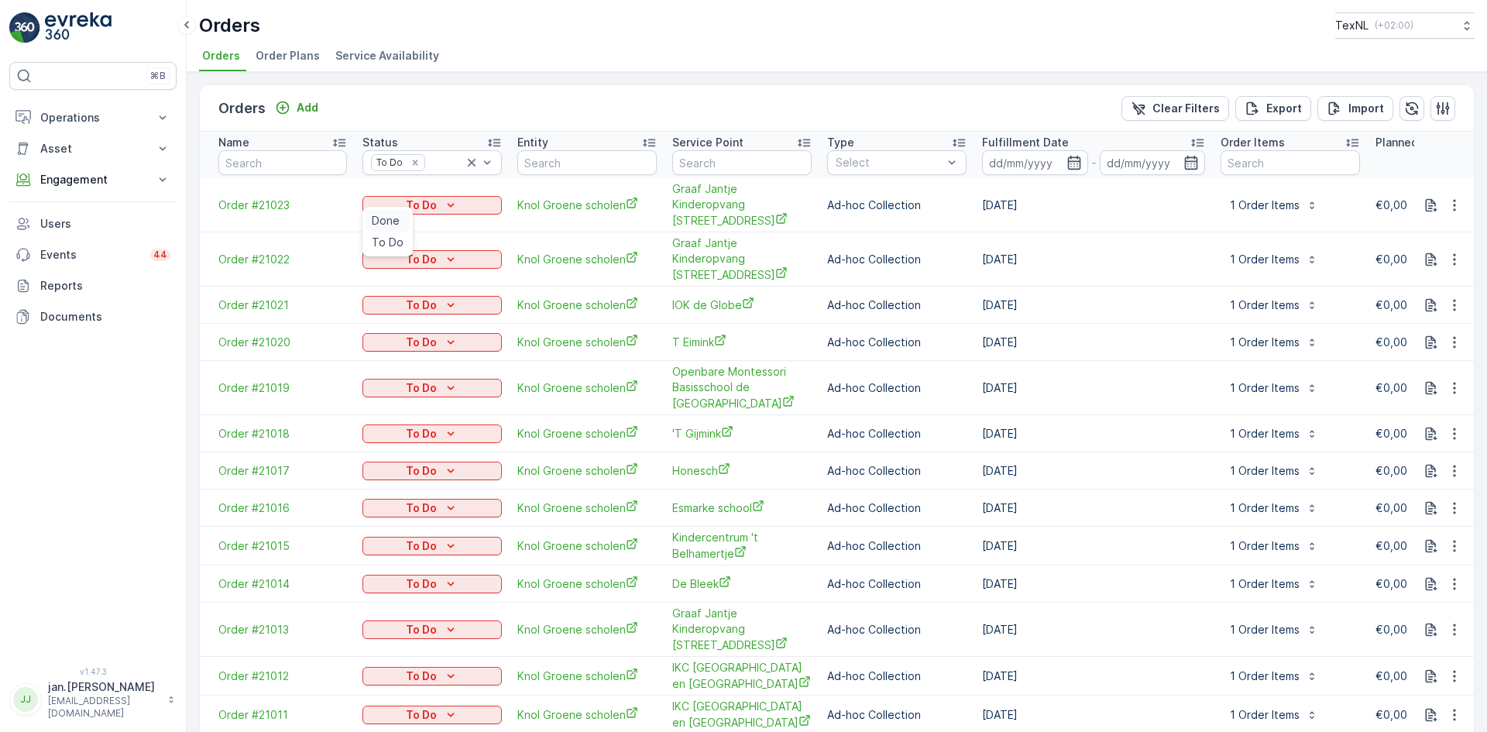
click at [390, 216] on span "Done" at bounding box center [386, 220] width 28 height 15
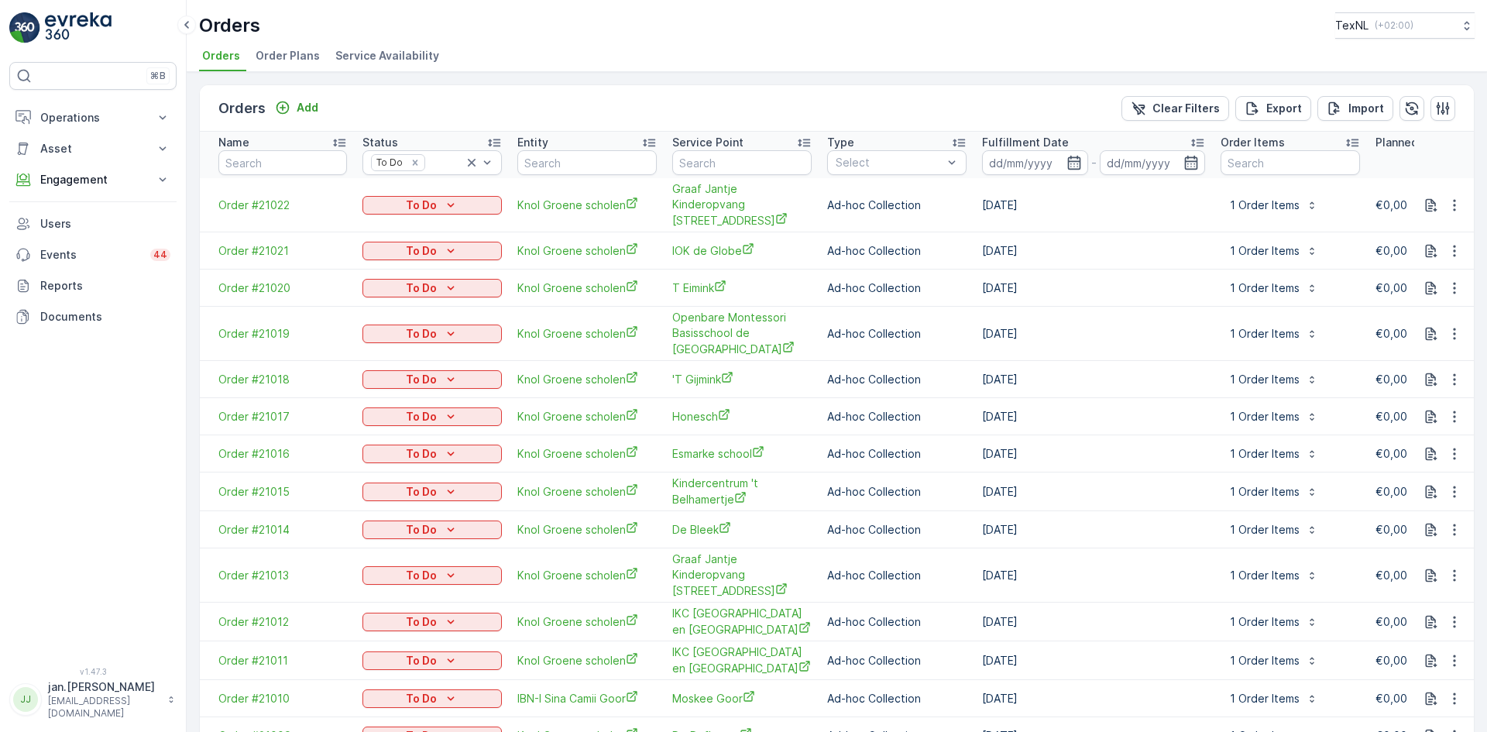
click at [416, 197] on p "To Do" at bounding box center [421, 204] width 31 height 15
click at [391, 218] on span "Done" at bounding box center [386, 220] width 28 height 15
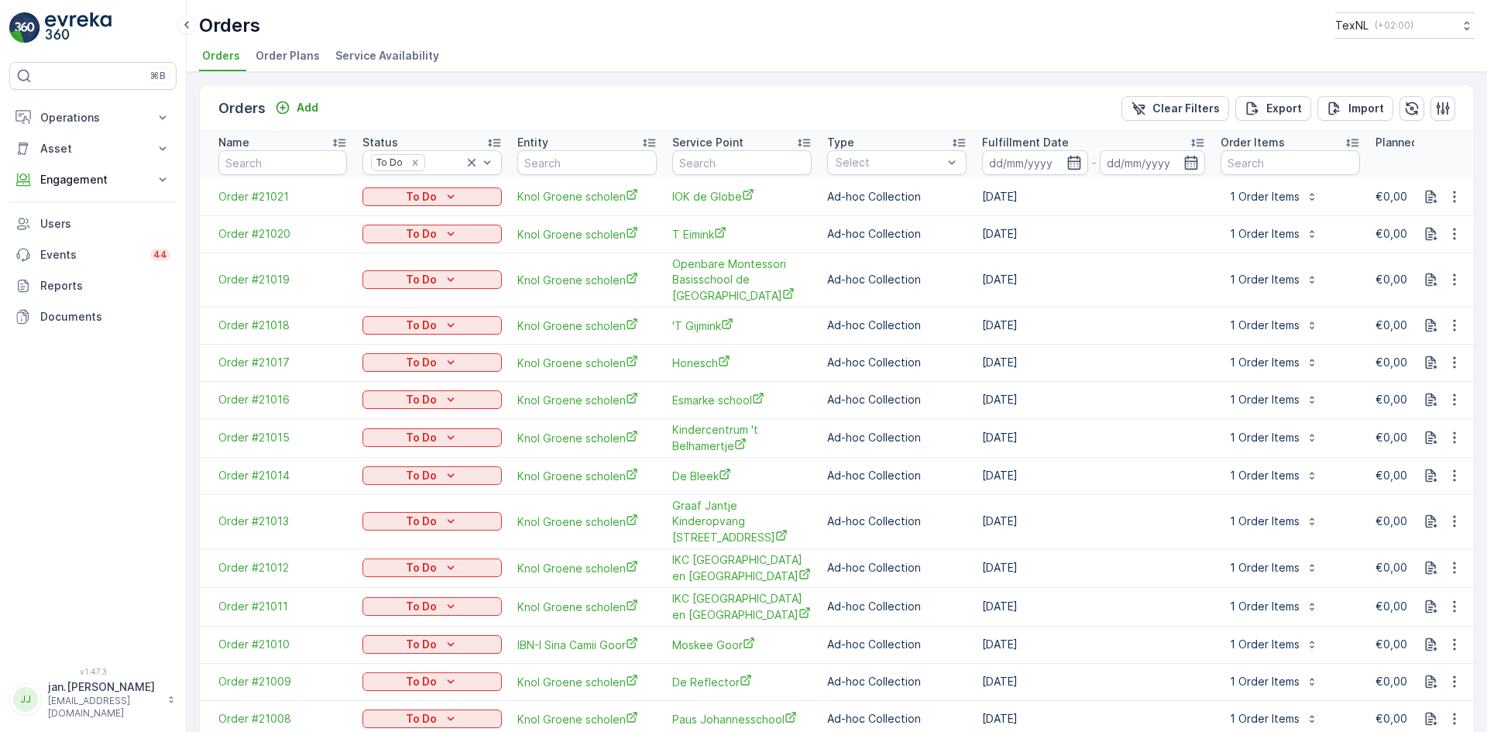
click at [422, 196] on p "To Do" at bounding box center [421, 196] width 31 height 15
click at [384, 218] on span "Done" at bounding box center [386, 219] width 28 height 15
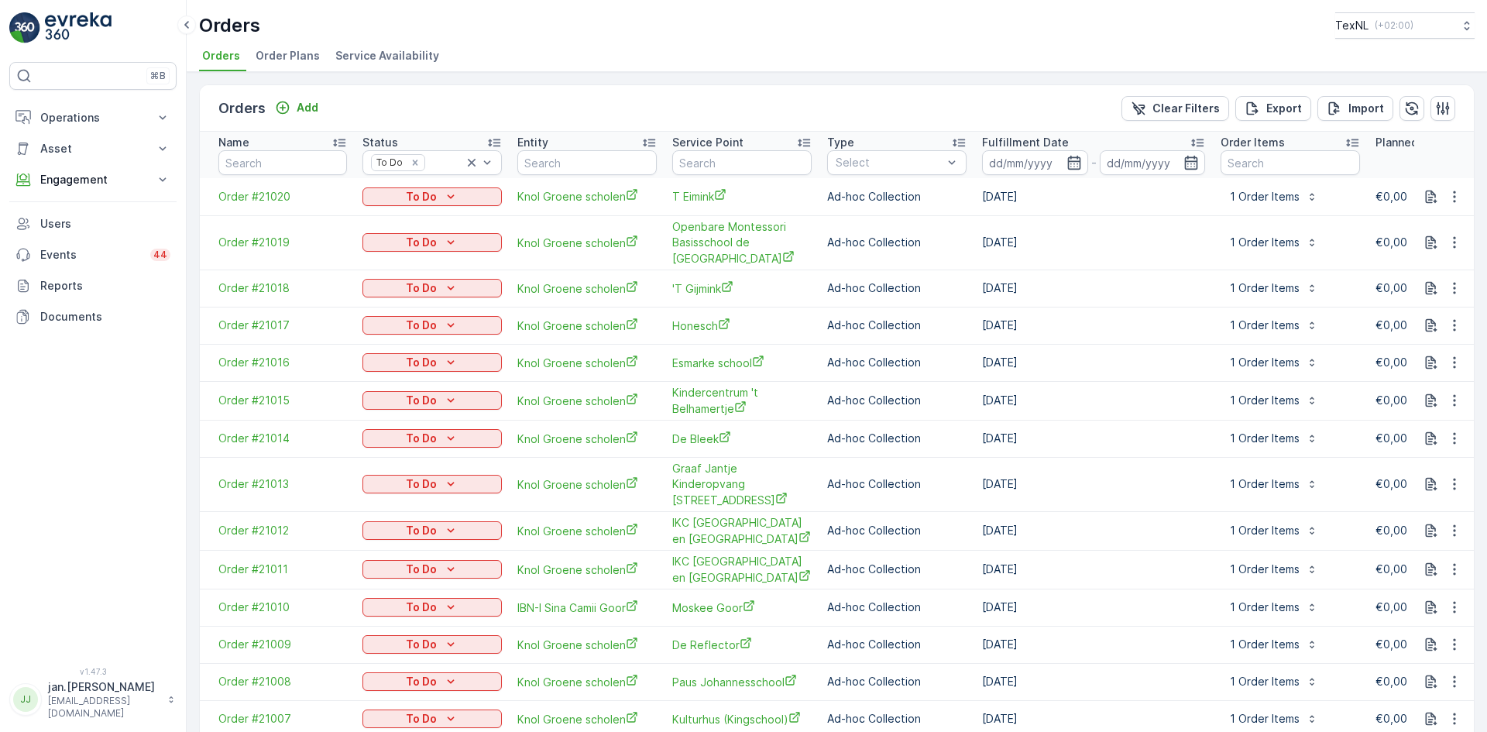
click at [418, 197] on p "To Do" at bounding box center [421, 196] width 31 height 15
click at [391, 219] on span "Done" at bounding box center [386, 219] width 28 height 15
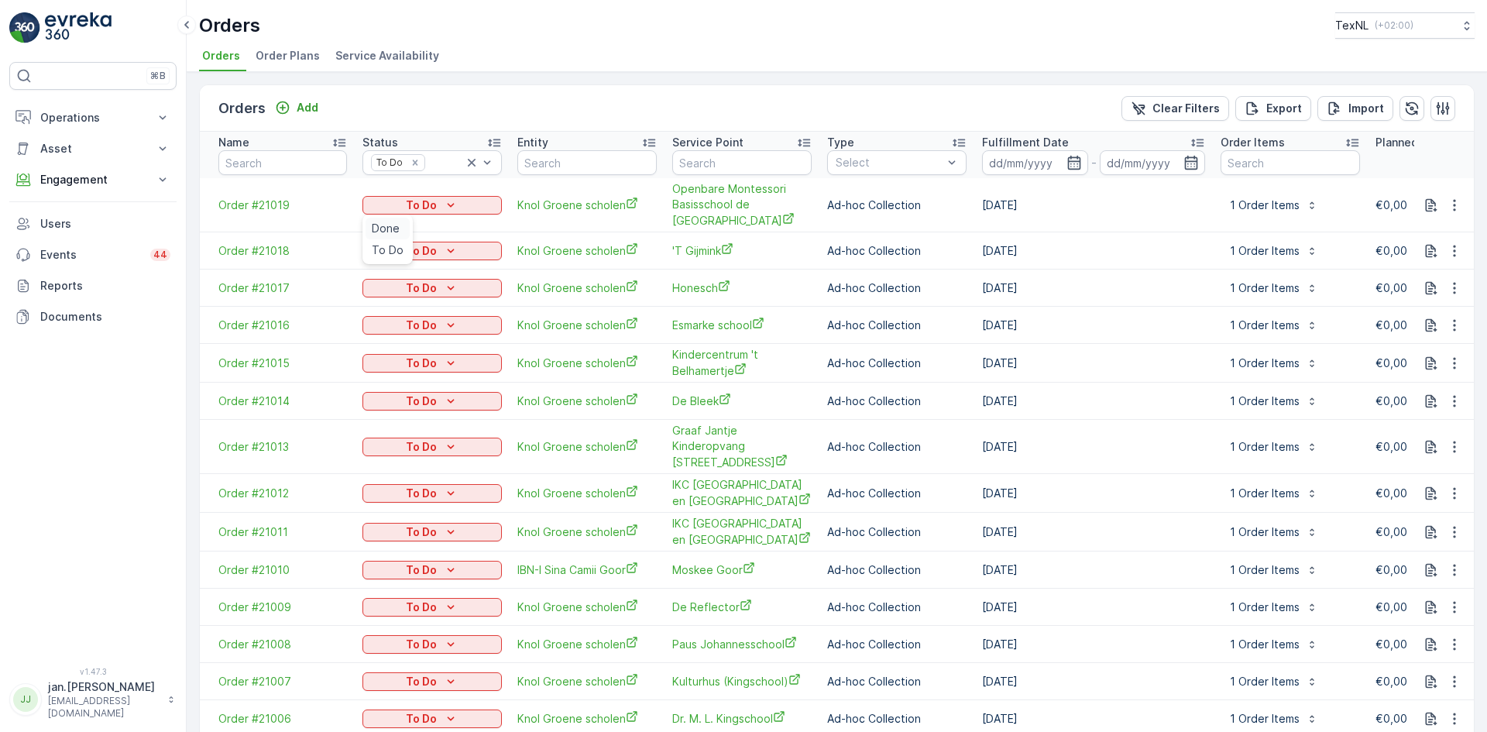
click at [377, 229] on span "Done" at bounding box center [386, 228] width 28 height 15
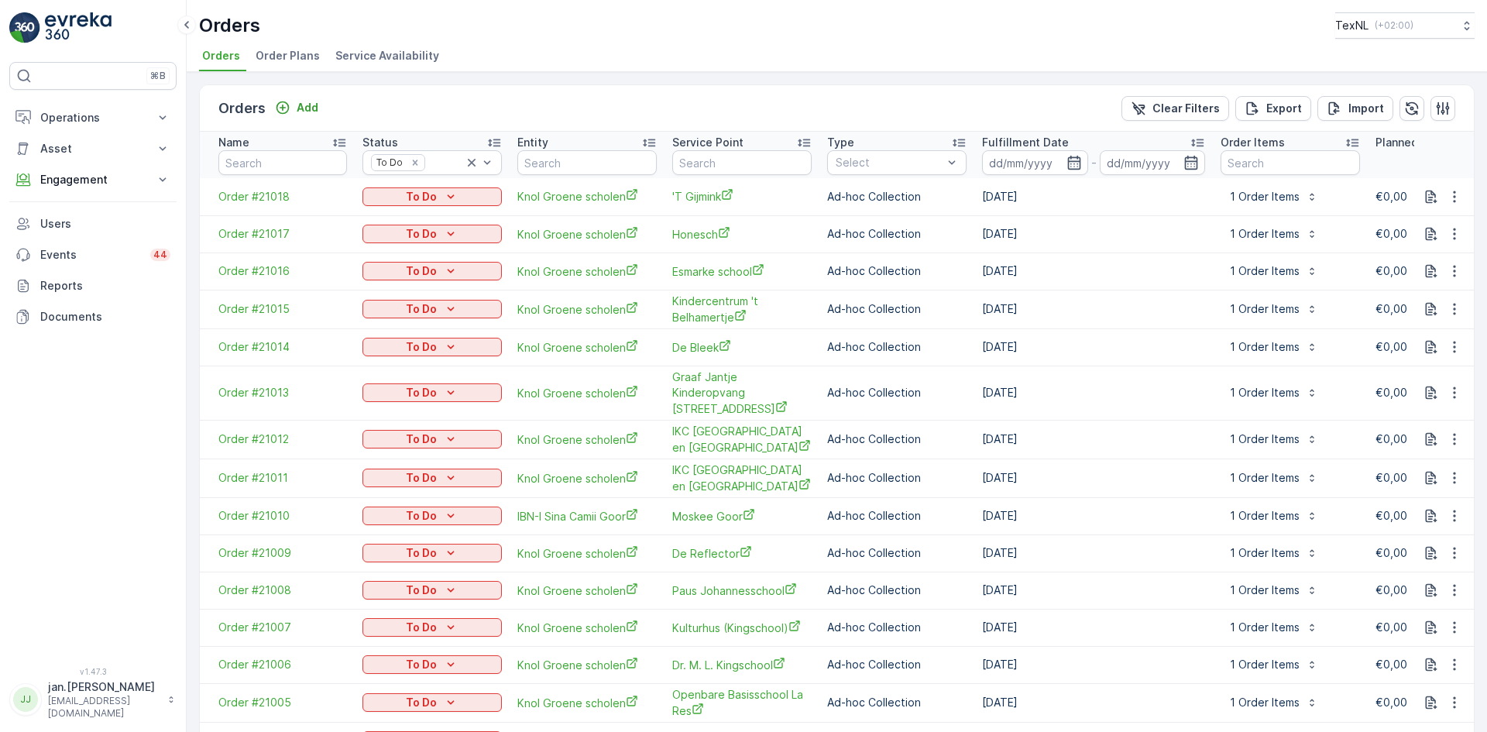
click at [414, 204] on button "To Do" at bounding box center [431, 196] width 139 height 19
click at [381, 224] on span "Done" at bounding box center [386, 219] width 28 height 15
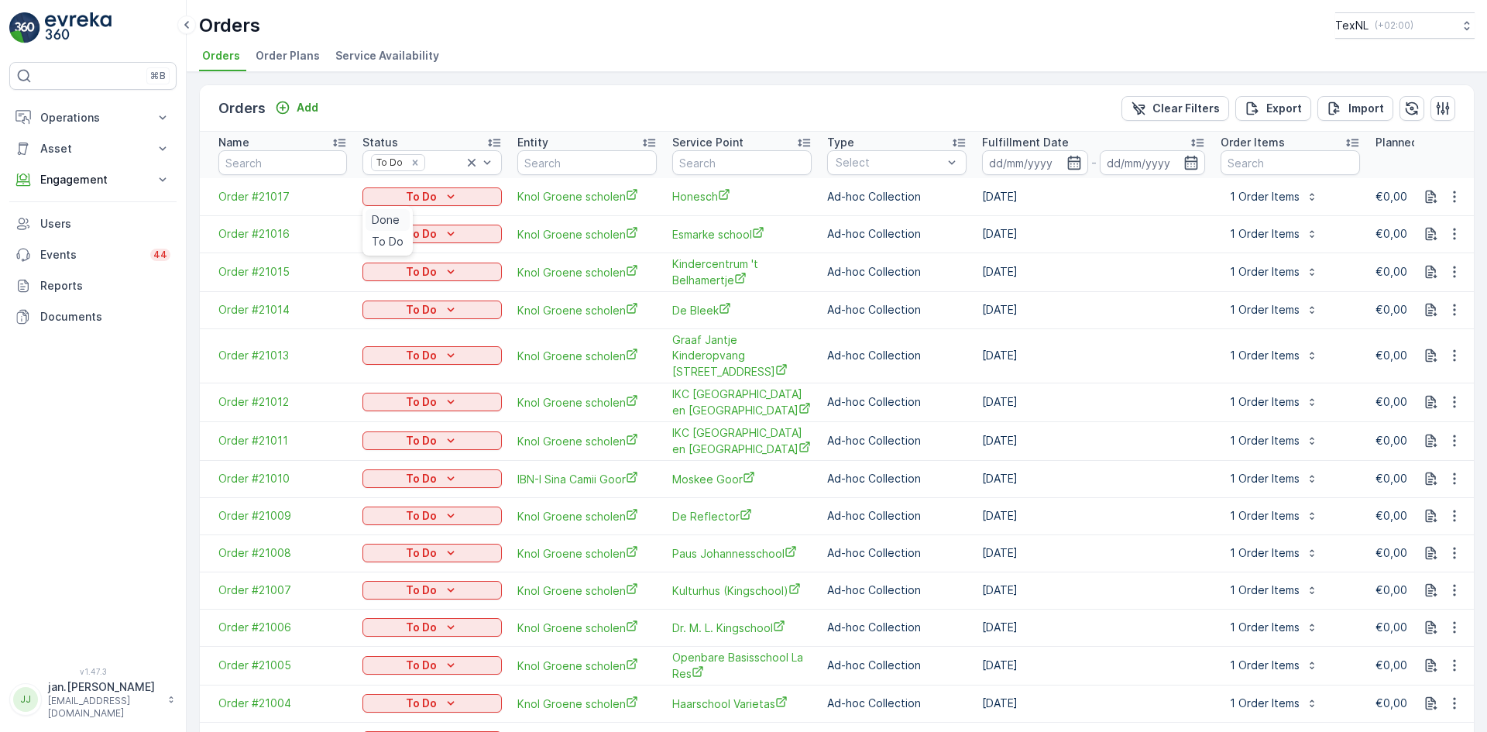
click at [389, 218] on span "Done" at bounding box center [386, 219] width 28 height 15
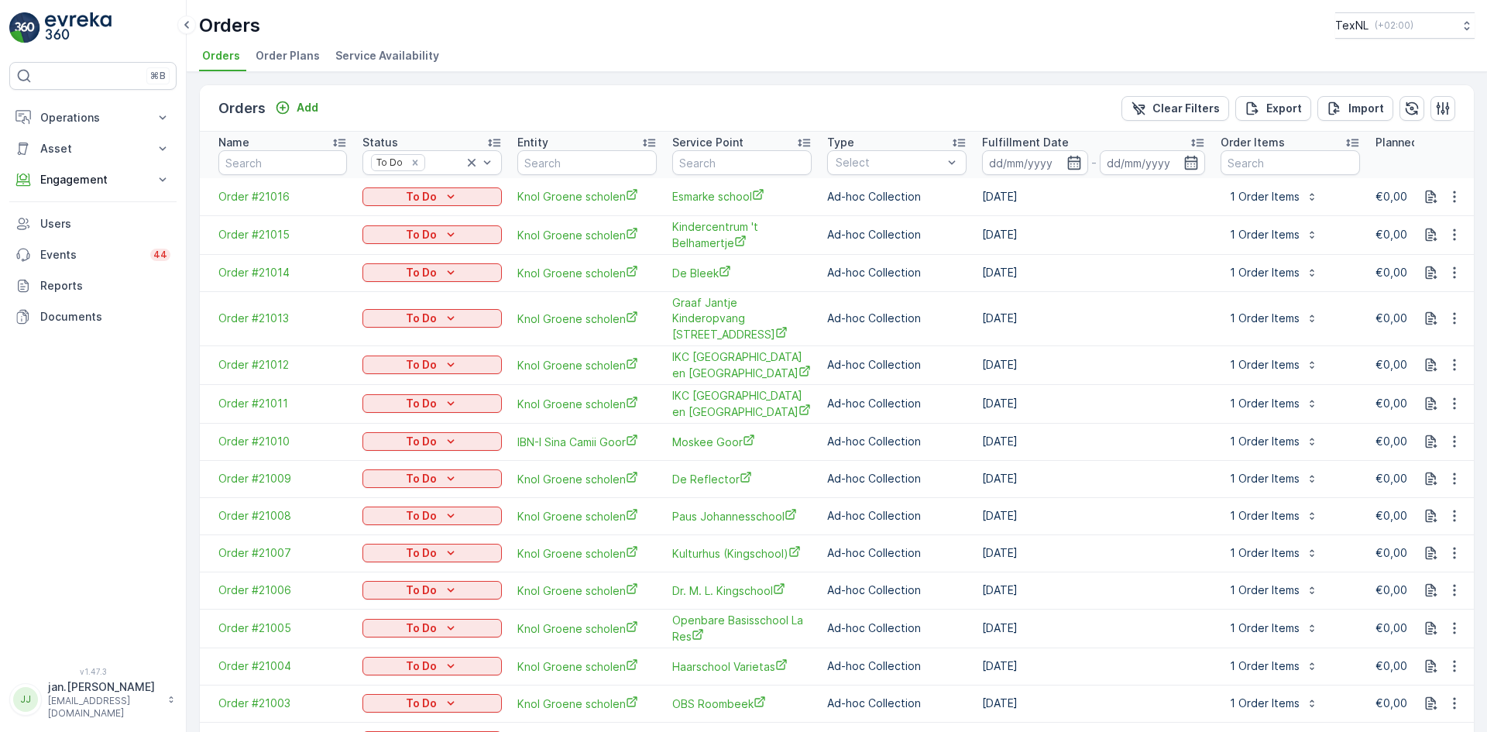
click at [419, 196] on p "To Do" at bounding box center [421, 196] width 31 height 15
click at [380, 218] on span "Done" at bounding box center [386, 219] width 28 height 15
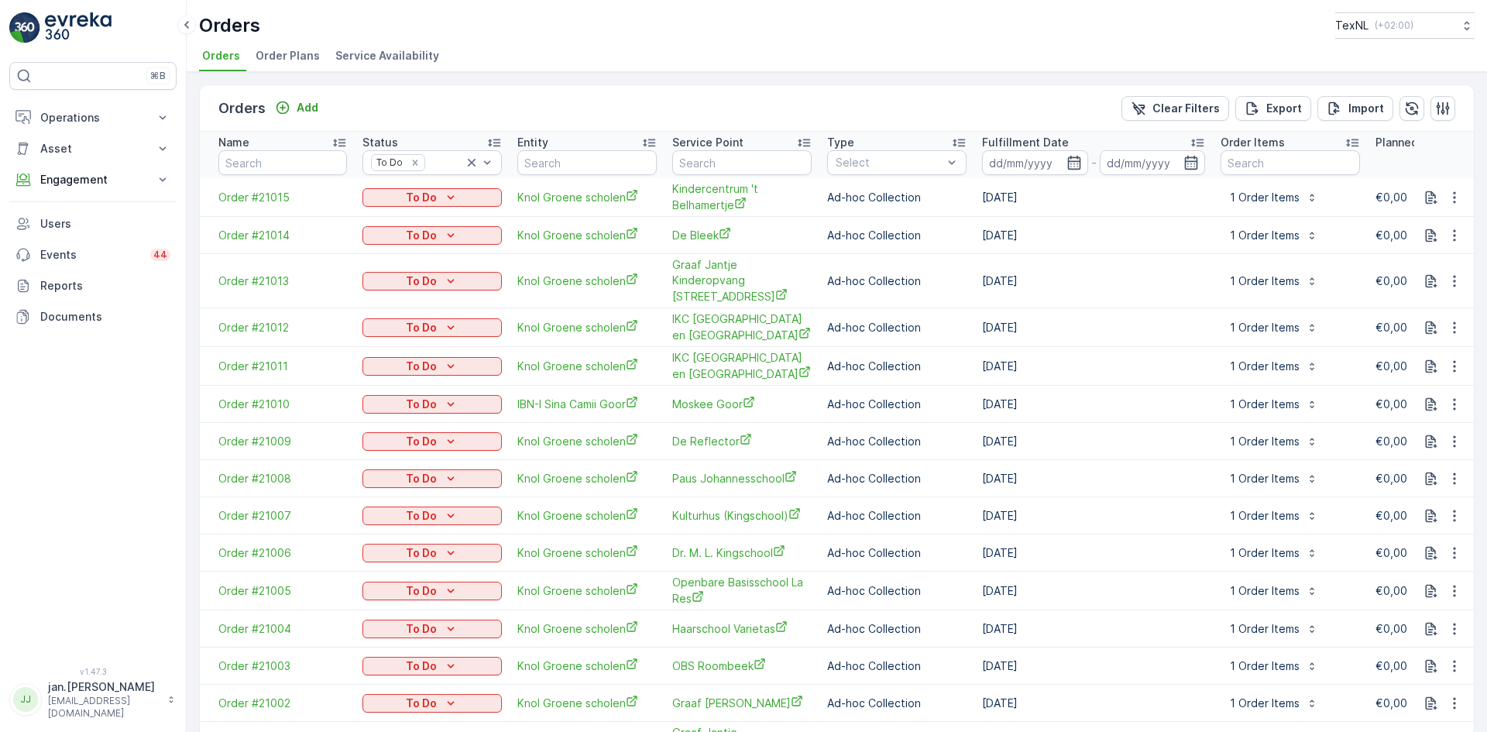
click at [410, 197] on p "To Do" at bounding box center [421, 197] width 31 height 15
click at [386, 214] on span "Done" at bounding box center [386, 220] width 28 height 15
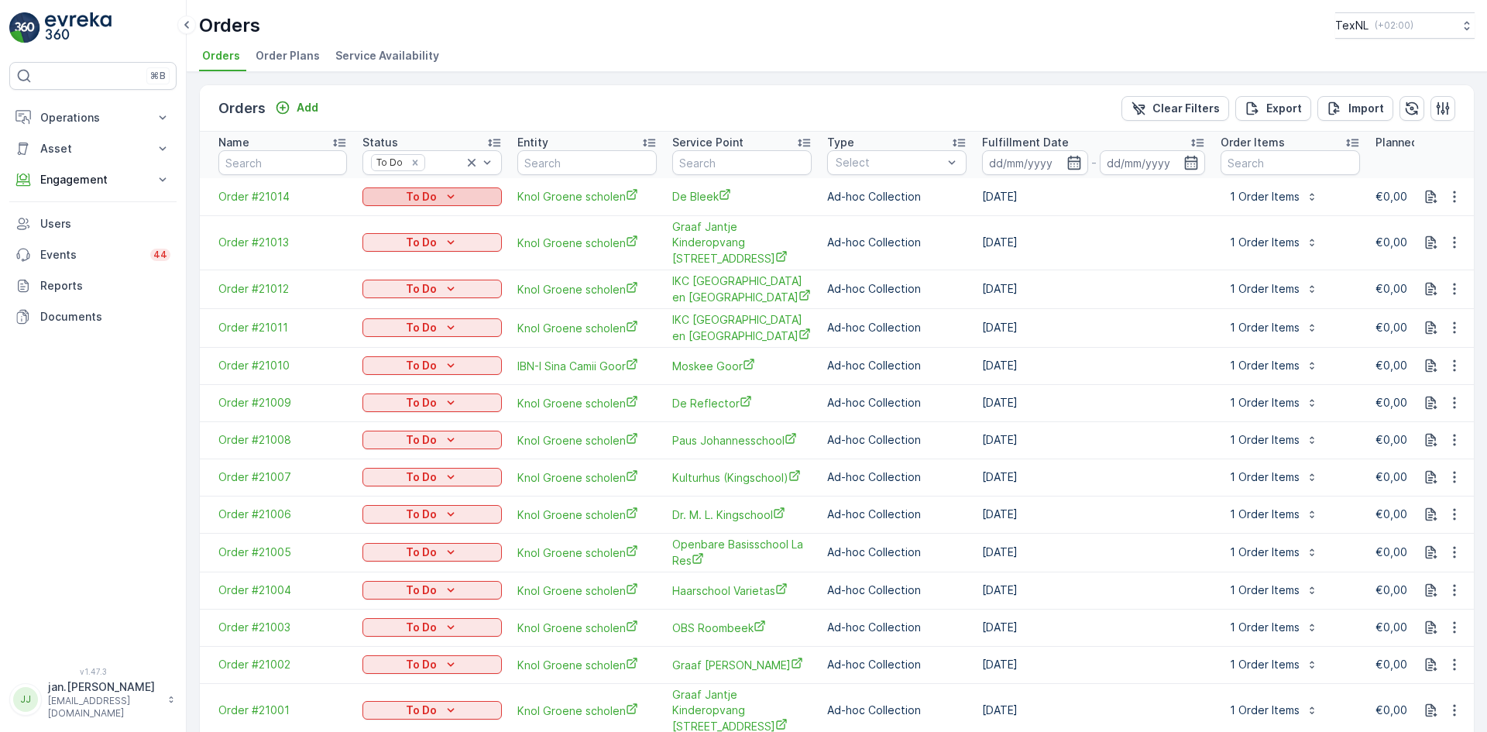
click at [410, 197] on p "To Do" at bounding box center [421, 196] width 31 height 15
click at [399, 215] on div "Done" at bounding box center [387, 220] width 44 height 22
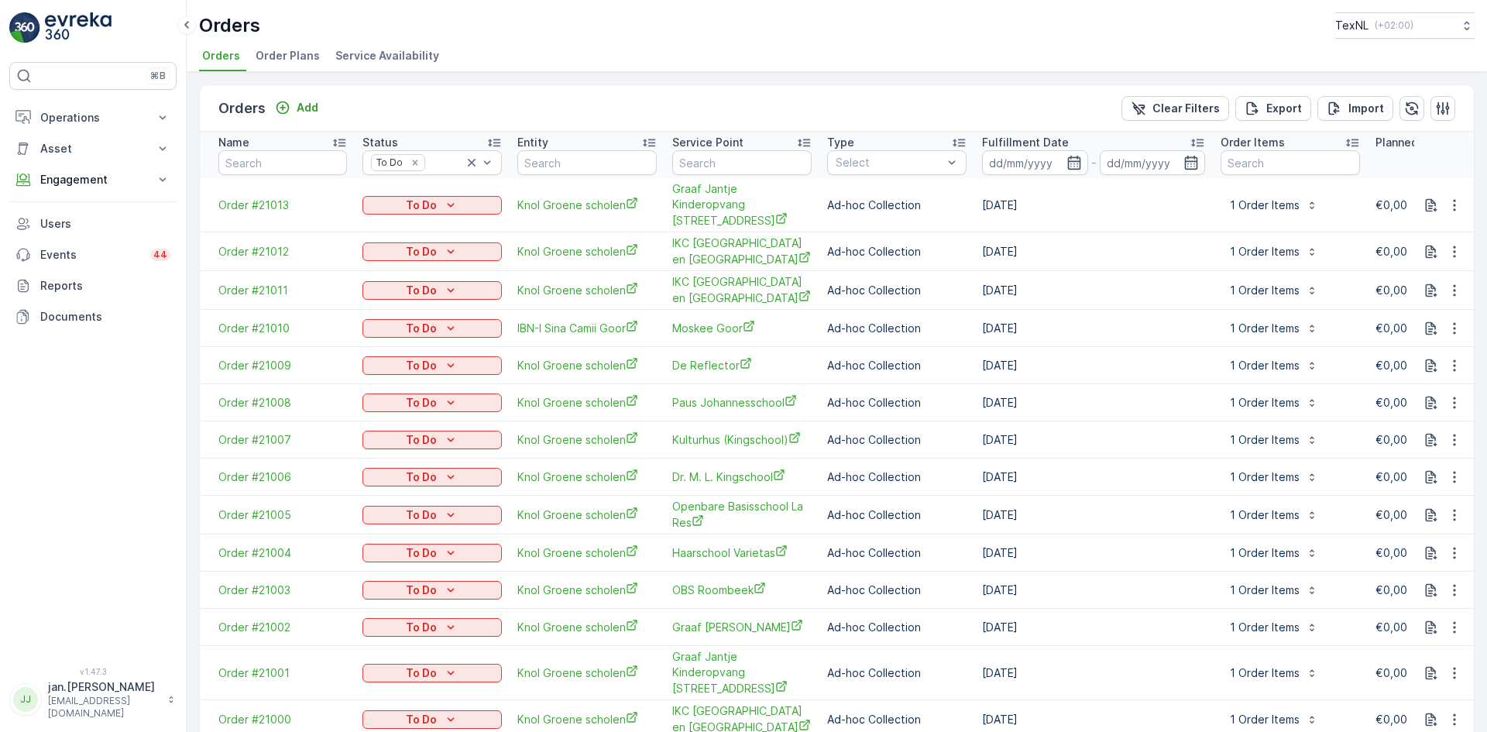
click at [423, 197] on p "To Do" at bounding box center [421, 204] width 31 height 15
click at [402, 215] on div "Done" at bounding box center [387, 221] width 44 height 22
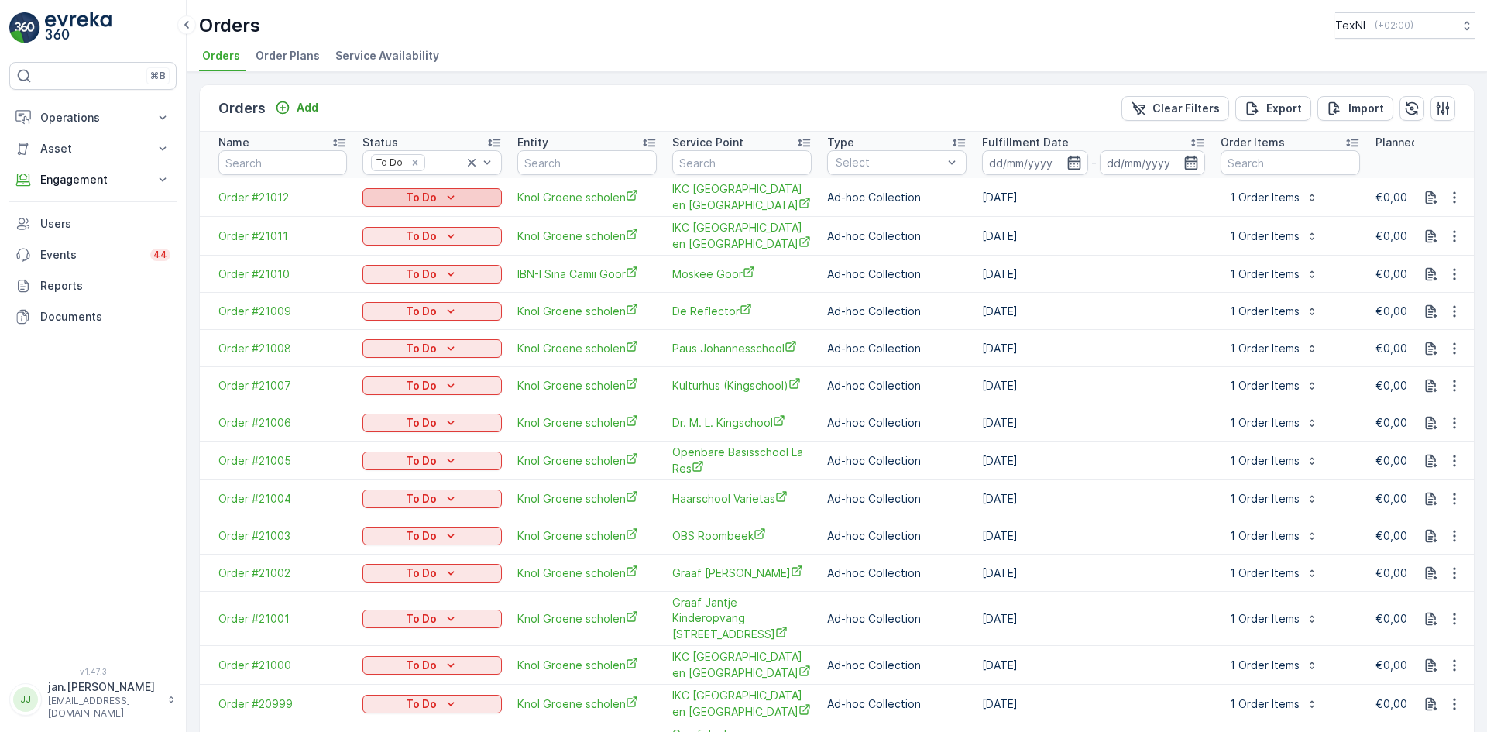
click at [427, 193] on p "To Do" at bounding box center [421, 197] width 31 height 15
click at [400, 216] on div "Done" at bounding box center [387, 221] width 44 height 22
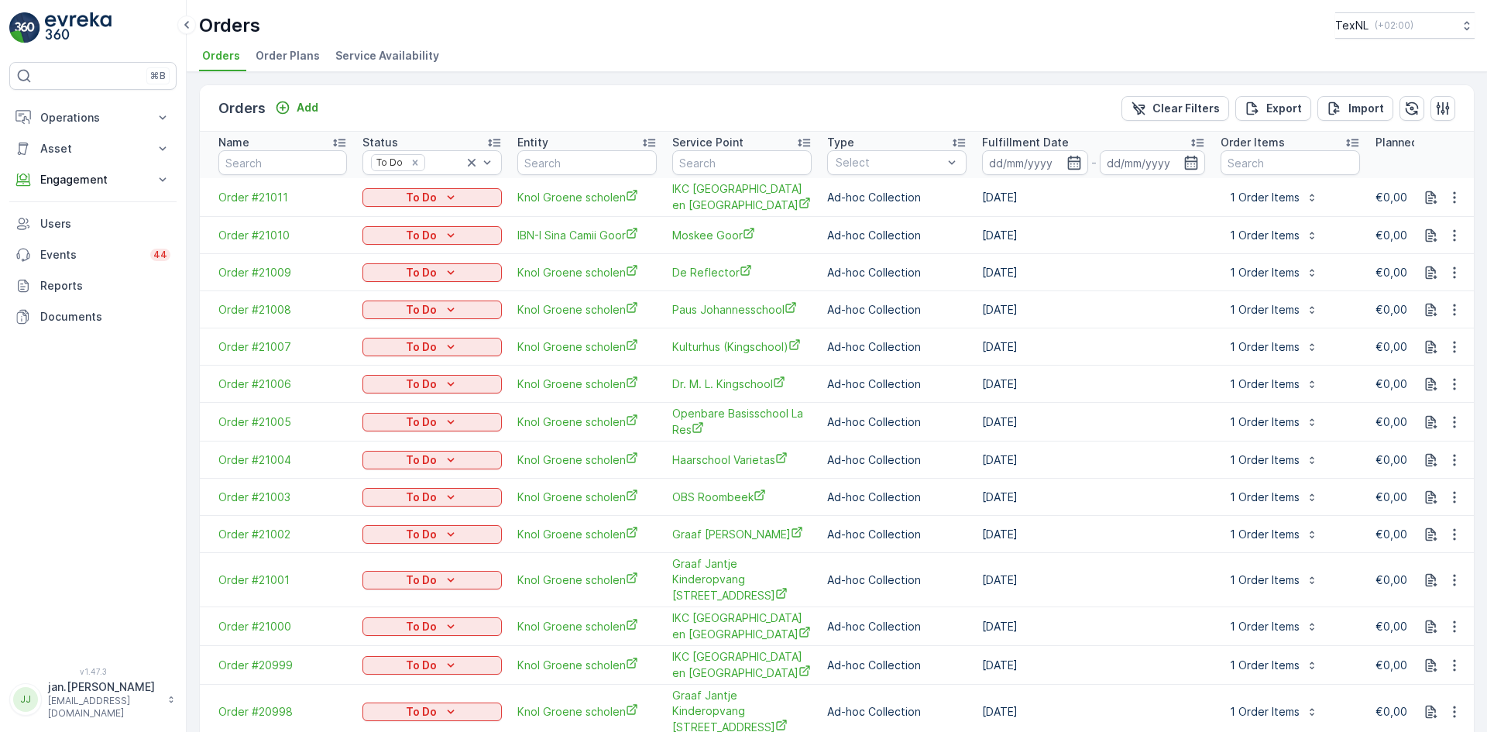
click at [434, 195] on p "To Do" at bounding box center [421, 197] width 31 height 15
click at [396, 219] on span "Done" at bounding box center [386, 220] width 28 height 15
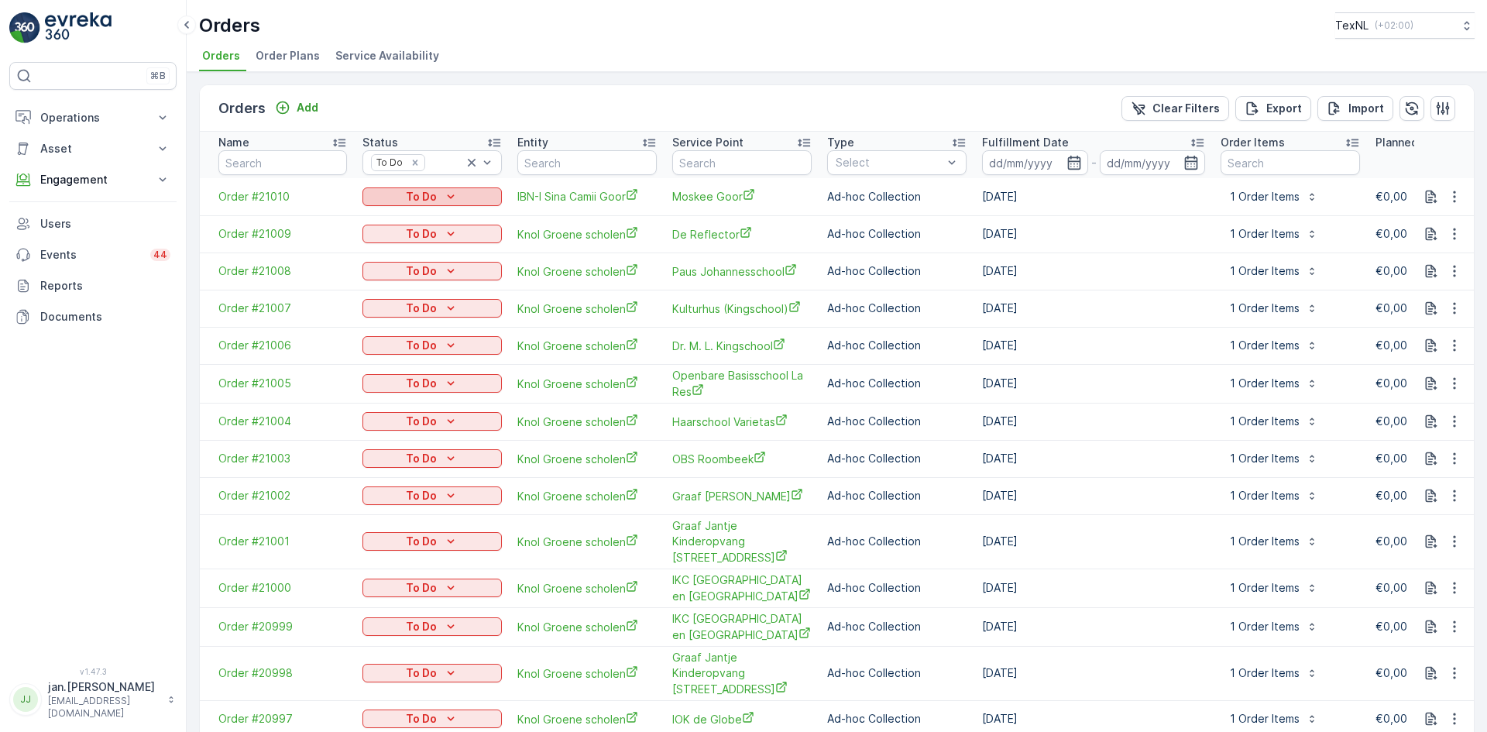
click at [399, 198] on div "To Do" at bounding box center [432, 196] width 127 height 15
click at [393, 218] on span "Done" at bounding box center [386, 219] width 28 height 15
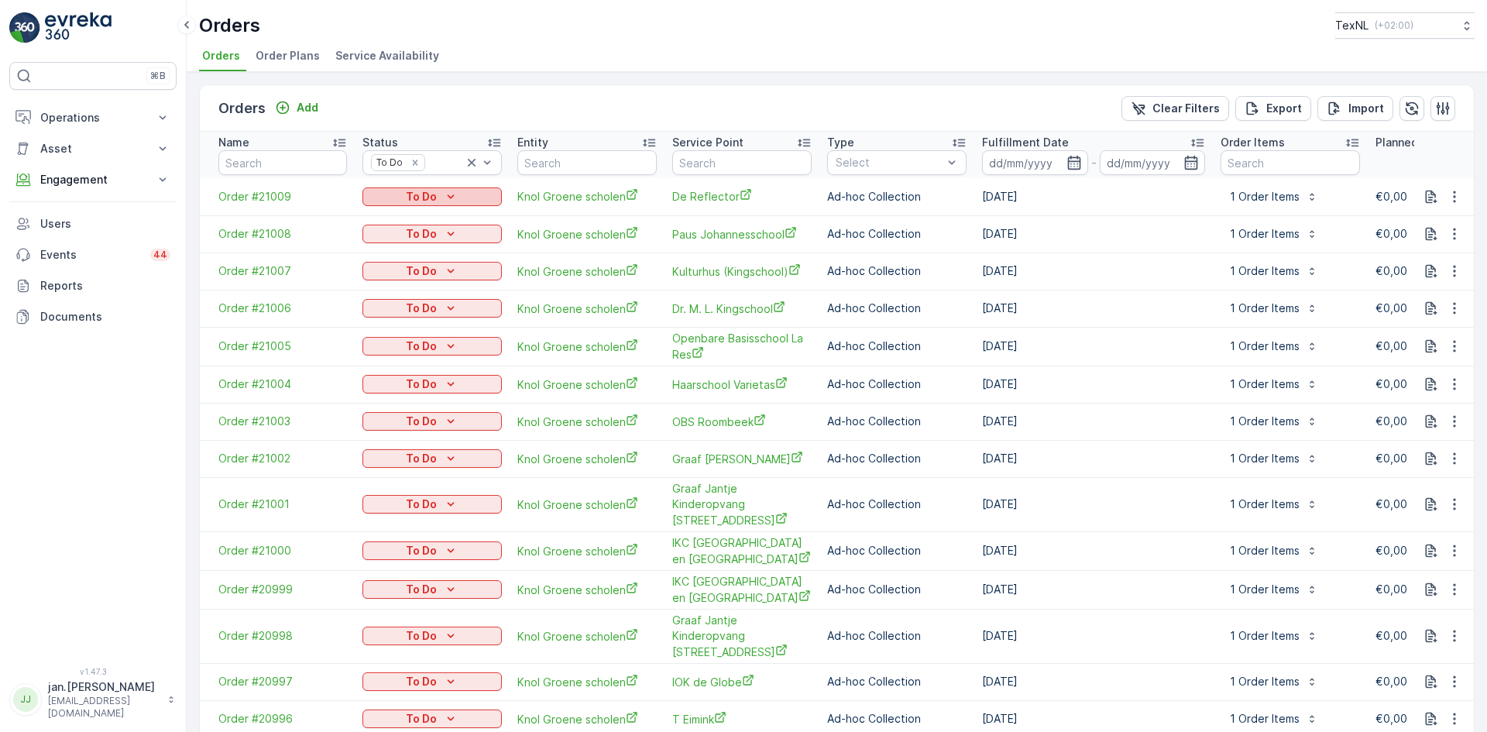
click at [423, 196] on p "To Do" at bounding box center [421, 196] width 31 height 15
click at [388, 217] on span "Done" at bounding box center [386, 219] width 28 height 15
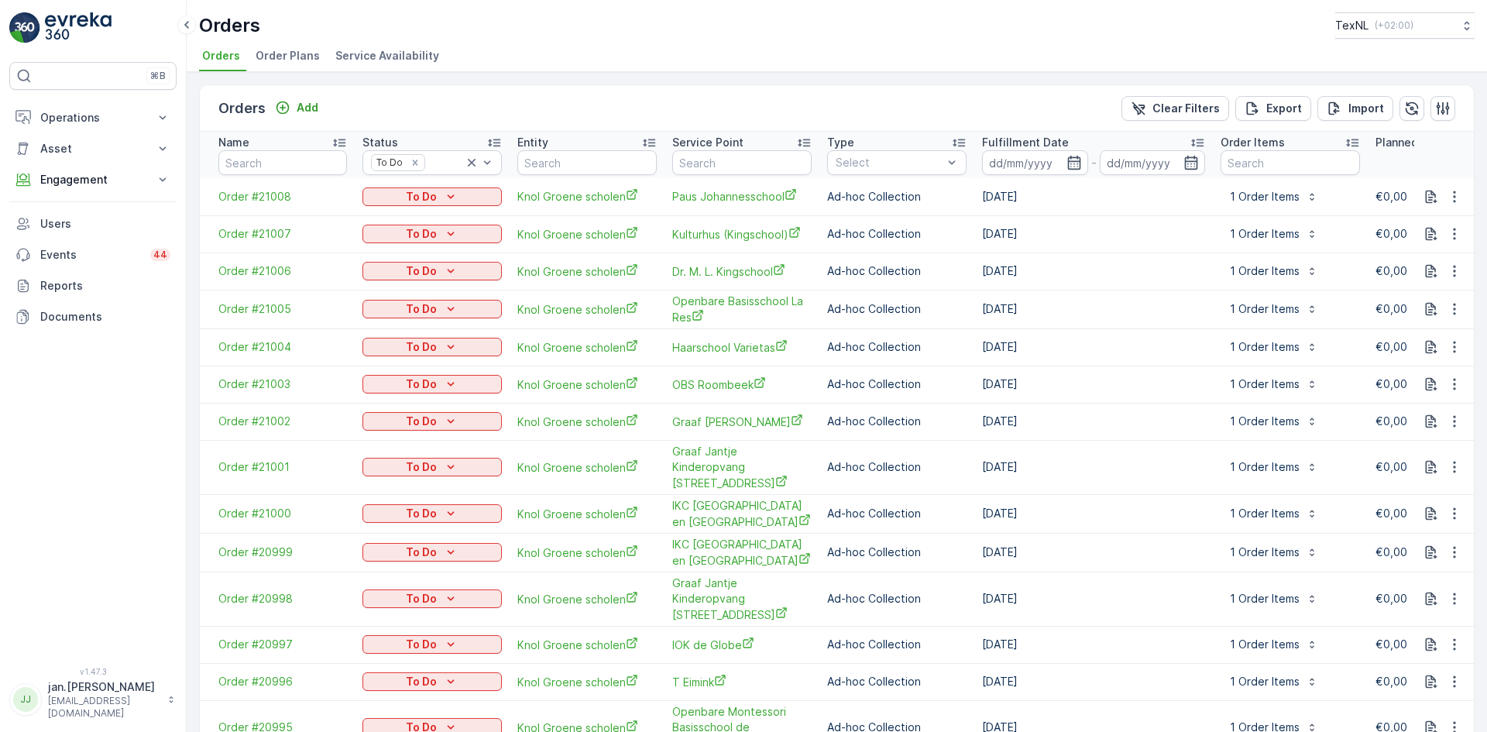
click at [425, 195] on p "To Do" at bounding box center [421, 196] width 31 height 15
click at [396, 213] on span "Done" at bounding box center [386, 219] width 28 height 15
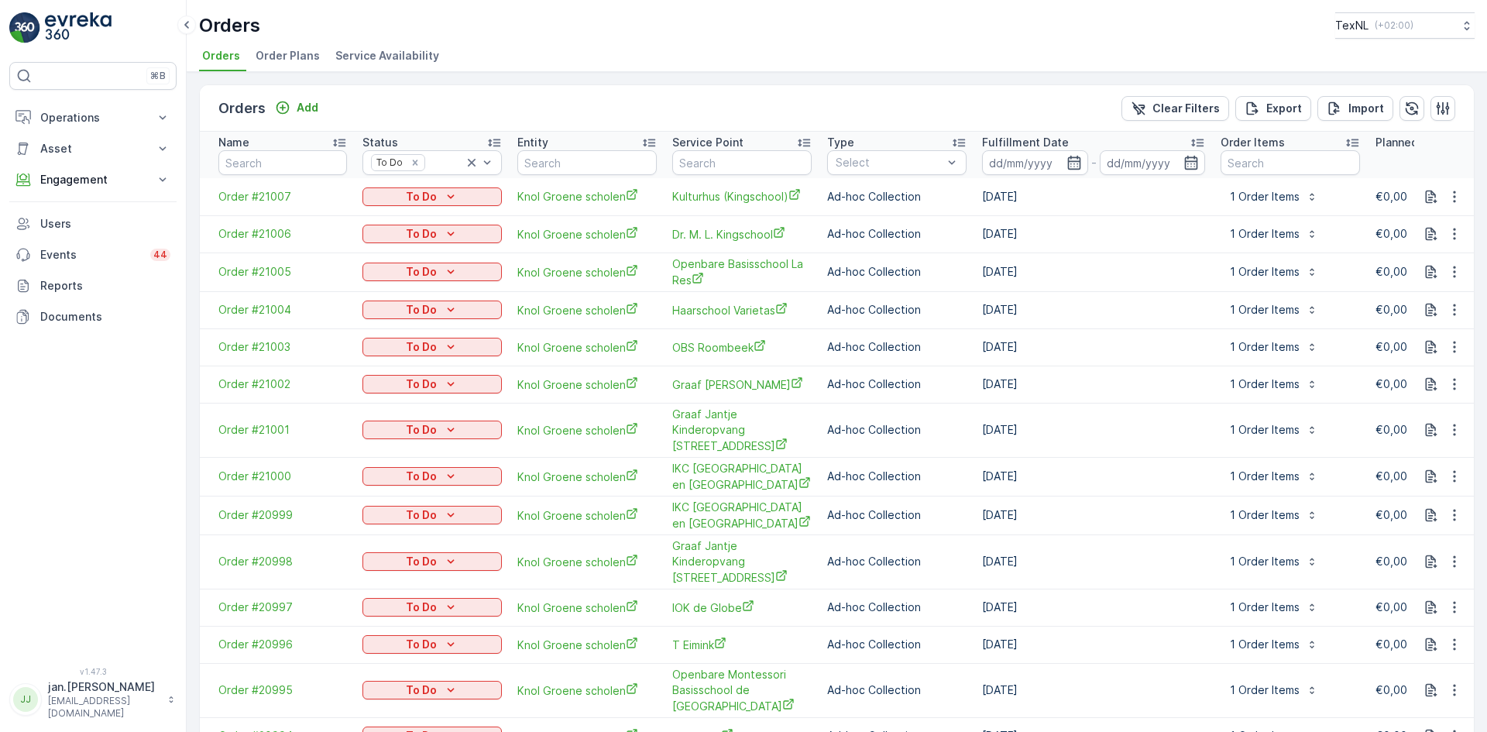
click at [433, 189] on p "To Do" at bounding box center [421, 196] width 31 height 15
click at [391, 214] on span "Done" at bounding box center [386, 219] width 28 height 15
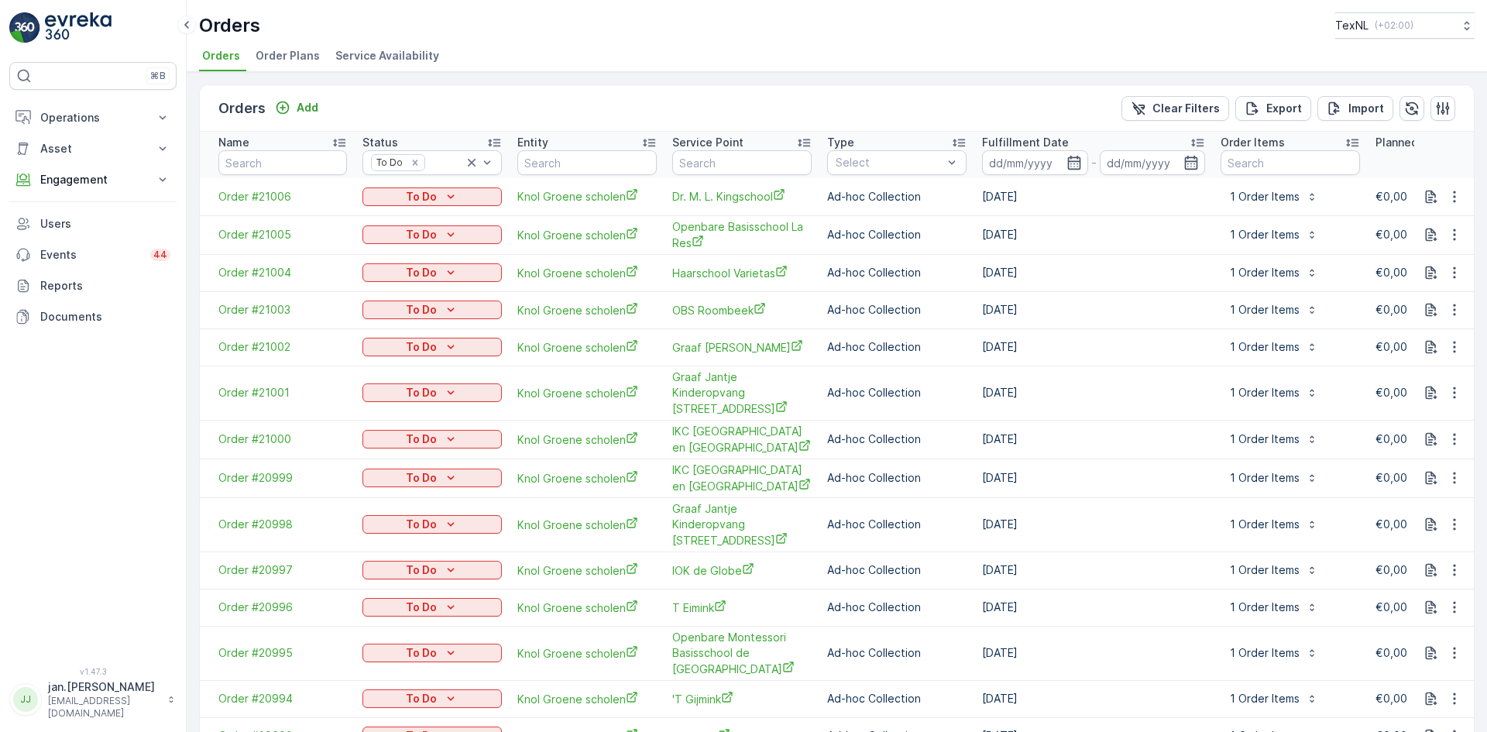
click at [427, 193] on p "To Do" at bounding box center [421, 196] width 31 height 15
click at [377, 225] on span "Done" at bounding box center [386, 219] width 28 height 15
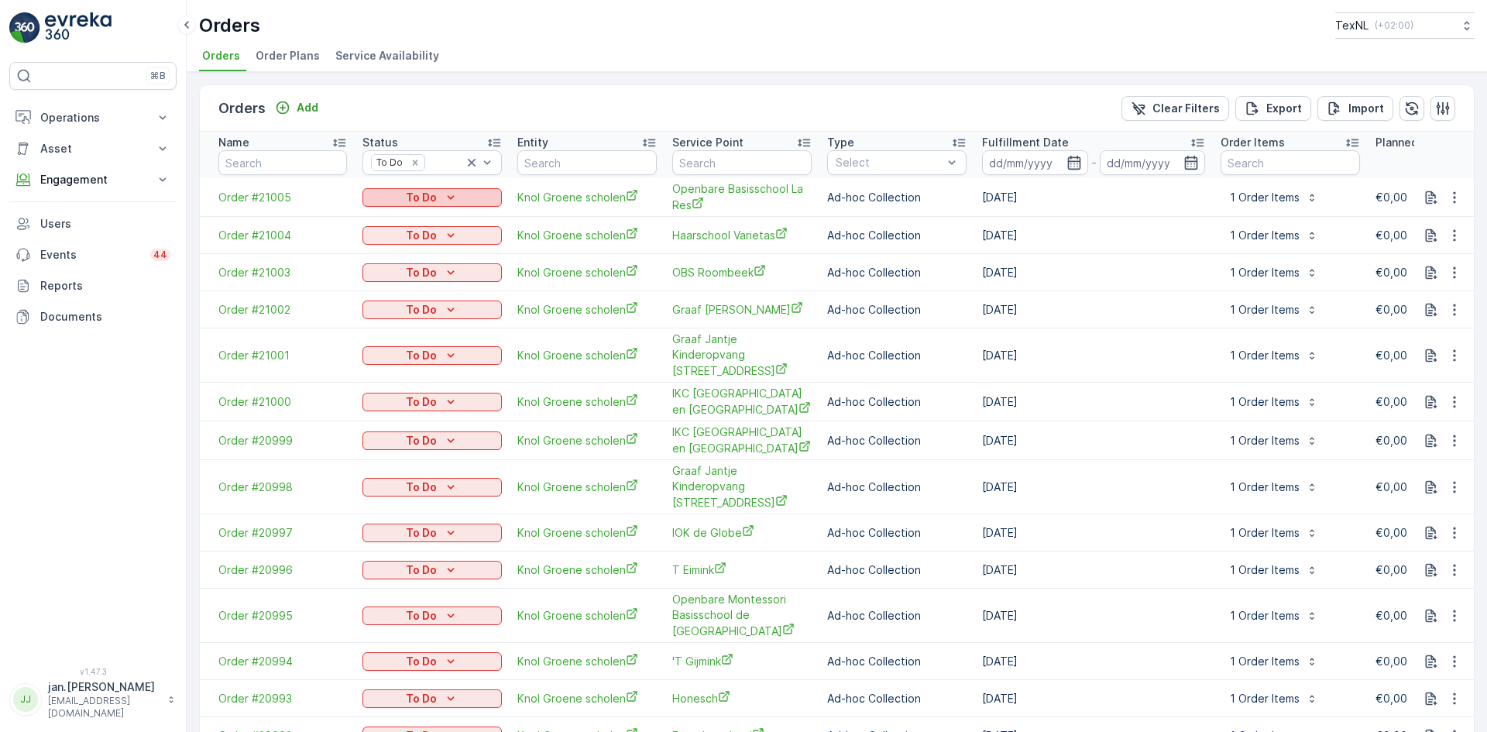
click at [404, 202] on div "To Do" at bounding box center [432, 197] width 127 height 15
click at [382, 227] on span "Done" at bounding box center [386, 220] width 28 height 15
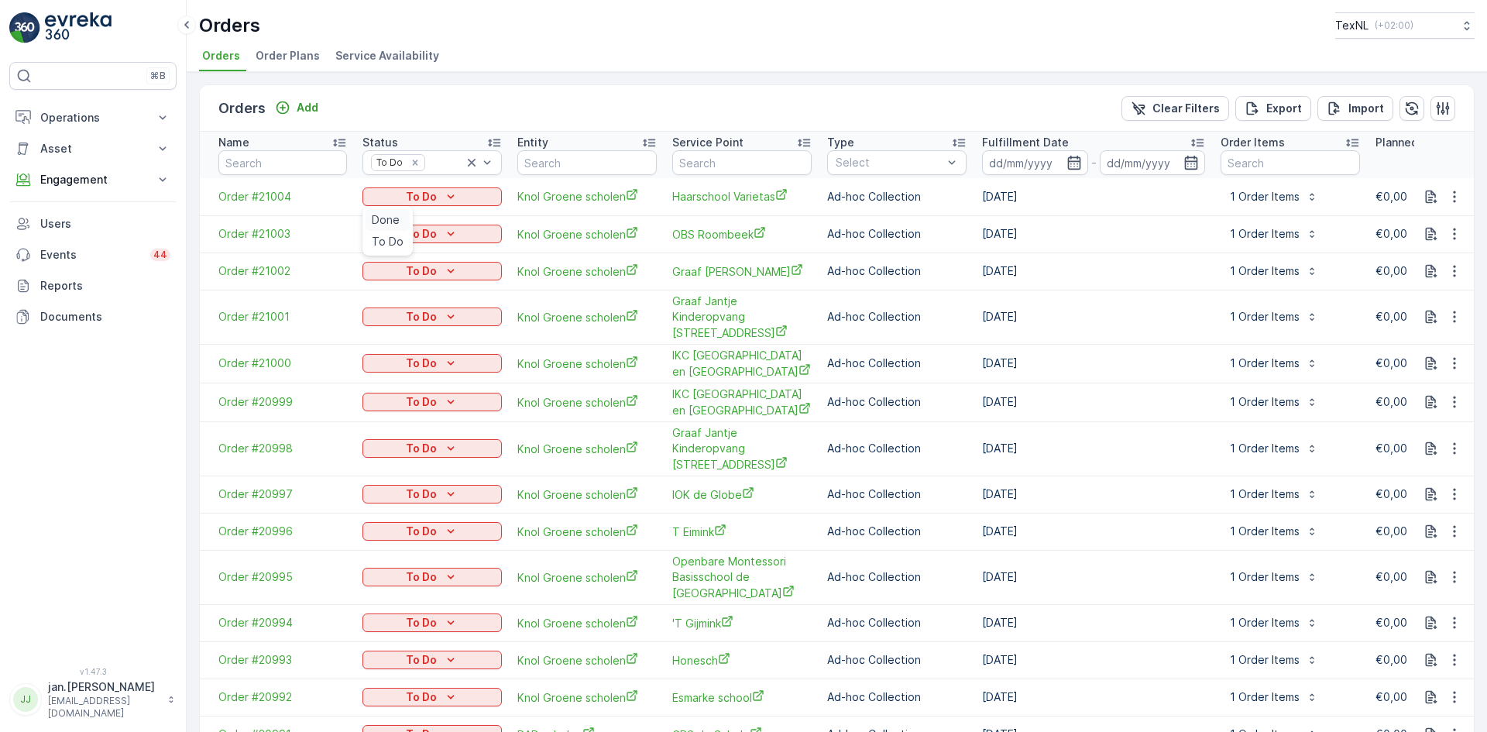
click at [379, 224] on span "Done" at bounding box center [386, 219] width 28 height 15
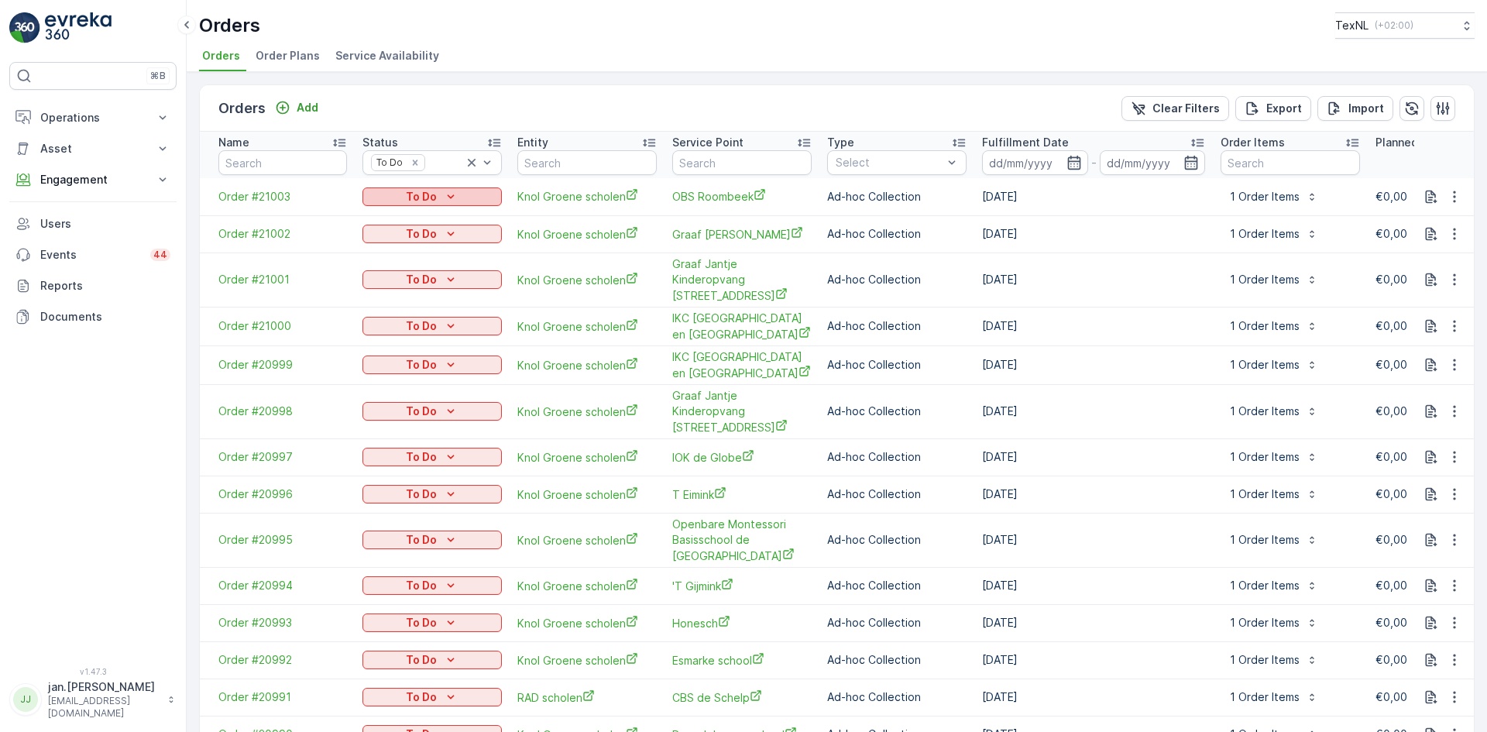
click at [423, 193] on p "To Do" at bounding box center [421, 196] width 31 height 15
click at [393, 217] on span "Done" at bounding box center [386, 219] width 28 height 15
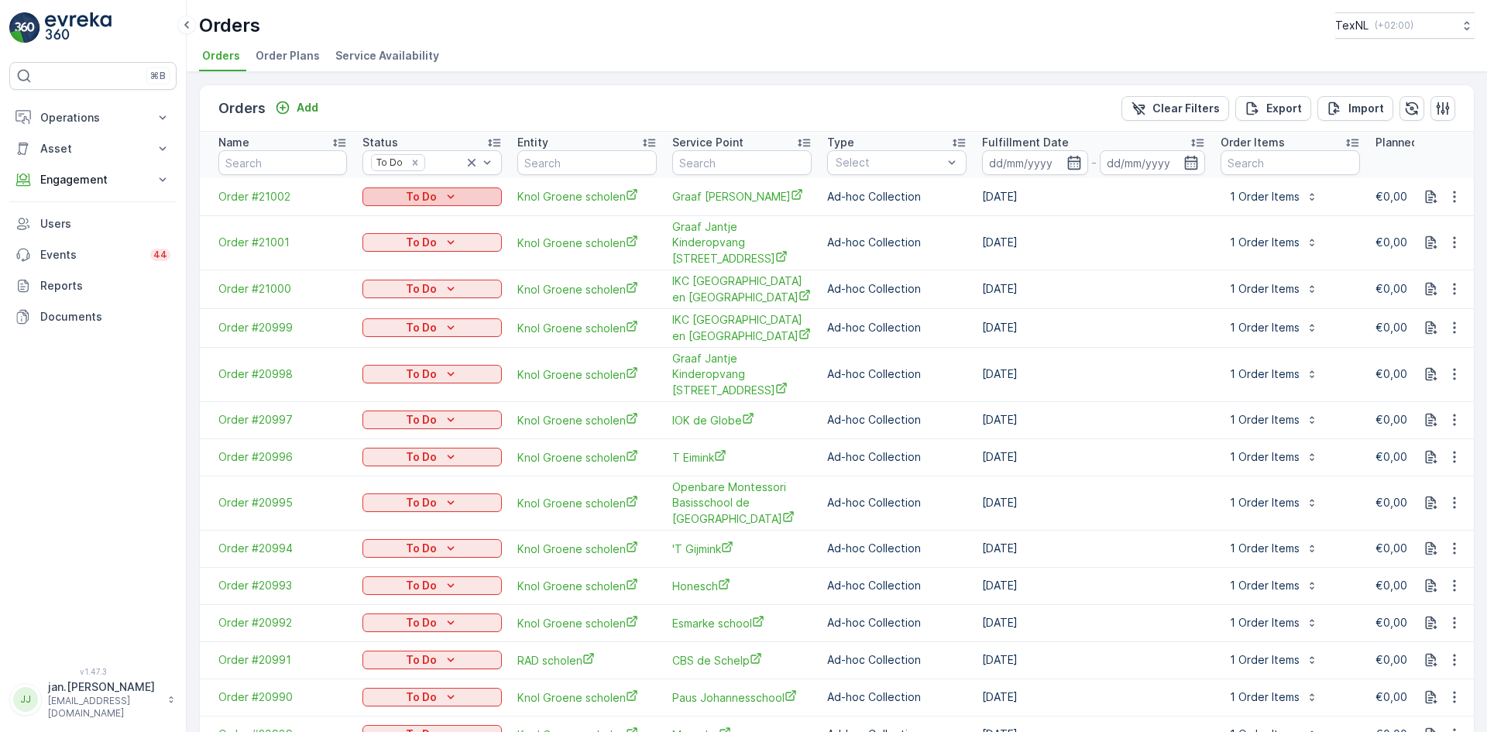
click at [401, 192] on div "To Do" at bounding box center [432, 196] width 127 height 15
click at [390, 217] on span "Done" at bounding box center [386, 219] width 28 height 15
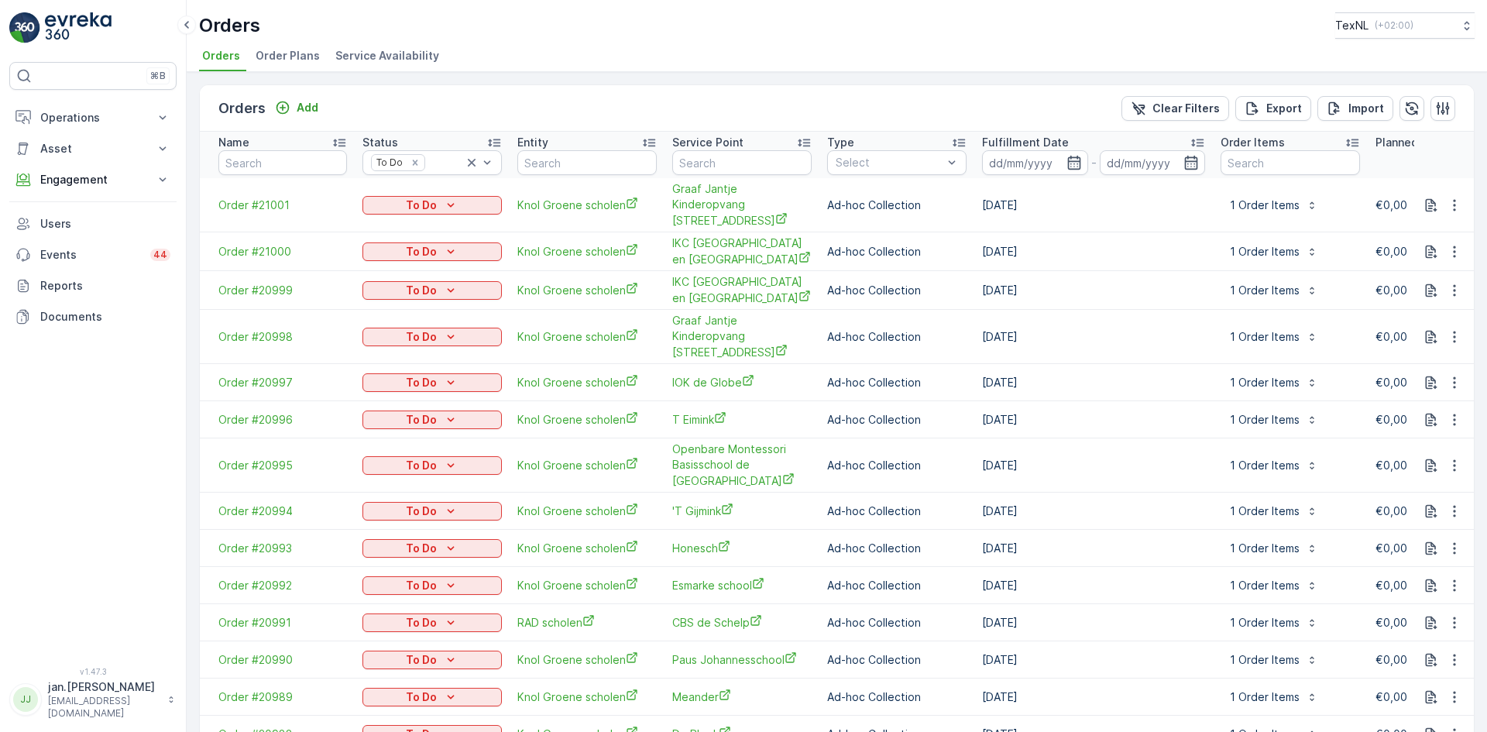
click at [413, 197] on p "To Do" at bounding box center [421, 204] width 31 height 15
click at [388, 218] on span "Done" at bounding box center [386, 220] width 28 height 15
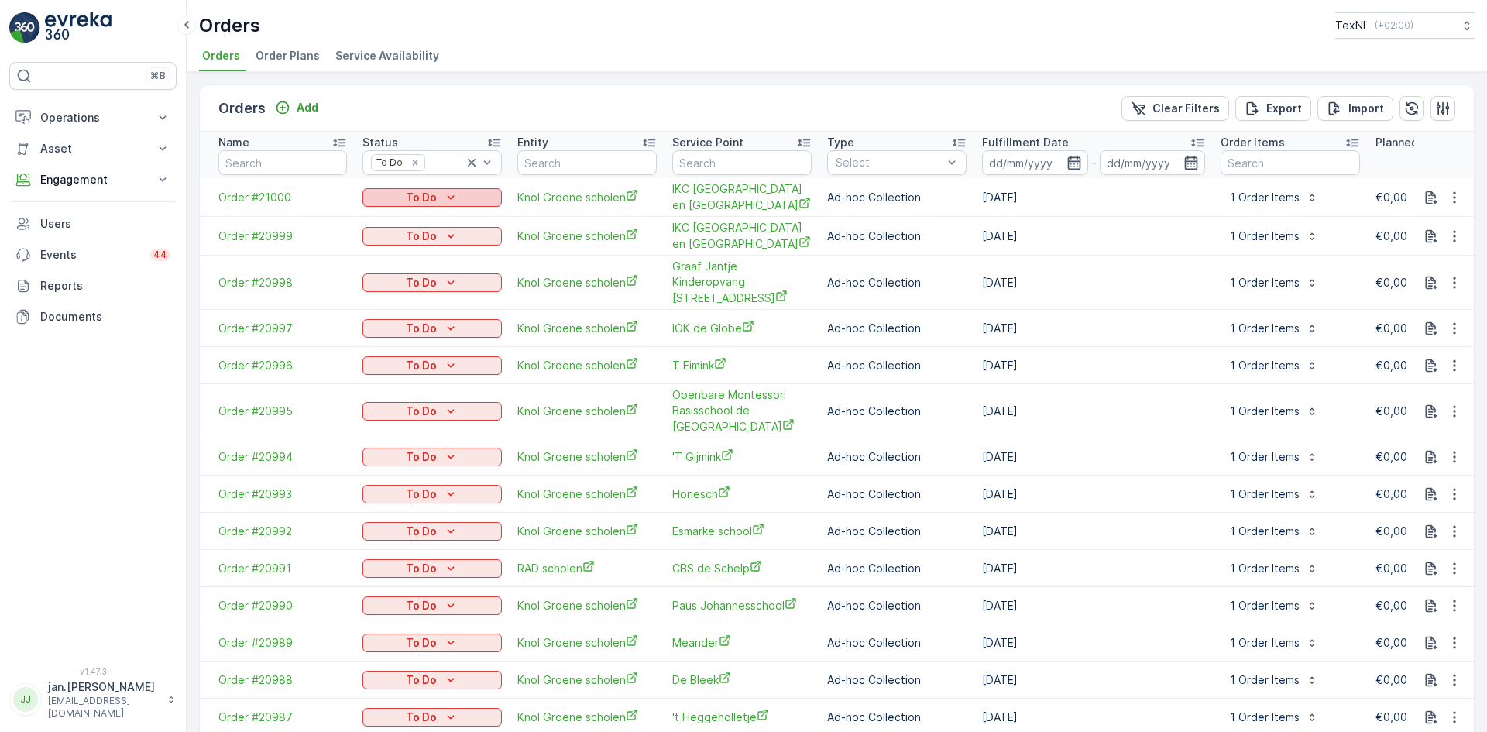
click at [424, 198] on p "To Do" at bounding box center [421, 197] width 31 height 15
click at [396, 220] on span "Done" at bounding box center [386, 220] width 28 height 15
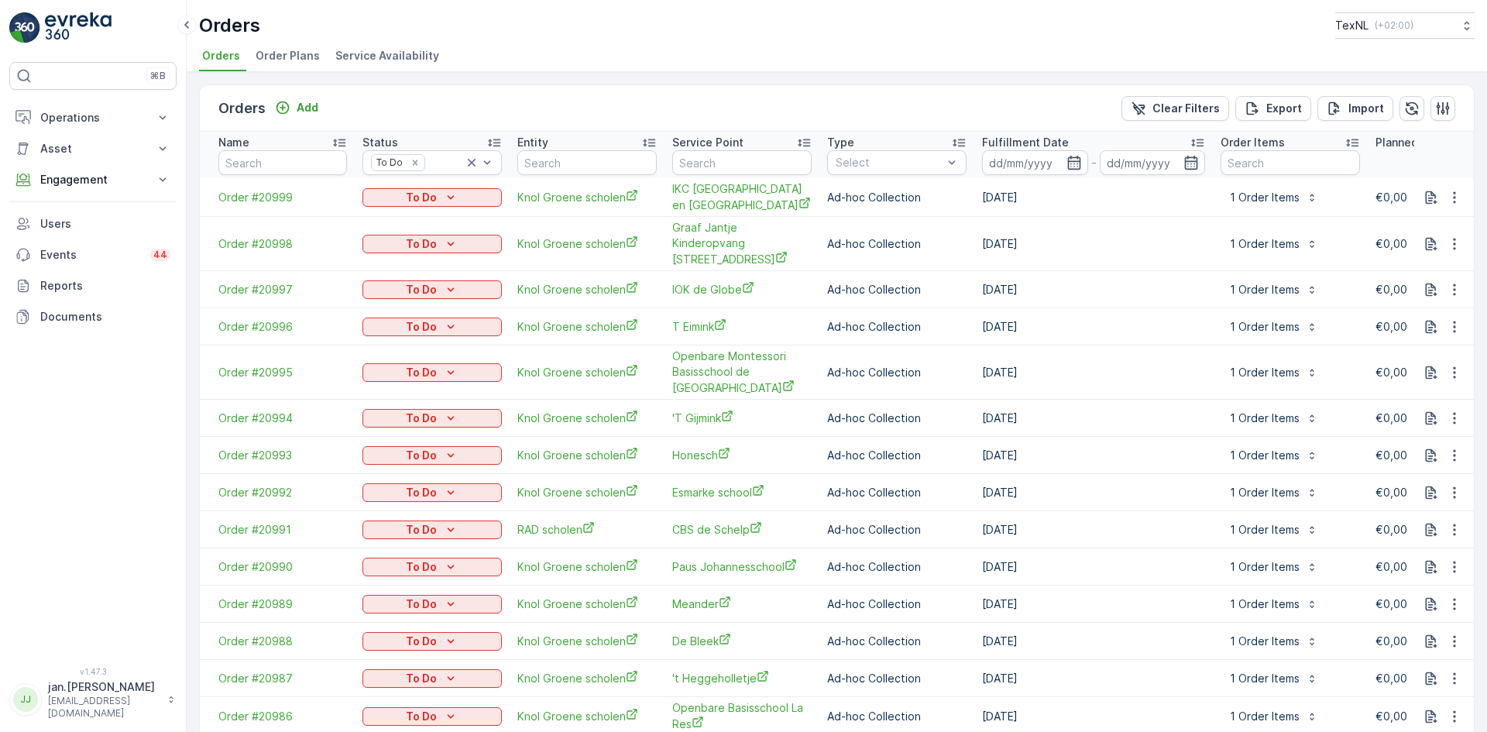
click at [431, 196] on p "To Do" at bounding box center [421, 197] width 31 height 15
click at [392, 216] on span "Done" at bounding box center [386, 220] width 28 height 15
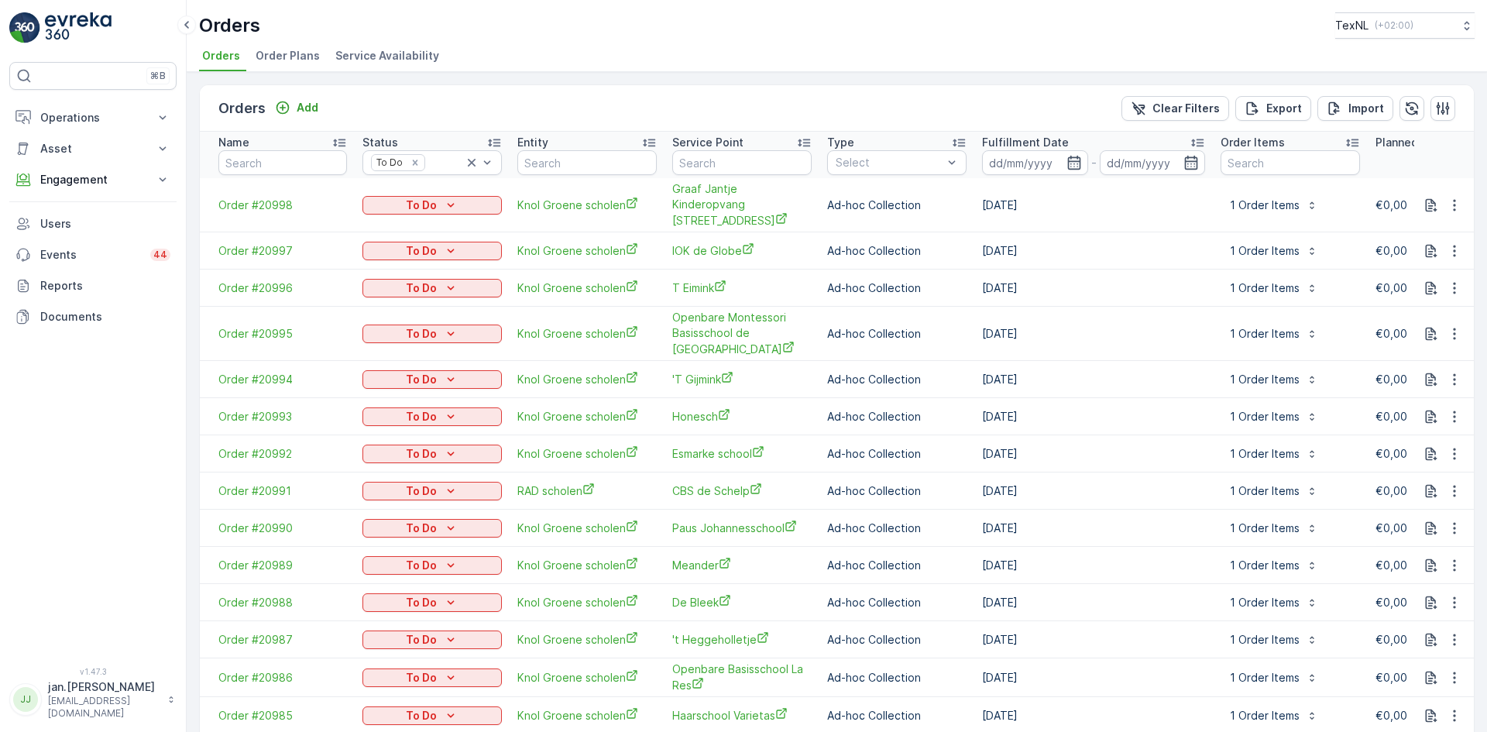
click at [427, 197] on p "To Do" at bounding box center [421, 204] width 31 height 15
click at [385, 215] on span "Done" at bounding box center [386, 220] width 28 height 15
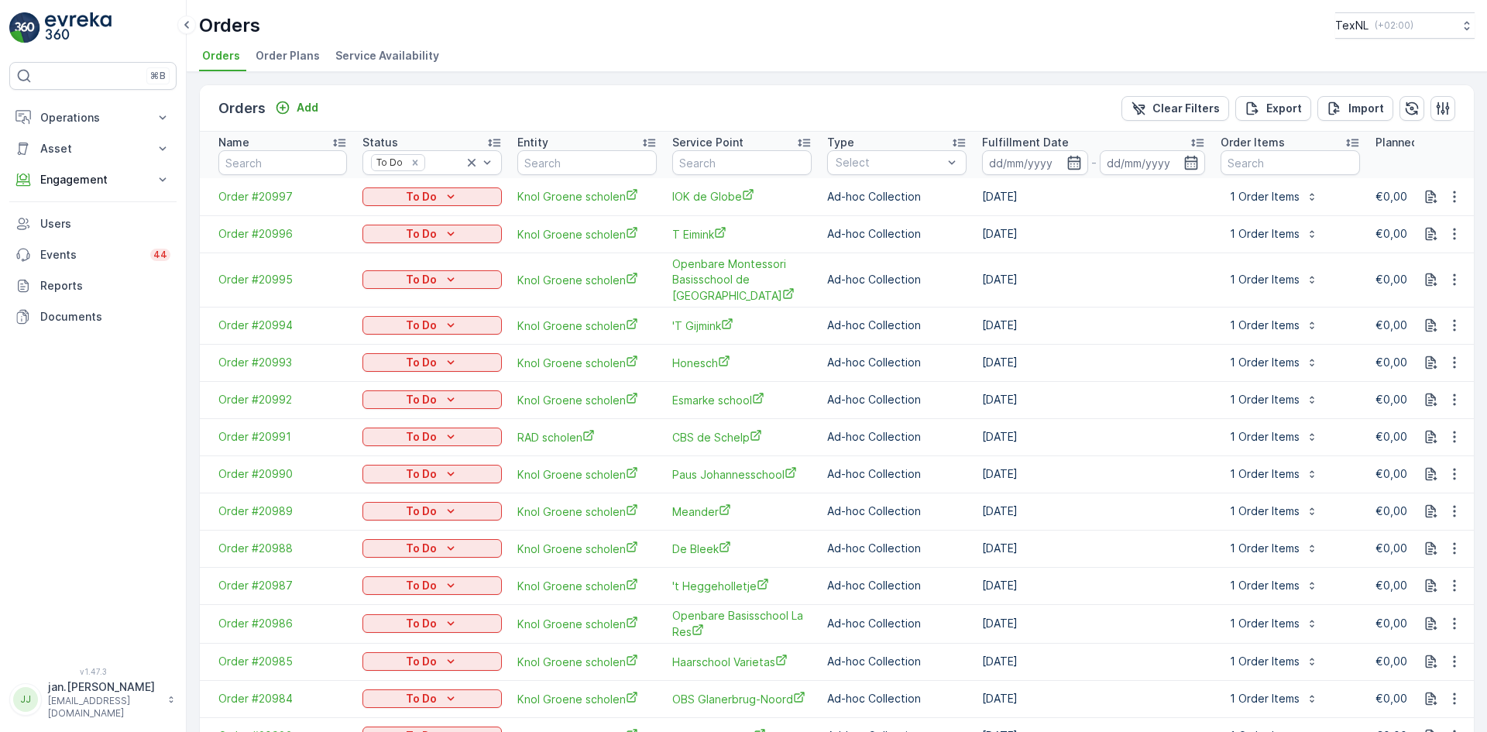
click at [428, 194] on p "To Do" at bounding box center [421, 196] width 31 height 15
click at [386, 214] on span "Done" at bounding box center [386, 219] width 28 height 15
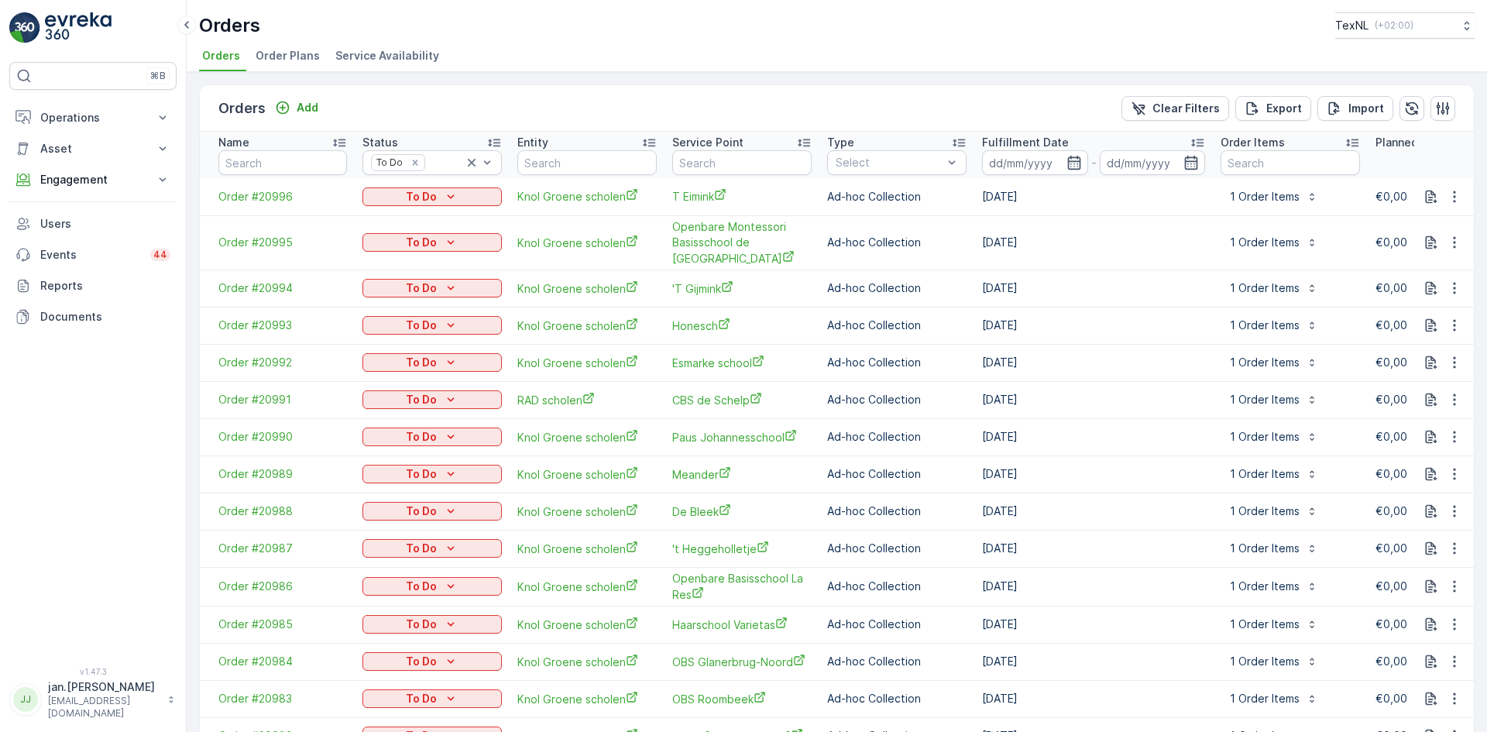
click at [424, 195] on p "To Do" at bounding box center [421, 196] width 31 height 15
click at [382, 219] on span "Done" at bounding box center [386, 219] width 28 height 15
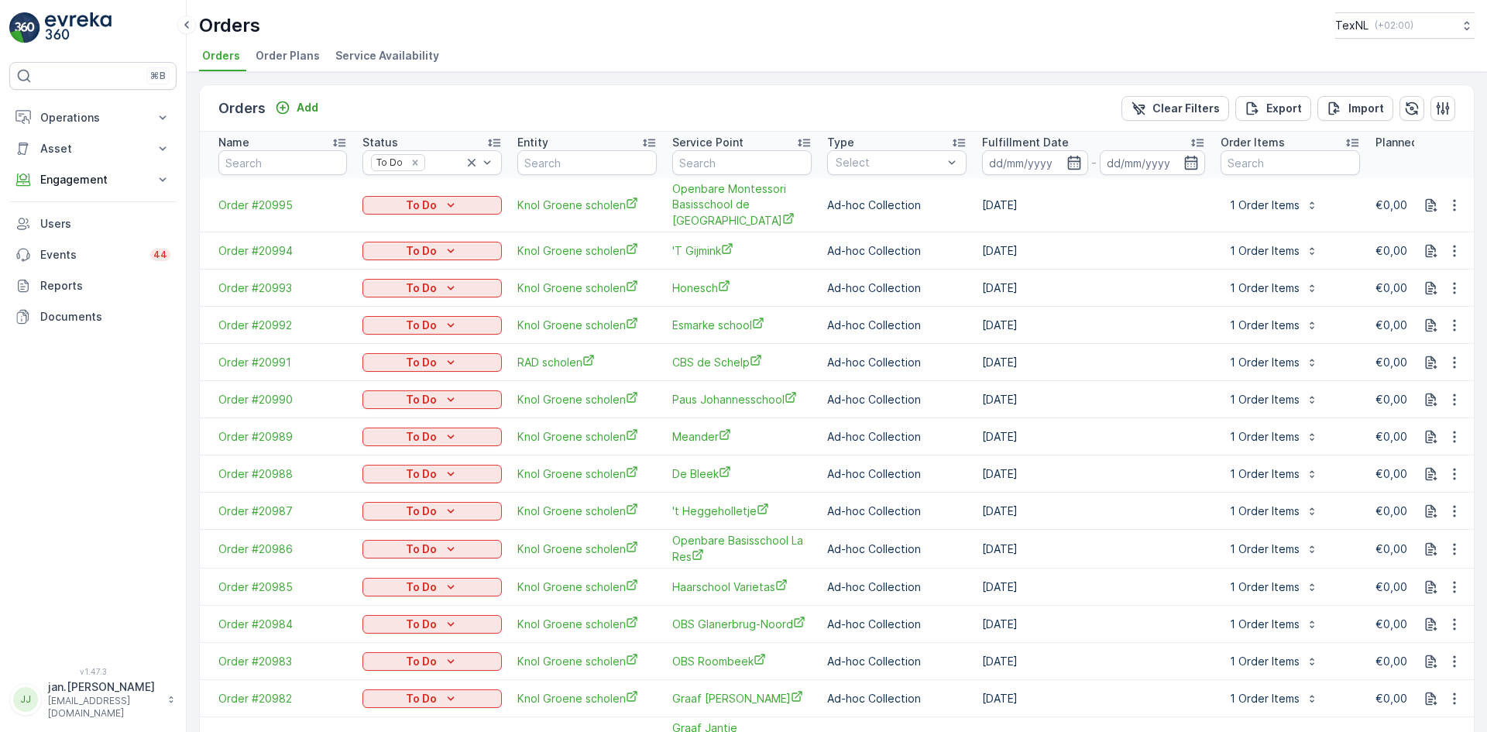
click at [420, 194] on div "To Do" at bounding box center [431, 205] width 139 height 22
click at [419, 201] on p "To Do" at bounding box center [421, 204] width 31 height 15
click at [395, 222] on span "Done" at bounding box center [386, 228] width 28 height 15
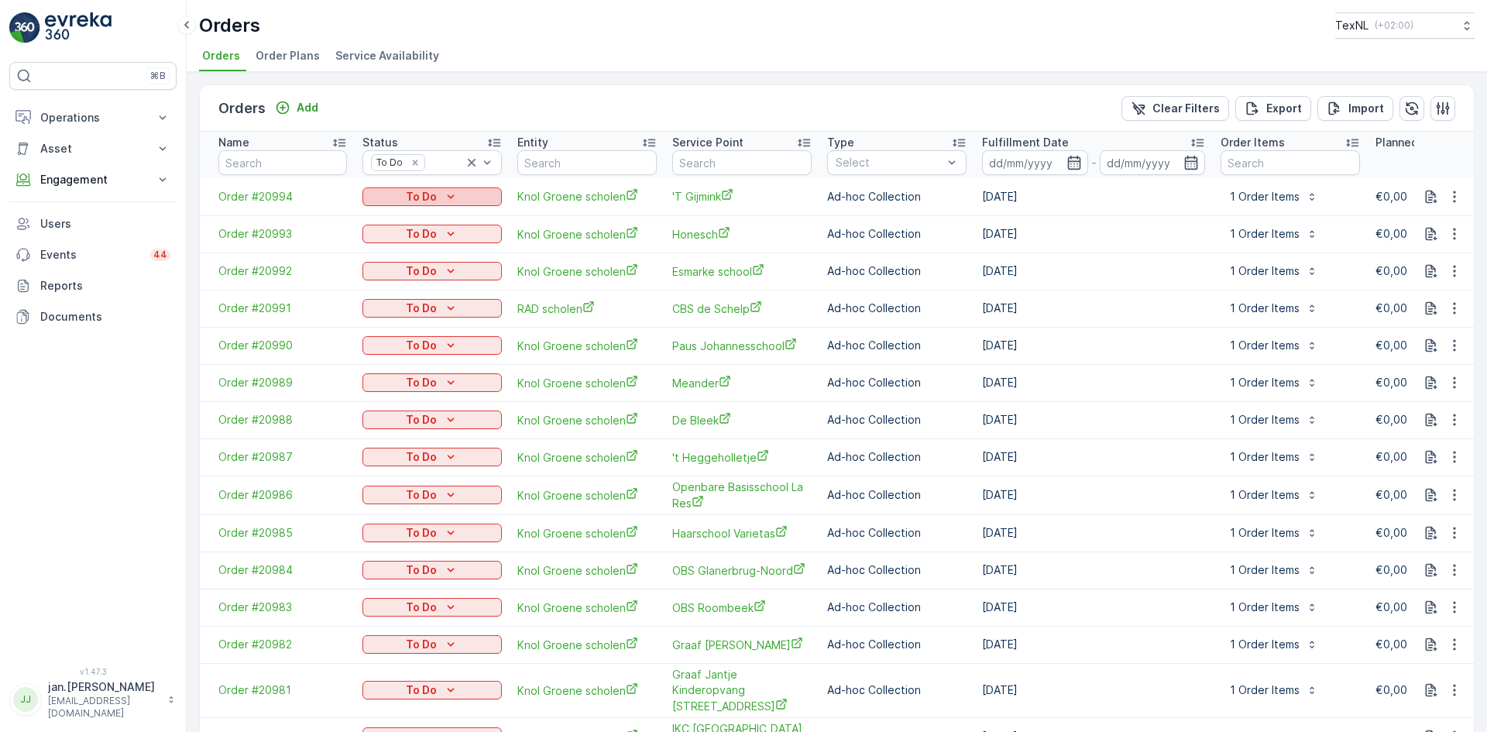
click at [421, 198] on p "To Do" at bounding box center [421, 196] width 31 height 15
click at [383, 216] on span "Done" at bounding box center [386, 219] width 28 height 15
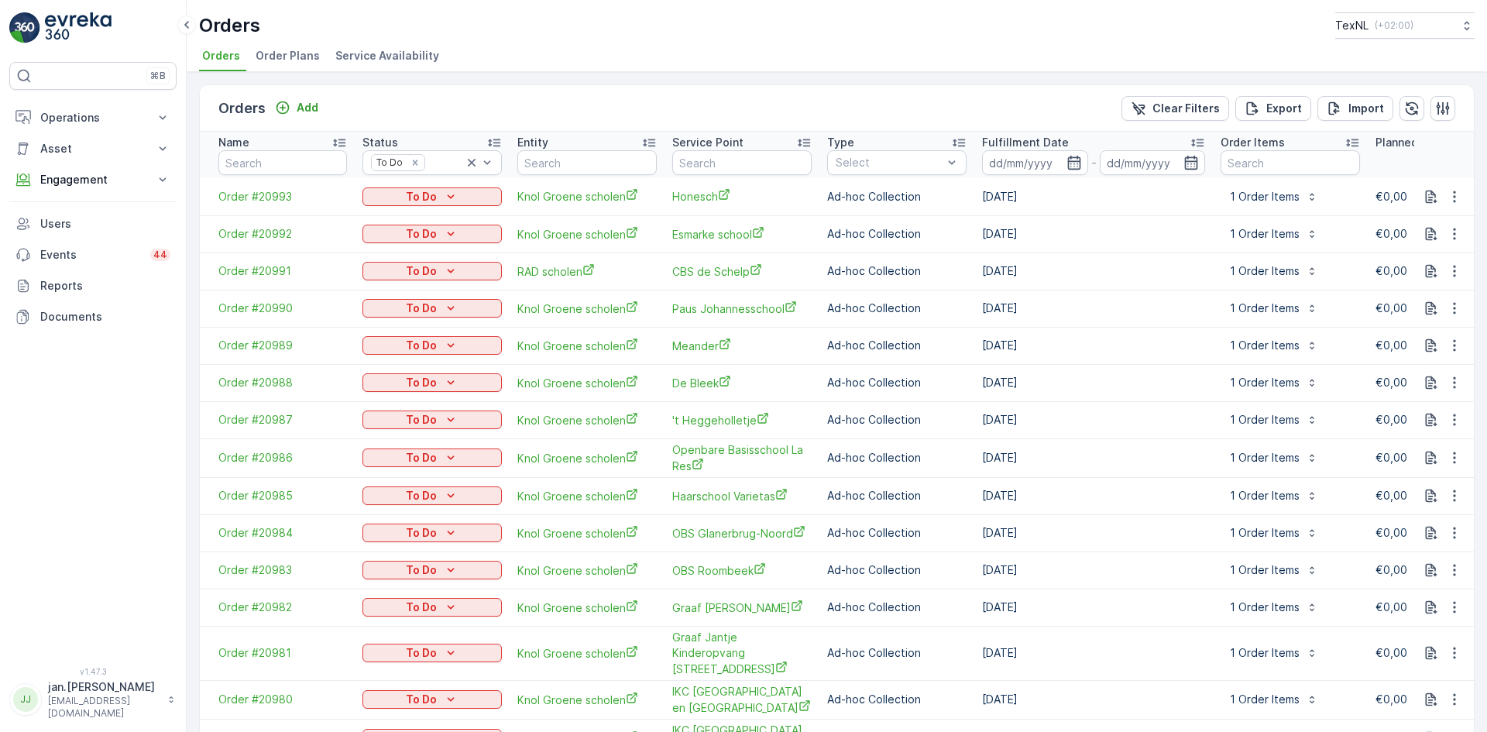
click at [418, 194] on p "To Do" at bounding box center [421, 196] width 31 height 15
click at [389, 219] on span "Done" at bounding box center [386, 219] width 28 height 15
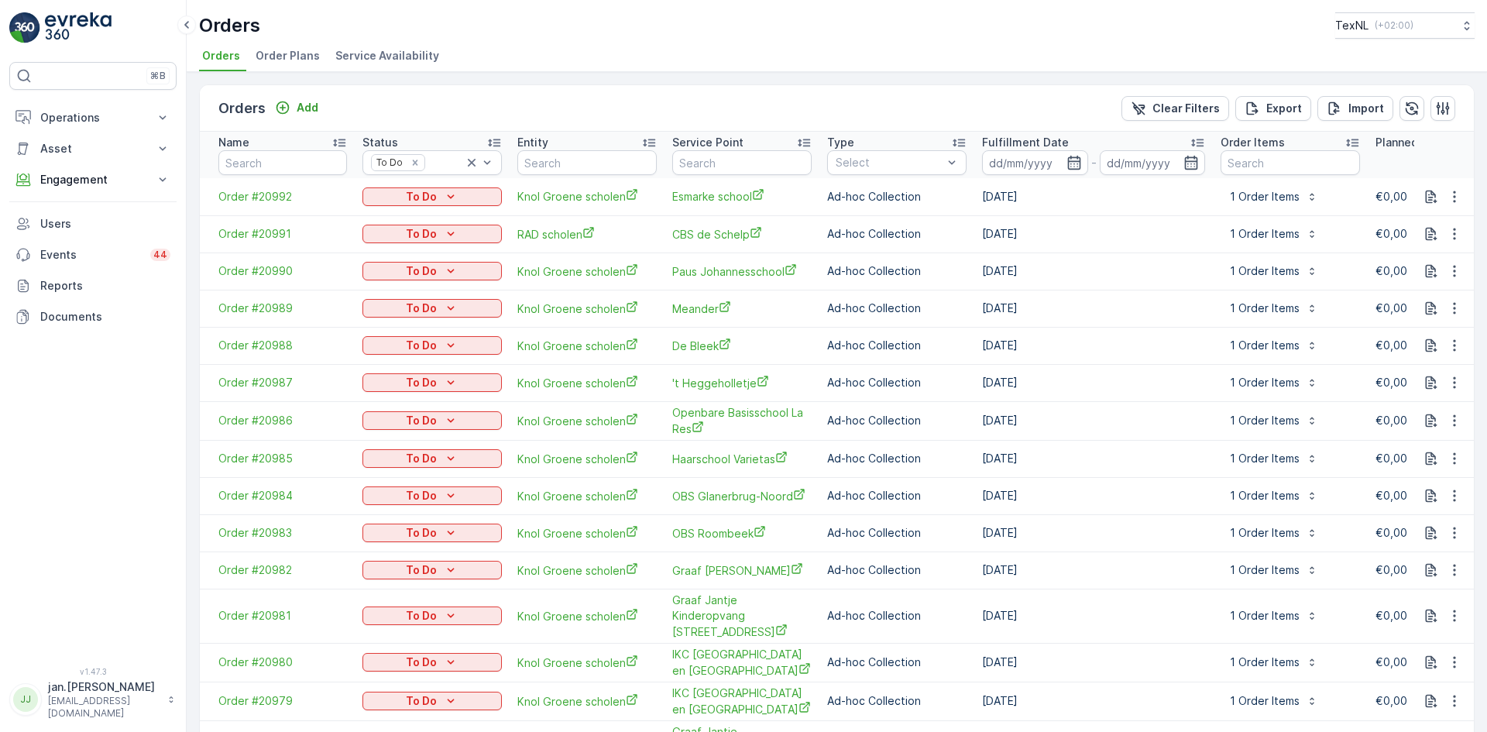
click at [421, 192] on p "To Do" at bounding box center [421, 196] width 31 height 15
click at [391, 214] on span "Done" at bounding box center [386, 219] width 28 height 15
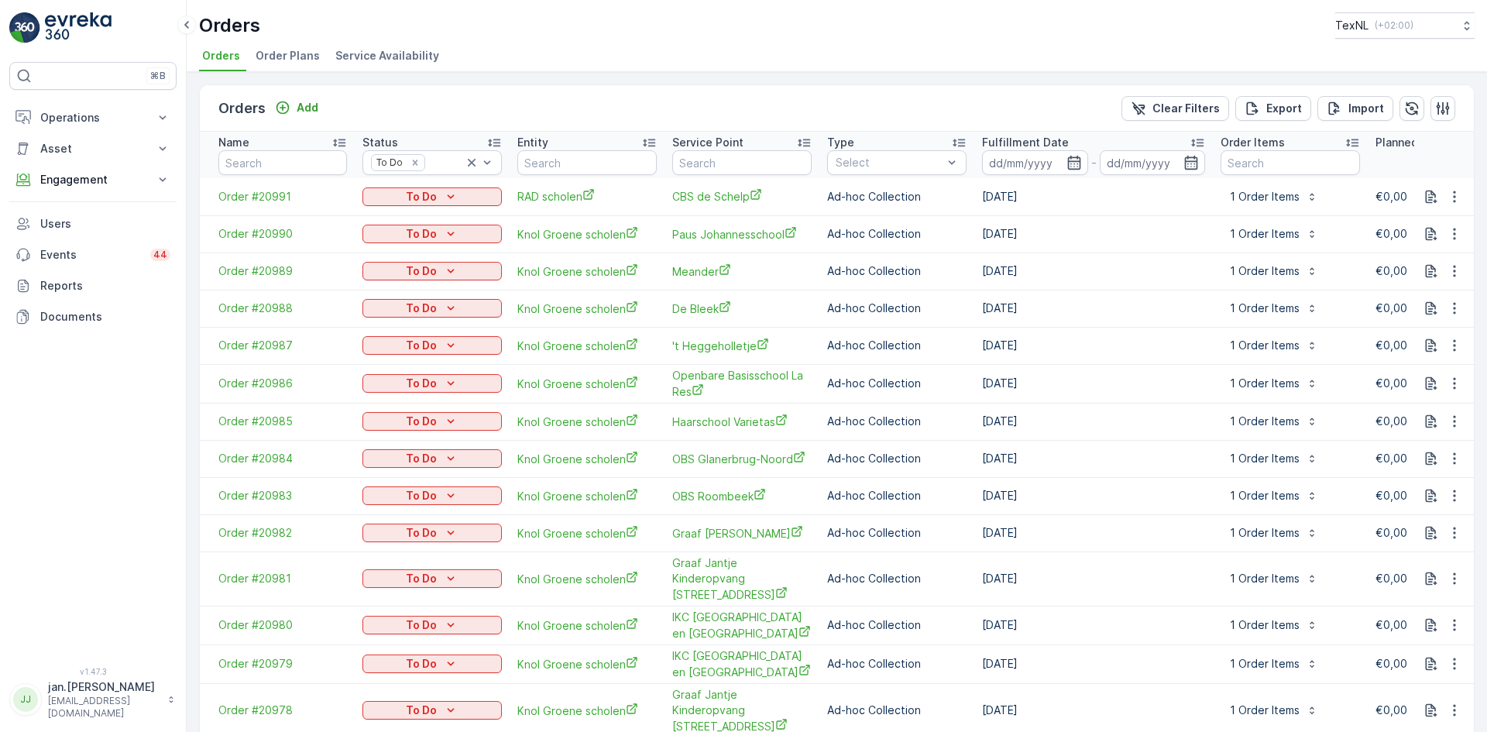
click at [415, 193] on p "To Do" at bounding box center [421, 196] width 31 height 15
click at [393, 218] on span "Done" at bounding box center [386, 219] width 28 height 15
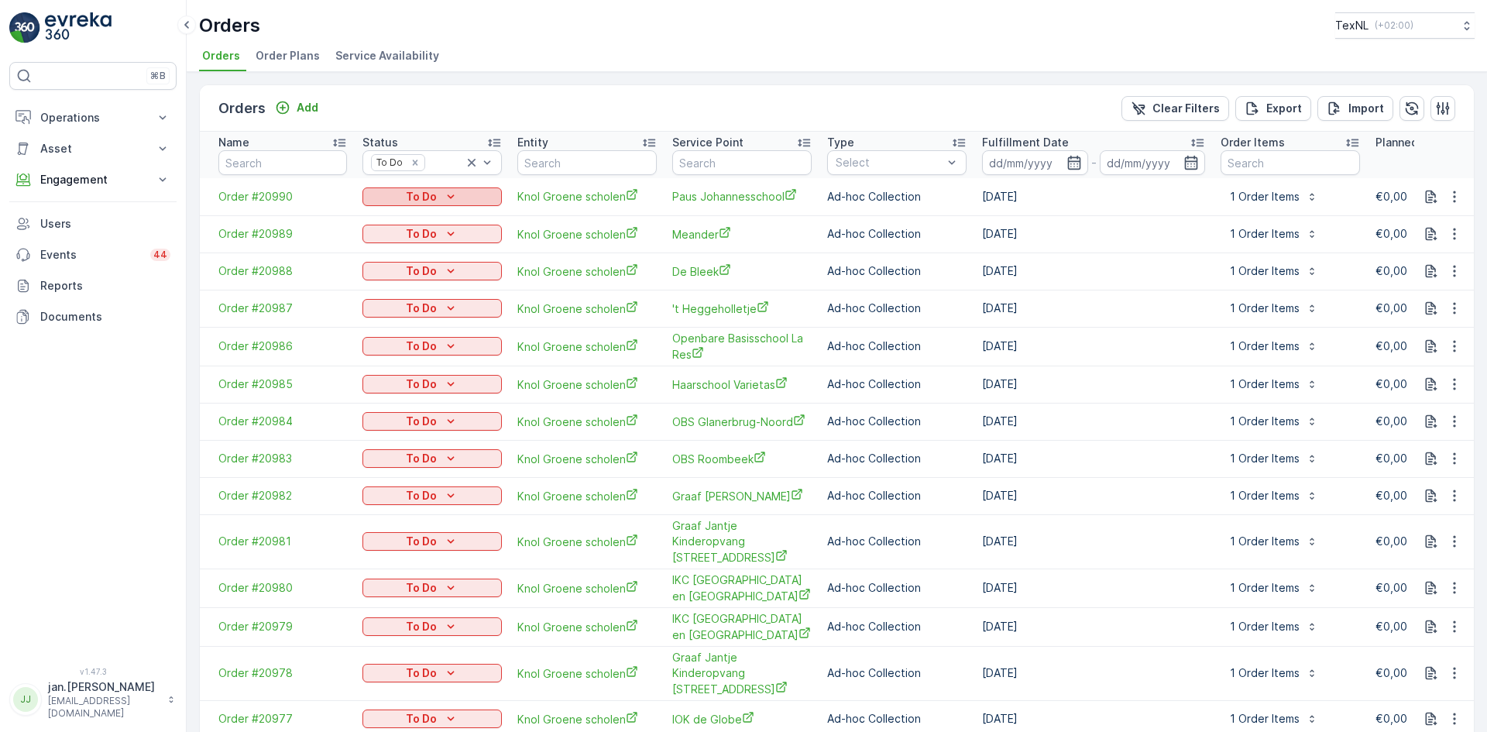
click at [418, 196] on p "To Do" at bounding box center [421, 196] width 31 height 15
click at [384, 218] on span "Done" at bounding box center [386, 219] width 28 height 15
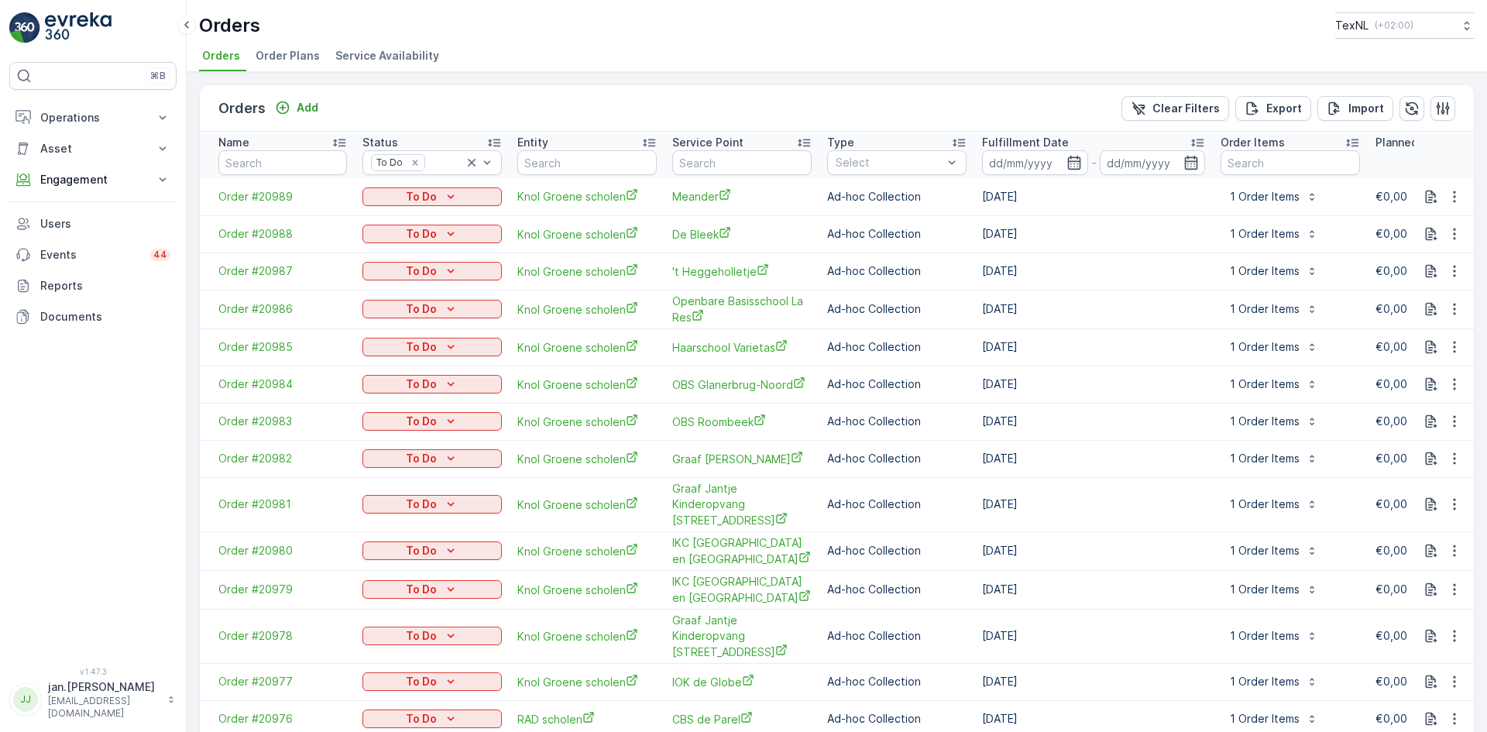
click at [417, 194] on p "To Do" at bounding box center [421, 196] width 31 height 15
click at [390, 216] on span "Done" at bounding box center [386, 219] width 28 height 15
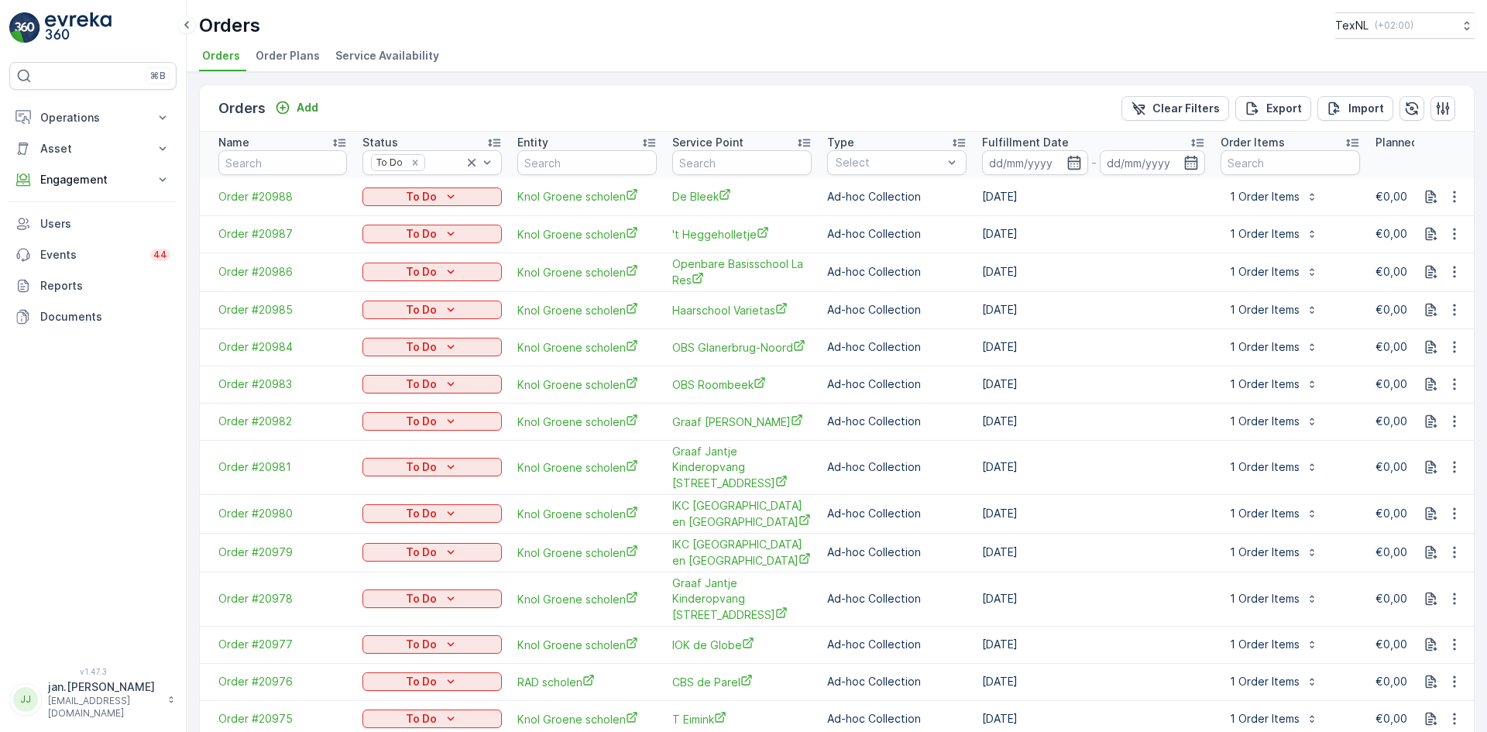
click at [420, 194] on p "To Do" at bounding box center [421, 196] width 31 height 15
click at [383, 222] on span "Done" at bounding box center [386, 219] width 28 height 15
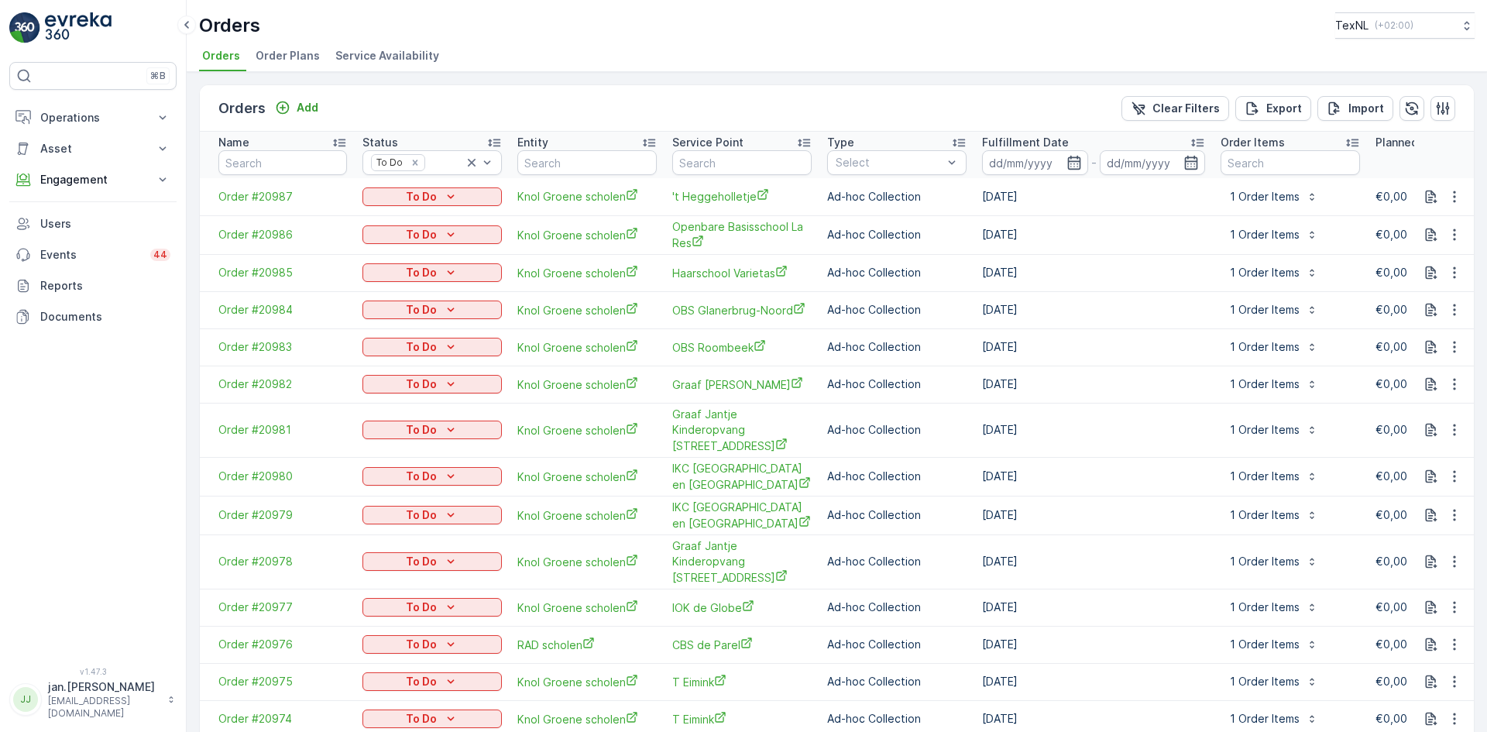
click at [420, 194] on p "To Do" at bounding box center [421, 196] width 31 height 15
click at [393, 214] on span "Done" at bounding box center [386, 219] width 28 height 15
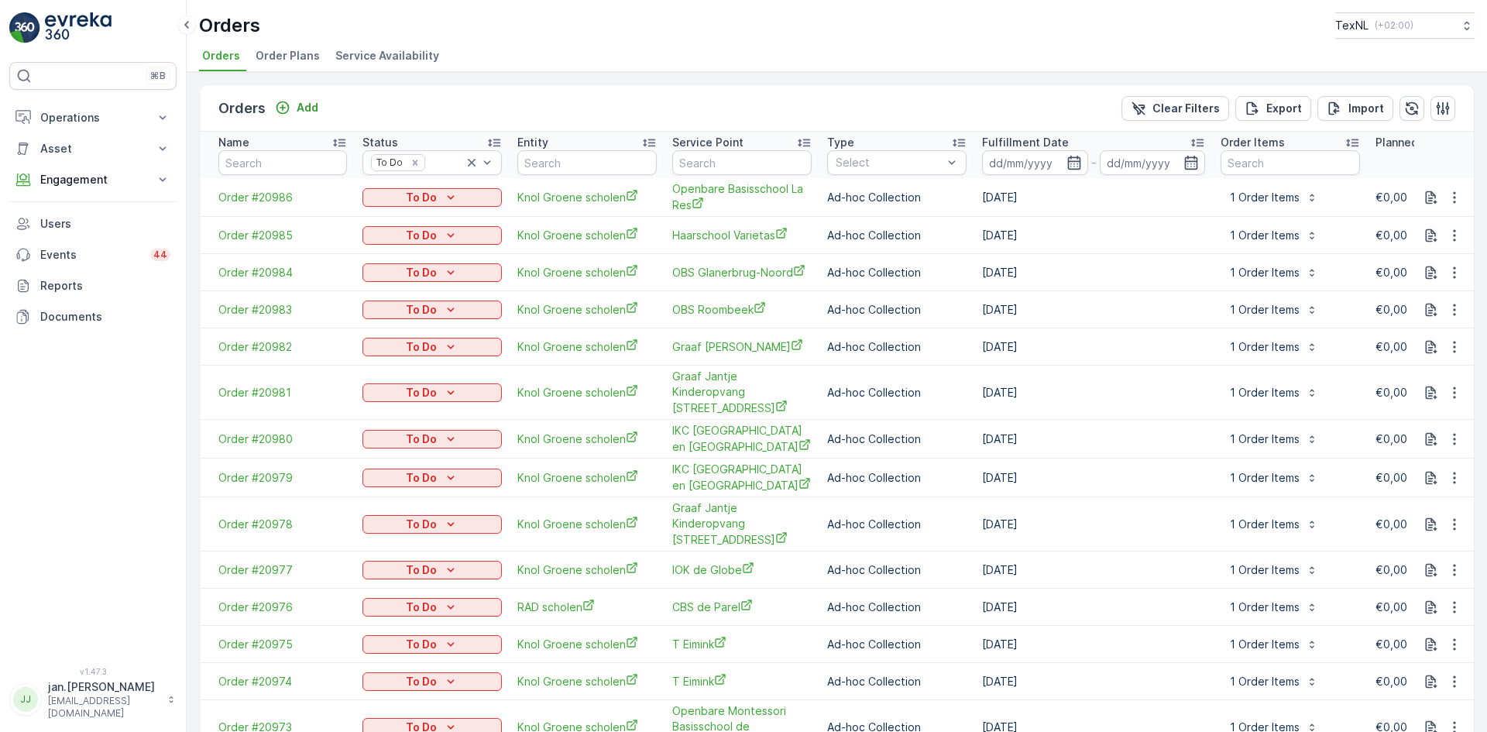
click at [421, 194] on p "To Do" at bounding box center [421, 197] width 31 height 15
click at [393, 216] on span "Done" at bounding box center [386, 220] width 28 height 15
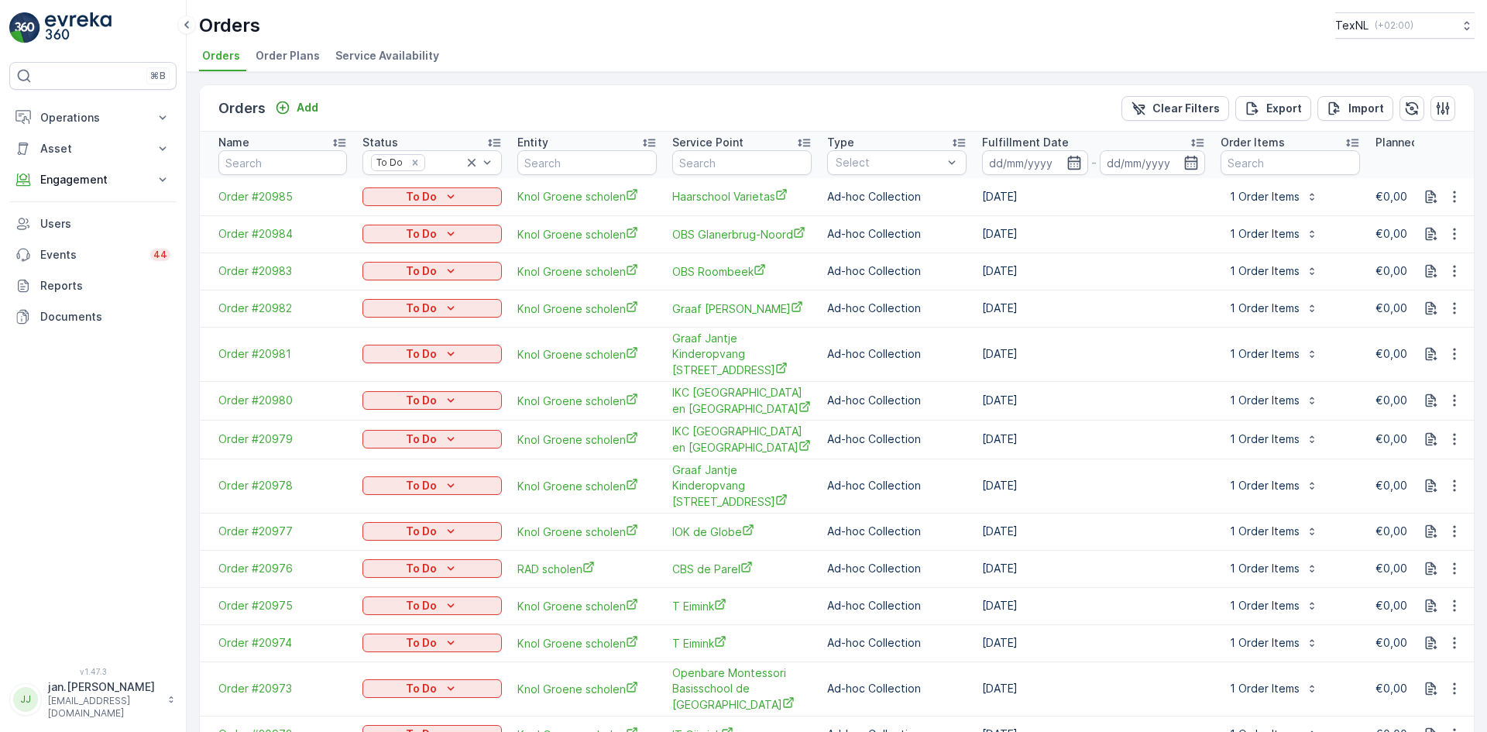
click at [424, 196] on p "To Do" at bounding box center [421, 196] width 31 height 15
click at [400, 212] on div "Done" at bounding box center [387, 220] width 44 height 22
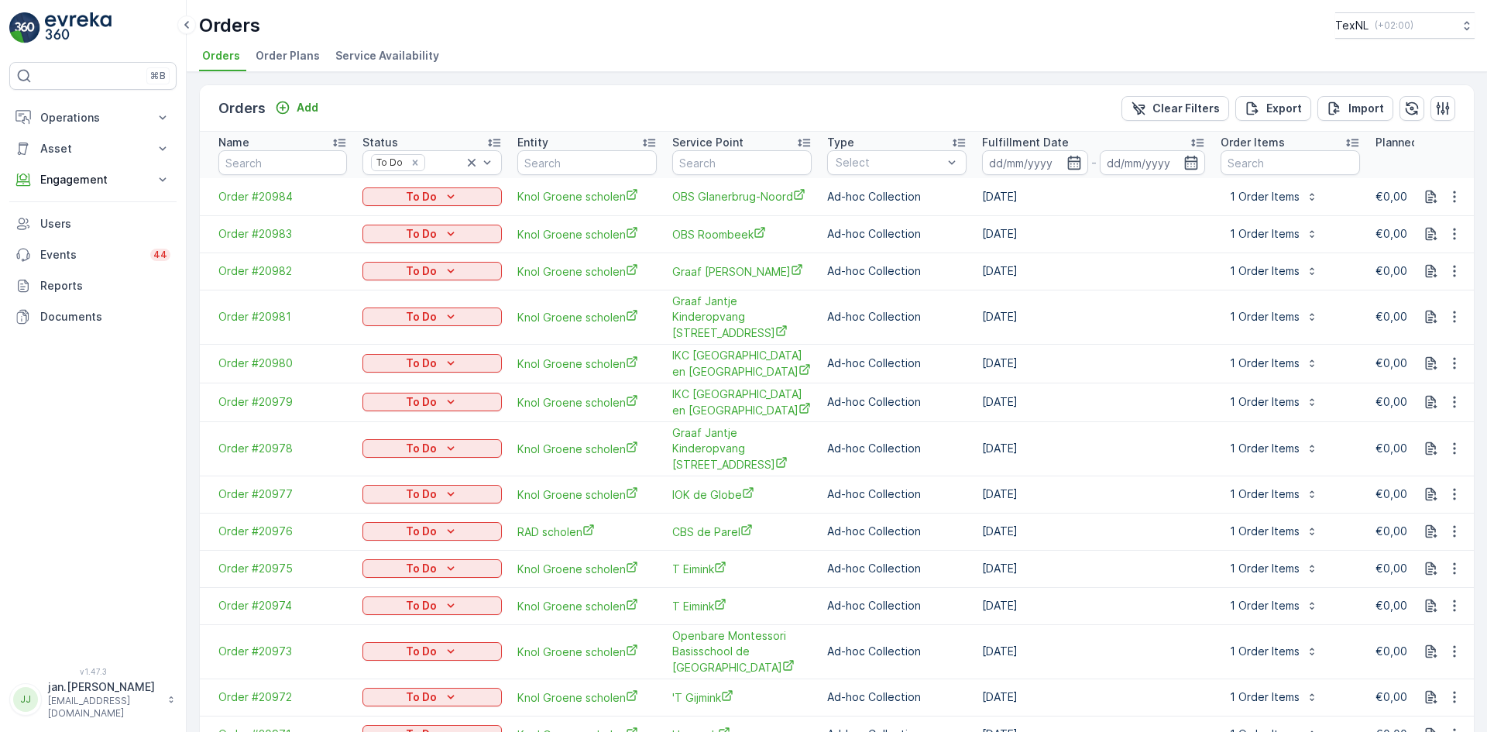
click at [426, 194] on p "To Do" at bounding box center [421, 196] width 31 height 15
click at [394, 215] on span "Done" at bounding box center [386, 219] width 28 height 15
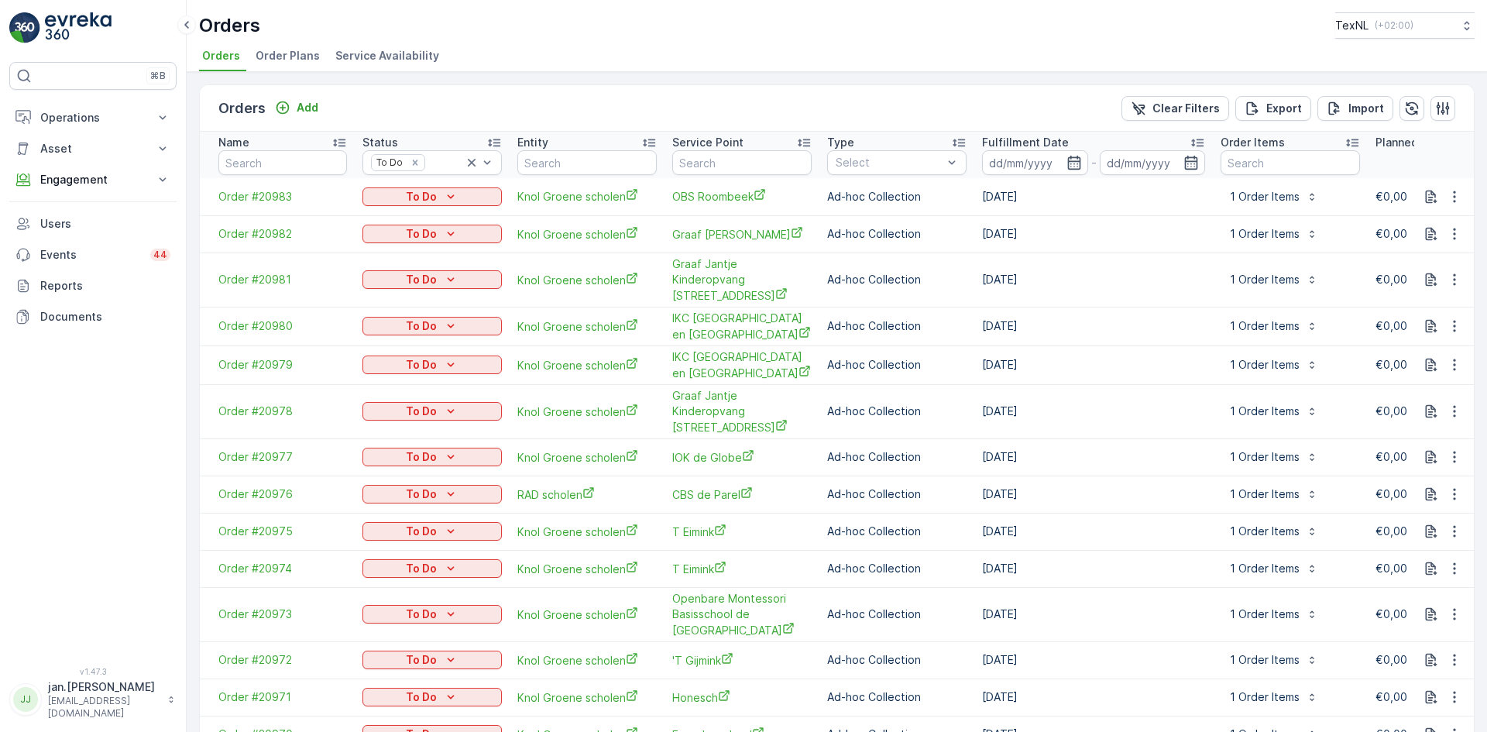
click at [422, 194] on p "To Do" at bounding box center [421, 196] width 31 height 15
click at [381, 218] on span "Done" at bounding box center [386, 219] width 28 height 15
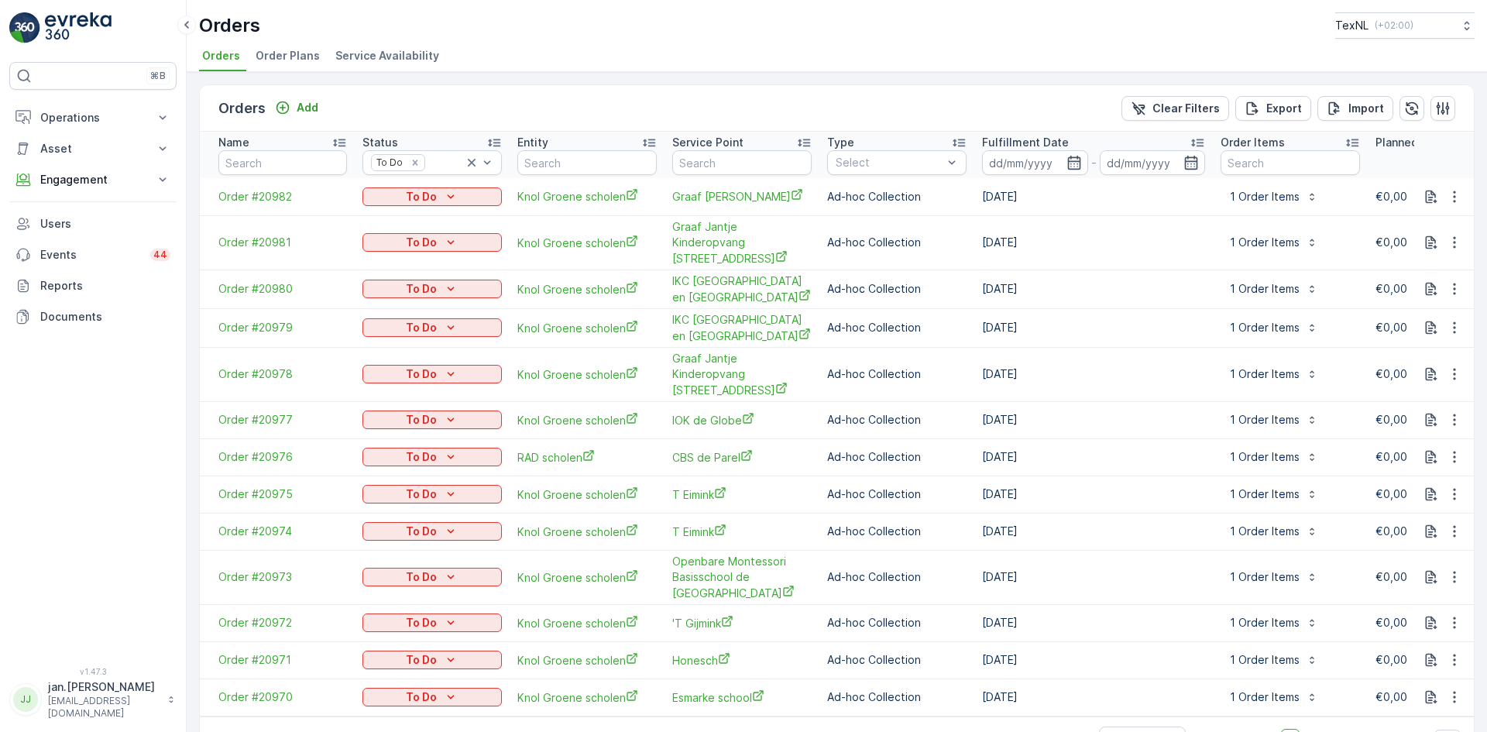
click at [424, 197] on p "To Do" at bounding box center [421, 196] width 31 height 15
click at [399, 214] on div "Done" at bounding box center [387, 220] width 44 height 22
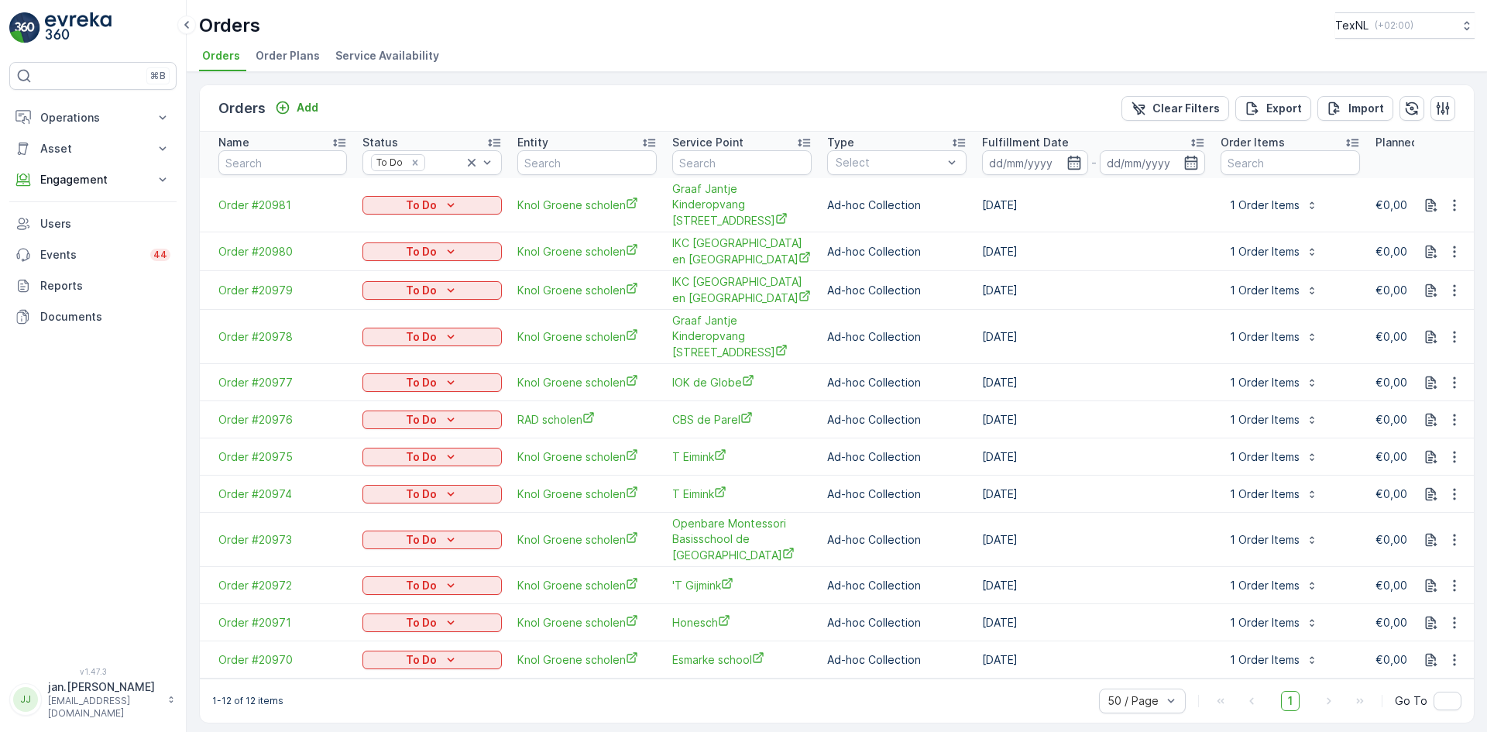
click at [423, 197] on p "To Do" at bounding box center [421, 204] width 31 height 15
click at [398, 214] on span "Done" at bounding box center [386, 220] width 28 height 15
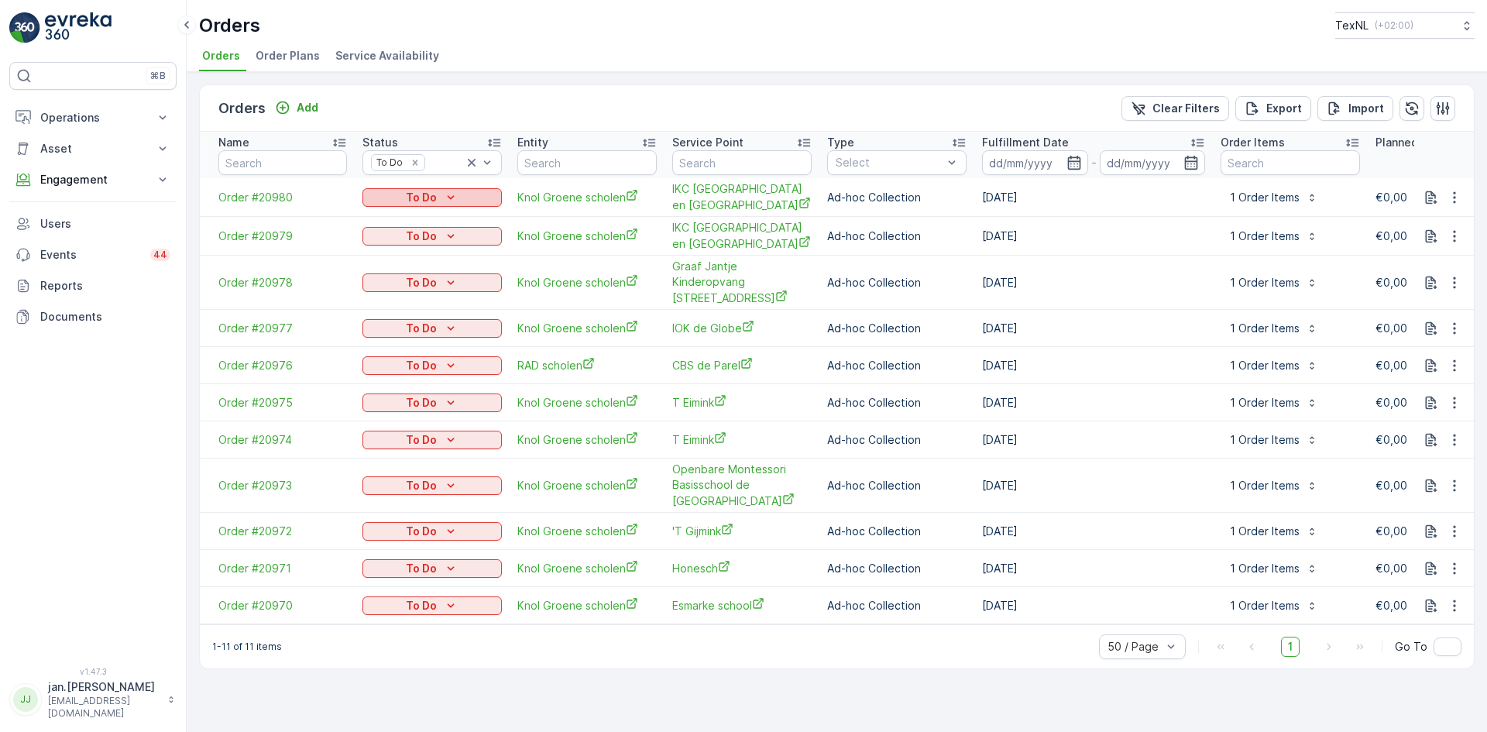
click at [428, 195] on p "To Do" at bounding box center [421, 197] width 31 height 15
click at [394, 215] on span "Done" at bounding box center [386, 220] width 28 height 15
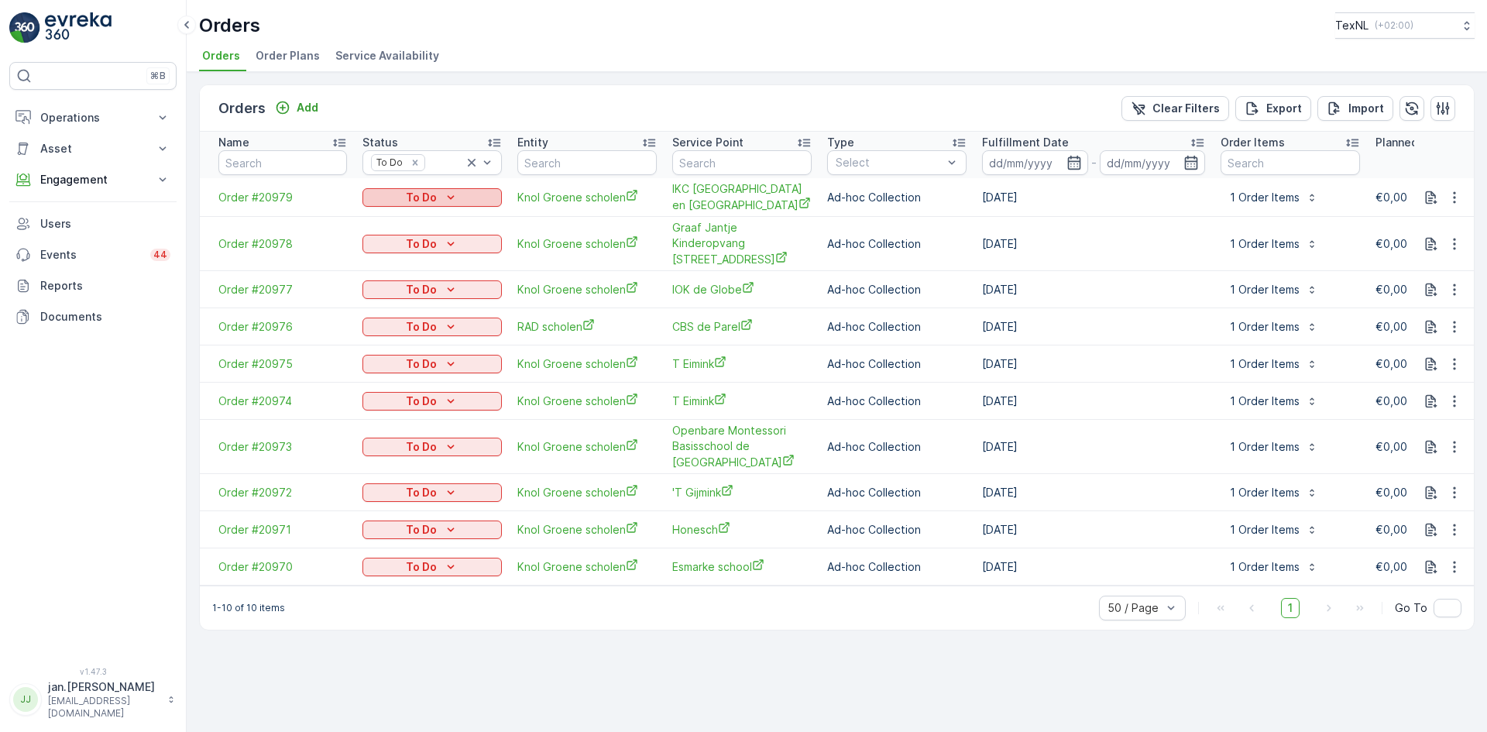
click at [420, 197] on p "To Do" at bounding box center [421, 197] width 31 height 15
click at [399, 214] on div "Done" at bounding box center [387, 221] width 44 height 22
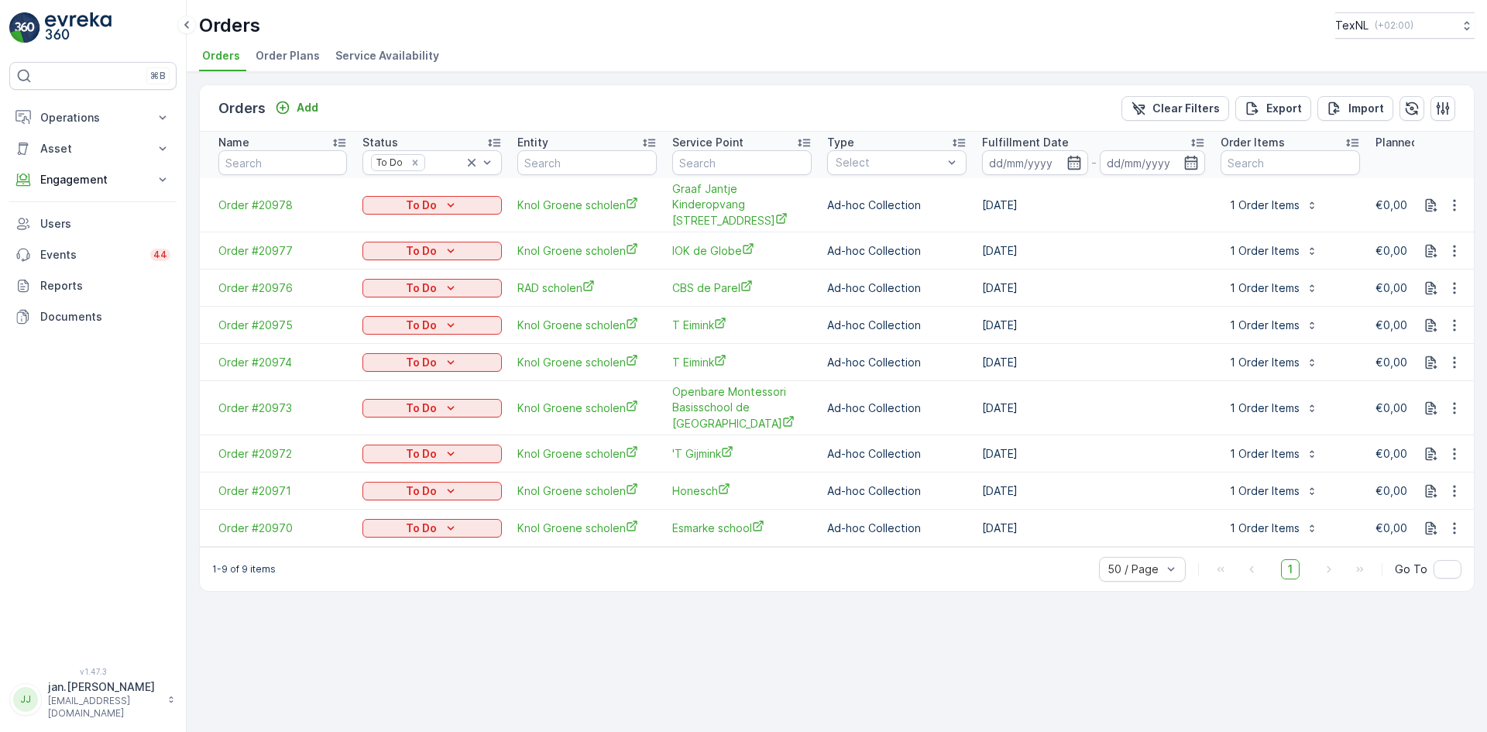
click at [415, 197] on p "To Do" at bounding box center [421, 204] width 31 height 15
click at [379, 223] on span "Done" at bounding box center [386, 220] width 28 height 15
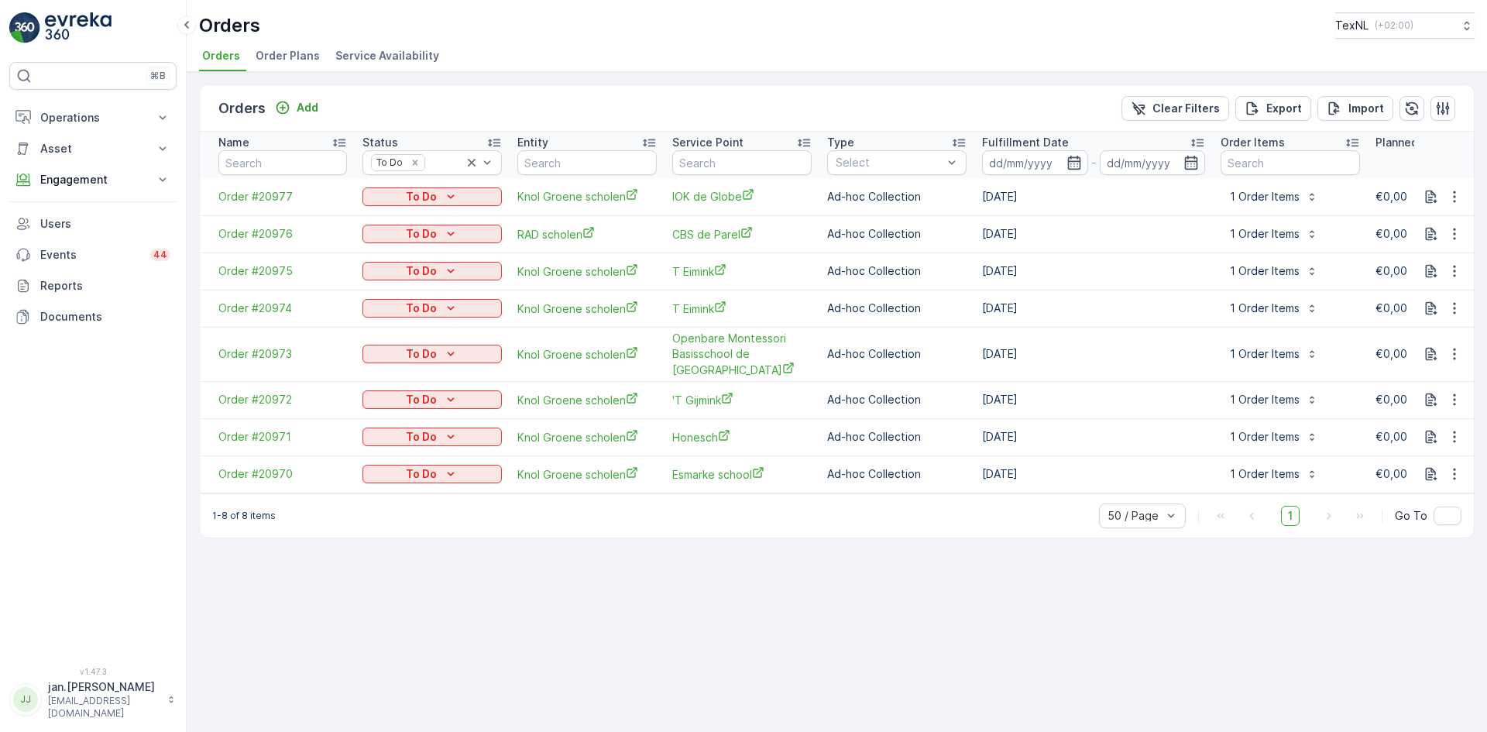
click at [420, 194] on p "To Do" at bounding box center [421, 196] width 31 height 15
click at [386, 216] on span "Done" at bounding box center [386, 219] width 28 height 15
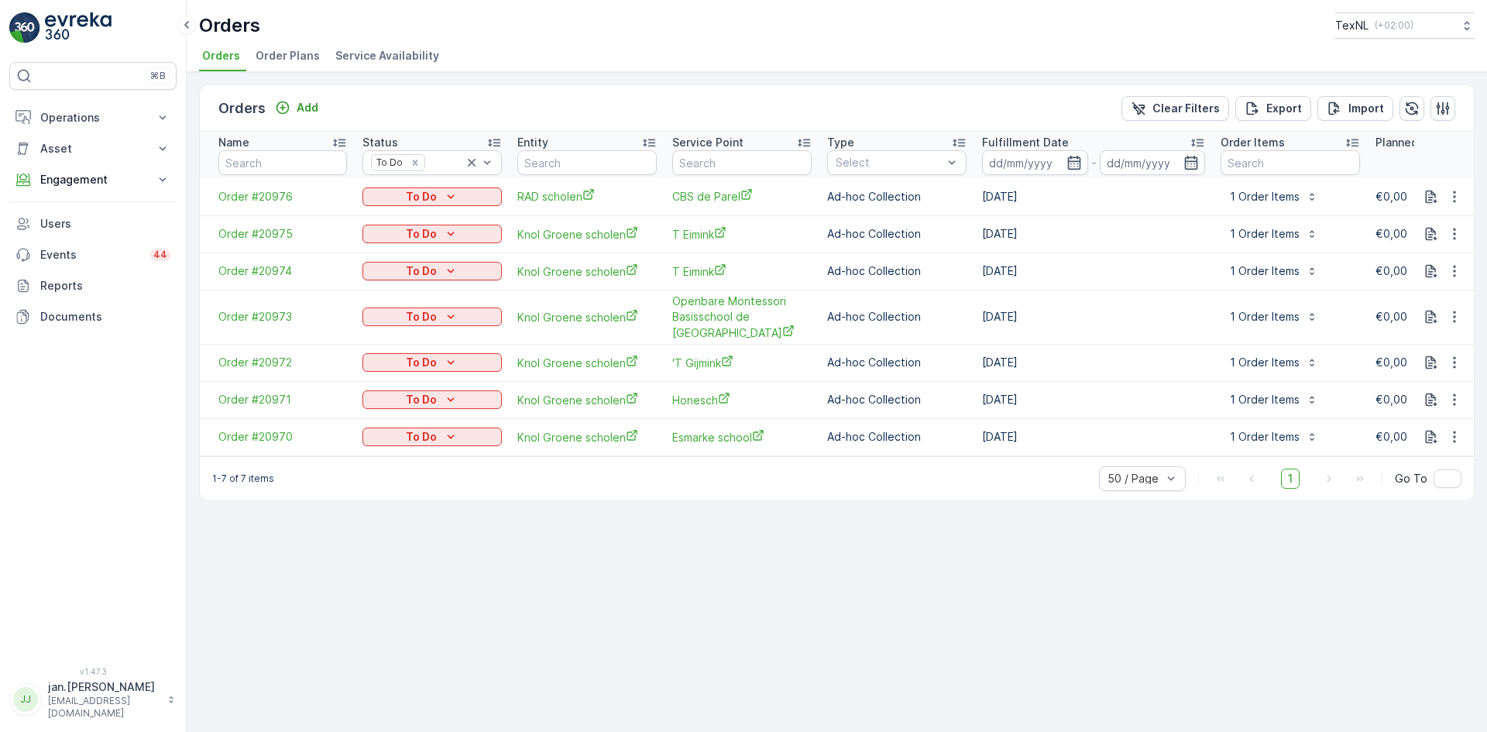
click at [428, 196] on p "To Do" at bounding box center [421, 196] width 31 height 15
click at [390, 214] on span "Done" at bounding box center [386, 219] width 28 height 15
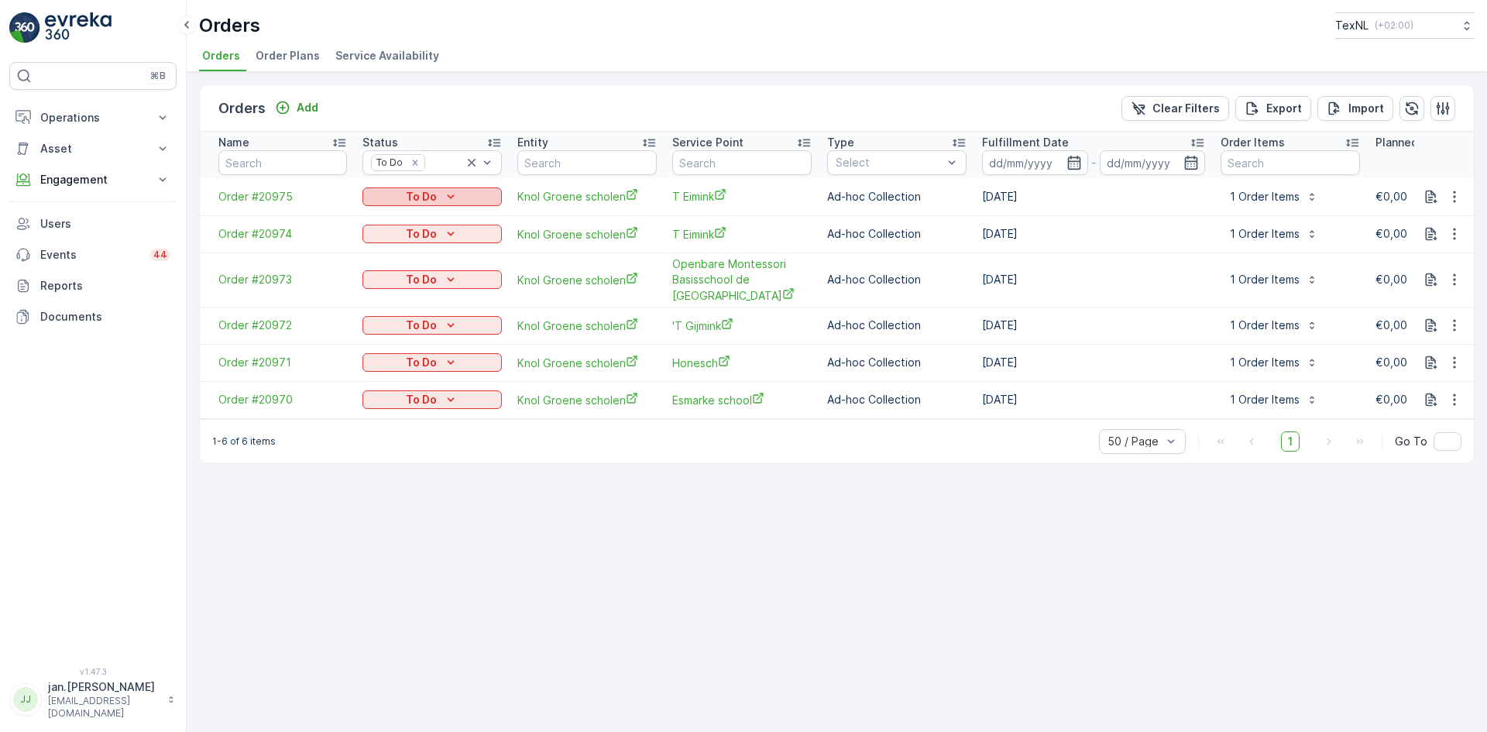
click at [412, 193] on p "To Do" at bounding box center [421, 196] width 31 height 15
click at [387, 214] on span "Done" at bounding box center [386, 219] width 28 height 15
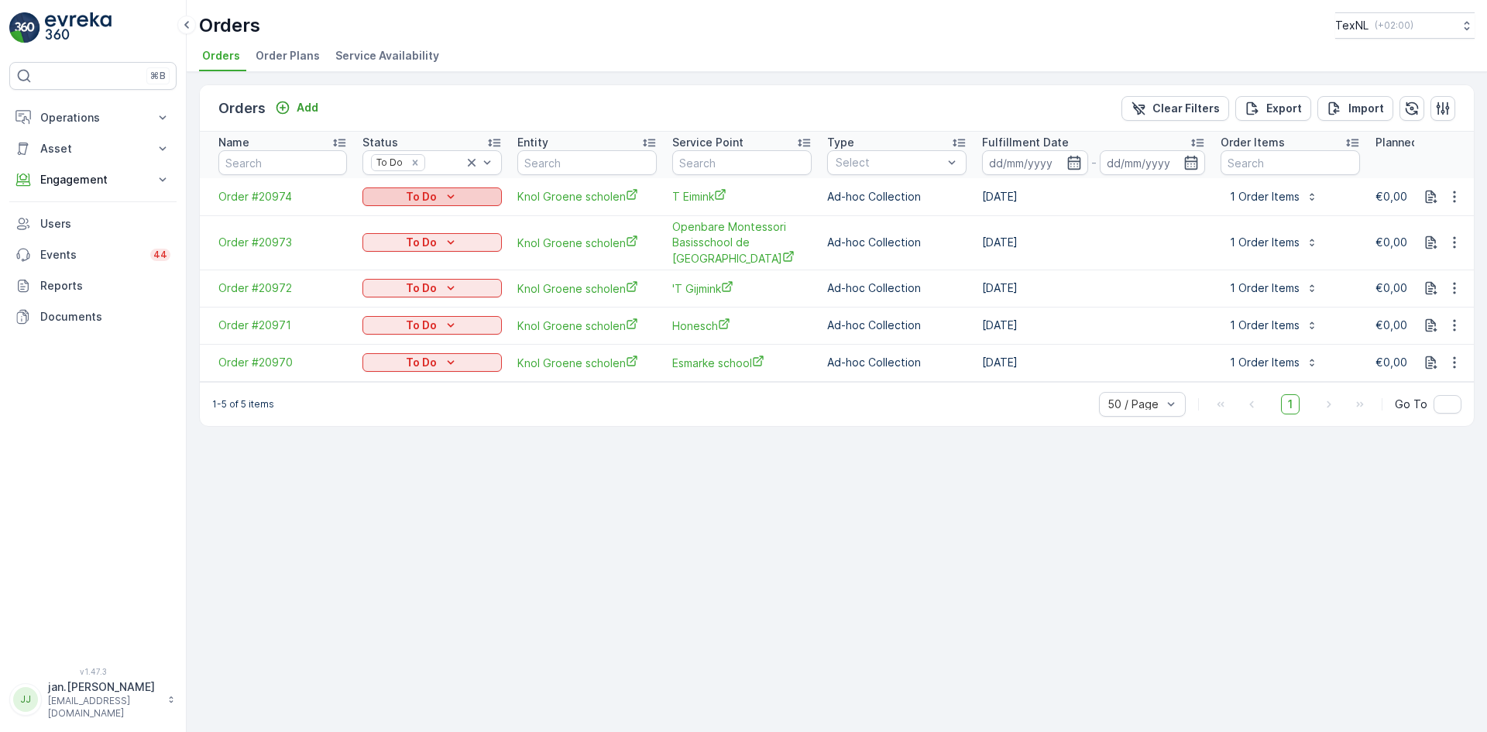
click at [427, 195] on p "To Do" at bounding box center [421, 196] width 31 height 15
click at [391, 212] on span "Done" at bounding box center [386, 219] width 28 height 15
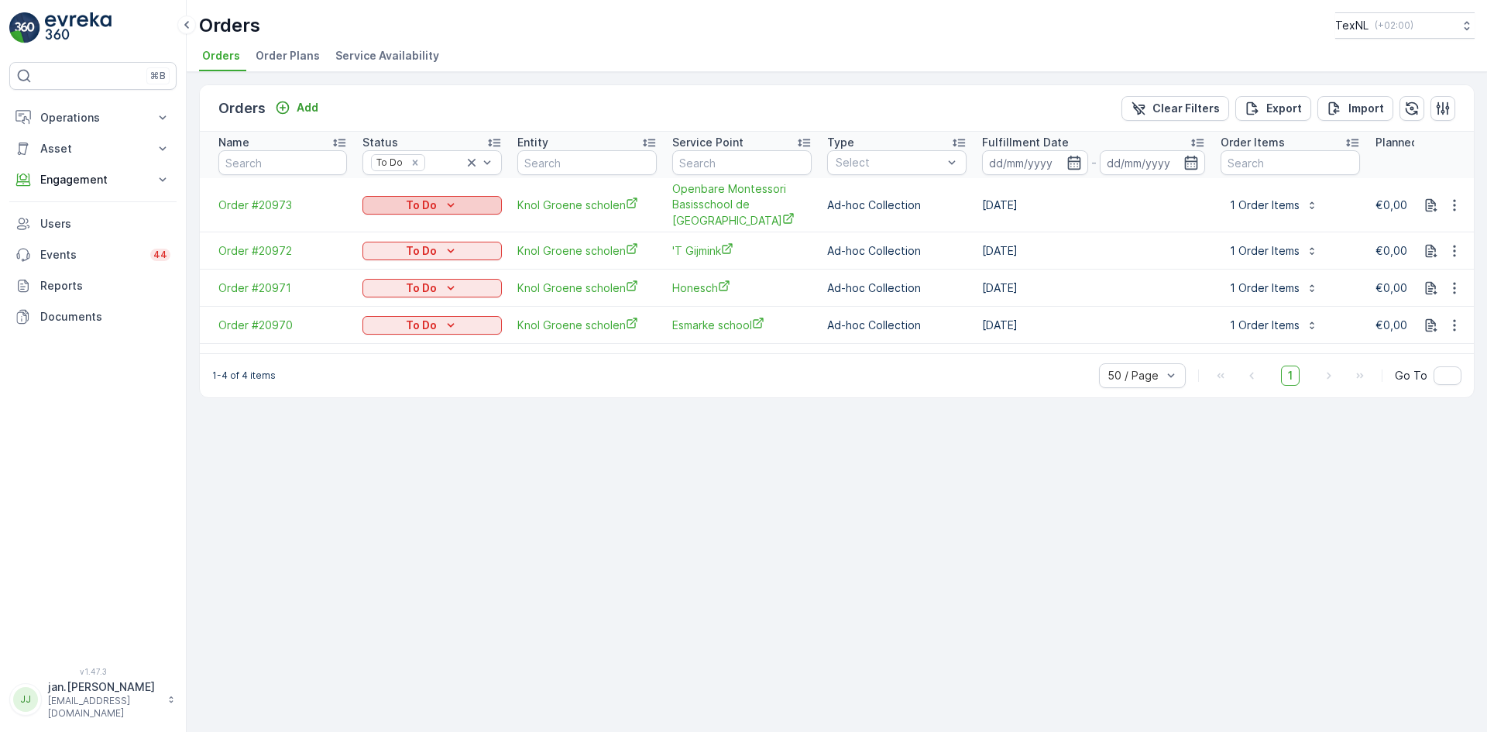
click at [423, 201] on p "To Do" at bounding box center [421, 204] width 31 height 15
click at [396, 221] on span "Done" at bounding box center [386, 228] width 28 height 15
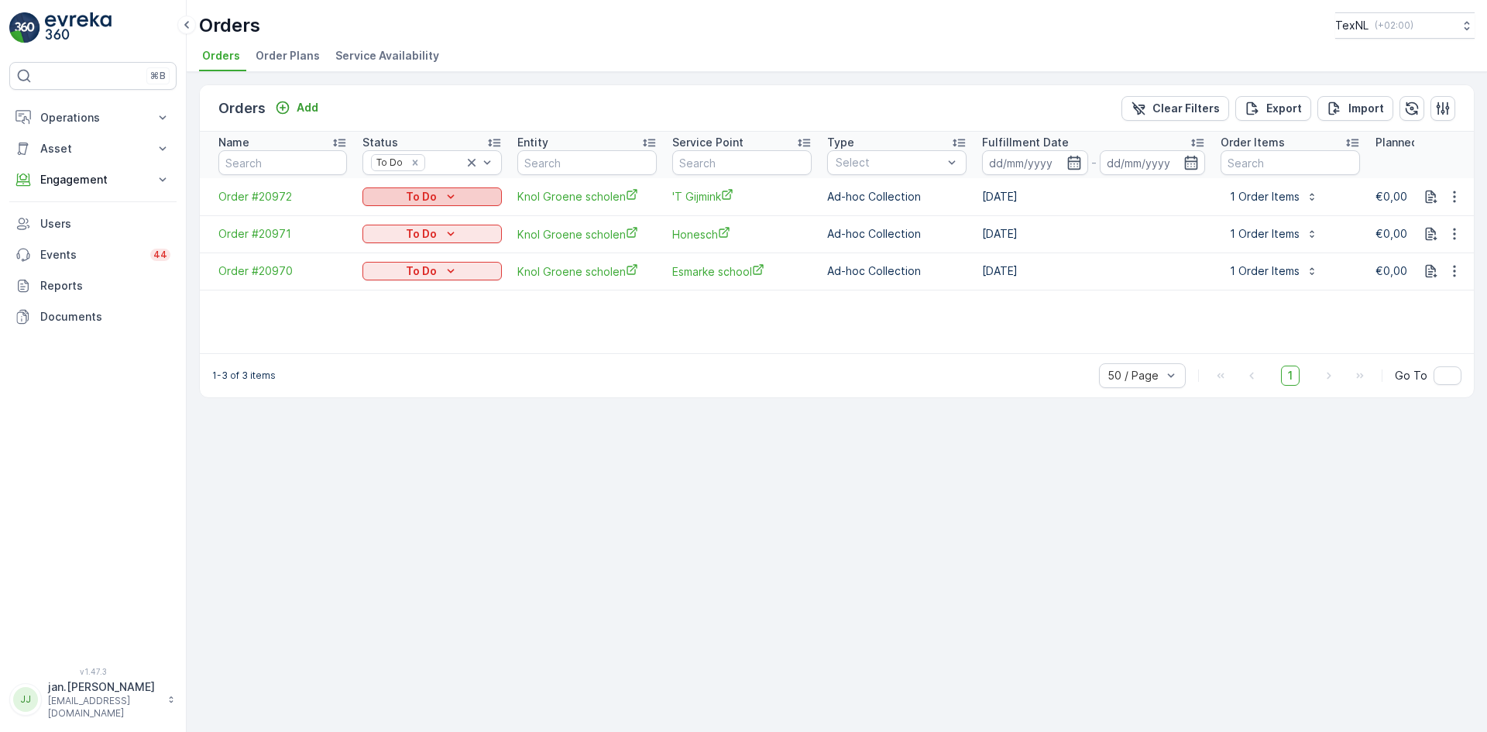
click at [418, 198] on p "To Do" at bounding box center [421, 196] width 31 height 15
click at [388, 217] on span "Done" at bounding box center [386, 219] width 28 height 15
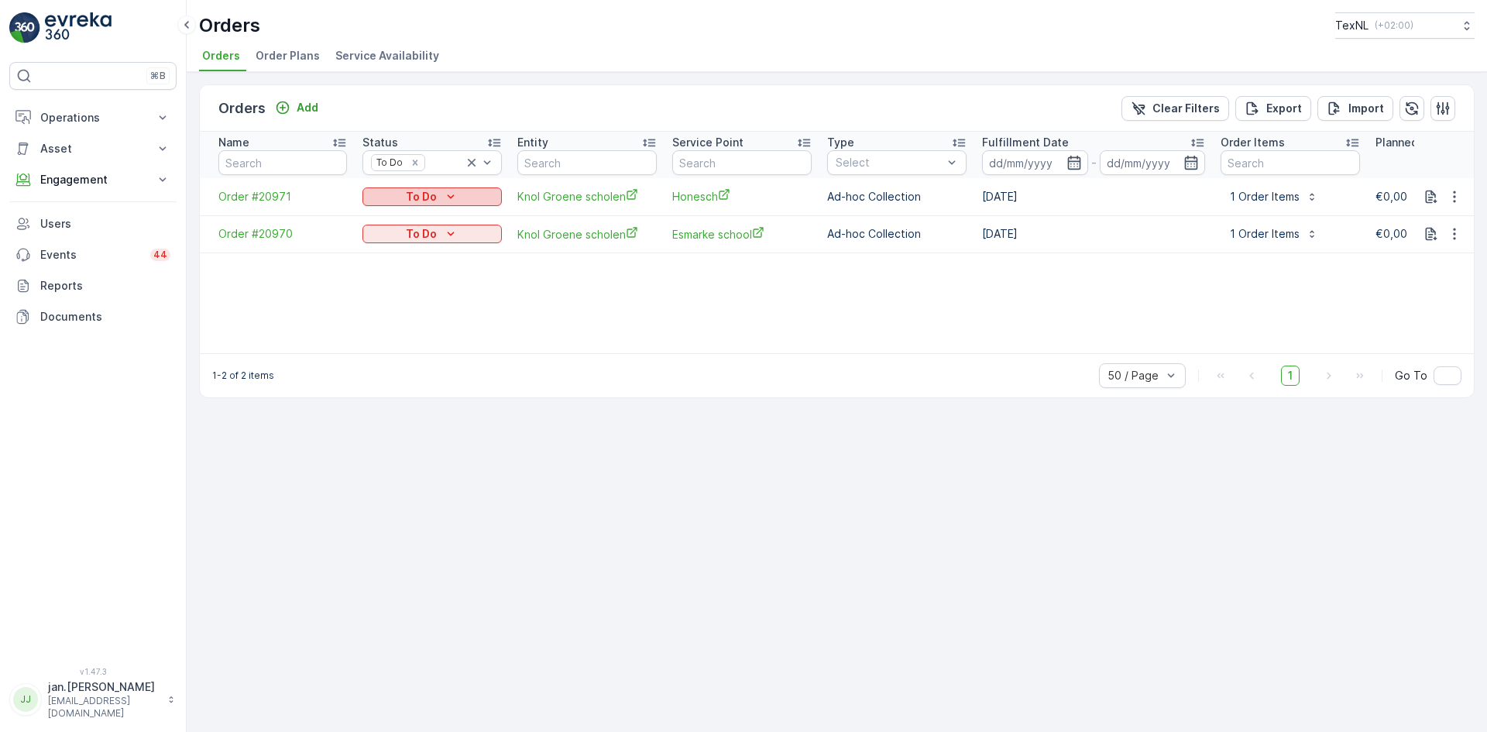
click at [412, 201] on p "To Do" at bounding box center [421, 196] width 31 height 15
click at [386, 214] on span "Done" at bounding box center [386, 219] width 28 height 15
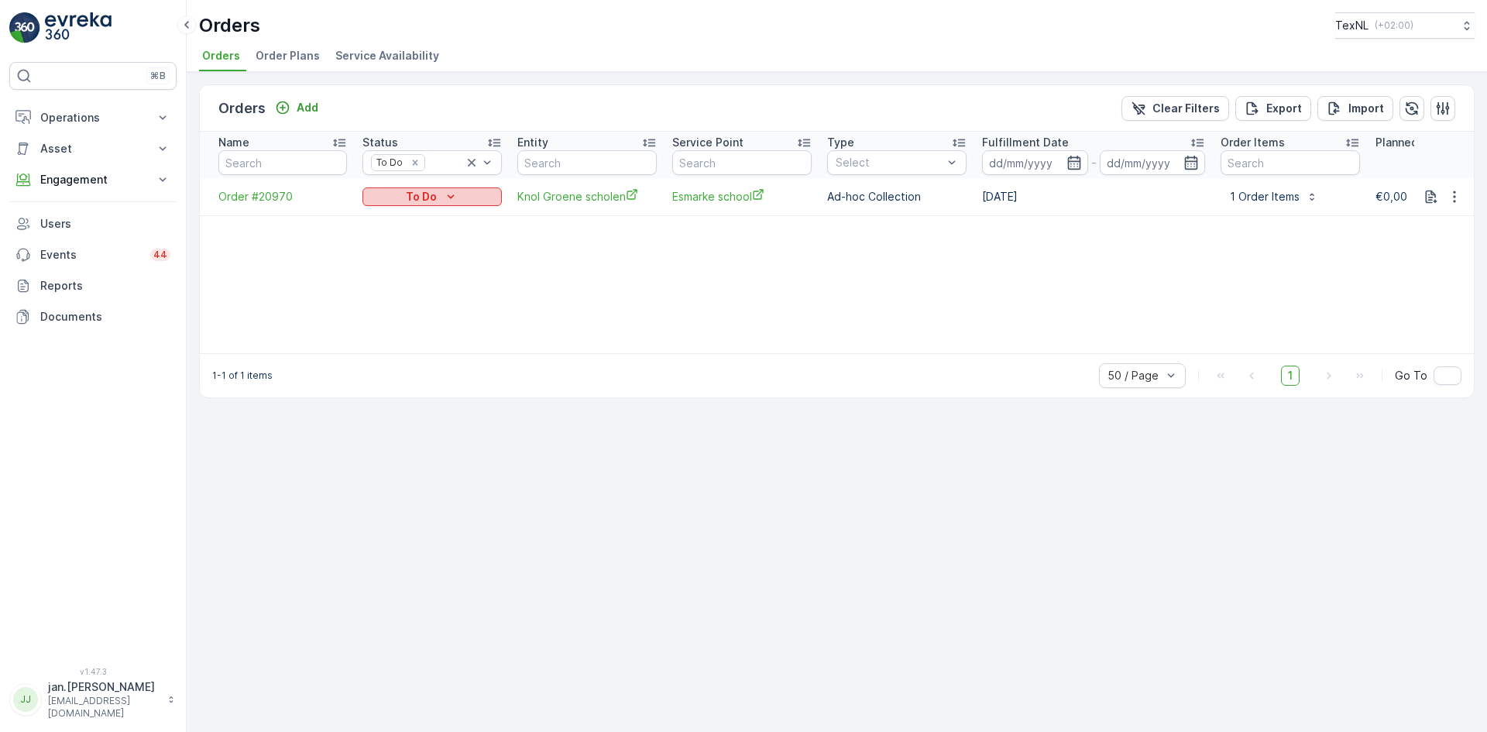
click at [415, 195] on p "To Do" at bounding box center [421, 196] width 31 height 15
click at [385, 221] on span "Done" at bounding box center [386, 219] width 28 height 15
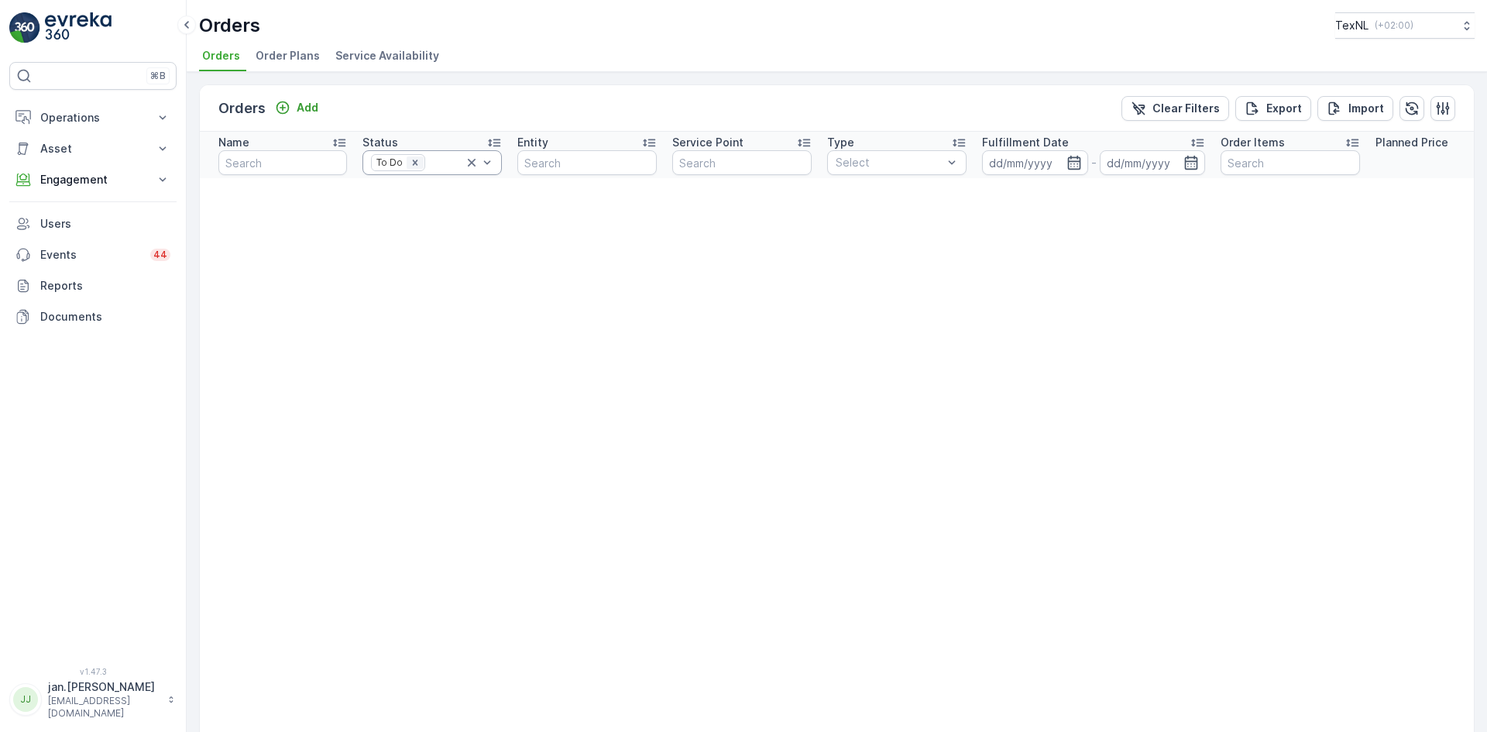
click at [412, 162] on icon "Remove To Do" at bounding box center [415, 162] width 11 height 11
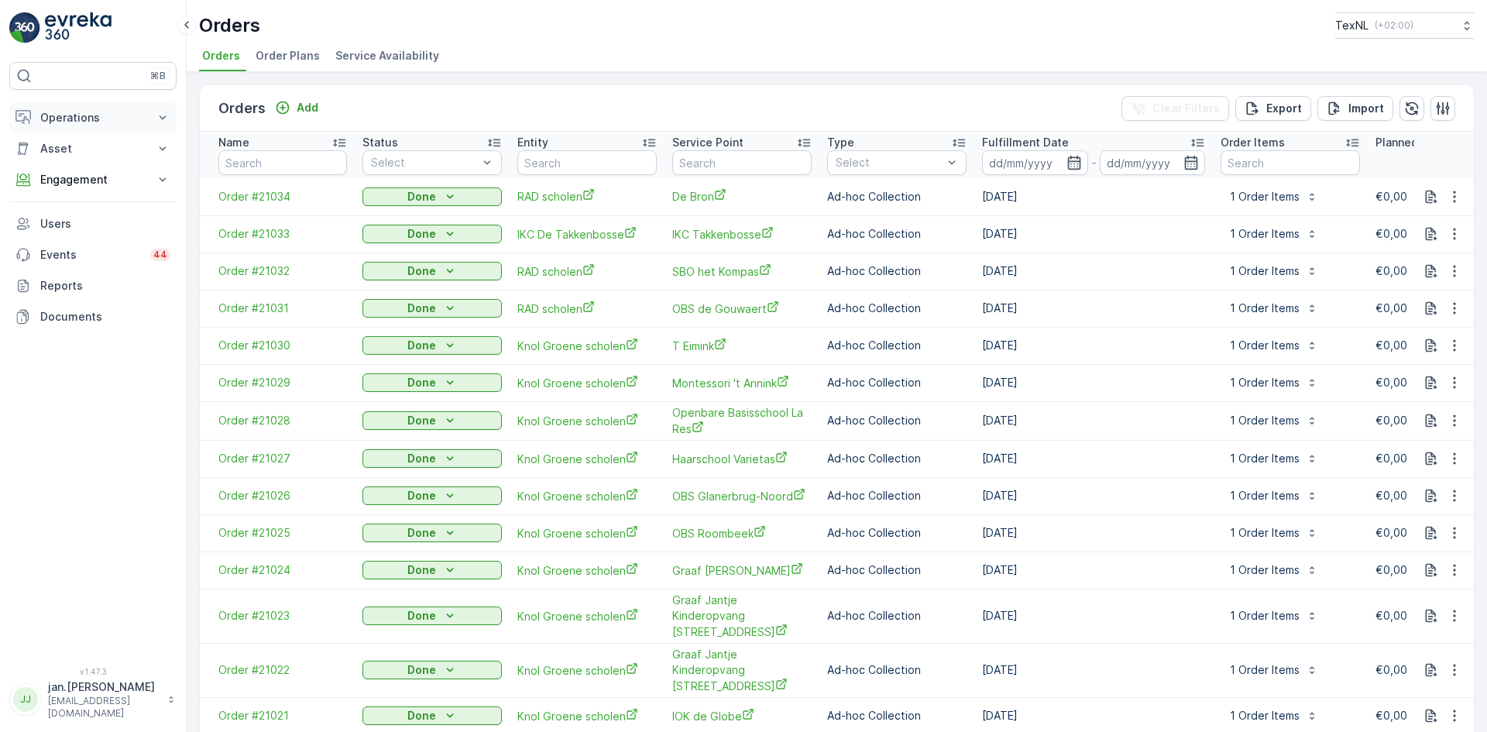
click at [96, 108] on button "Operations" at bounding box center [92, 117] width 167 height 31
click at [64, 168] on p "Planning" at bounding box center [60, 165] width 43 height 15
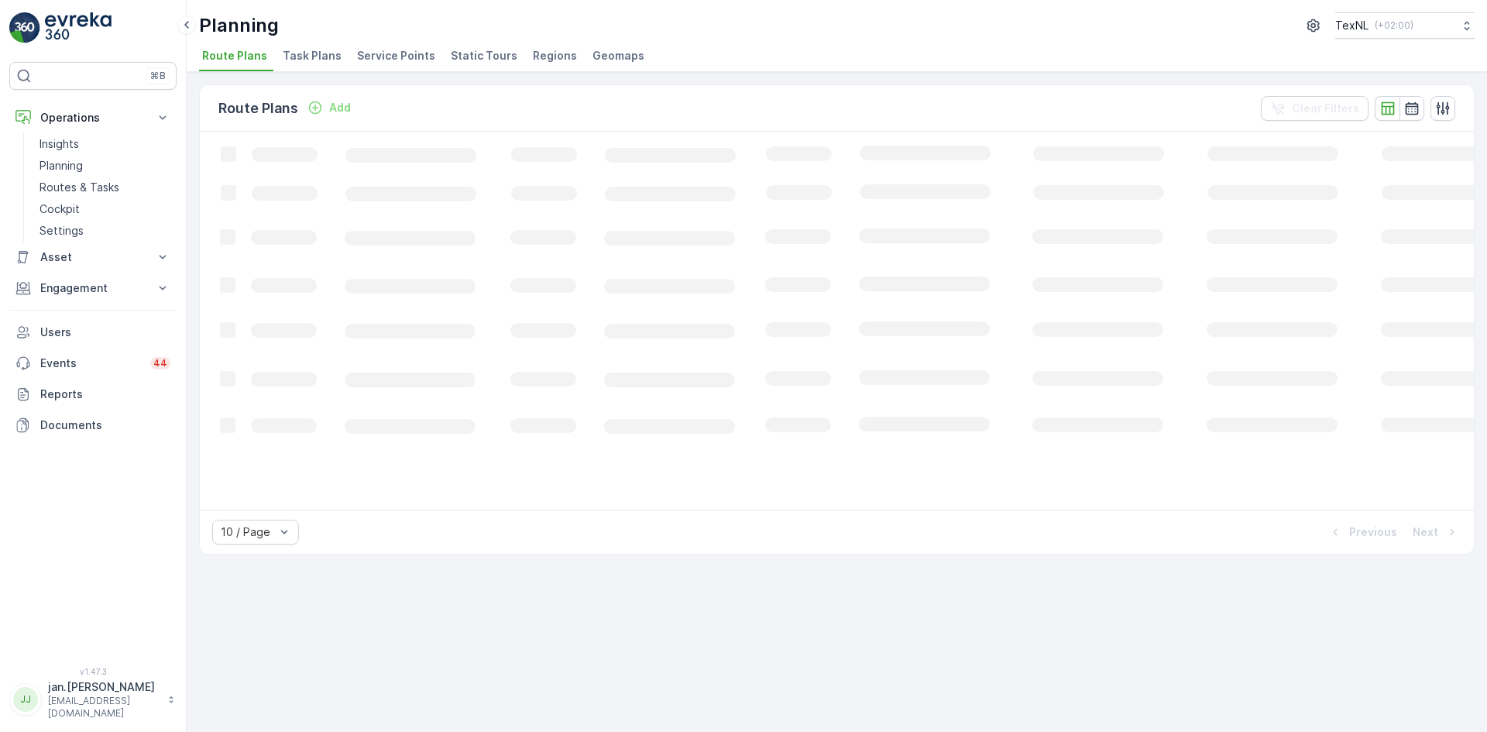
click at [381, 50] on span "Service Points" at bounding box center [396, 55] width 78 height 15
